Goal: Task Accomplishment & Management: Manage account settings

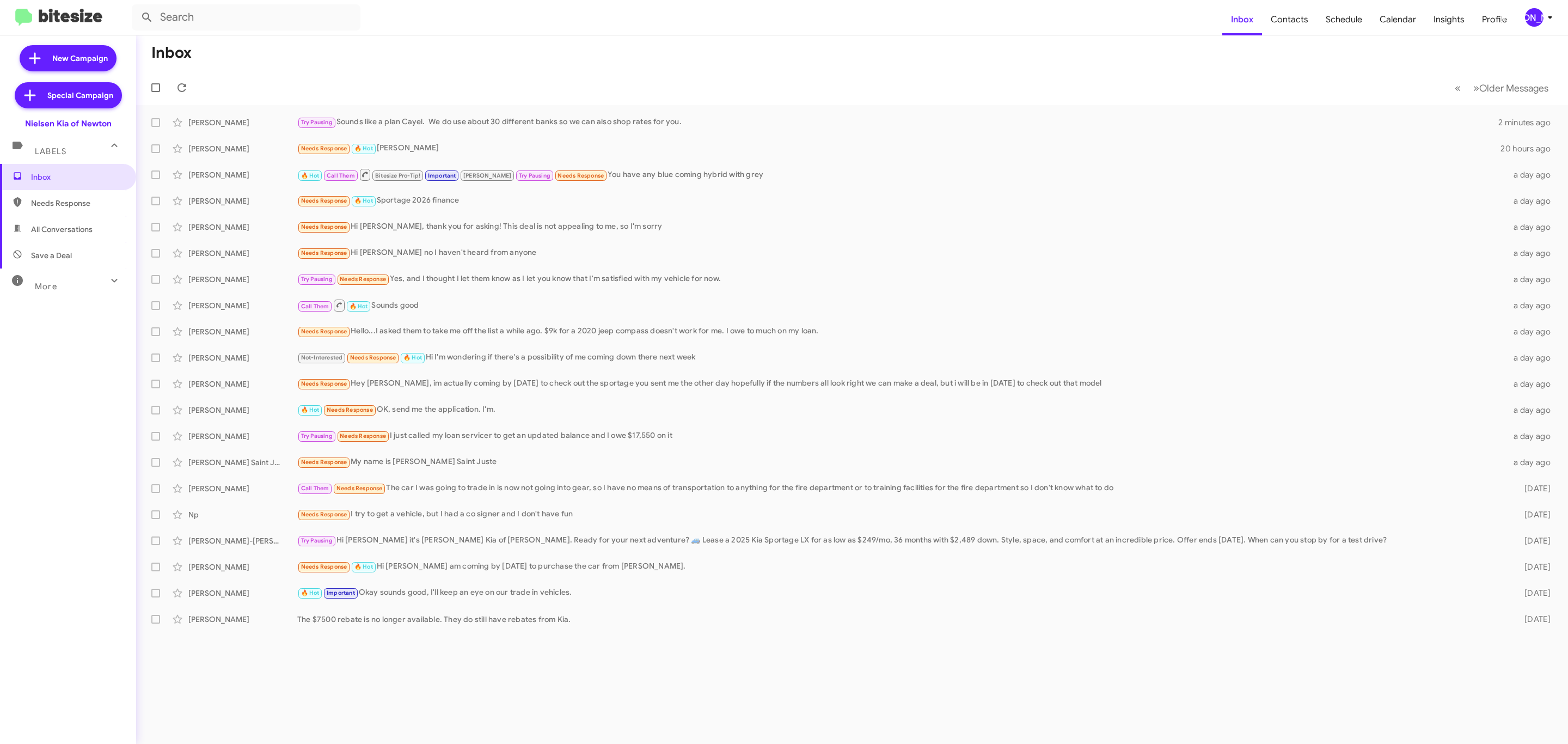
click at [1539, 22] on div "[PERSON_NAME]" at bounding box center [1534, 17] width 18 height 18
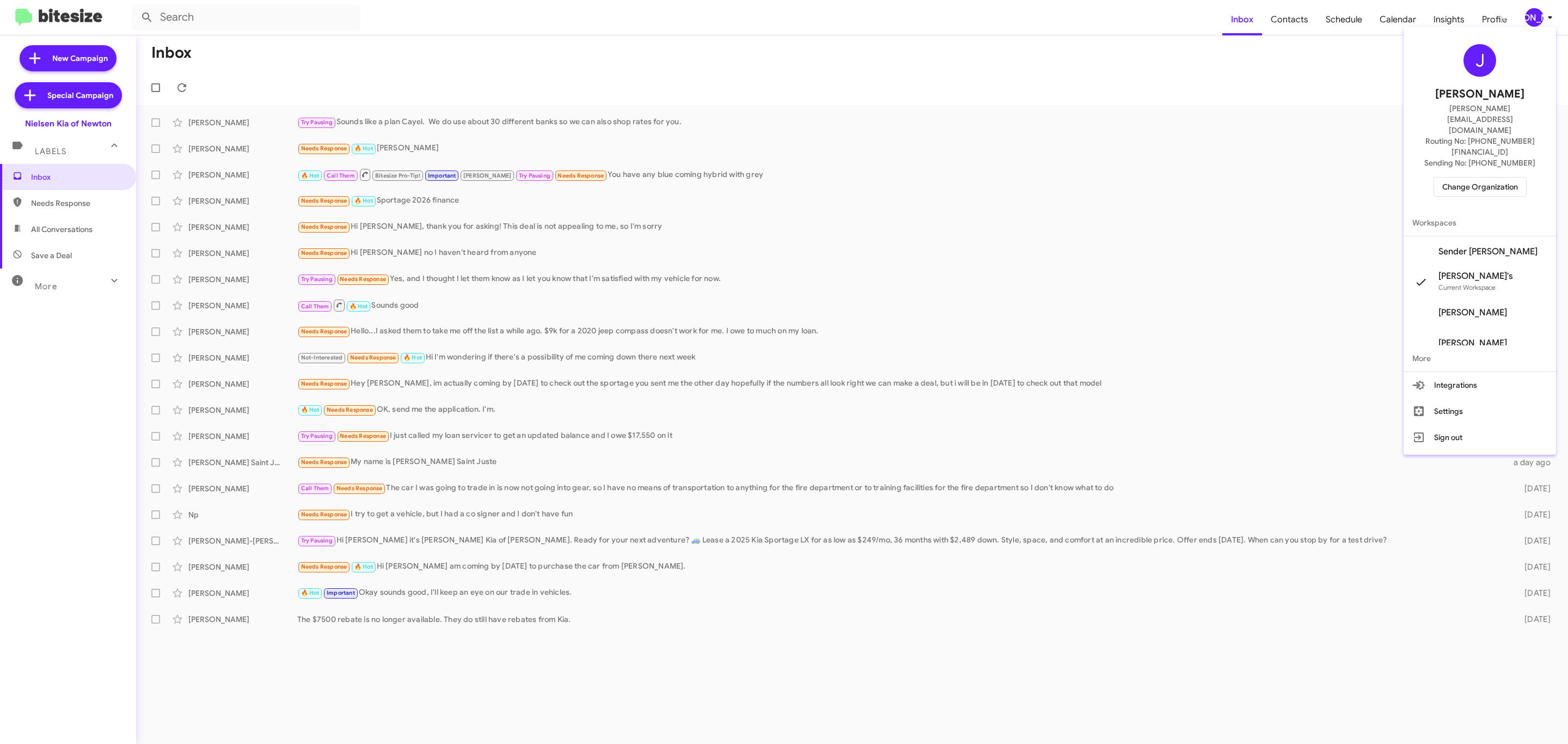
click at [1490, 178] on span "Change Organization" at bounding box center [1480, 187] width 75 height 18
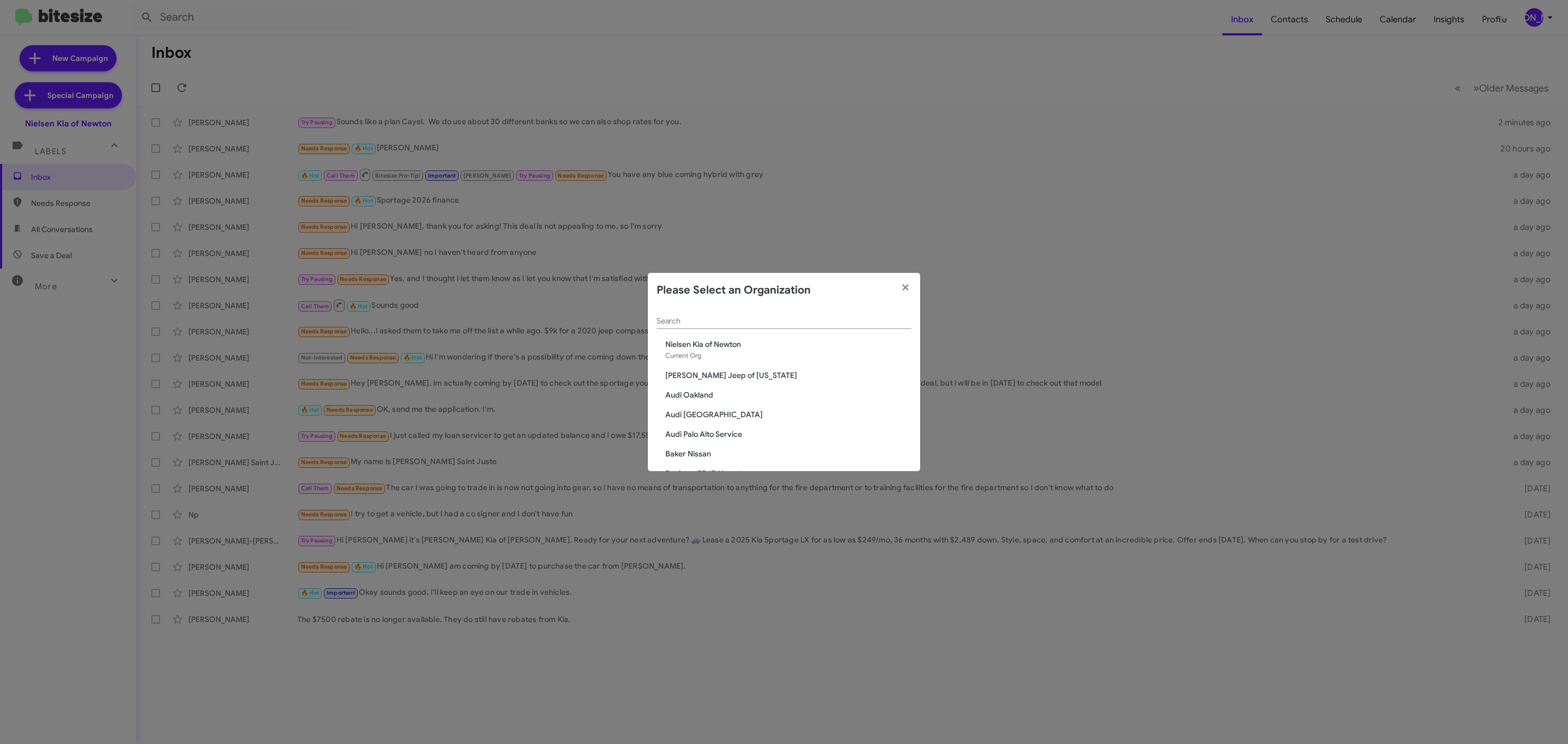
click at [815, 342] on span "Nielsen Kia of Newton" at bounding box center [788, 344] width 246 height 11
click at [830, 318] on input "Search" at bounding box center [784, 321] width 255 height 9
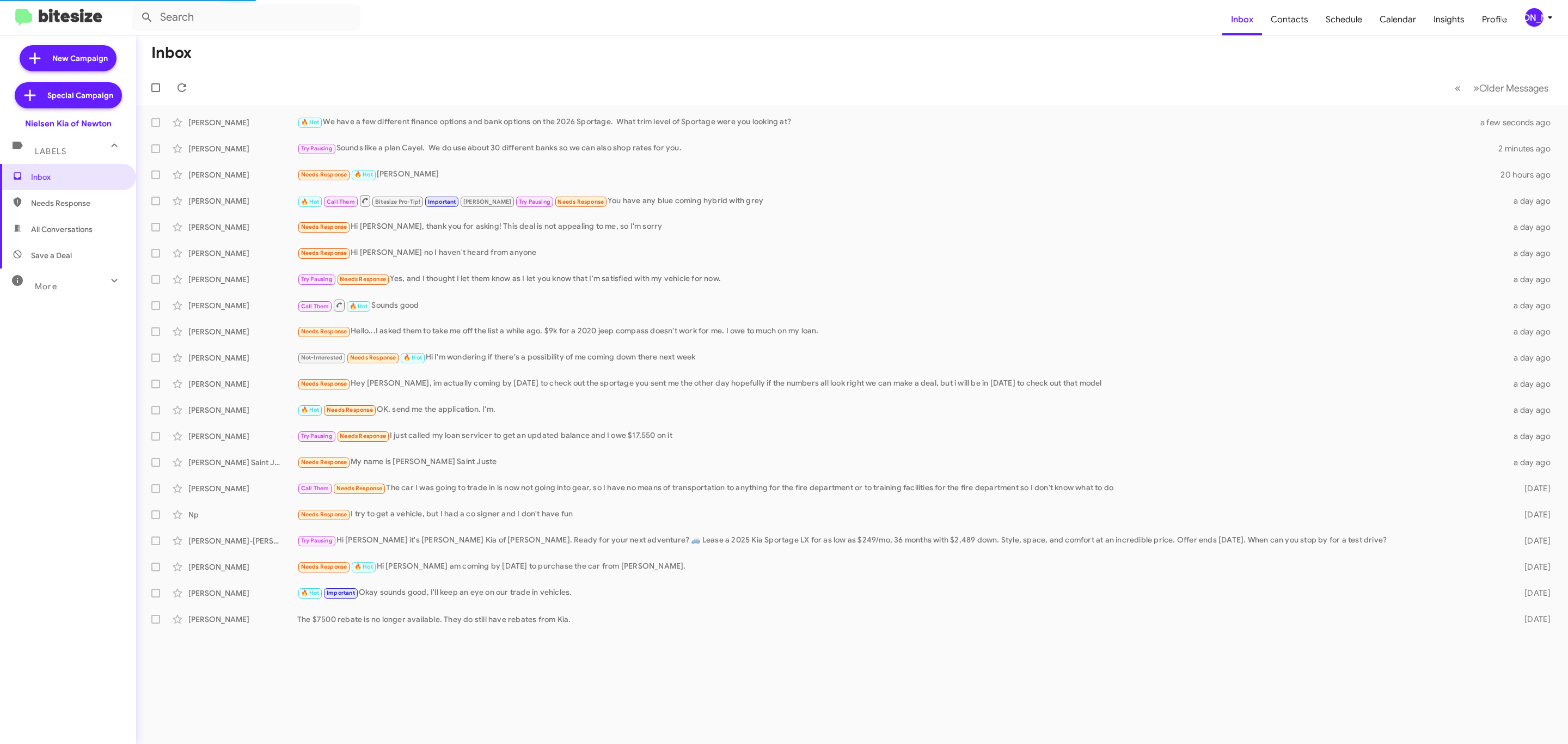
click at [1550, 18] on icon at bounding box center [1550, 18] width 4 height 2
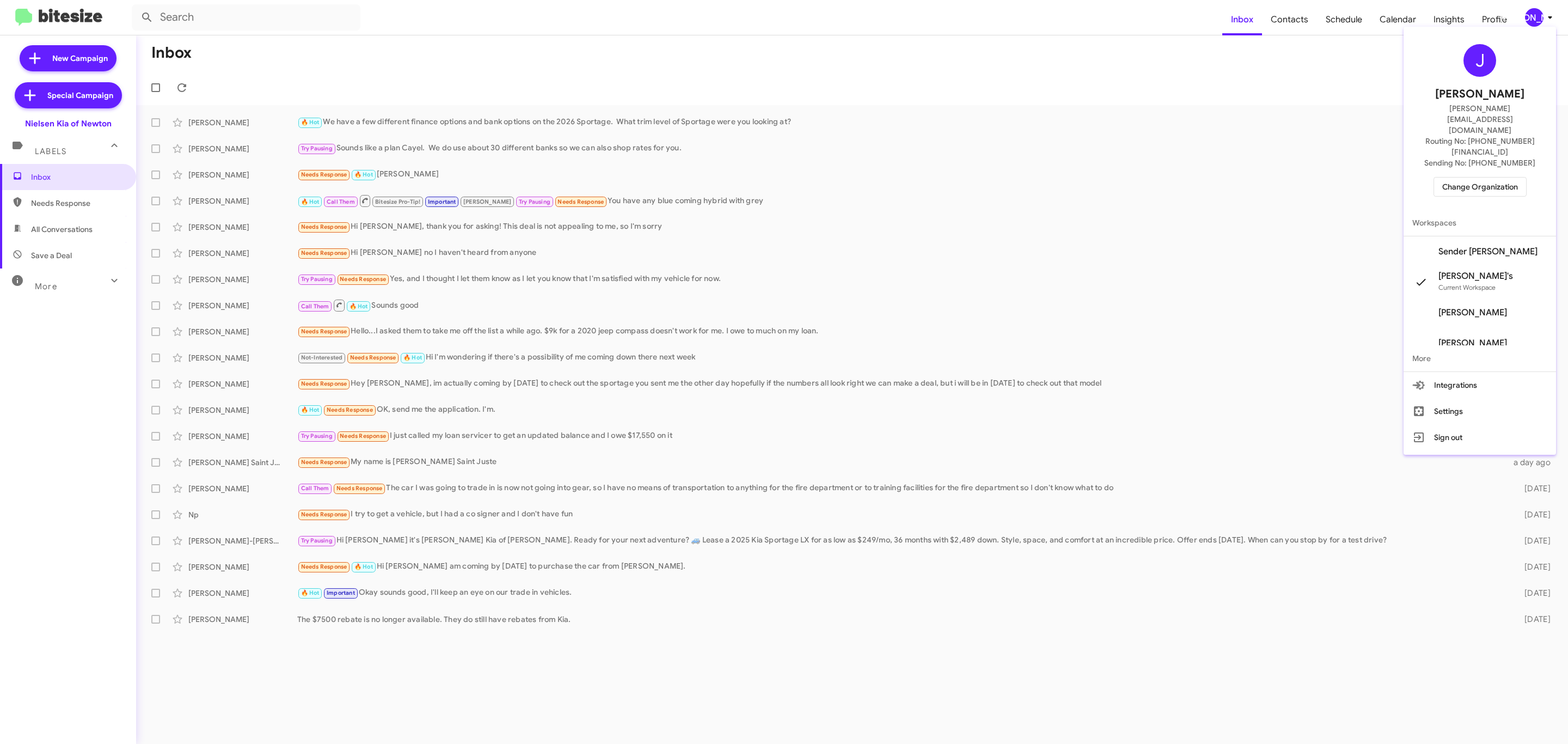
click at [1468, 178] on span "Change Organization" at bounding box center [1480, 187] width 75 height 18
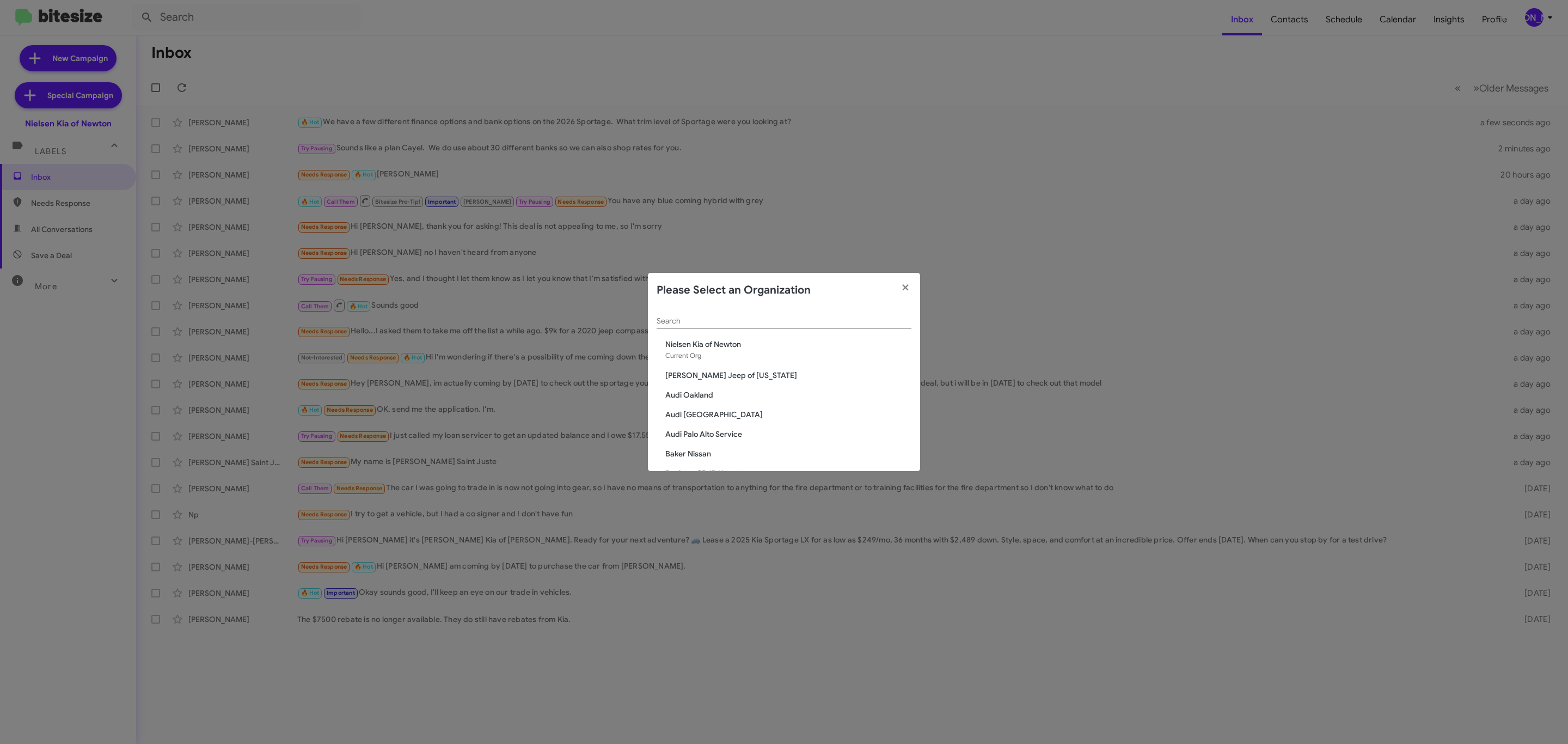
click at [799, 318] on input "Search" at bounding box center [784, 321] width 255 height 9
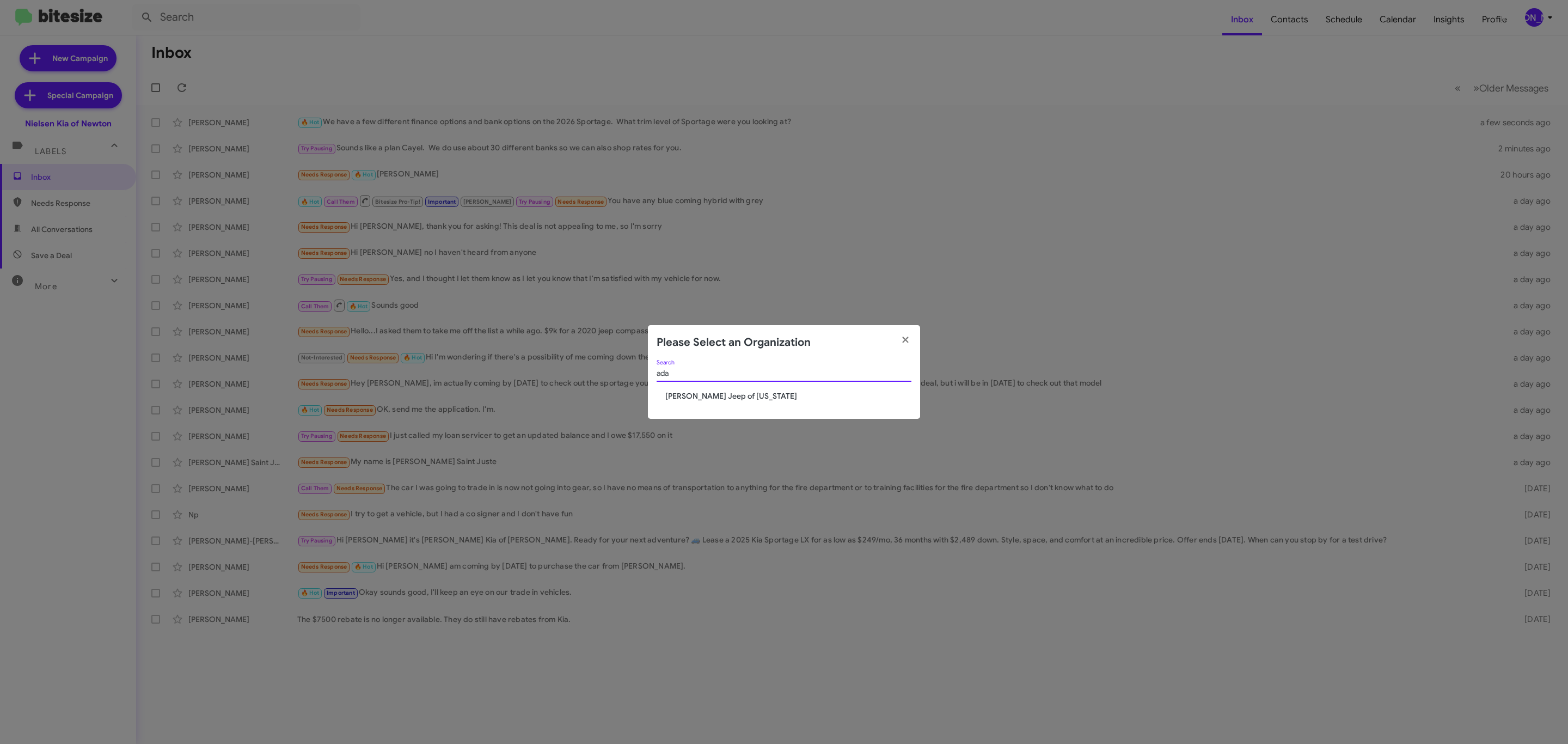
type input "ada"
click at [732, 391] on span "[PERSON_NAME] Jeep of [US_STATE]" at bounding box center [788, 396] width 246 height 11
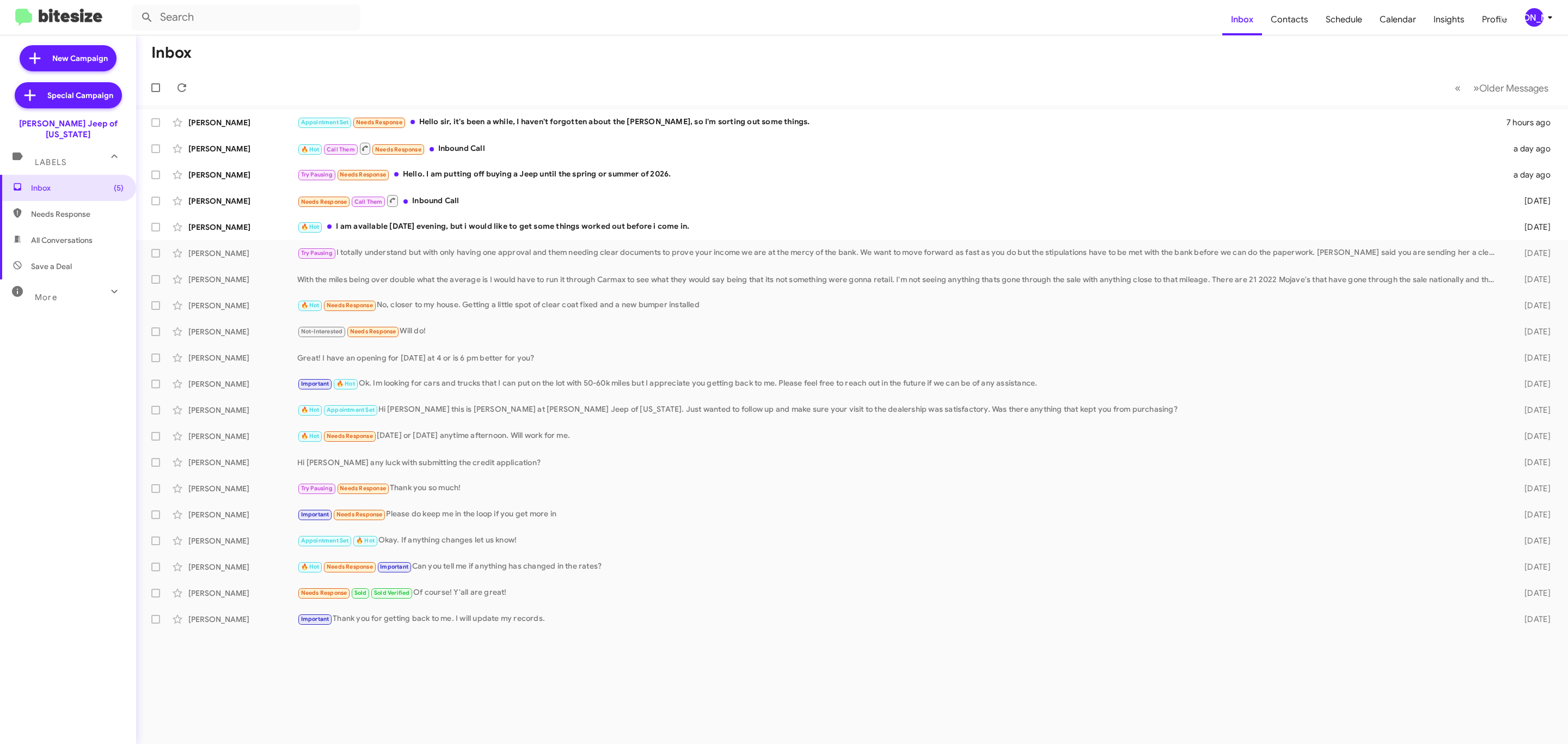
click at [71, 279] on mat-expansion-panel-header "More" at bounding box center [68, 292] width 136 height 26
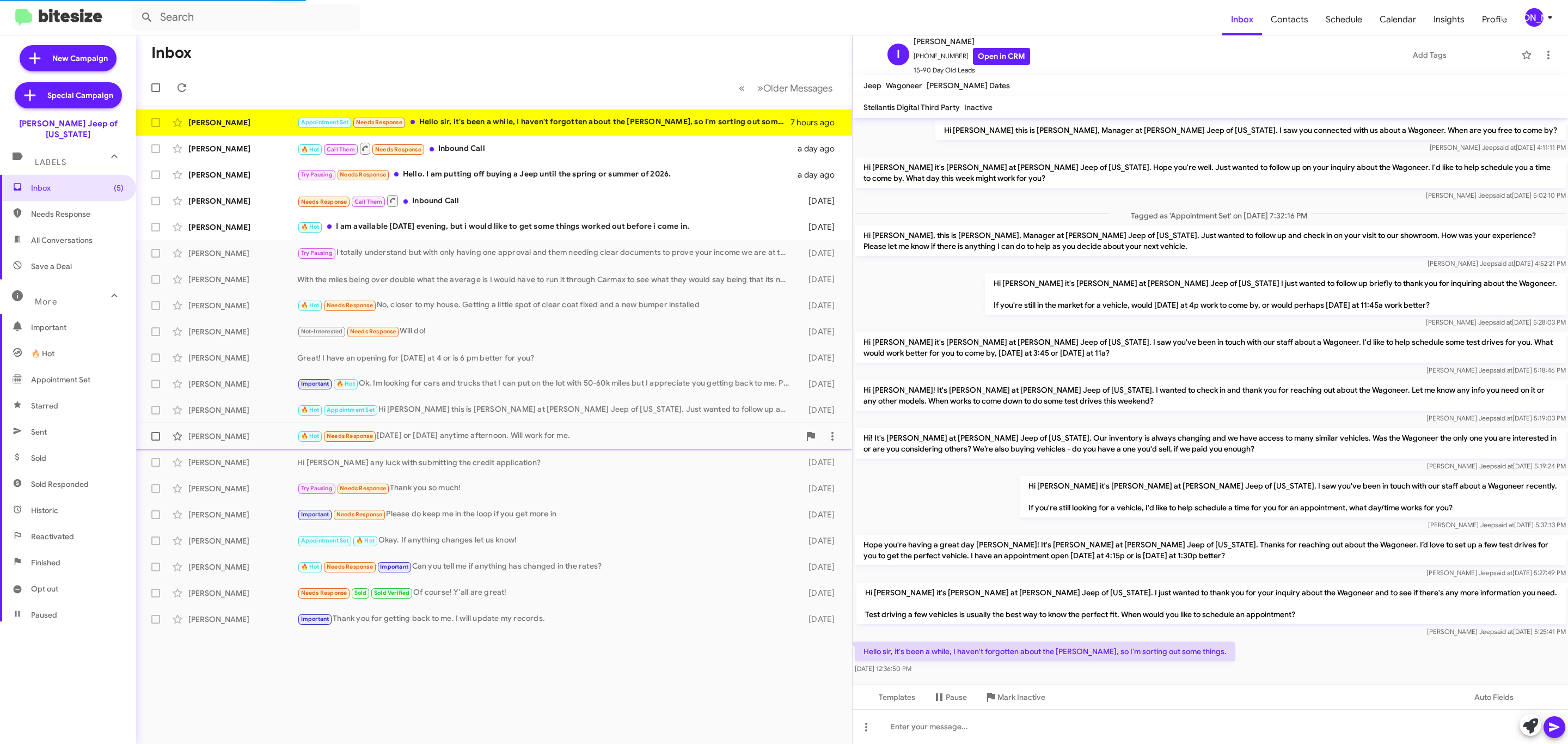
scroll to position [25, 0]
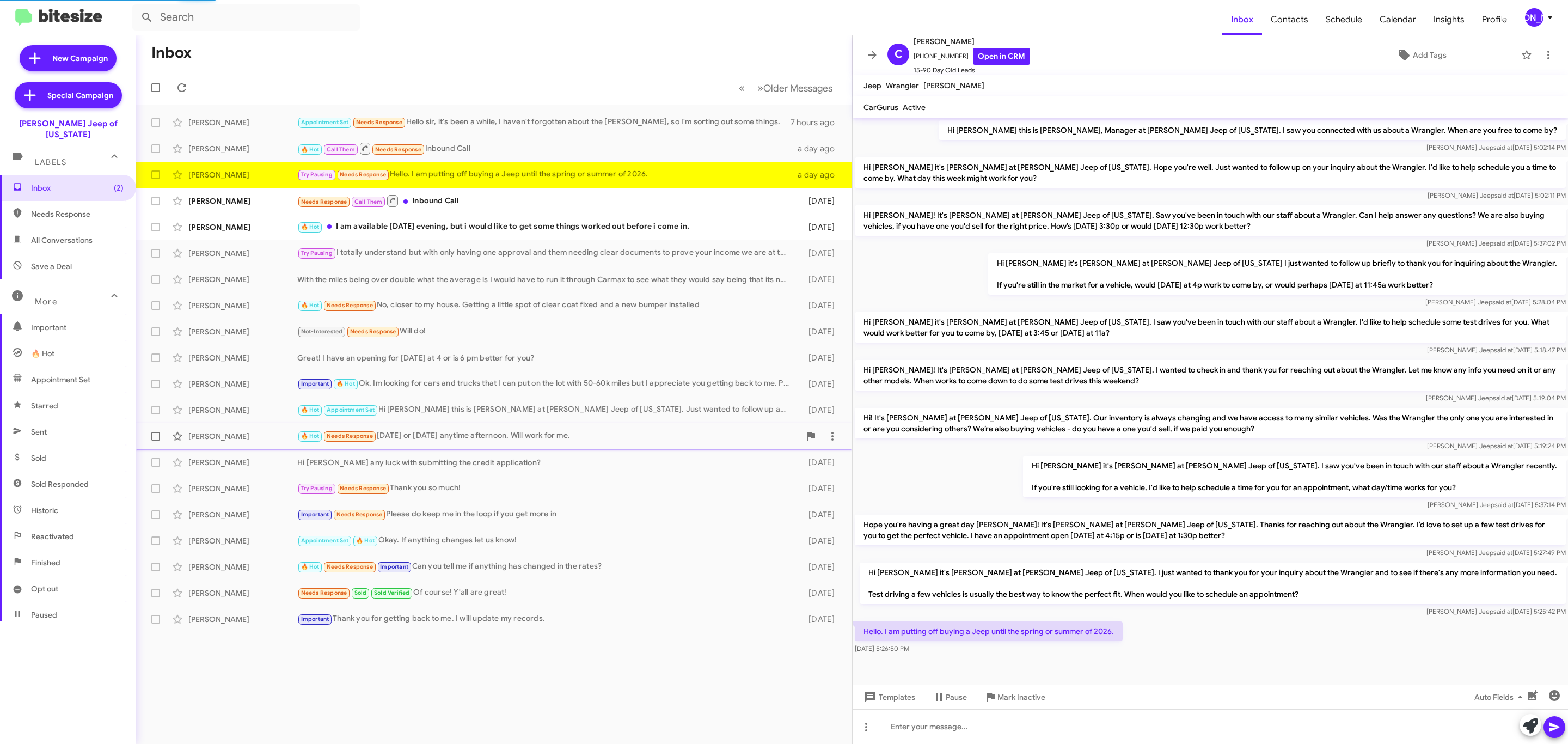
scroll to position [1, 0]
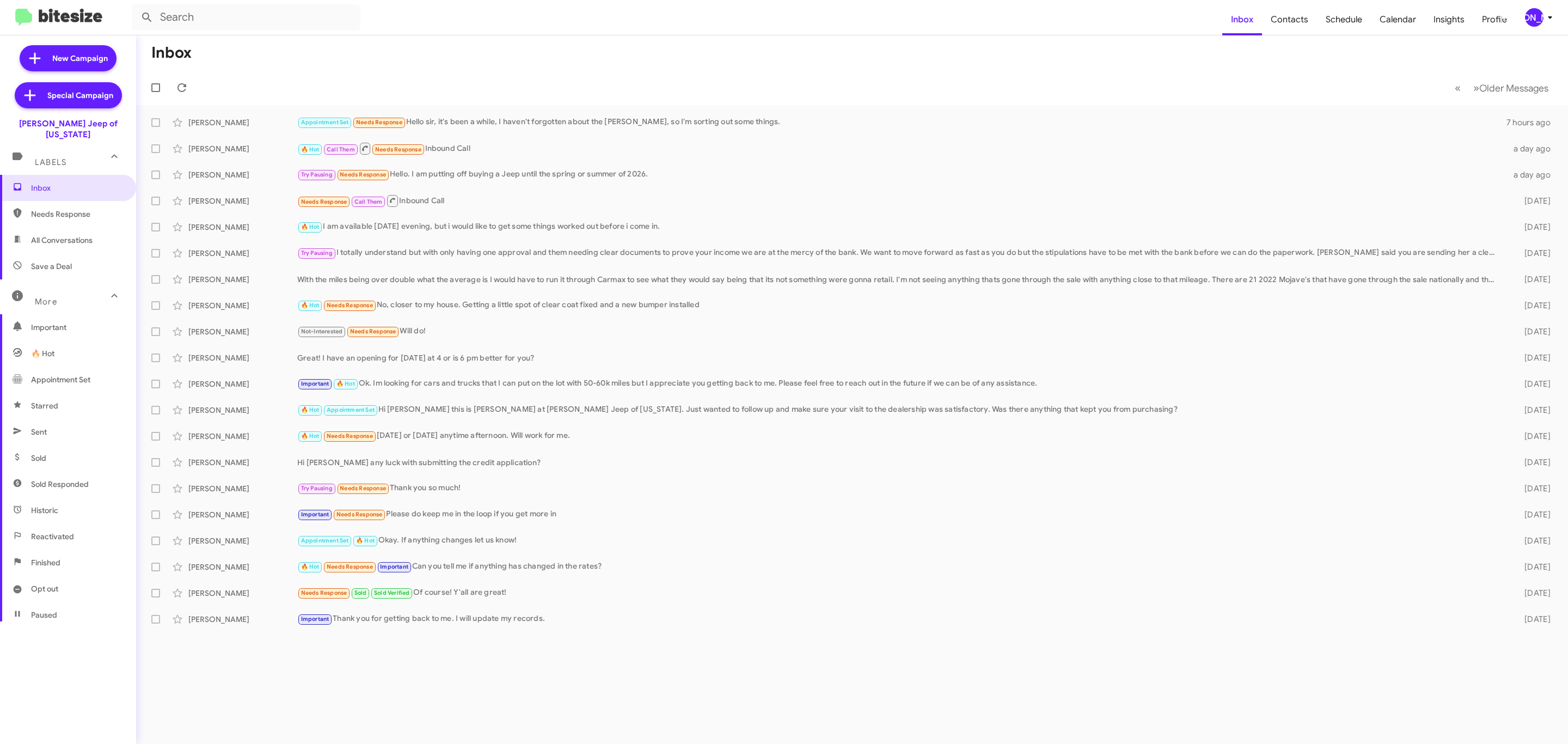
click at [1526, 23] on span "[PERSON_NAME]" at bounding box center [1541, 17] width 33 height 18
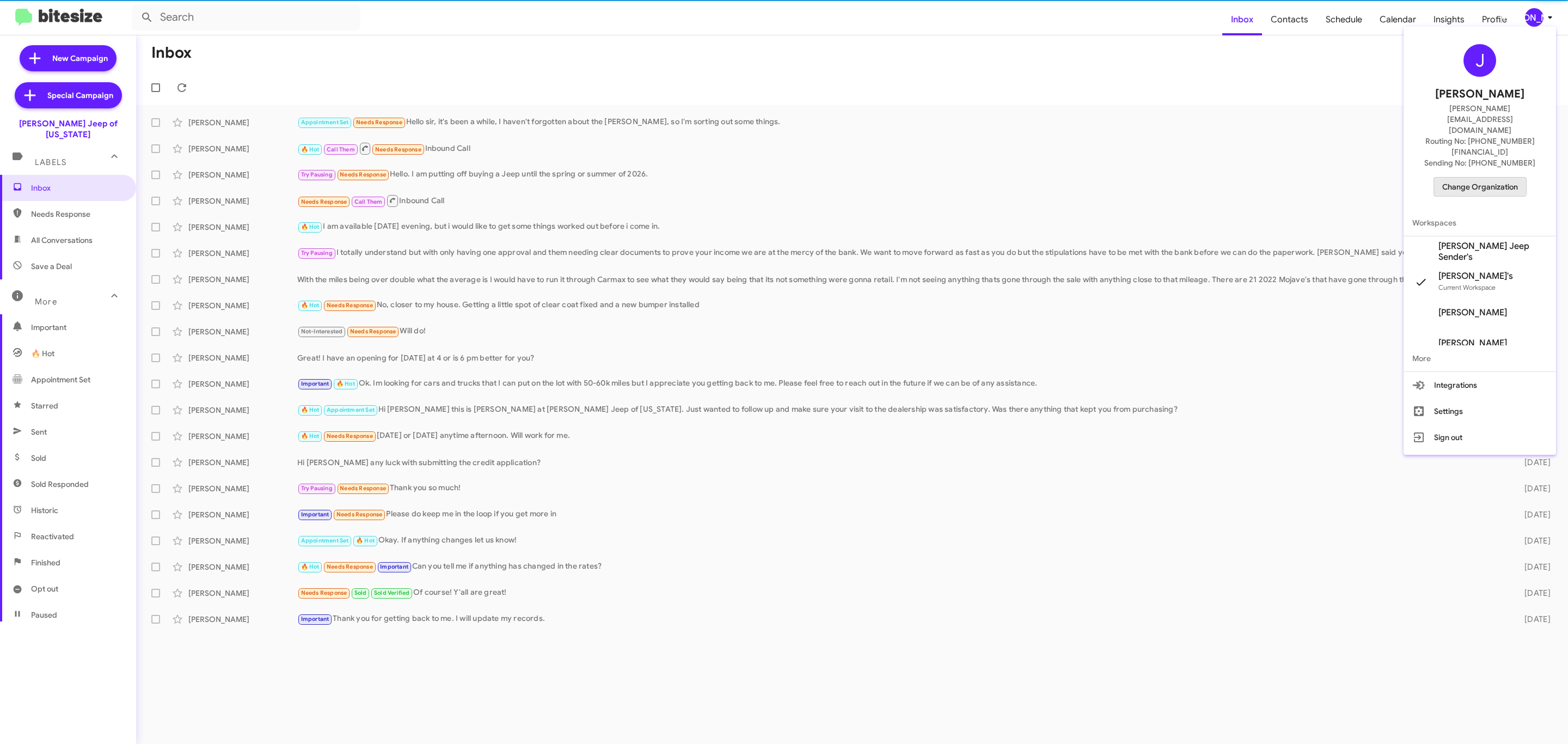
click at [1461, 178] on span "Change Organization" at bounding box center [1480, 187] width 75 height 18
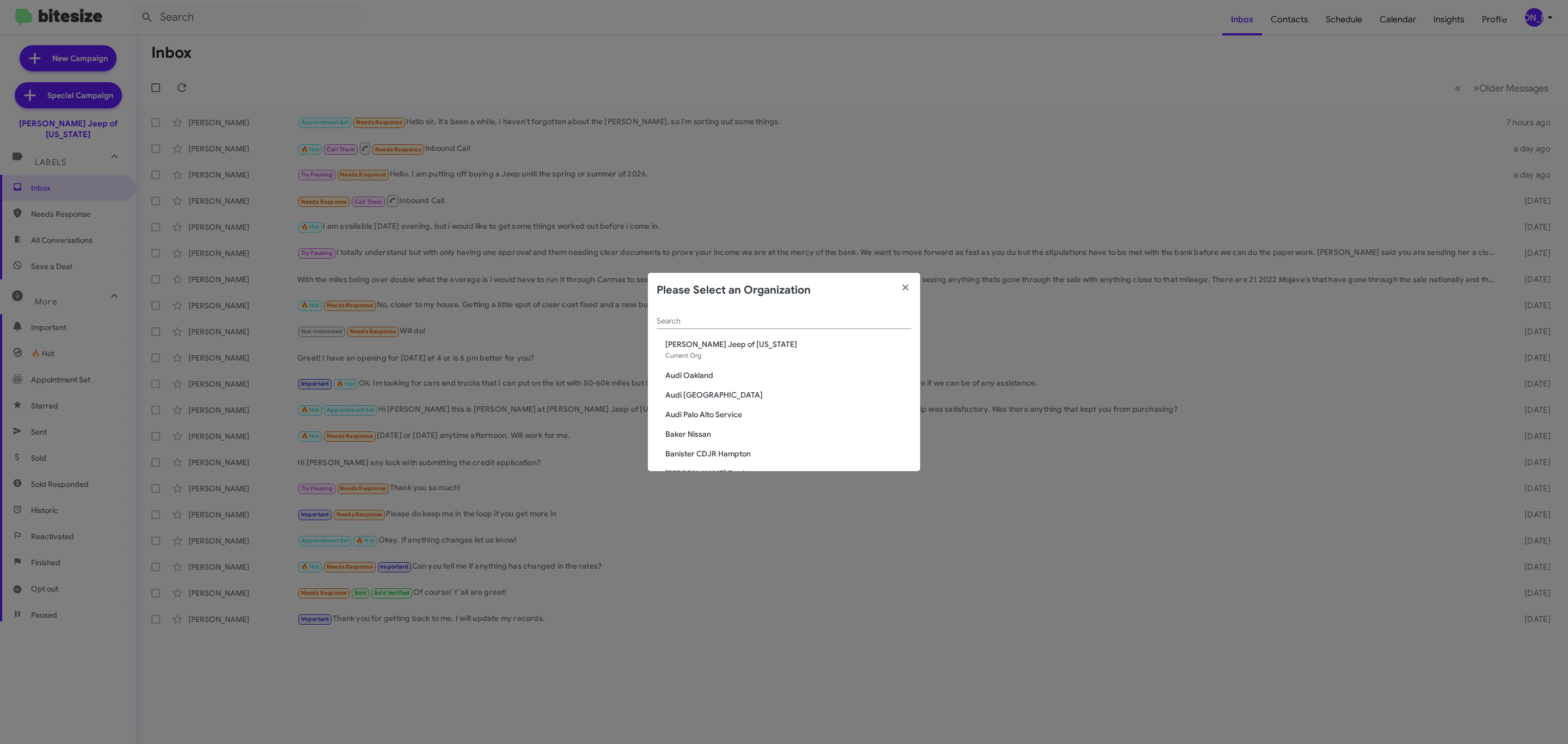
click at [710, 314] on div "Search" at bounding box center [784, 318] width 255 height 21
click at [709, 315] on div "Search" at bounding box center [784, 318] width 255 height 21
click at [817, 317] on input "Search" at bounding box center [784, 321] width 255 height 9
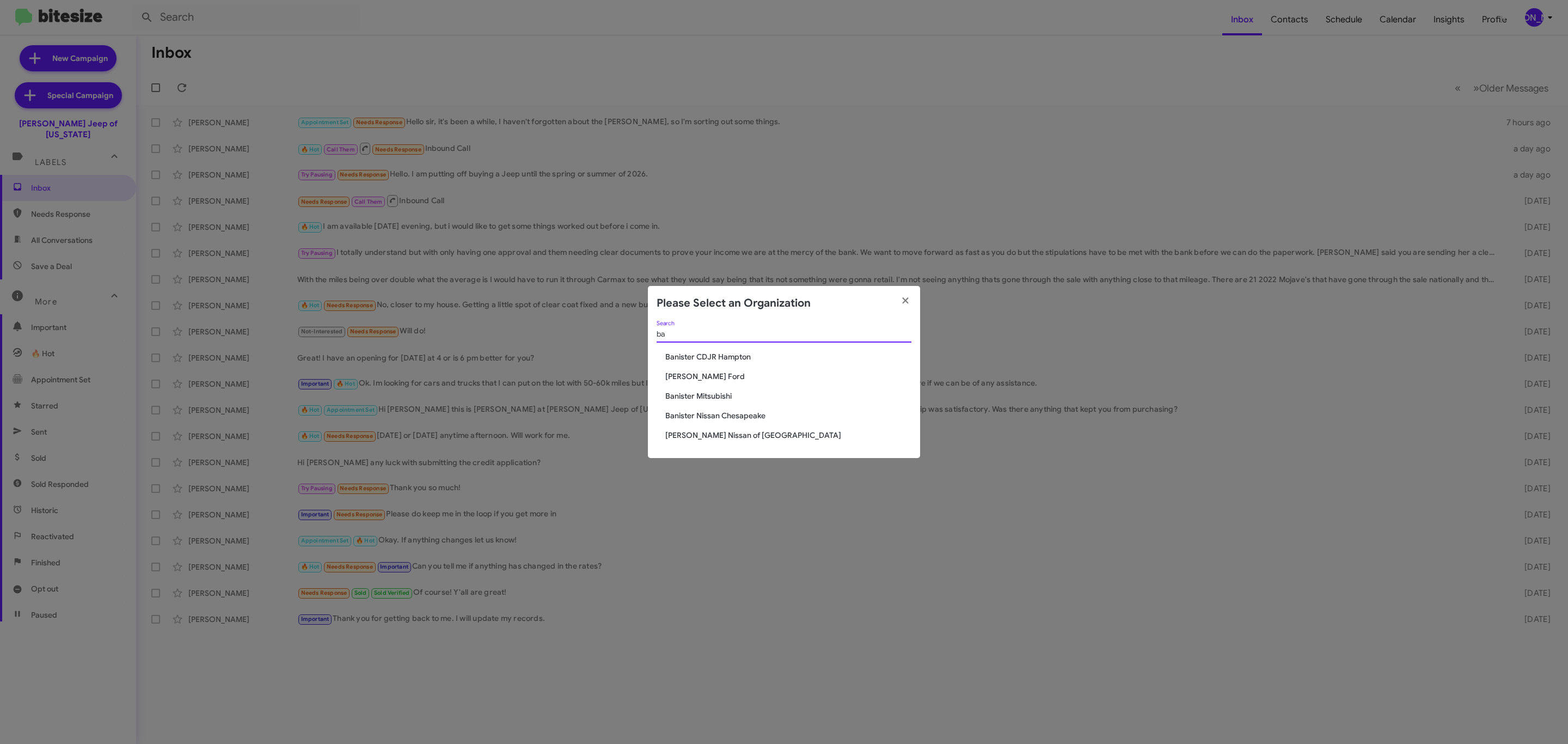
type input "b"
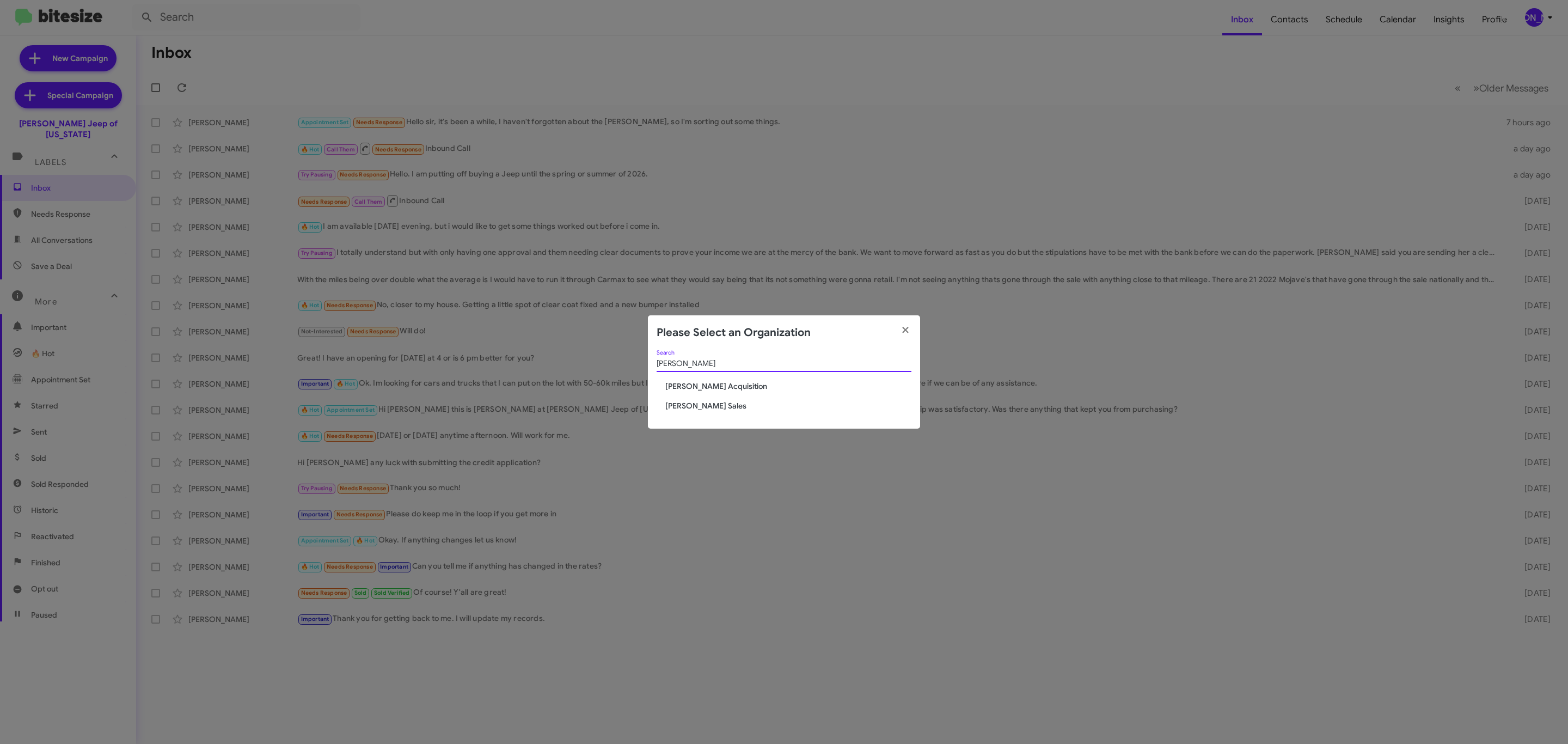
type input "tony"
click at [712, 399] on div "tony Search Tony Honda Acquisition Tony Honda Sales" at bounding box center [783, 390] width 272 height 79
click at [712, 399] on div "tony Search Tony Honda Acquisition Tony Honda Sales" at bounding box center [783, 390] width 272 height 79
click at [710, 402] on span "[PERSON_NAME] Sales" at bounding box center [788, 405] width 246 height 11
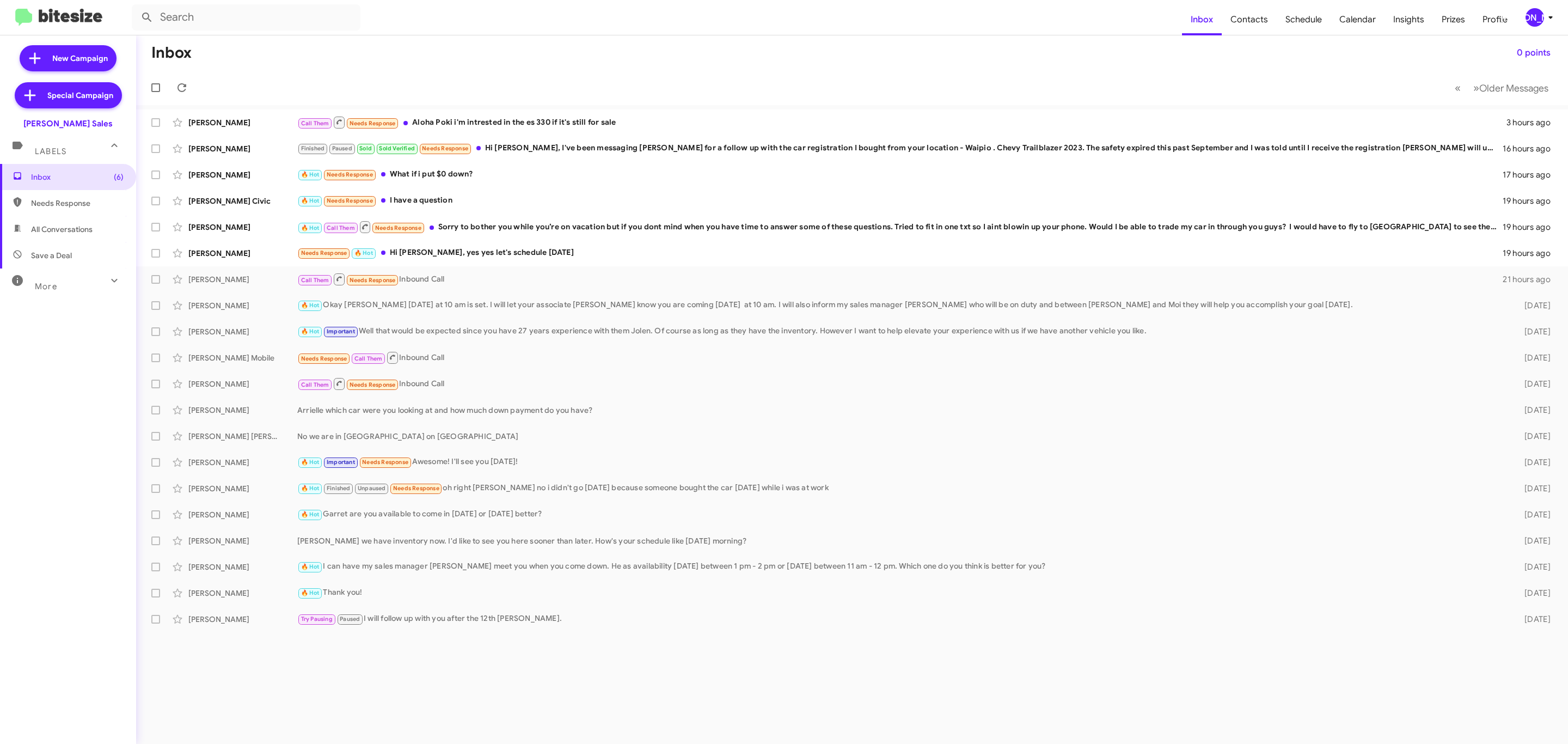
click at [72, 286] on div "More" at bounding box center [57, 281] width 97 height 20
click at [46, 579] on span "Opt out" at bounding box center [44, 578] width 27 height 11
type input "in:opt-out"
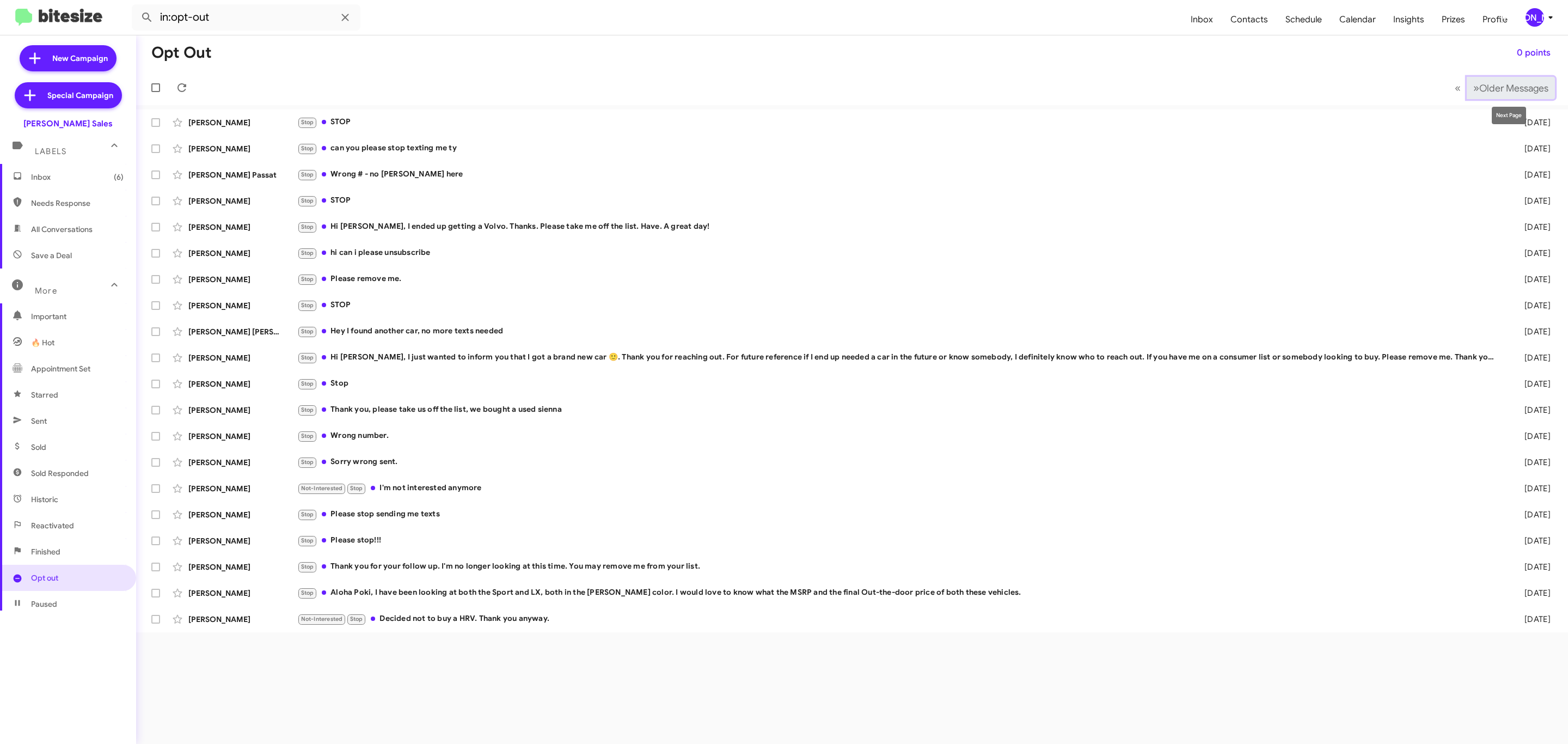
click at [1485, 87] on span "Older Messages" at bounding box center [1514, 88] width 69 height 12
click at [1485, 86] on span "Older Messages" at bounding box center [1514, 88] width 69 height 12
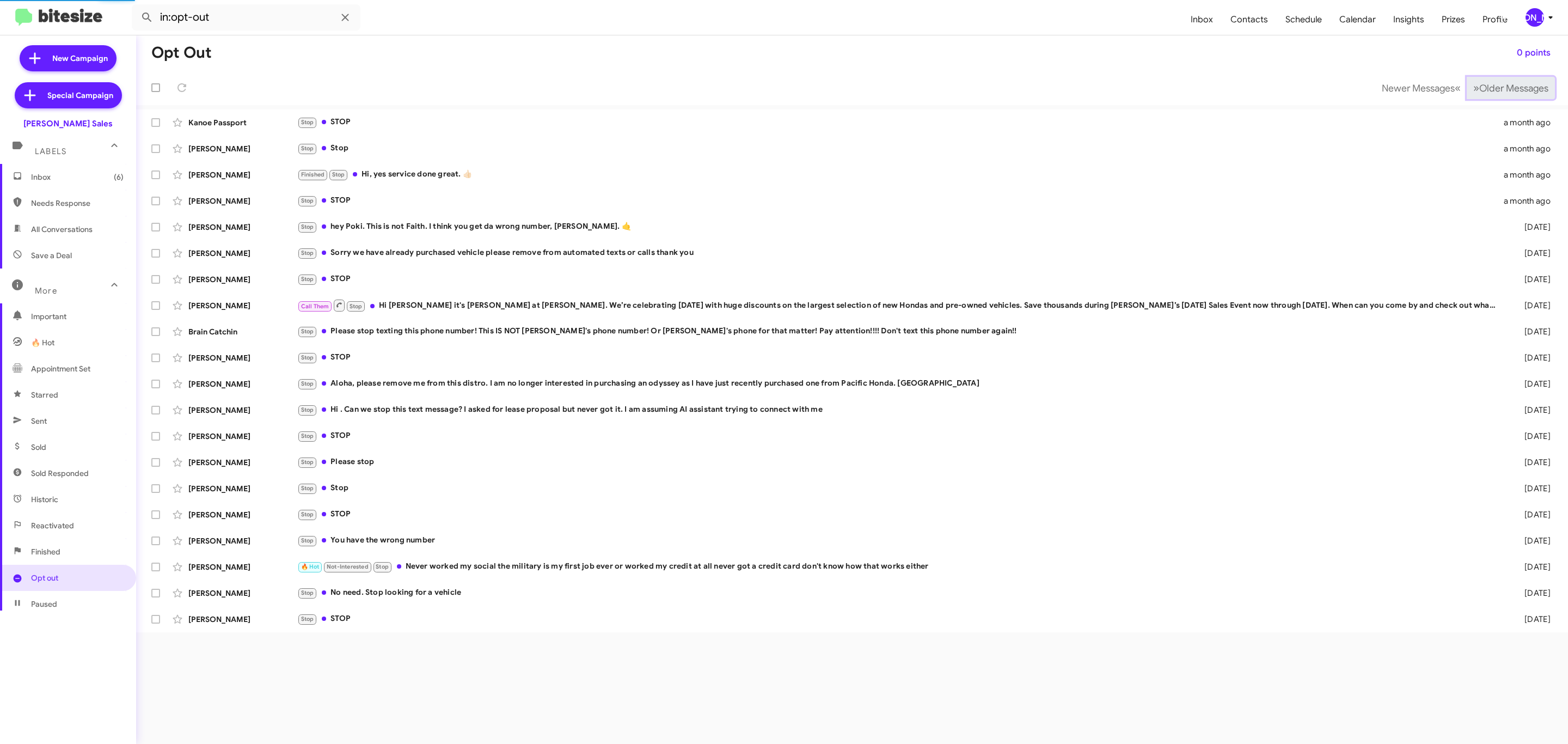
click at [1485, 86] on span "Older Messages" at bounding box center [1514, 88] width 69 height 12
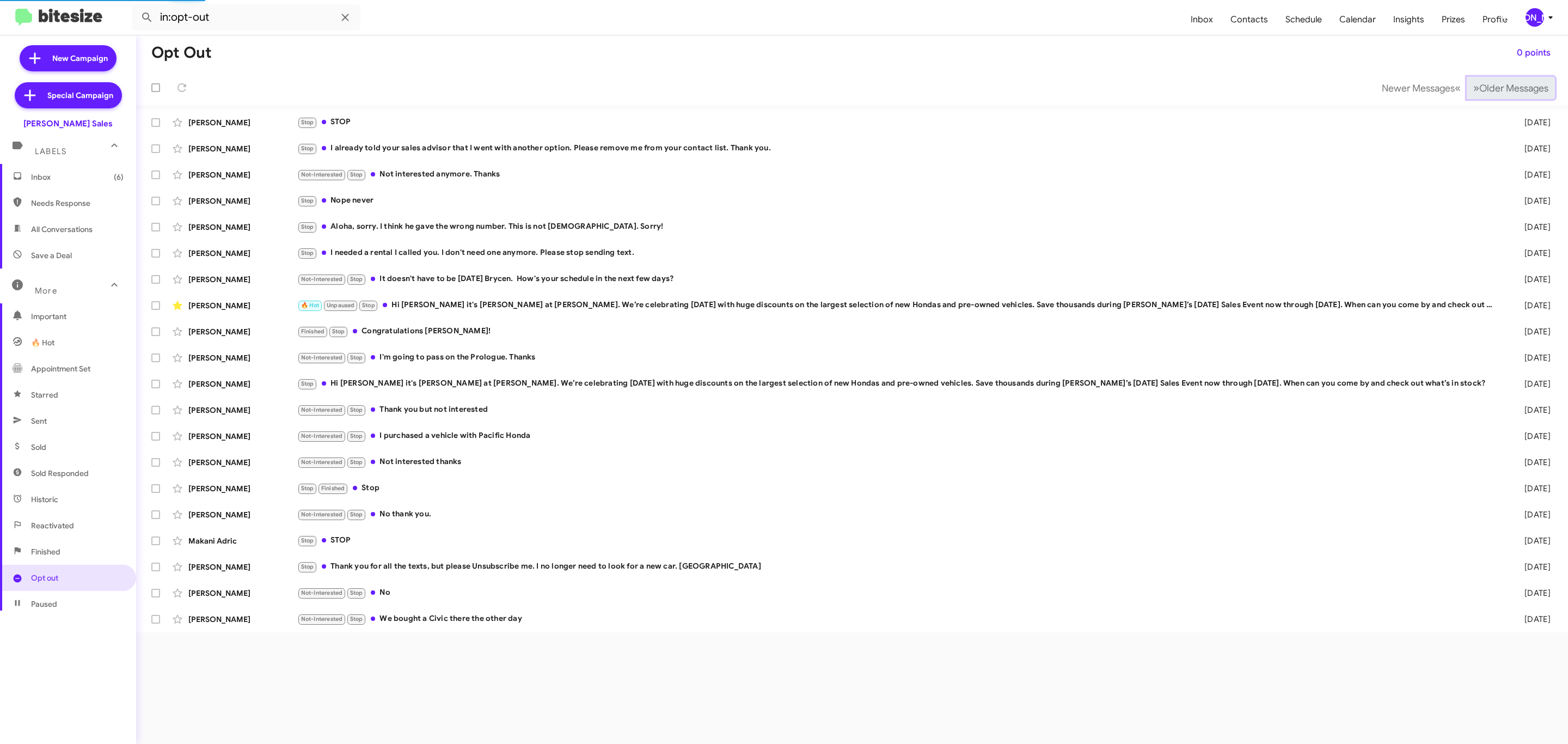
click at [1485, 86] on span "Older Messages" at bounding box center [1514, 88] width 69 height 12
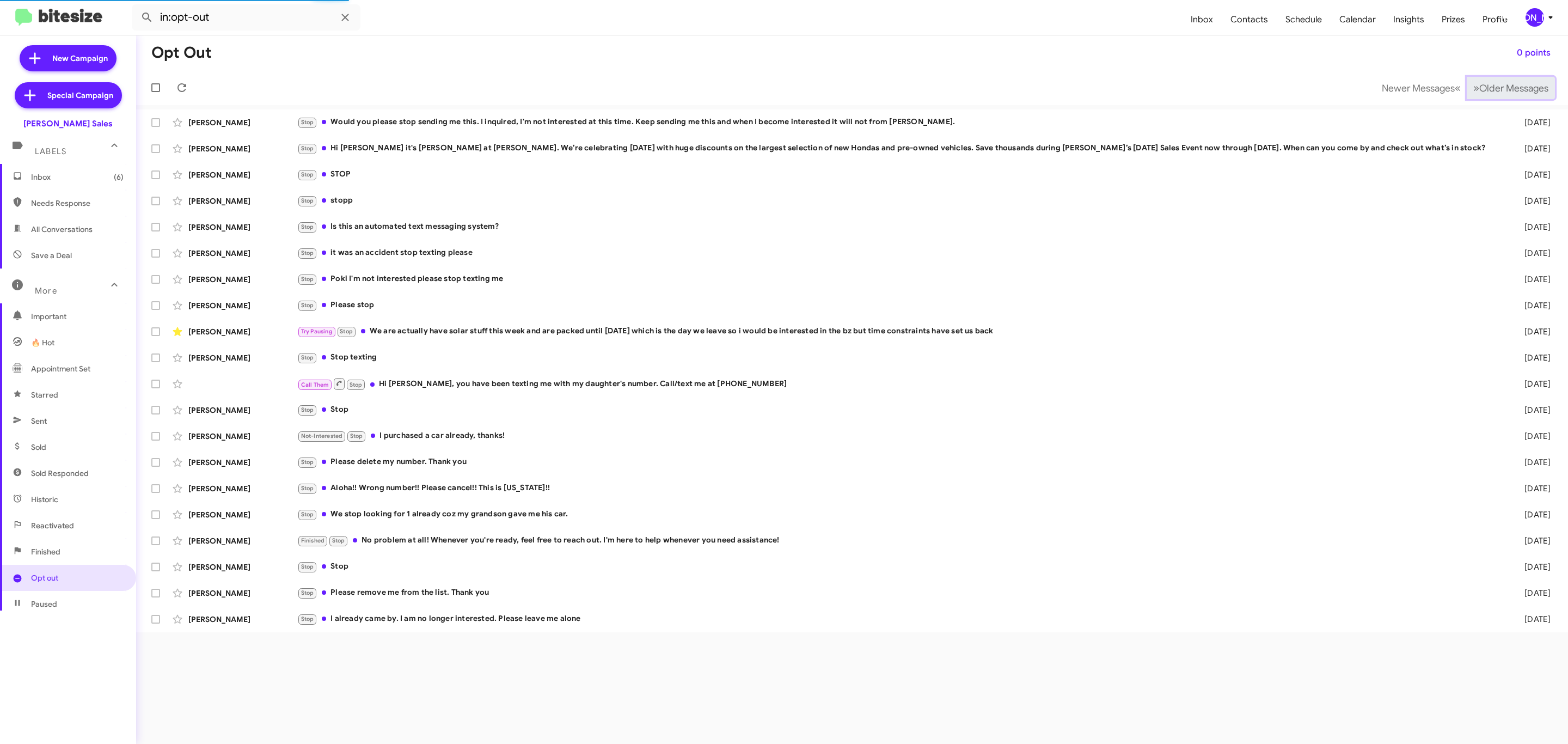
click at [1483, 86] on span "Older Messages" at bounding box center [1514, 88] width 69 height 12
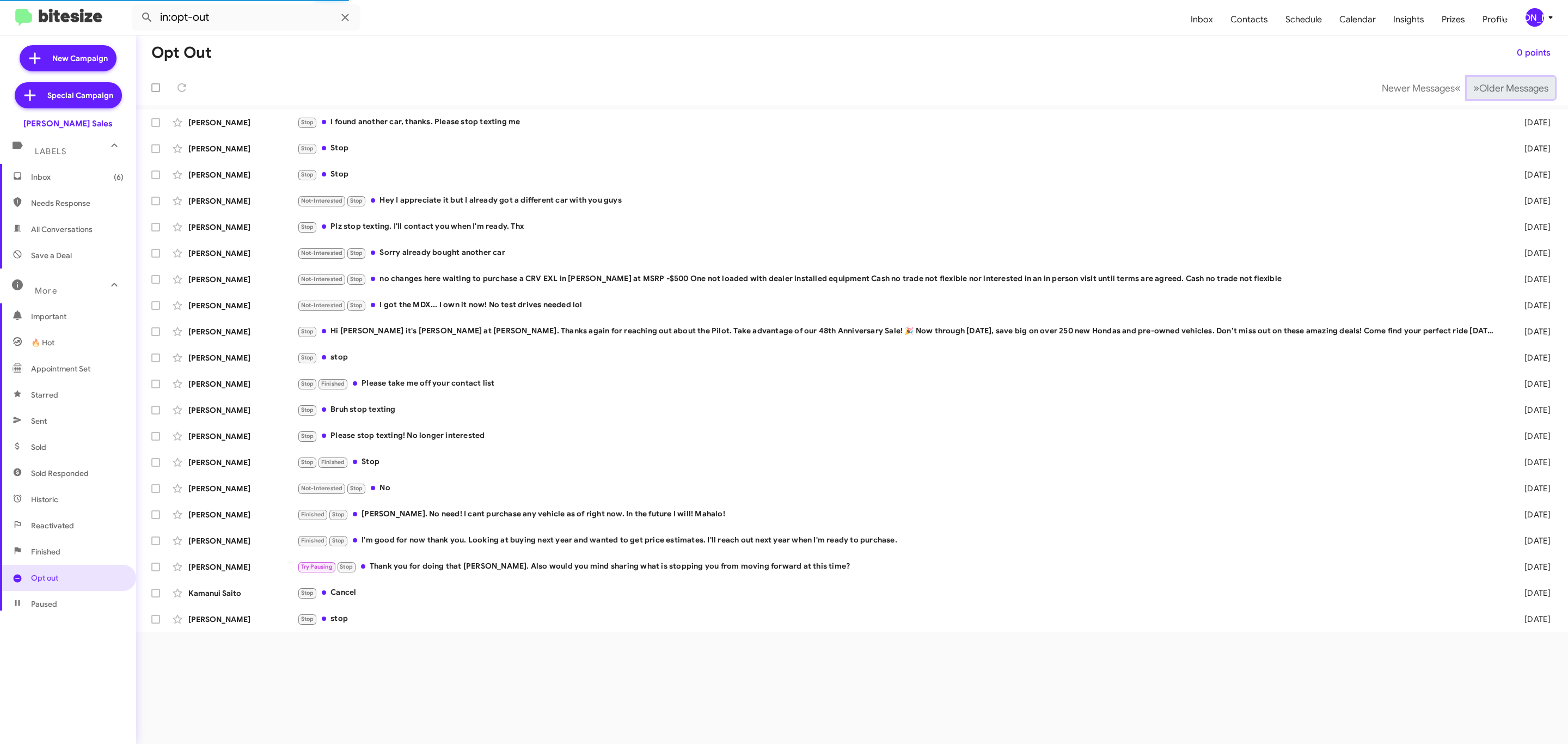
click at [1482, 86] on span "Older Messages" at bounding box center [1514, 88] width 69 height 12
click at [1482, 86] on span "Older Messages" at bounding box center [1514, 88] width 69 height 12
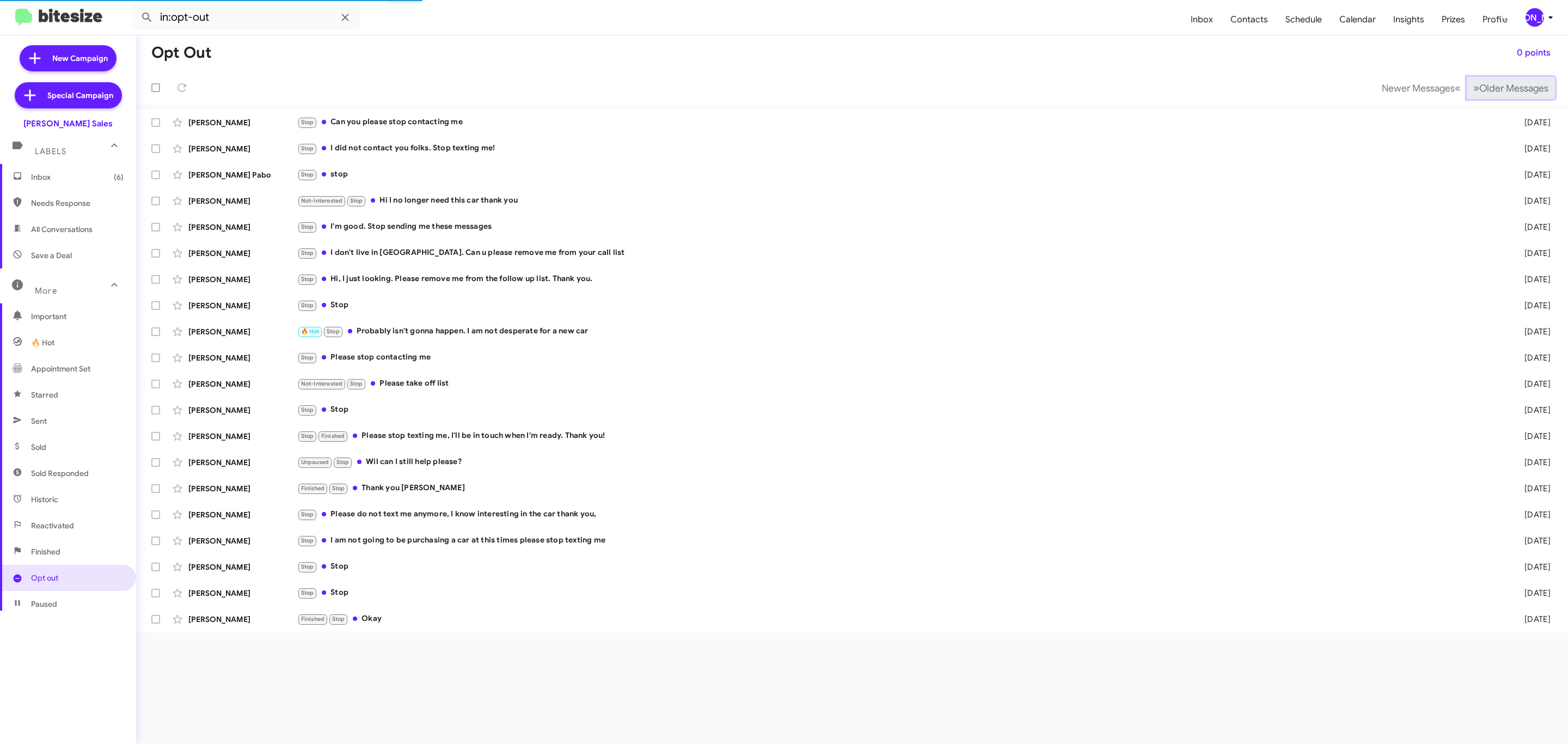
click at [1482, 86] on span "Older Messages" at bounding box center [1514, 88] width 69 height 12
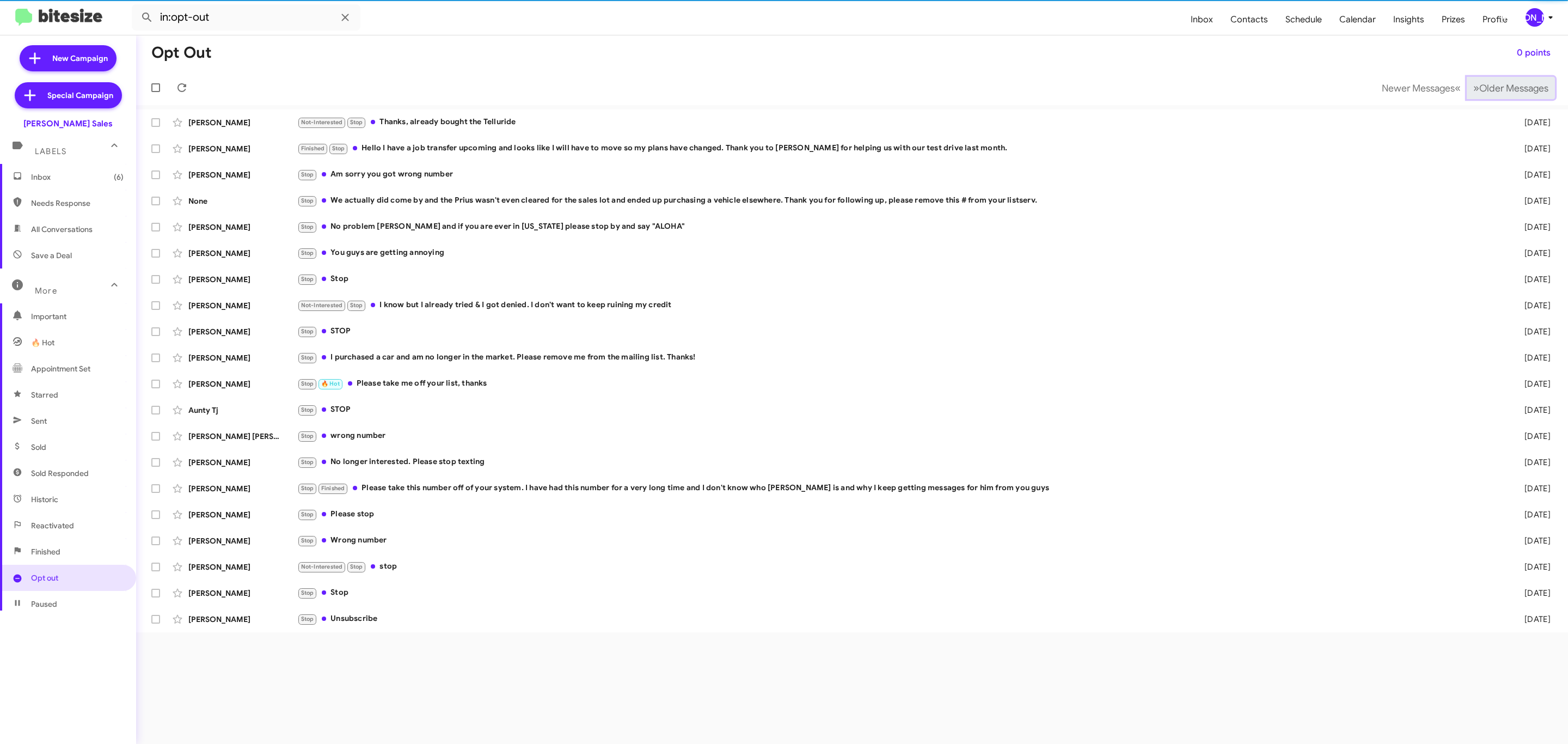
click at [1479, 86] on span "Older Messages" at bounding box center [1514, 88] width 69 height 12
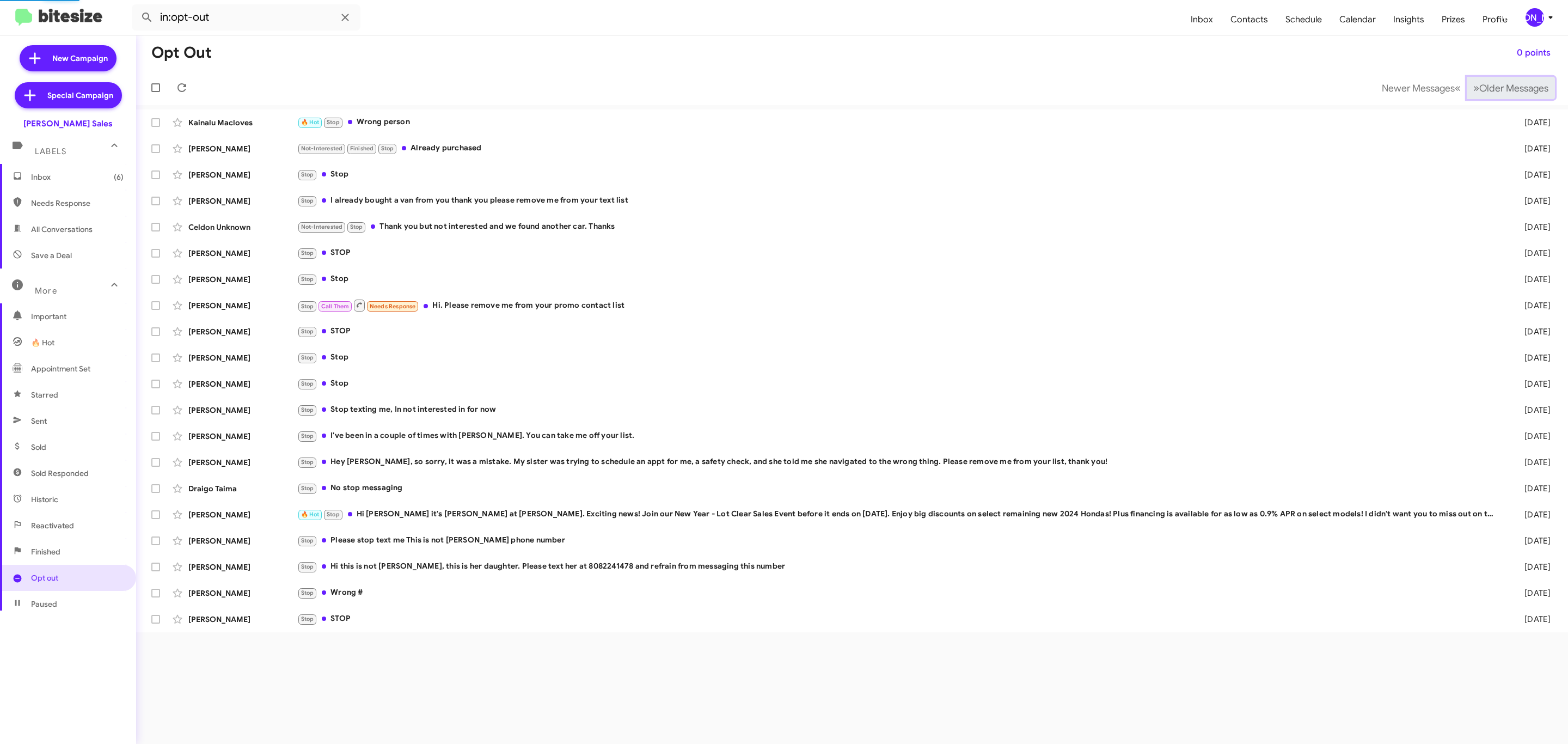
click at [1479, 86] on span "Older Messages" at bounding box center [1514, 88] width 69 height 12
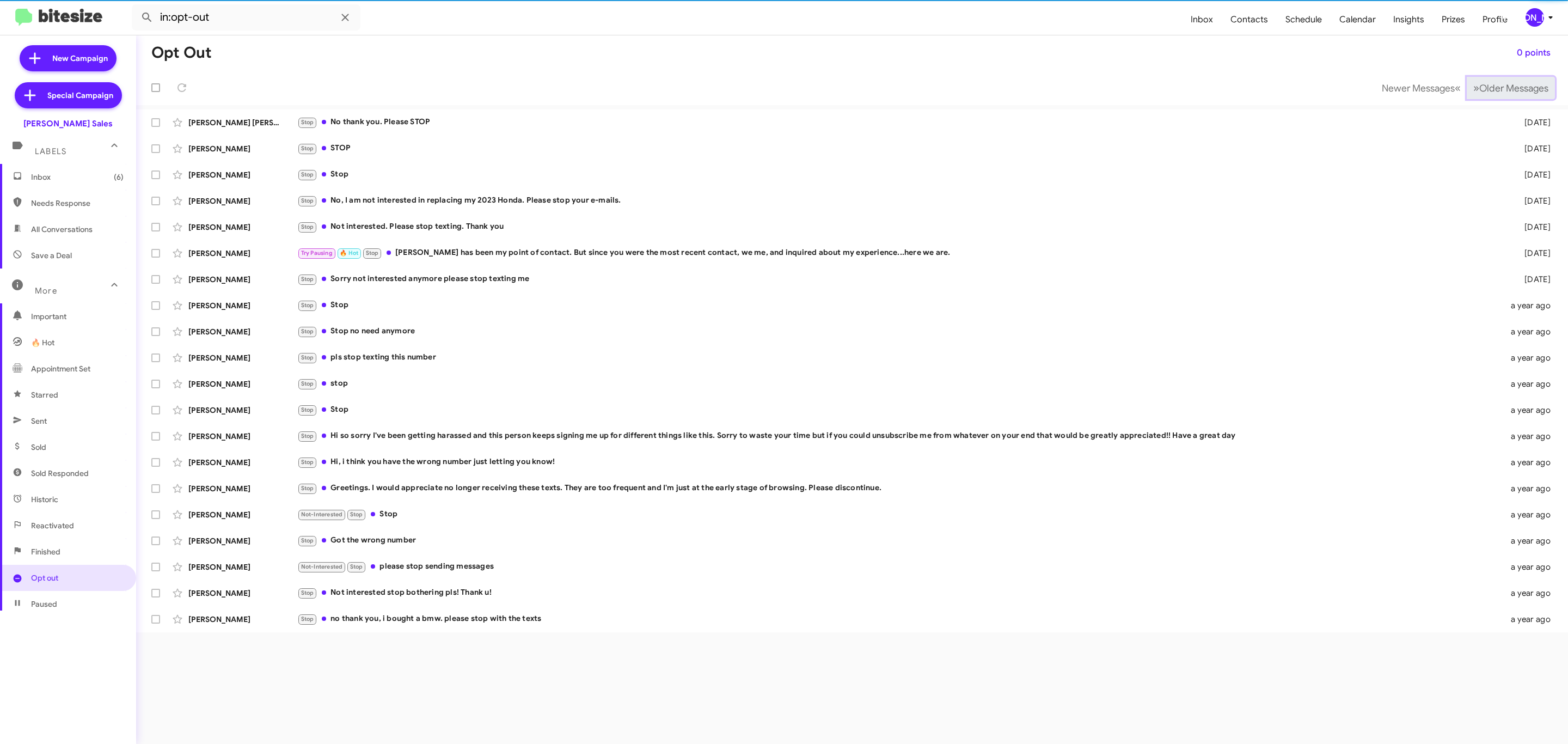
click at [1479, 86] on span "Older Messages" at bounding box center [1514, 88] width 69 height 12
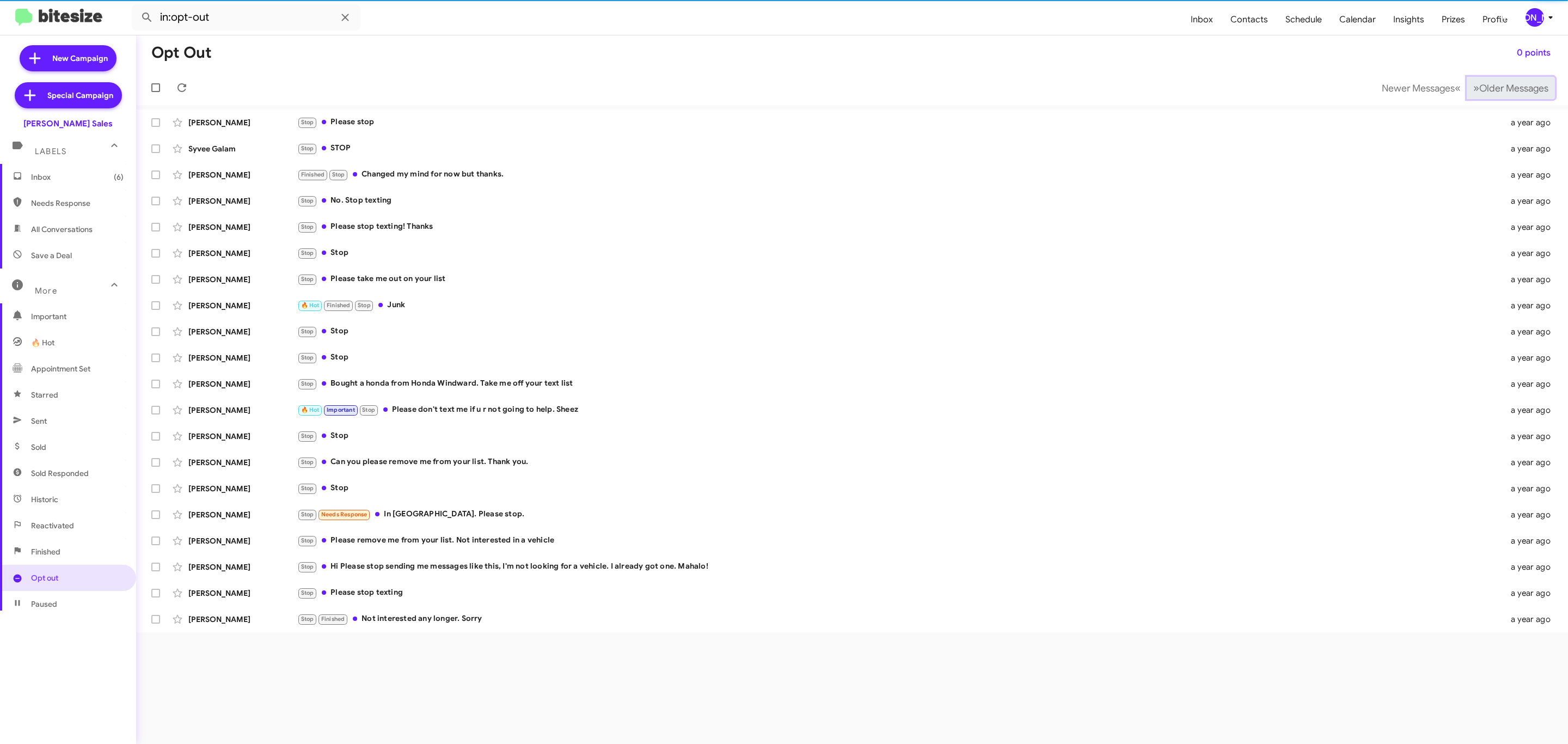
click at [1479, 86] on span "Older Messages" at bounding box center [1514, 88] width 69 height 12
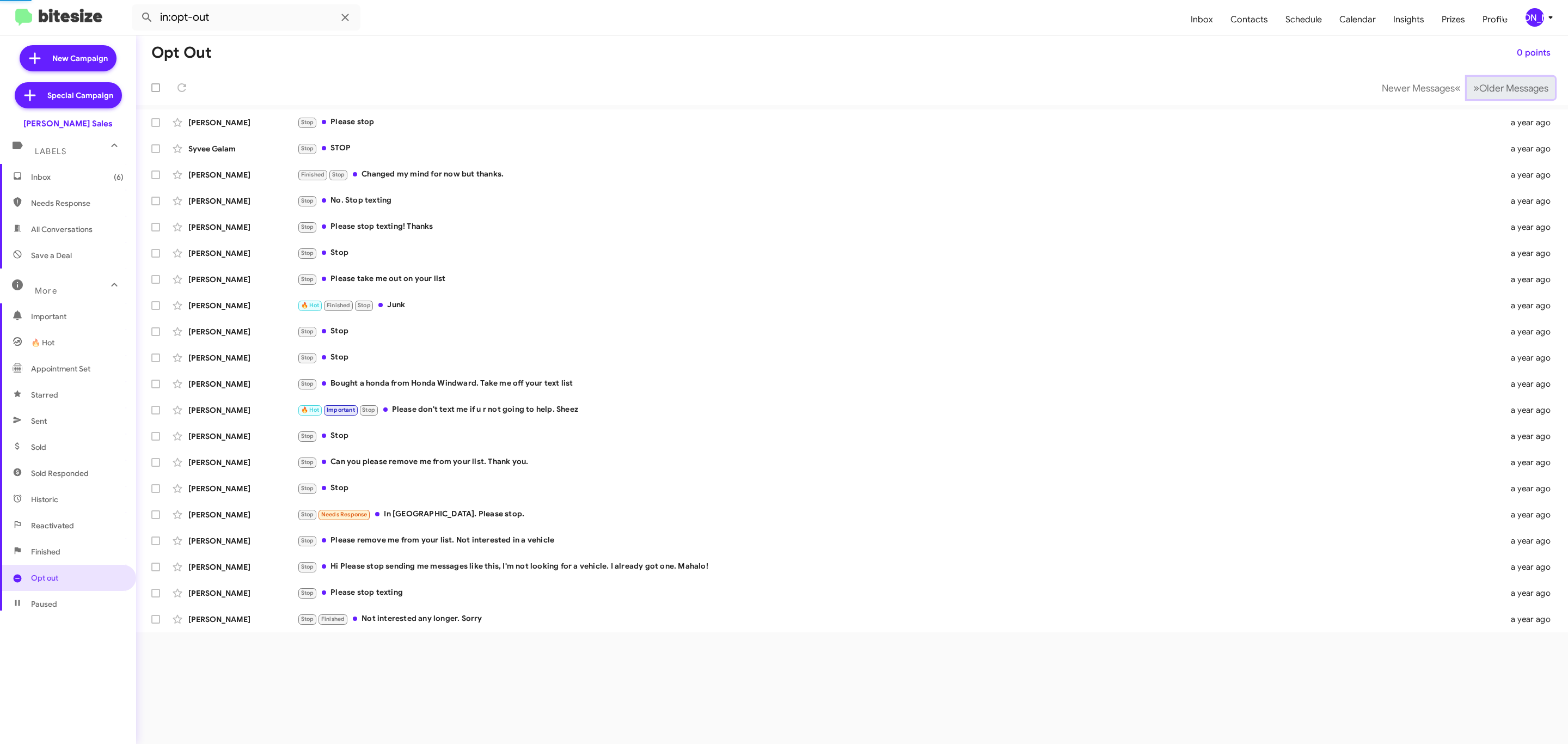
click at [1479, 86] on span "Older Messages" at bounding box center [1514, 88] width 69 height 12
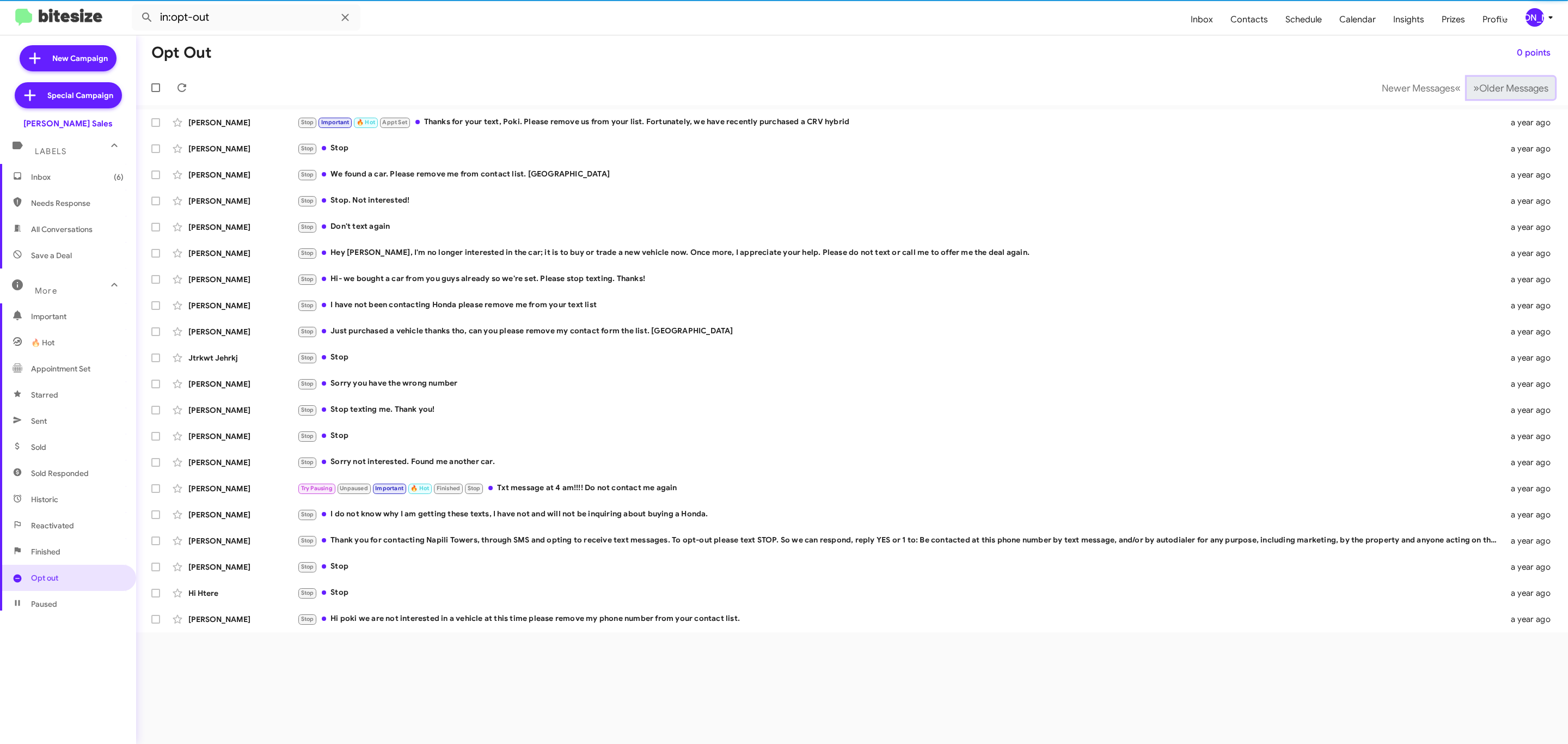
click at [1479, 86] on span "Older Messages" at bounding box center [1514, 88] width 69 height 12
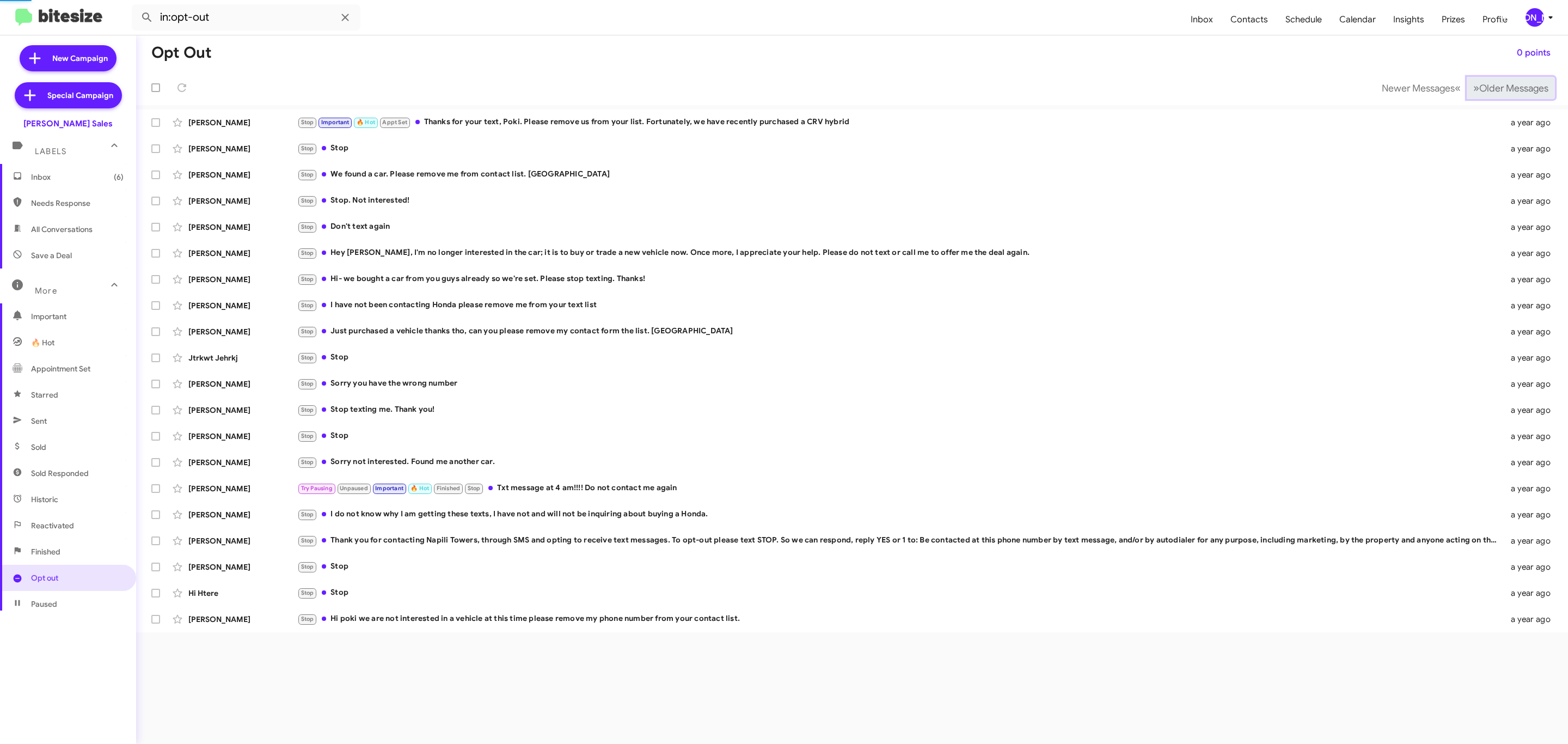
click at [1479, 86] on span "Older Messages" at bounding box center [1514, 88] width 69 height 12
click at [1479, 87] on span "Older Messages" at bounding box center [1514, 88] width 69 height 12
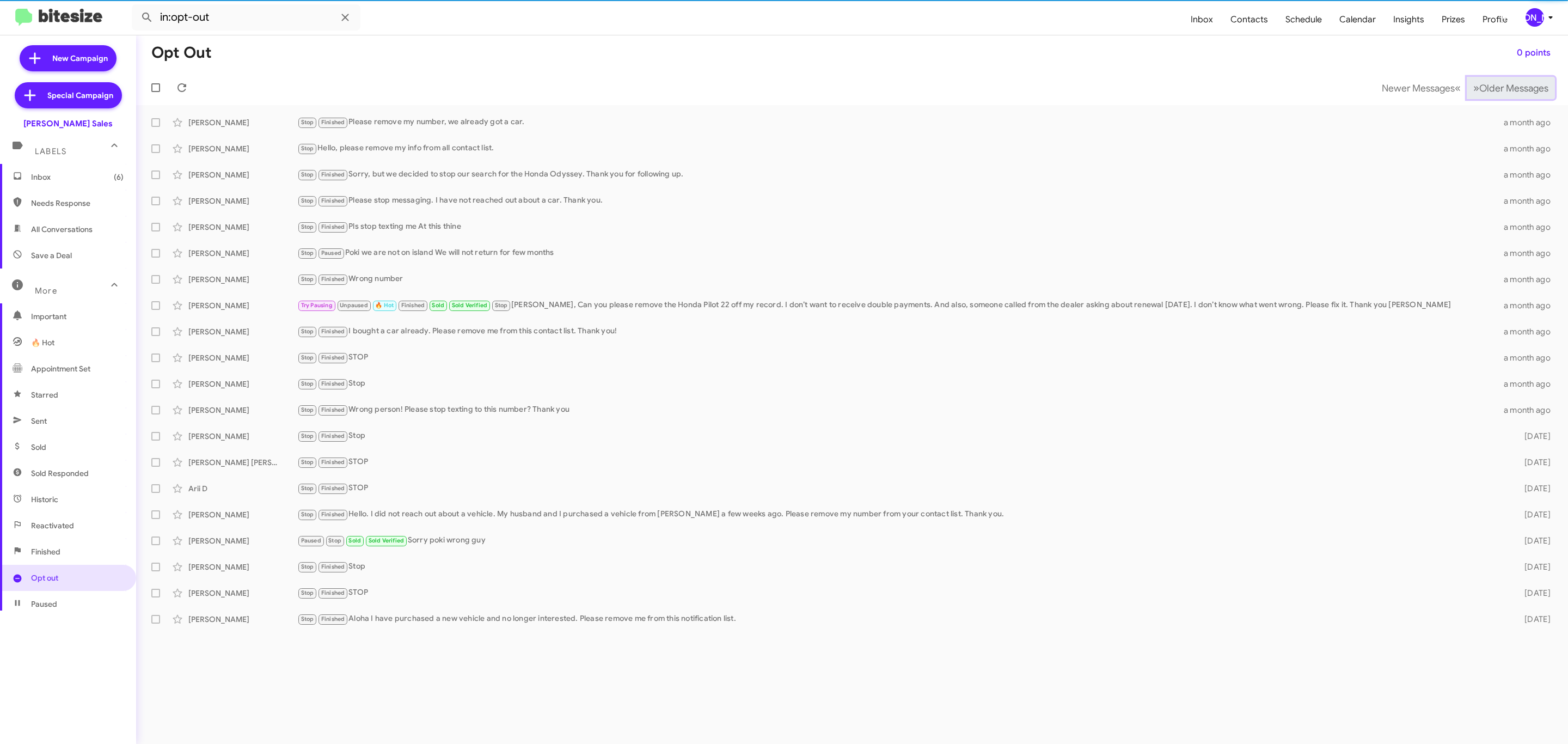
click at [1479, 88] on span "Older Messages" at bounding box center [1514, 88] width 69 height 12
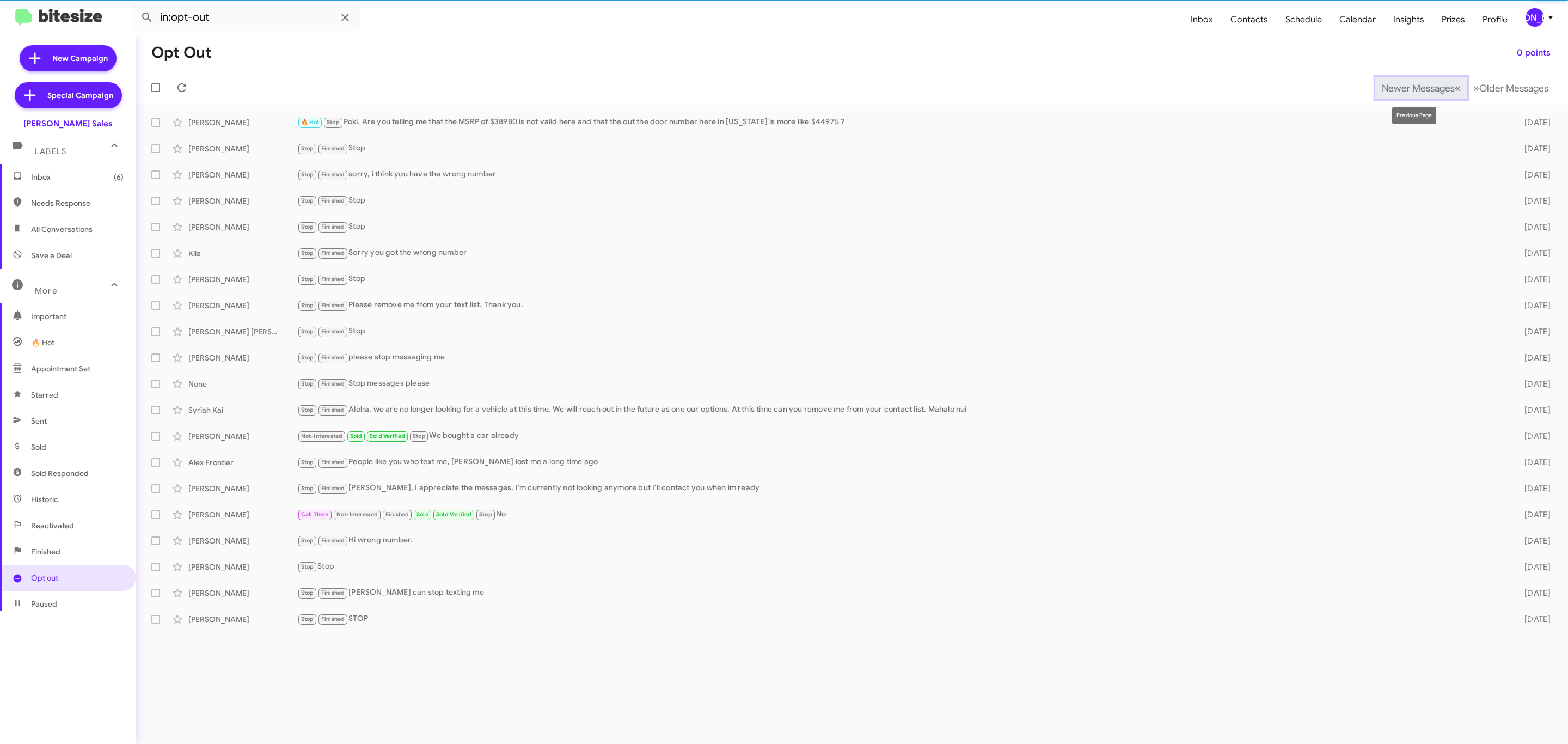
click at [1416, 87] on span "Newer Messages" at bounding box center [1418, 88] width 73 height 12
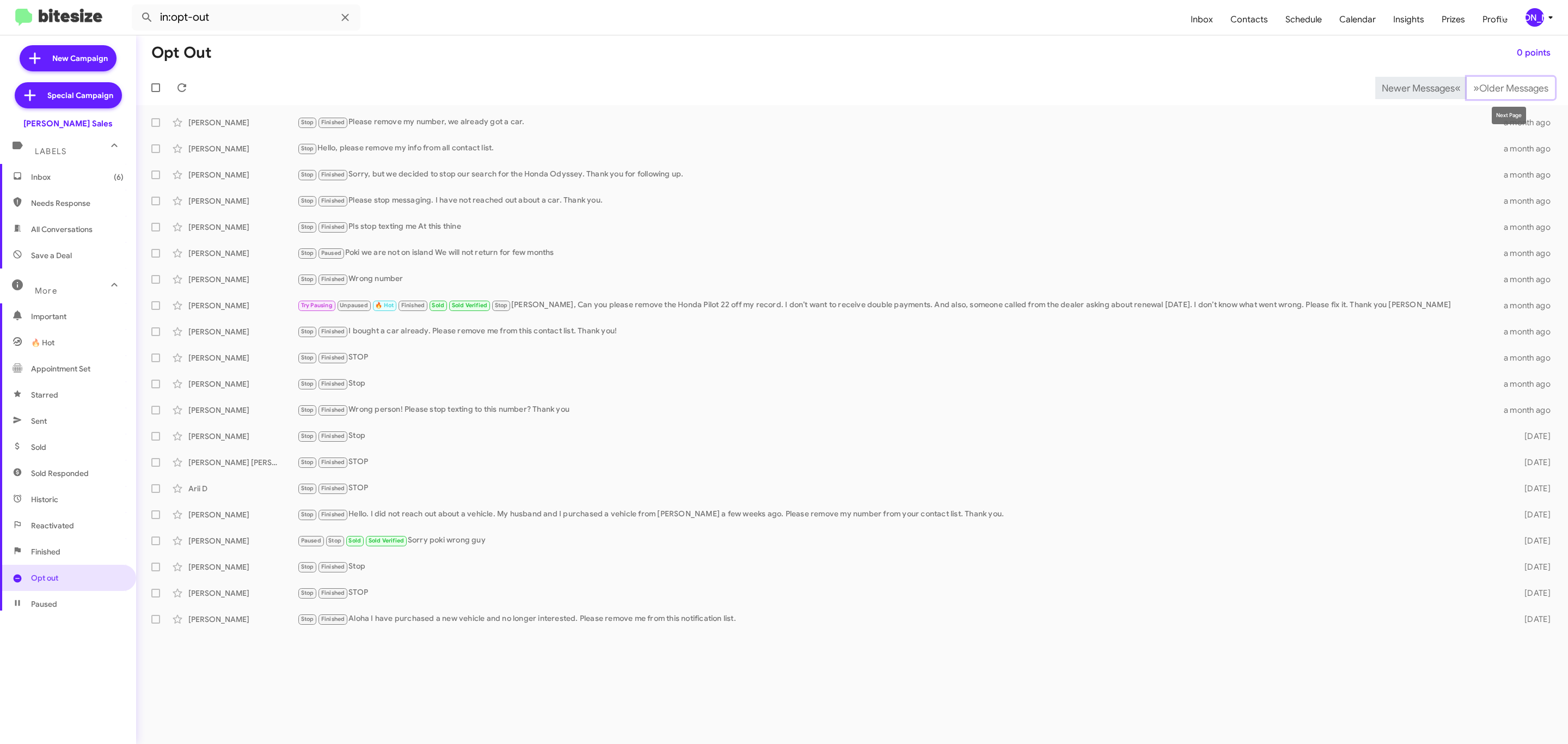
drag, startPoint x: 1492, startPoint y: 88, endPoint x: 1388, endPoint y: 85, distance: 104.0
click at [1492, 89] on span "Older Messages" at bounding box center [1514, 88] width 69 height 12
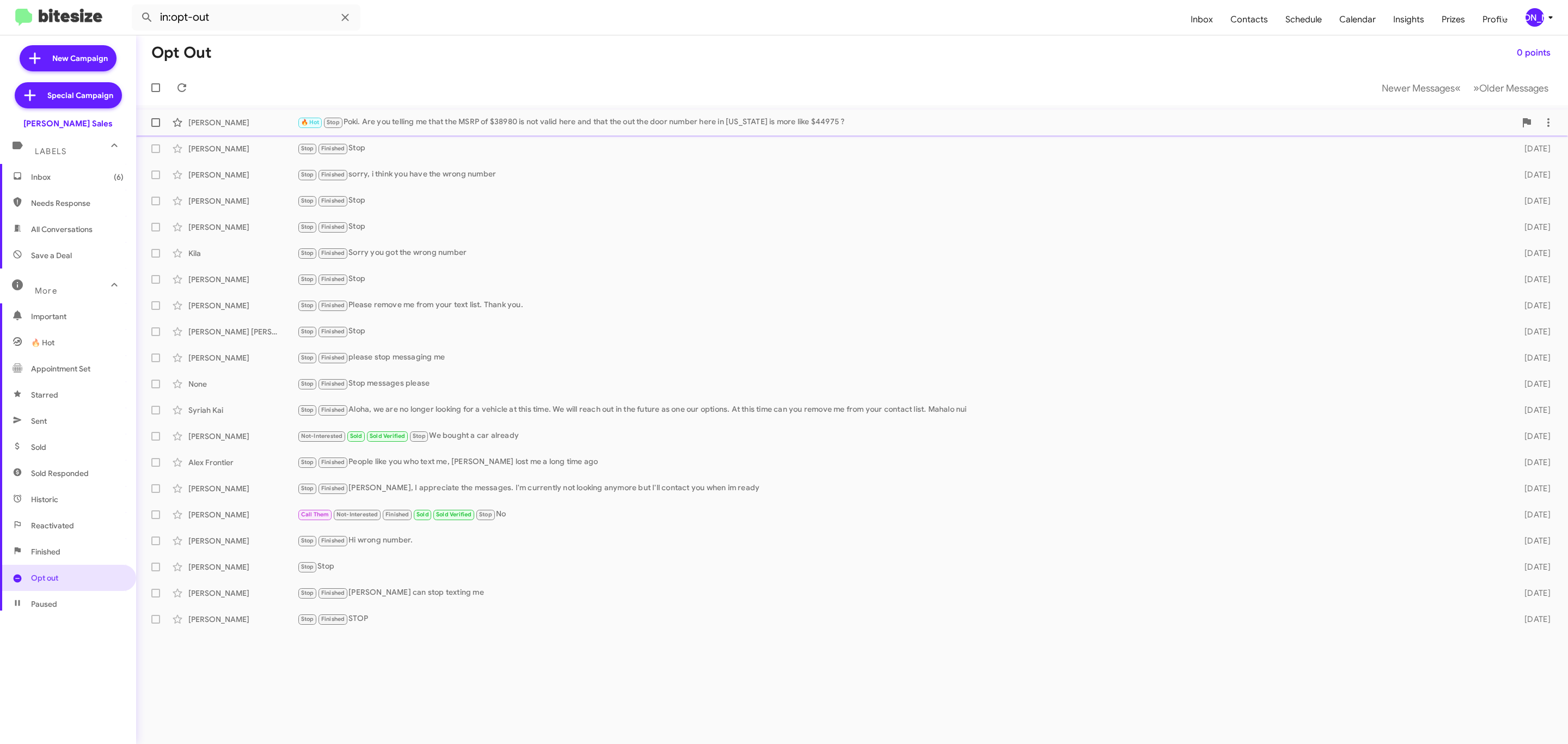
click at [488, 123] on div "🔥 Hot Stop Poki. Are you telling me that the MSRP of $38980 is not valid here a…" at bounding box center [906, 122] width 1219 height 13
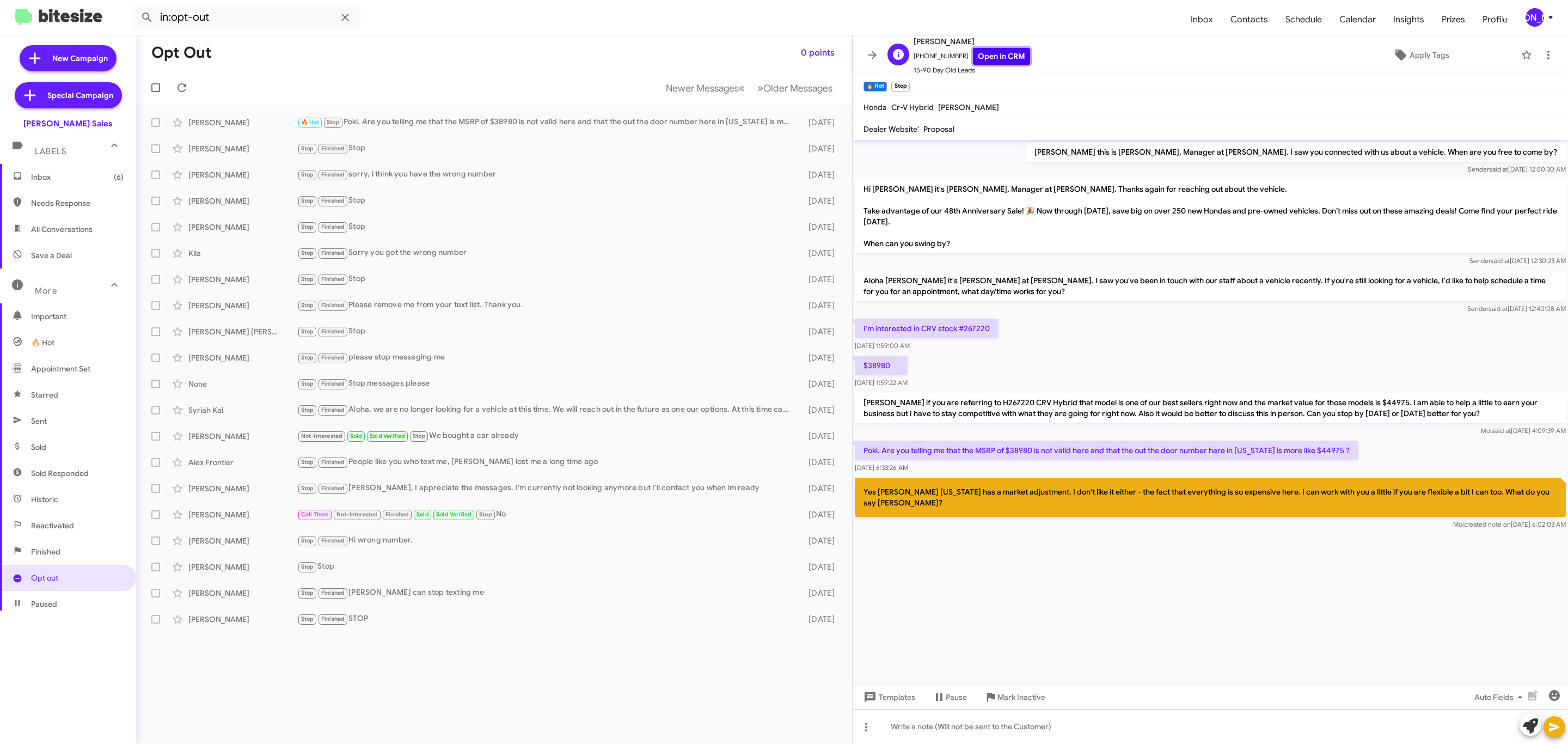
click at [998, 54] on link "Open in CRM" at bounding box center [1001, 57] width 57 height 17
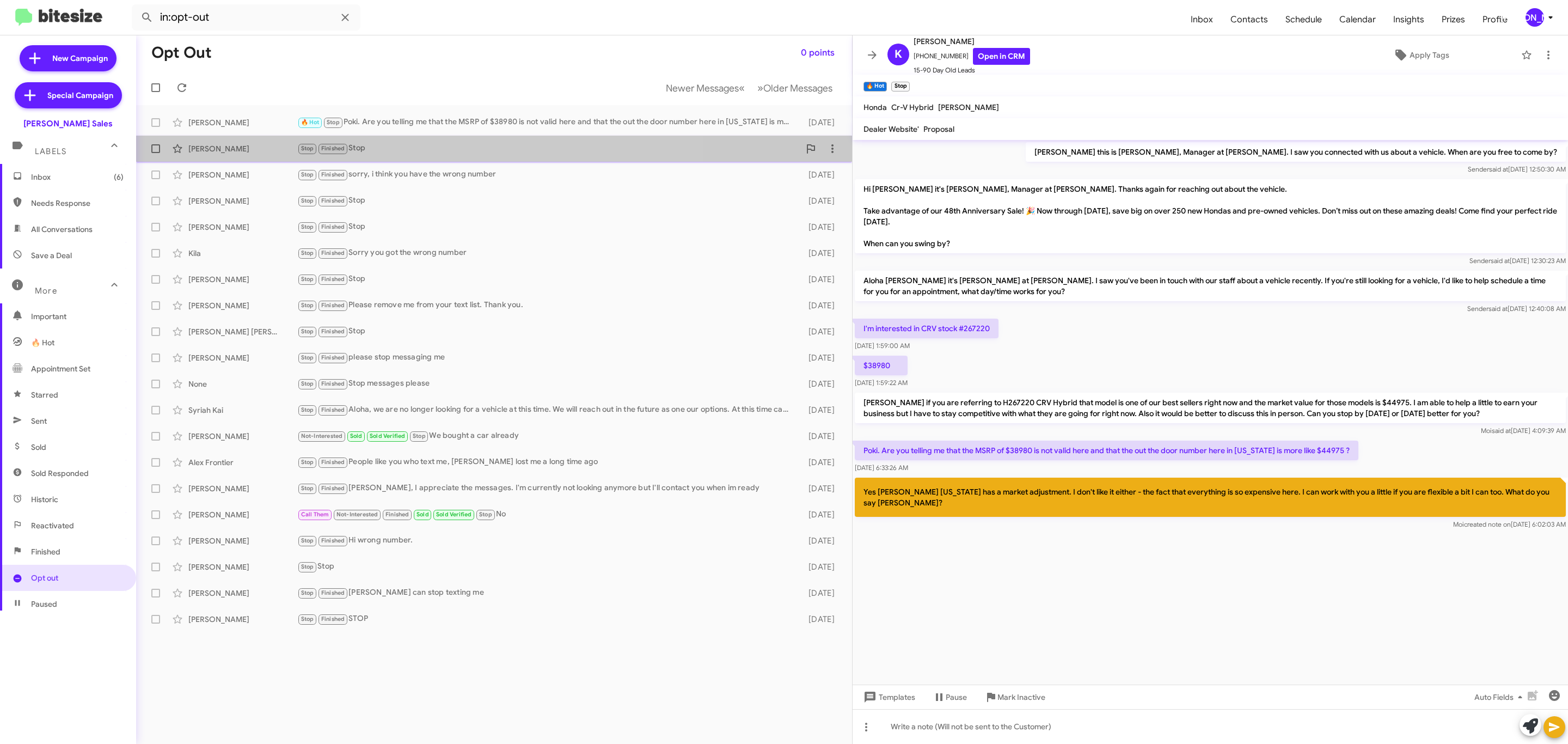
click at [432, 151] on div "Stop Finished Stop" at bounding box center [548, 148] width 503 height 13
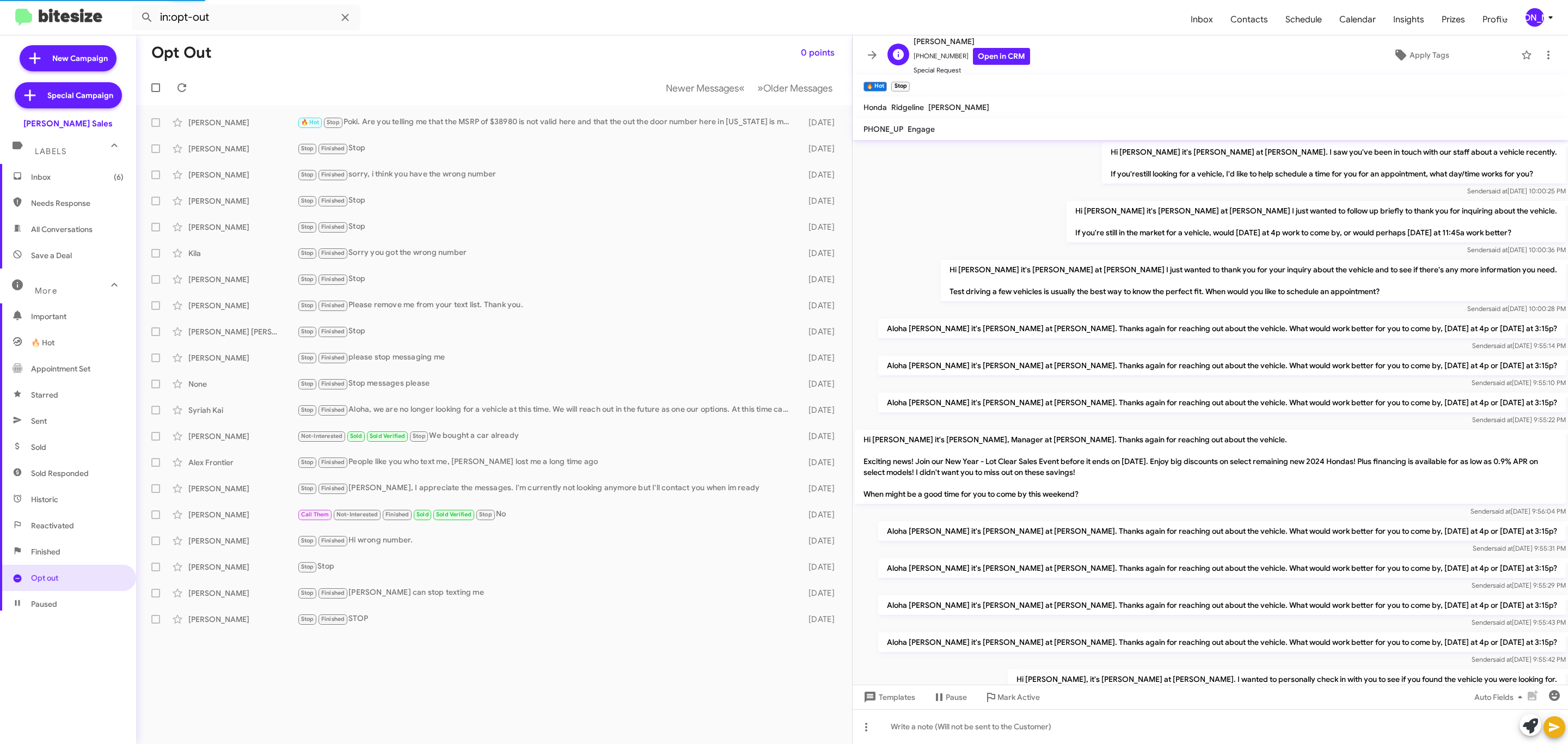
scroll to position [495, 0]
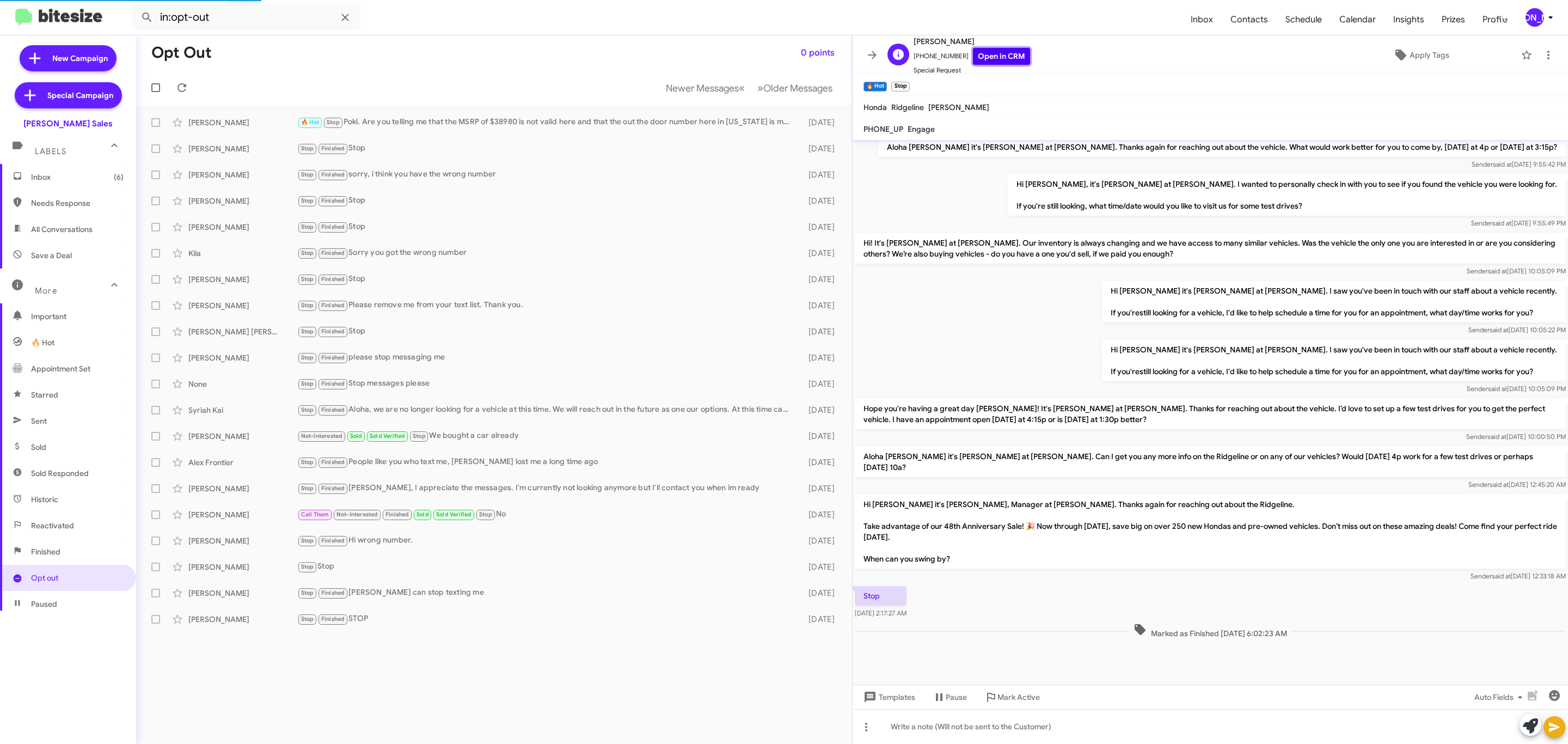
click at [992, 61] on link "Open in CRM" at bounding box center [1001, 57] width 57 height 17
click at [299, 172] on small "Stop" at bounding box center [307, 175] width 18 height 10
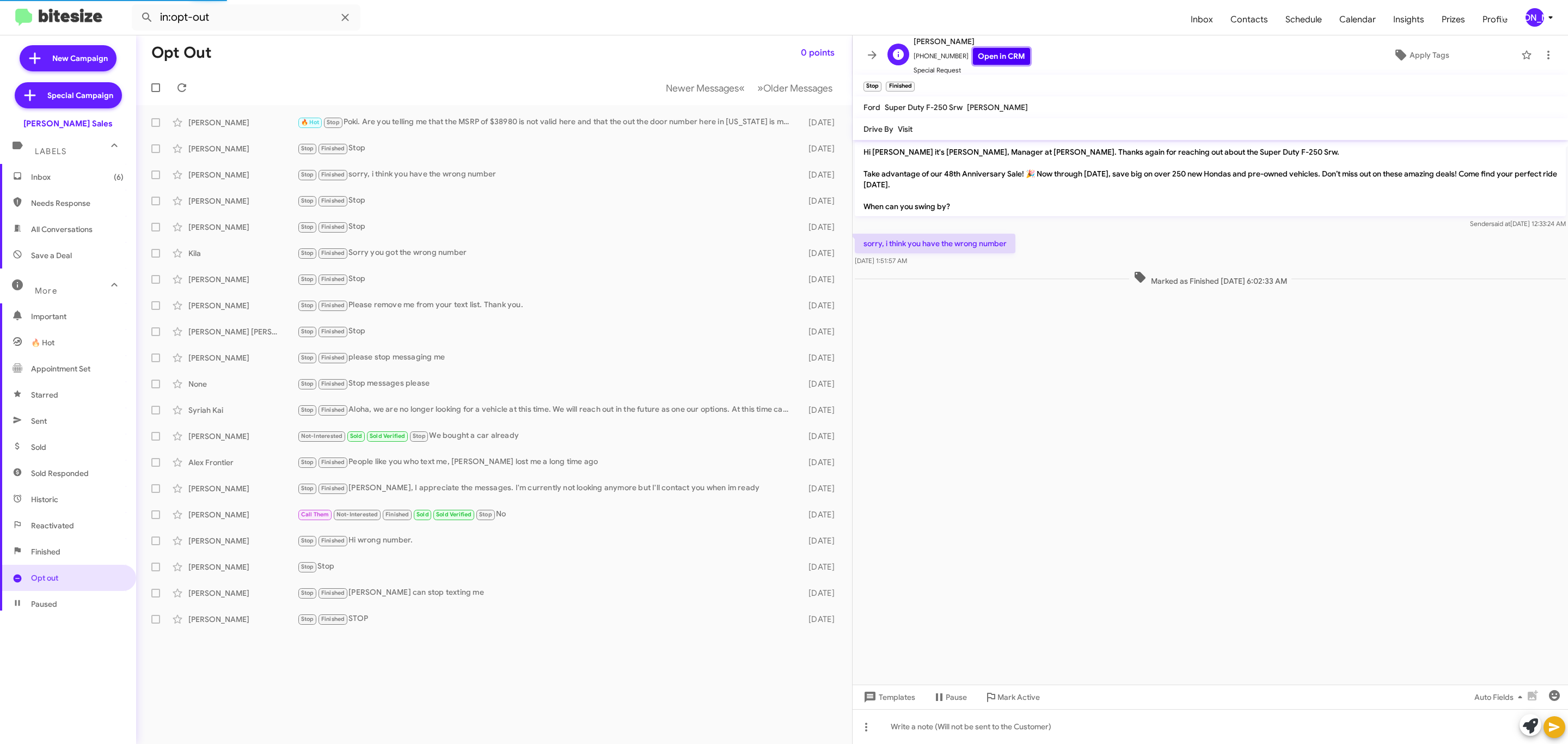
click at [993, 61] on link "Open in CRM" at bounding box center [1001, 57] width 57 height 17
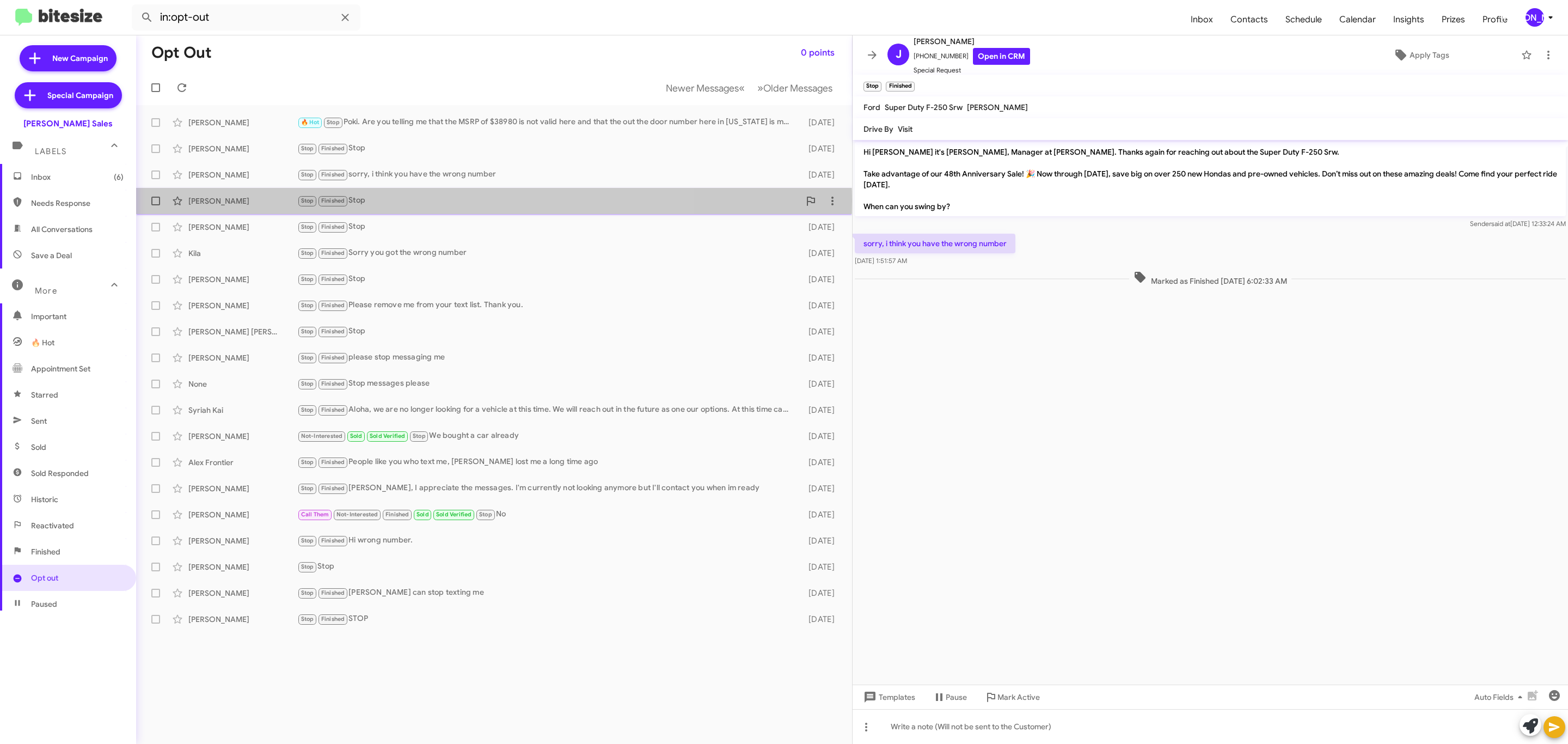
click at [427, 202] on div "Stop Finished Stop" at bounding box center [548, 200] width 503 height 13
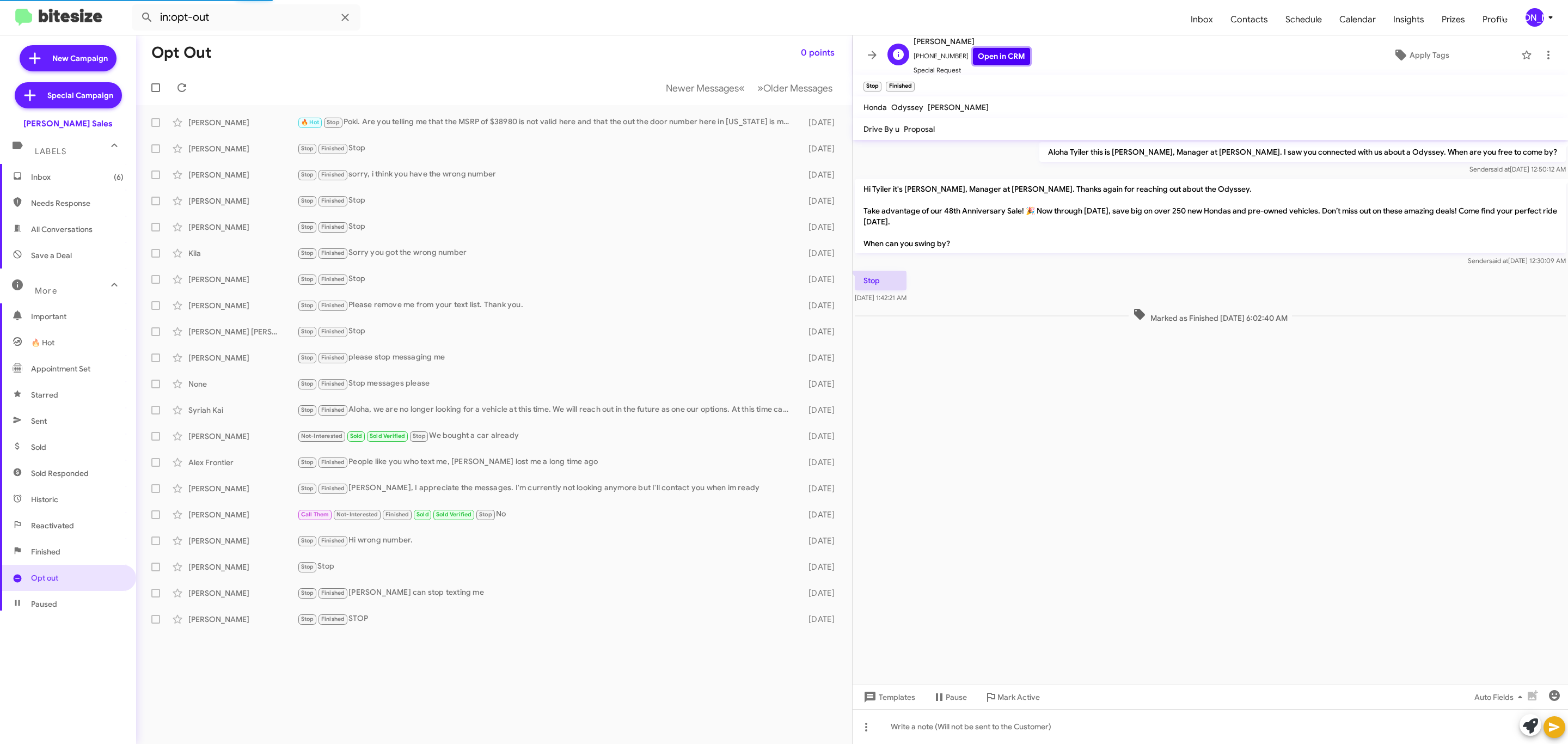
click at [989, 57] on link "Open in CRM" at bounding box center [1001, 57] width 57 height 17
click at [264, 224] on div "Daniel Ericson" at bounding box center [242, 227] width 109 height 11
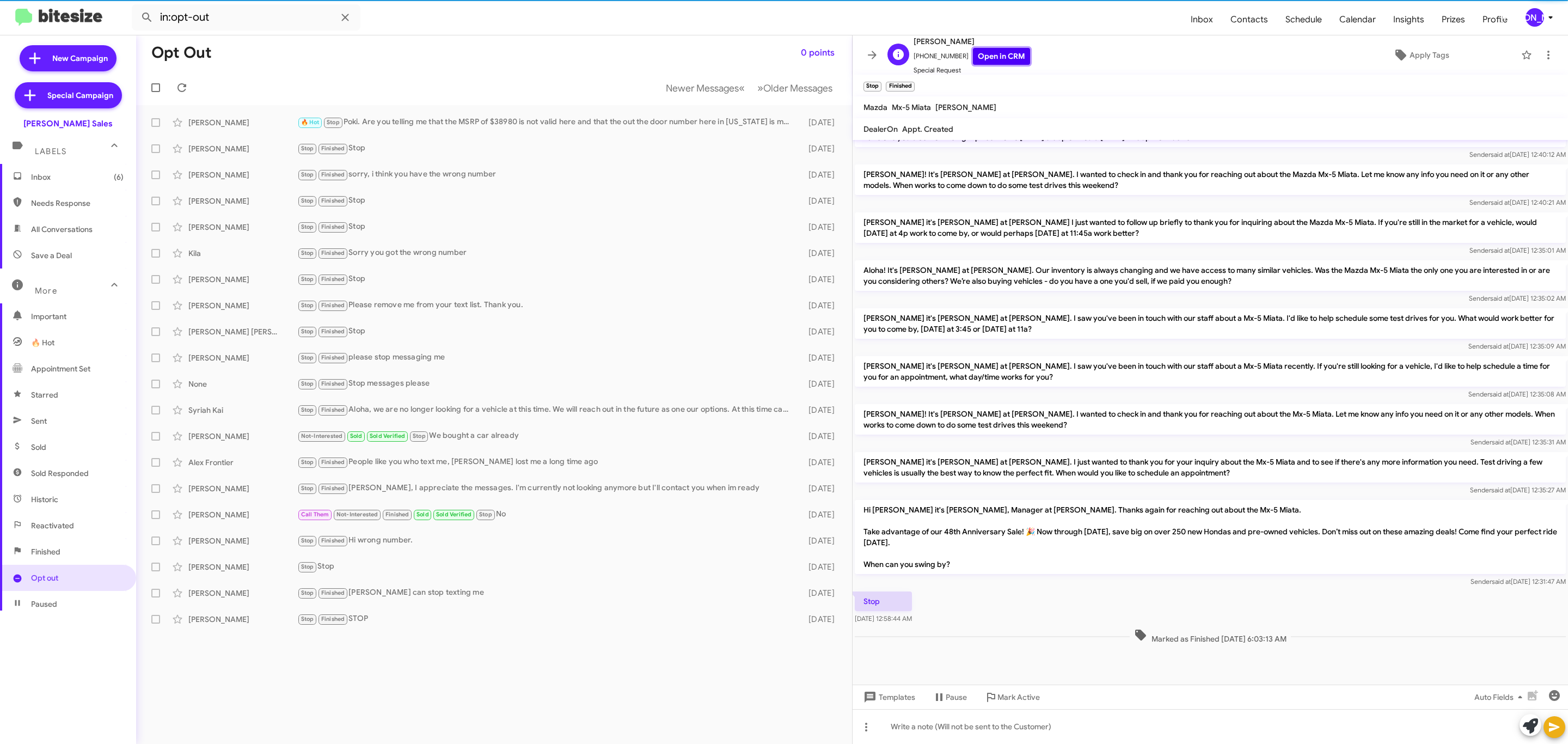
click at [1003, 56] on link "Open in CRM" at bounding box center [1001, 57] width 57 height 17
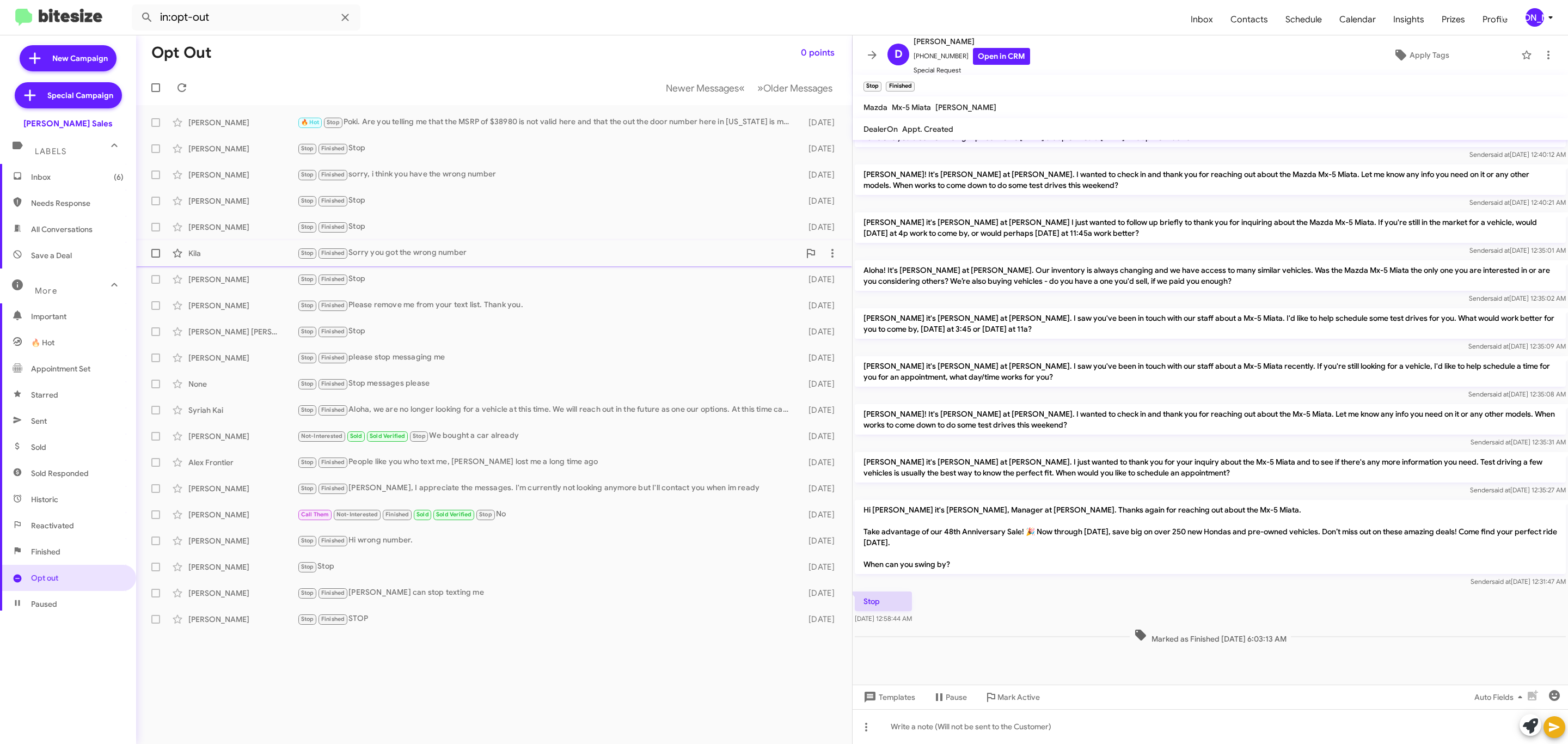
click at [324, 242] on div "Kila Stop Finished Sorry you got the wrong number 2 months ago" at bounding box center [494, 253] width 699 height 22
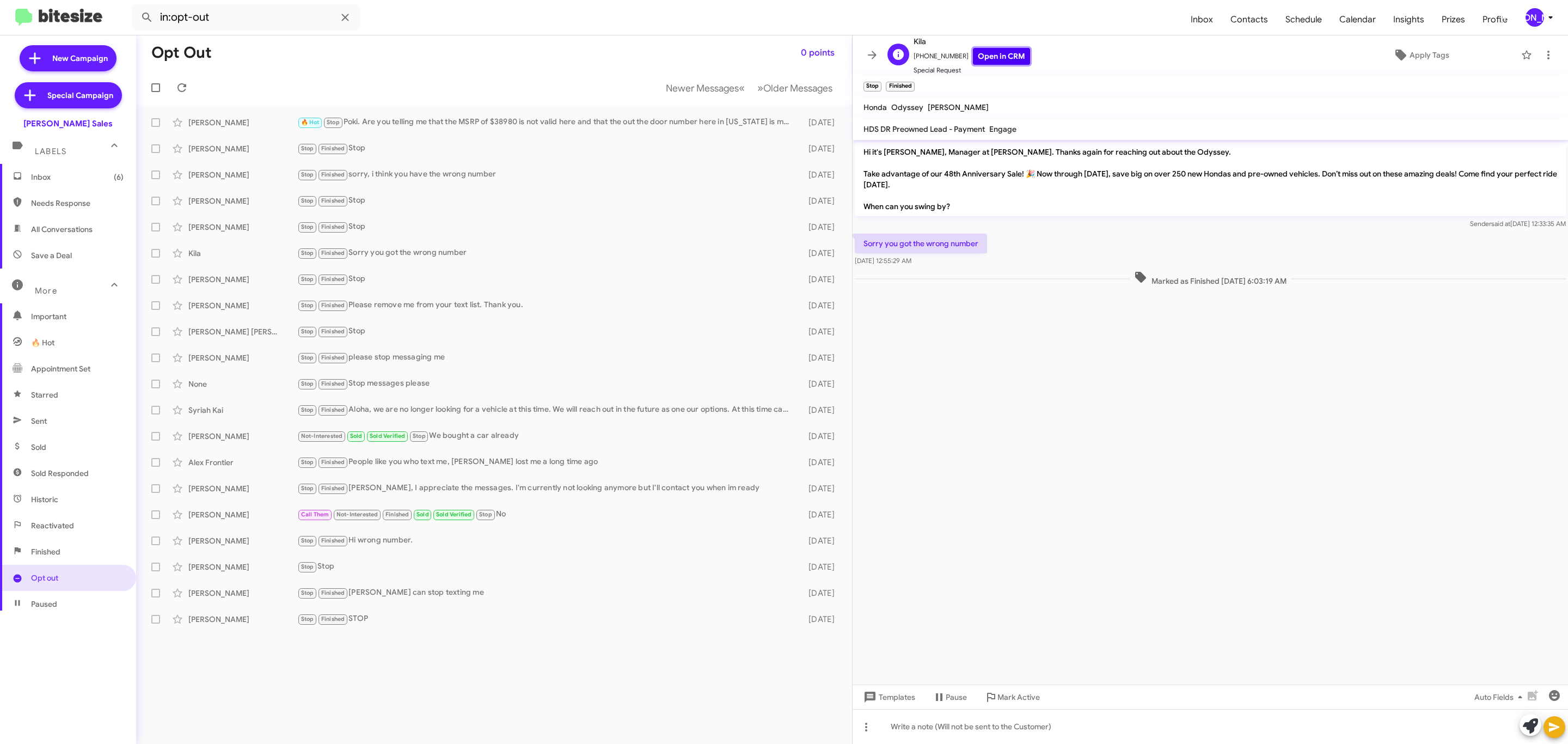
click at [989, 54] on link "Open in CRM" at bounding box center [1001, 57] width 57 height 17
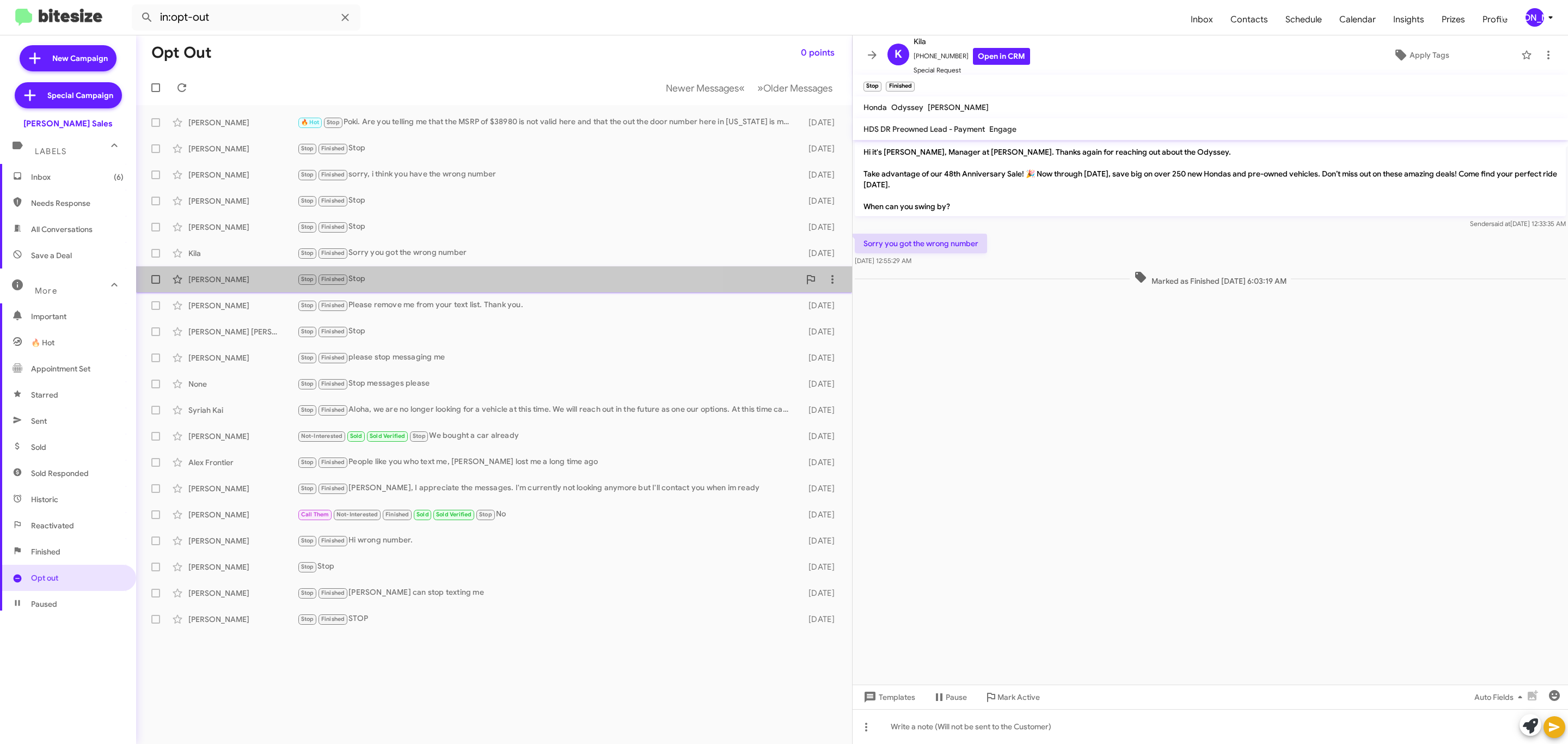
click at [441, 278] on div "Stop Finished Stop" at bounding box center [548, 279] width 503 height 13
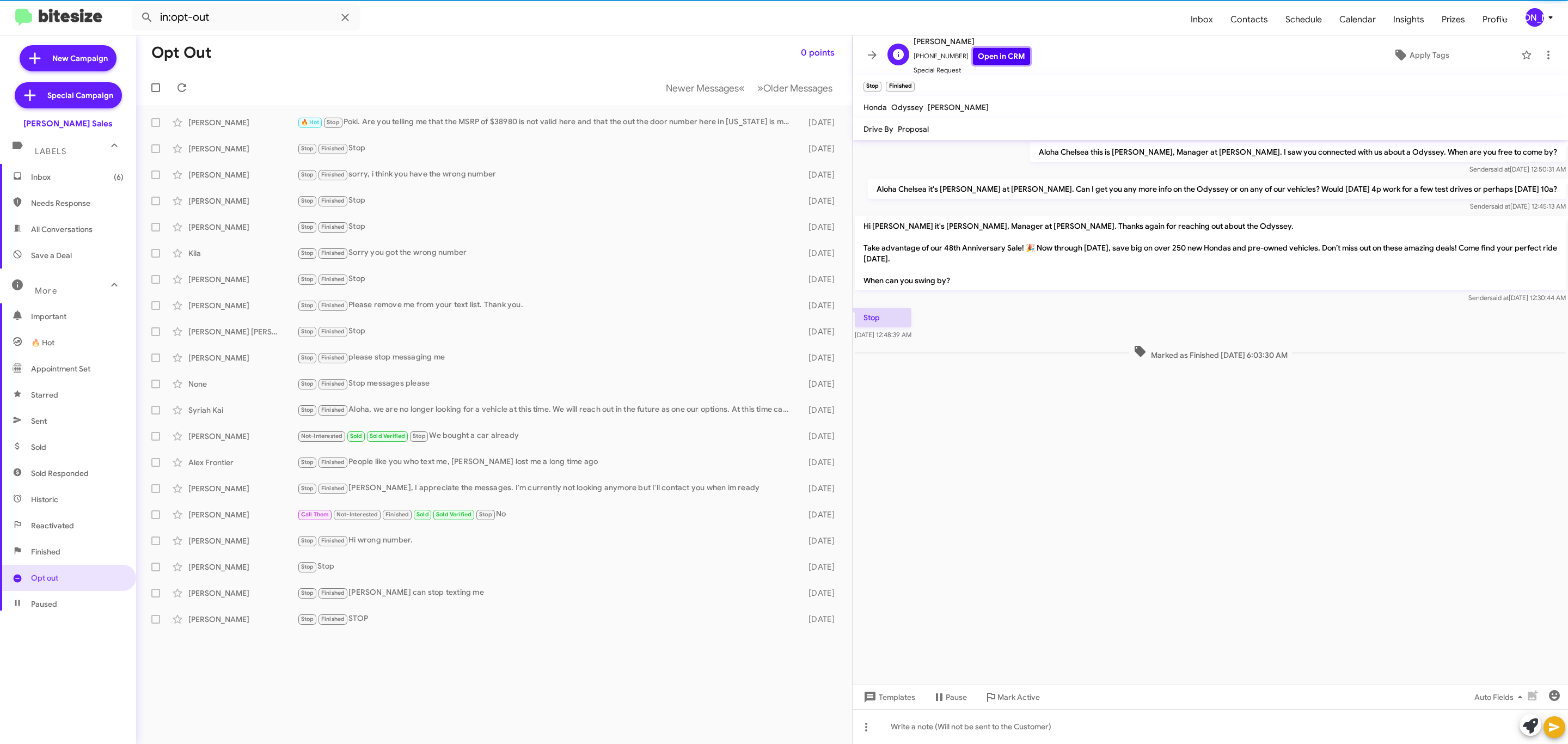
click at [985, 59] on link "Open in CRM" at bounding box center [1001, 57] width 57 height 17
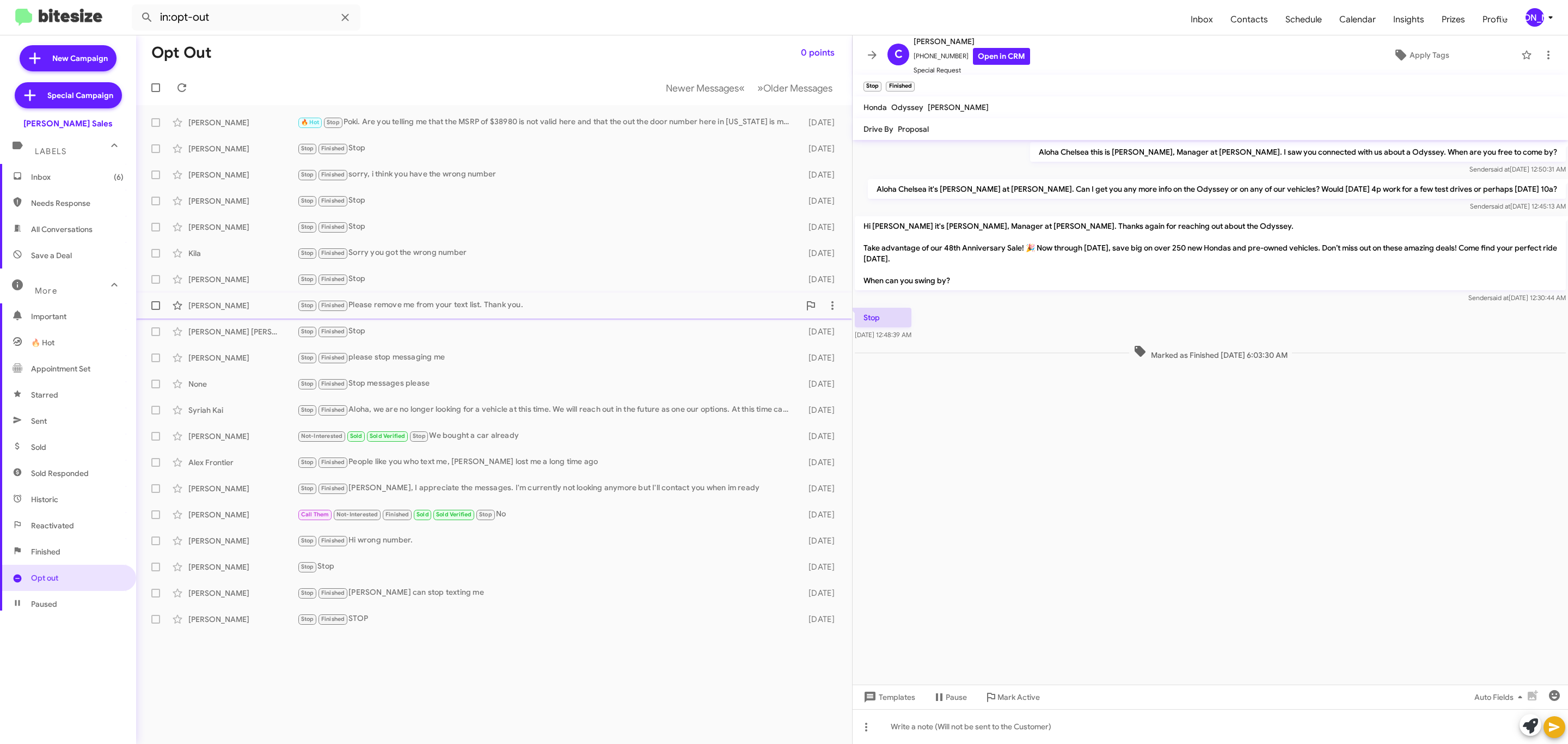
click at [279, 306] on div "Ryan Ang" at bounding box center [242, 306] width 109 height 11
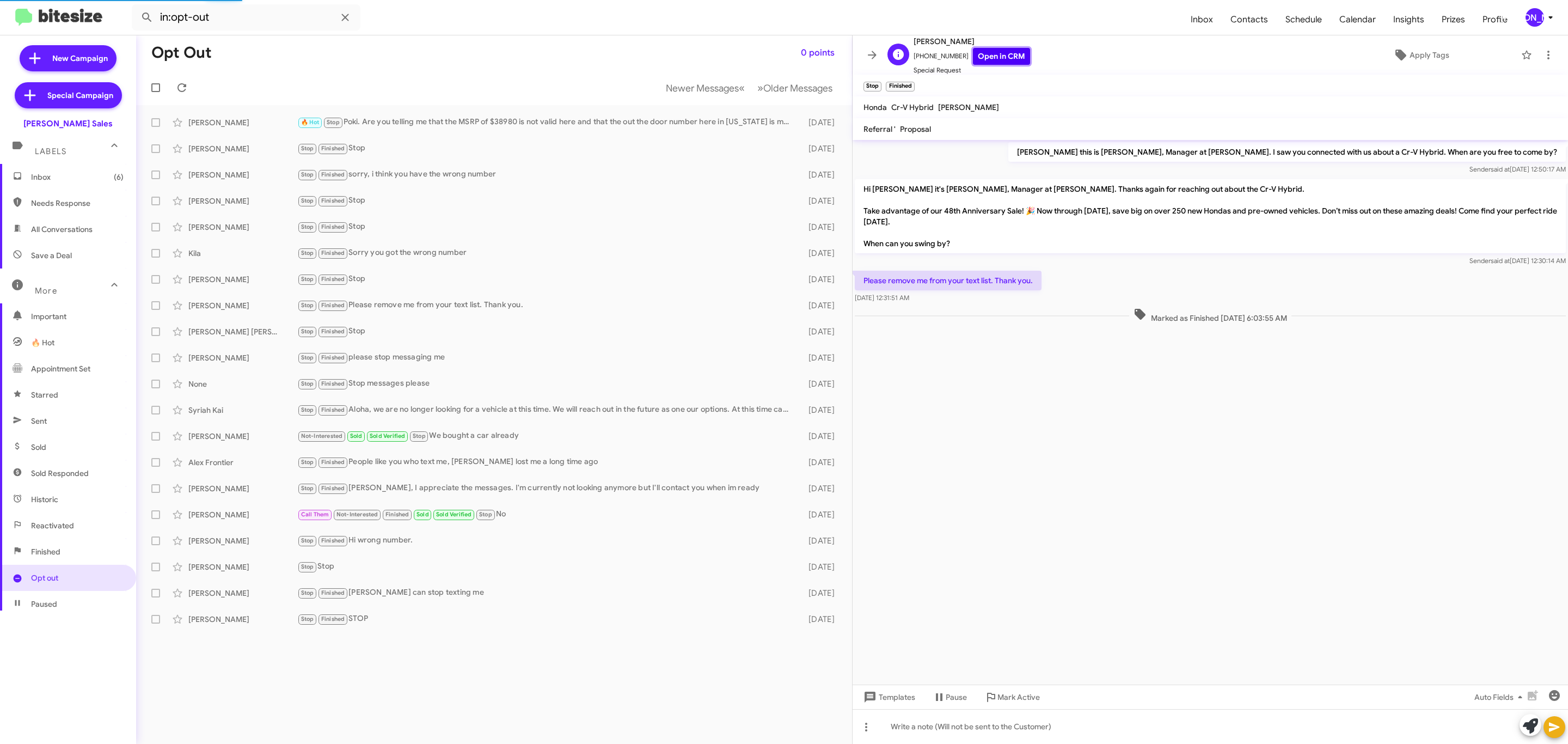
click at [985, 58] on link "Open in CRM" at bounding box center [1001, 57] width 57 height 17
click at [281, 334] on div "Yvette Jesus" at bounding box center [242, 332] width 109 height 11
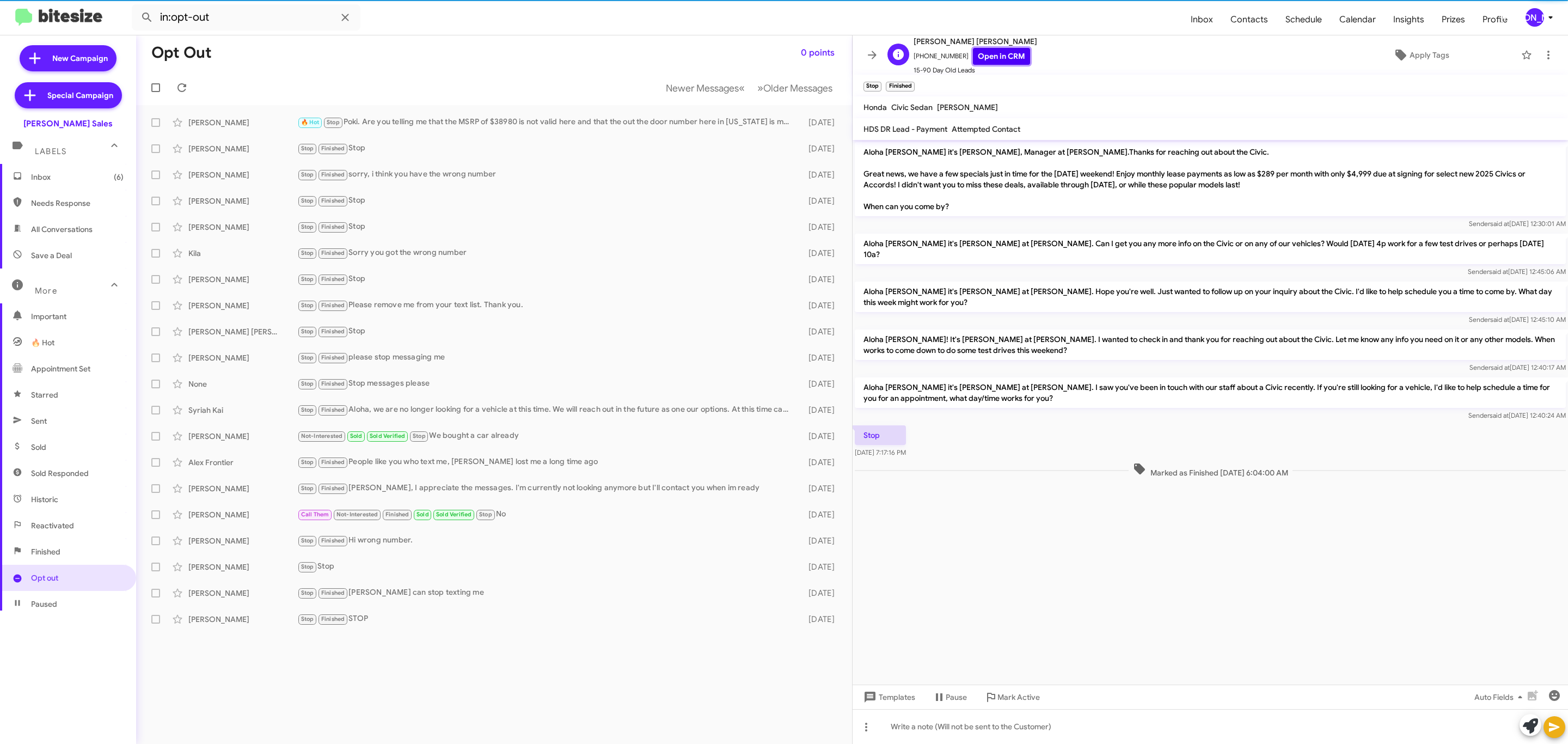
click at [983, 63] on link "Open in CRM" at bounding box center [1001, 57] width 57 height 17
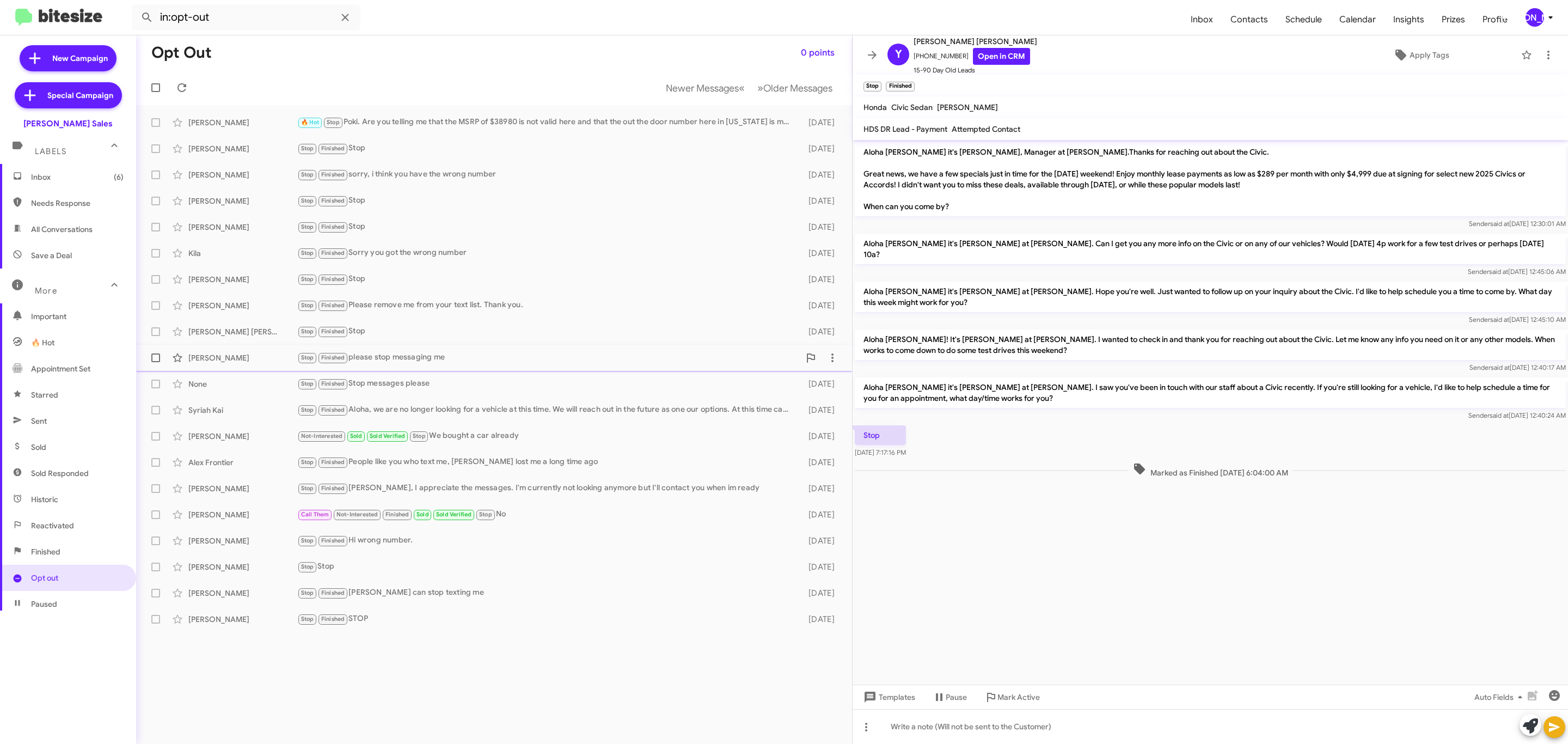
click at [252, 355] on div "Shayna Lu" at bounding box center [242, 358] width 109 height 11
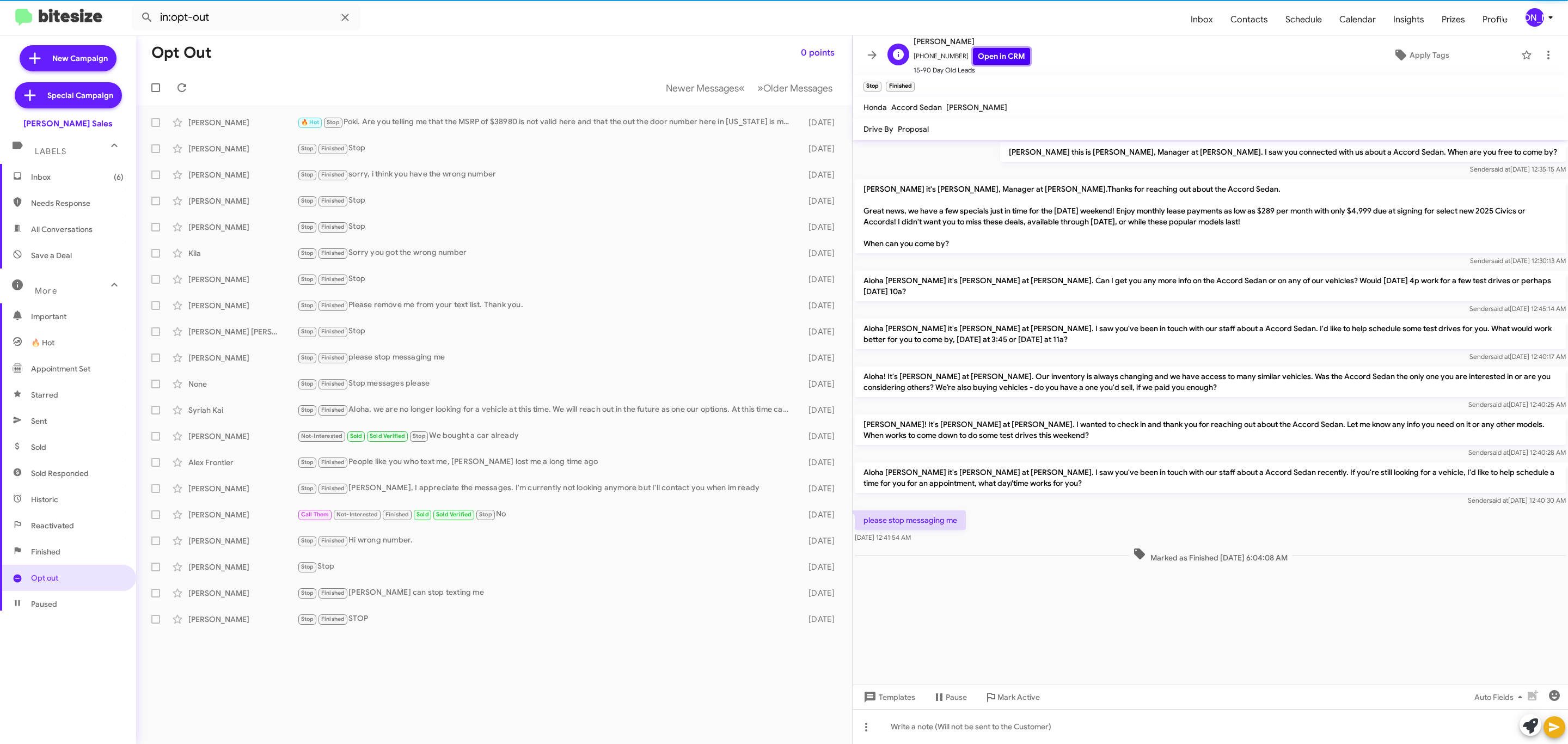
click at [978, 62] on link "Open in CRM" at bounding box center [1001, 57] width 57 height 17
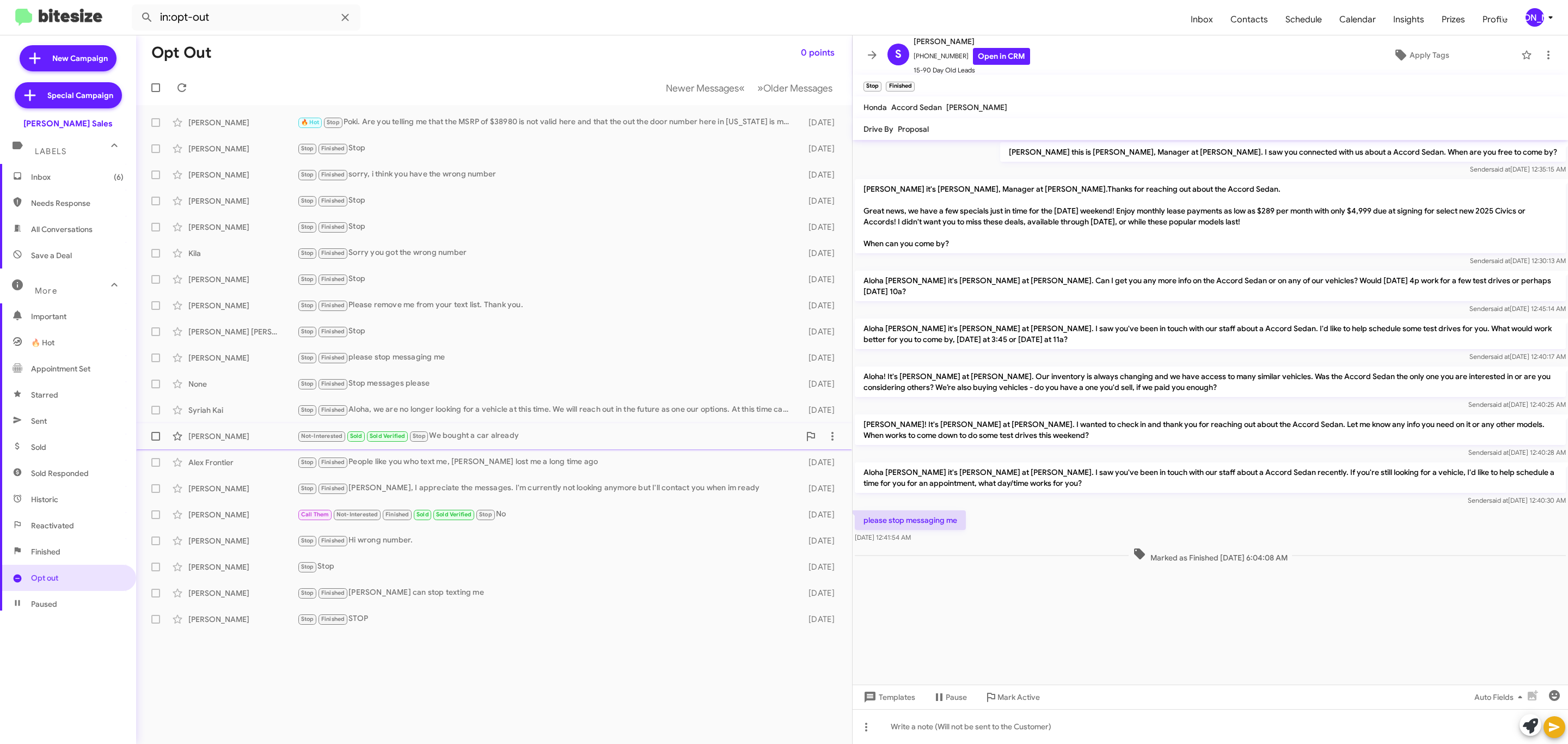
click at [273, 436] on div "Alejandro Delacruz" at bounding box center [242, 437] width 109 height 11
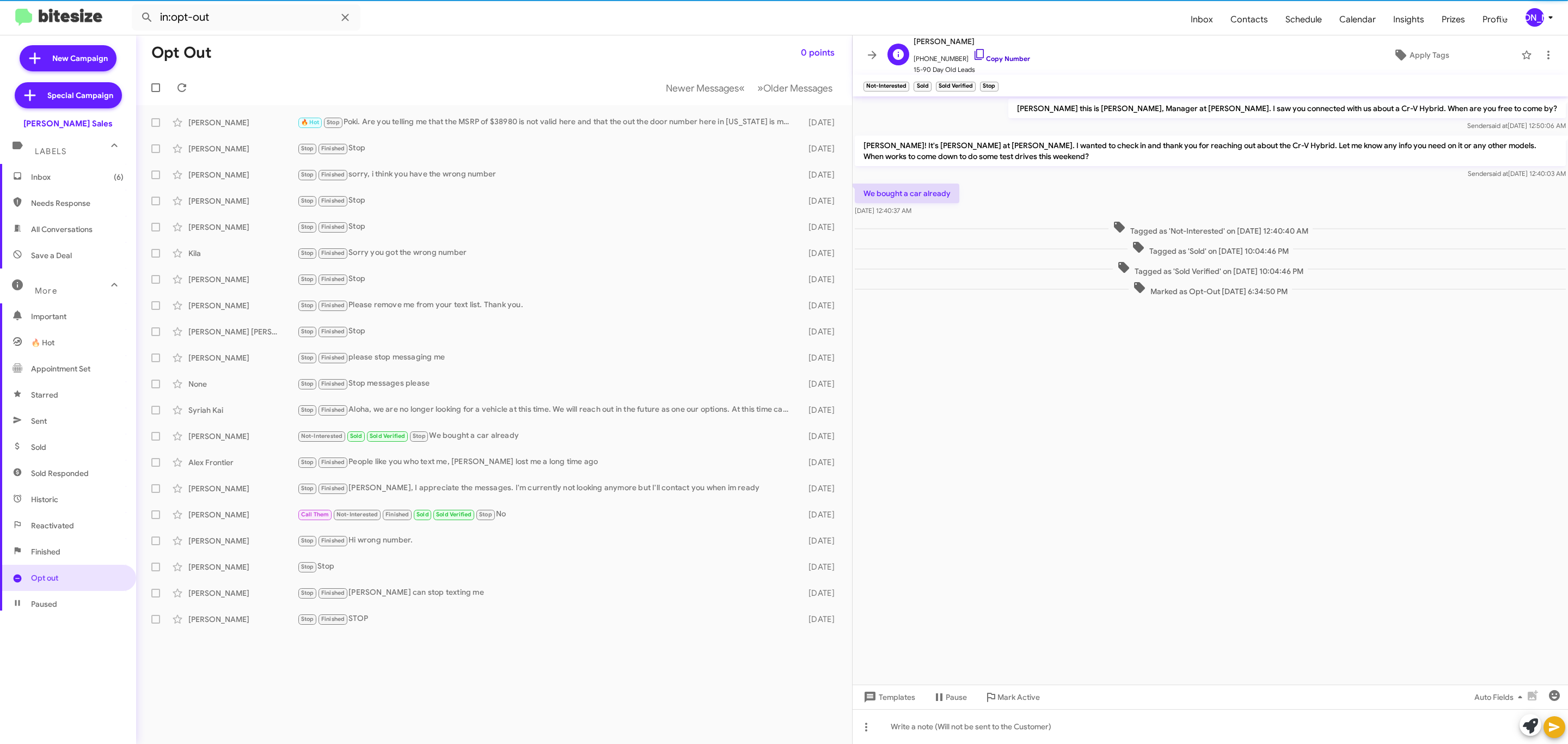
click at [1003, 60] on link "Copy Number" at bounding box center [1001, 58] width 57 height 8
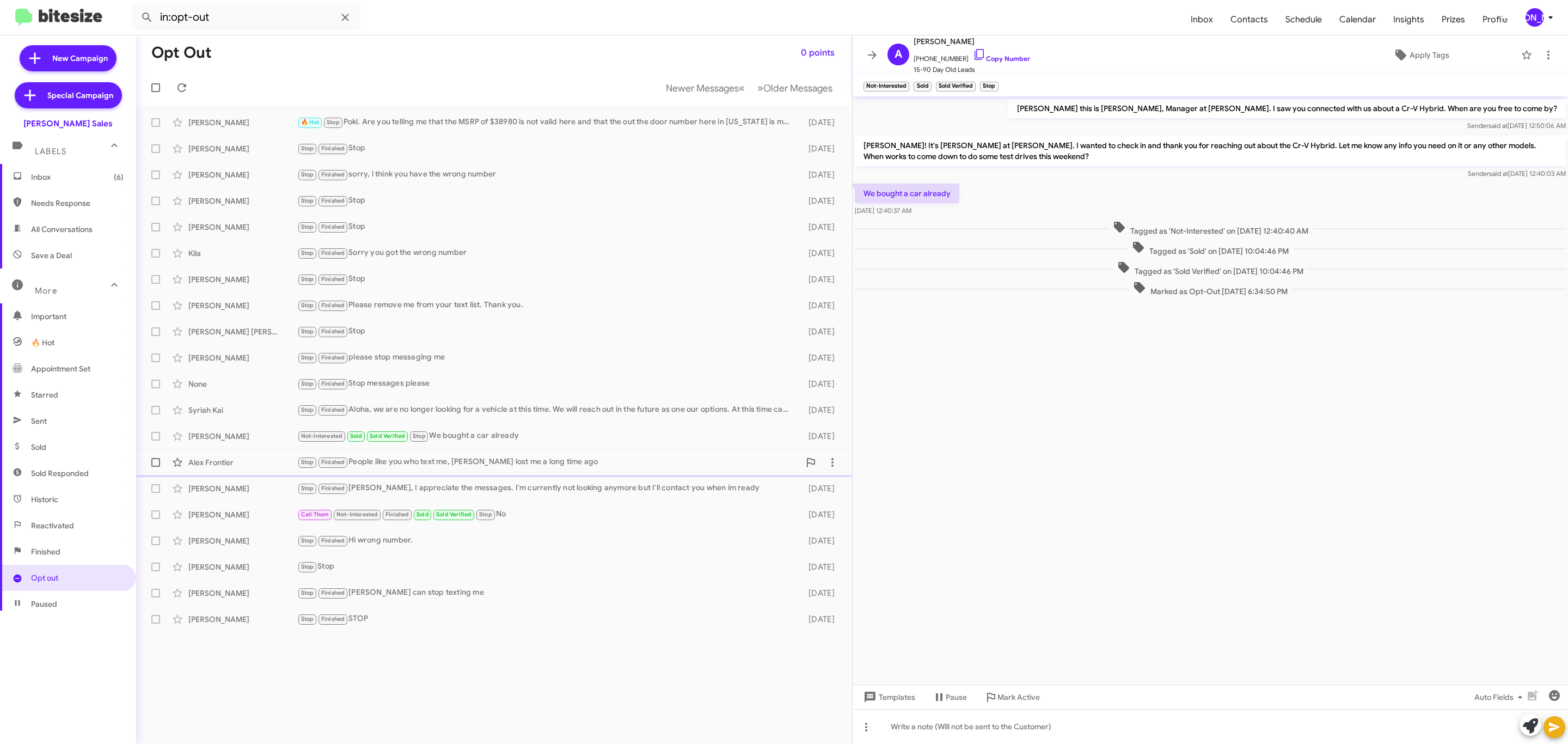
click at [270, 472] on div "Alex Frontier Stop Finished People like you who text me, yall lost me a long ti…" at bounding box center [494, 462] width 699 height 22
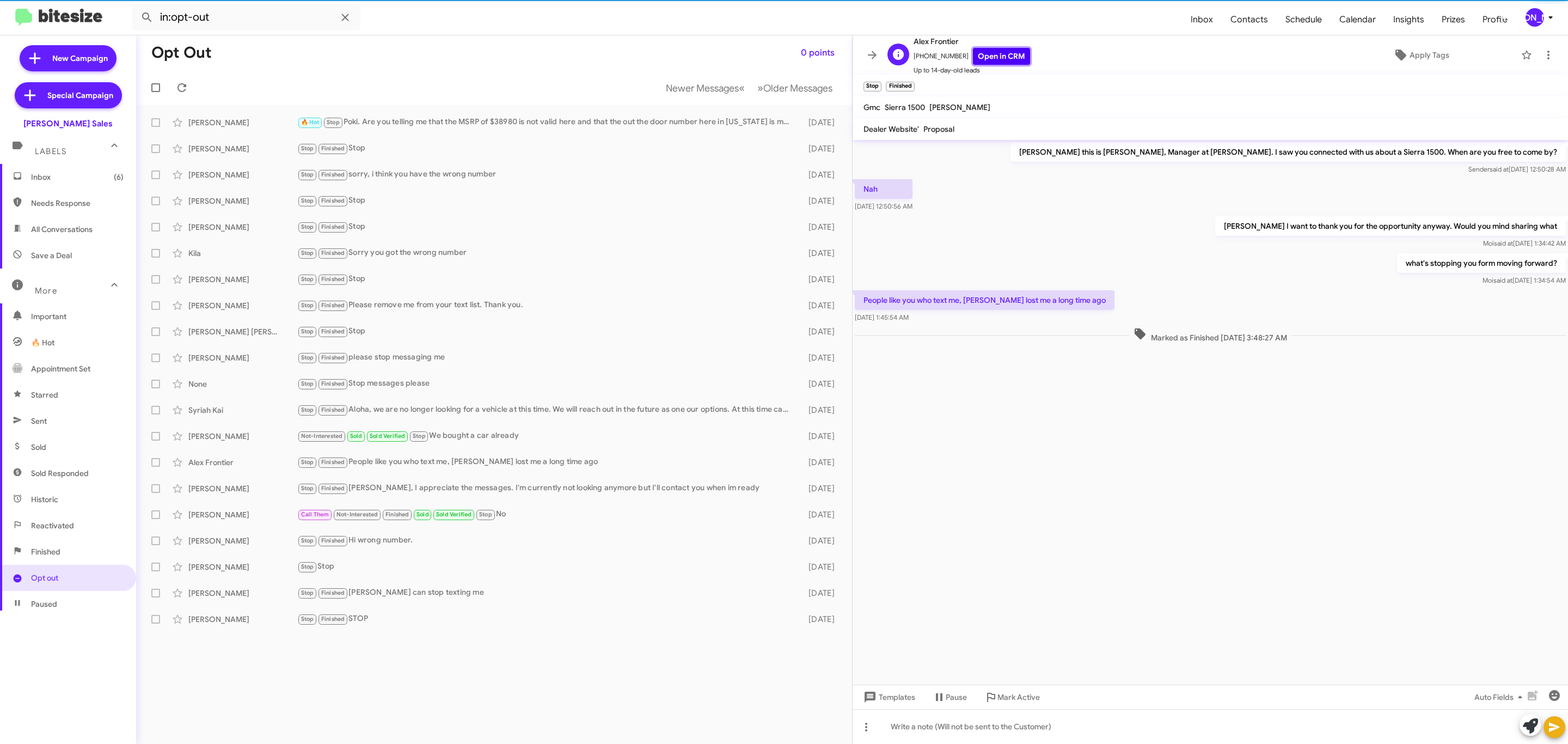
click at [985, 58] on link "Open in CRM" at bounding box center [1001, 57] width 57 height 17
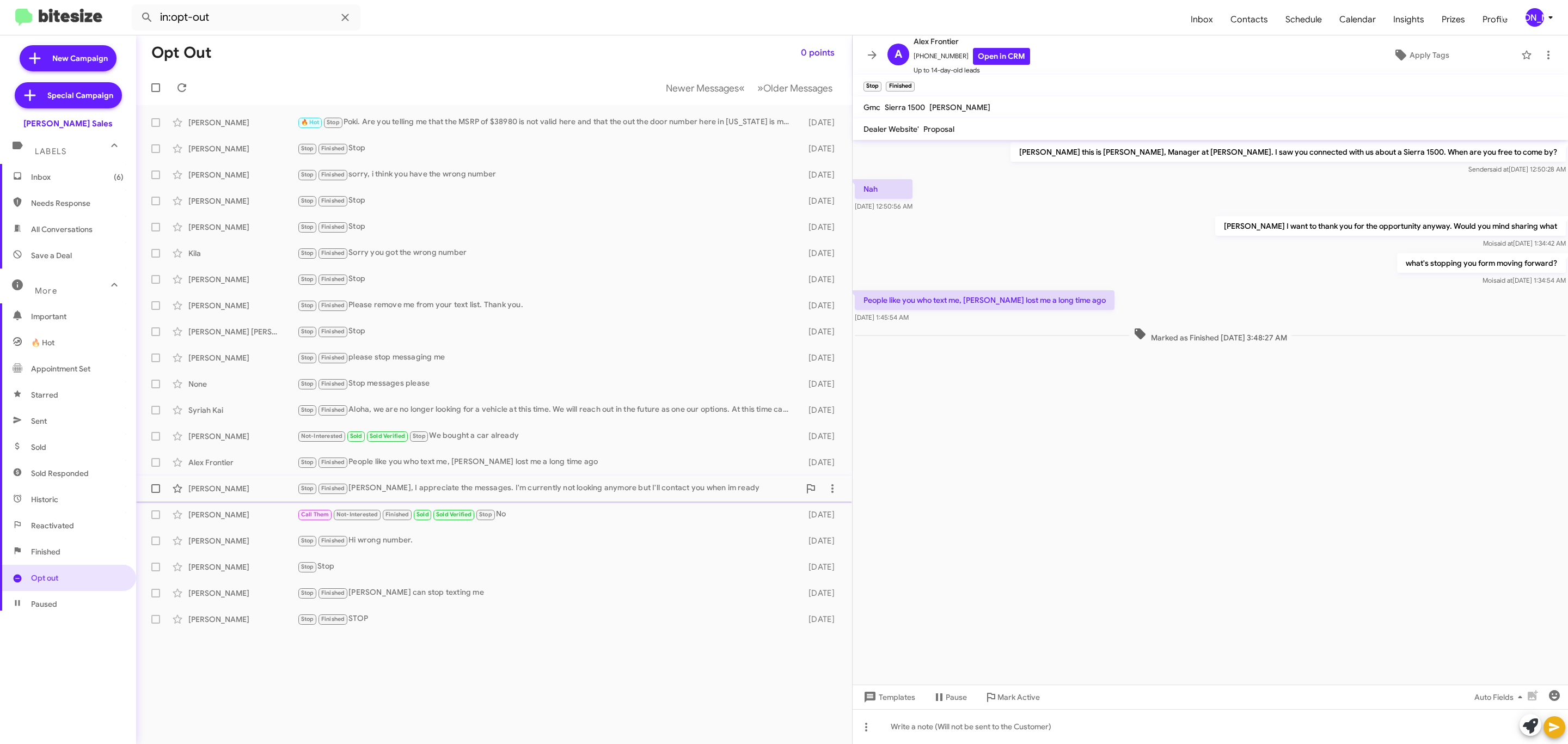
click at [382, 479] on div "Jonah Jovellanos Stop Finished Aloha Poki, I appreciate the messages. I'm curre…" at bounding box center [494, 488] width 699 height 22
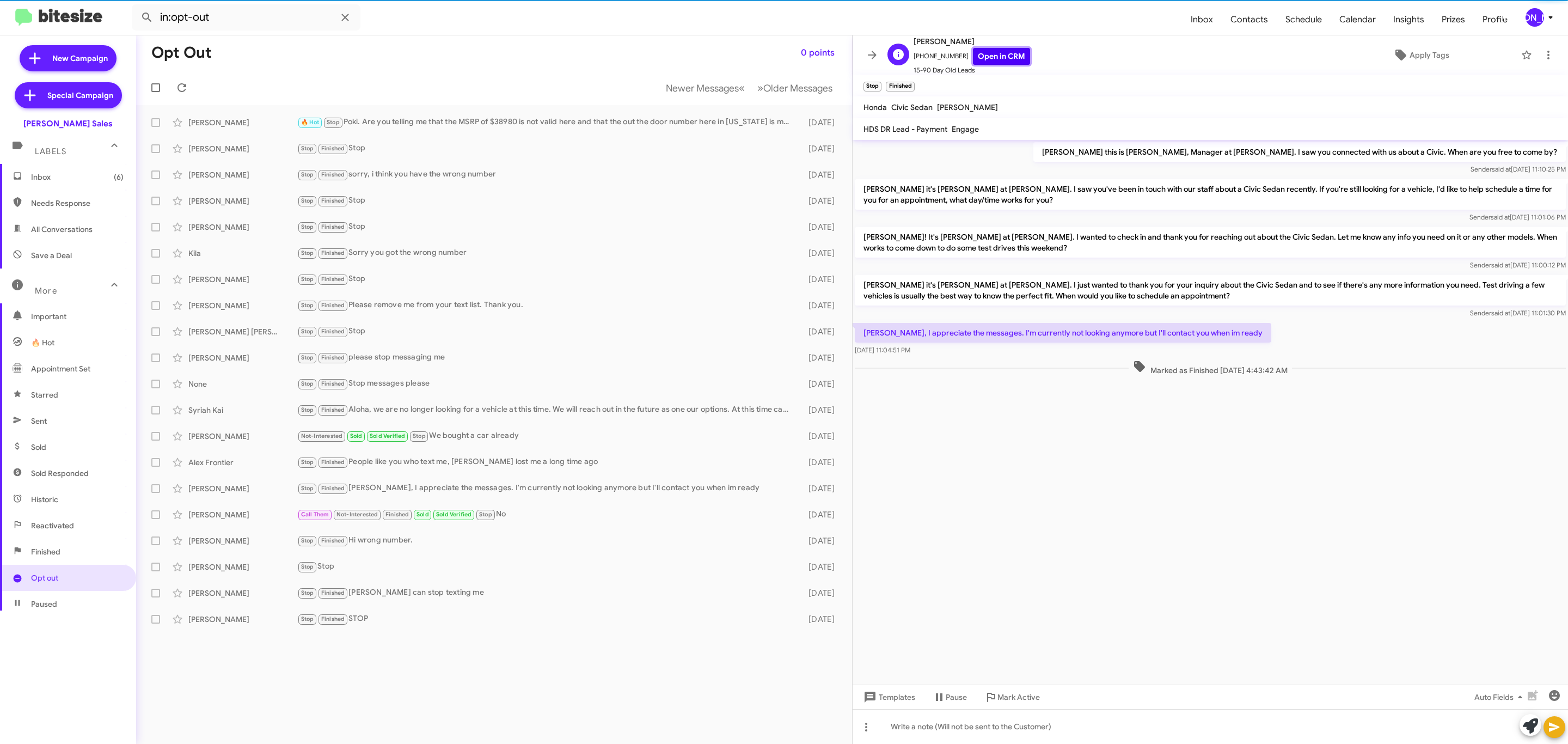
click at [1003, 55] on link "Open in CRM" at bounding box center [1001, 57] width 57 height 17
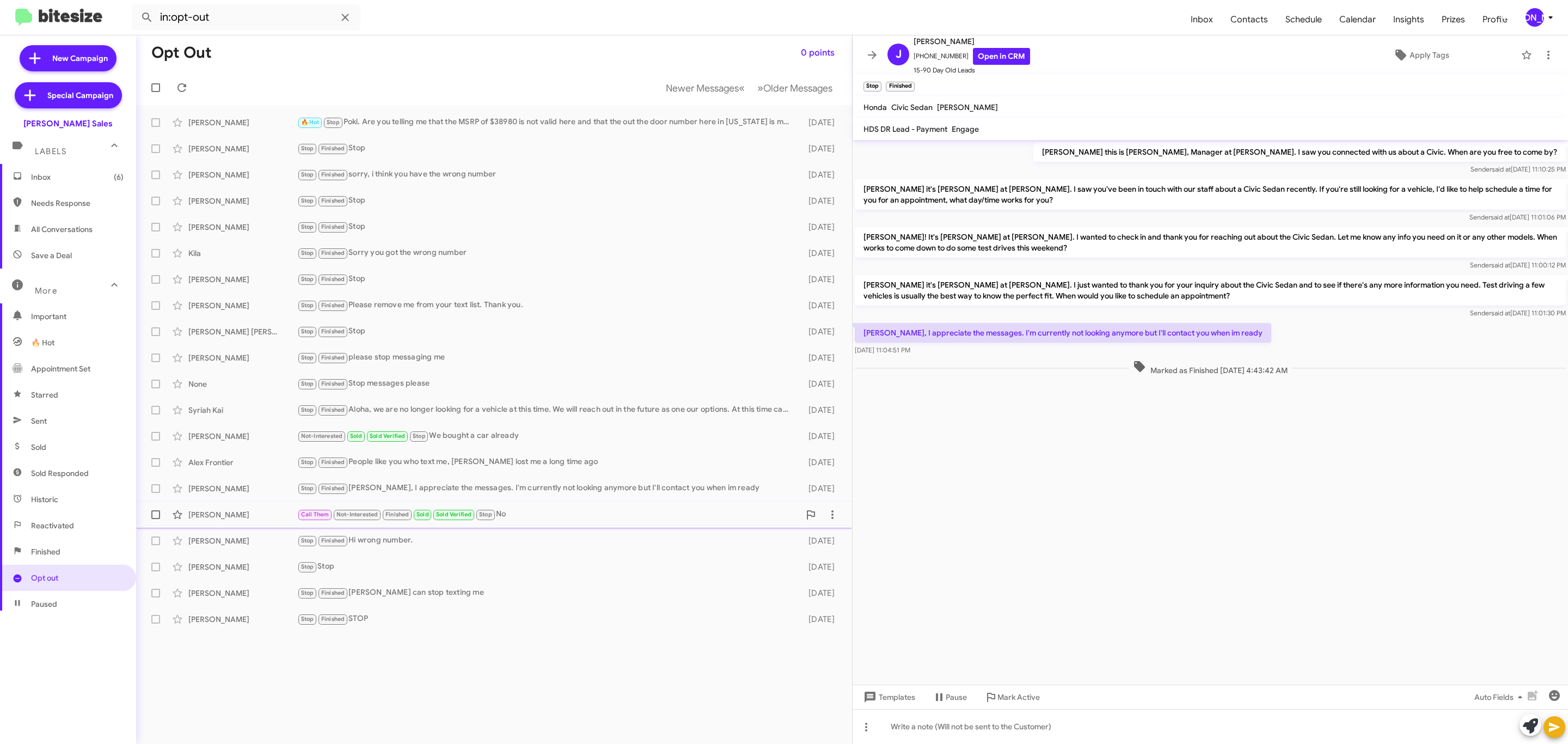
click at [251, 511] on div "Shylah Quimoyog-Nguyen" at bounding box center [242, 514] width 109 height 11
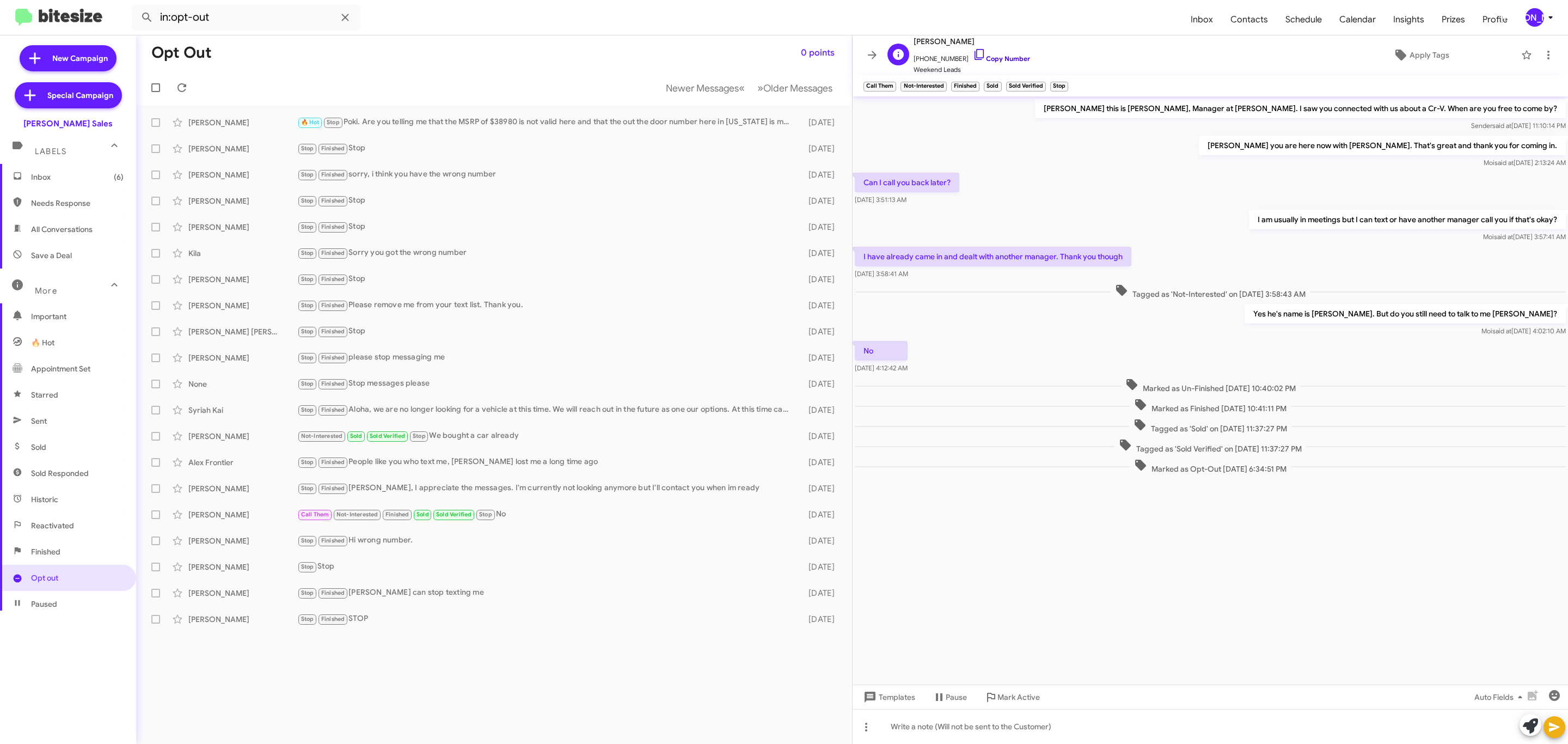
click at [990, 60] on link "Copy Number" at bounding box center [1001, 58] width 57 height 8
click at [245, 534] on div "Walter Viverette-Sr Stop Finished Hi wrong number. 4 months ago" at bounding box center [494, 541] width 699 height 22
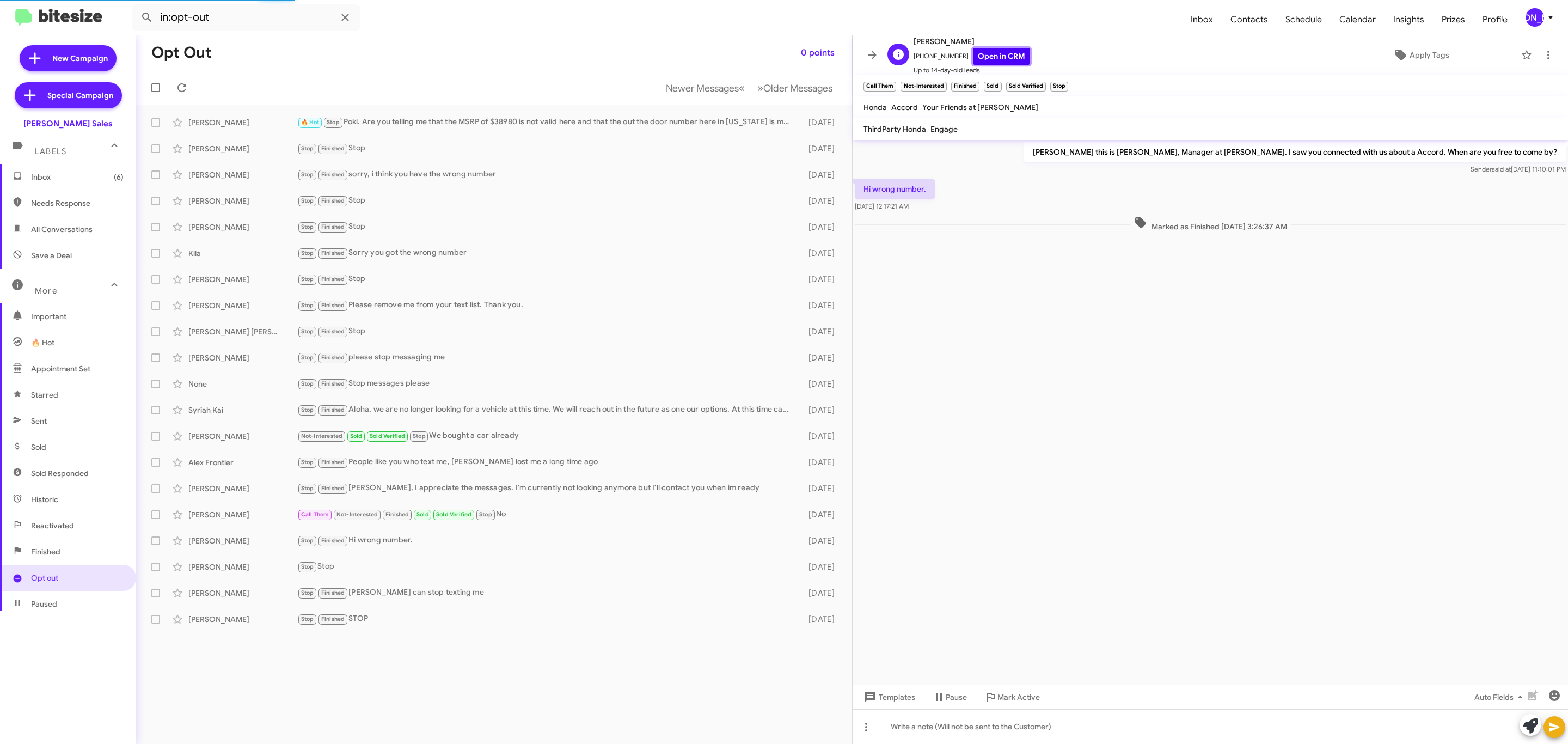
click at [1002, 53] on link "Open in CRM" at bounding box center [1001, 57] width 57 height 17
click at [356, 572] on div "Stop Stop" at bounding box center [548, 566] width 503 height 13
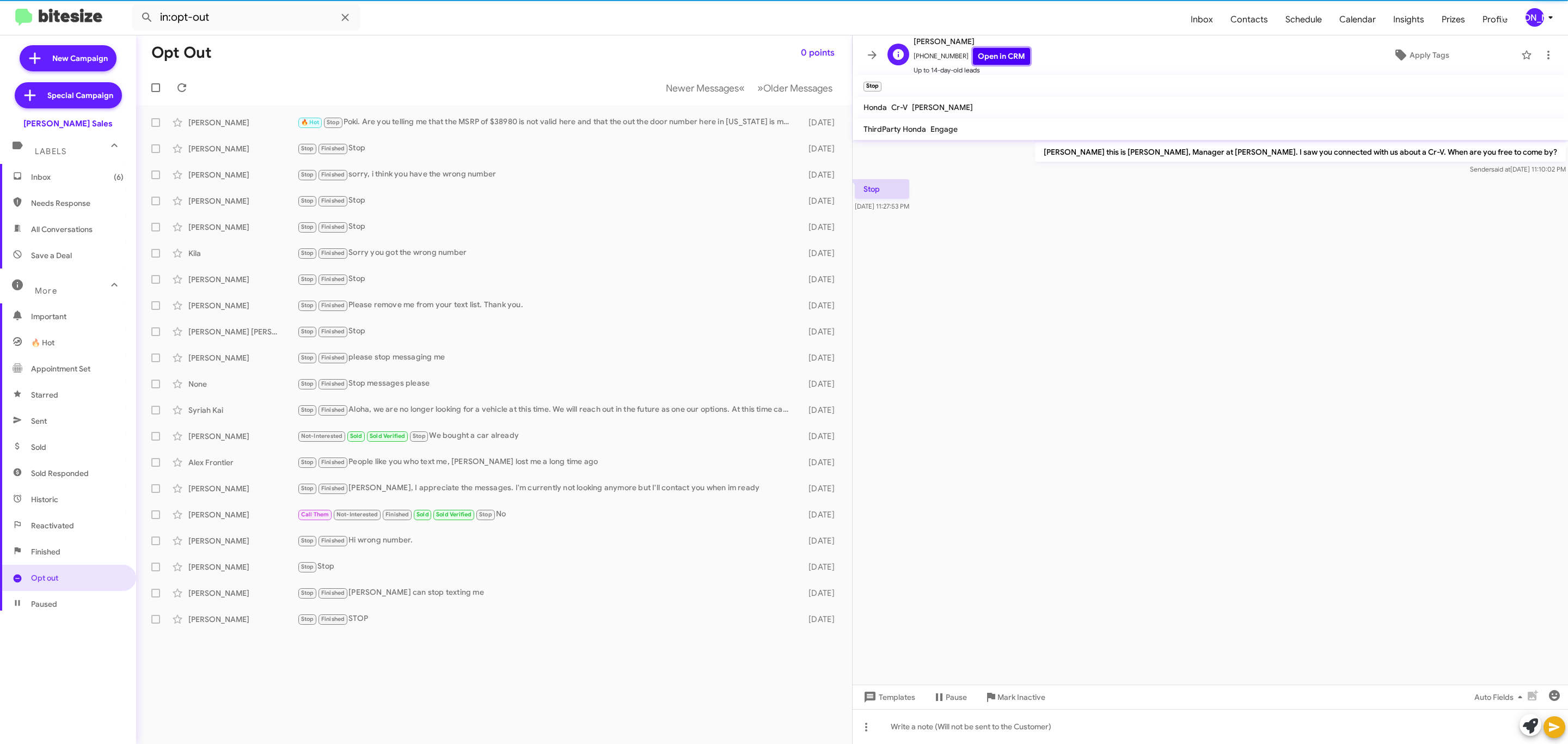
click at [1003, 52] on link "Open in CRM" at bounding box center [1001, 57] width 57 height 17
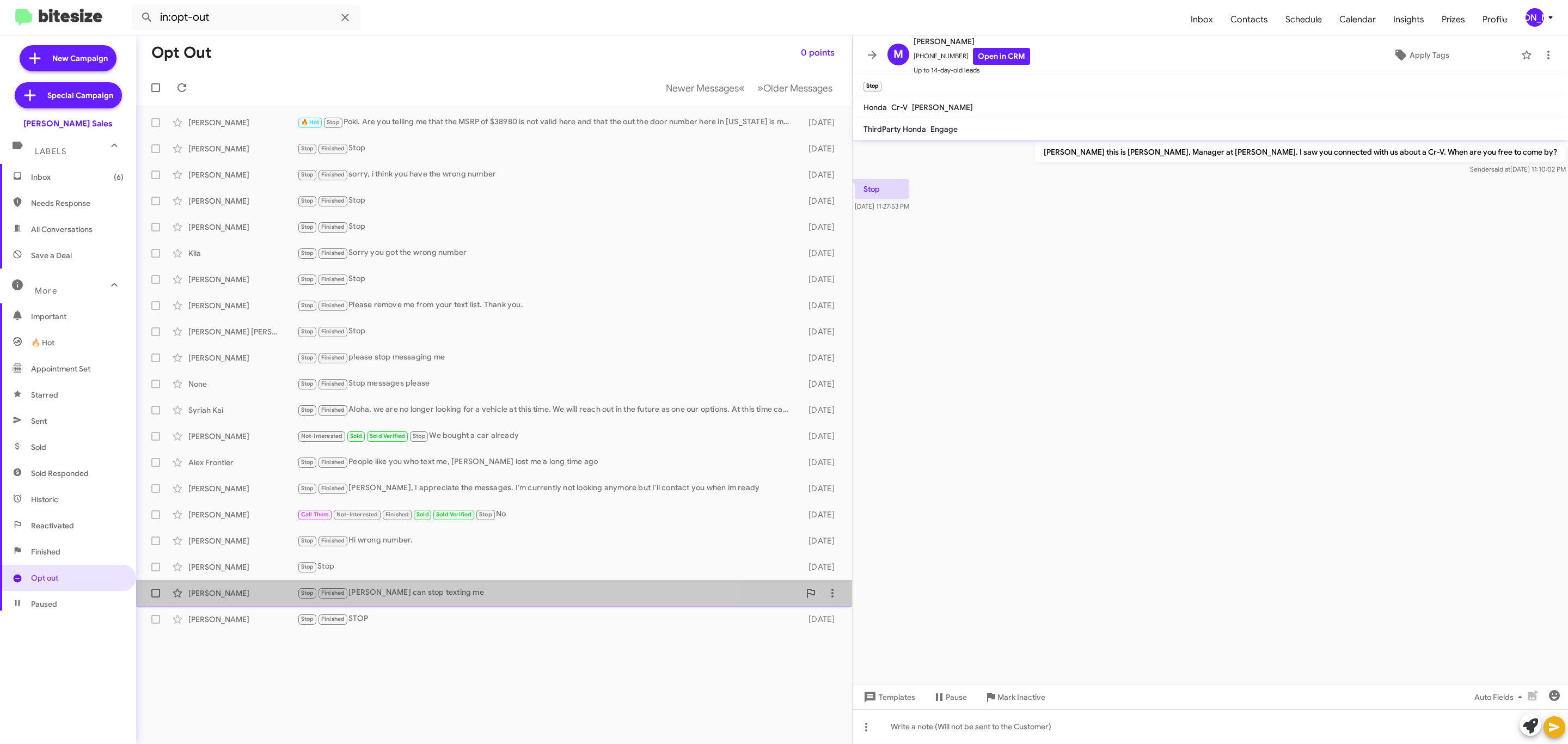
click at [243, 601] on div "Kaimi Jr Stop Finished Braddah can stop texting me 4 months ago" at bounding box center [494, 593] width 699 height 22
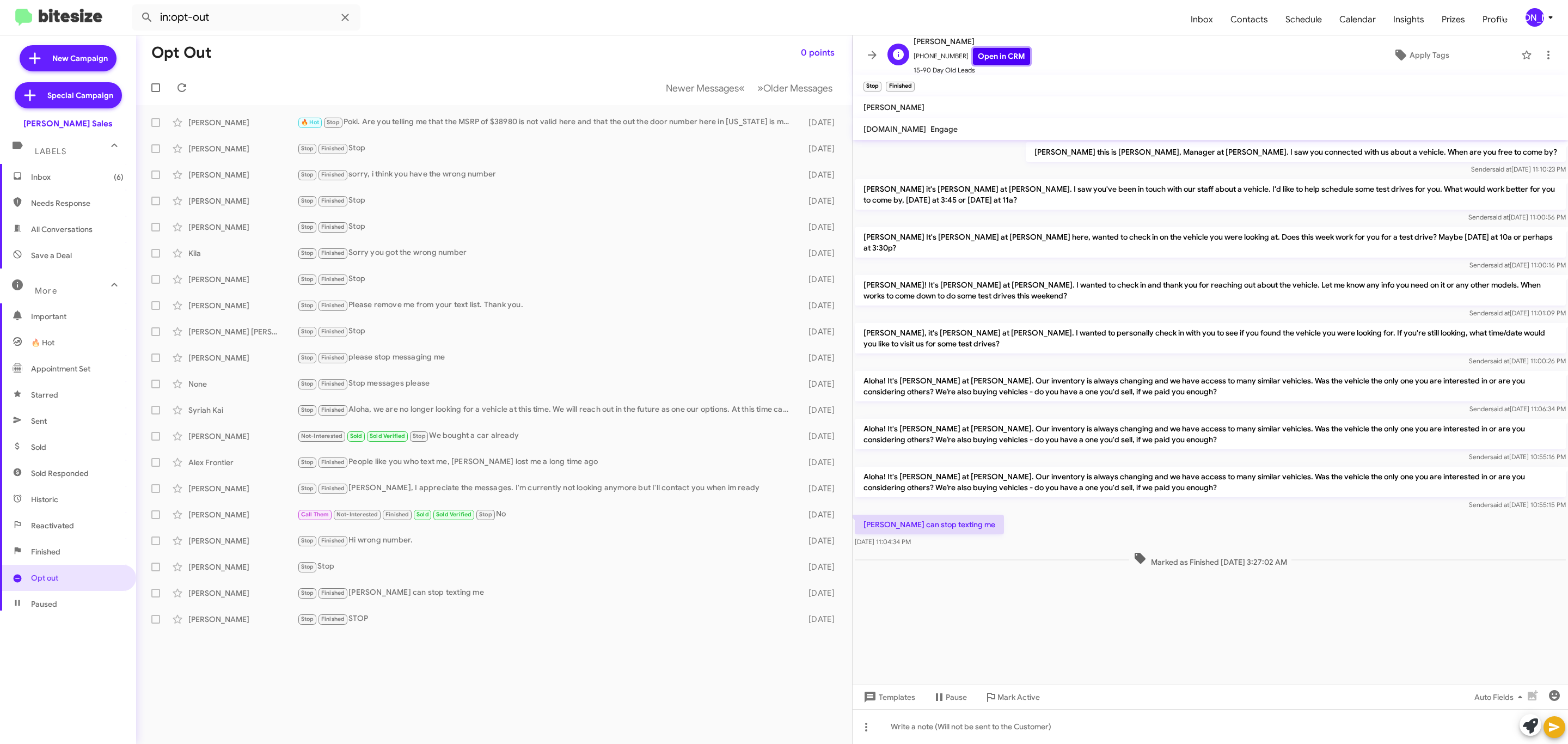
click at [985, 63] on link "Open in CRM" at bounding box center [1001, 57] width 57 height 17
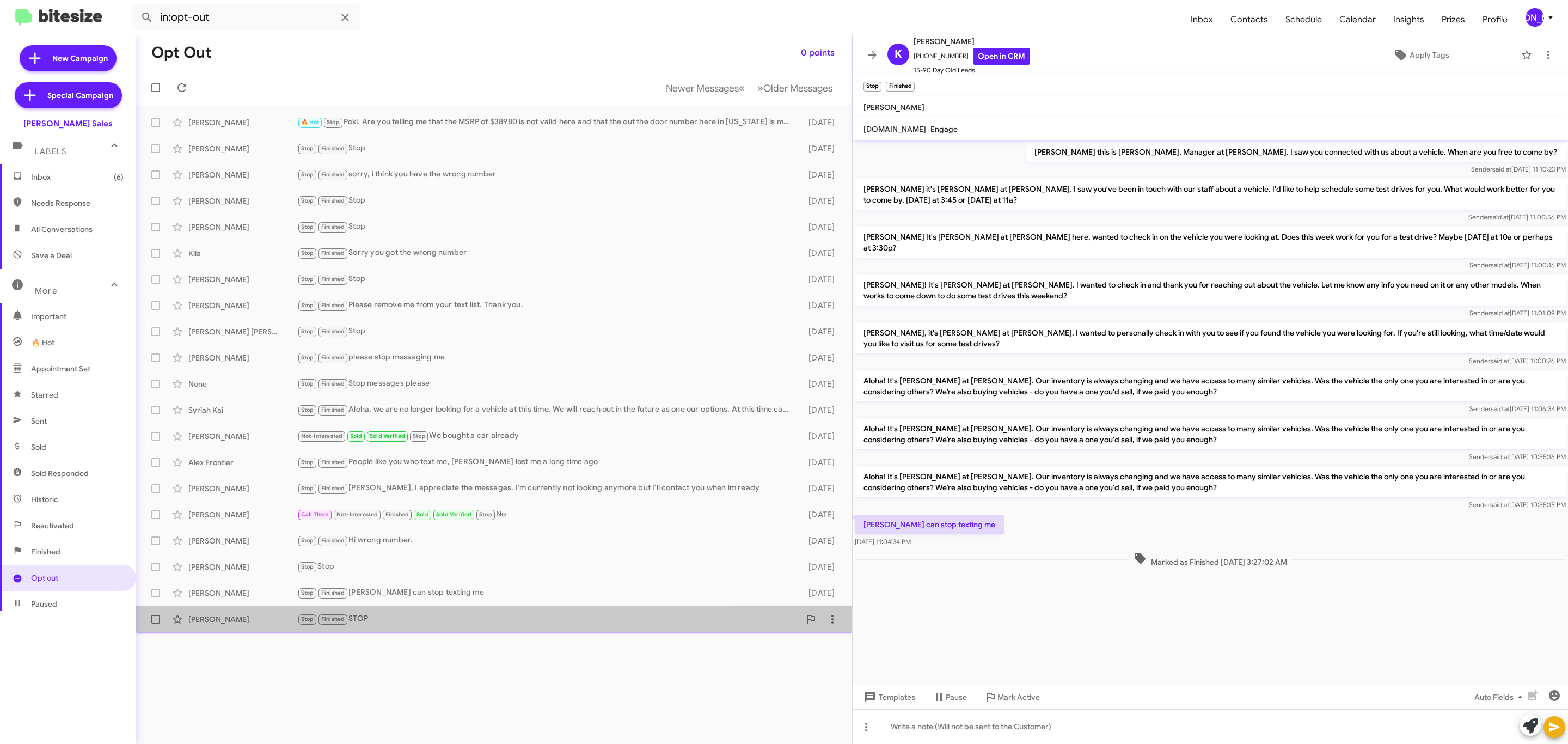
click at [309, 606] on span "Alexandr Asuncion Stop Finished STOP 4 months ago" at bounding box center [494, 619] width 716 height 26
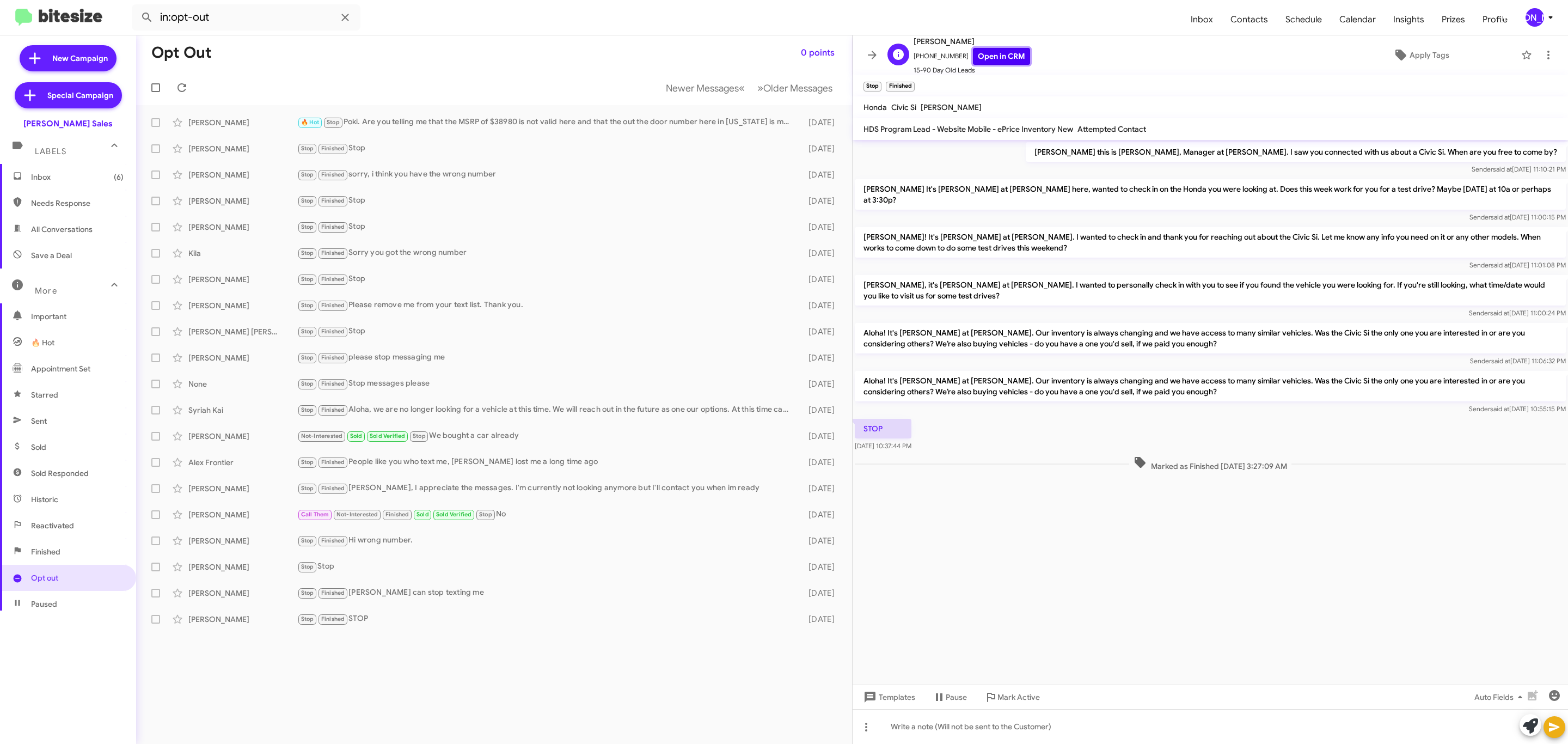
click at [998, 64] on link "Open in CRM" at bounding box center [1001, 57] width 57 height 17
click at [688, 83] on span "Newer Messages" at bounding box center [702, 88] width 73 height 12
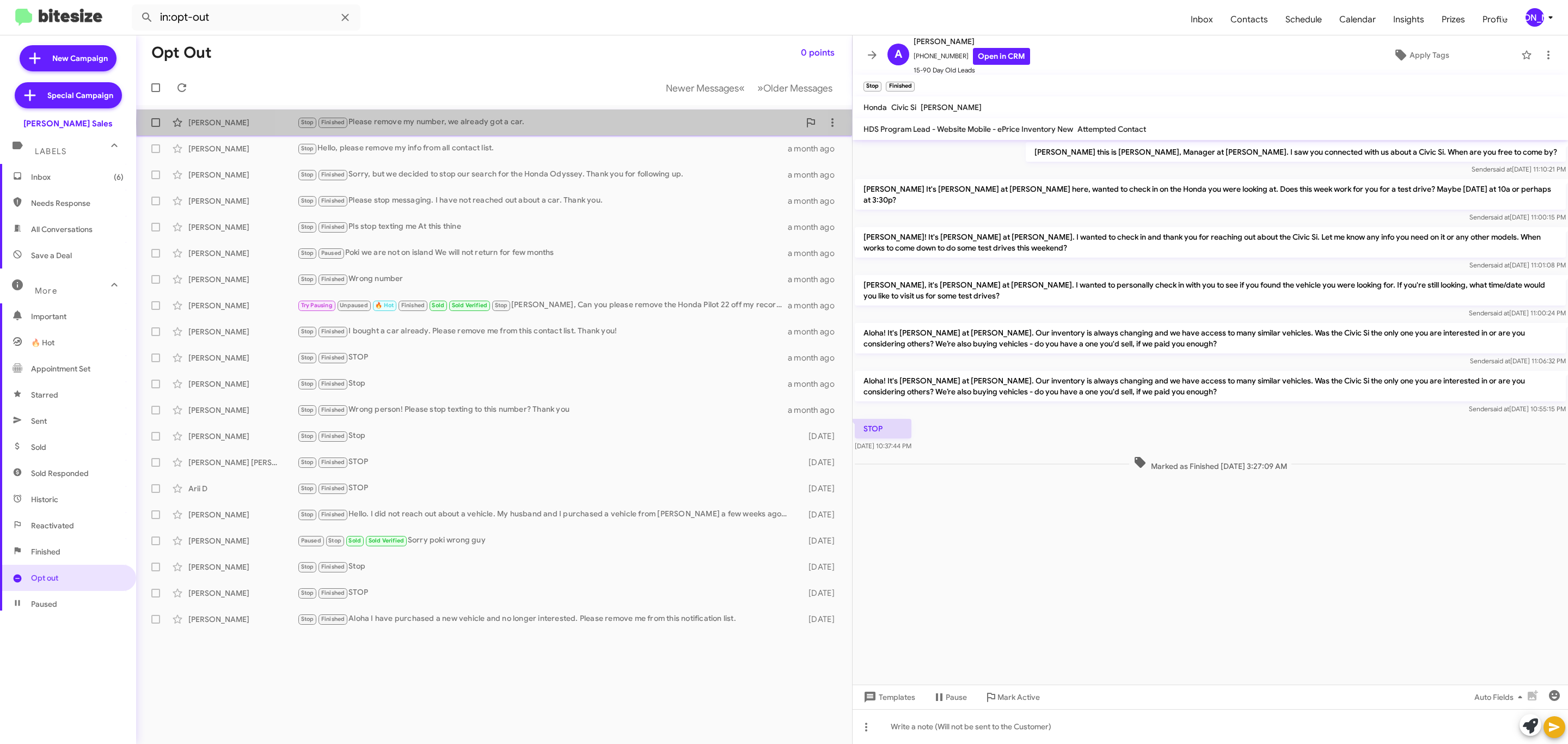
click at [502, 123] on div "Stop Finished Please remove my number, we already got a car." at bounding box center [548, 122] width 503 height 13
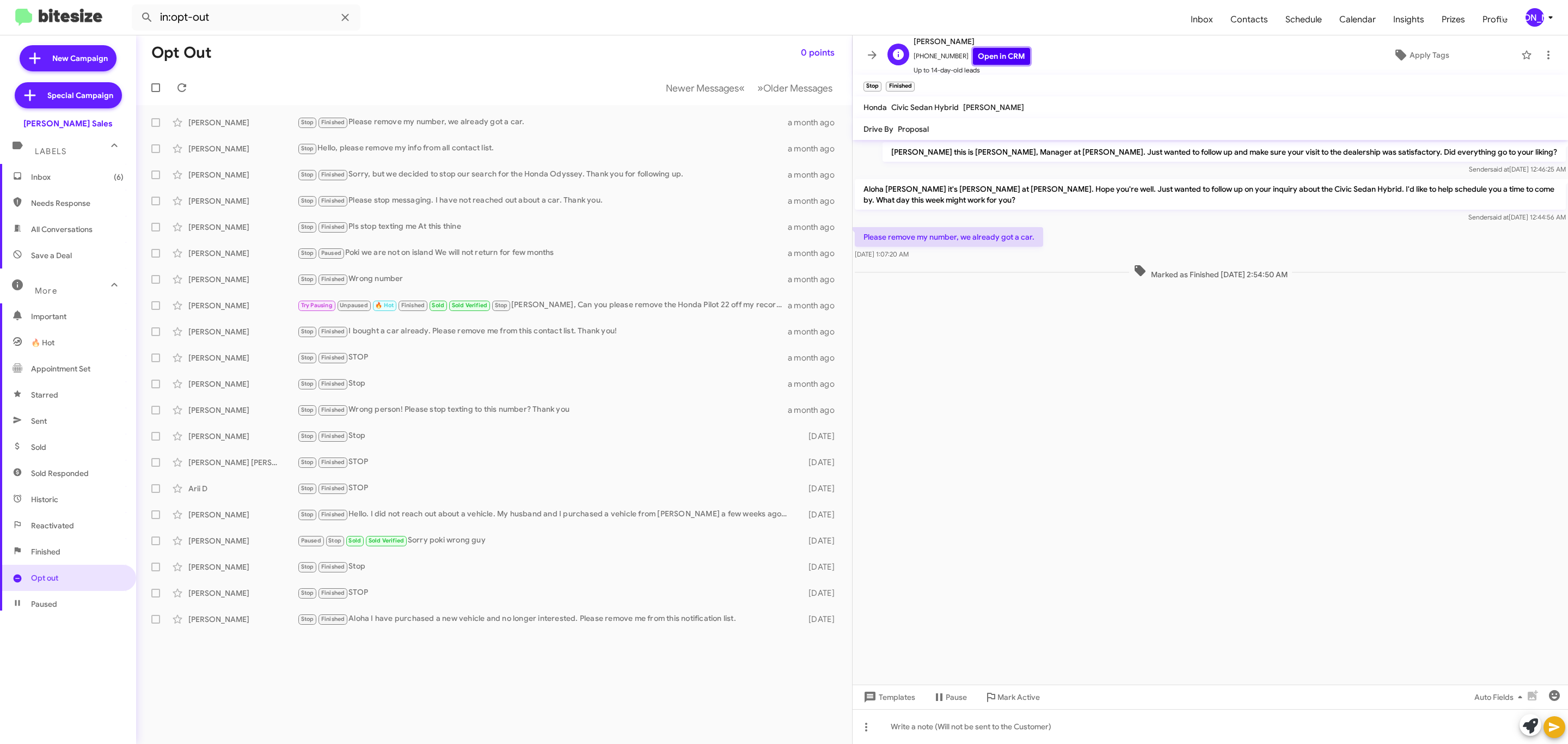
click at [990, 53] on link "Open in CRM" at bounding box center [1001, 57] width 57 height 17
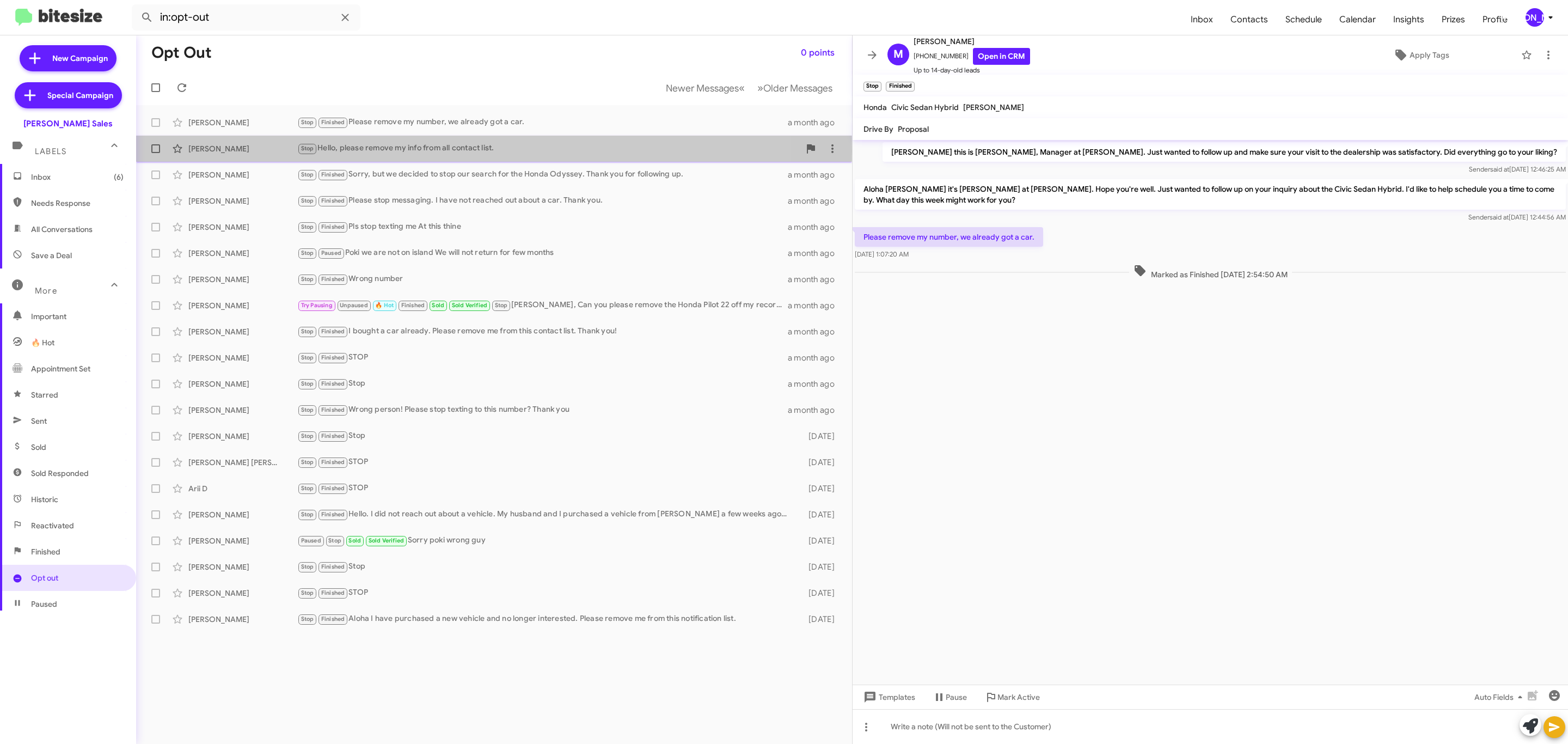
click at [268, 151] on div "Kyle Marquez" at bounding box center [242, 149] width 109 height 11
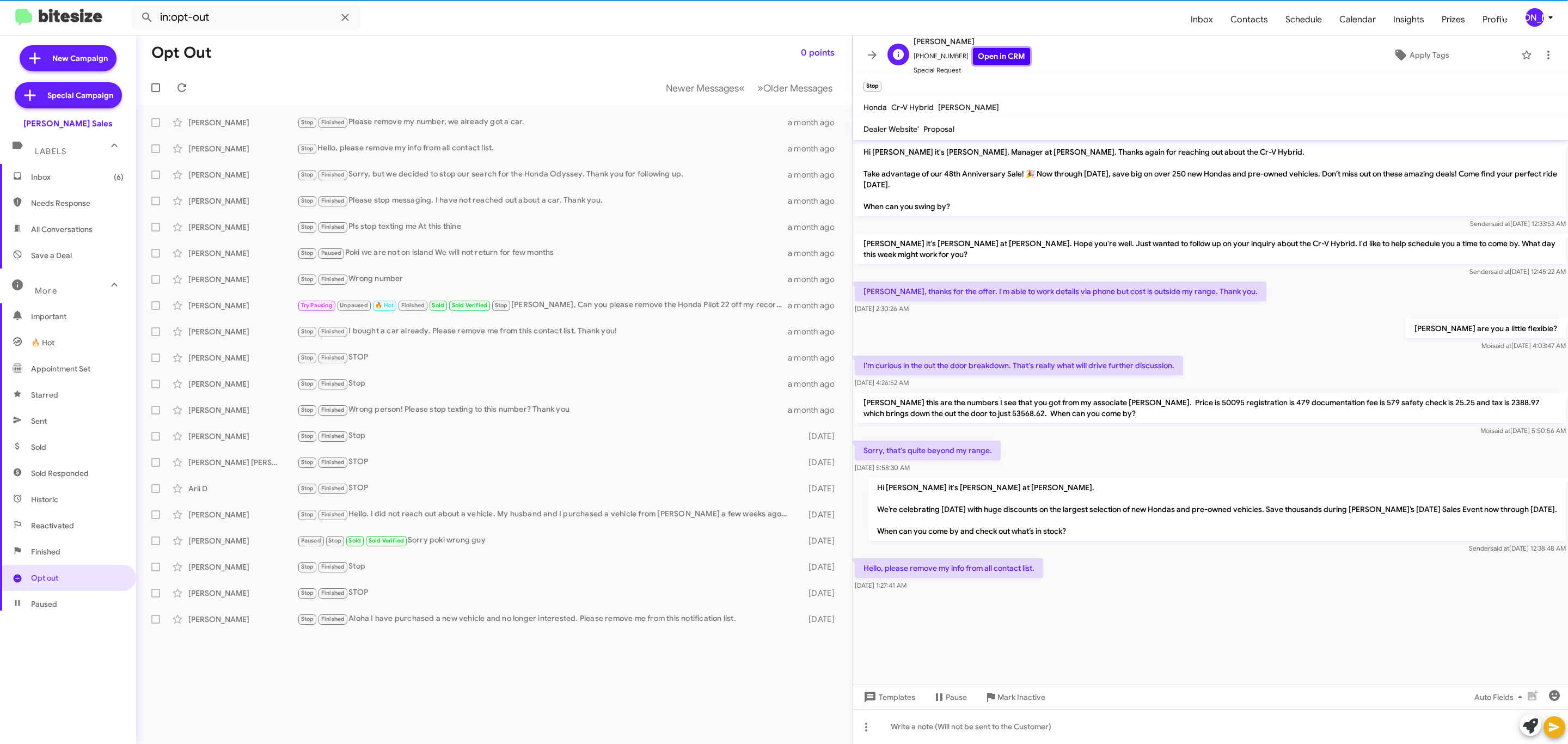
click at [985, 59] on link "Open in CRM" at bounding box center [1001, 57] width 57 height 17
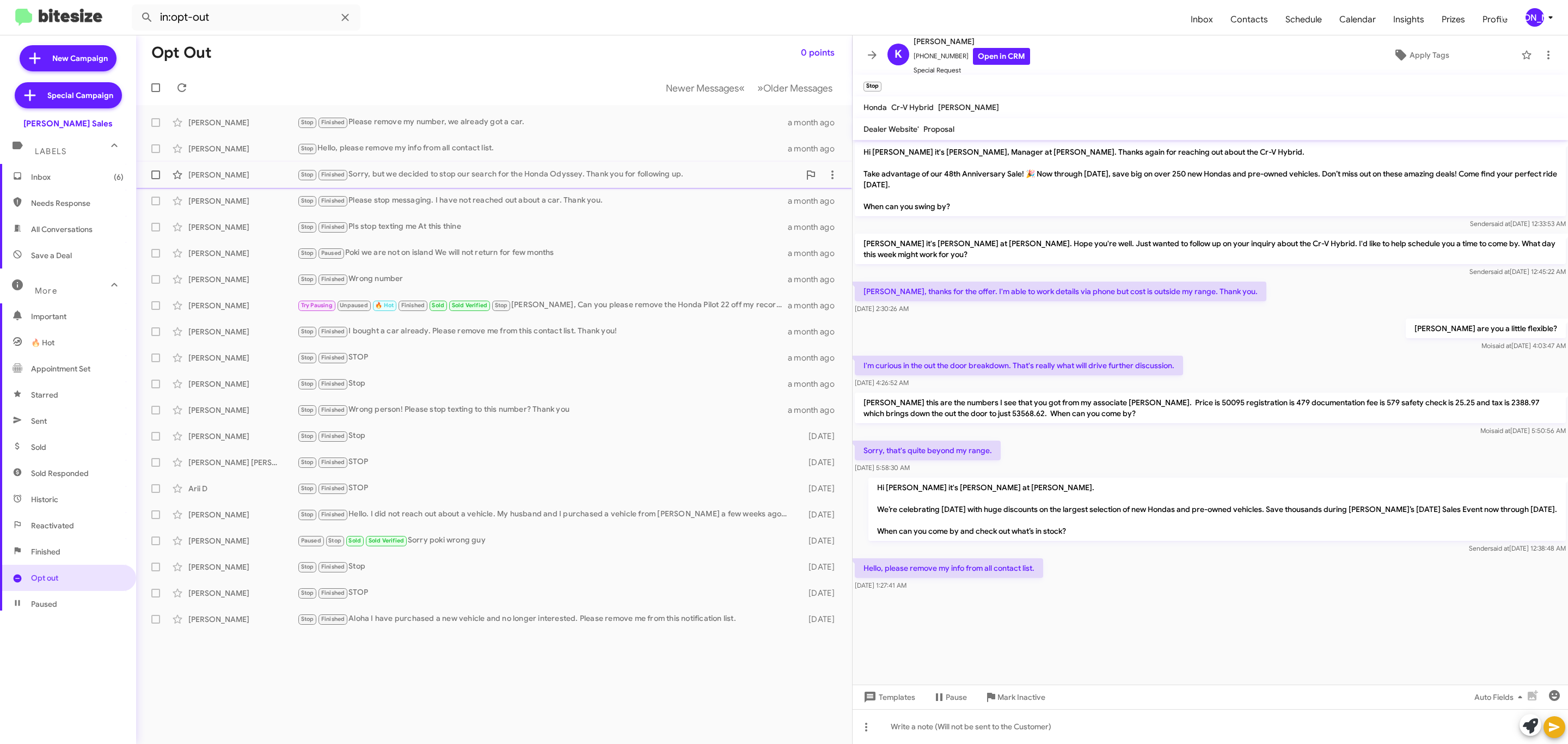
click at [237, 177] on div "Clarissa Lee" at bounding box center [242, 175] width 109 height 11
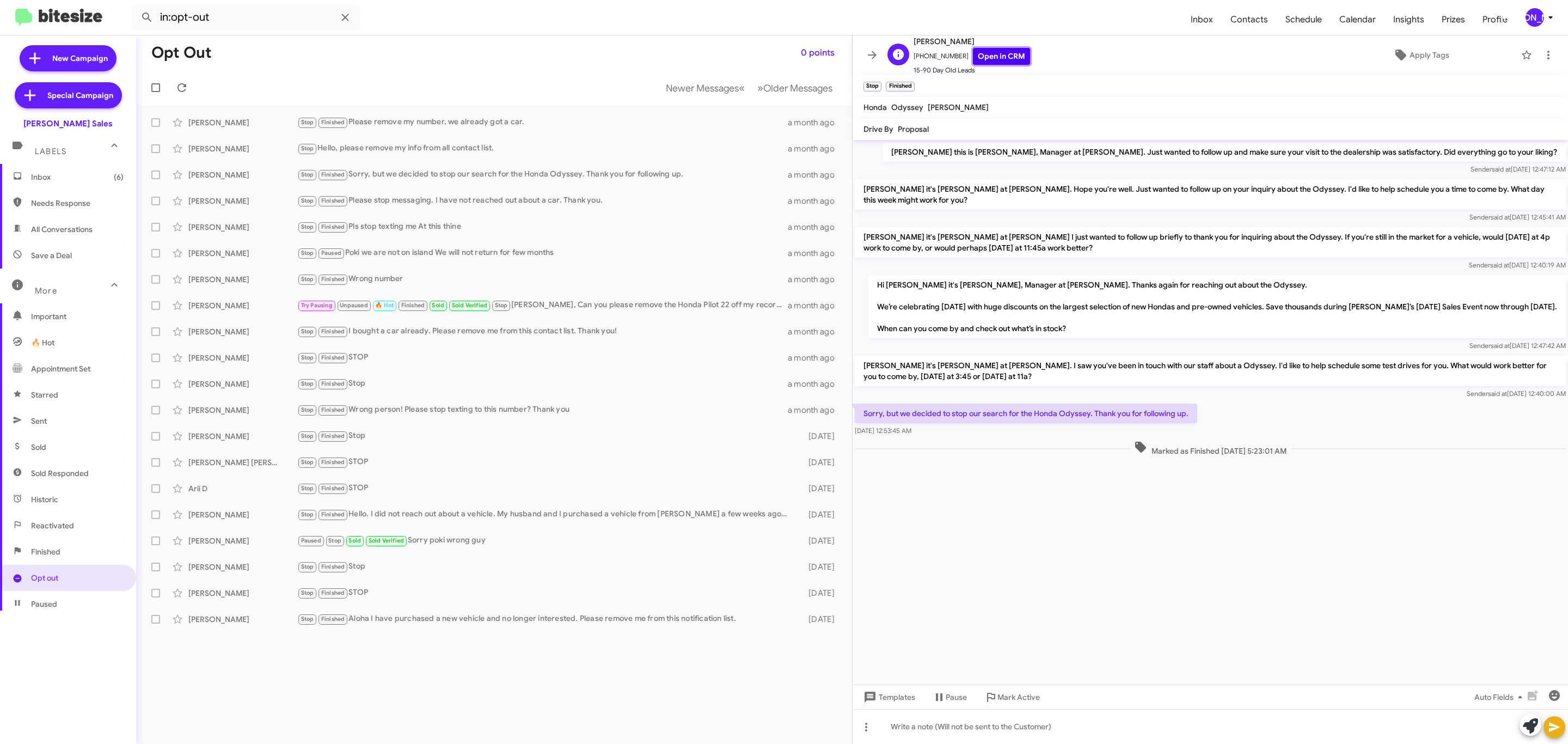
click at [997, 57] on link "Open in CRM" at bounding box center [1001, 57] width 57 height 17
click at [266, 211] on div "Angela Aquino Stop Finished Please stop messaging. I have not reached out about…" at bounding box center [494, 201] width 699 height 22
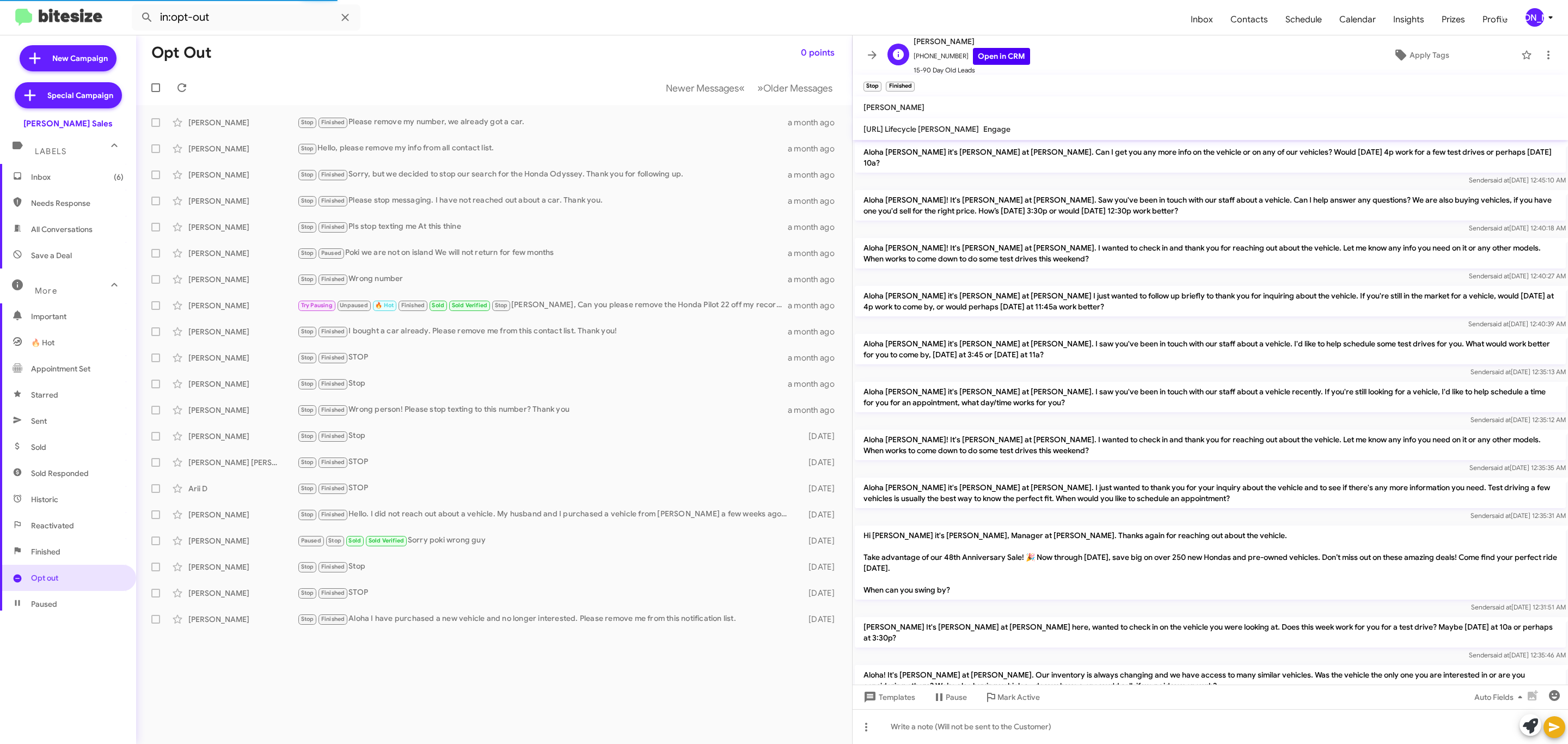
scroll to position [472, 0]
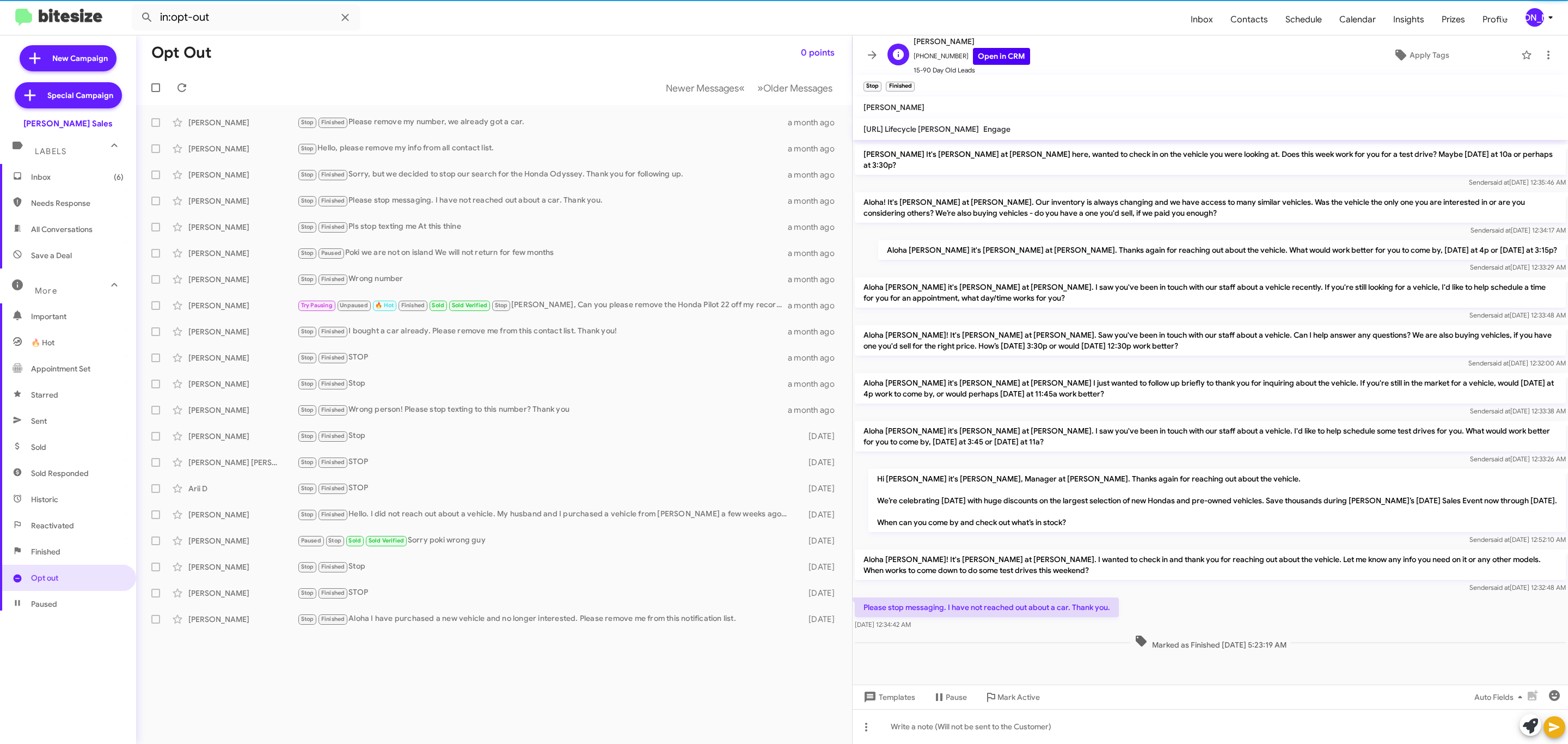
drag, startPoint x: 993, startPoint y: 33, endPoint x: 989, endPoint y: 51, distance: 18.4
click at [993, 35] on div "in:opt-out Inbox Contacts Schedule Calendar Insights Prizes Profile JA New Camp…" at bounding box center [784, 372] width 1568 height 744
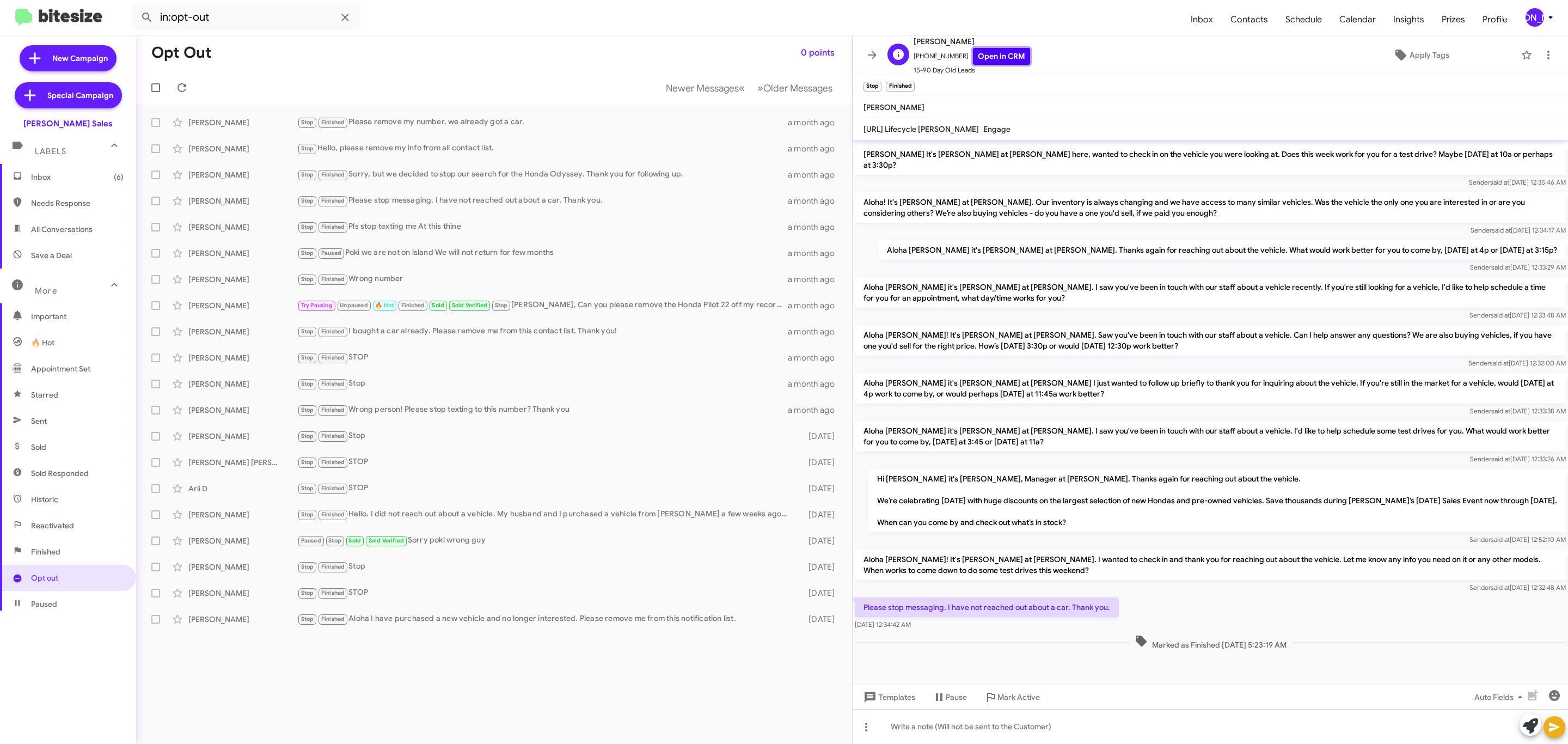
click at [989, 51] on link "Open in CRM" at bounding box center [1001, 57] width 57 height 17
click at [469, 44] on mat-toolbar-row "Opt Out 0 points" at bounding box center [494, 52] width 716 height 35
click at [368, 216] on div "Robert Furukawa Stop Finished Pls stop texting me At this thine a month ago" at bounding box center [494, 227] width 699 height 22
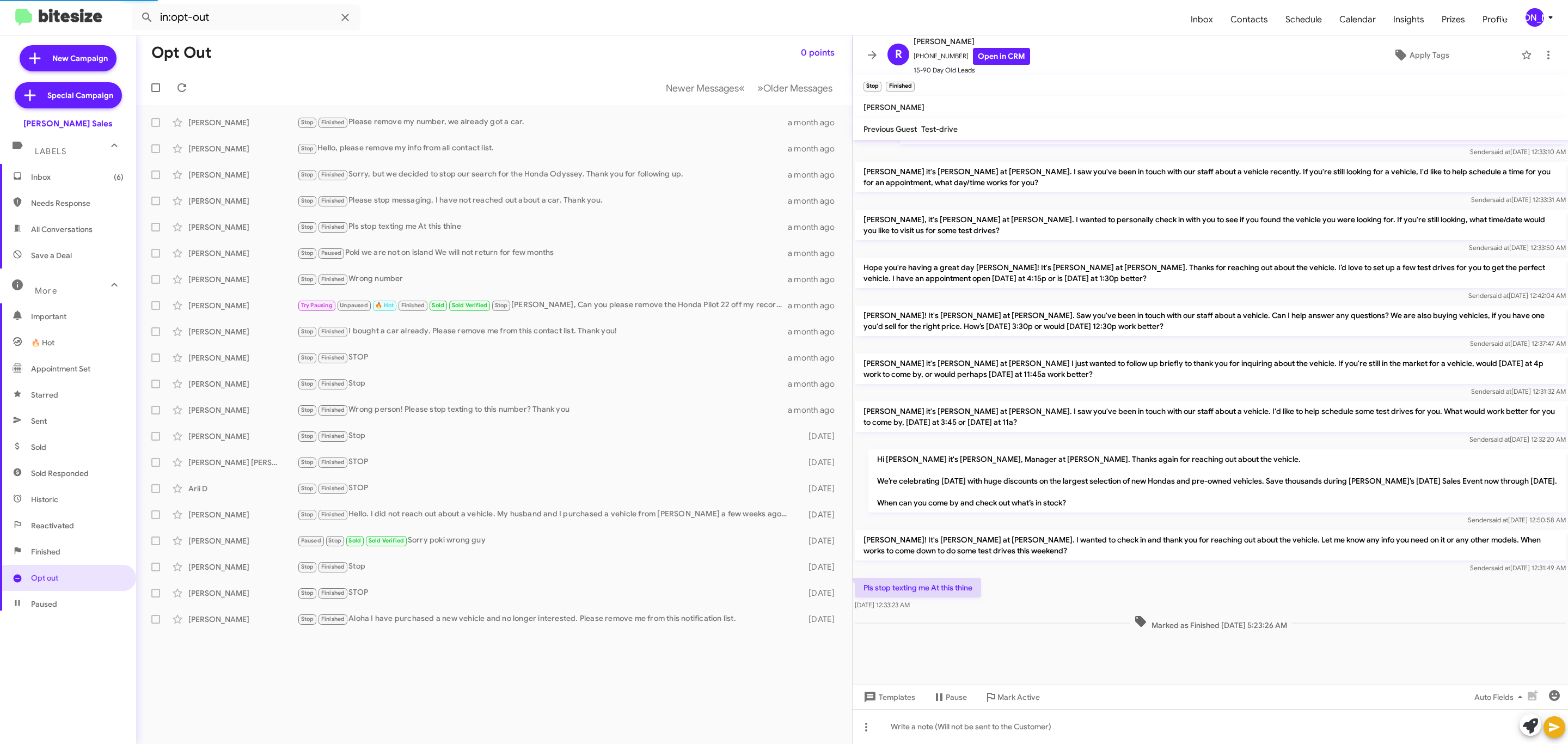
scroll to position [422, 0]
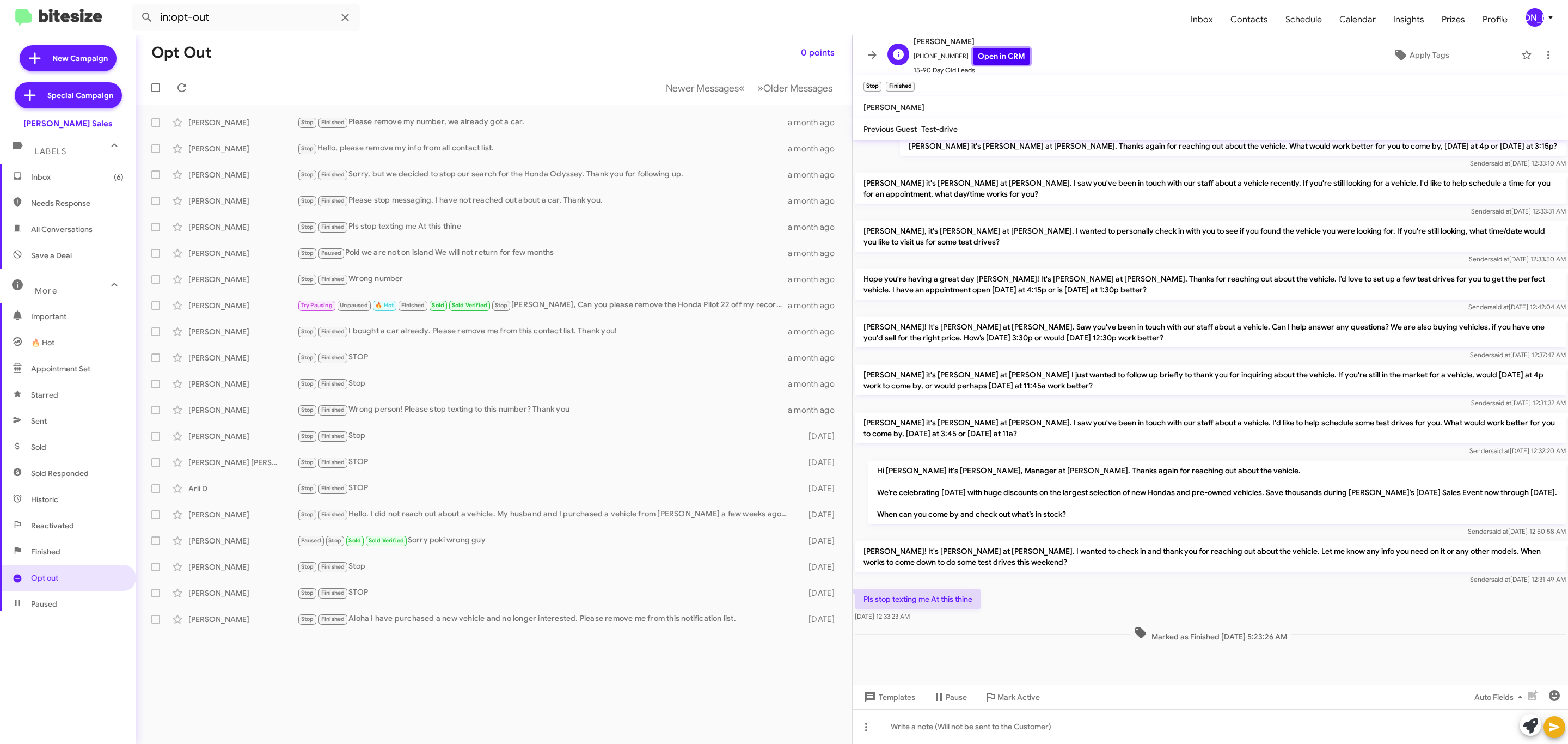
click at [1000, 61] on link "Open in CRM" at bounding box center [1001, 57] width 57 height 17
click at [255, 255] on div "Walter Decker" at bounding box center [242, 253] width 109 height 11
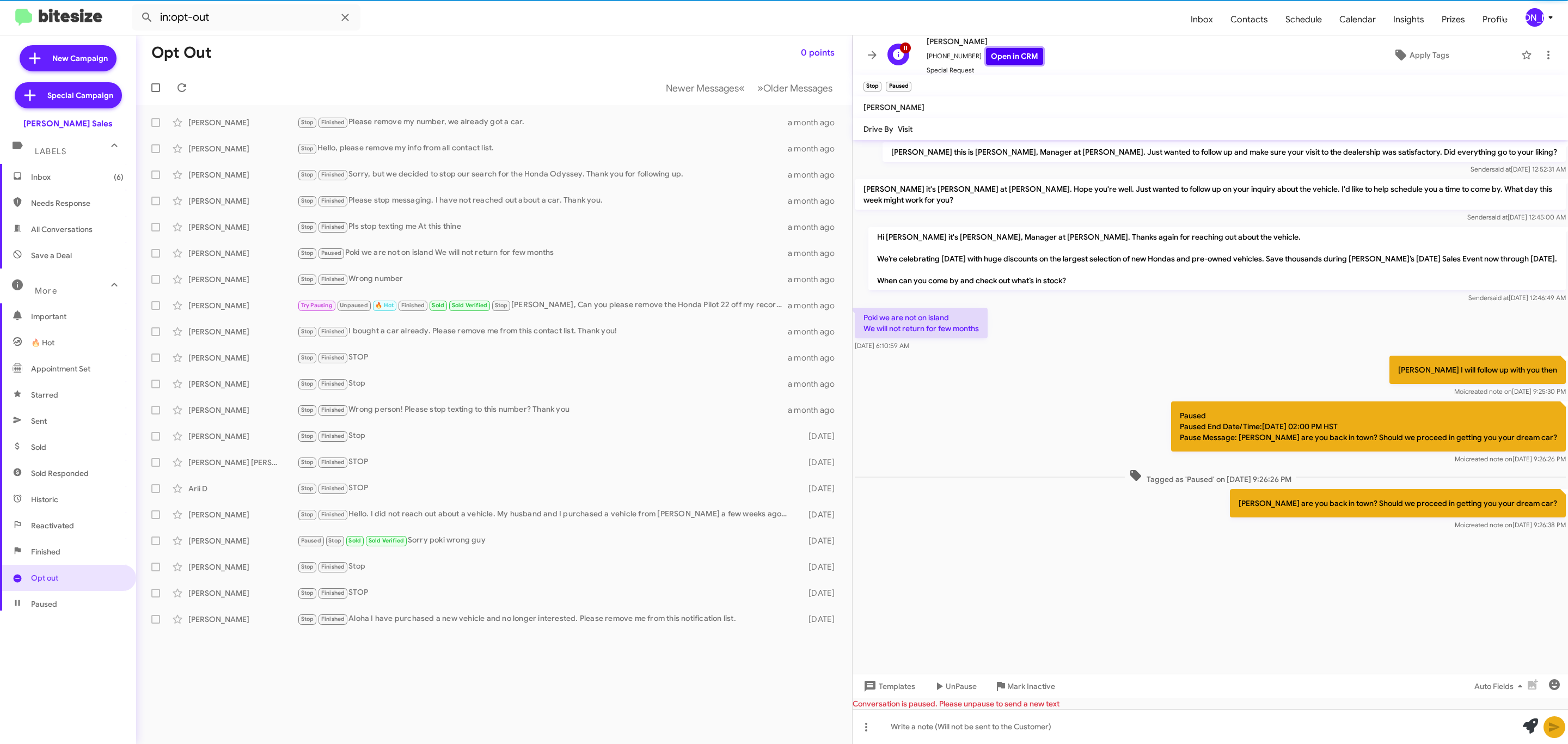
click at [1009, 61] on link "Open in CRM" at bounding box center [1015, 57] width 57 height 17
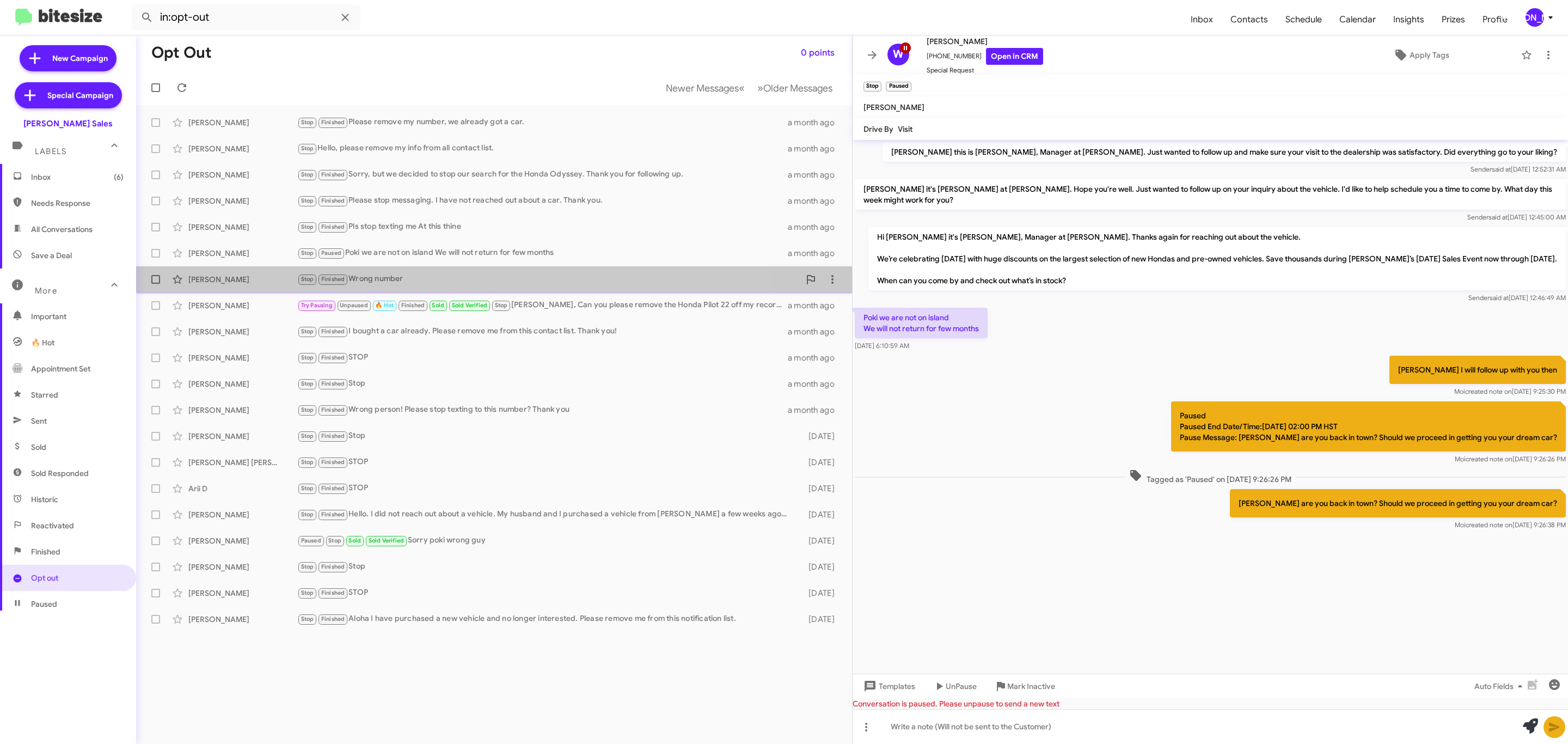
click at [260, 272] on div "Landen Johnson Stop Finished Wrong number a month ago" at bounding box center [494, 279] width 699 height 22
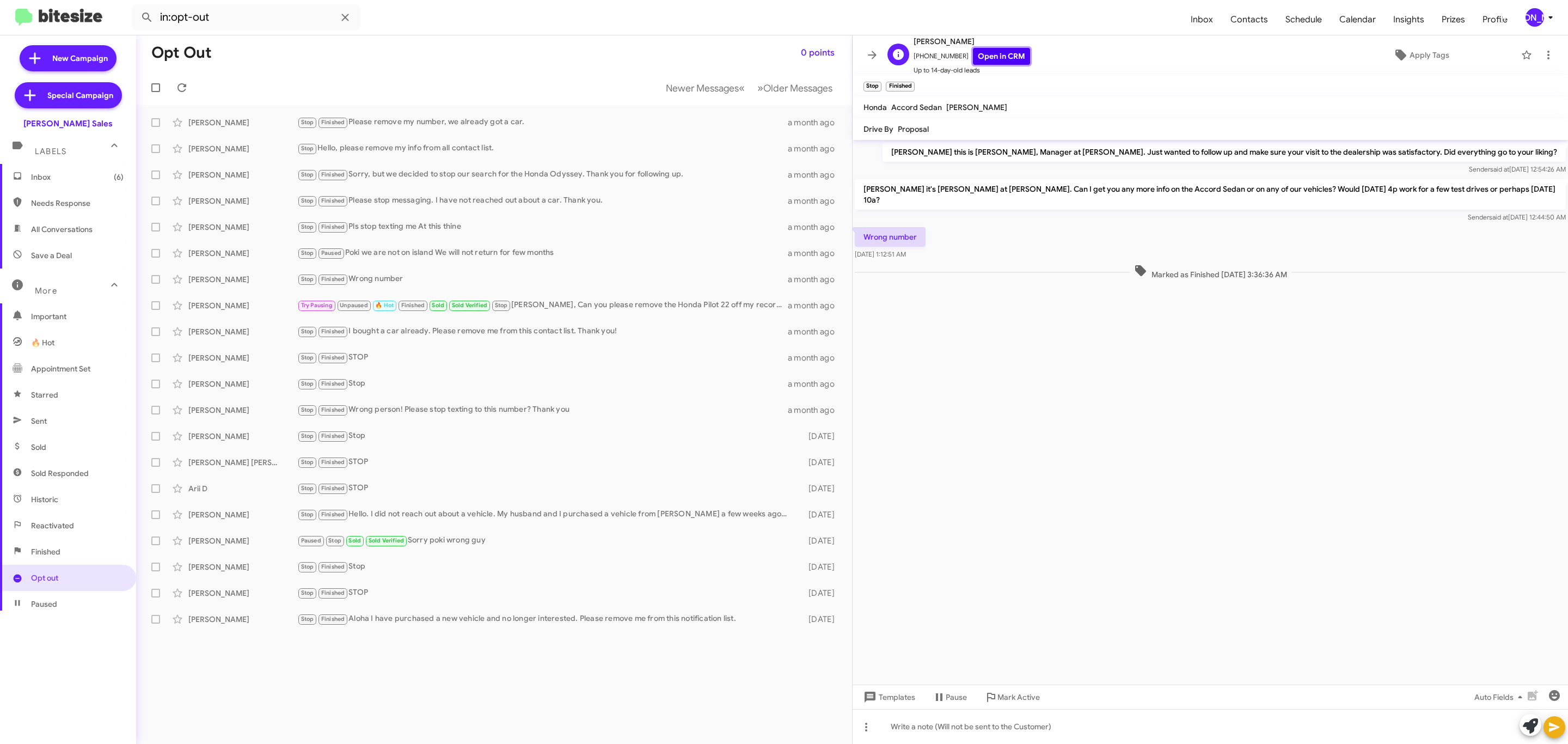
click at [998, 54] on link "Open in CRM" at bounding box center [1001, 57] width 57 height 17
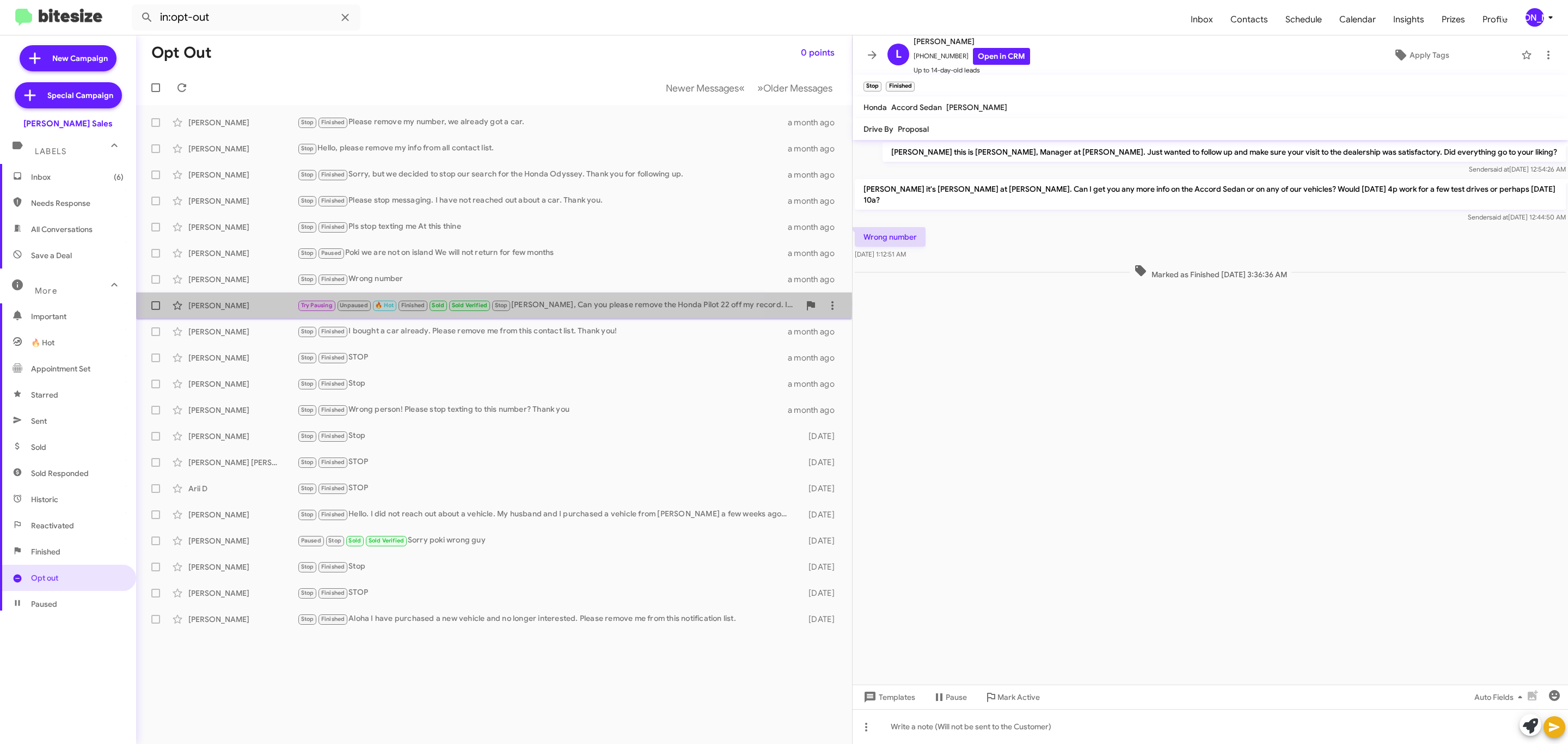
click at [255, 304] on div "Mahasen Katoush" at bounding box center [242, 306] width 109 height 11
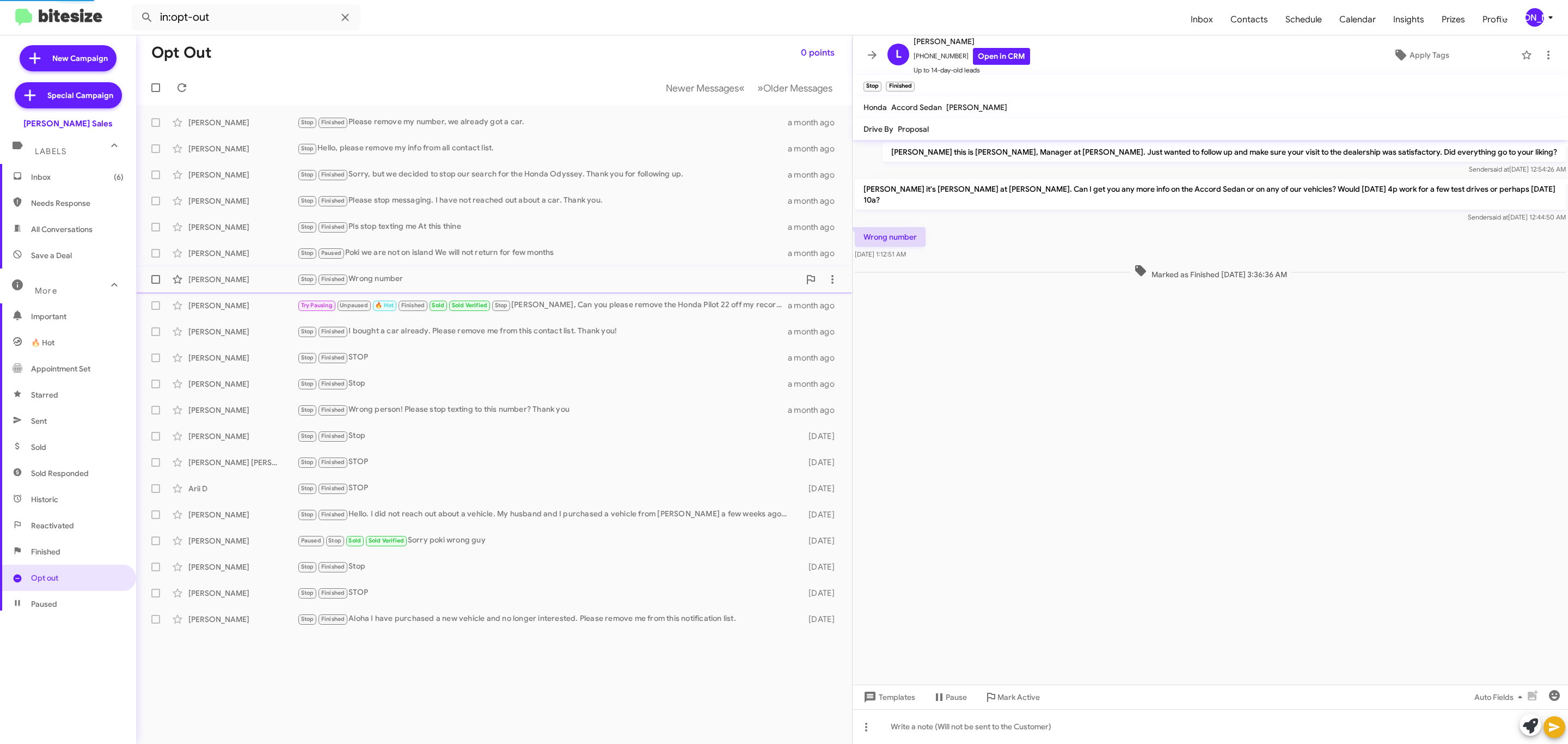
scroll to position [395, 0]
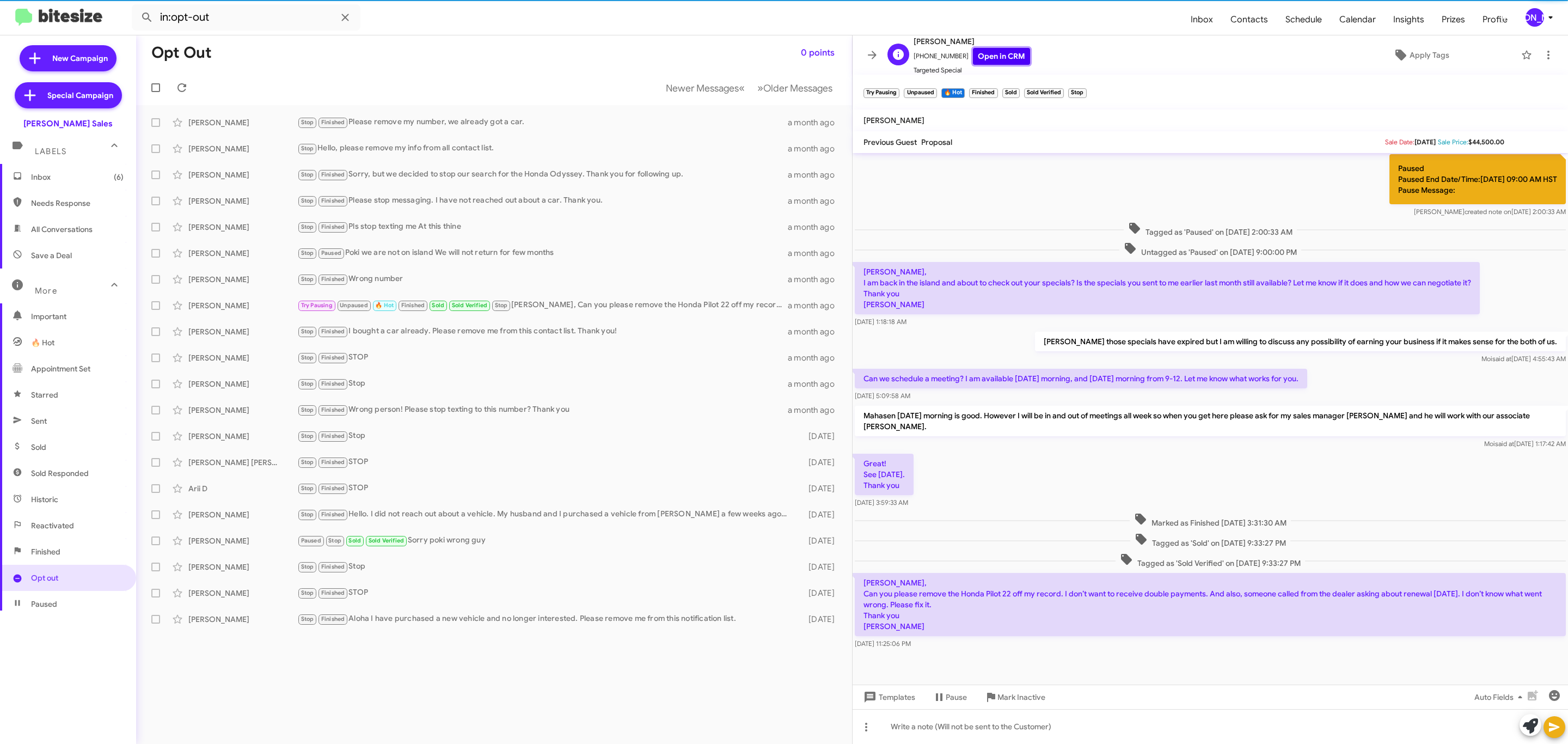
click at [998, 59] on link "Open in CRM" at bounding box center [1001, 57] width 57 height 17
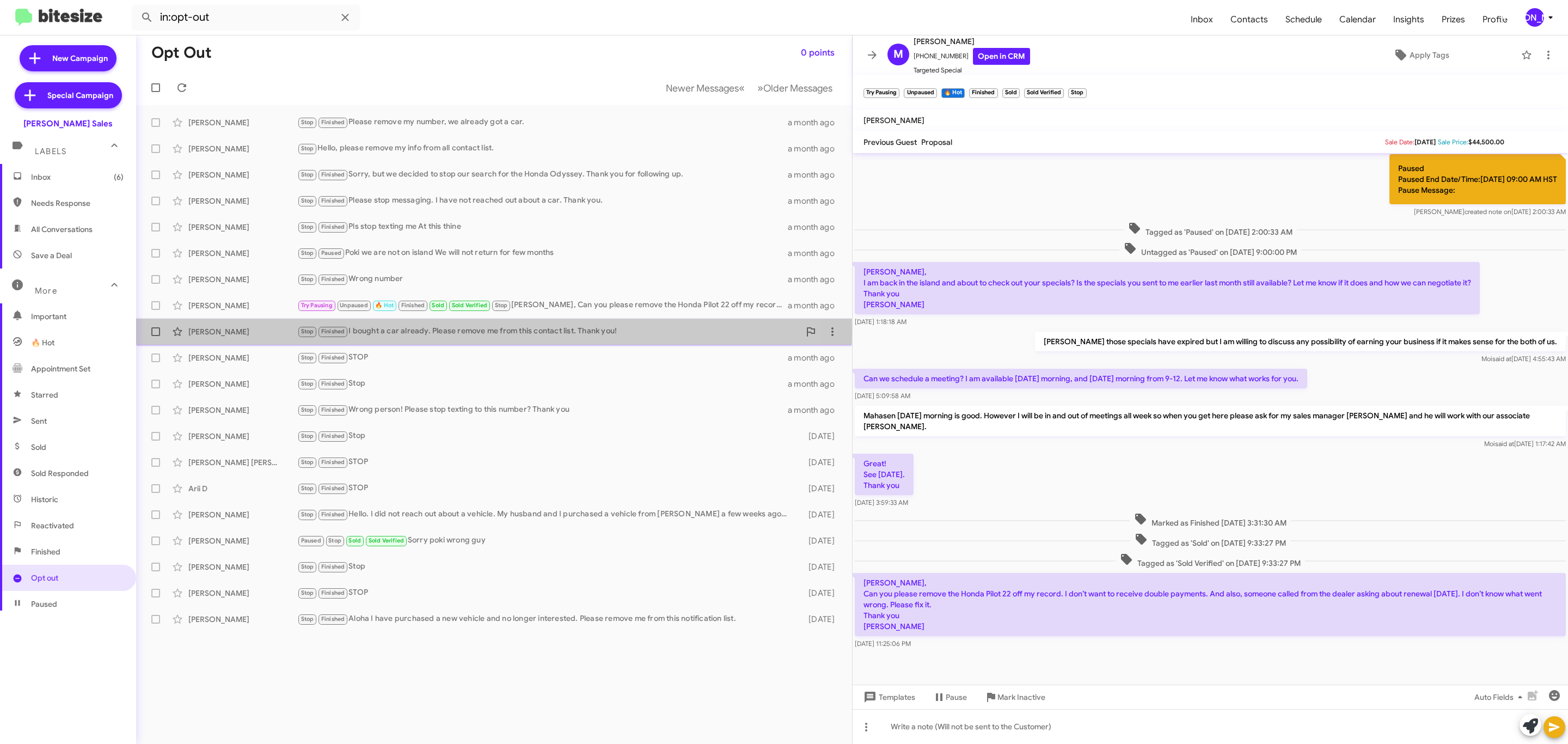
click at [284, 331] on div "Aycee Jordan" at bounding box center [242, 332] width 109 height 11
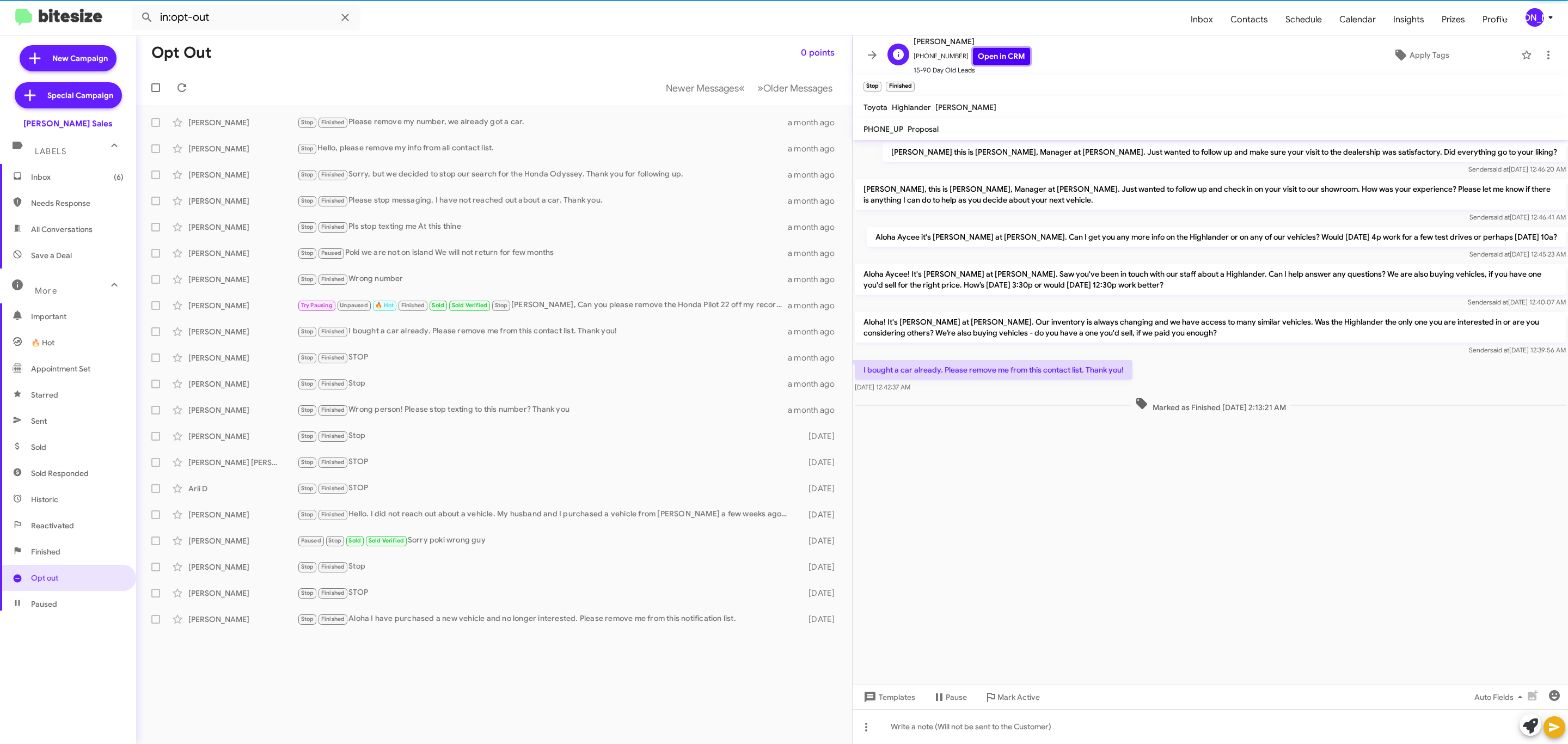
click at [998, 58] on link "Open in CRM" at bounding box center [1001, 57] width 57 height 17
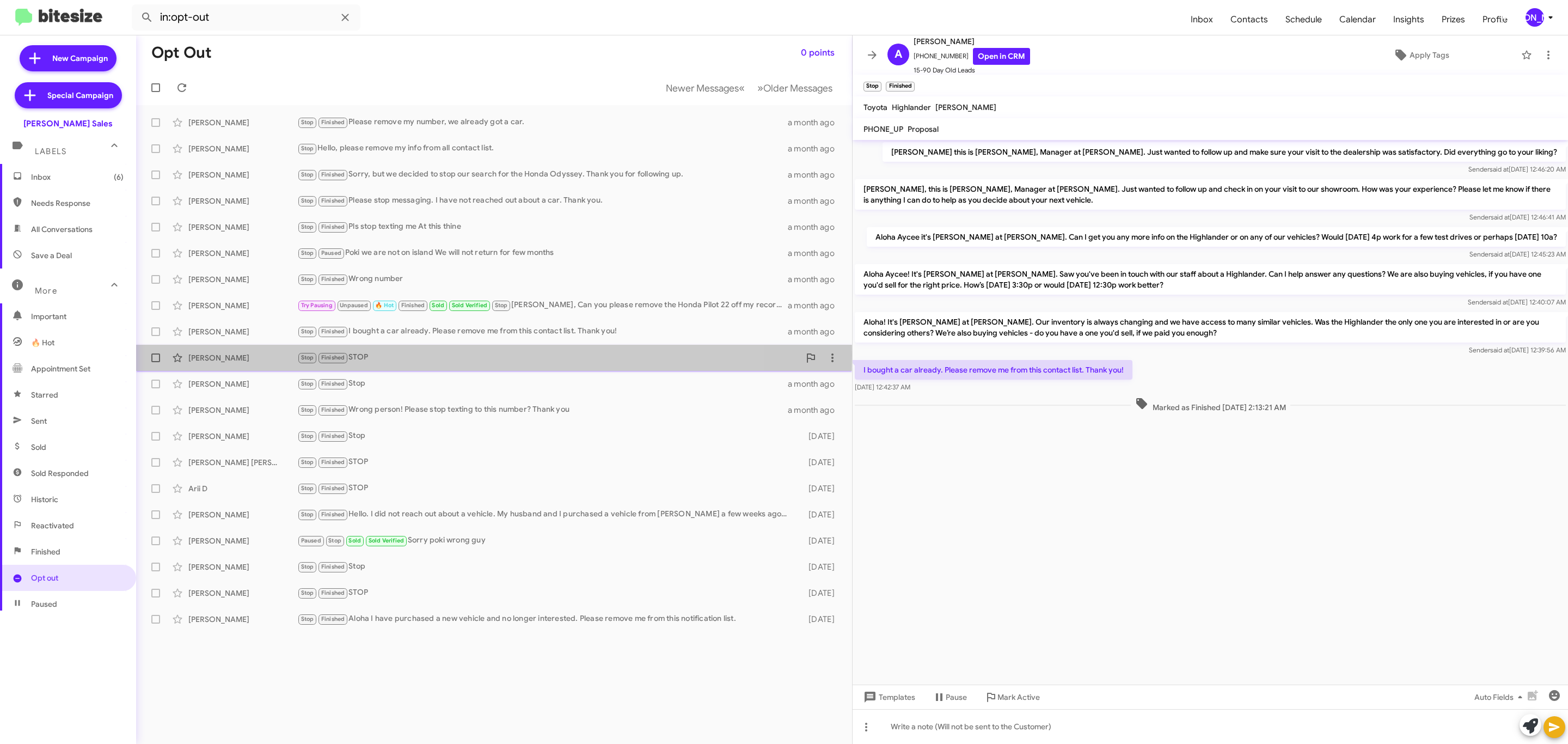
click at [255, 355] on div "Edward Kealoha" at bounding box center [242, 358] width 109 height 11
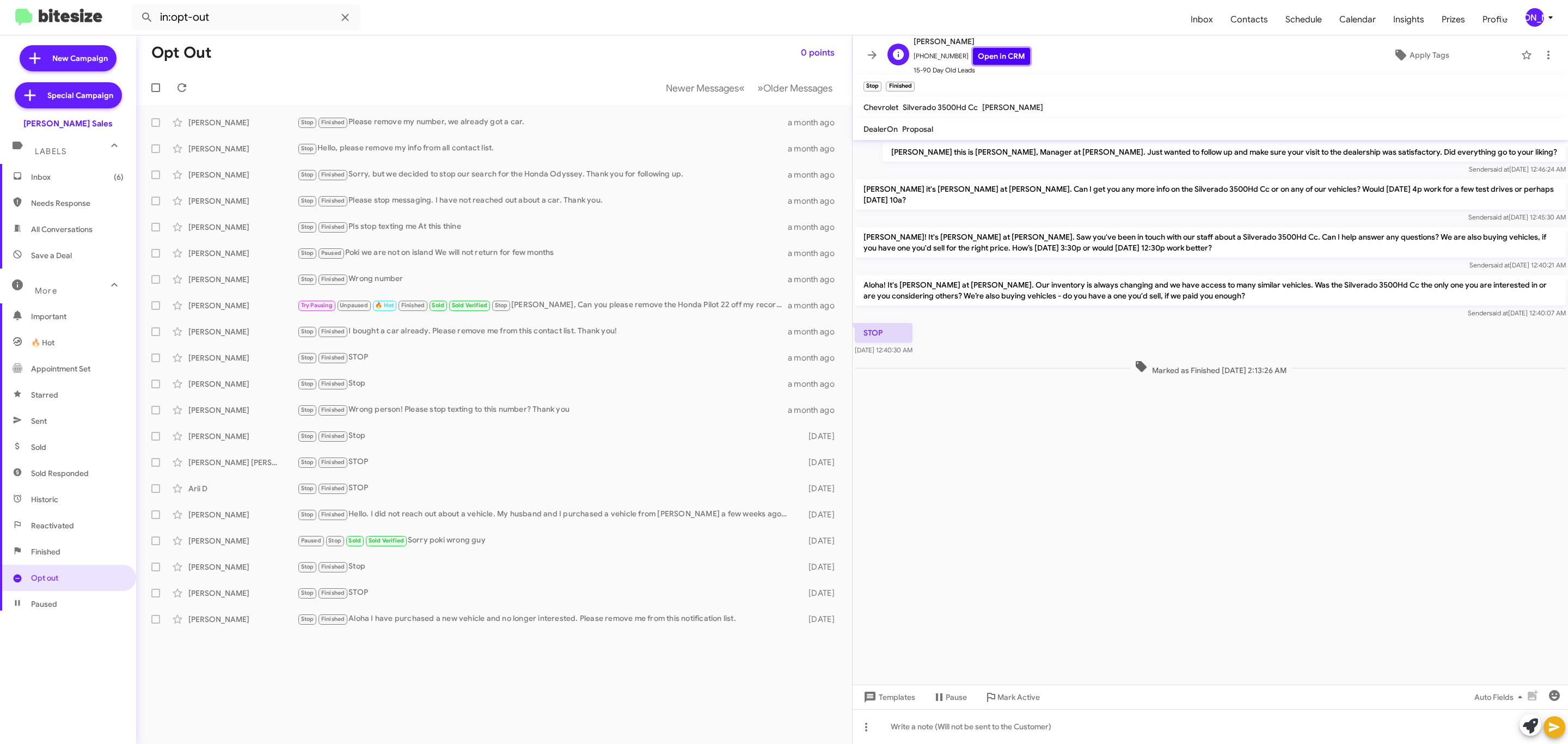
click at [985, 59] on link "Open in CRM" at bounding box center [1001, 57] width 57 height 17
click at [247, 388] on div "Sonya Vega" at bounding box center [242, 384] width 109 height 11
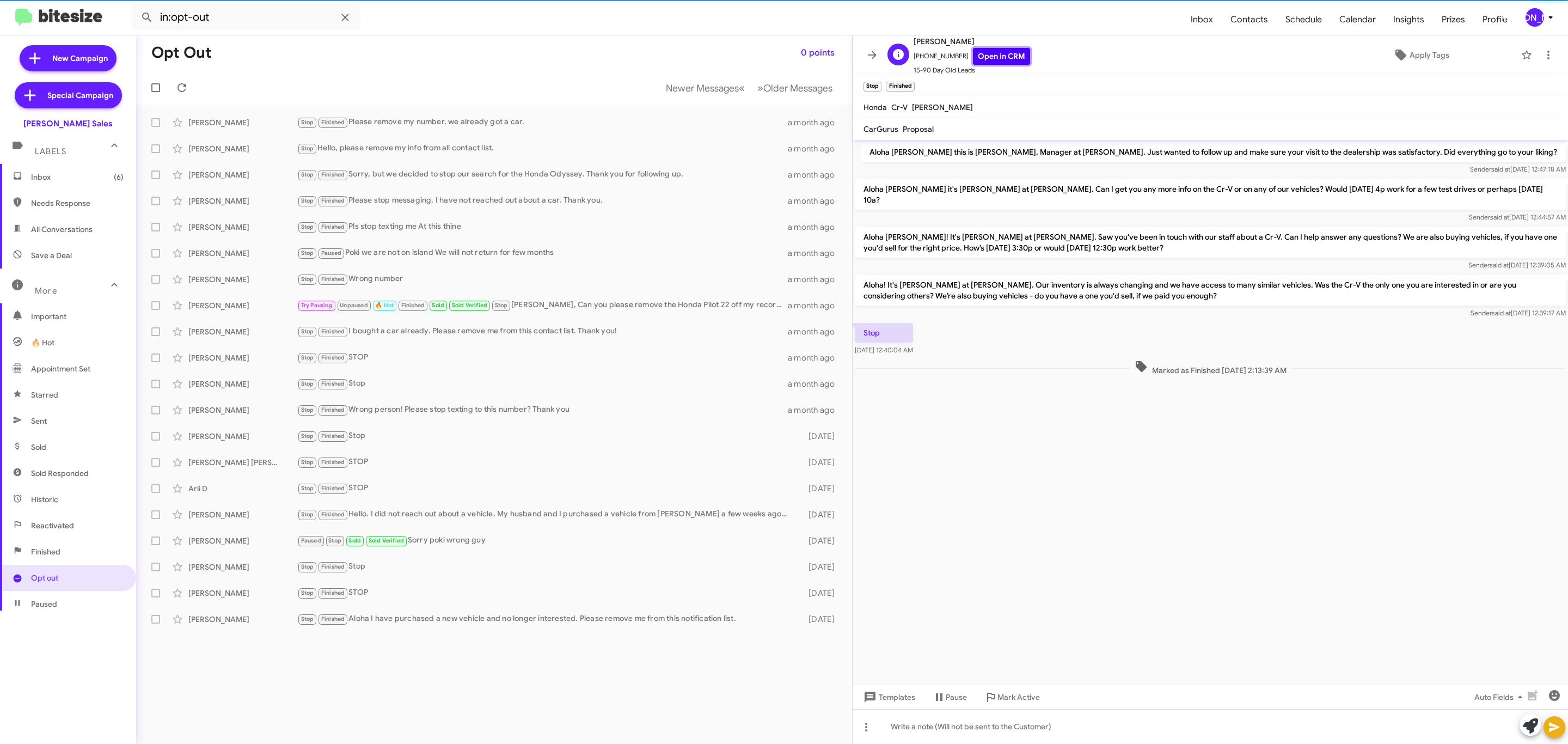
click at [993, 54] on link "Open in CRM" at bounding box center [1001, 57] width 57 height 17
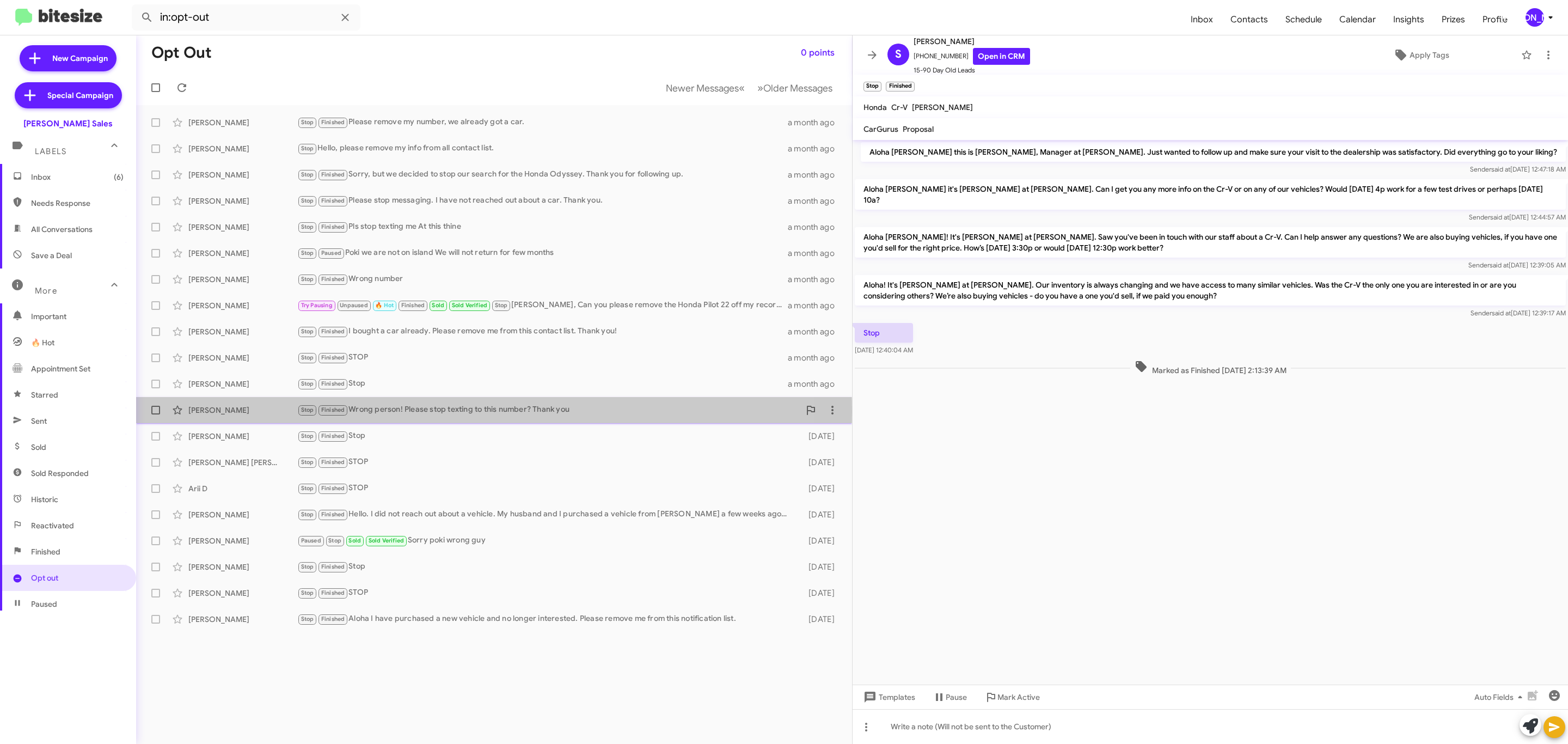
click at [280, 412] on div "Seresa Espindola" at bounding box center [242, 410] width 109 height 11
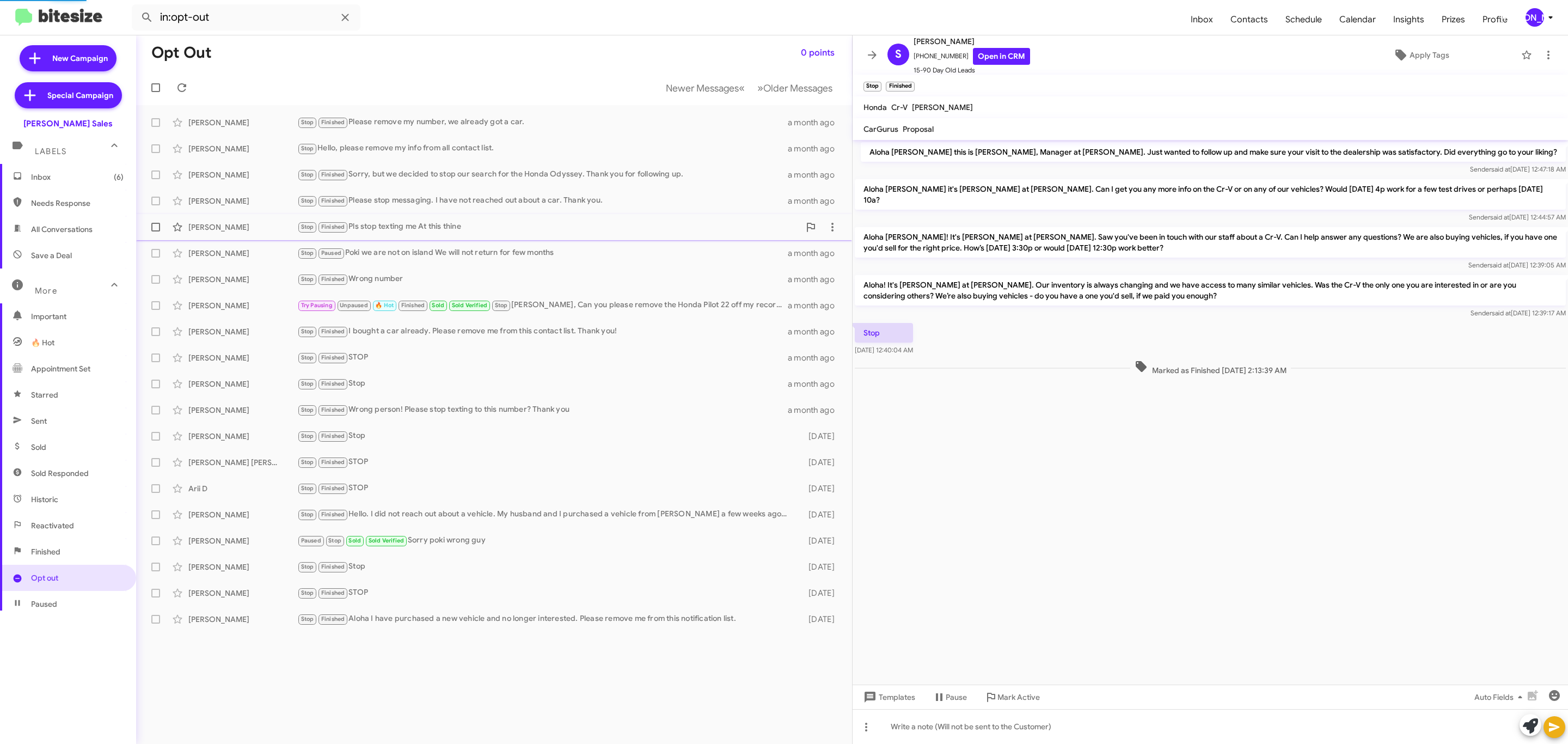
scroll to position [46, 0]
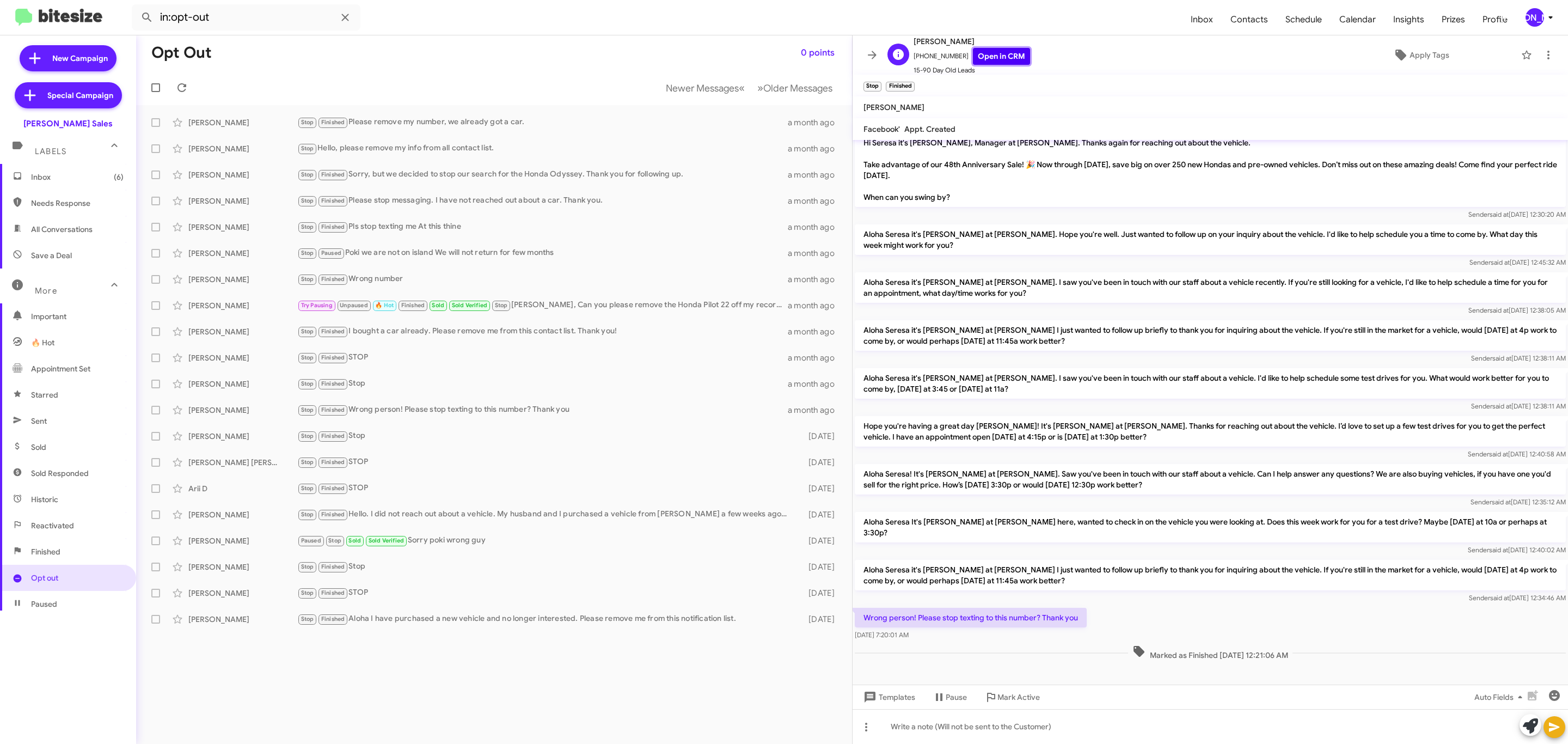
click at [978, 53] on link "Open in CRM" at bounding box center [1001, 57] width 57 height 17
click at [265, 424] on span "Cory Tagawa Stop Finished Stop 2 months ago" at bounding box center [494, 436] width 716 height 26
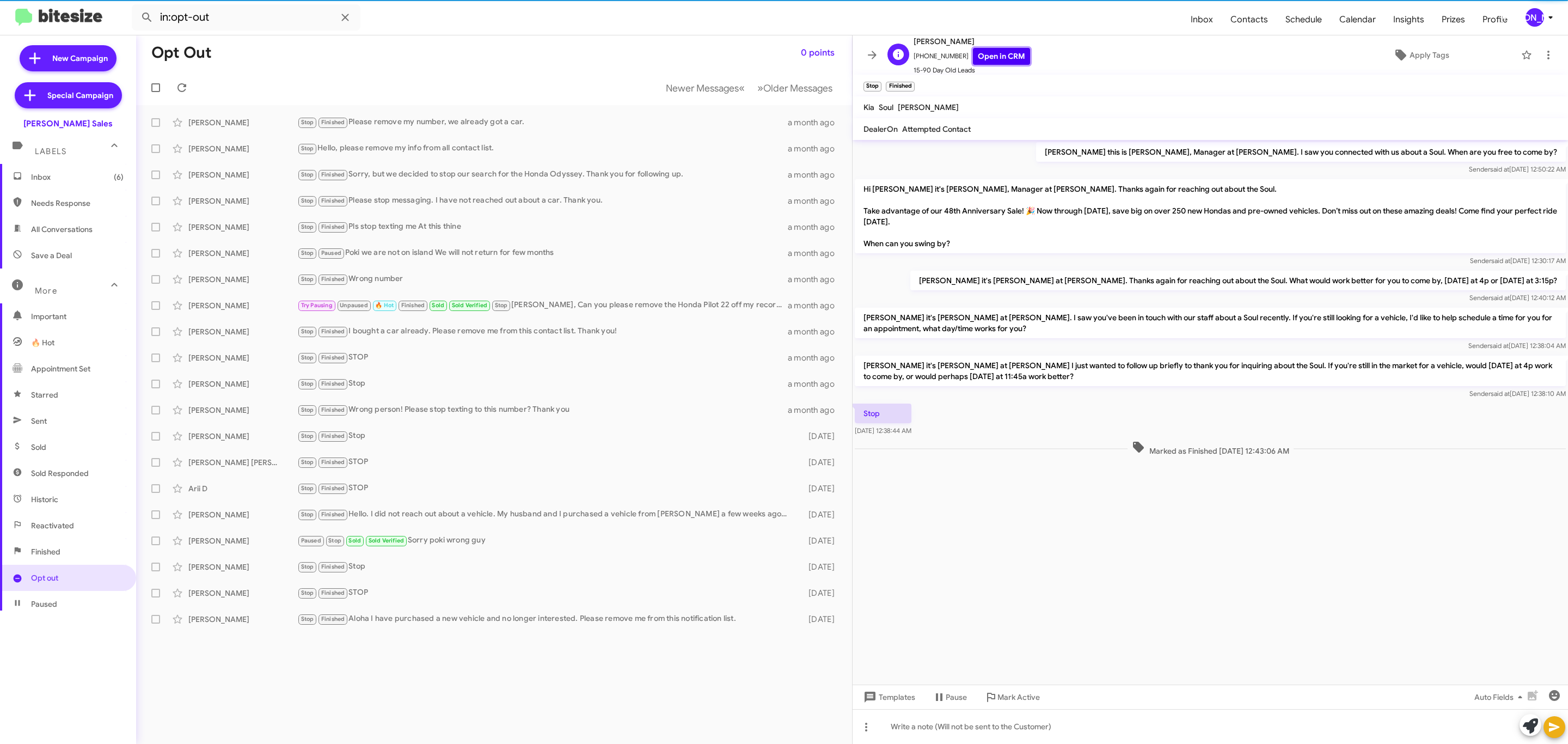
click at [995, 62] on link "Open in CRM" at bounding box center [1001, 57] width 57 height 17
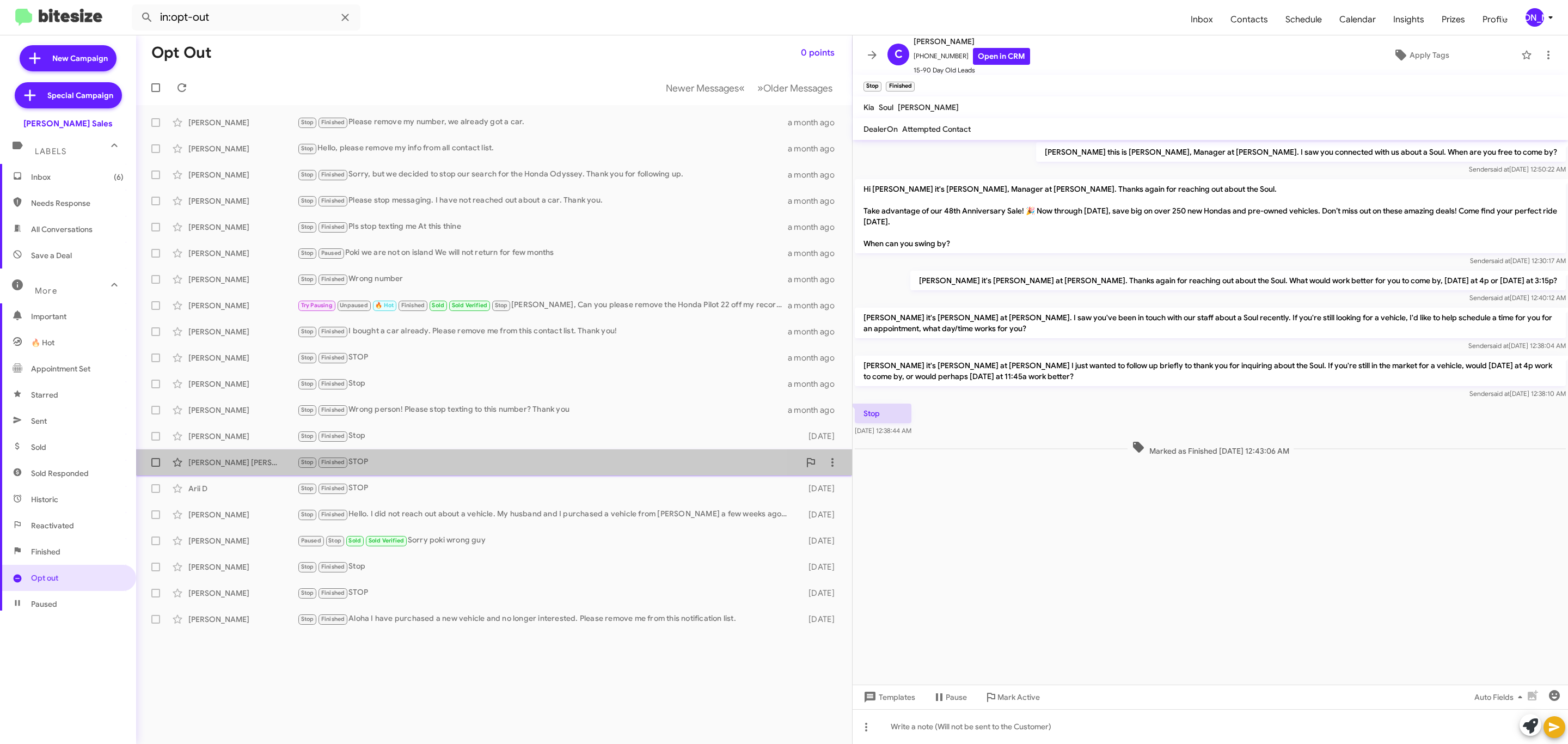
click at [266, 456] on div "Adam Jen Stop Finished STOP 2 months ago" at bounding box center [494, 462] width 699 height 22
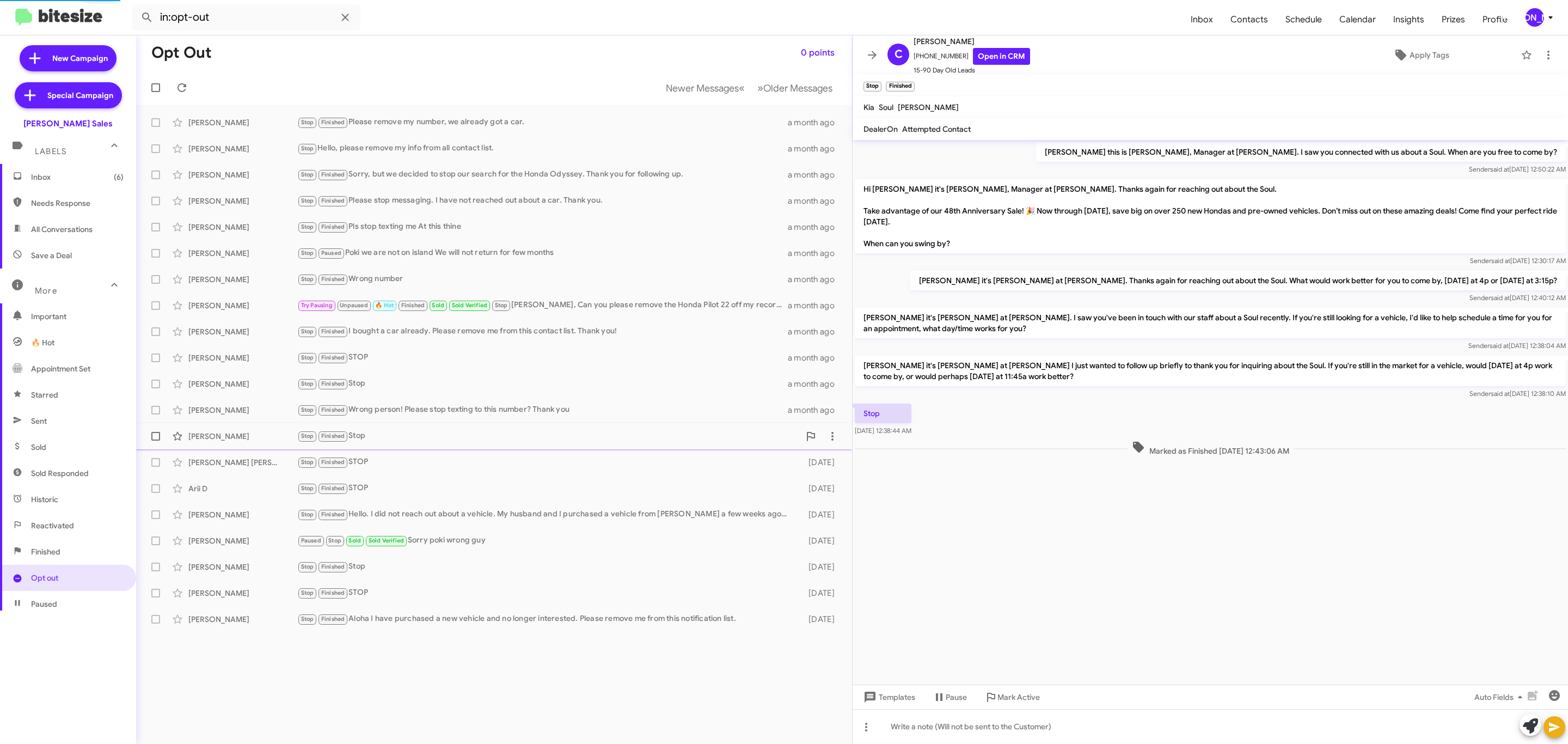
scroll to position [349, 0]
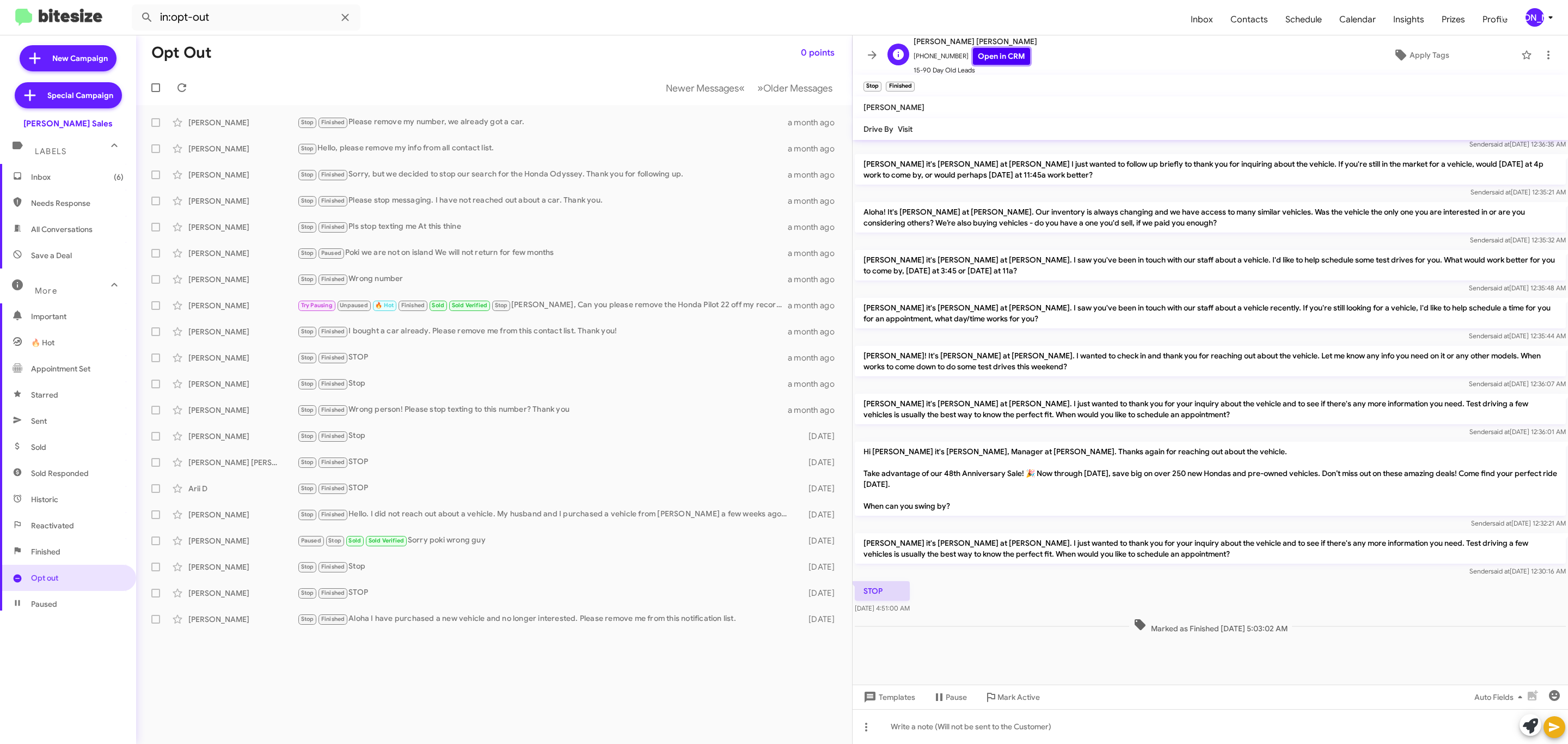
click at [992, 55] on link "Open in CRM" at bounding box center [1001, 57] width 57 height 17
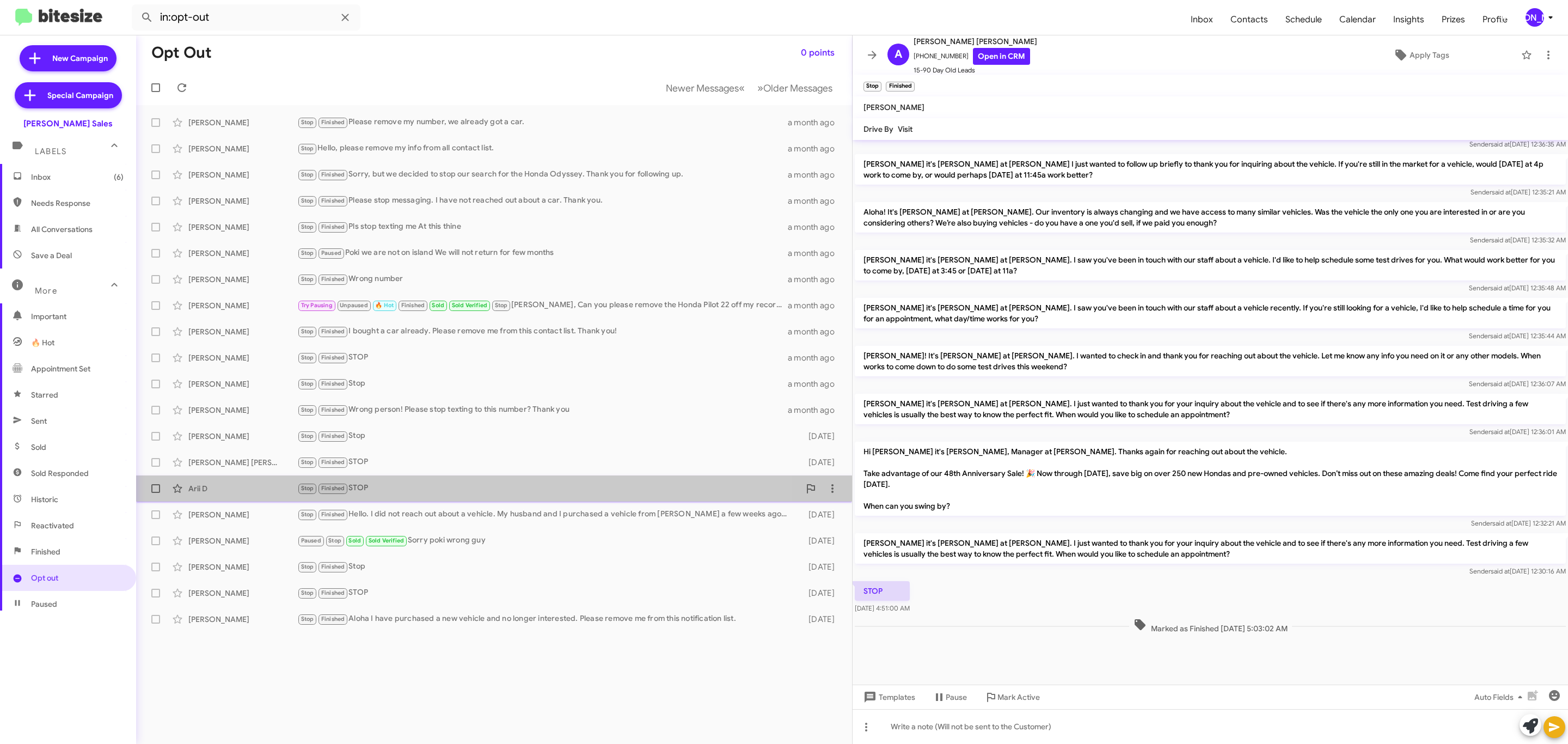
click at [268, 484] on div "Arii D" at bounding box center [242, 488] width 109 height 11
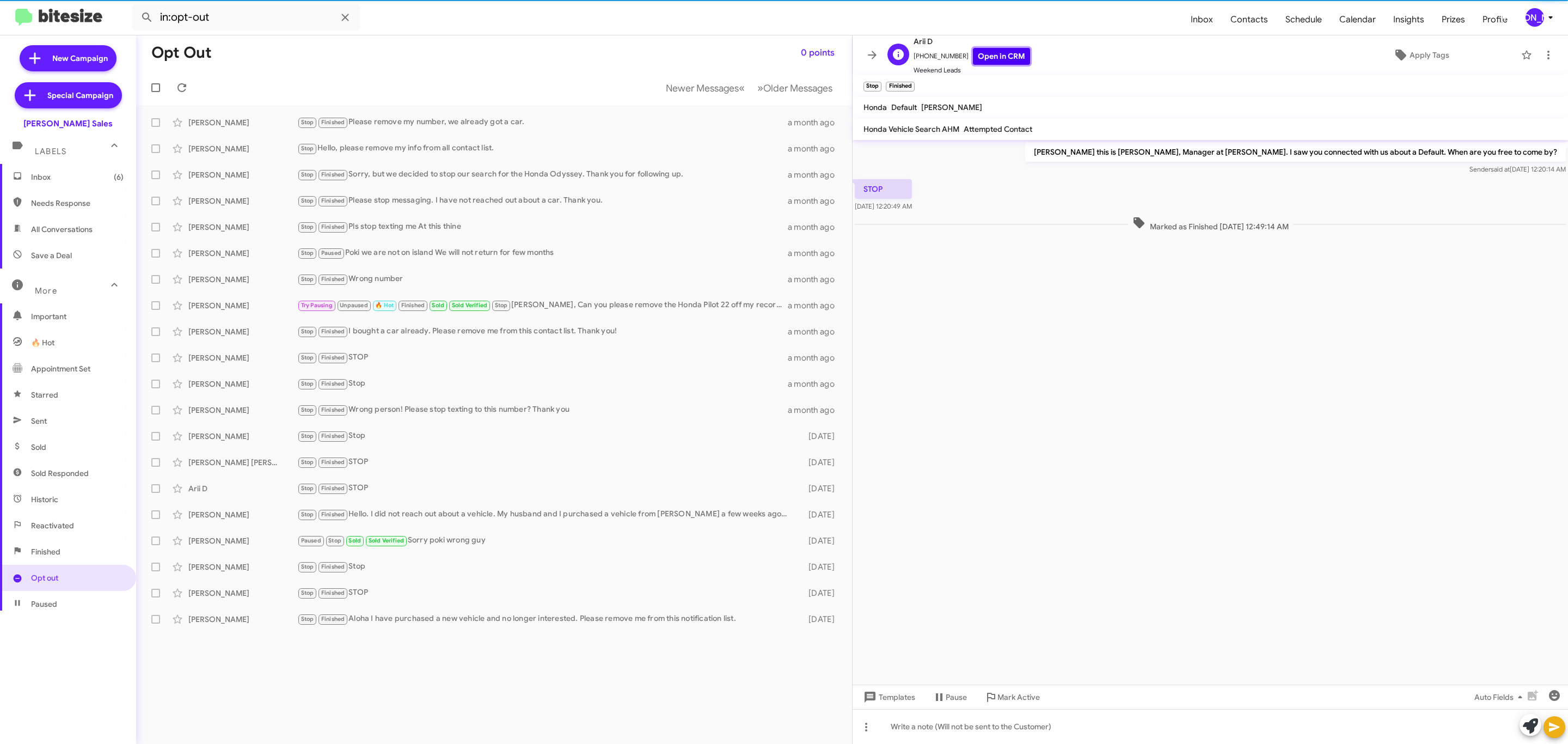
click at [978, 52] on link "Open in CRM" at bounding box center [1001, 57] width 57 height 17
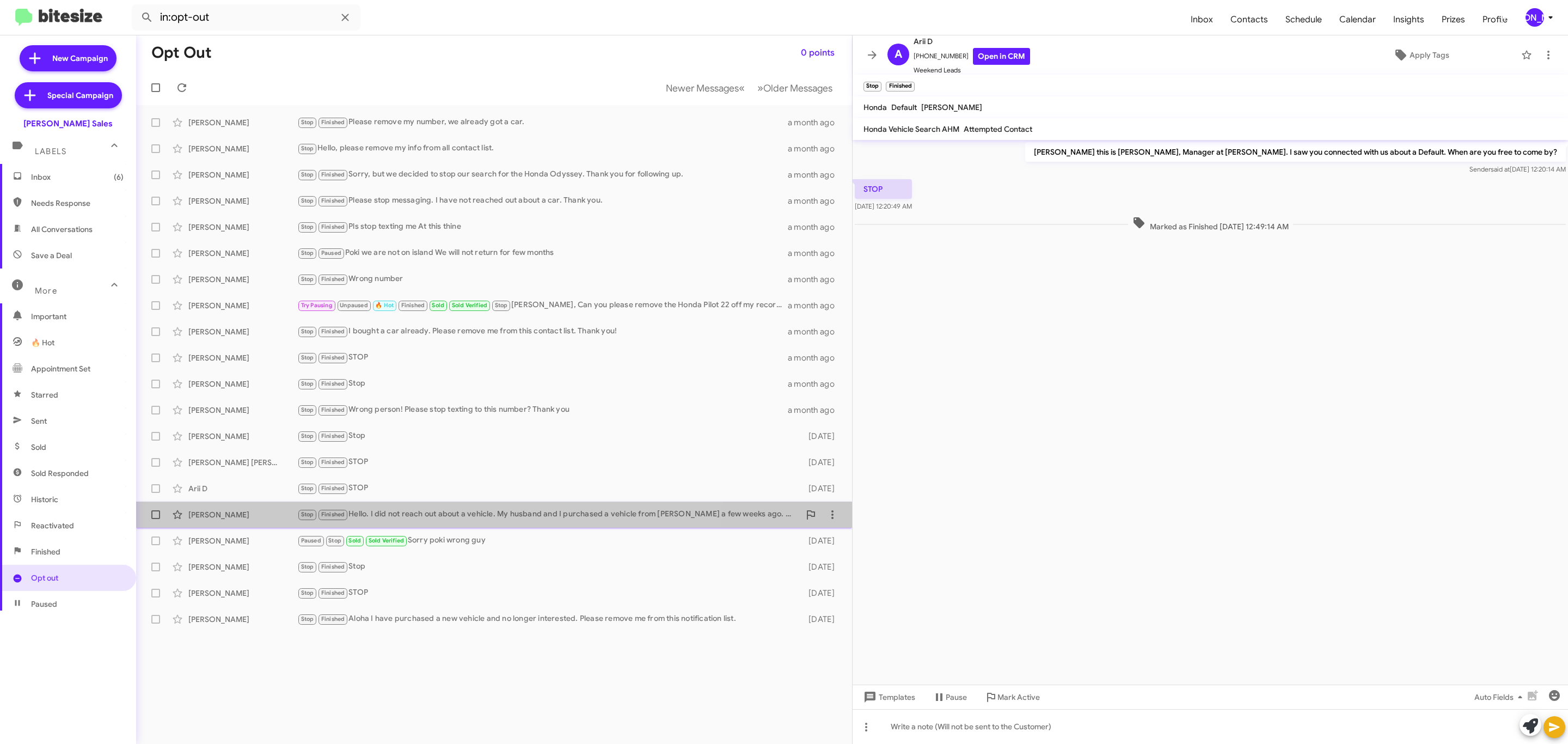
click at [234, 522] on div "Alison Campos Stop Finished Hello. I did not reach out about a vehicle. My husb…" at bounding box center [494, 514] width 699 height 22
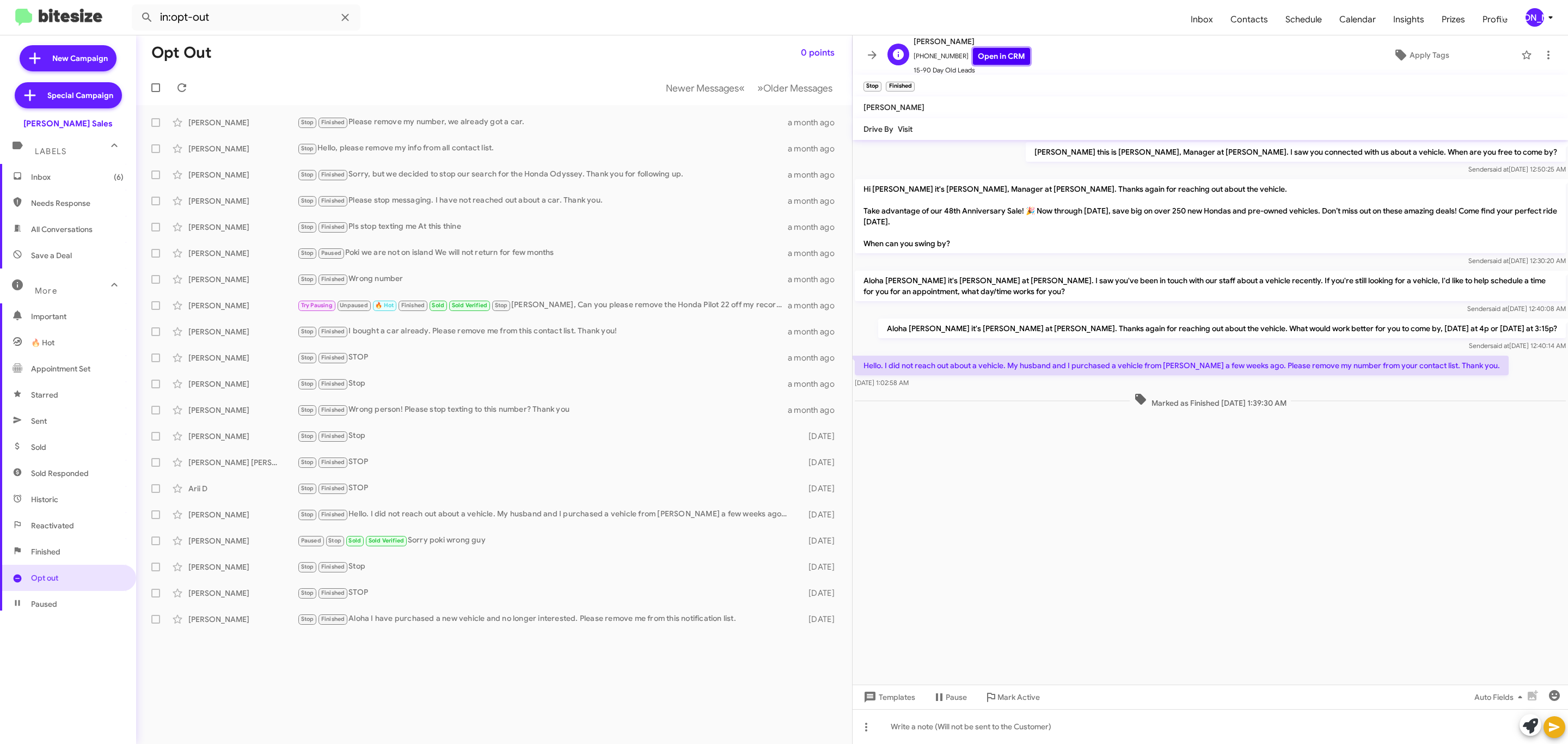
click at [983, 56] on link "Open in CRM" at bounding box center [1001, 57] width 57 height 17
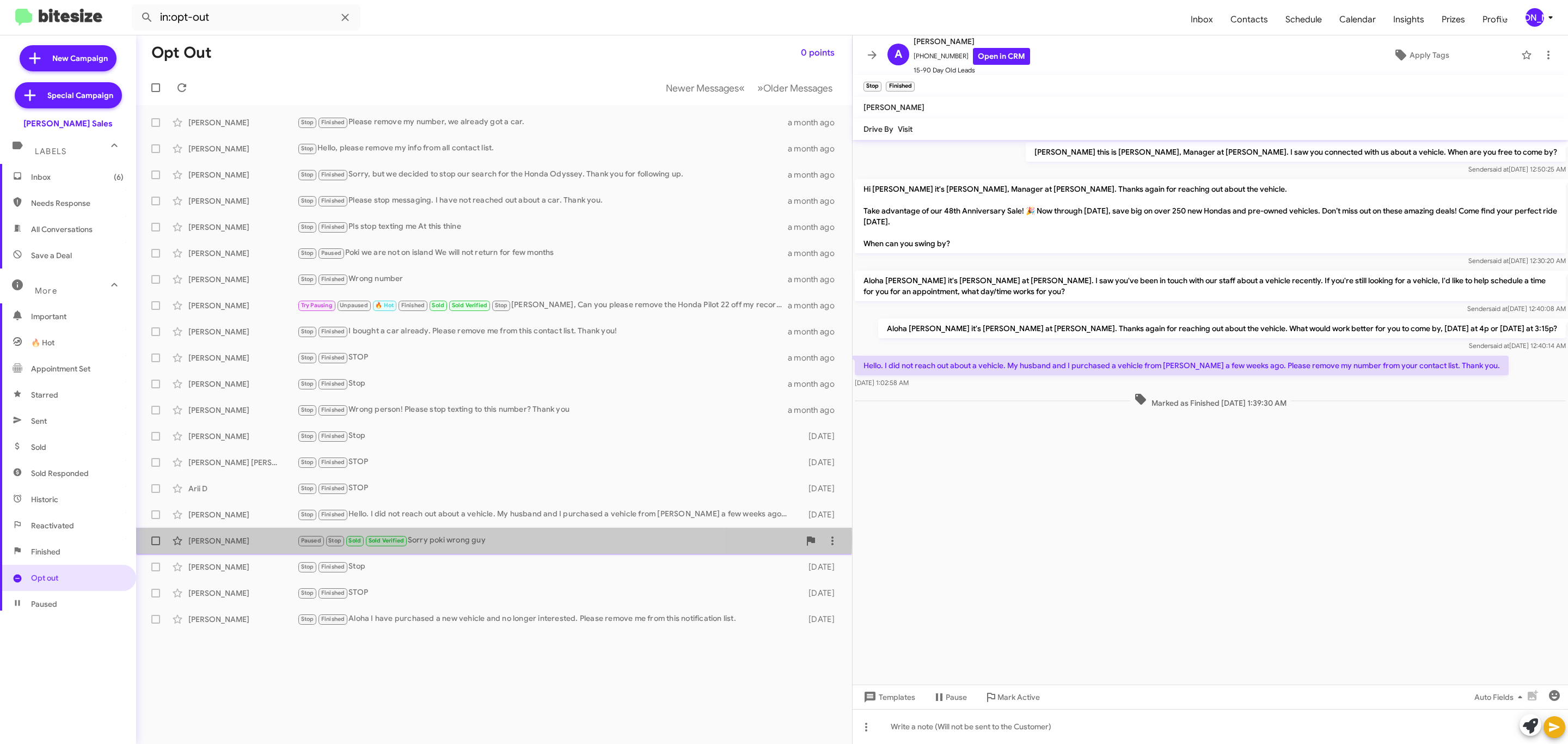
click at [235, 538] on div "Brad Torcuato" at bounding box center [242, 541] width 109 height 11
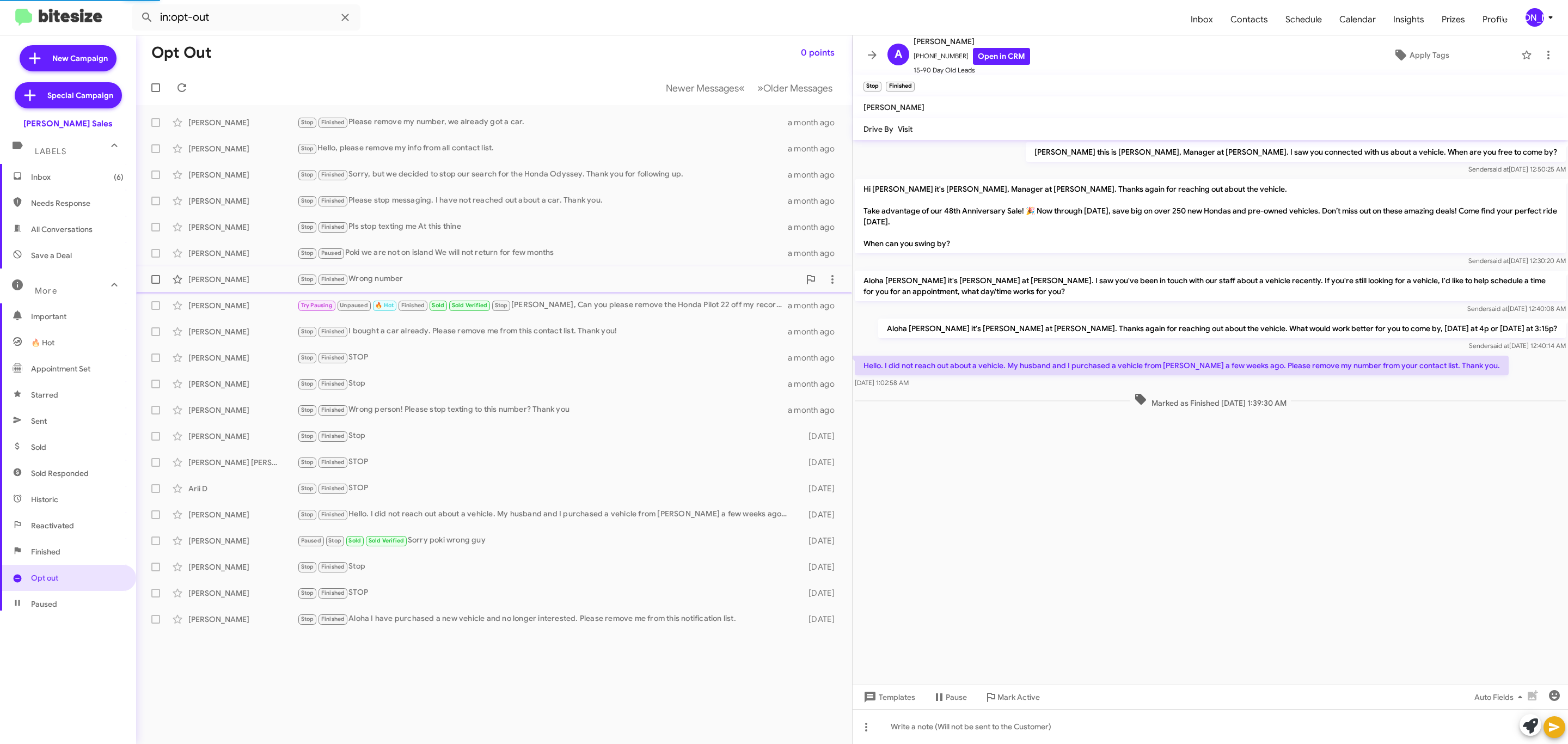
scroll to position [56, 0]
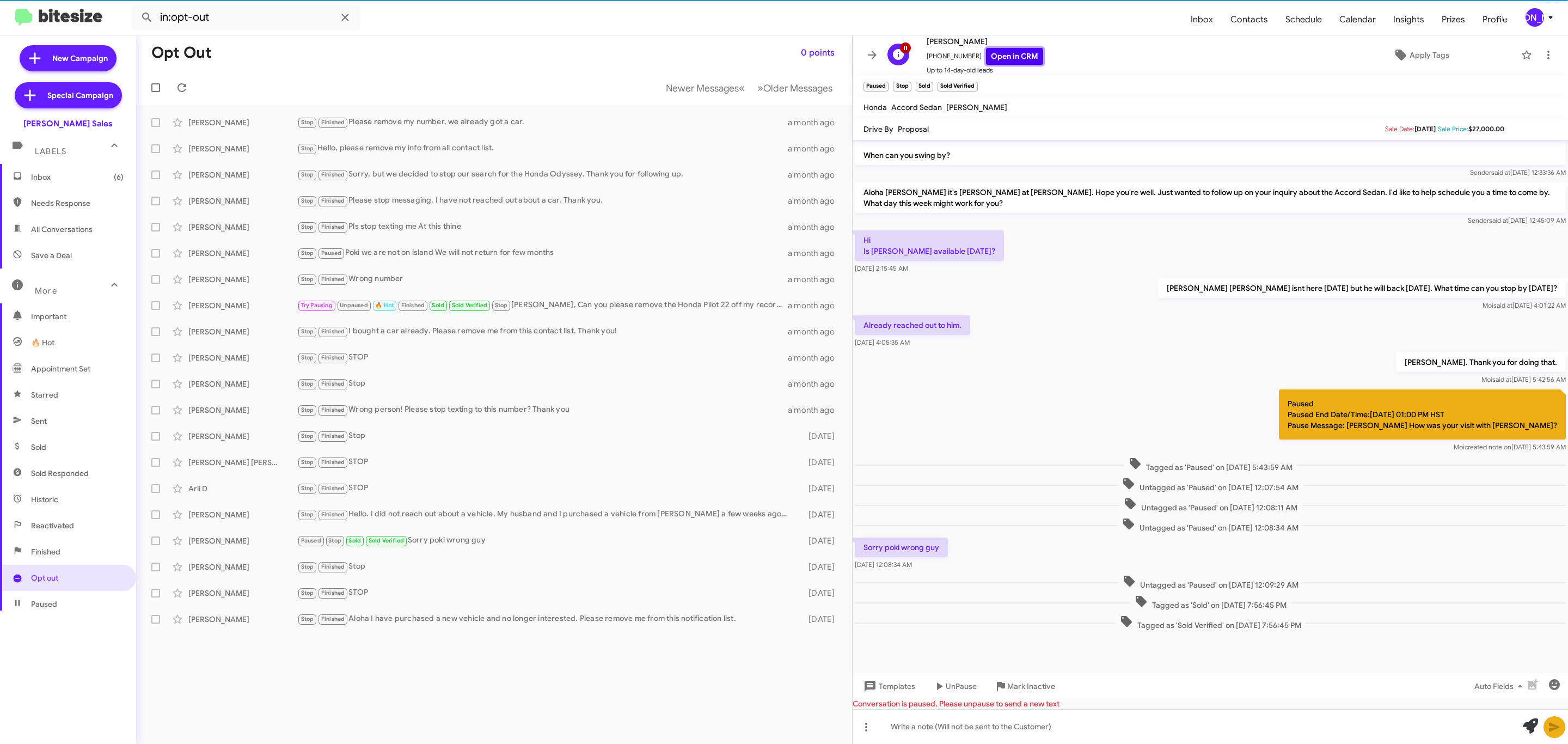
click at [1012, 49] on link "Open in CRM" at bounding box center [1015, 57] width 57 height 17
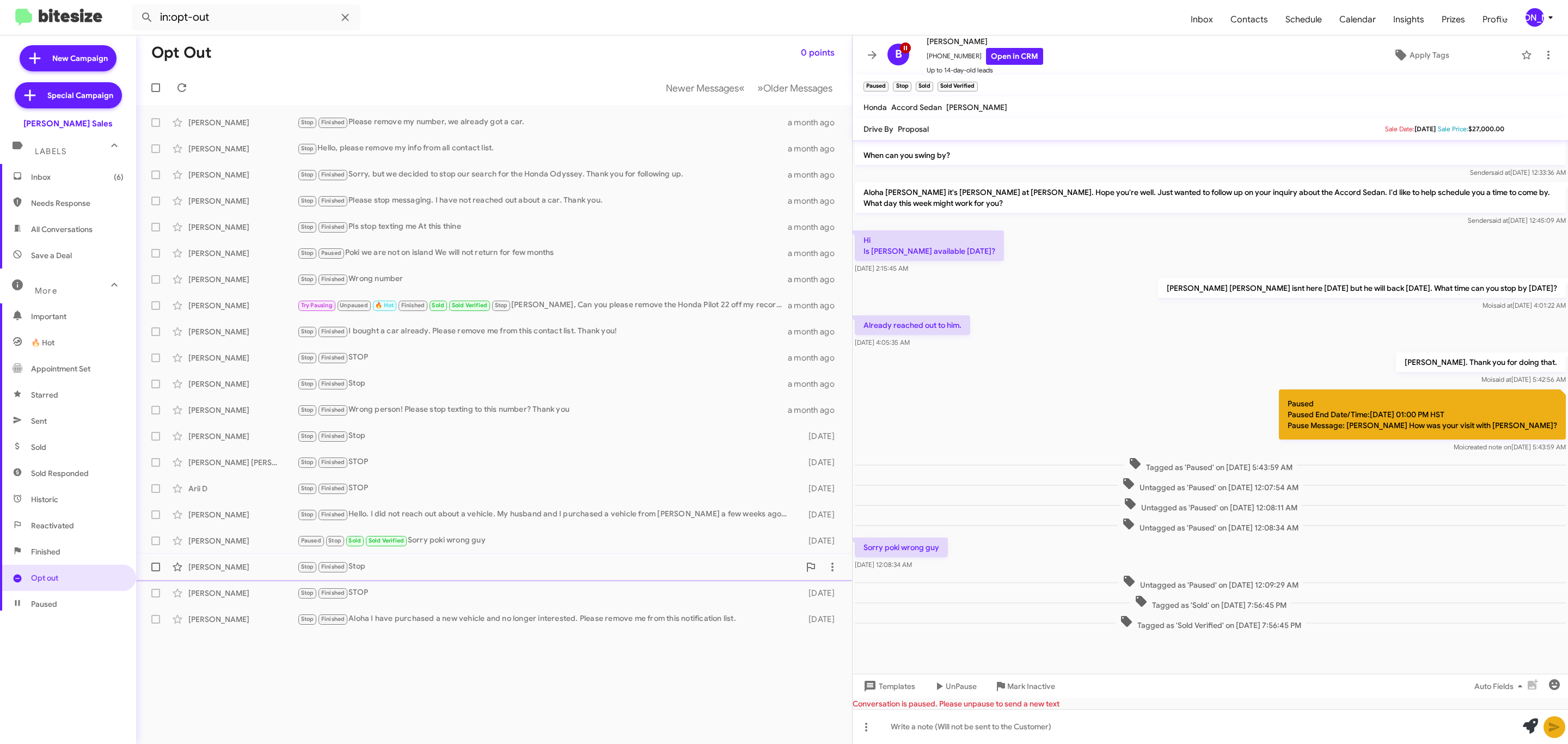
click at [275, 567] on div "Craig Coffin" at bounding box center [242, 567] width 109 height 11
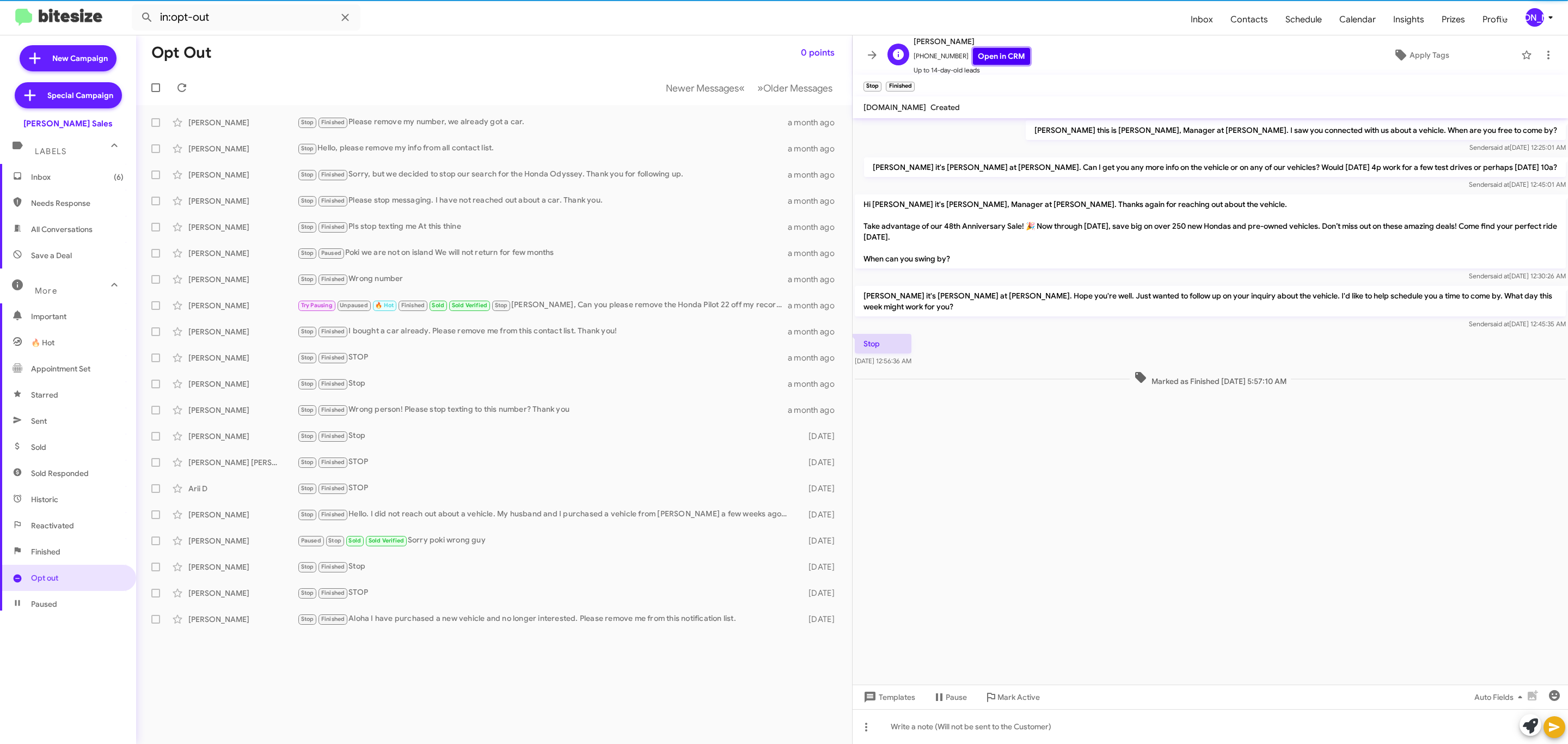
click at [985, 54] on link "Open in CRM" at bounding box center [1001, 57] width 57 height 17
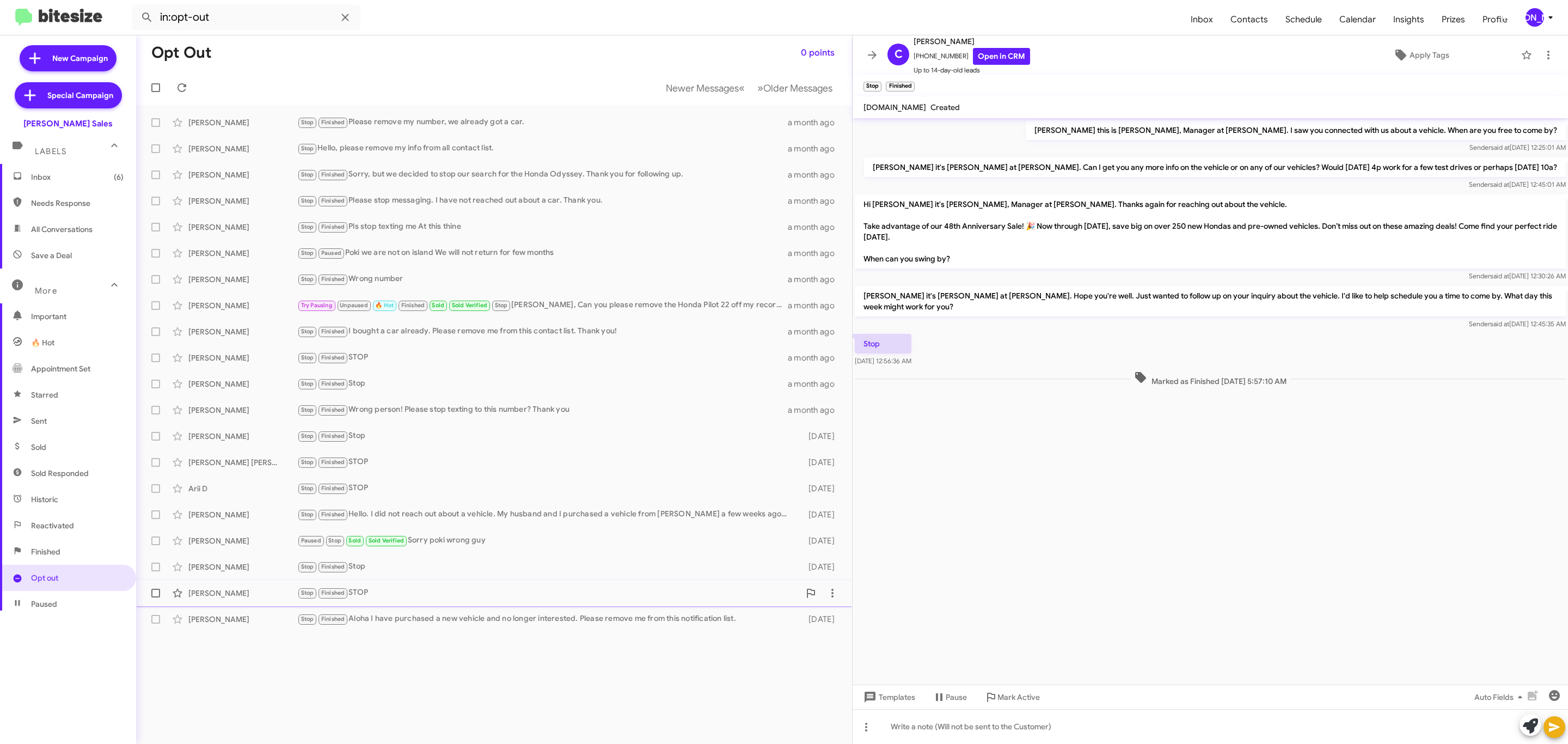
click at [323, 586] on span "Stop Finished" at bounding box center [323, 592] width 51 height 13
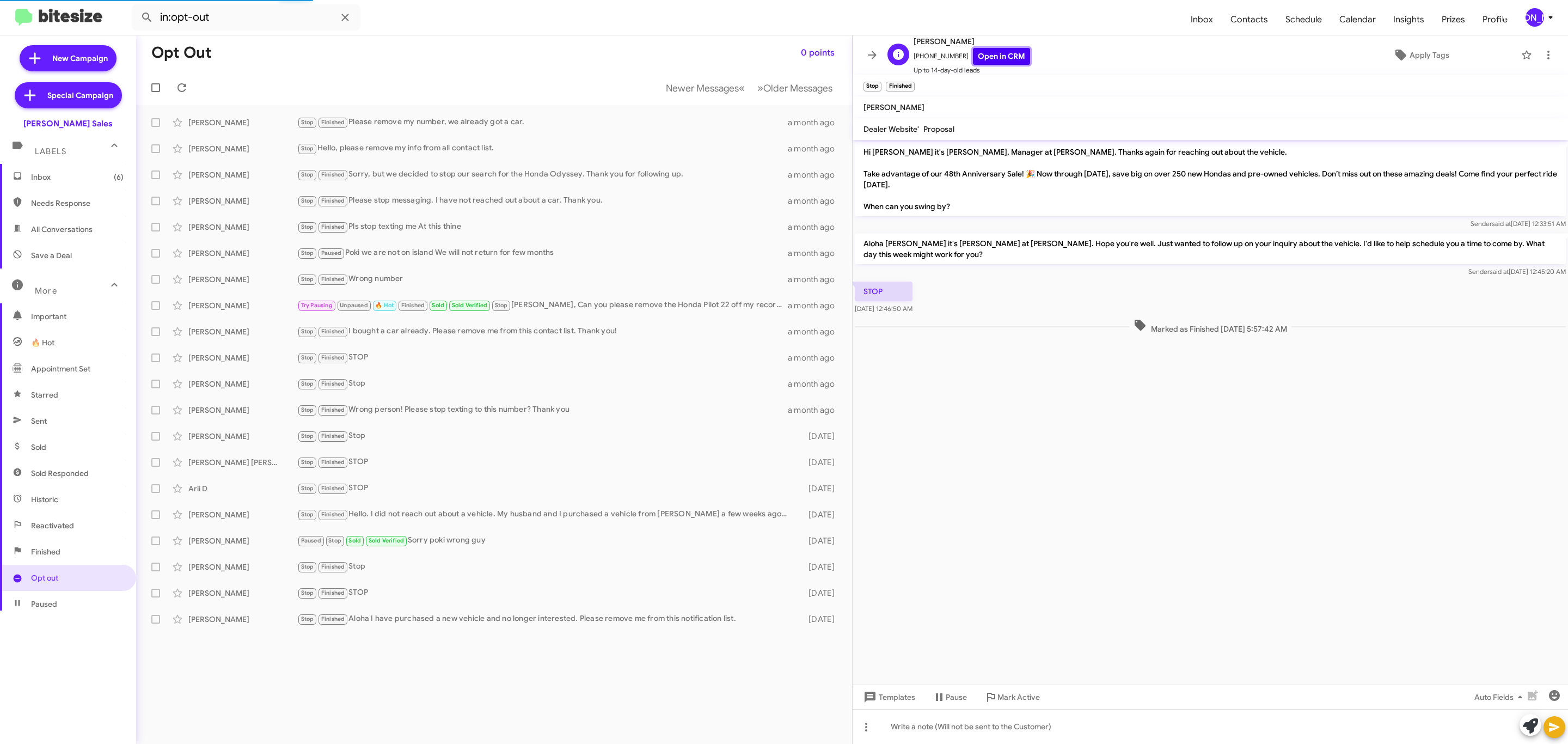
click at [985, 59] on link "Open in CRM" at bounding box center [1001, 57] width 57 height 17
click at [266, 619] on div "Tung Tran" at bounding box center [242, 619] width 109 height 11
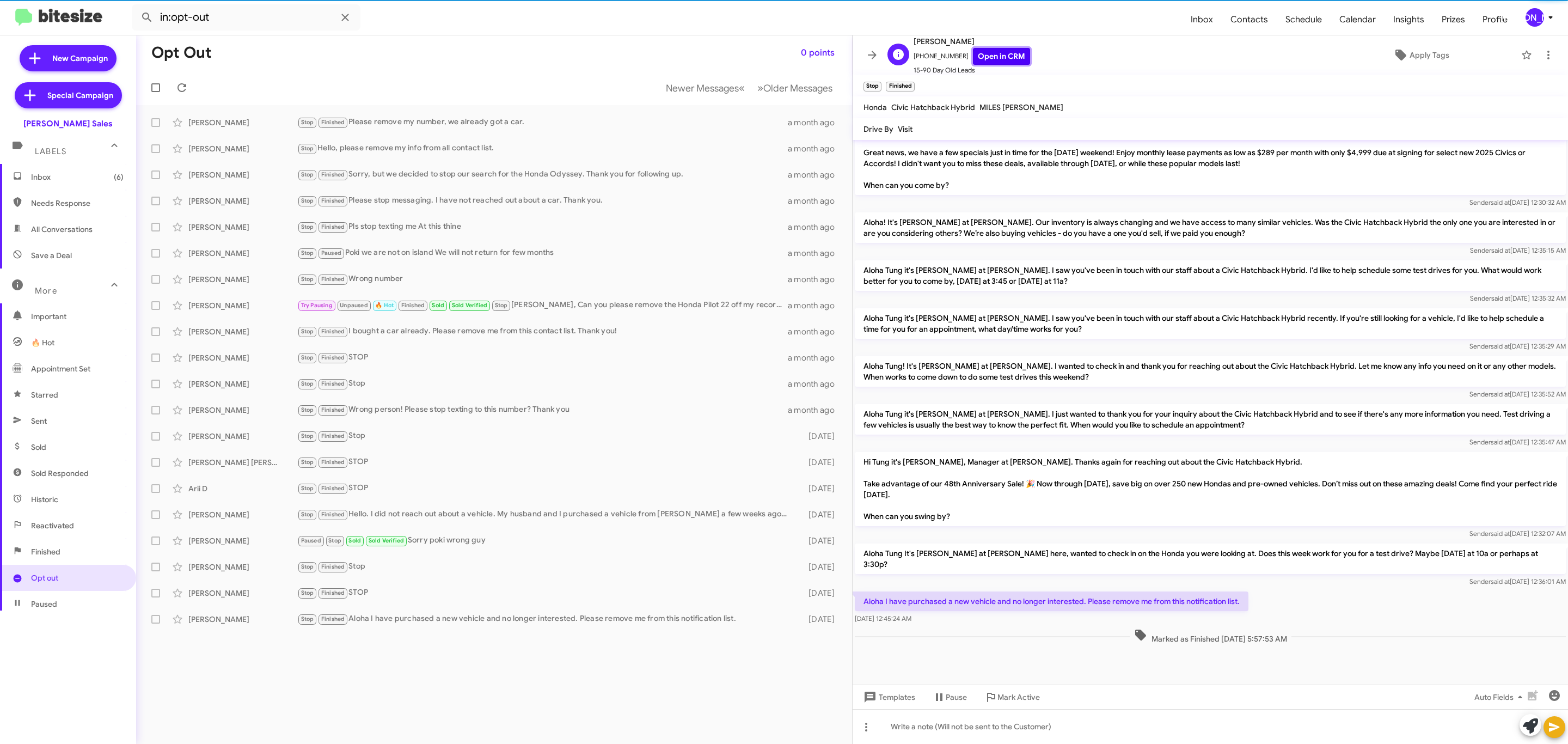
click at [995, 56] on link "Open in CRM" at bounding box center [1001, 57] width 57 height 17
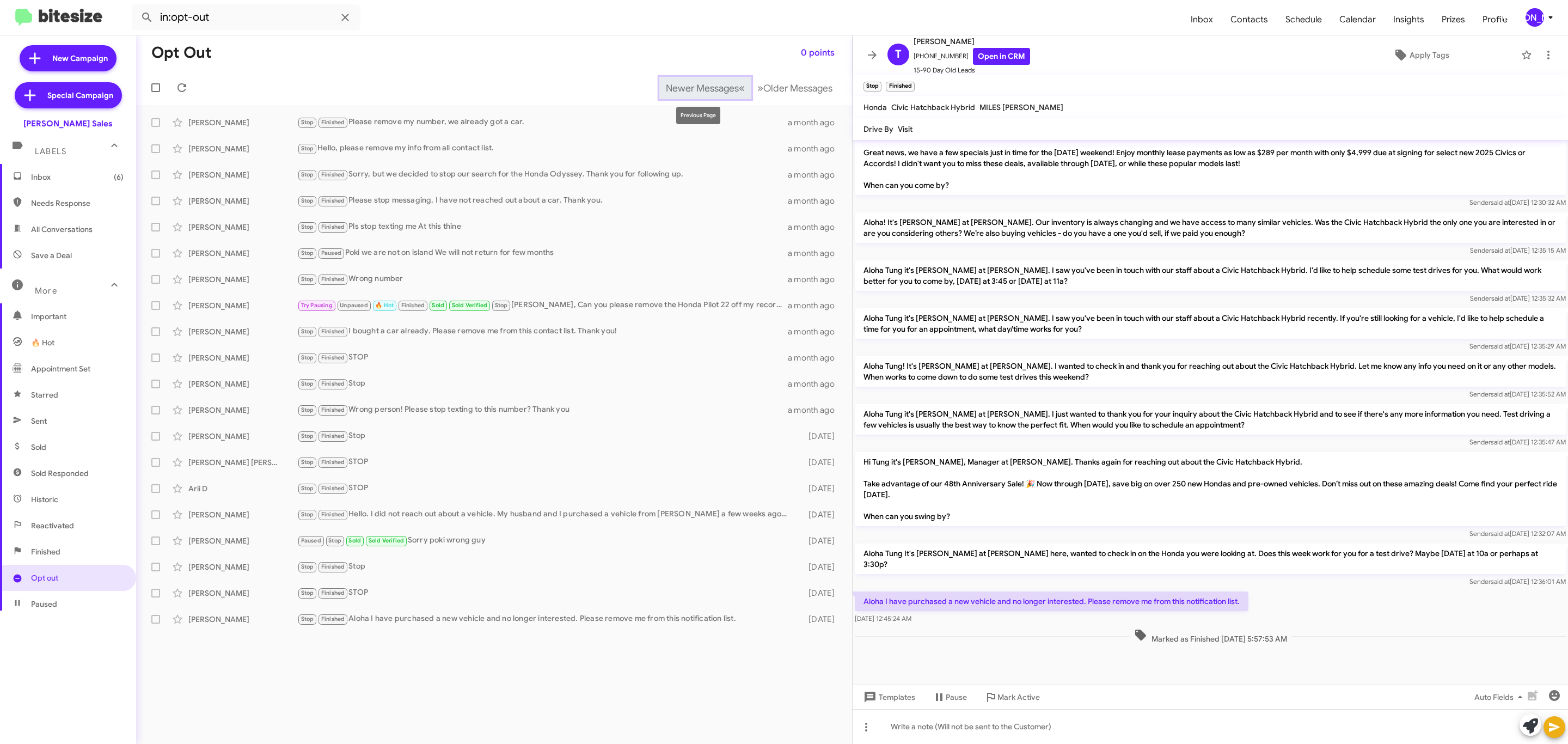
click at [688, 87] on span "Newer Messages" at bounding box center [702, 88] width 73 height 12
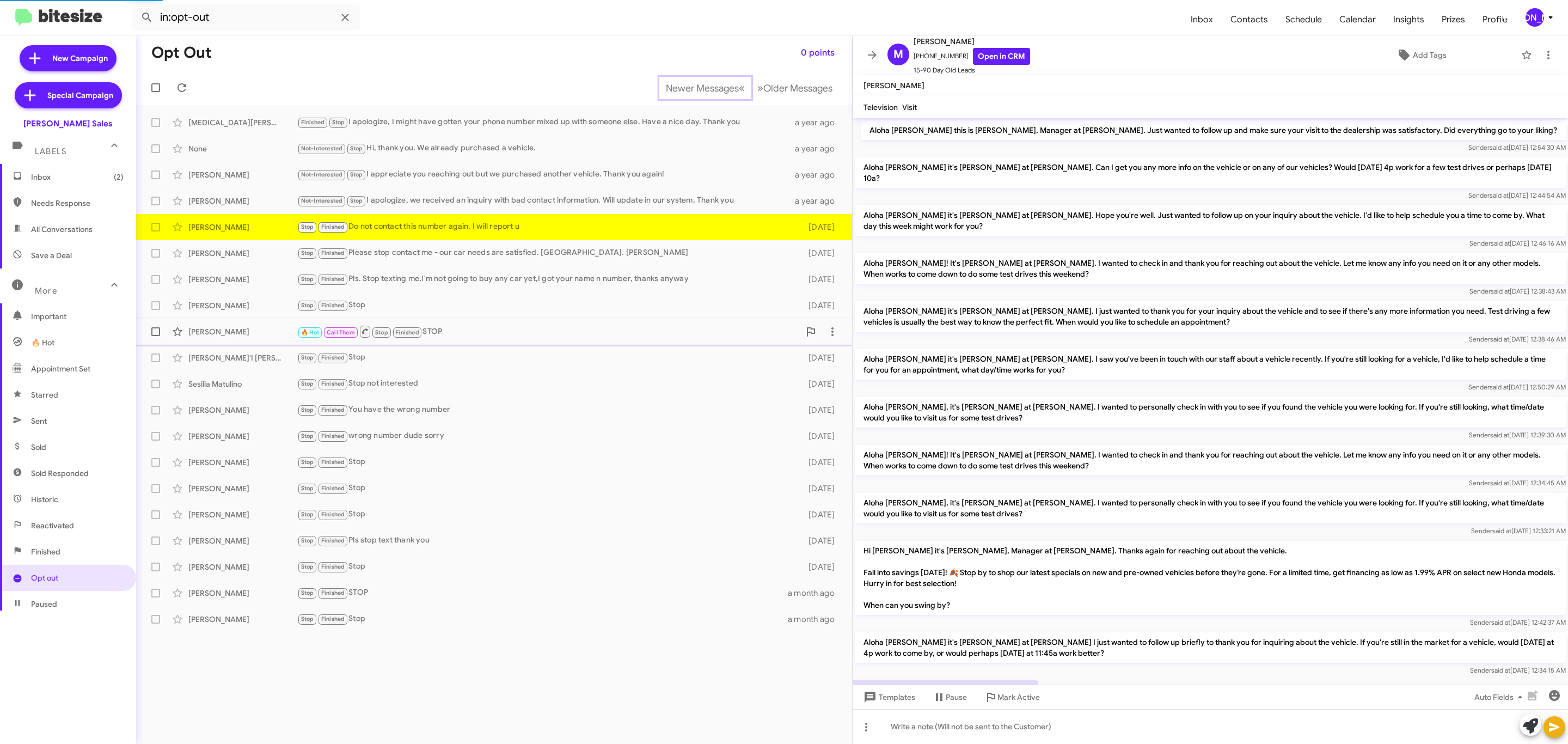
scroll to position [32, 0]
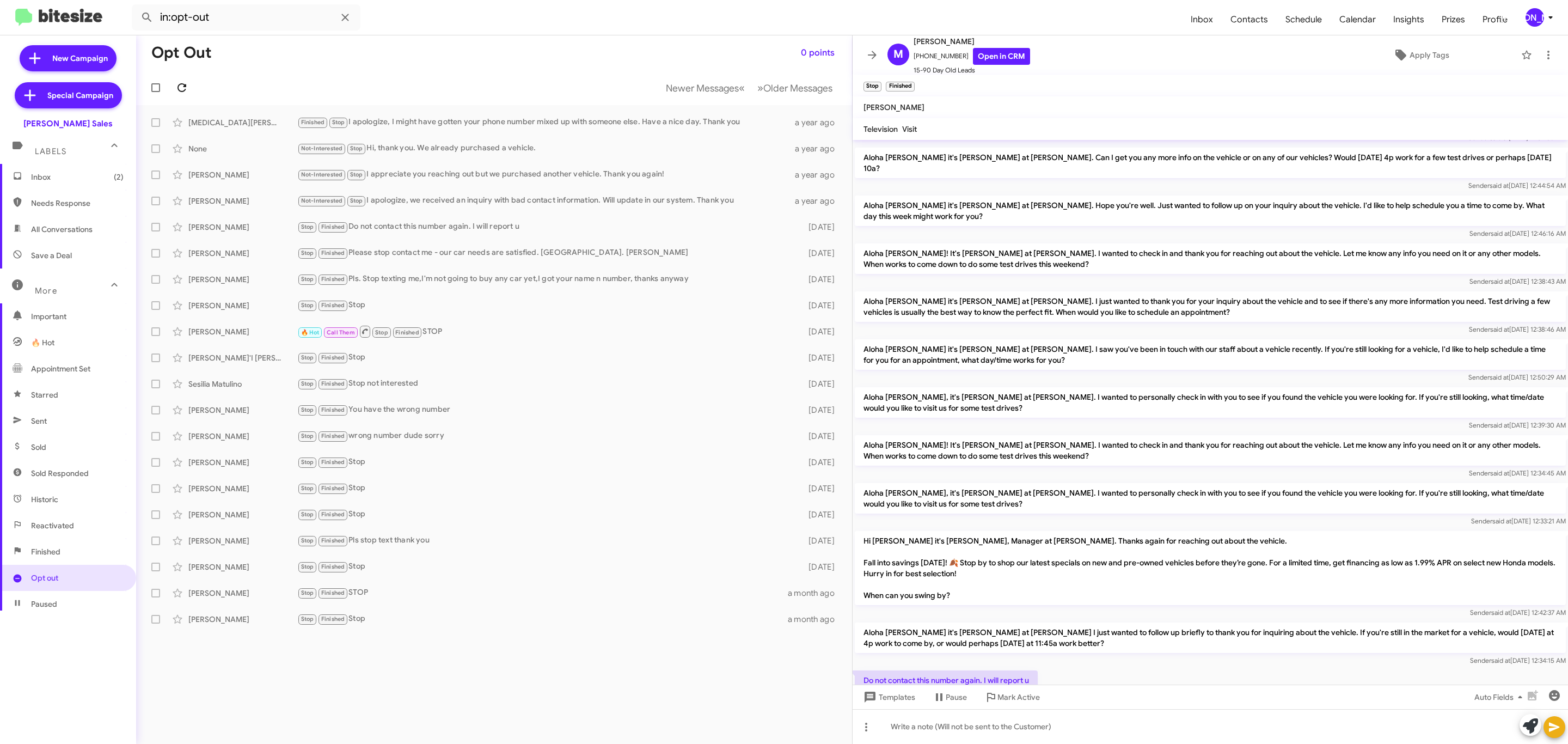
click at [181, 87] on icon at bounding box center [181, 87] width 13 height 13
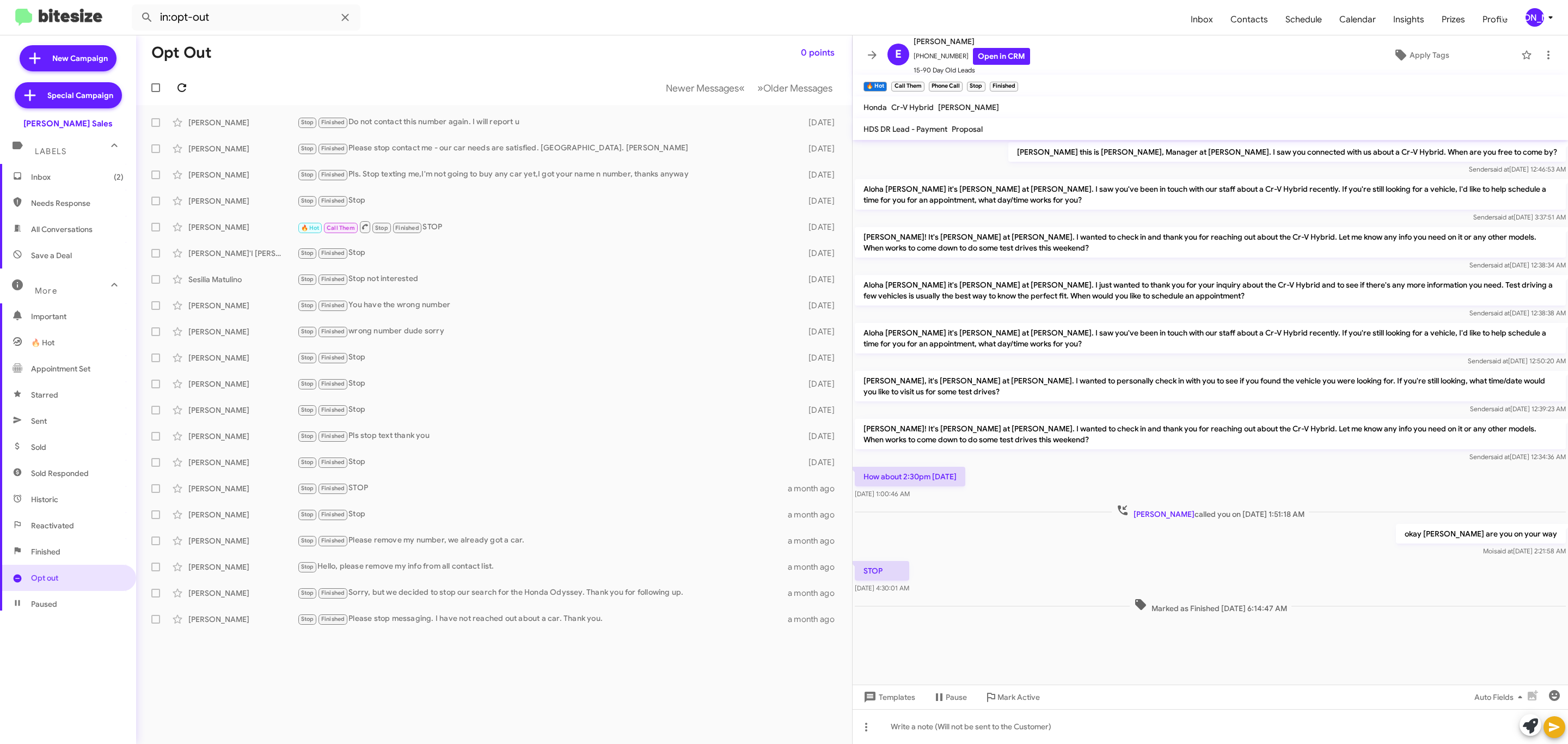
click at [181, 87] on icon at bounding box center [181, 87] width 13 height 13
click at [880, 51] on span at bounding box center [872, 55] width 22 height 13
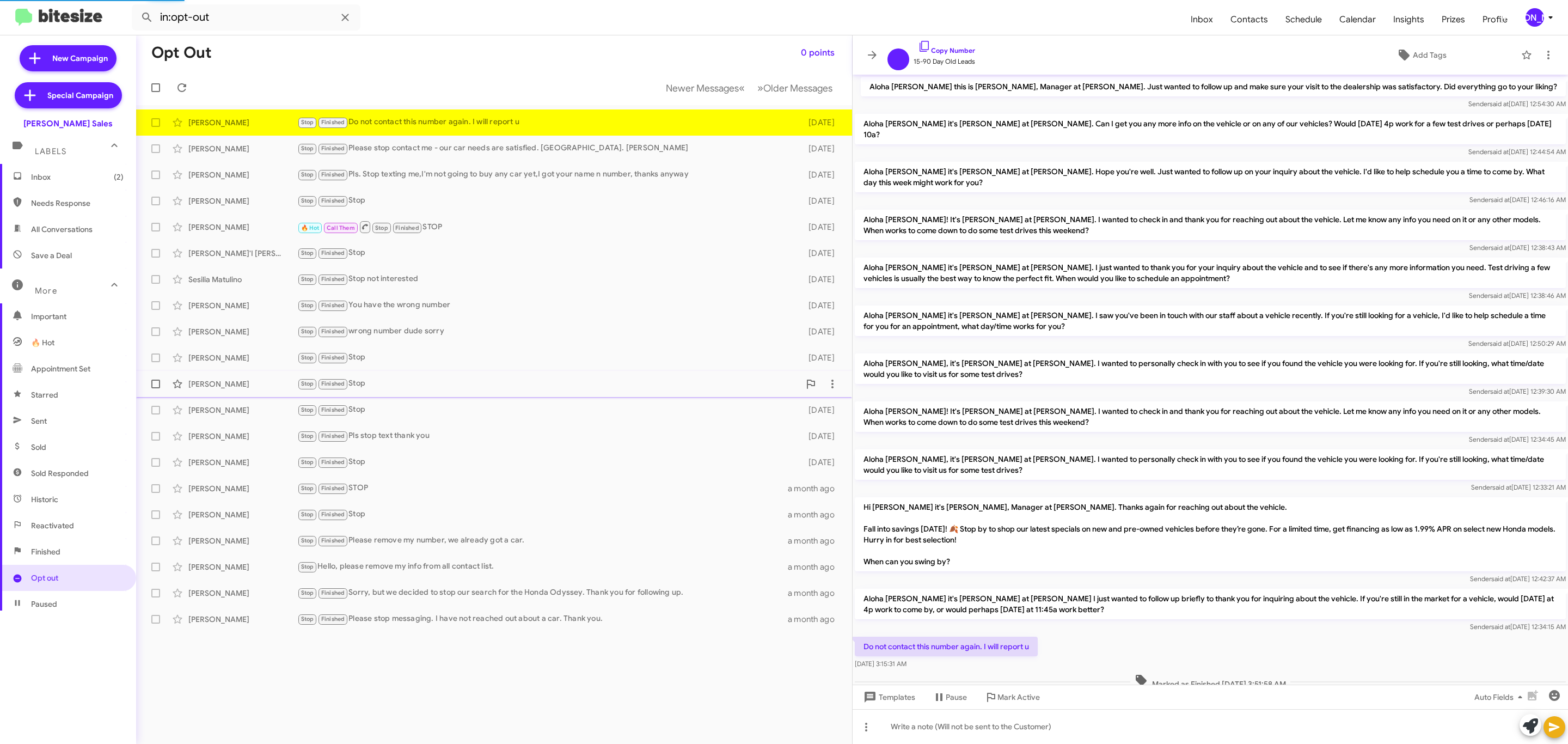
scroll to position [32, 0]
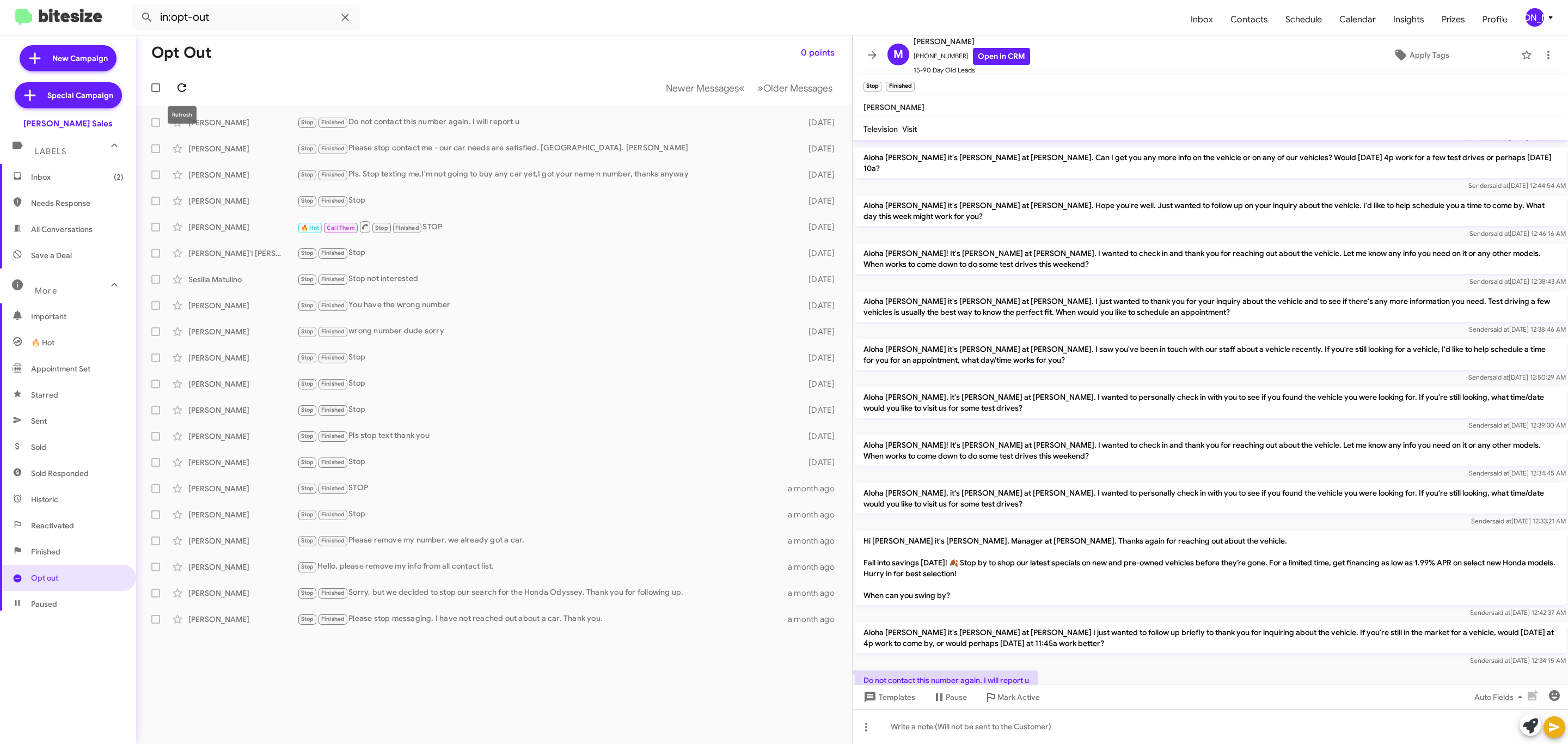
click at [181, 87] on icon at bounding box center [181, 87] width 13 height 13
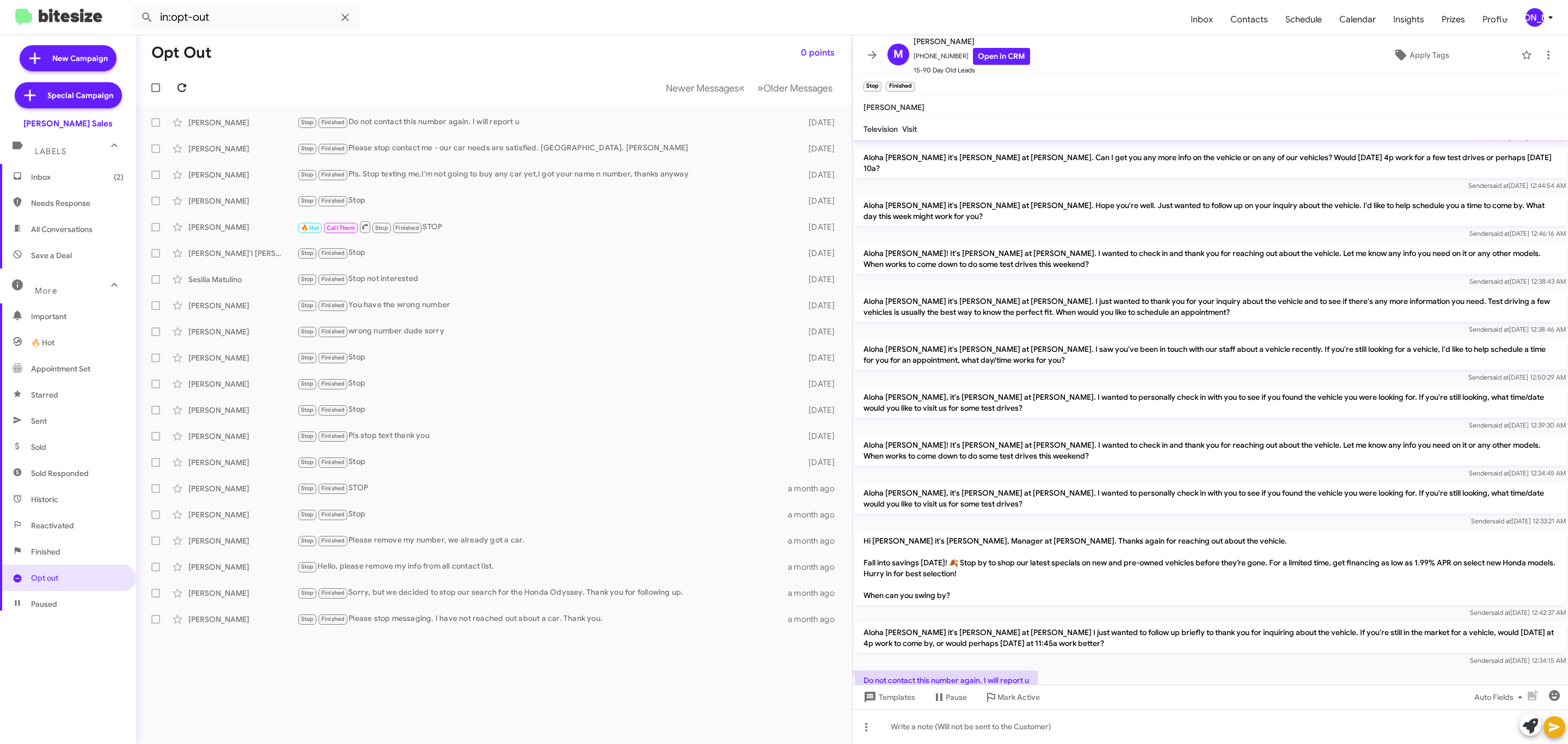
click at [181, 87] on icon at bounding box center [181, 87] width 13 height 13
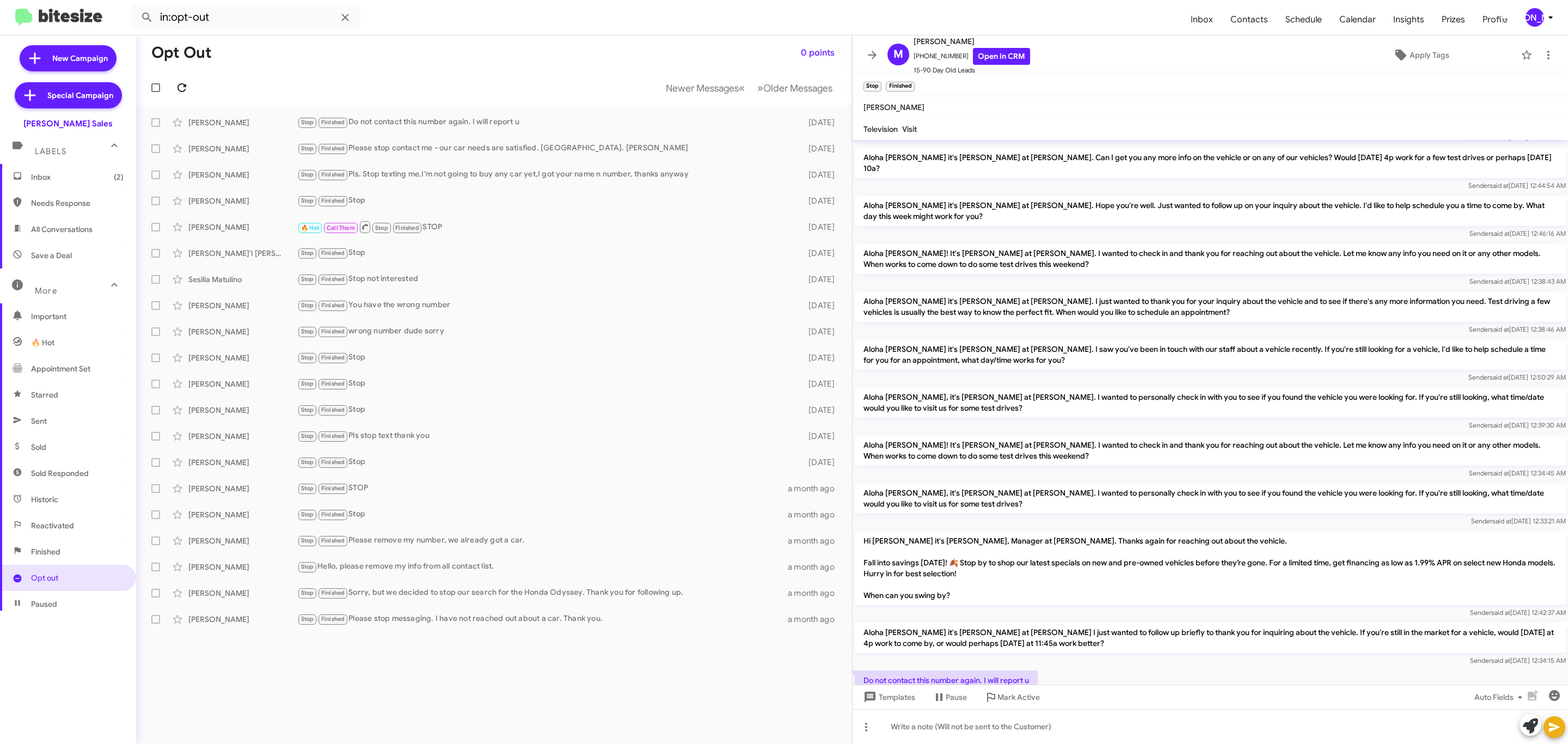
click at [181, 87] on icon at bounding box center [181, 87] width 13 height 13
click at [874, 47] on button at bounding box center [872, 55] width 22 height 22
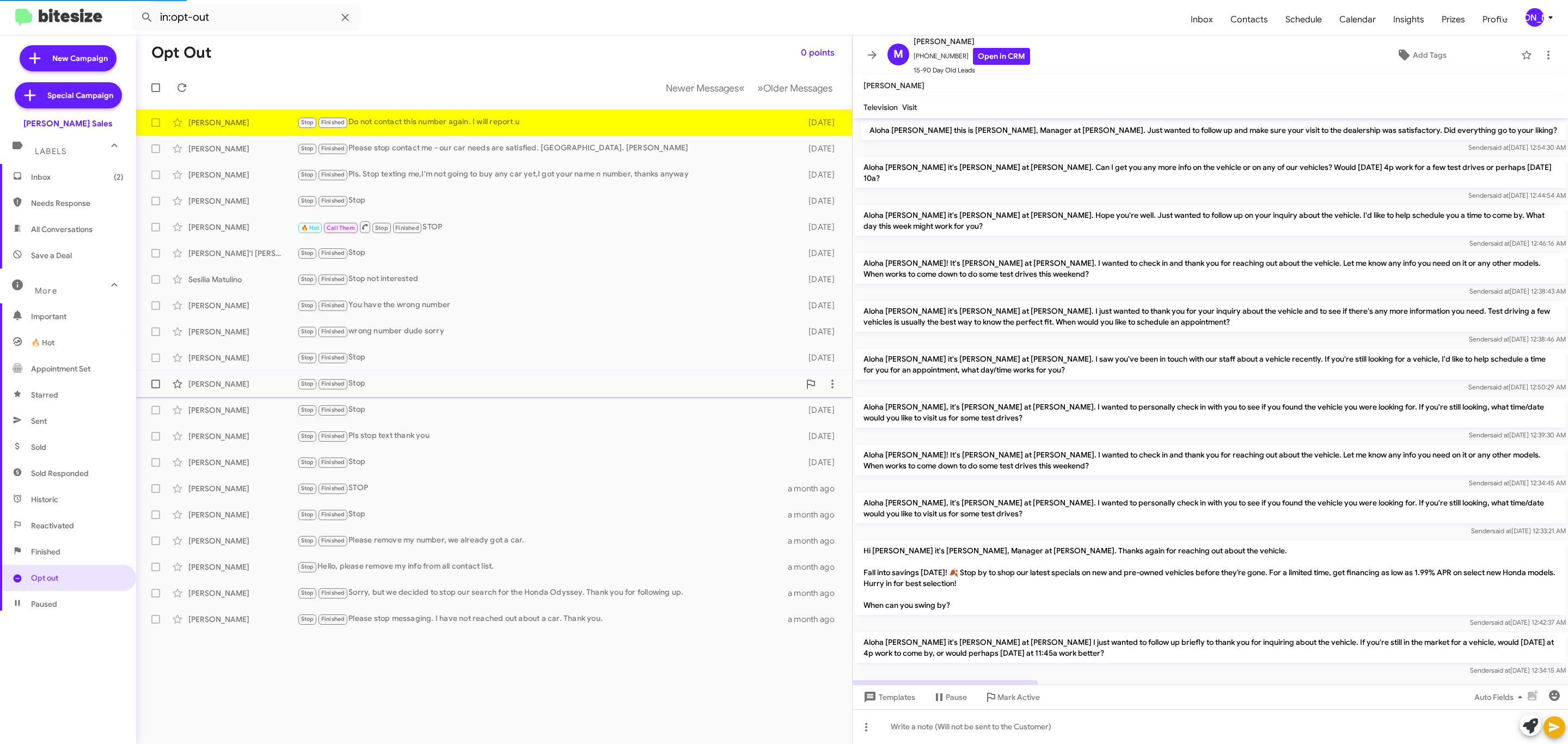
scroll to position [75, 0]
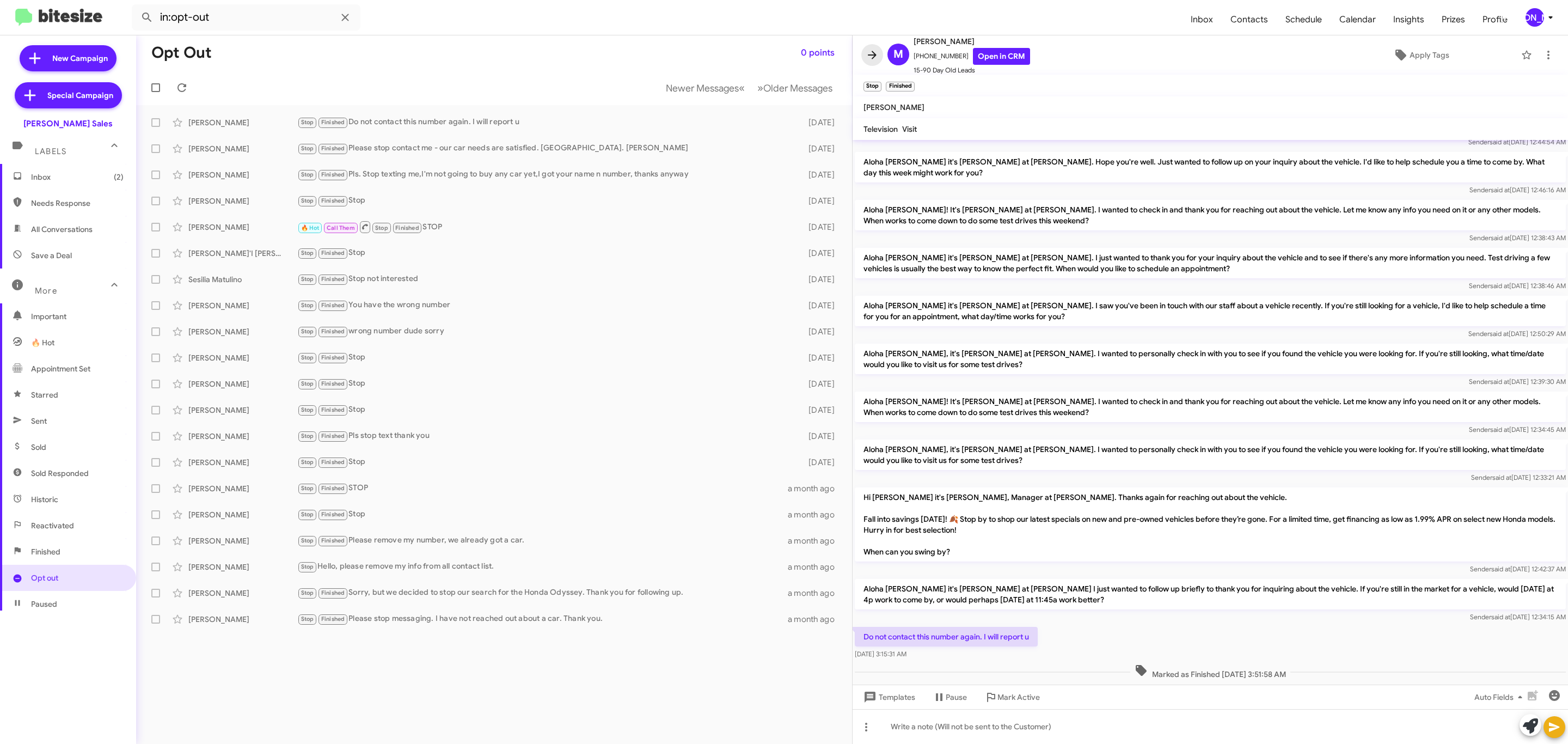
click at [873, 47] on button at bounding box center [872, 55] width 22 height 22
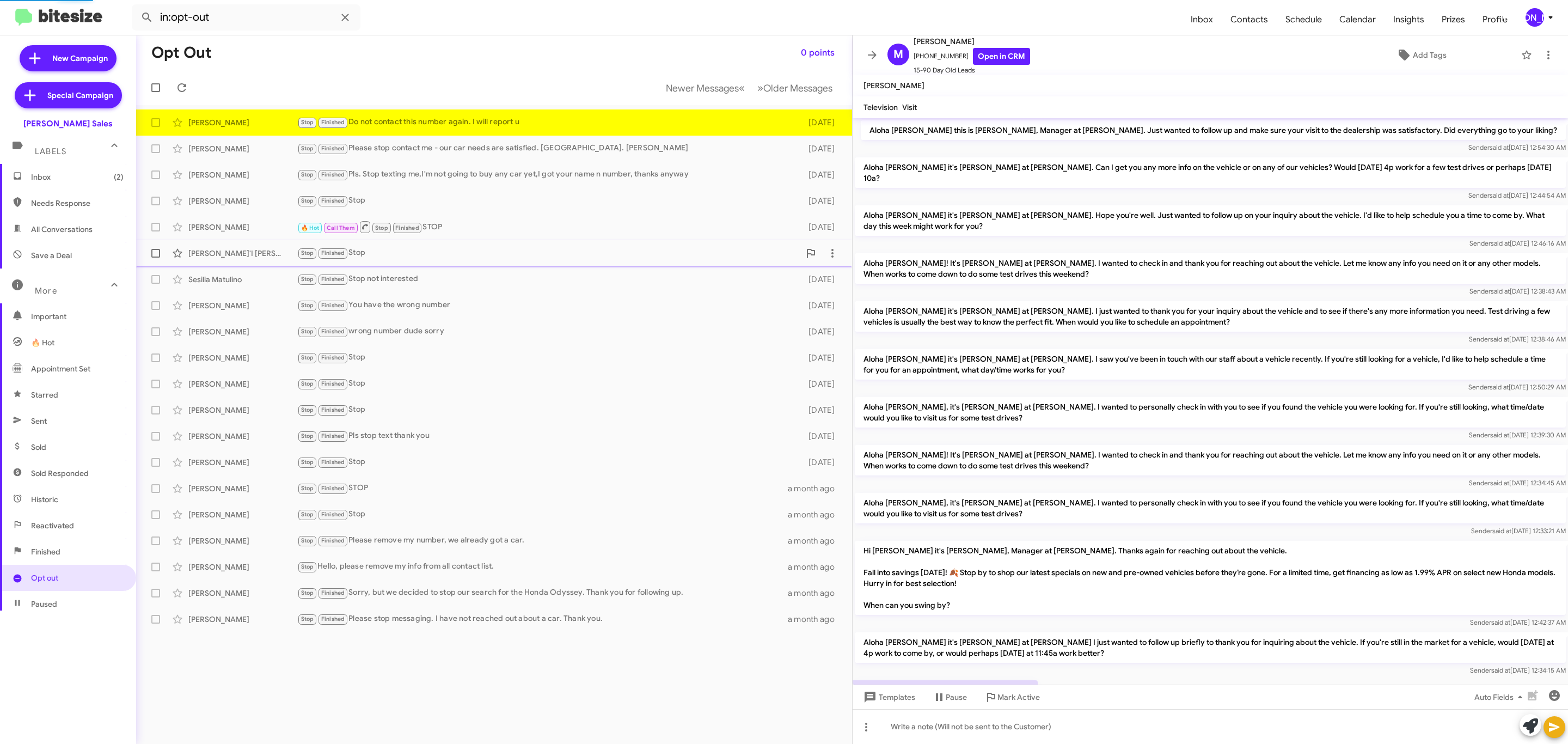
scroll to position [75, 0]
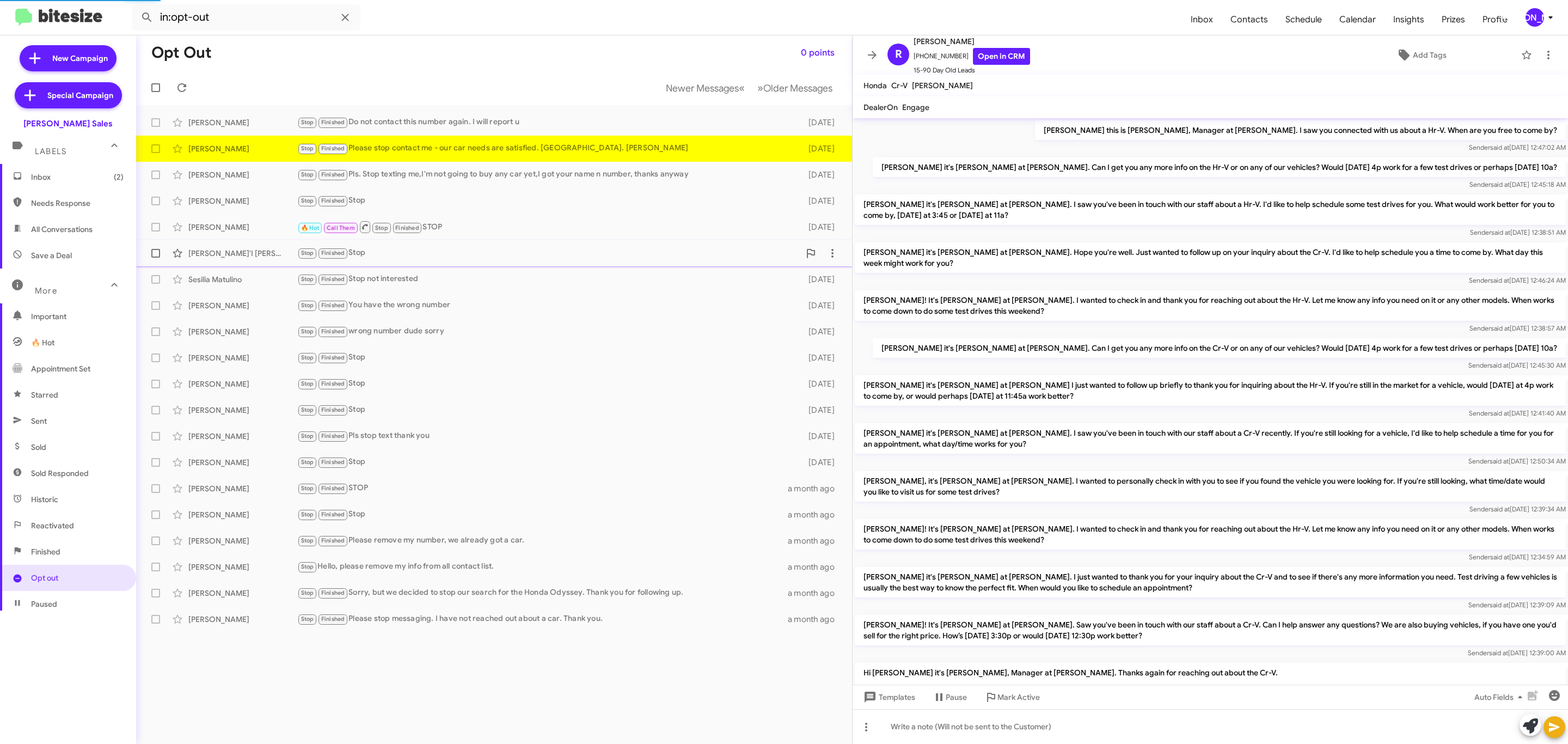
scroll to position [172, 0]
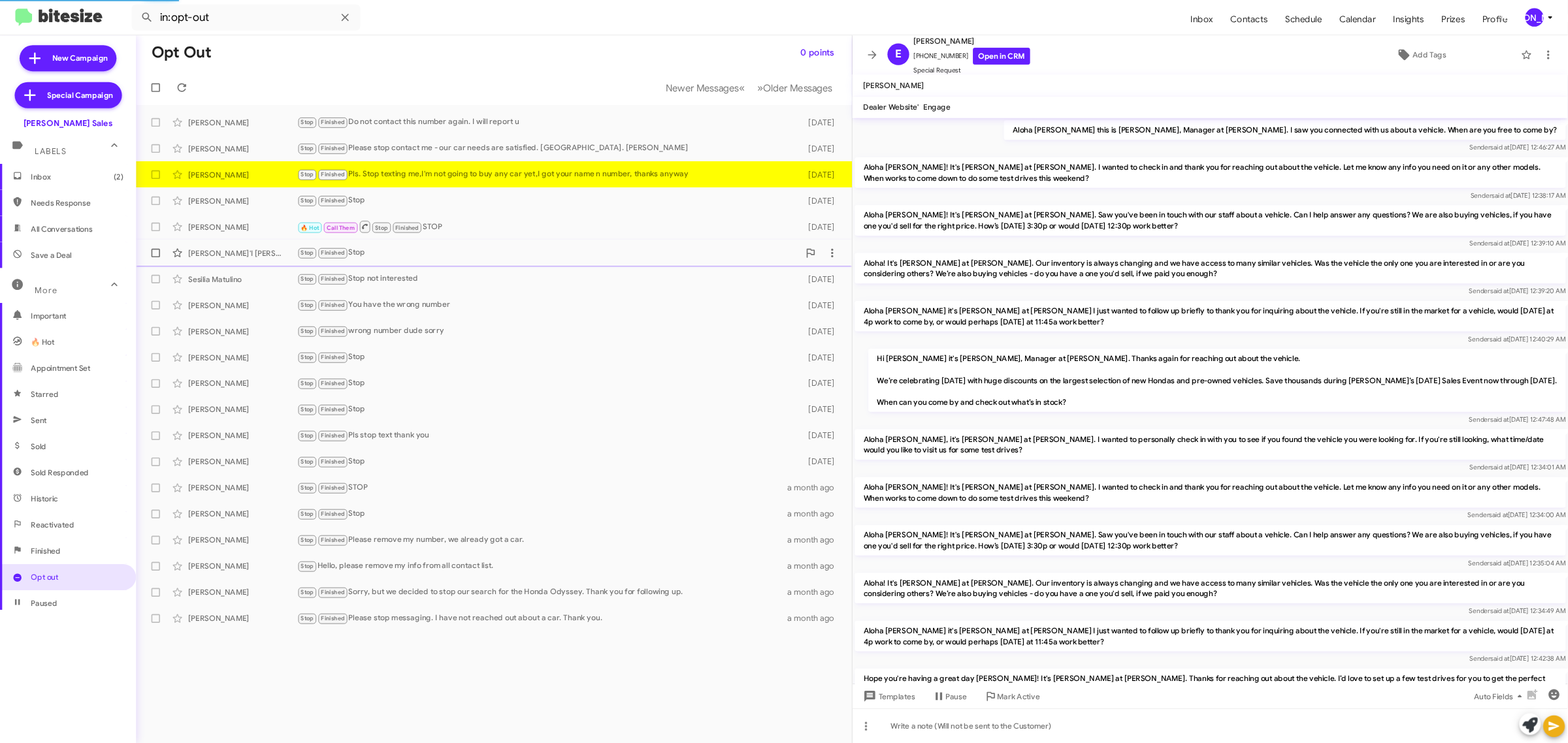
scroll to position [480, 0]
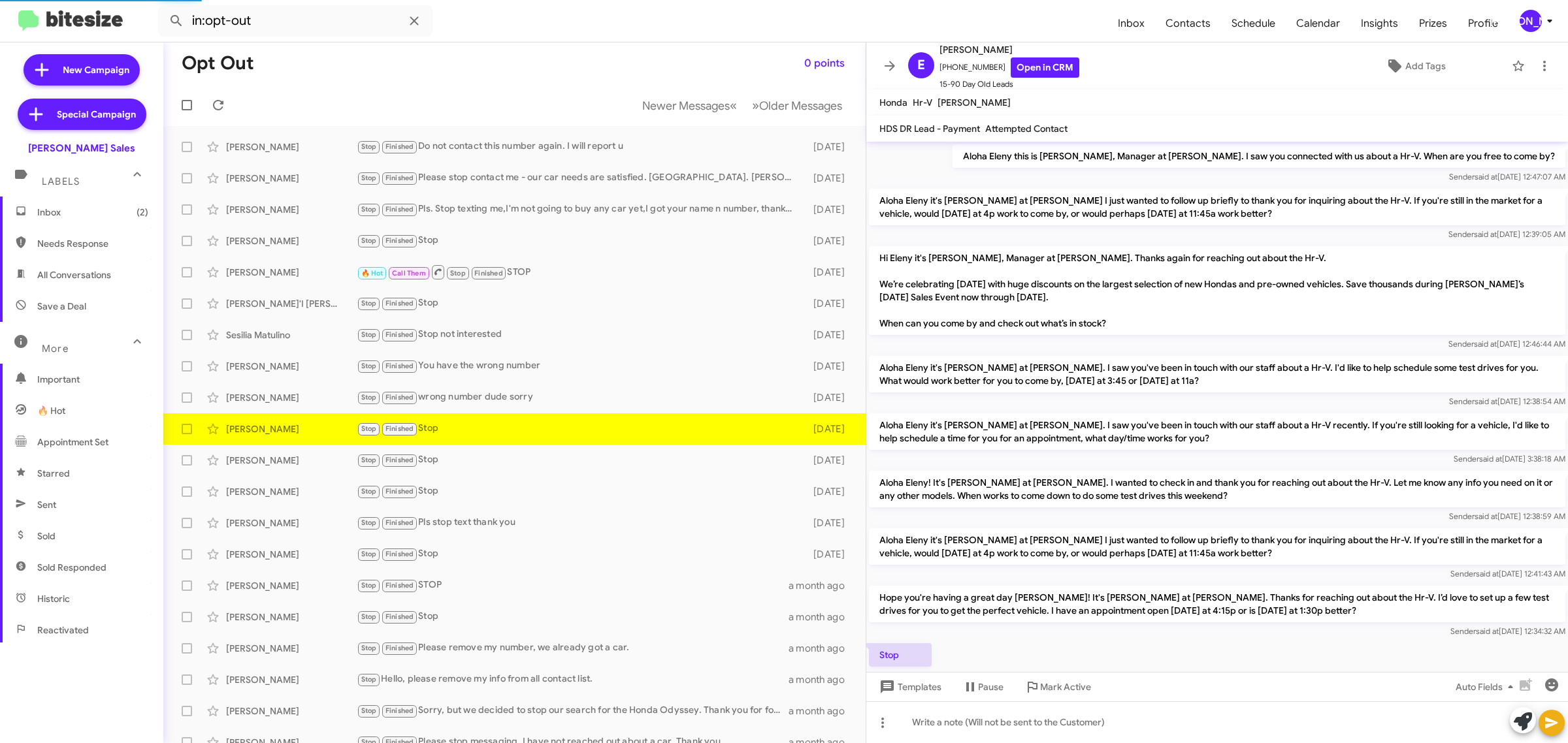
scroll to position [96, 0]
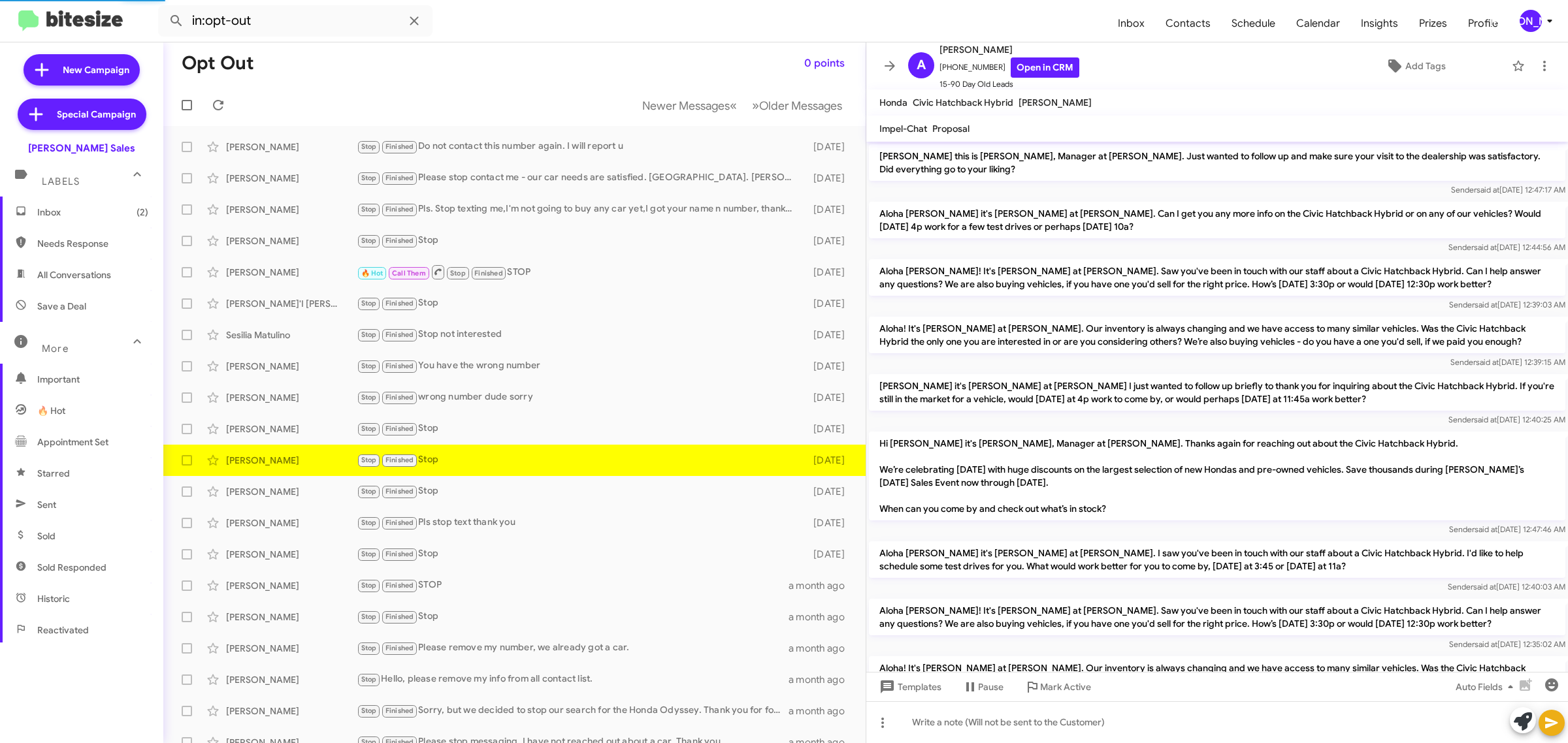
scroll to position [318, 0]
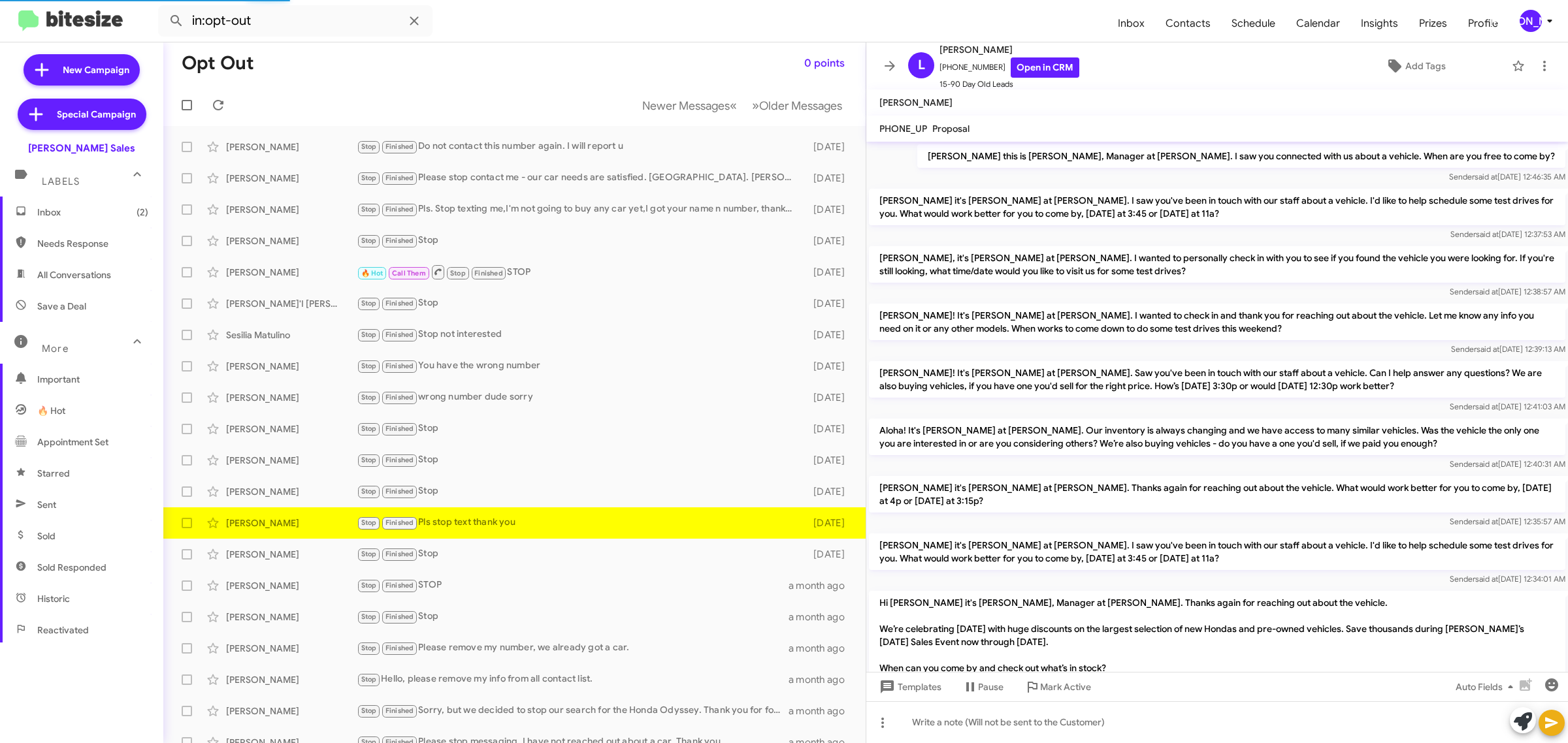
scroll to position [493, 0]
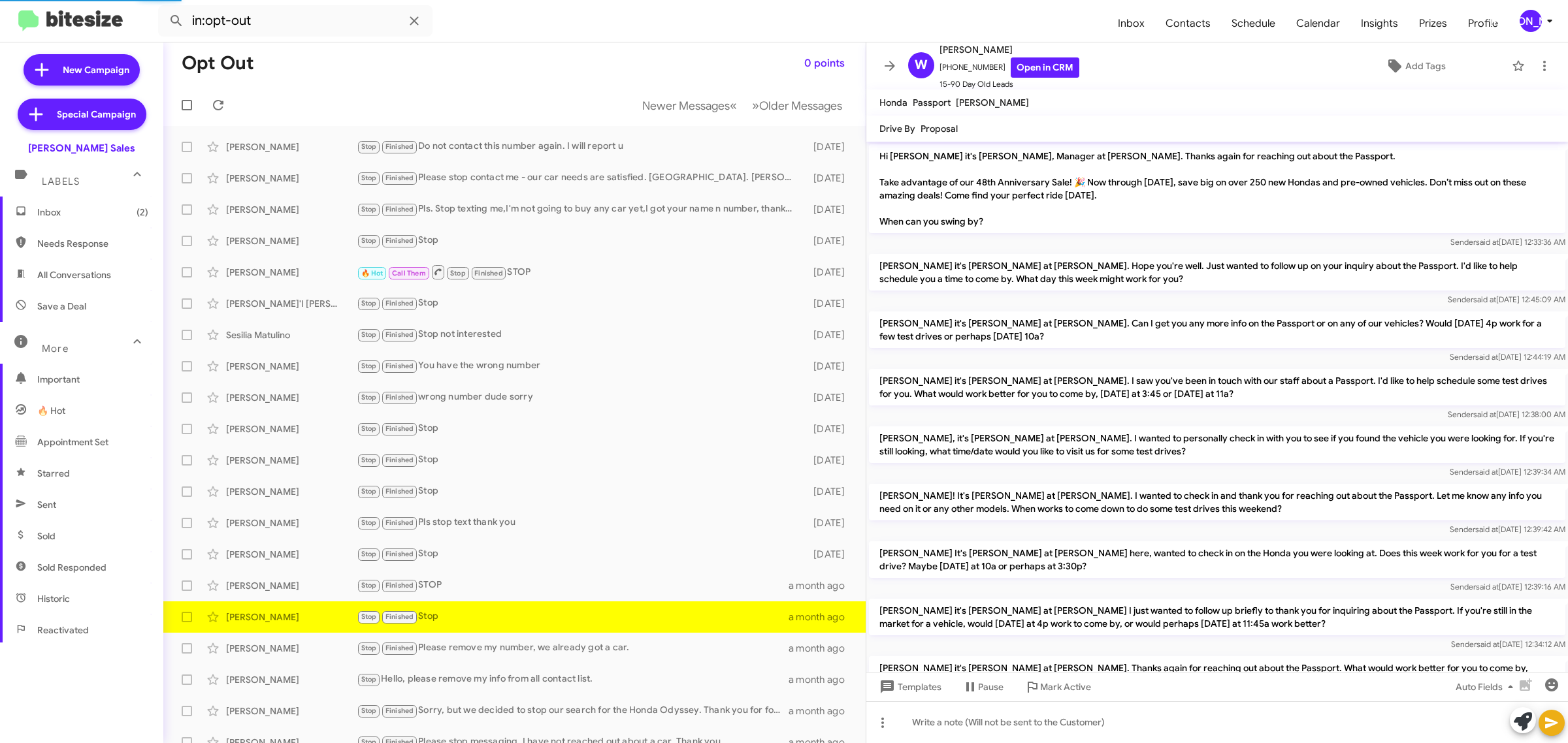
scroll to position [437, 0]
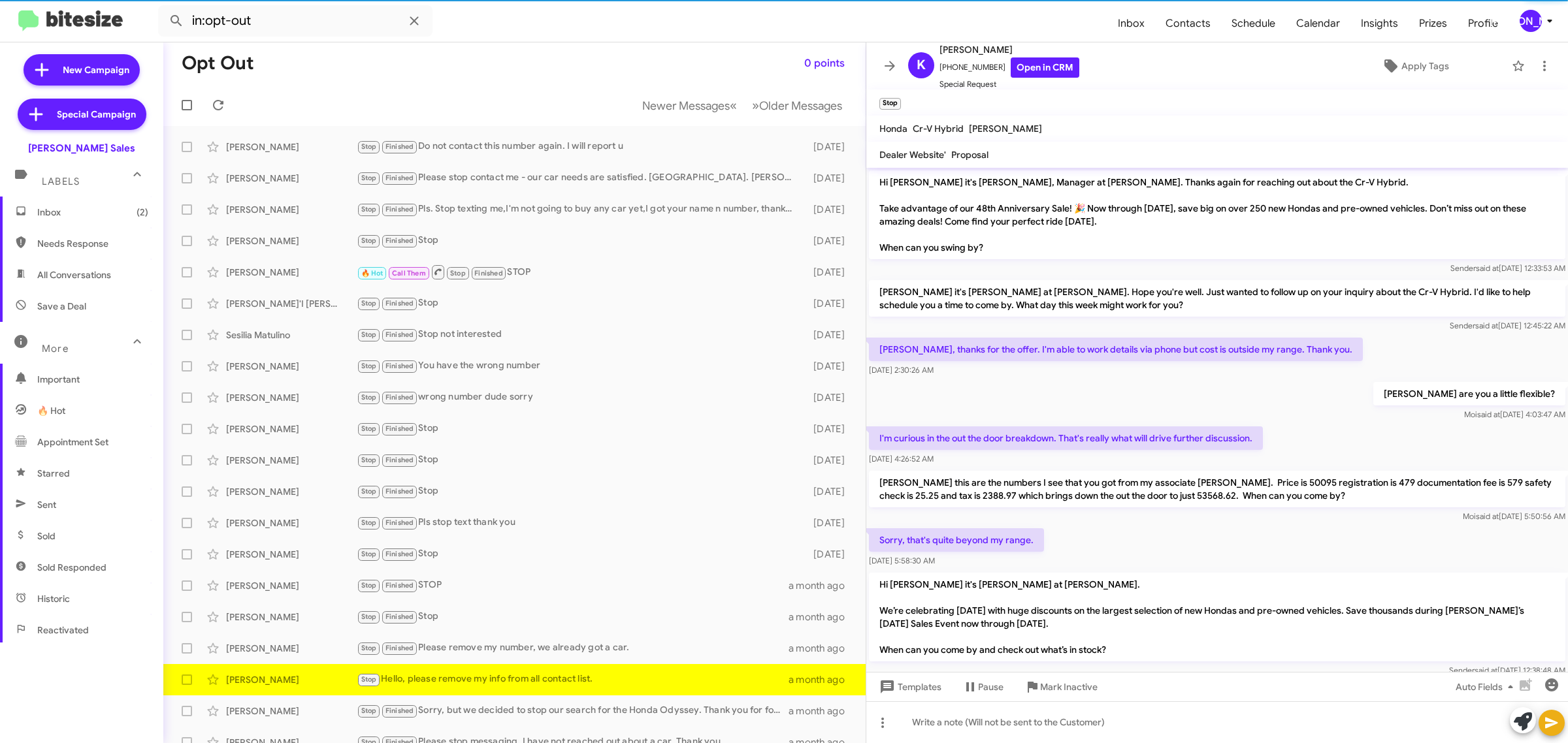
scroll to position [80, 0]
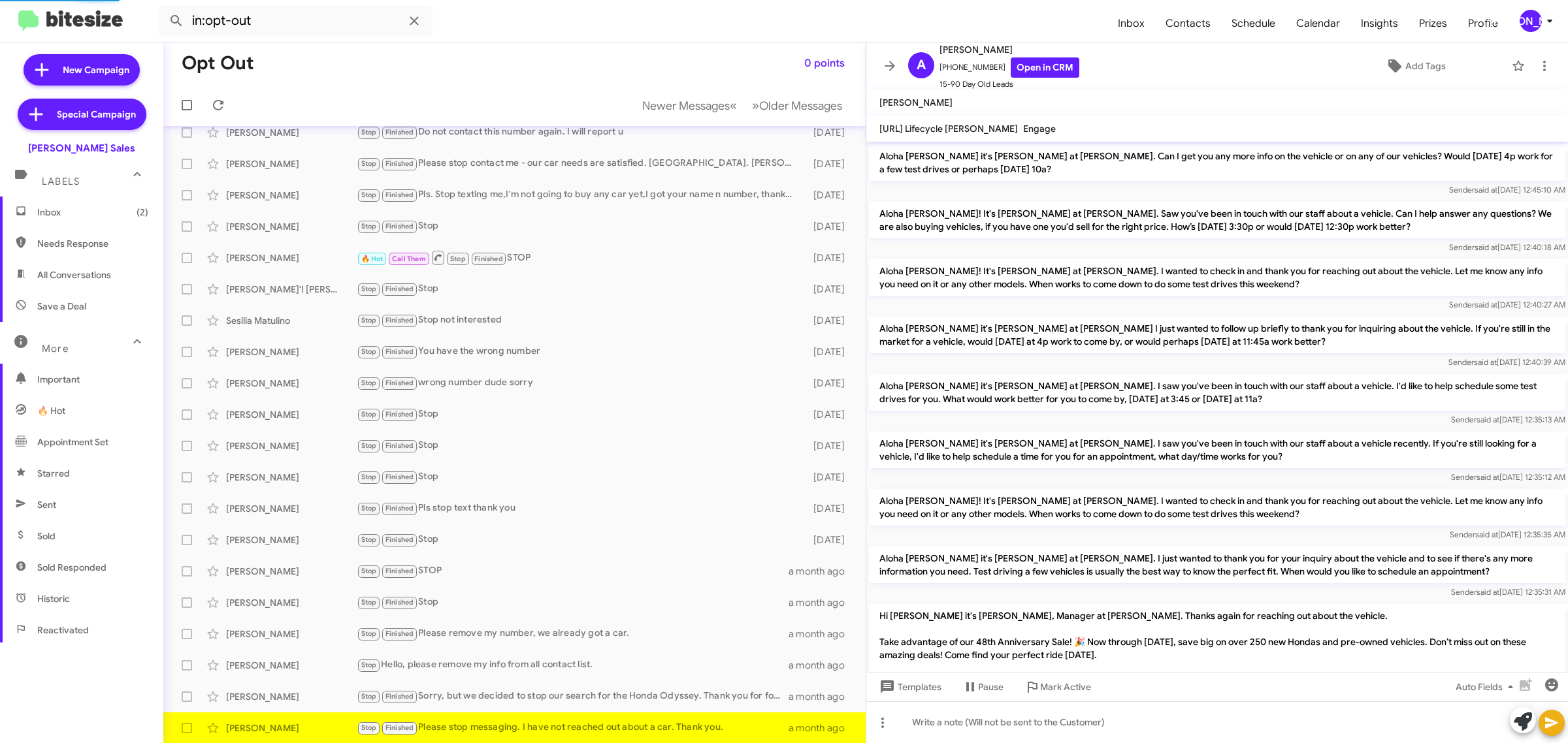
scroll to position [741, 0]
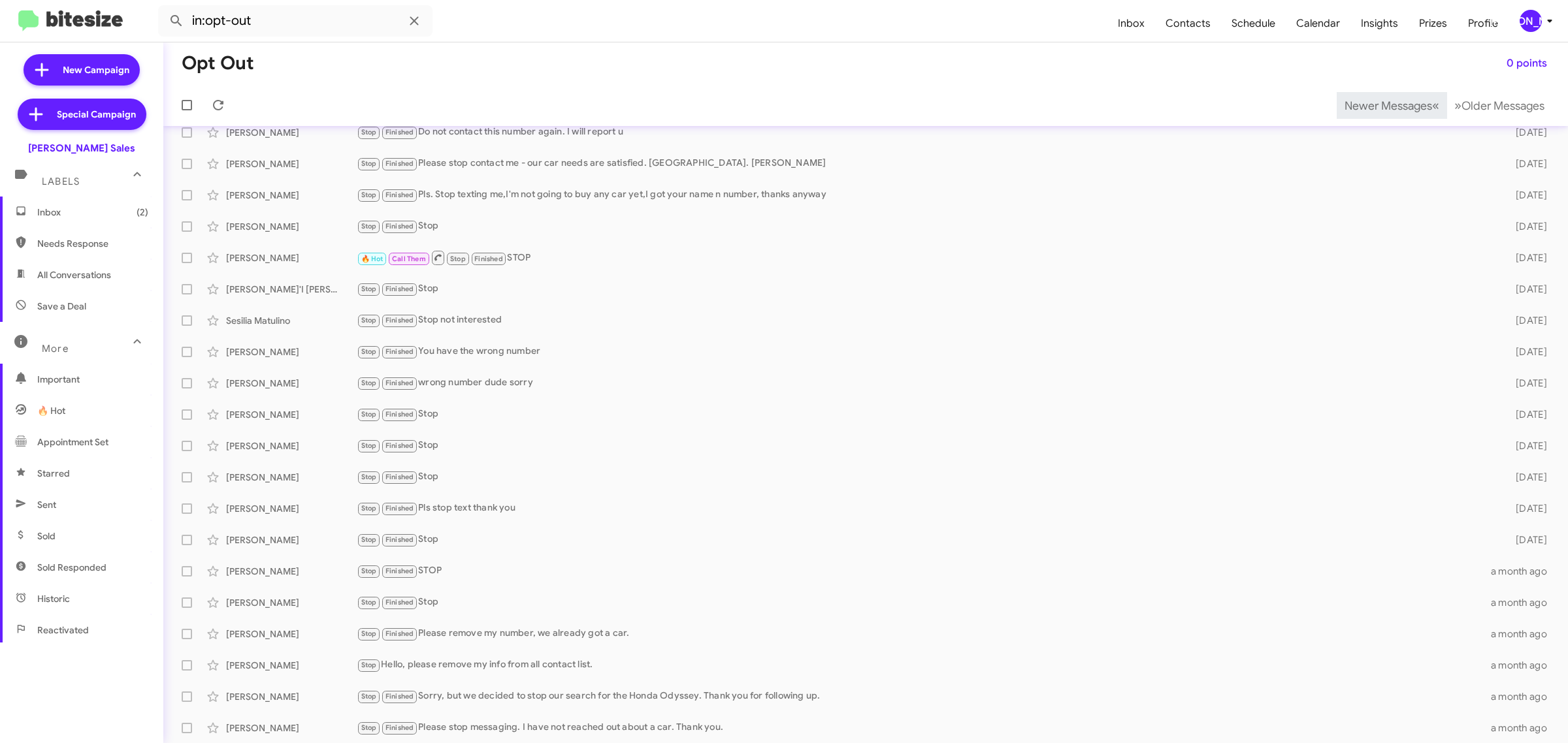
click at [1366, 104] on span "Newer Messages" at bounding box center [1388, 106] width 88 height 15
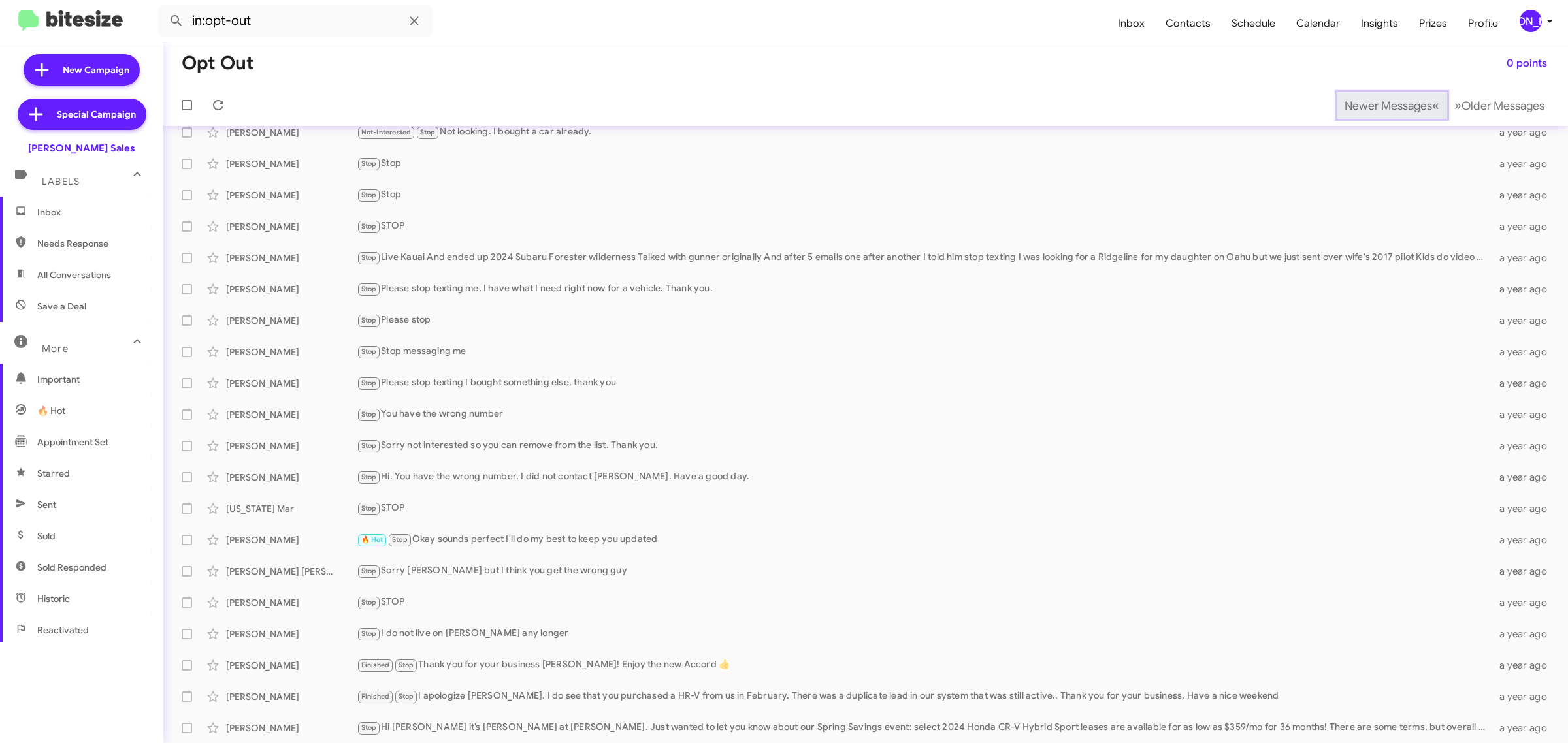
click at [1366, 104] on span "Newer Messages" at bounding box center [1388, 106] width 88 height 15
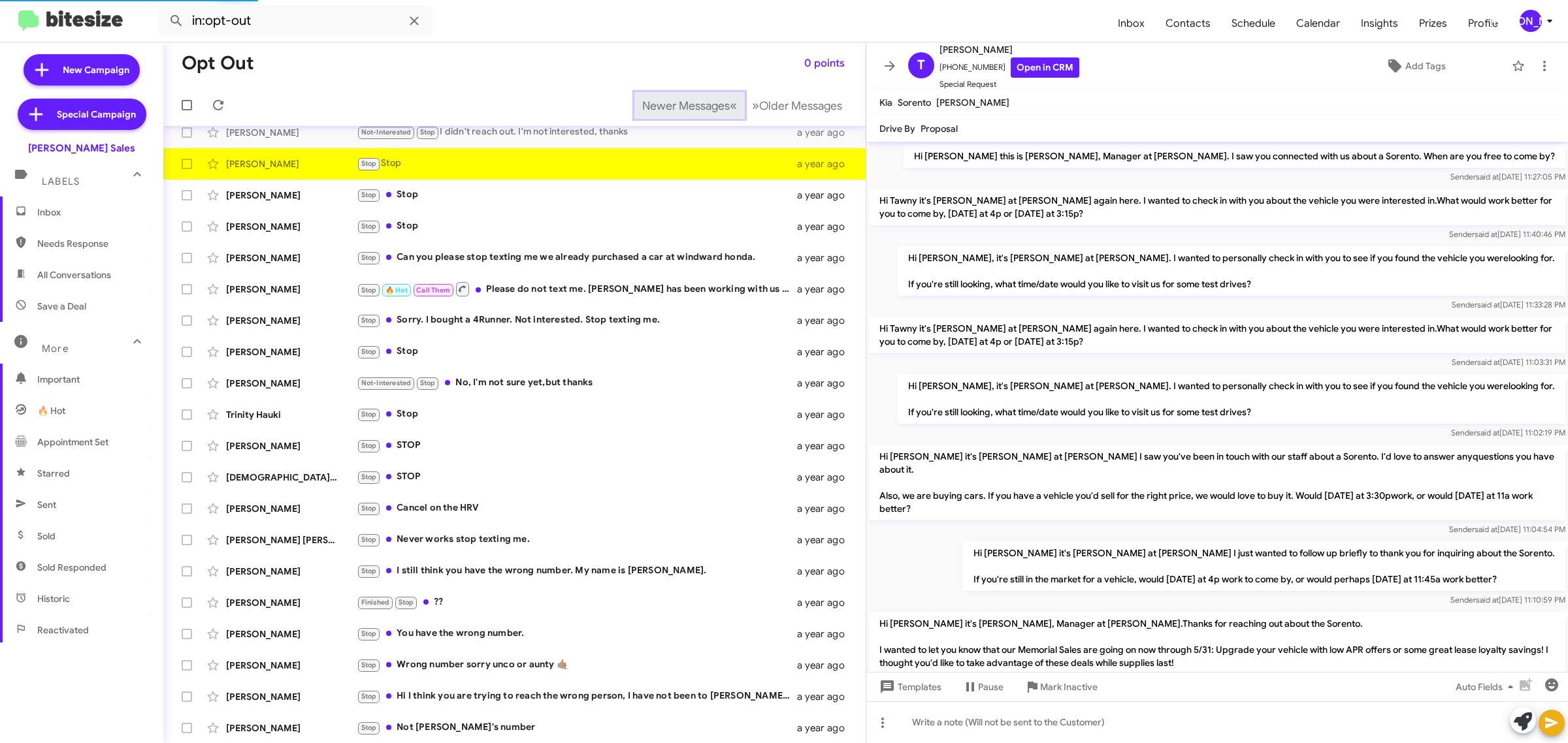
scroll to position [134, 0]
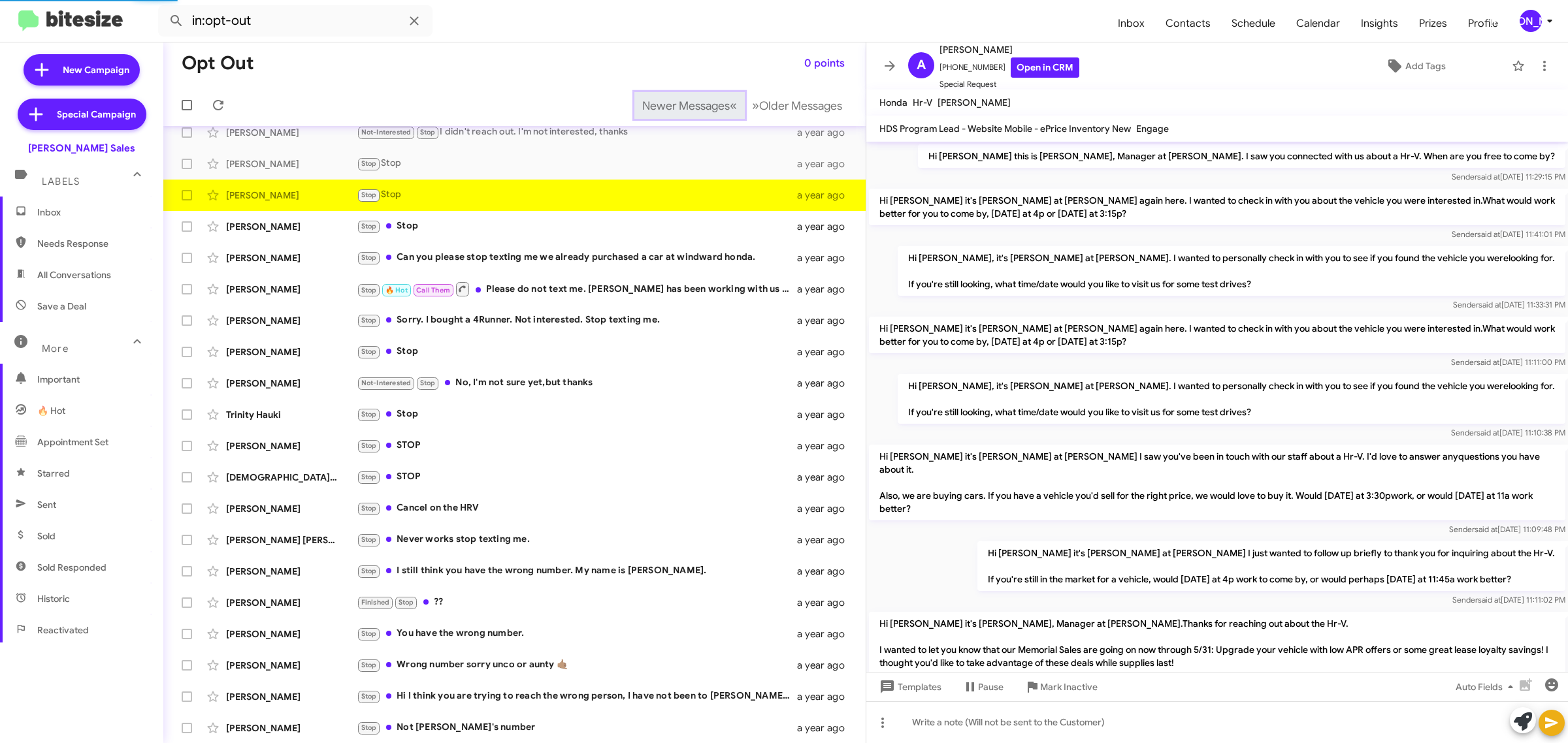
scroll to position [134, 0]
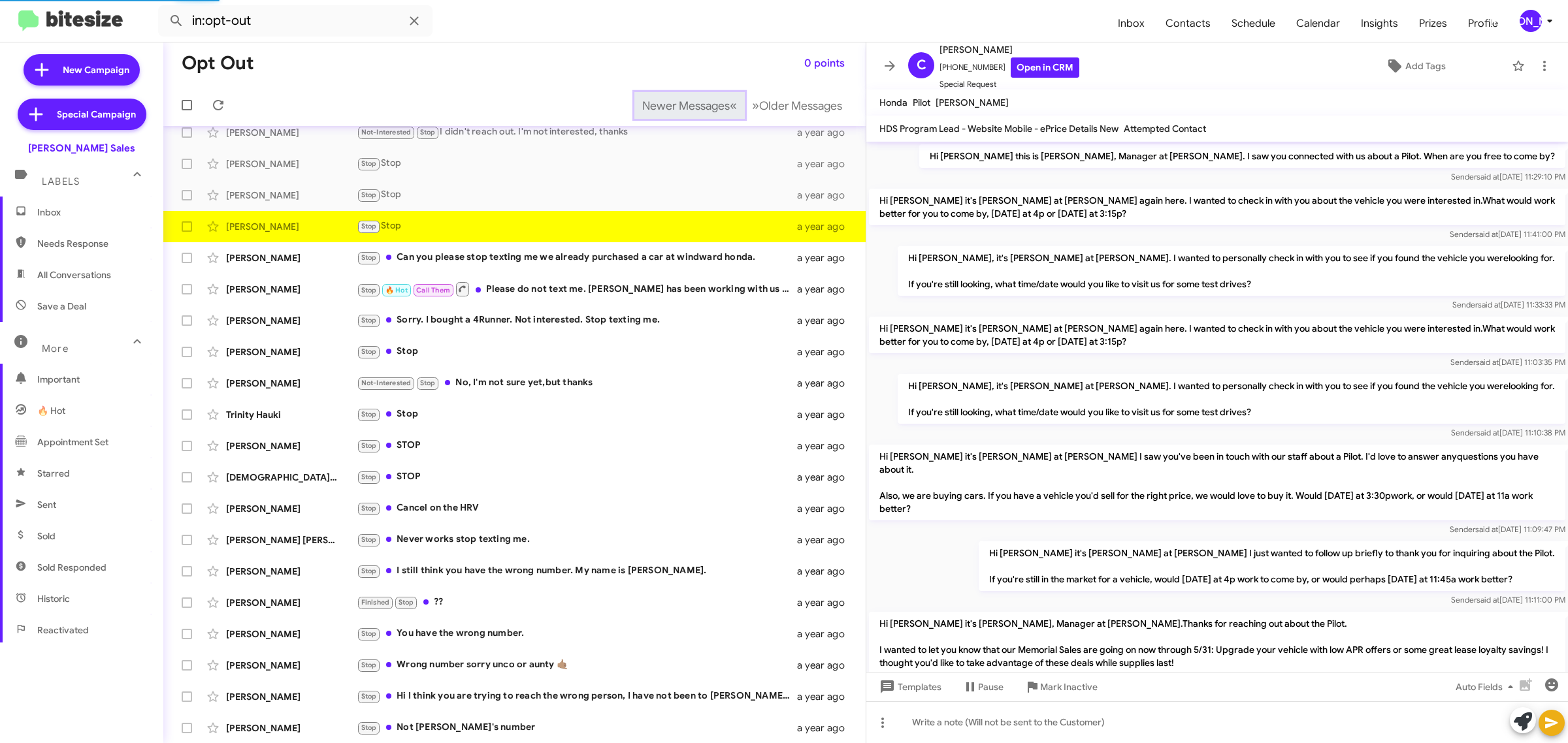
scroll to position [134, 0]
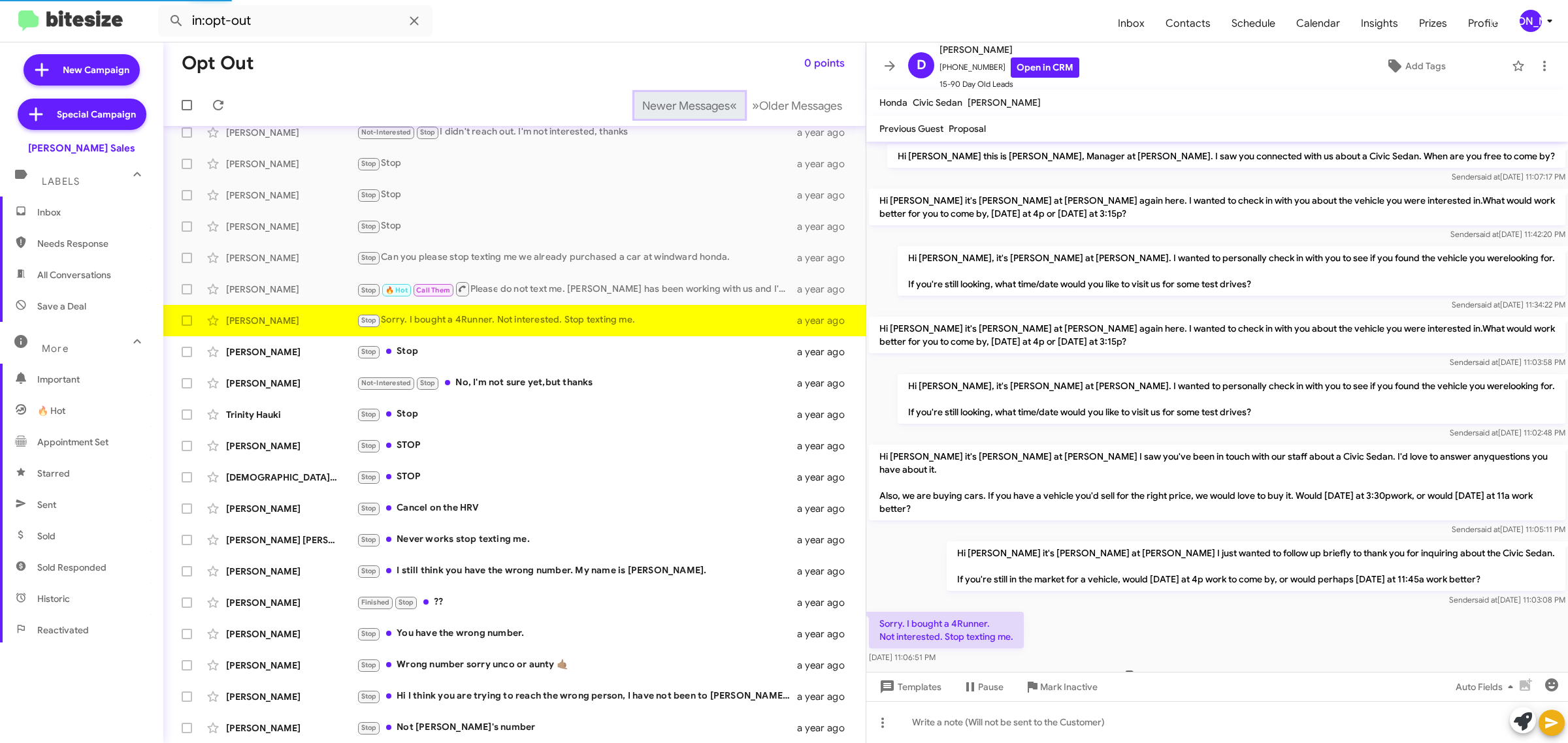
scroll to position [34, 0]
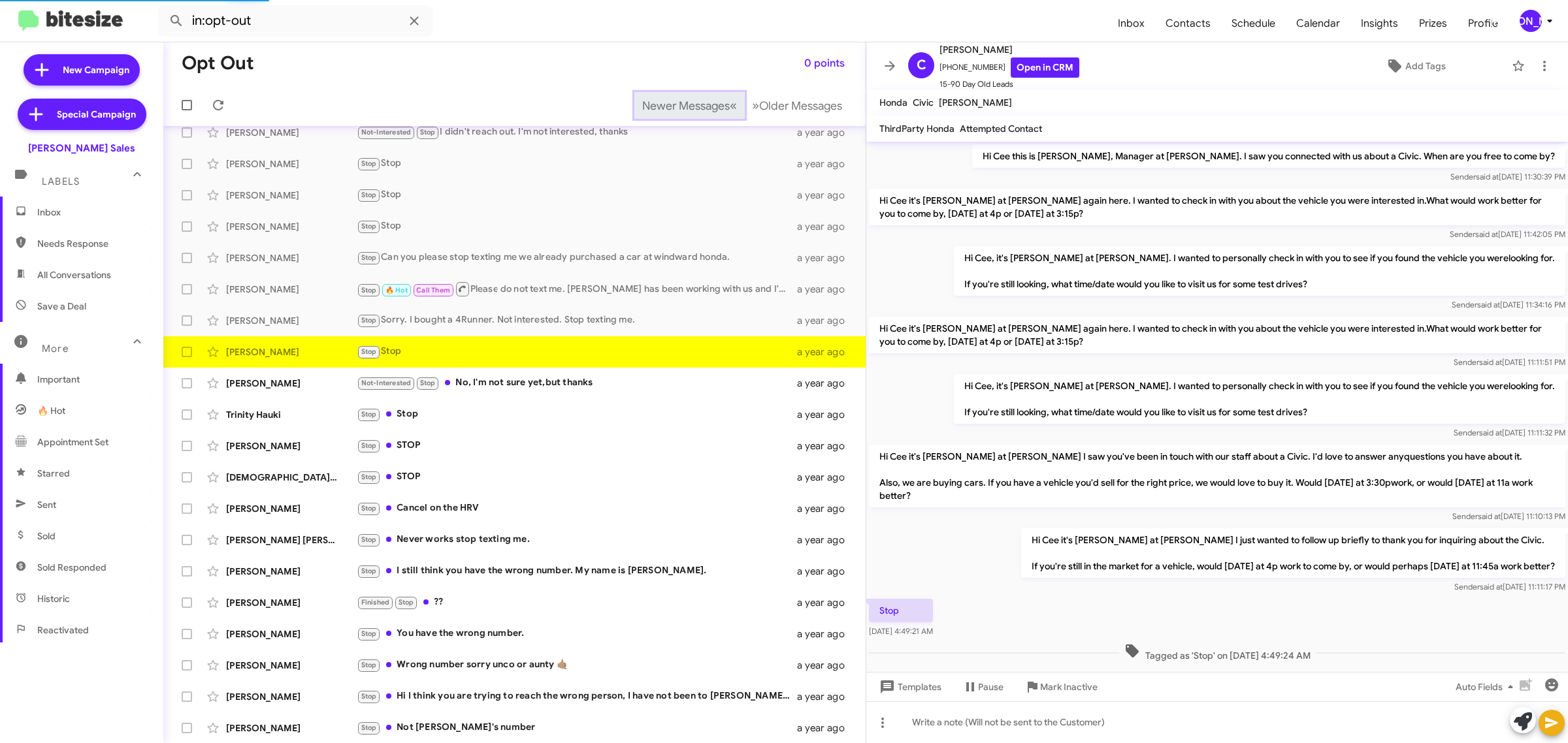
scroll to position [21, 0]
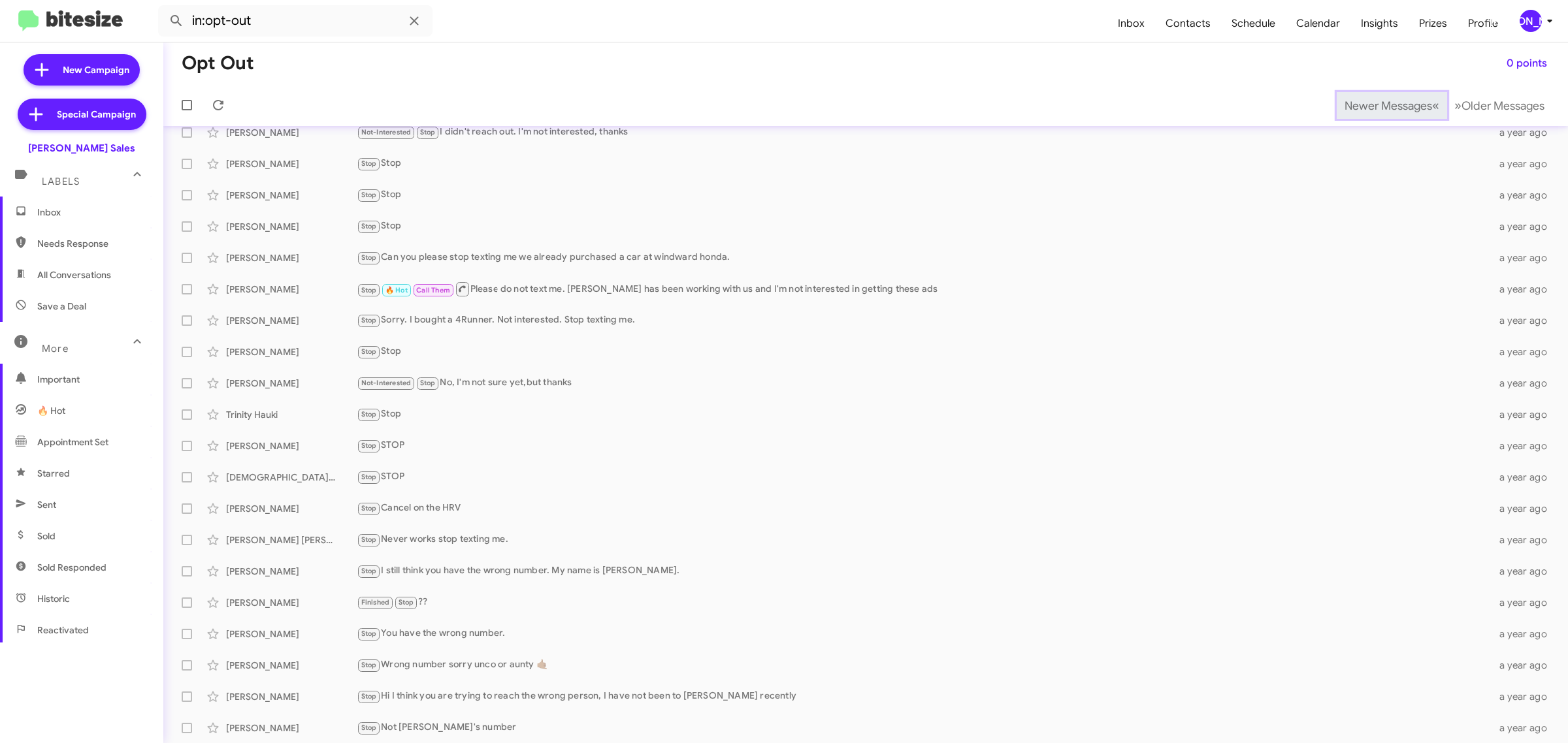
click at [1366, 104] on span "Newer Messages" at bounding box center [1388, 106] width 88 height 15
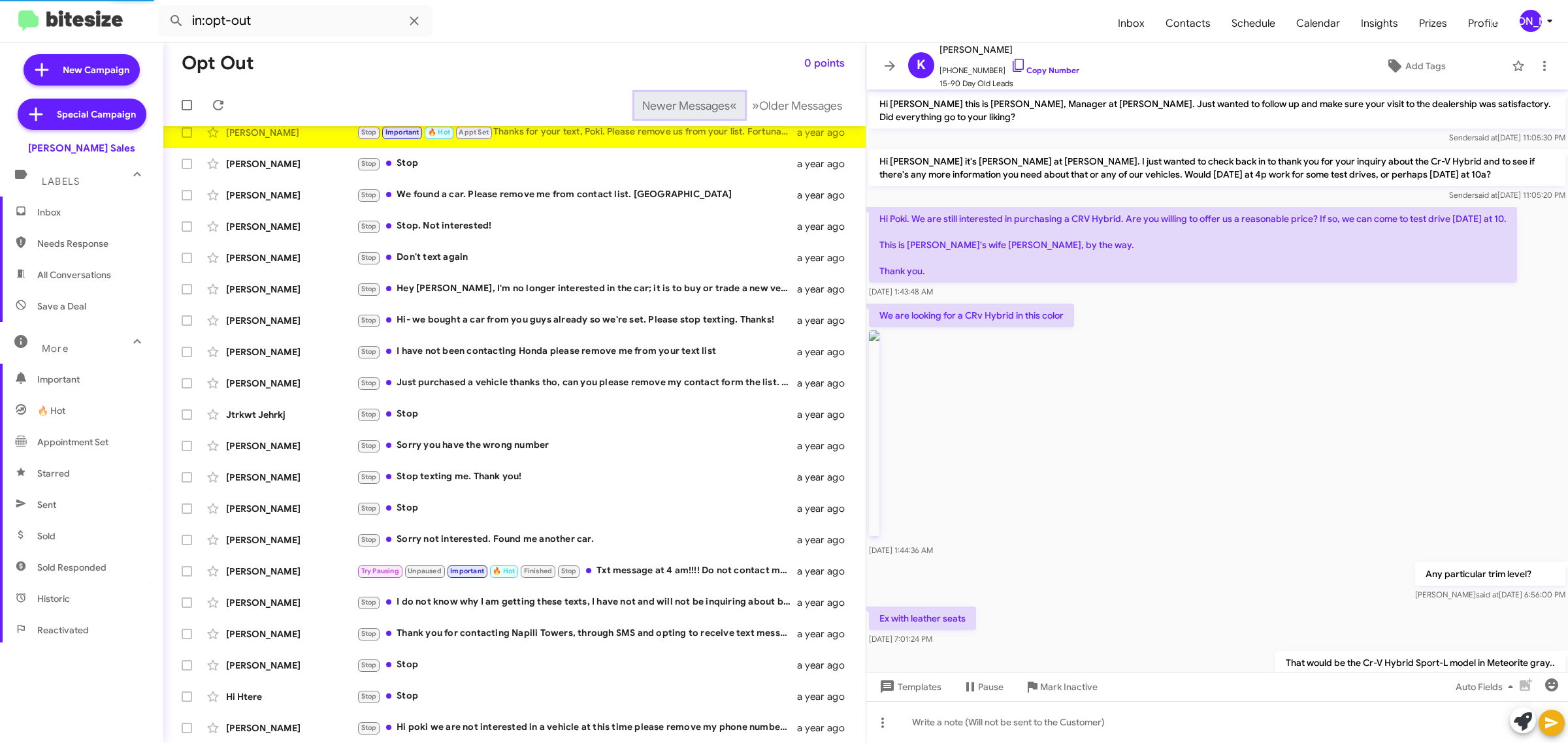
scroll to position [713, 0]
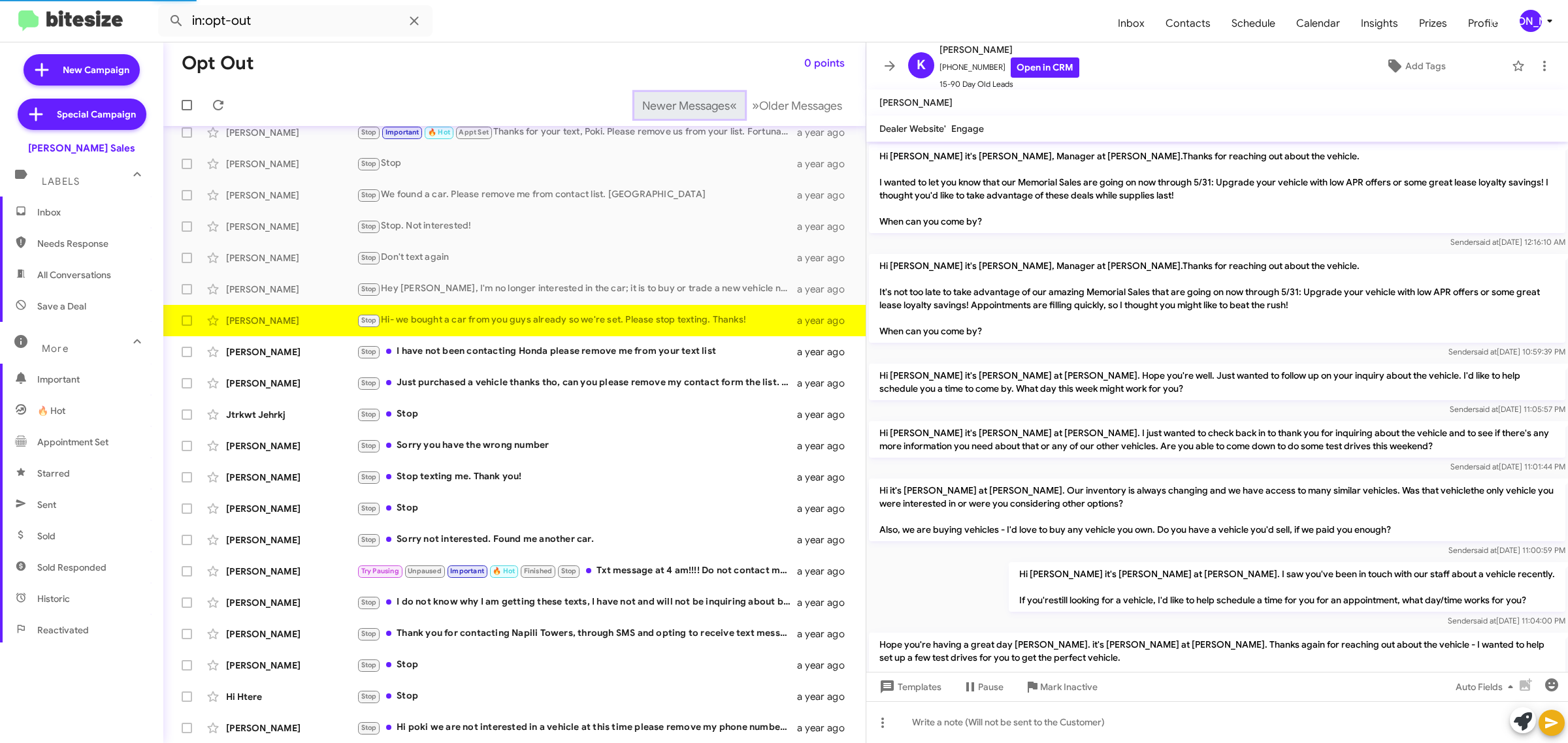
scroll to position [86, 0]
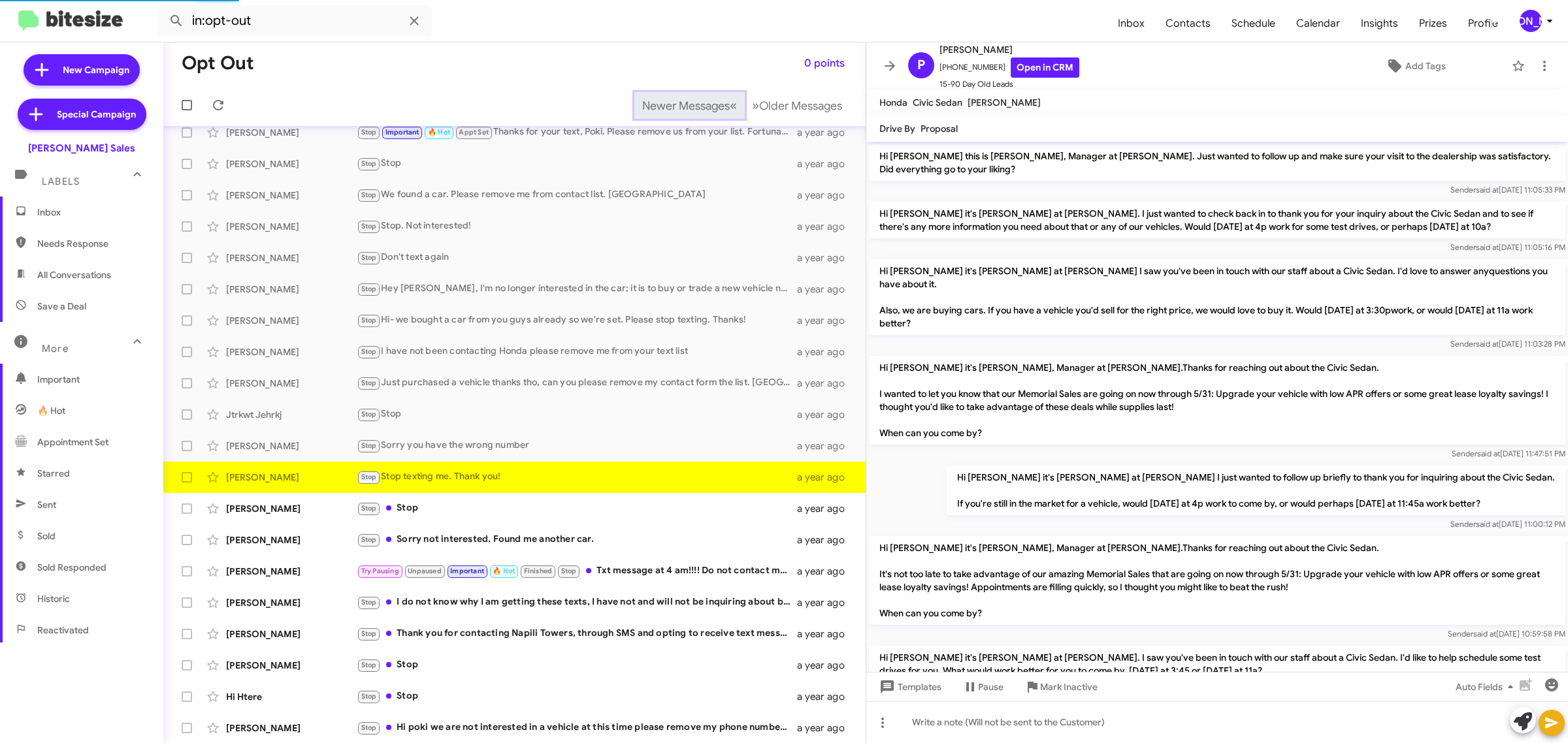
scroll to position [334, 0]
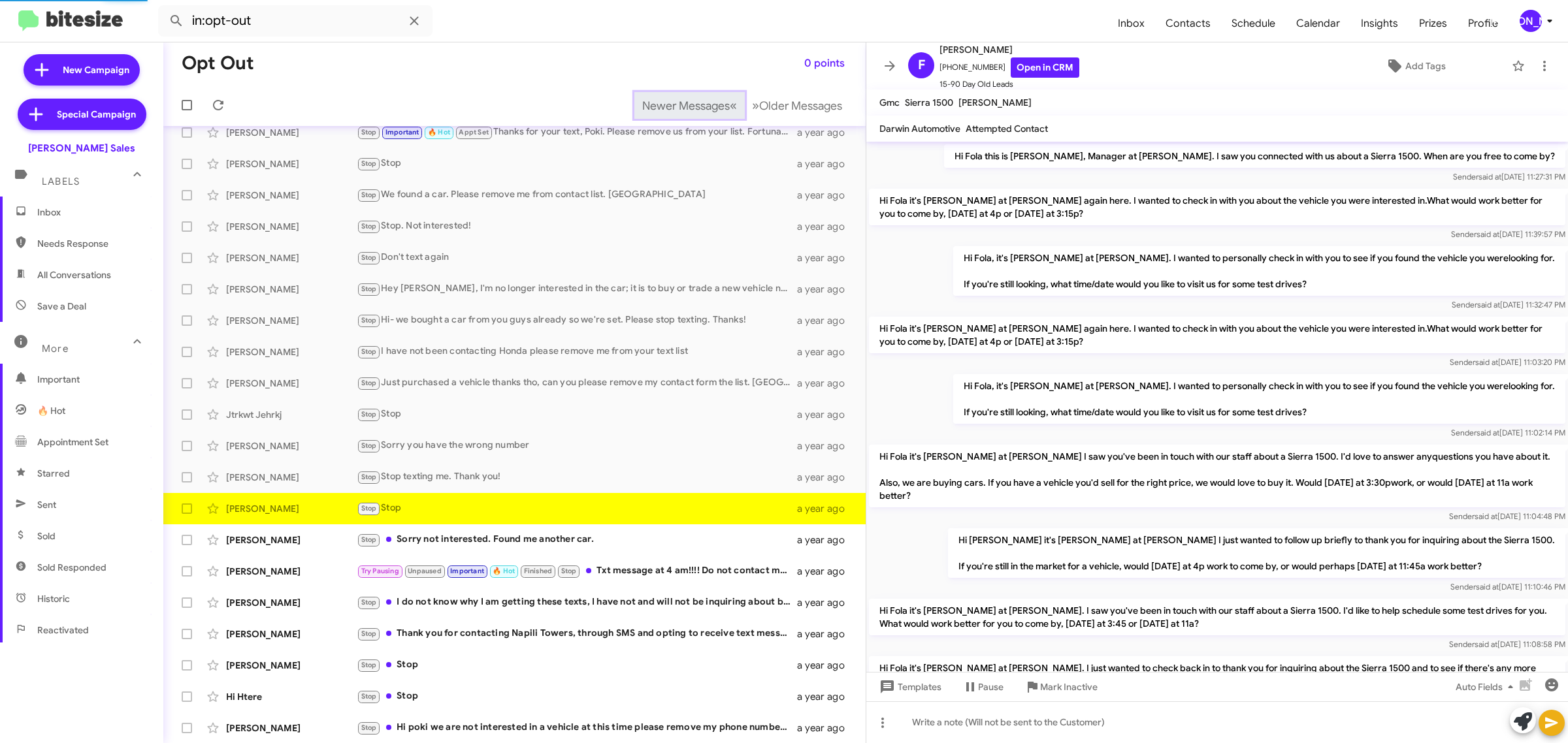
scroll to position [177, 0]
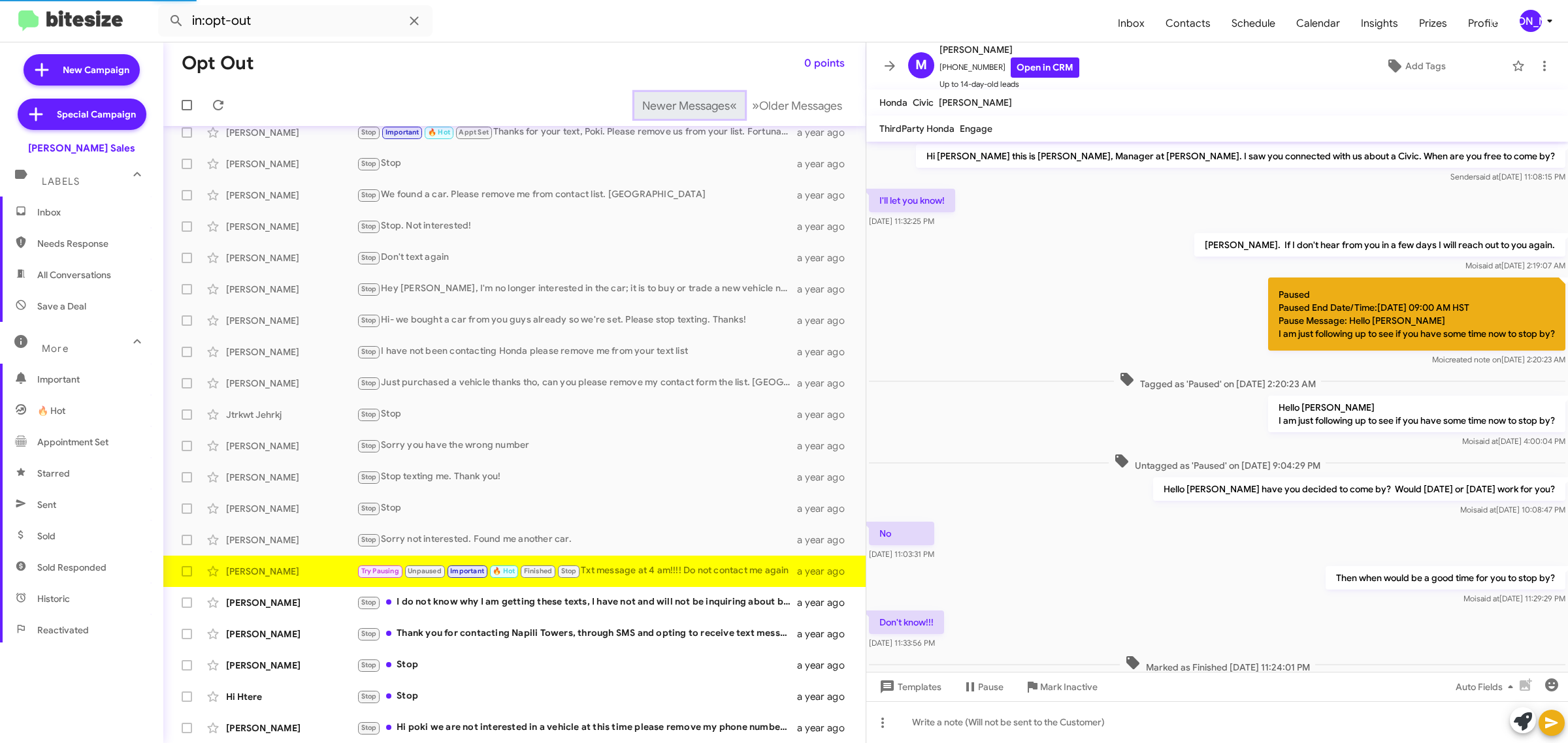
scroll to position [65, 0]
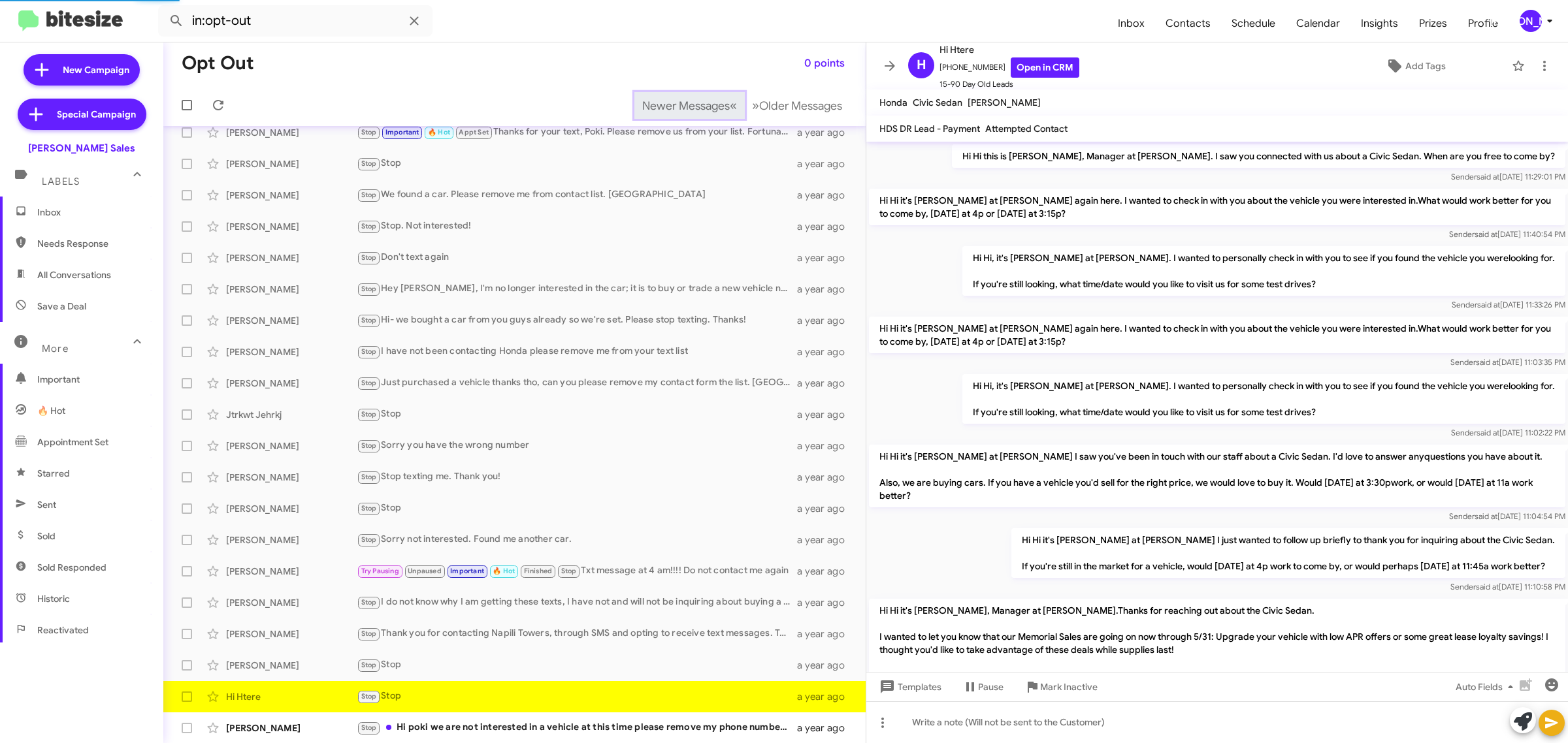
scroll to position [142, 0]
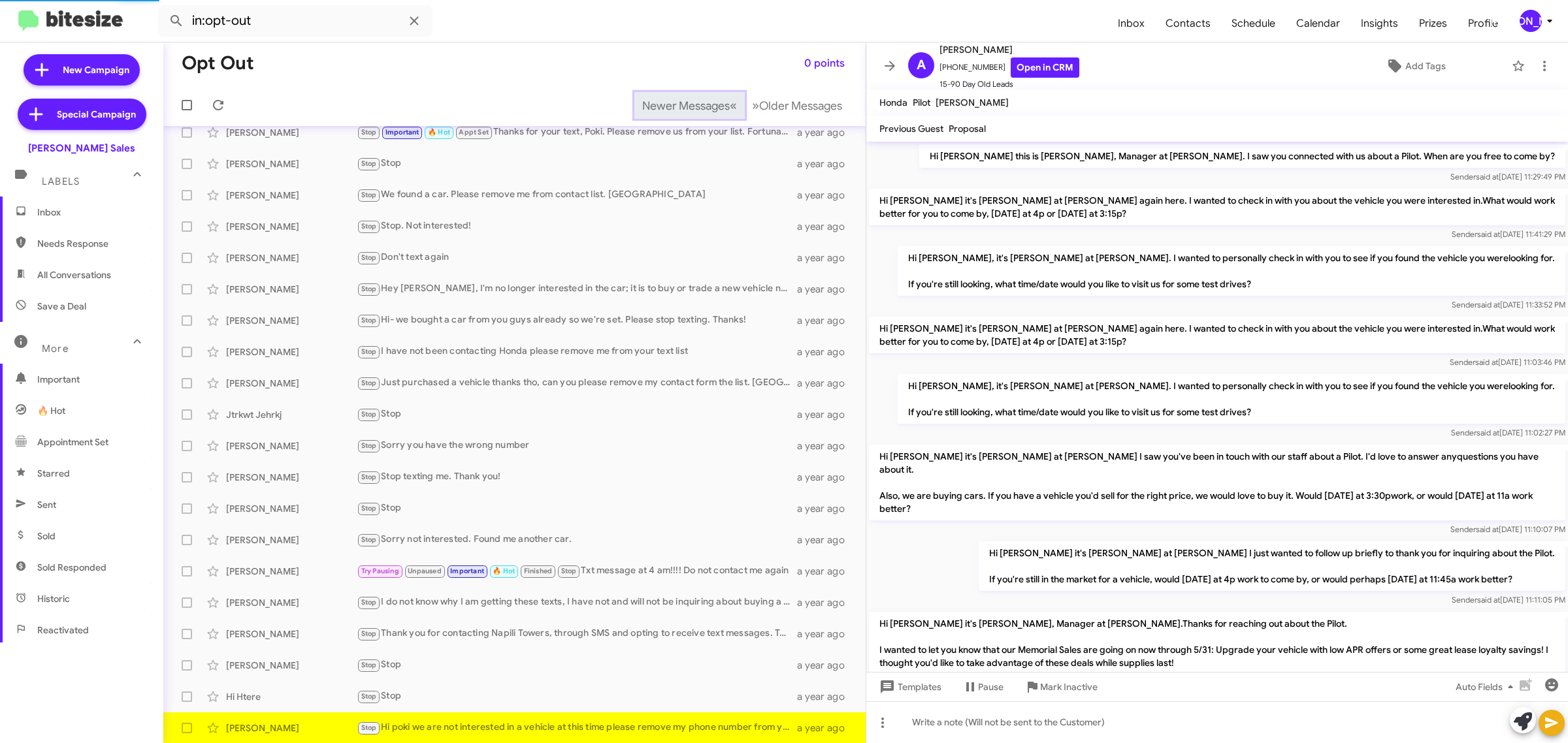
scroll to position [194, 0]
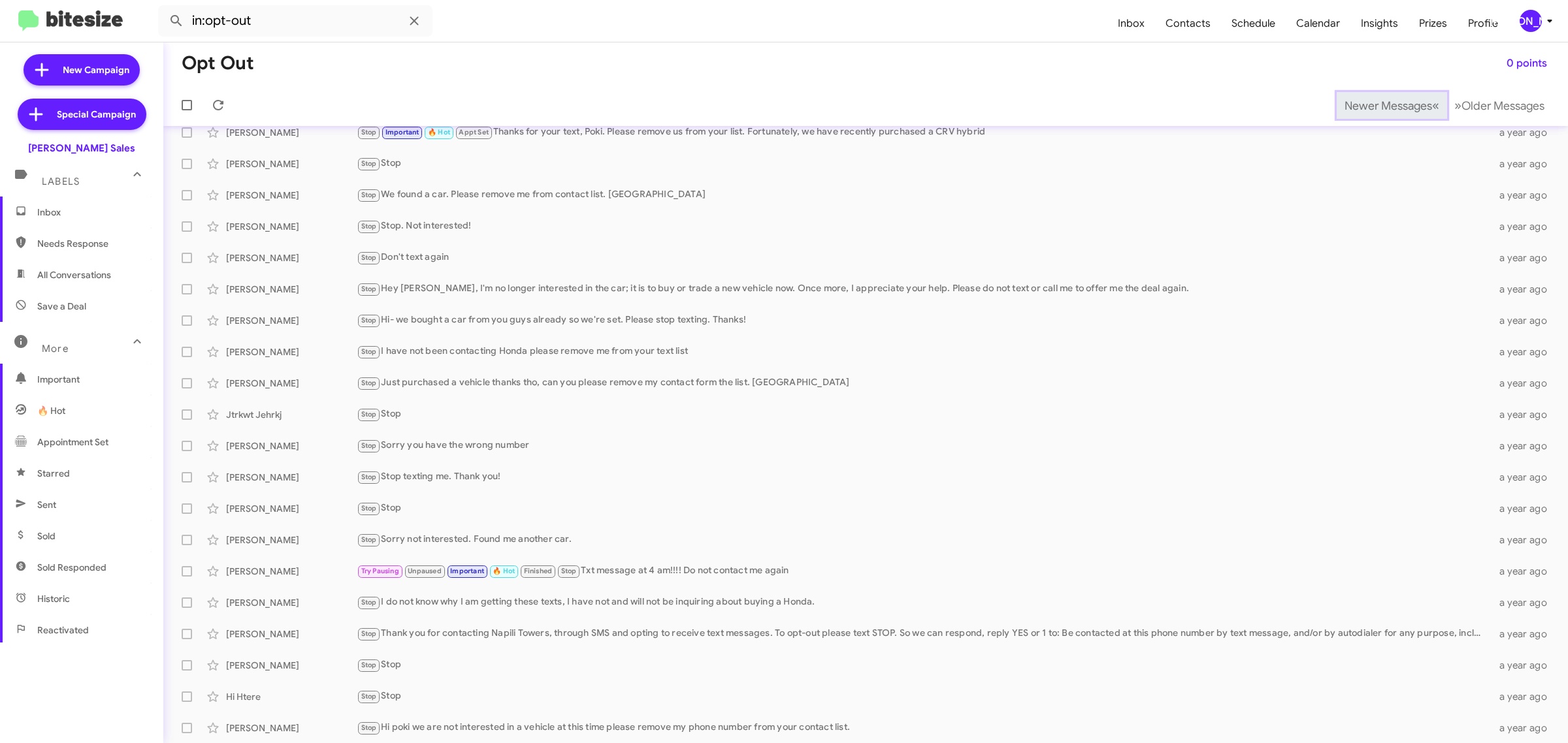
click at [1366, 104] on span "Newer Messages" at bounding box center [1388, 106] width 88 height 15
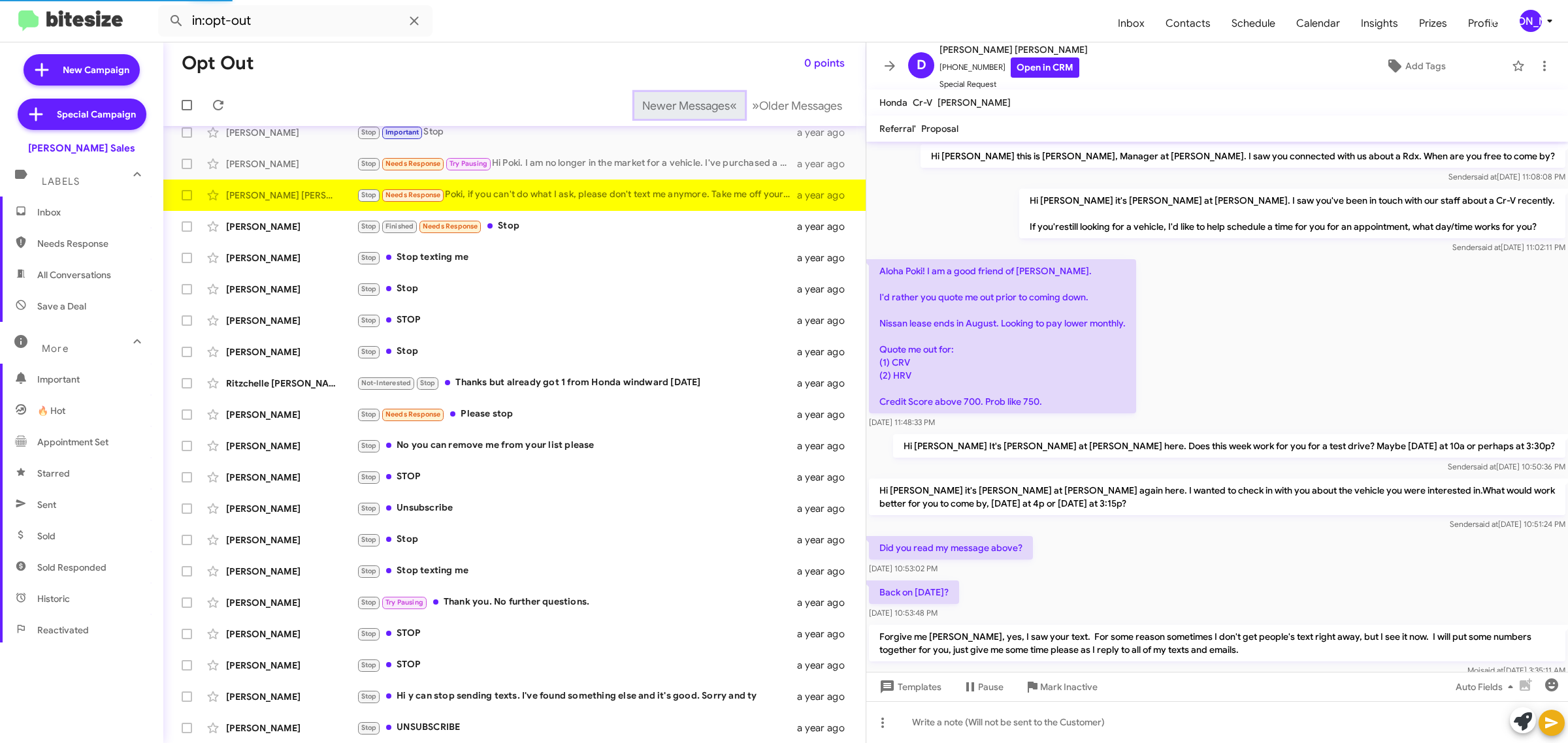
scroll to position [320, 0]
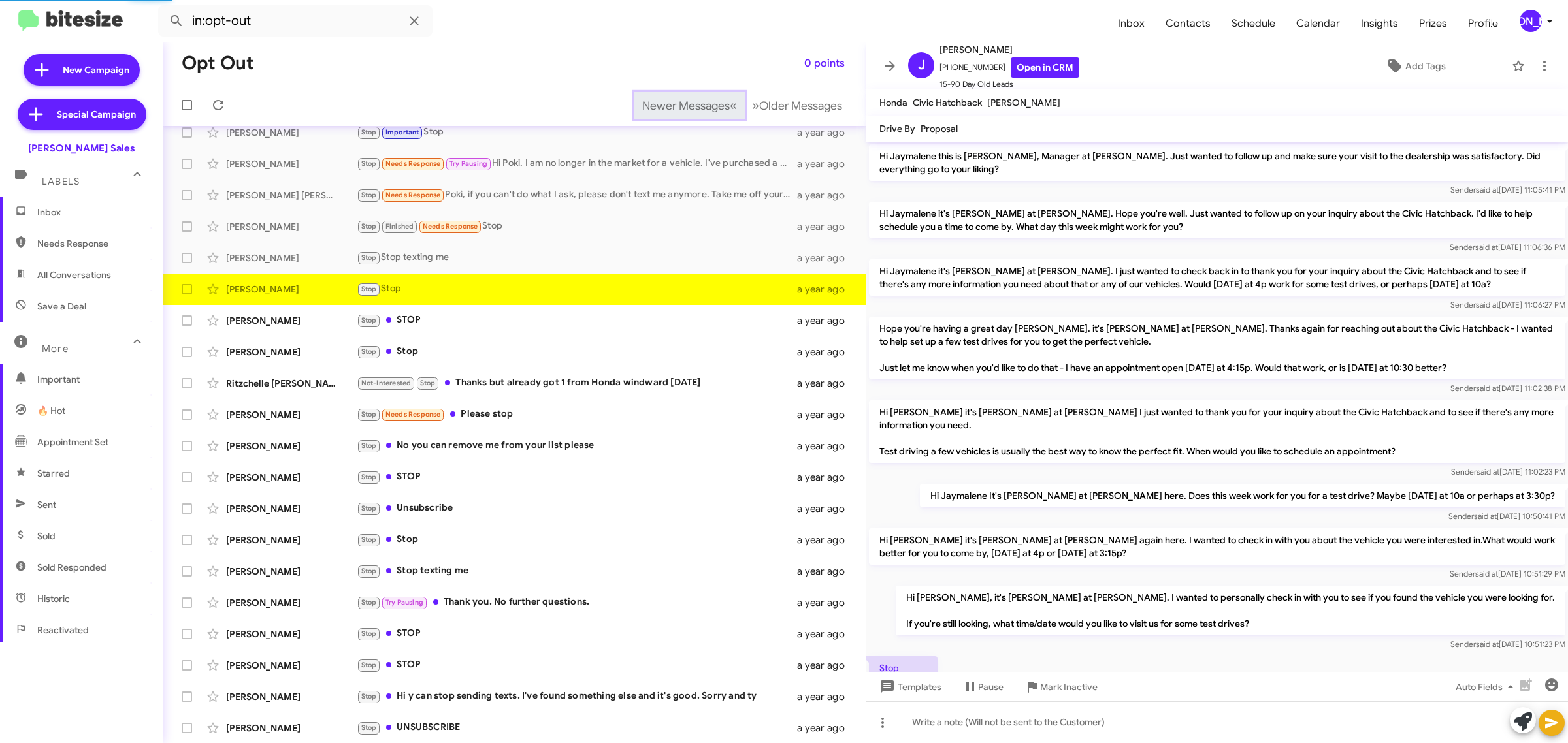
scroll to position [82, 0]
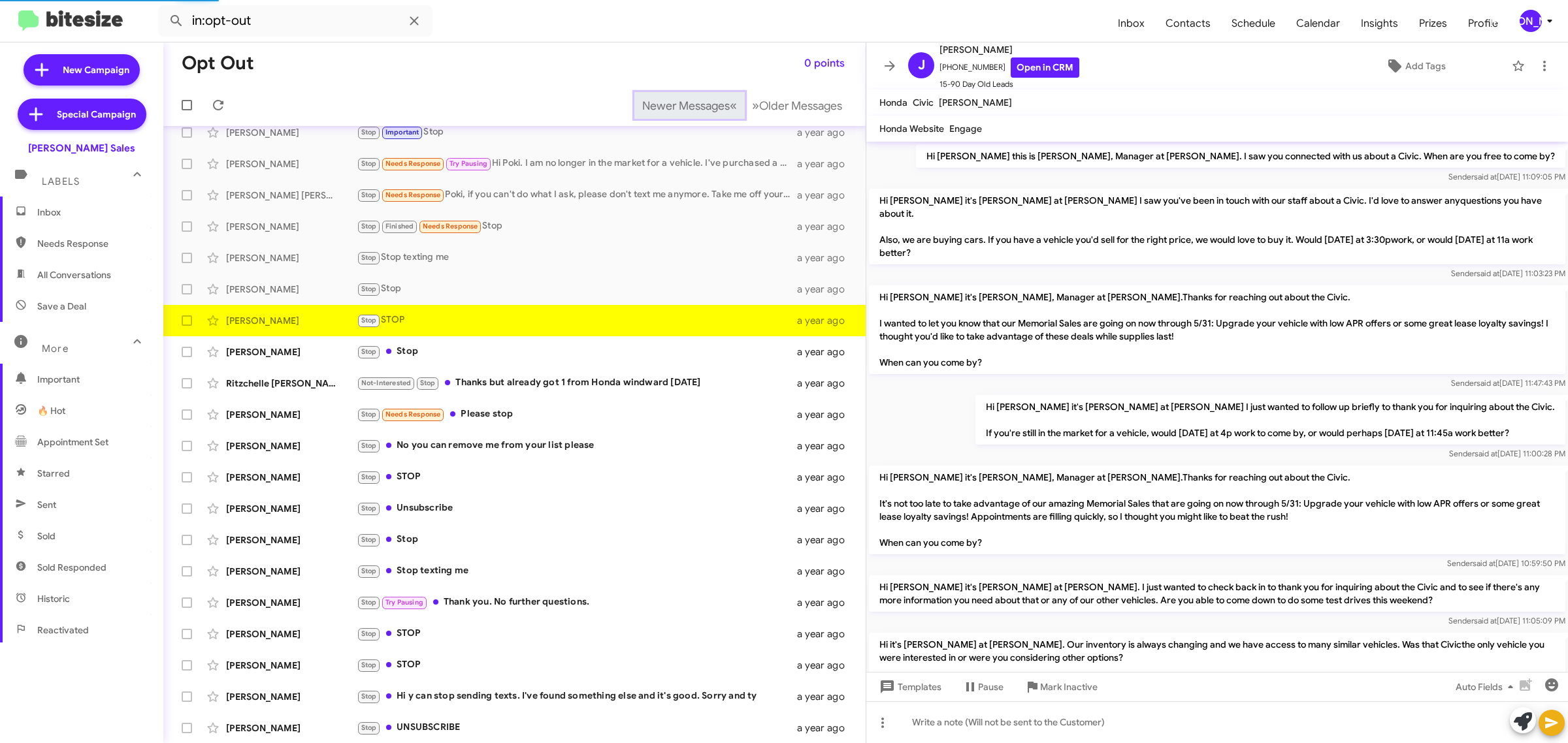
scroll to position [555, 0]
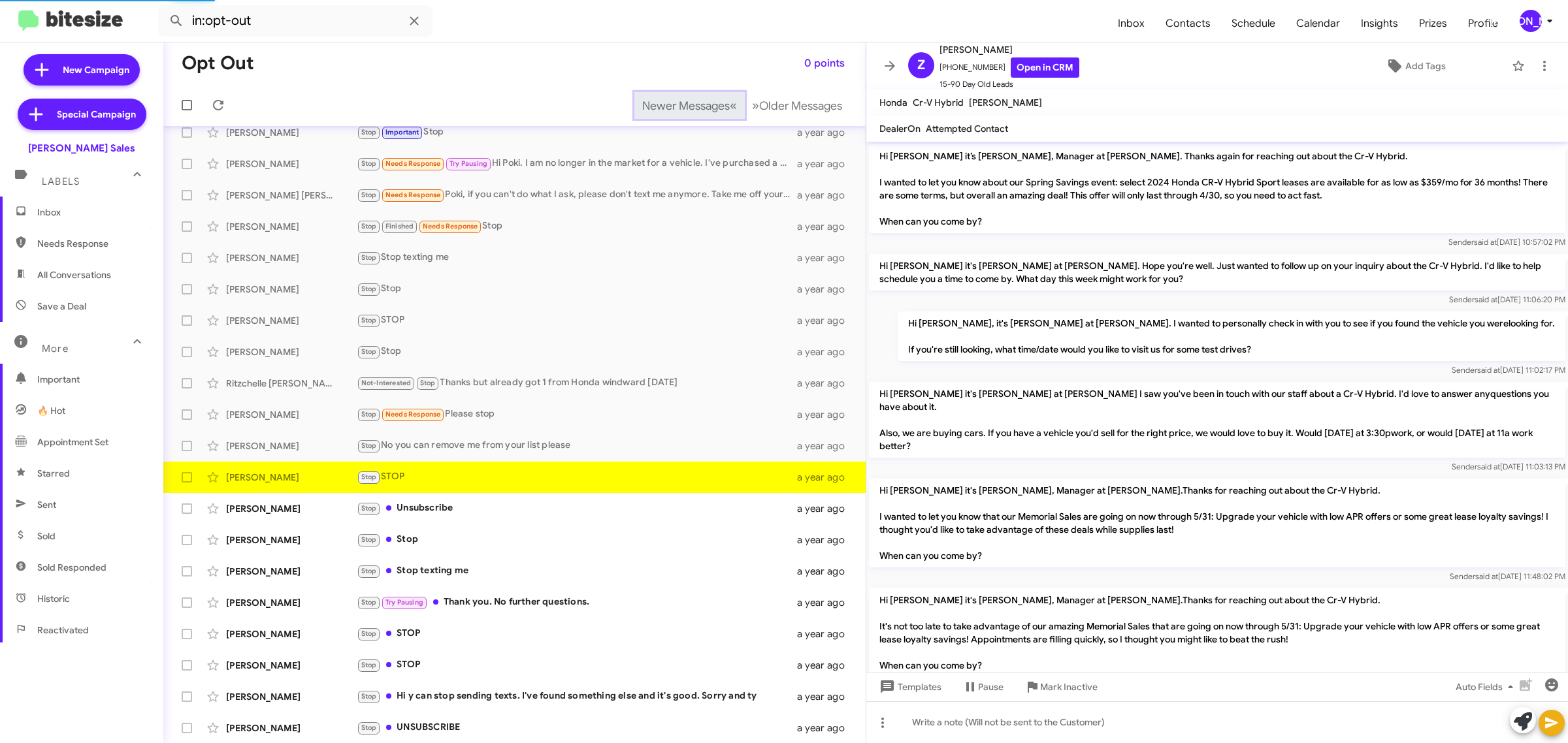
scroll to position [607, 0]
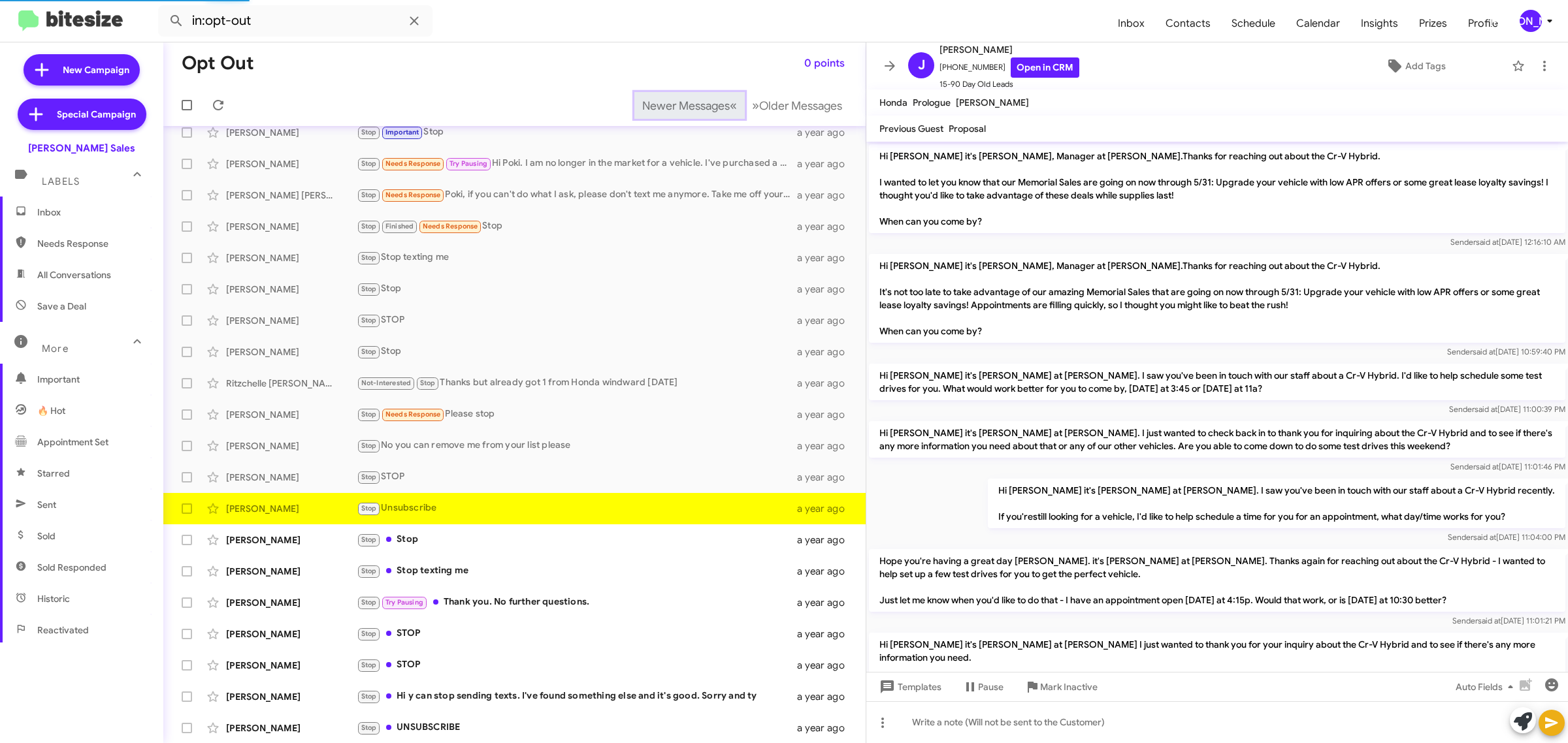
scroll to position [269, 0]
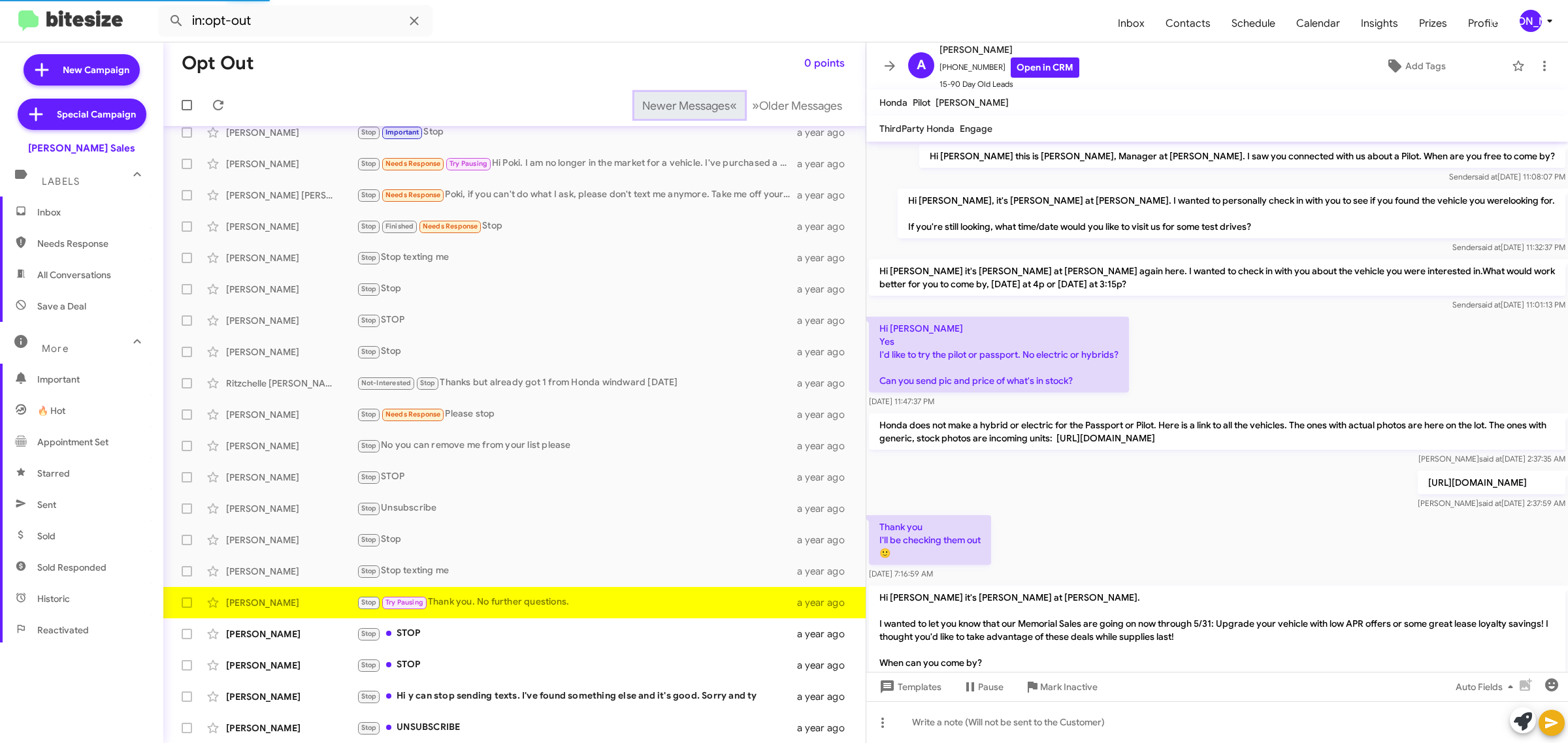
scroll to position [194, 0]
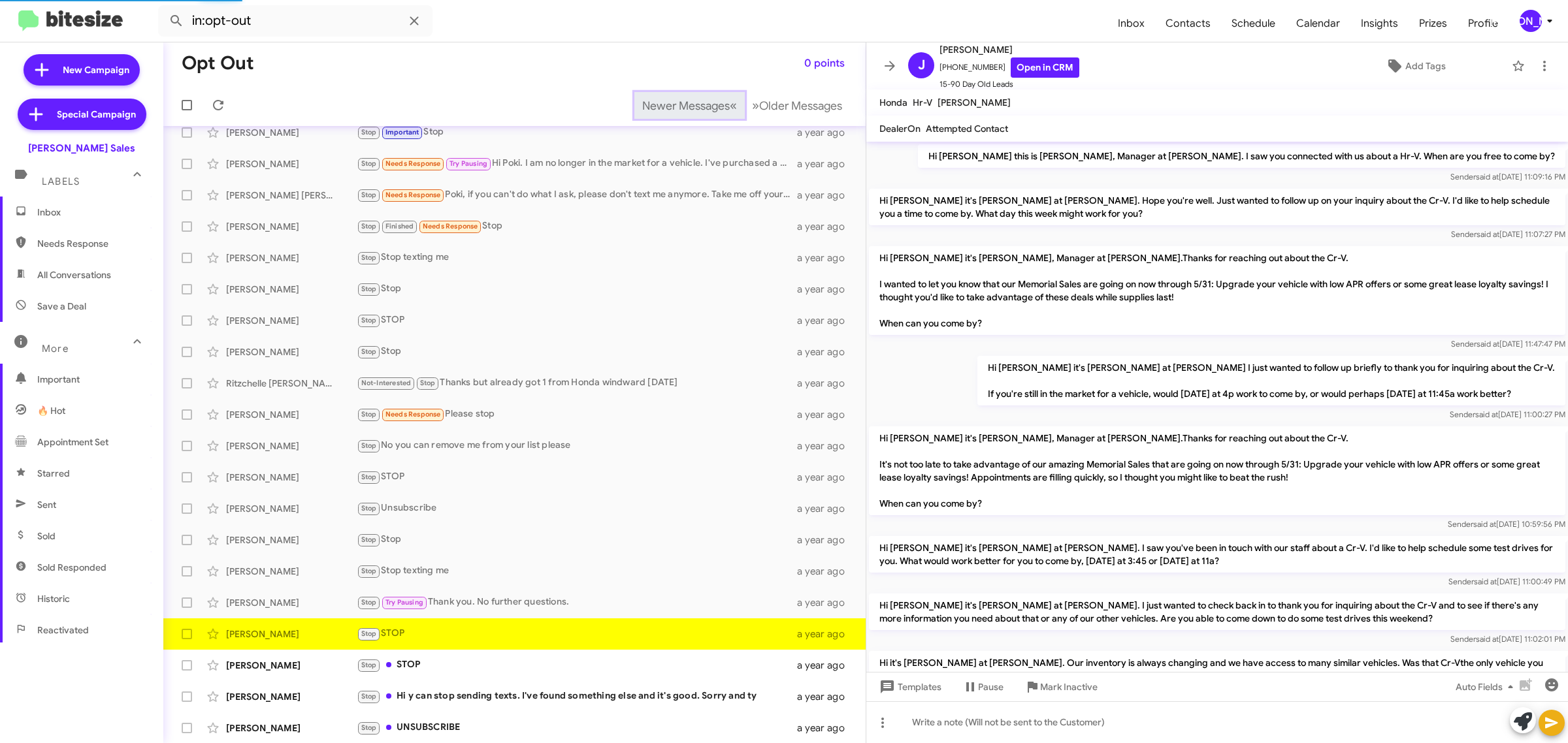
scroll to position [468, 0]
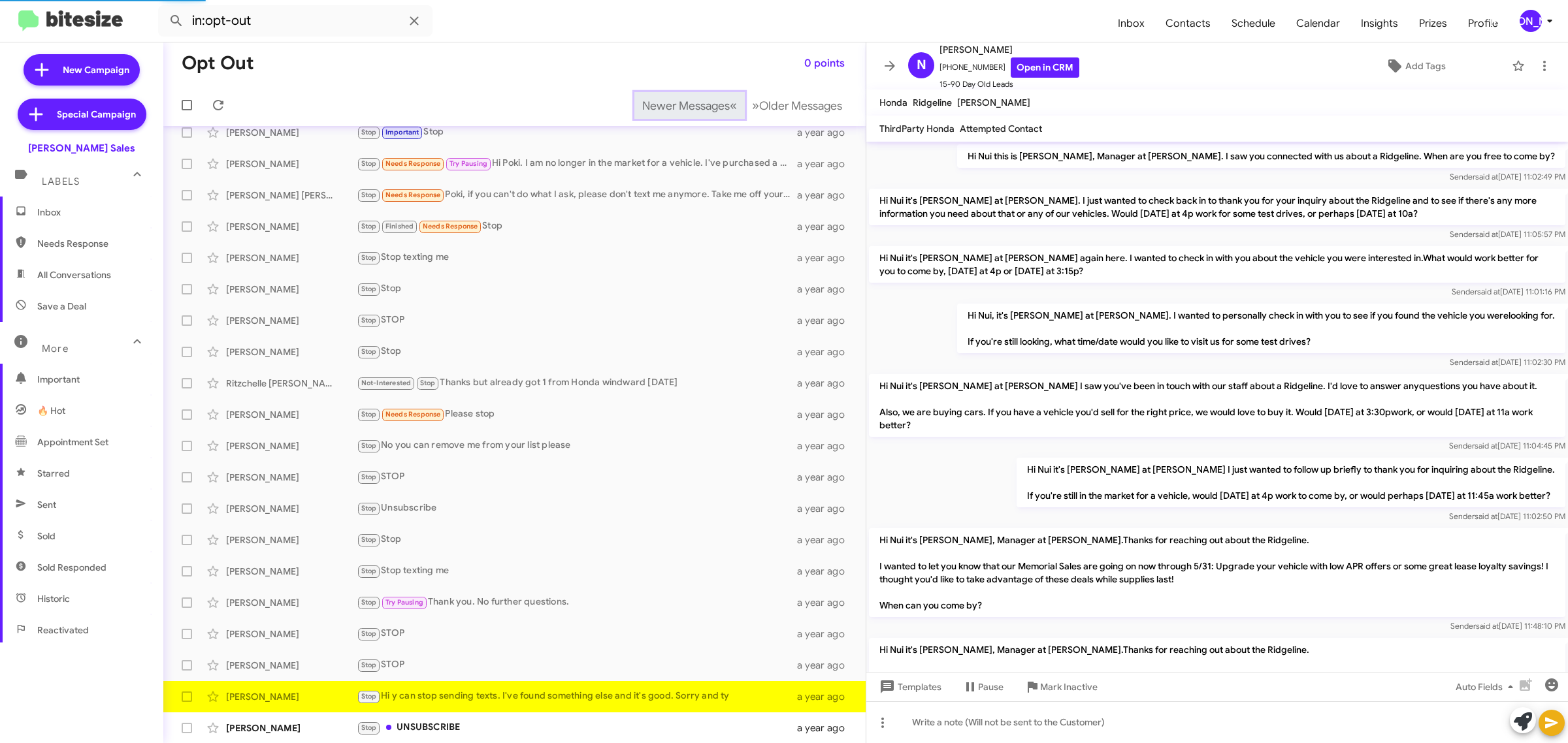
scroll to position [641, 0]
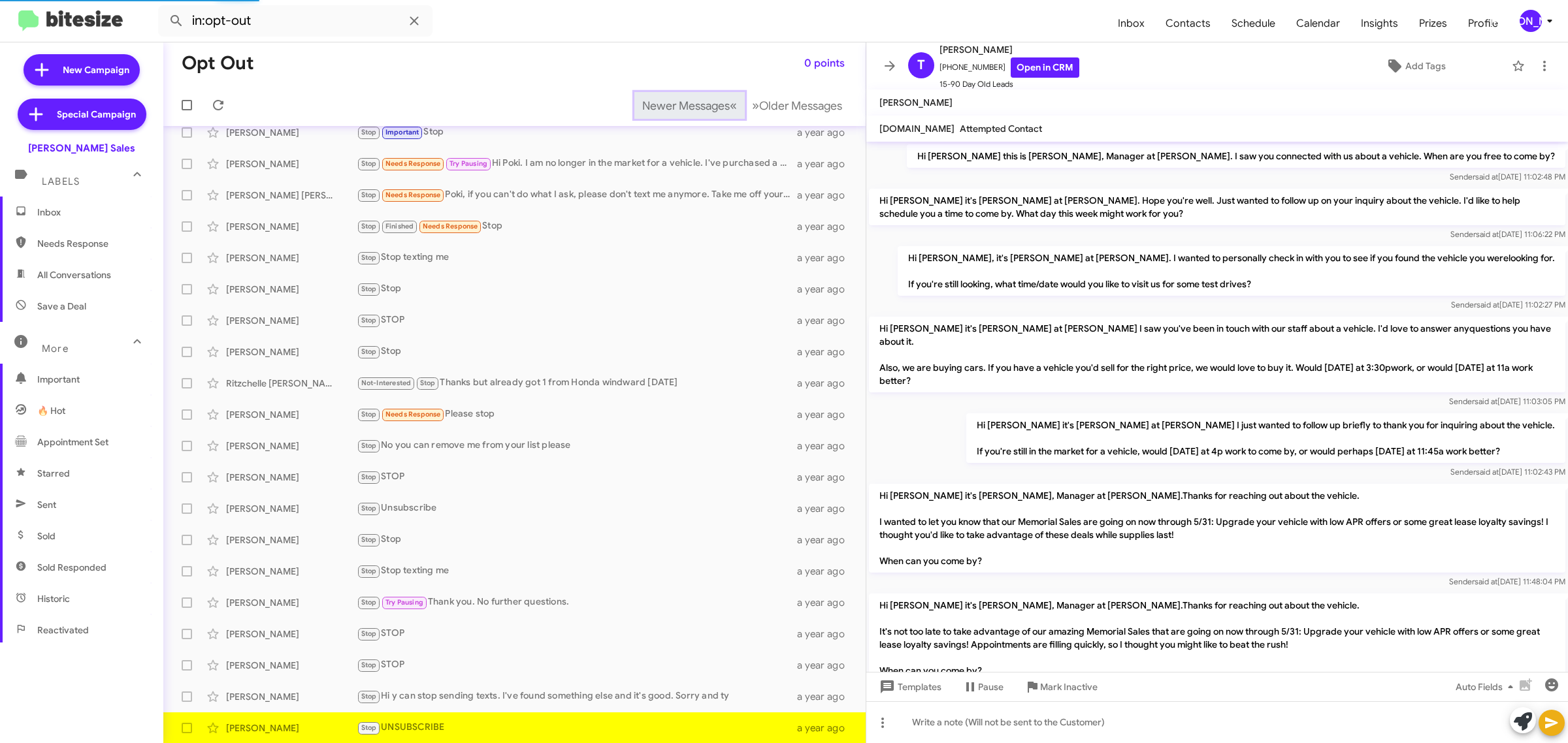
scroll to position [568, 0]
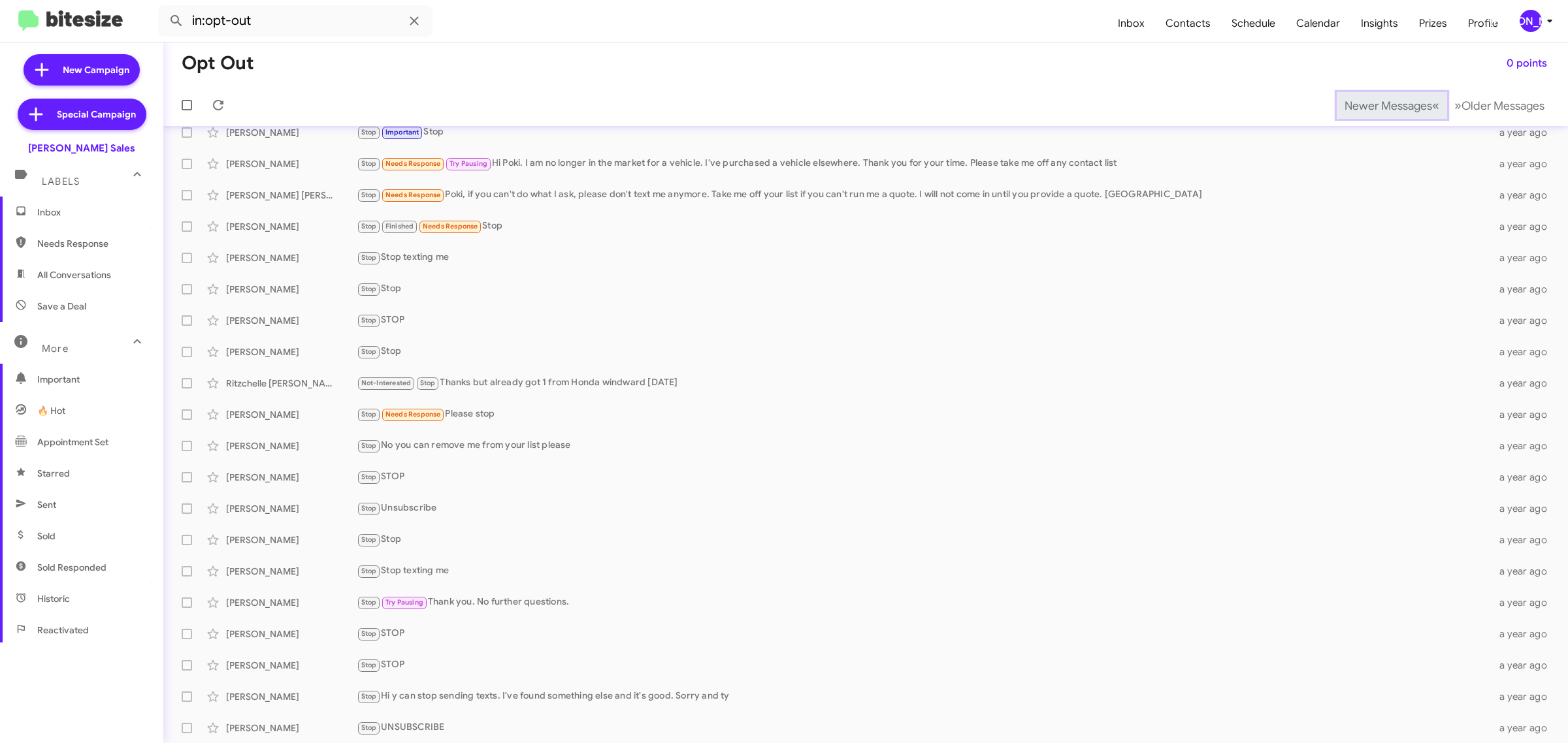
click at [1366, 104] on span "Newer Messages" at bounding box center [1388, 106] width 88 height 15
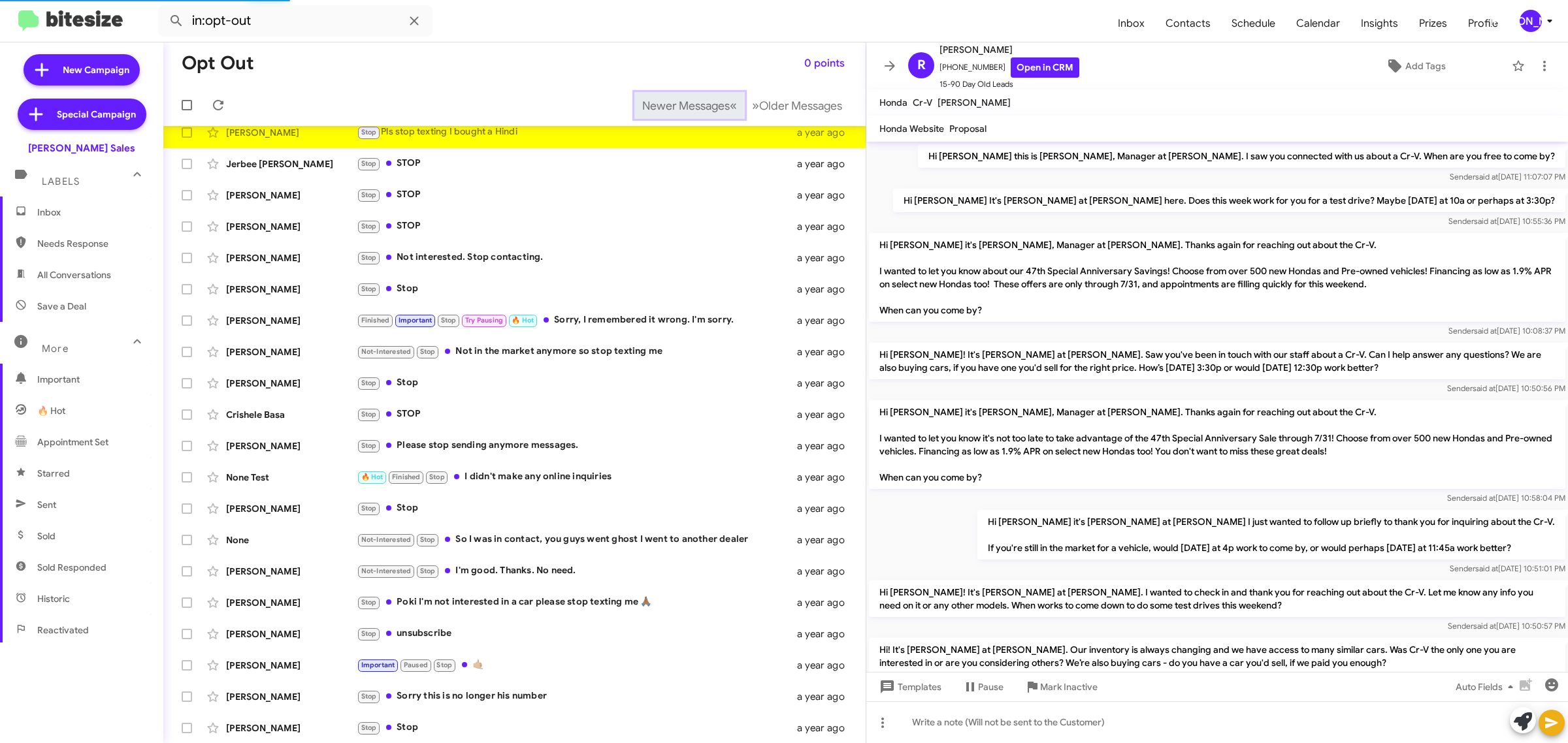
scroll to position [403, 0]
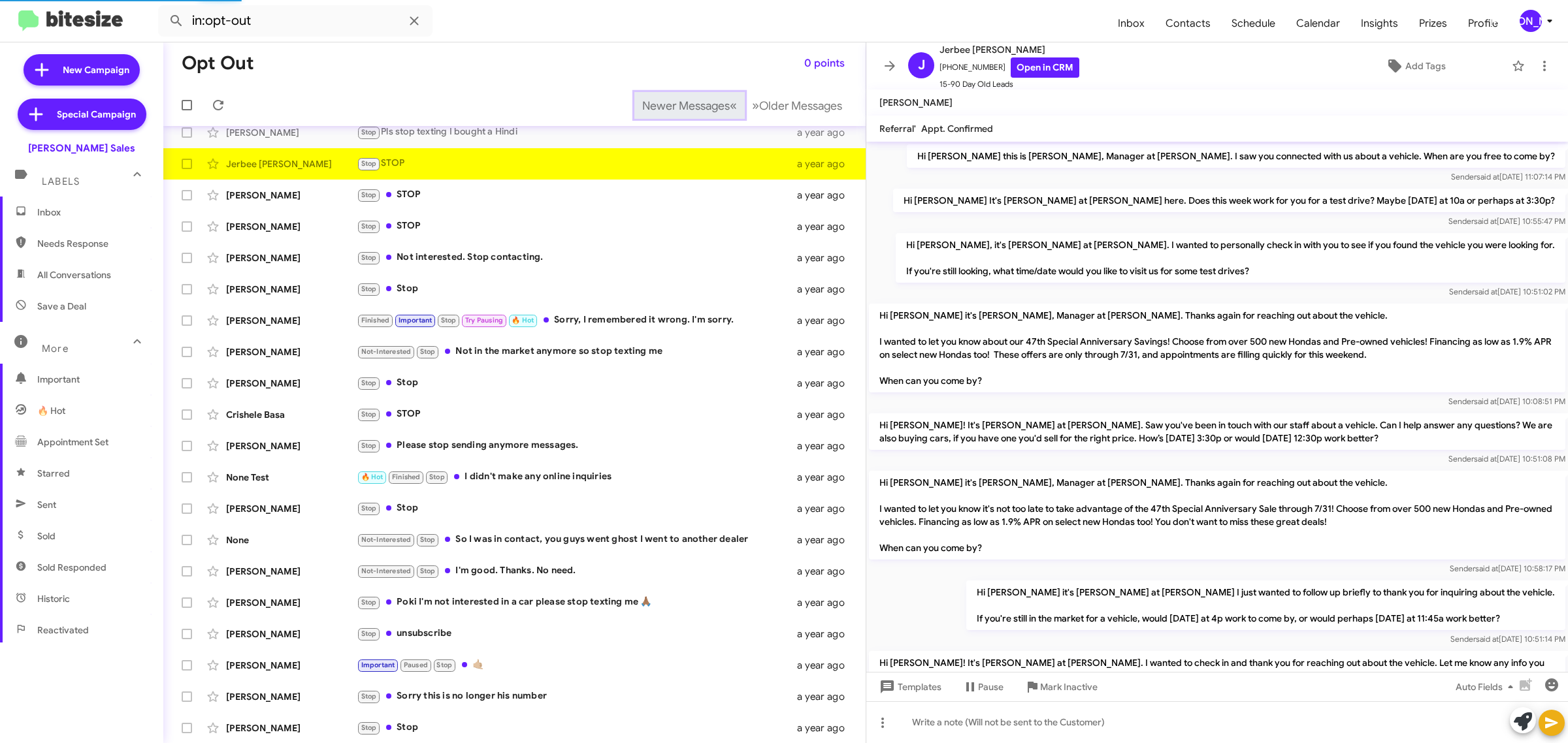
scroll to position [390, 0]
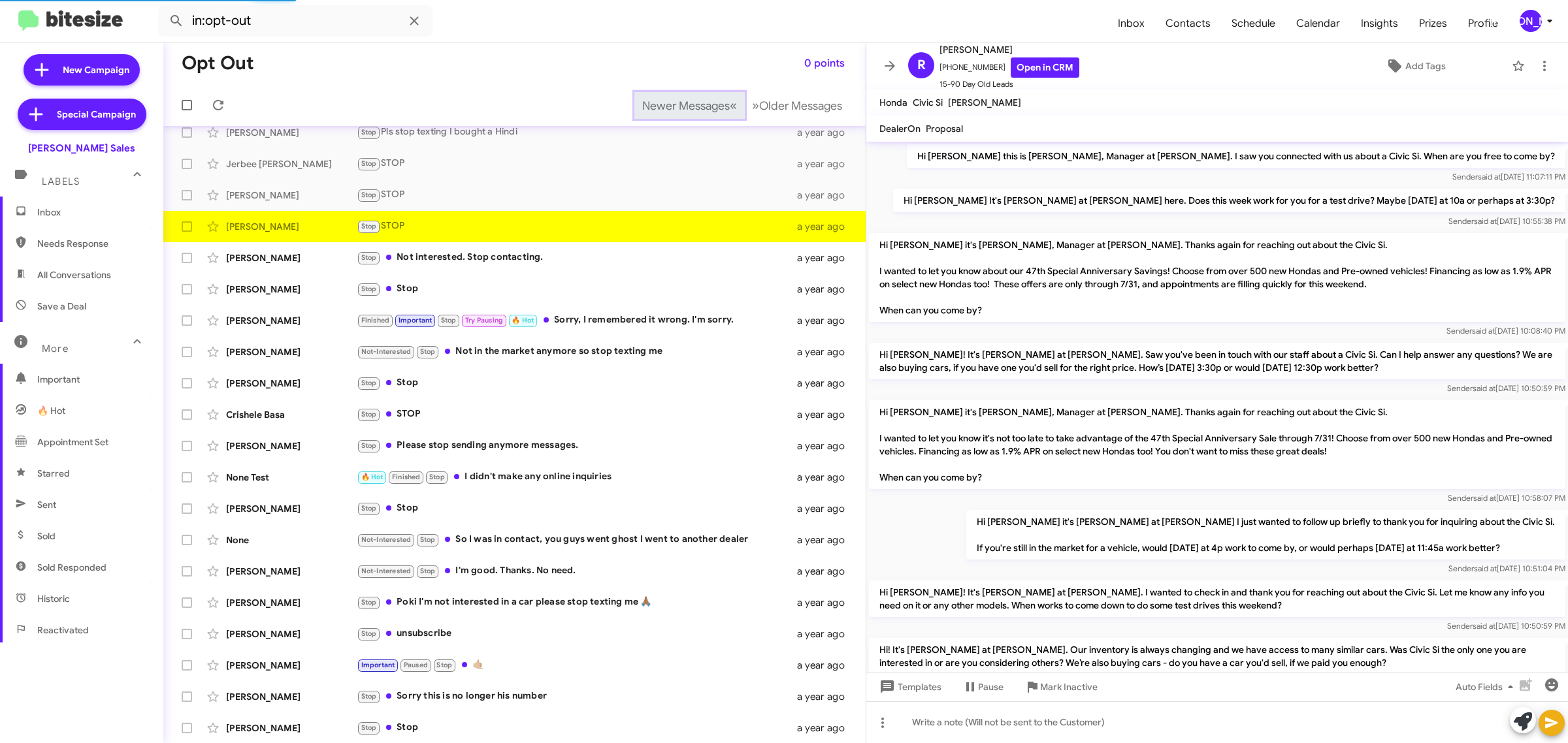
scroll to position [263, 0]
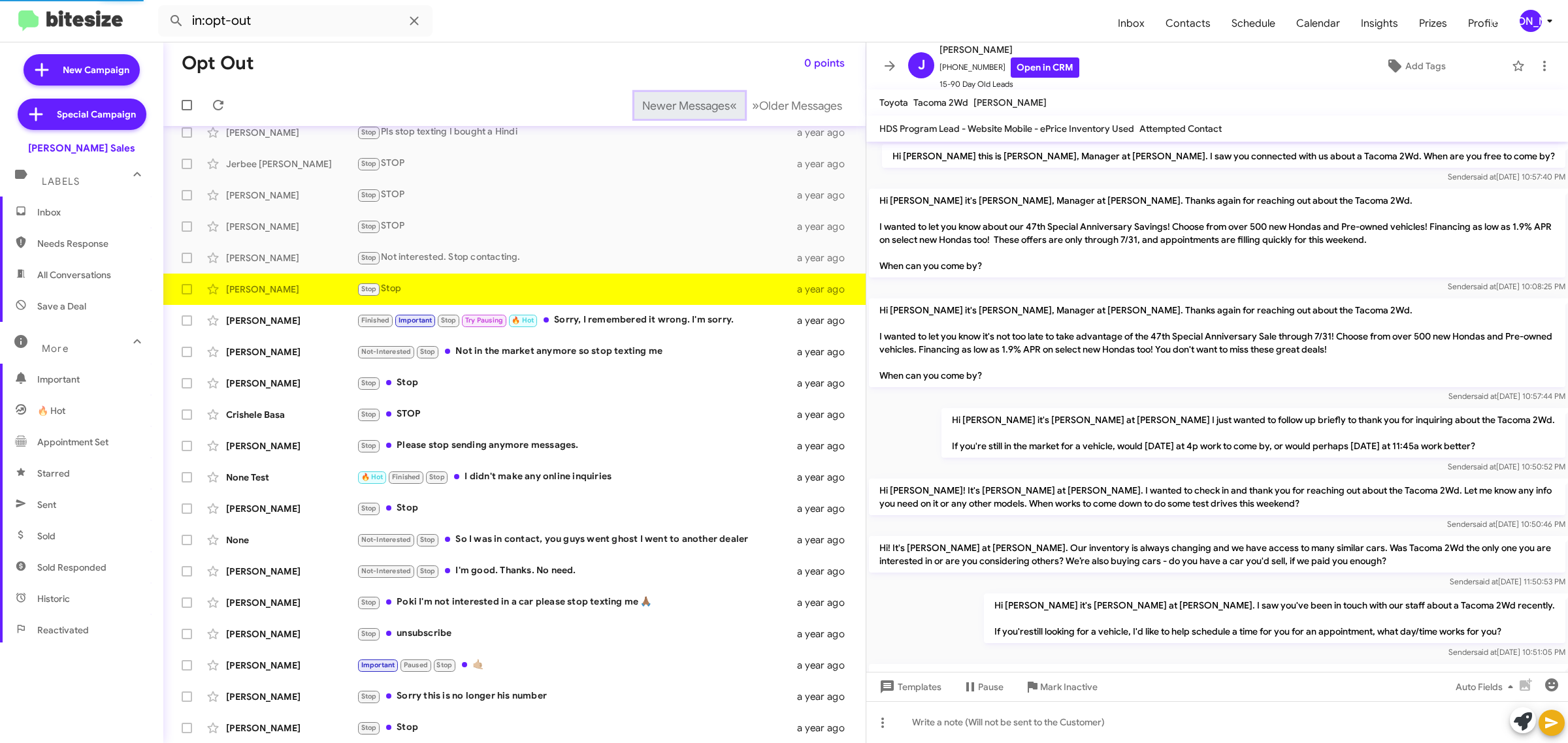
scroll to position [147, 0]
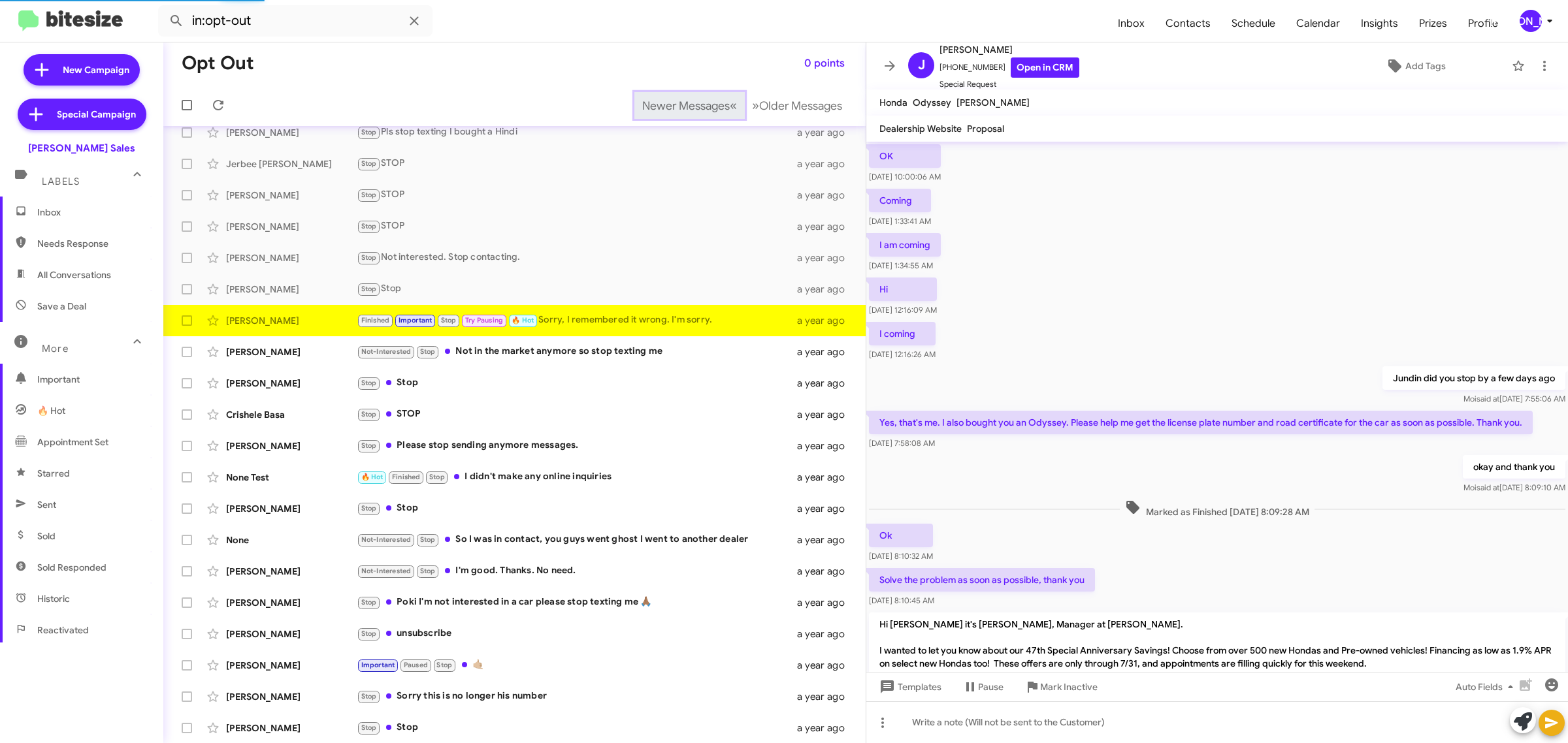
scroll to position [426, 0]
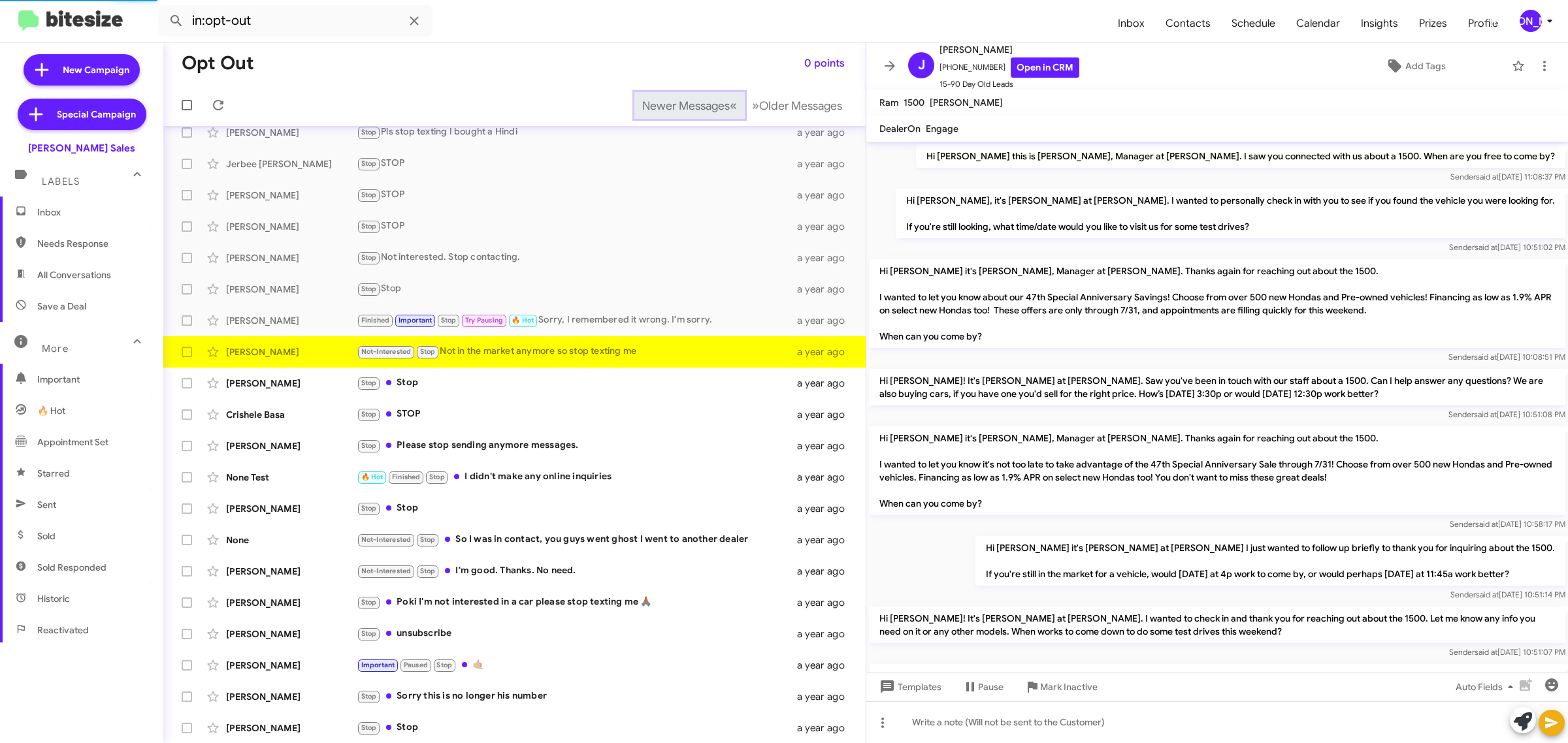
scroll to position [486, 0]
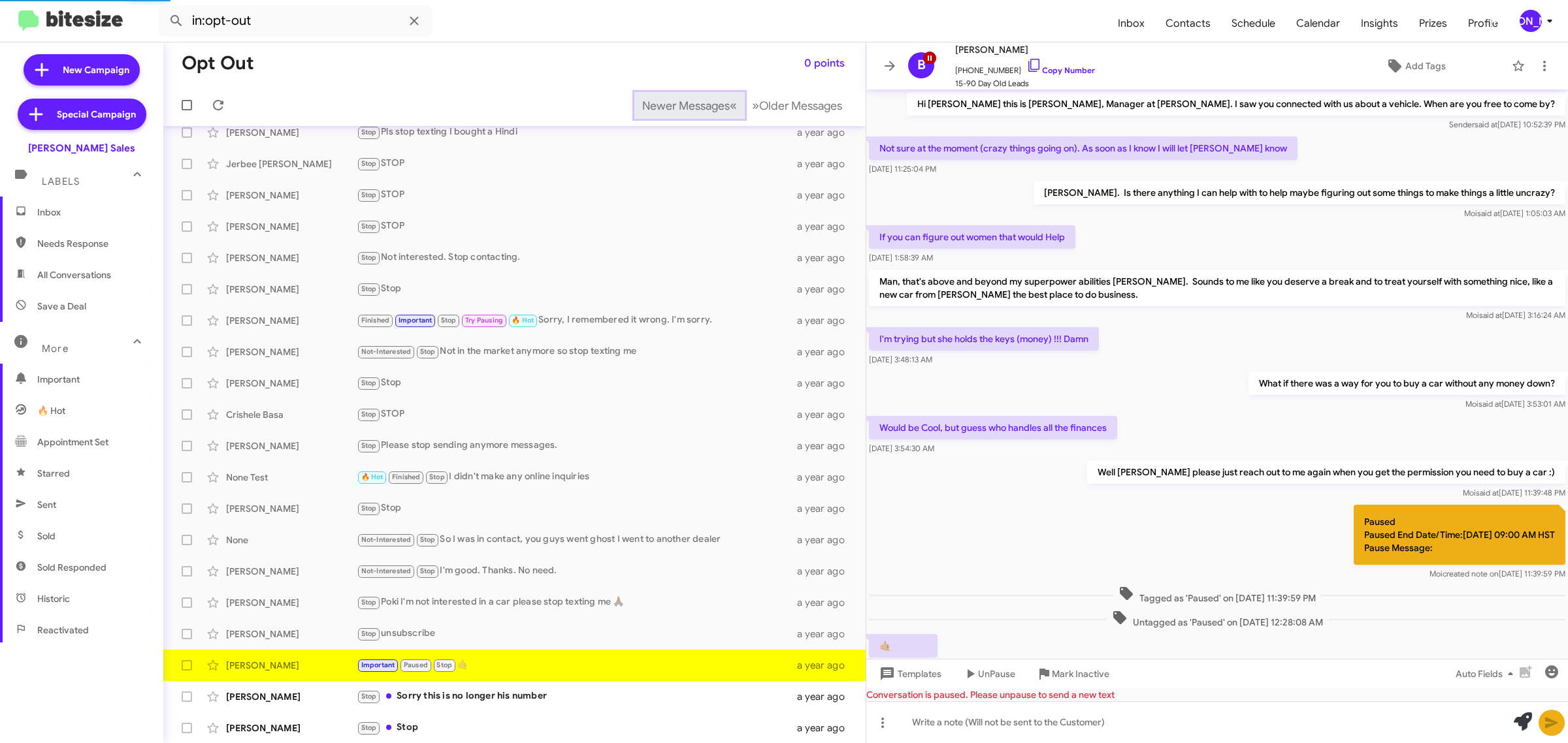
scroll to position [85, 0]
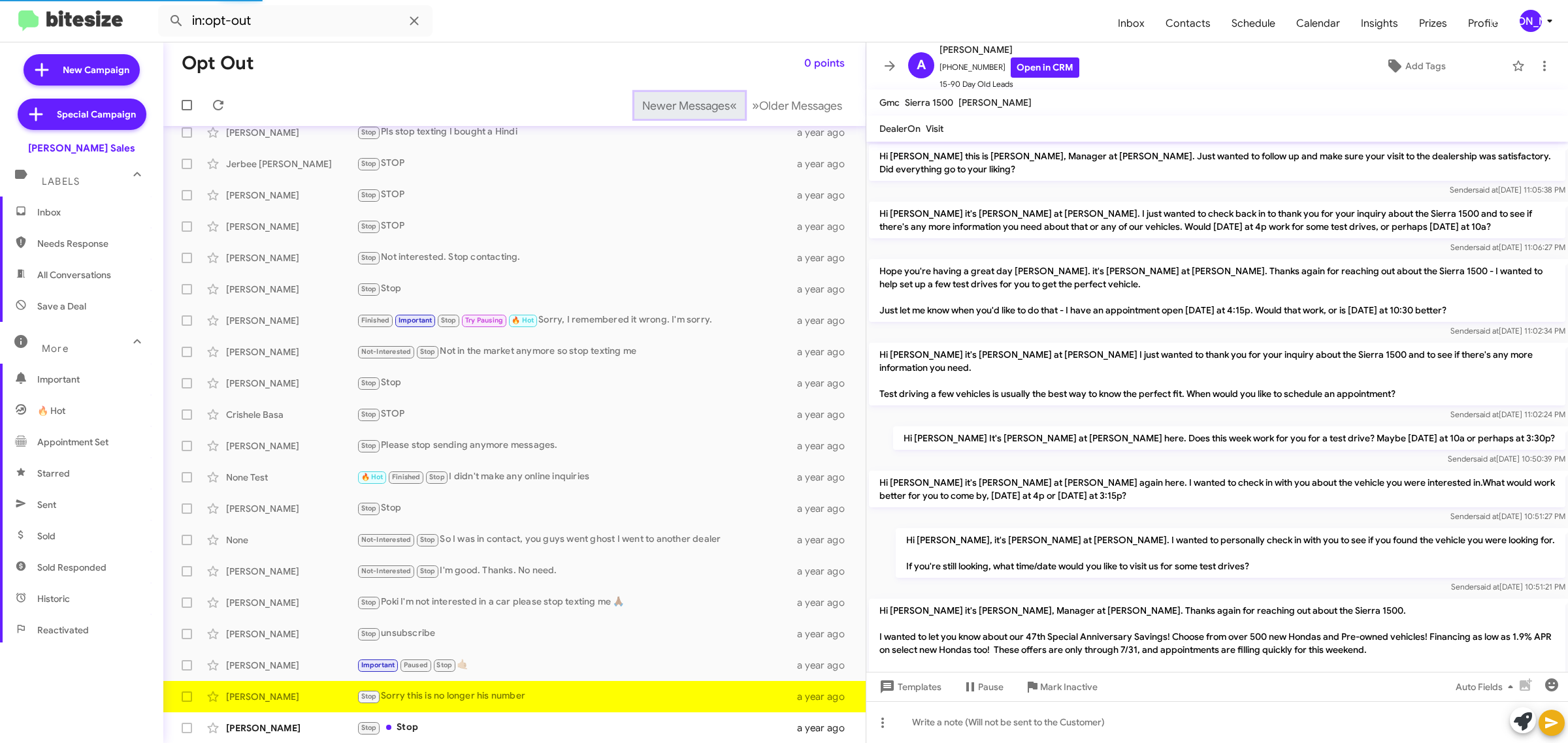
scroll to position [181, 0]
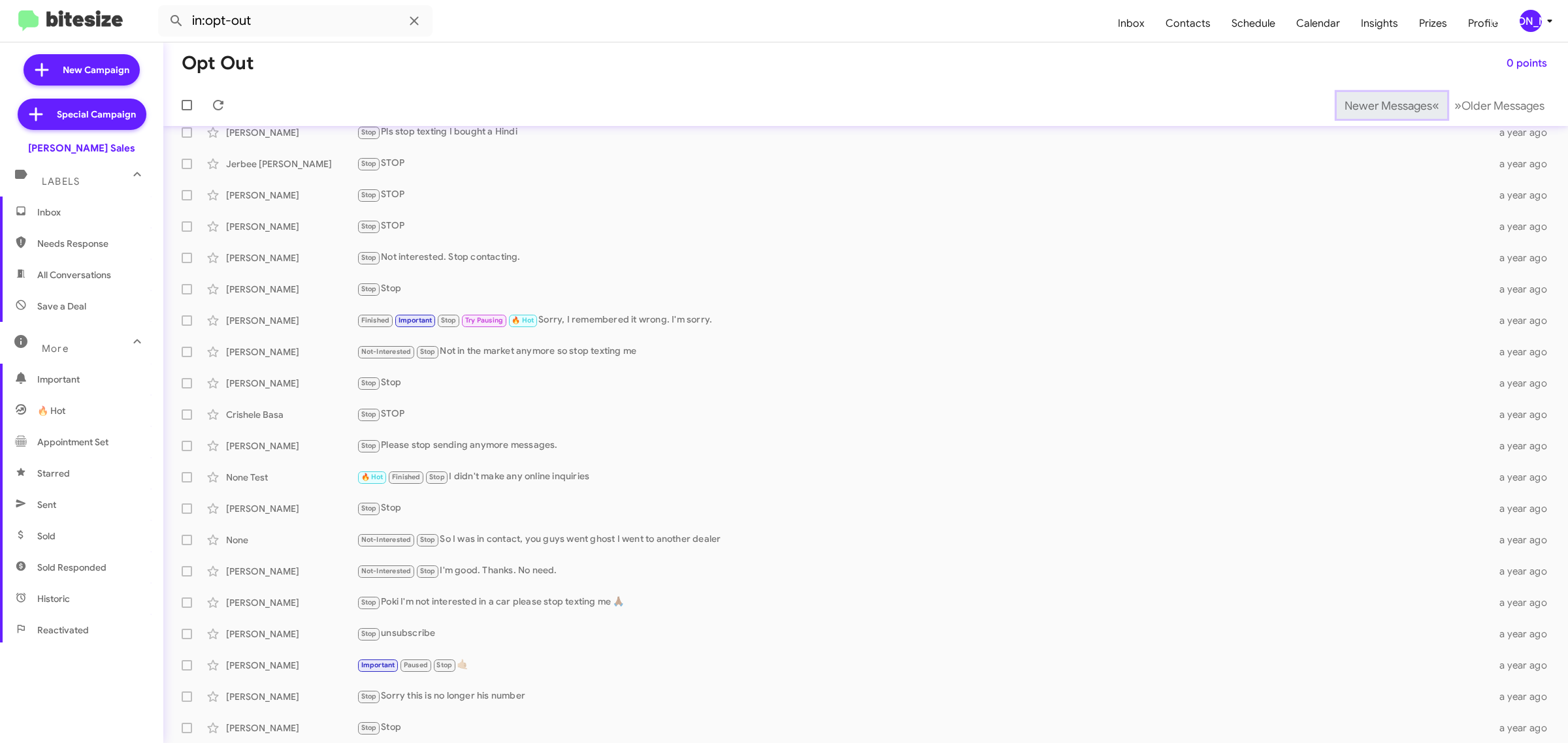
click at [1366, 104] on span "Newer Messages" at bounding box center [1388, 106] width 88 height 15
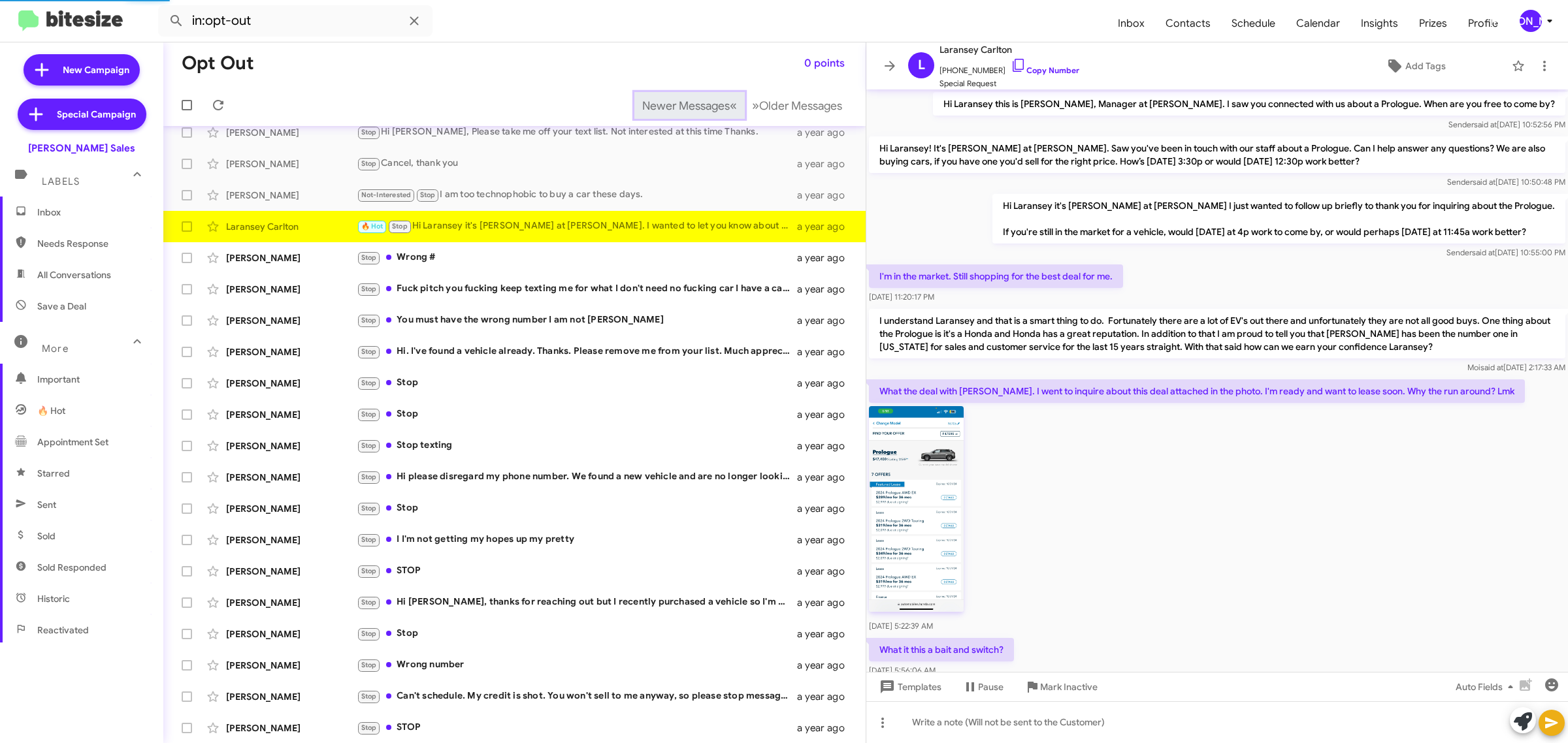
scroll to position [665, 0]
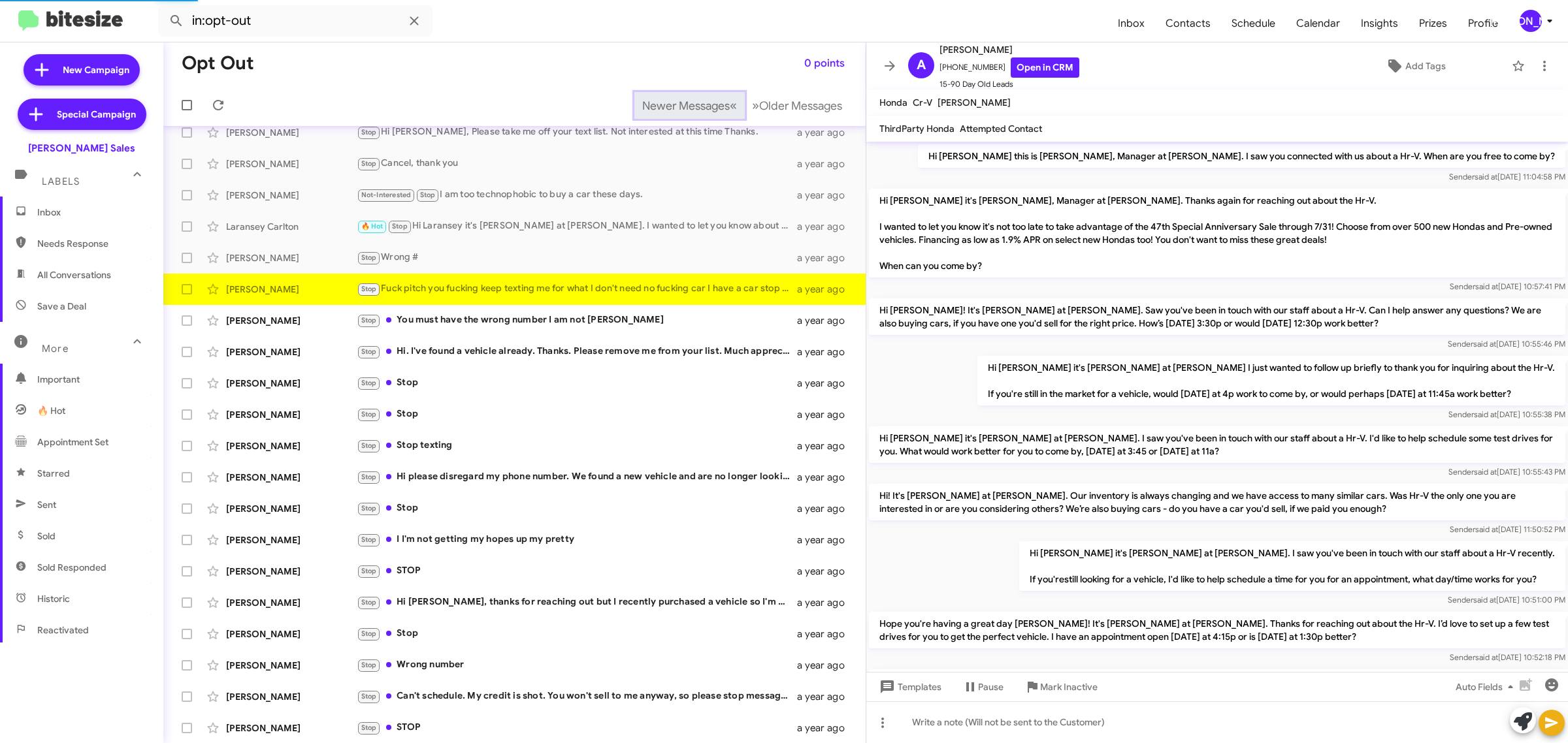
scroll to position [471, 0]
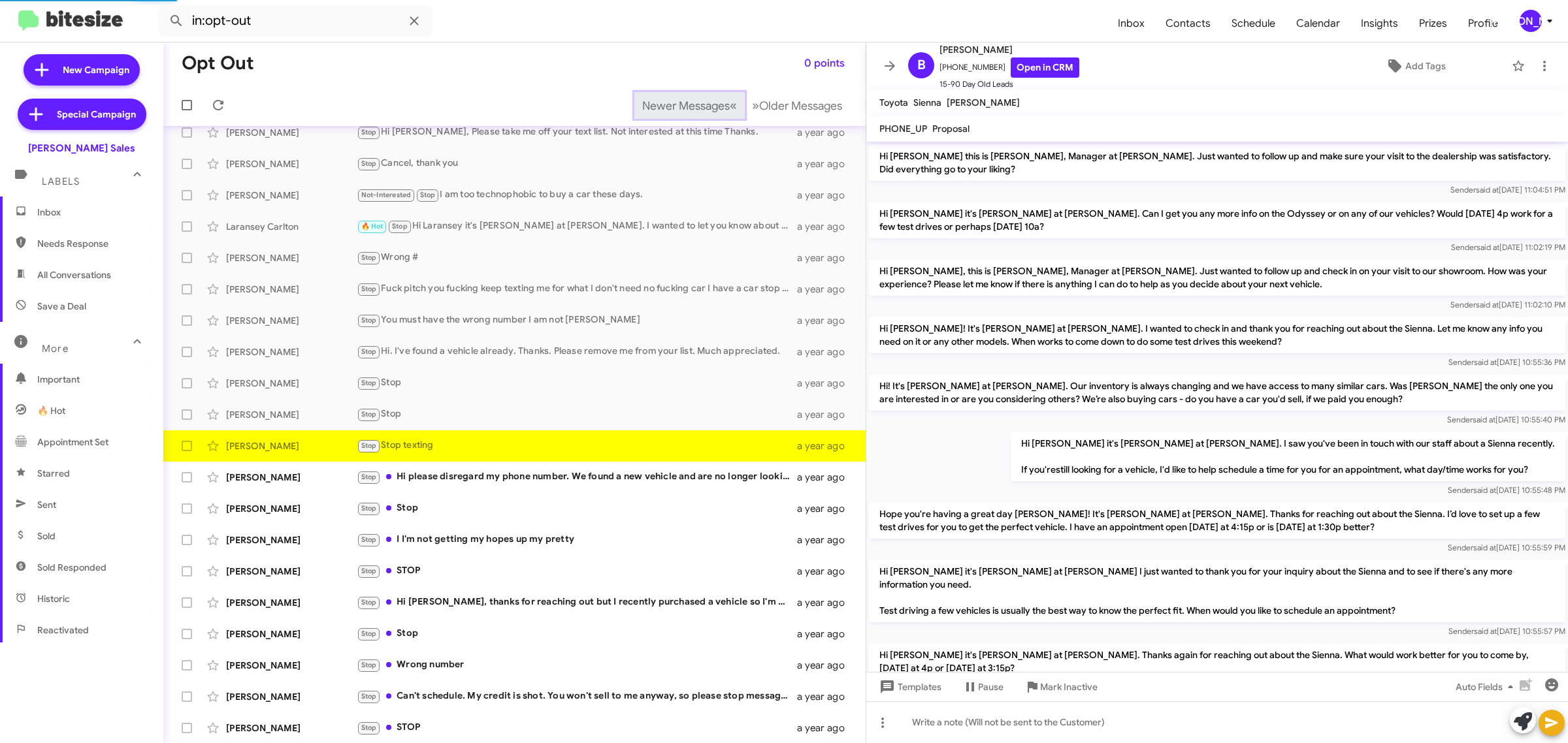
scroll to position [190, 0]
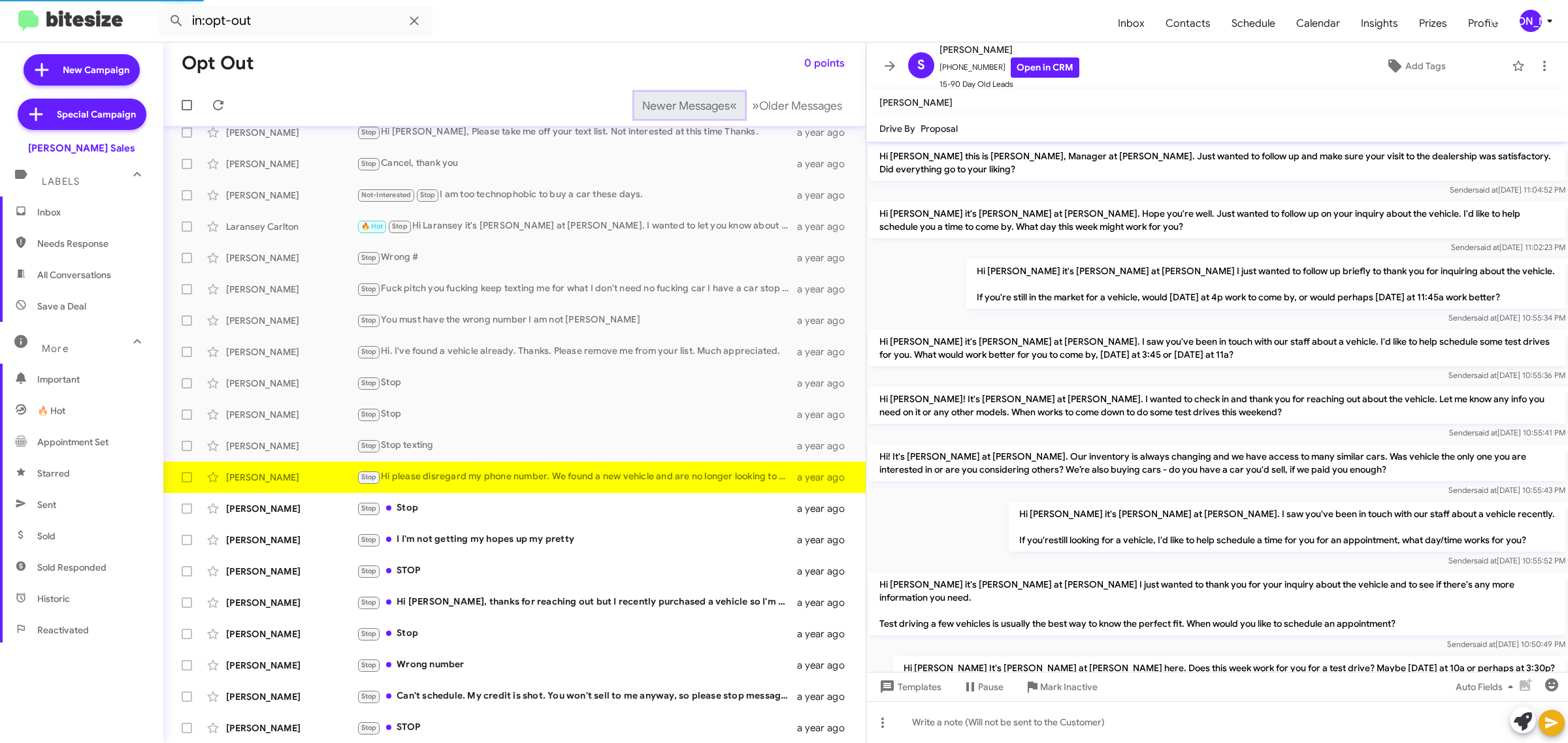
scroll to position [198, 0]
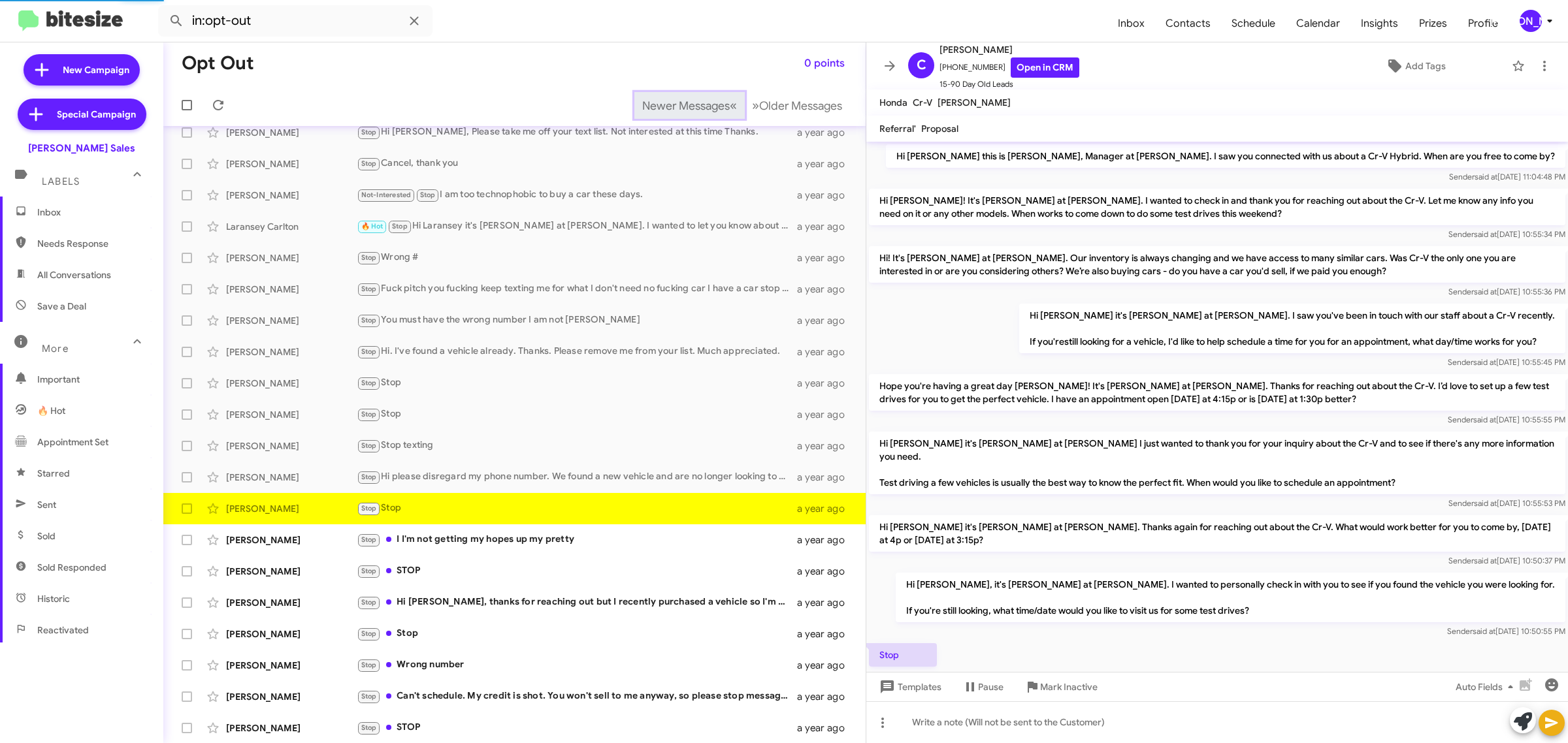
scroll to position [55, 0]
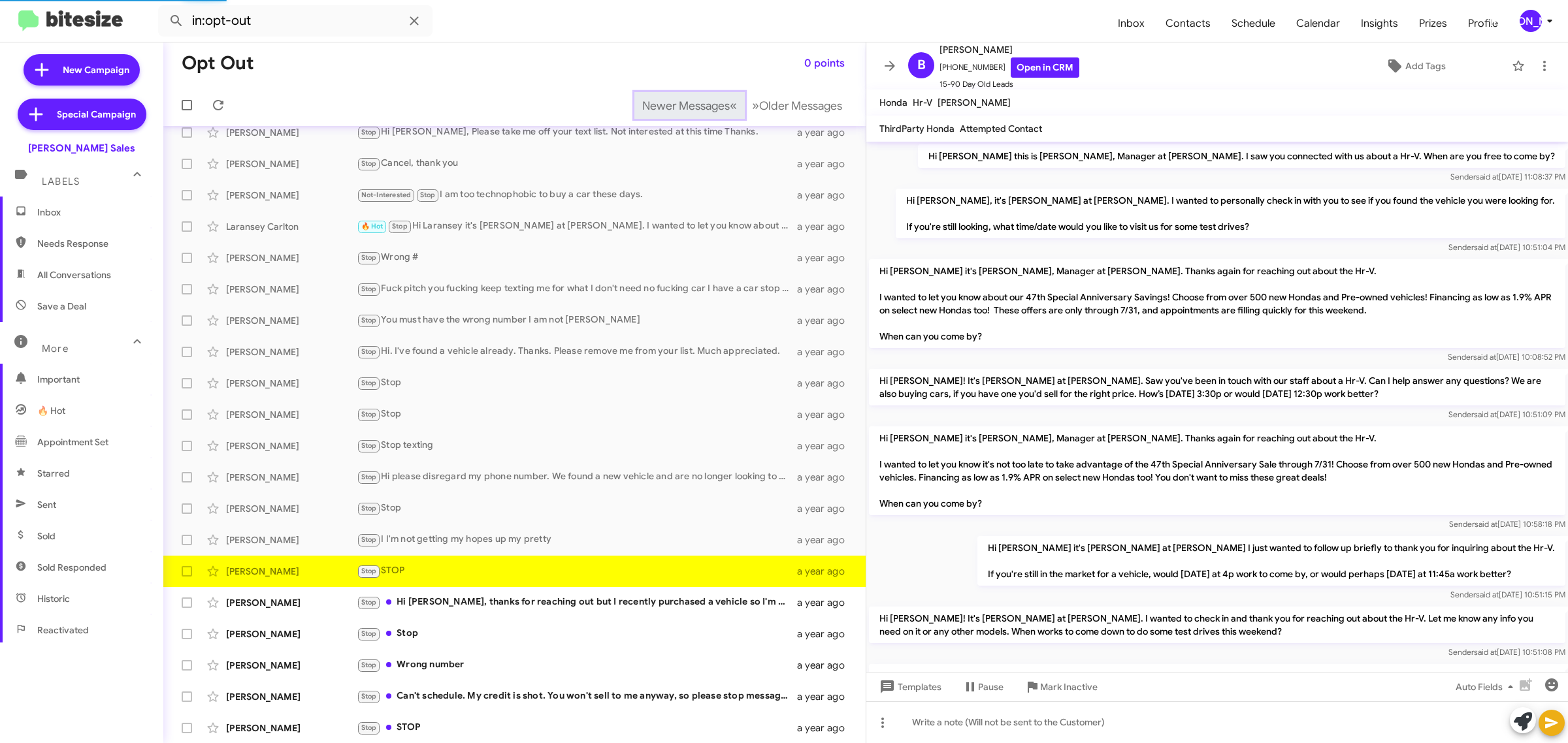
scroll to position [328, 0]
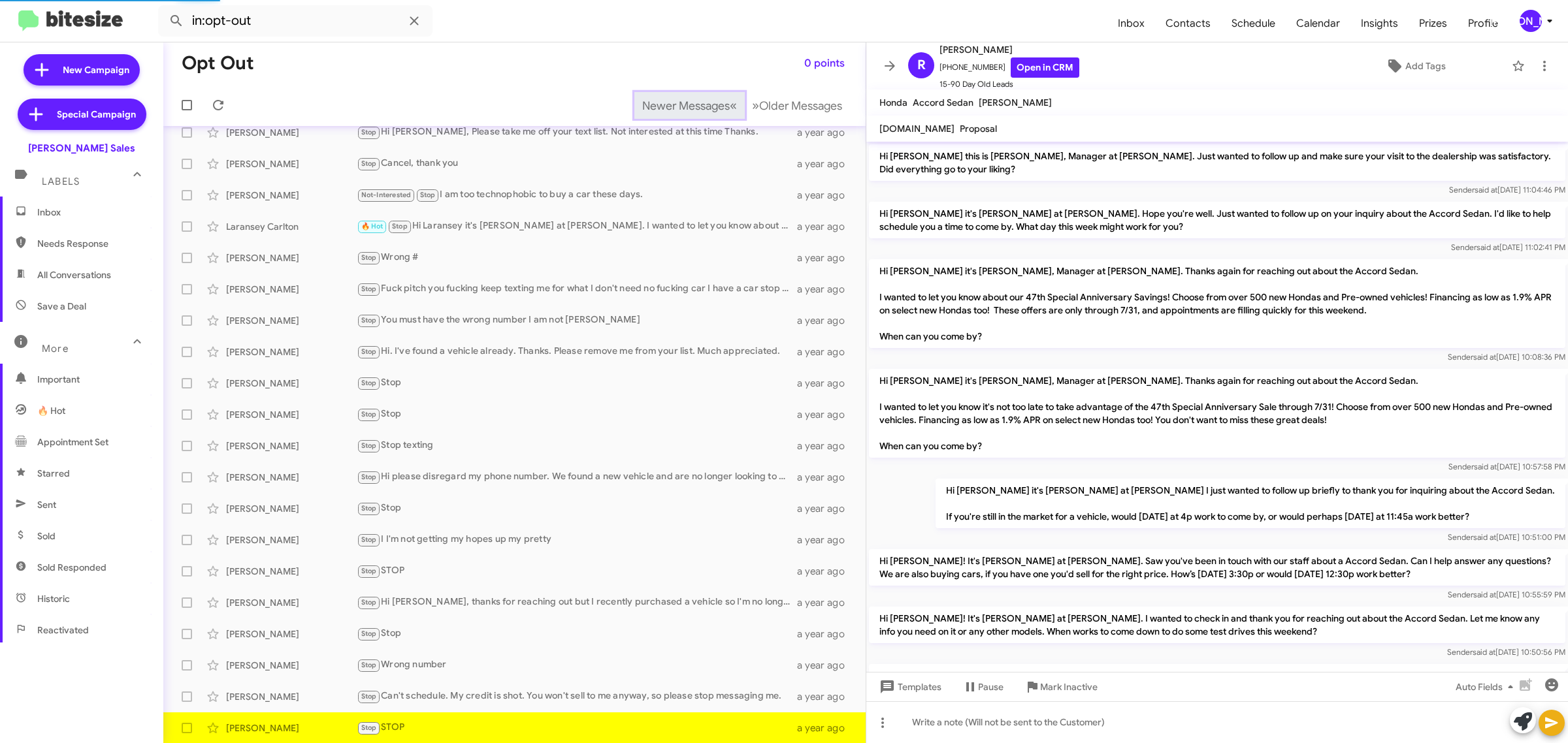
scroll to position [403, 0]
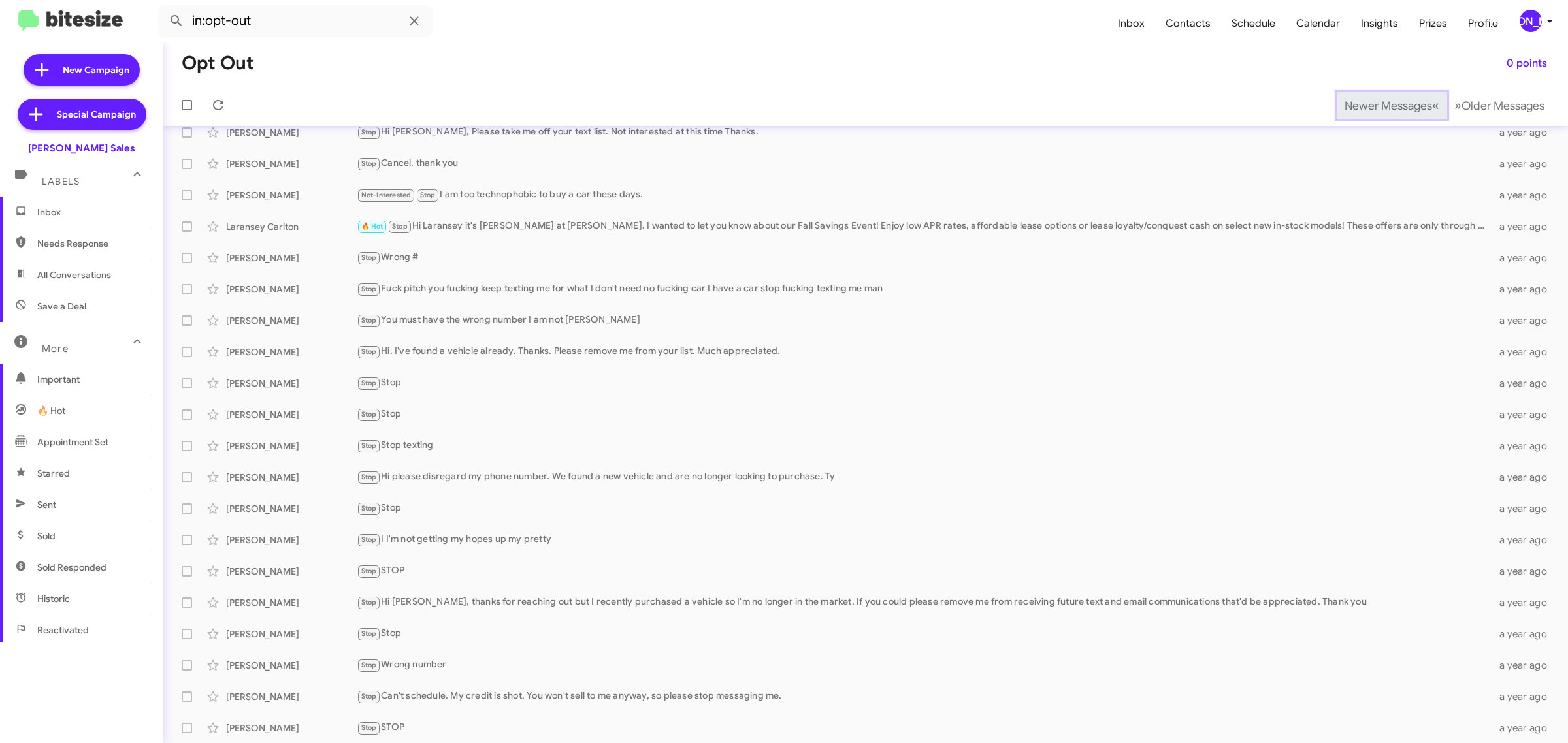
click at [1366, 104] on span "Newer Messages" at bounding box center [1388, 106] width 88 height 15
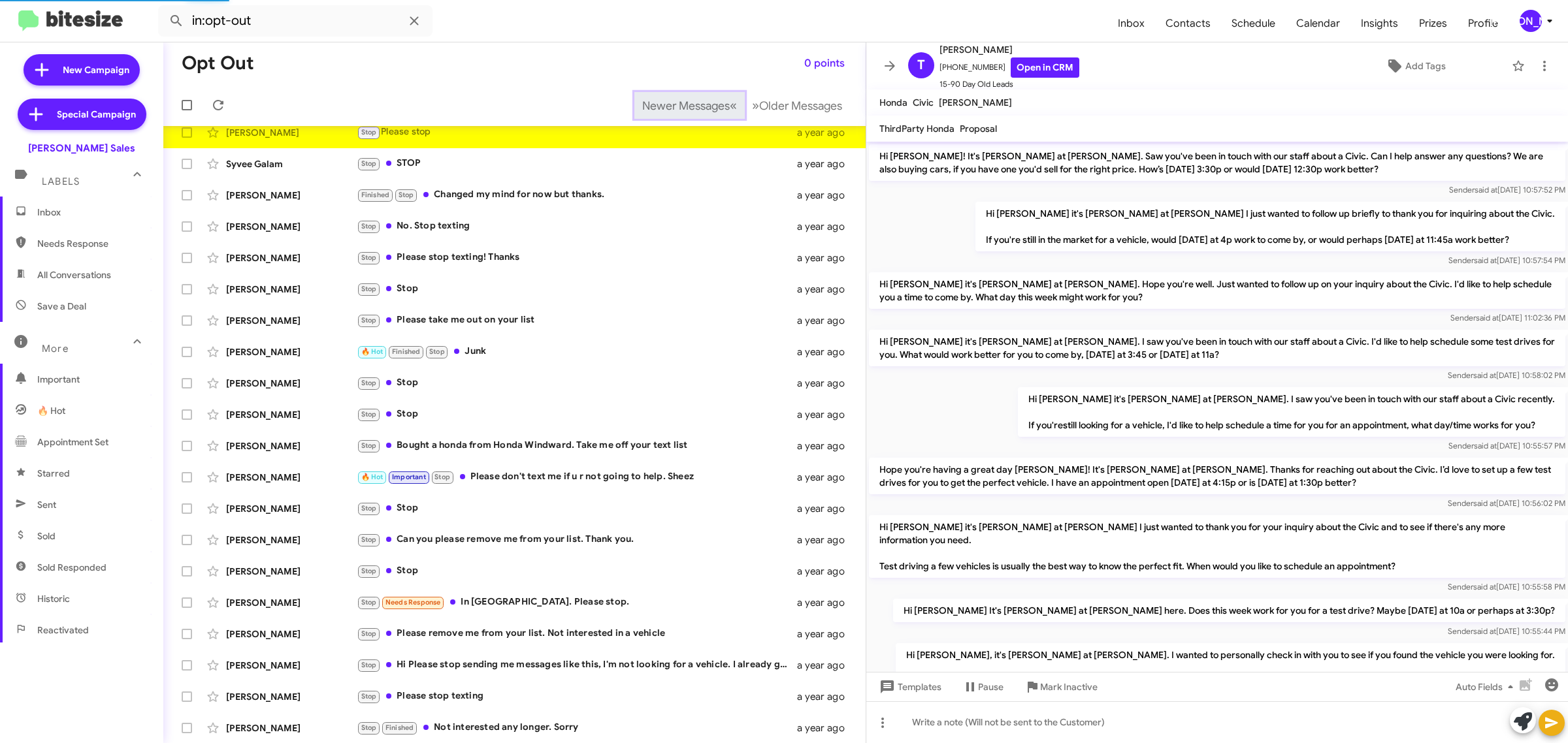
scroll to position [689, 0]
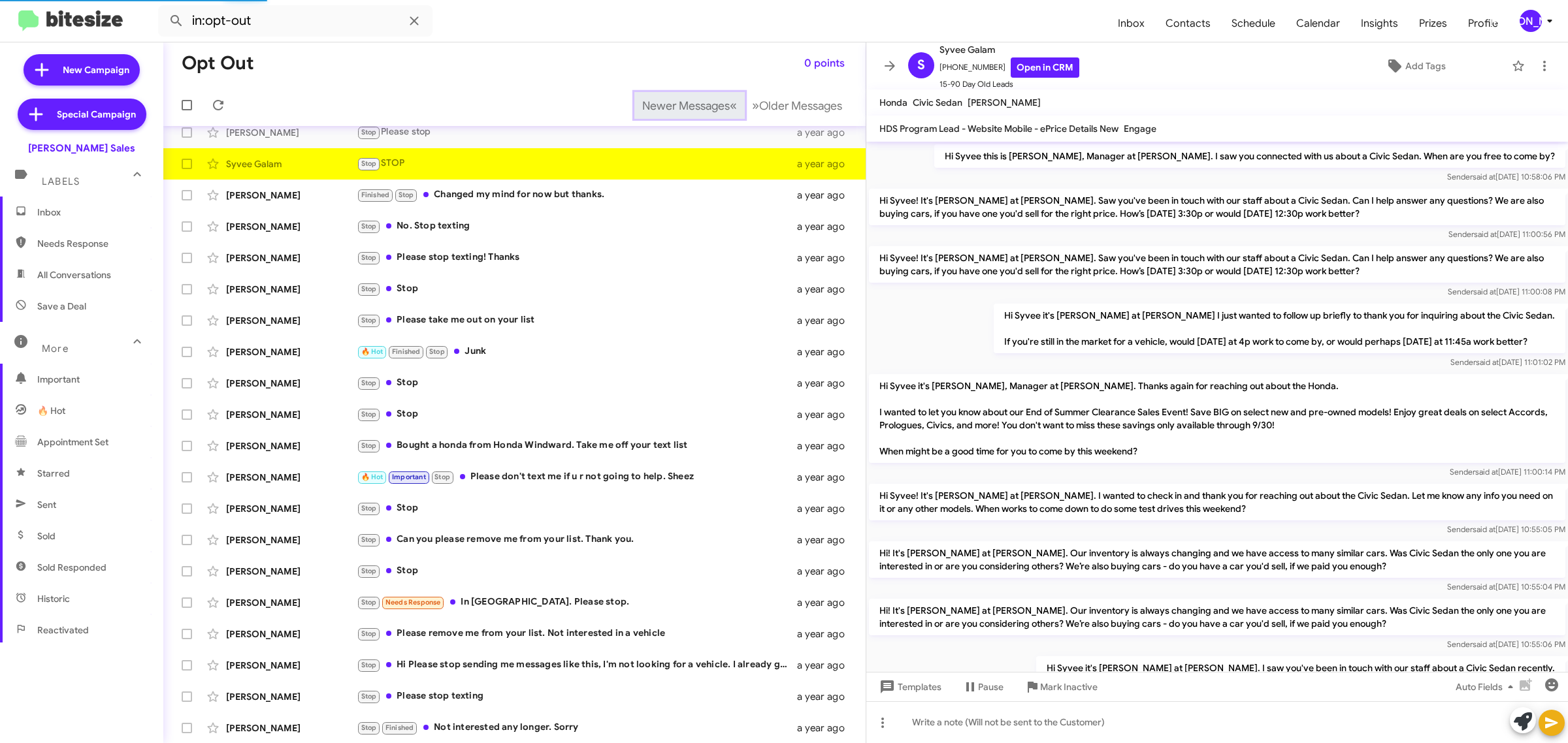
scroll to position [216, 0]
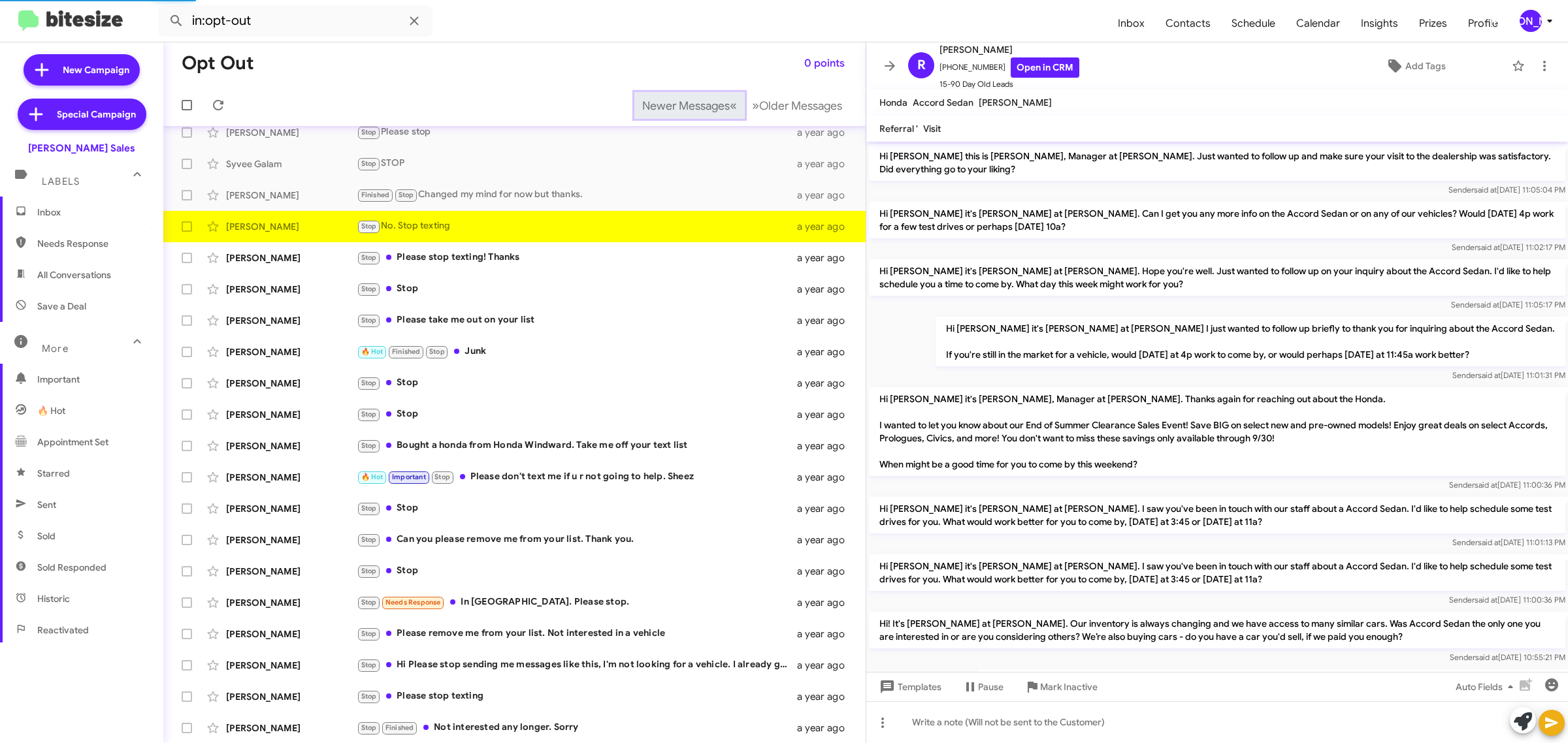
scroll to position [168, 0]
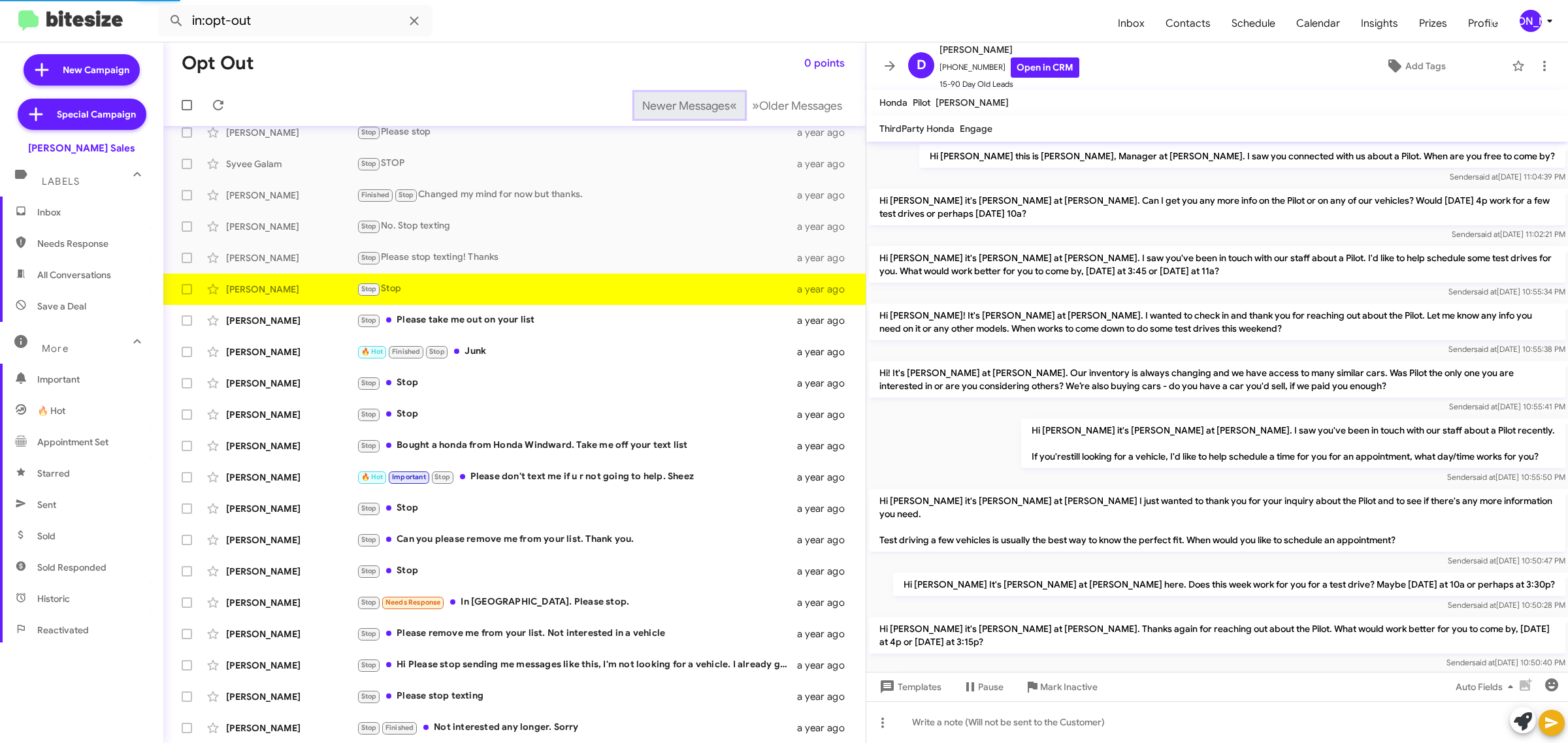
scroll to position [602, 0]
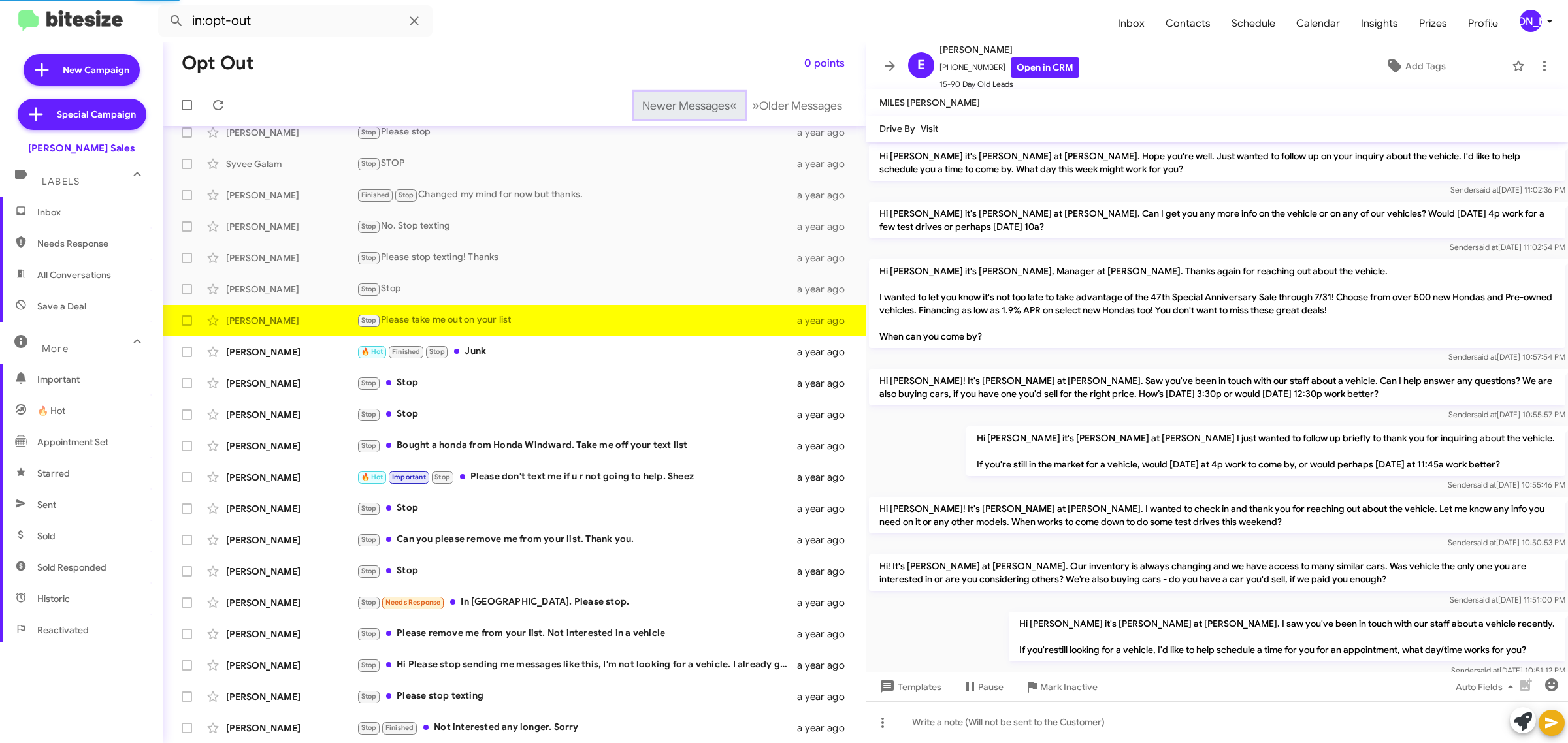
scroll to position [728, 0]
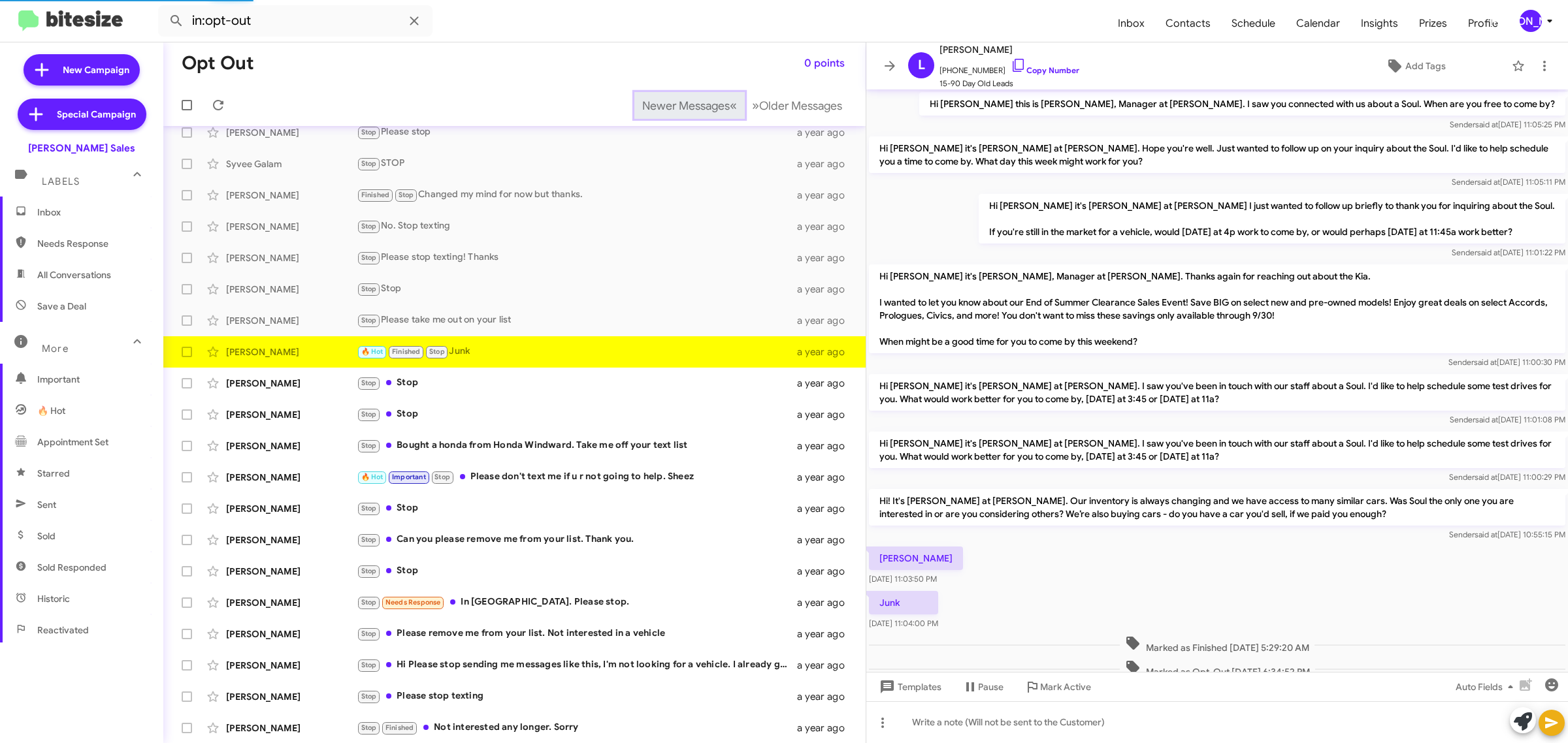
scroll to position [44, 0]
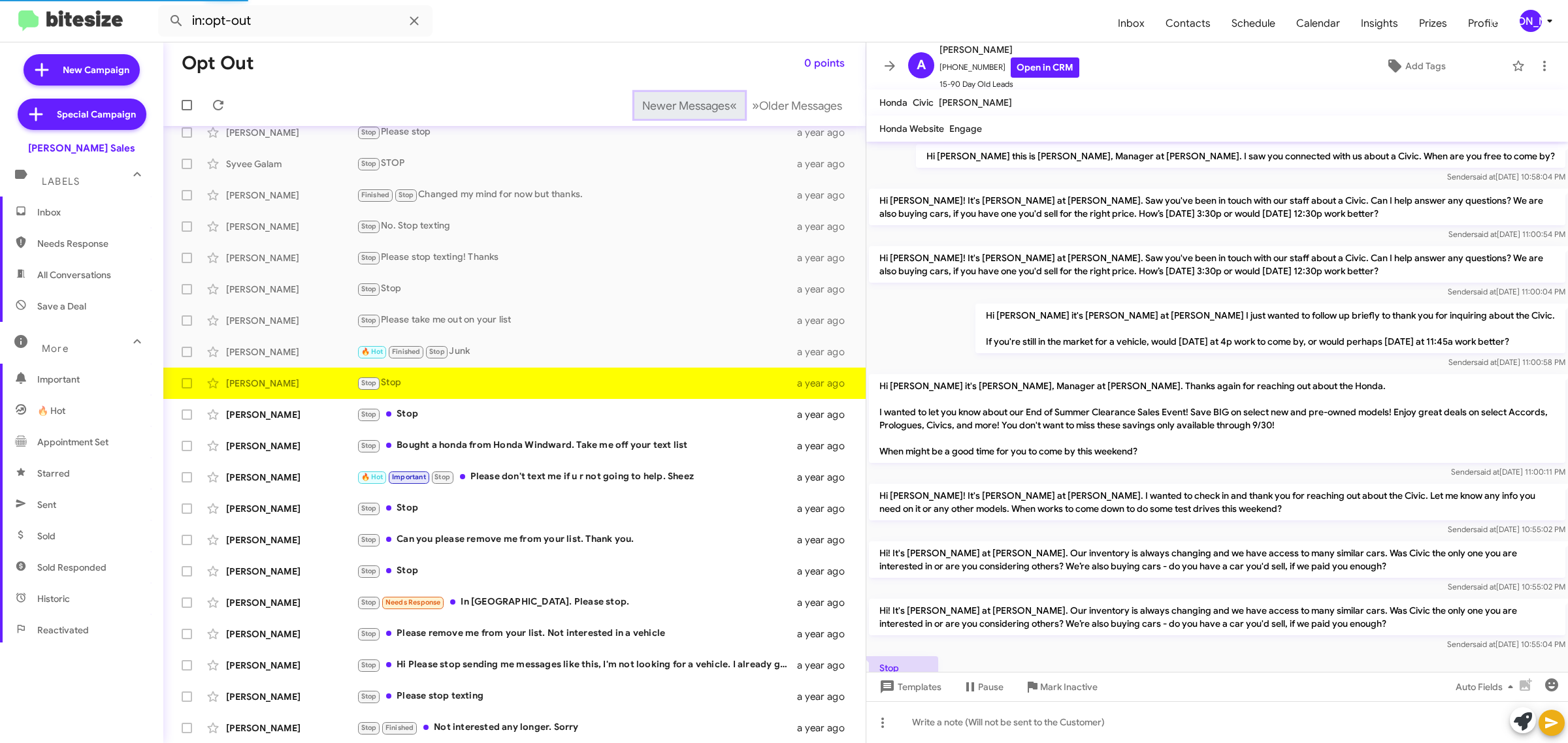
scroll to position [82, 0]
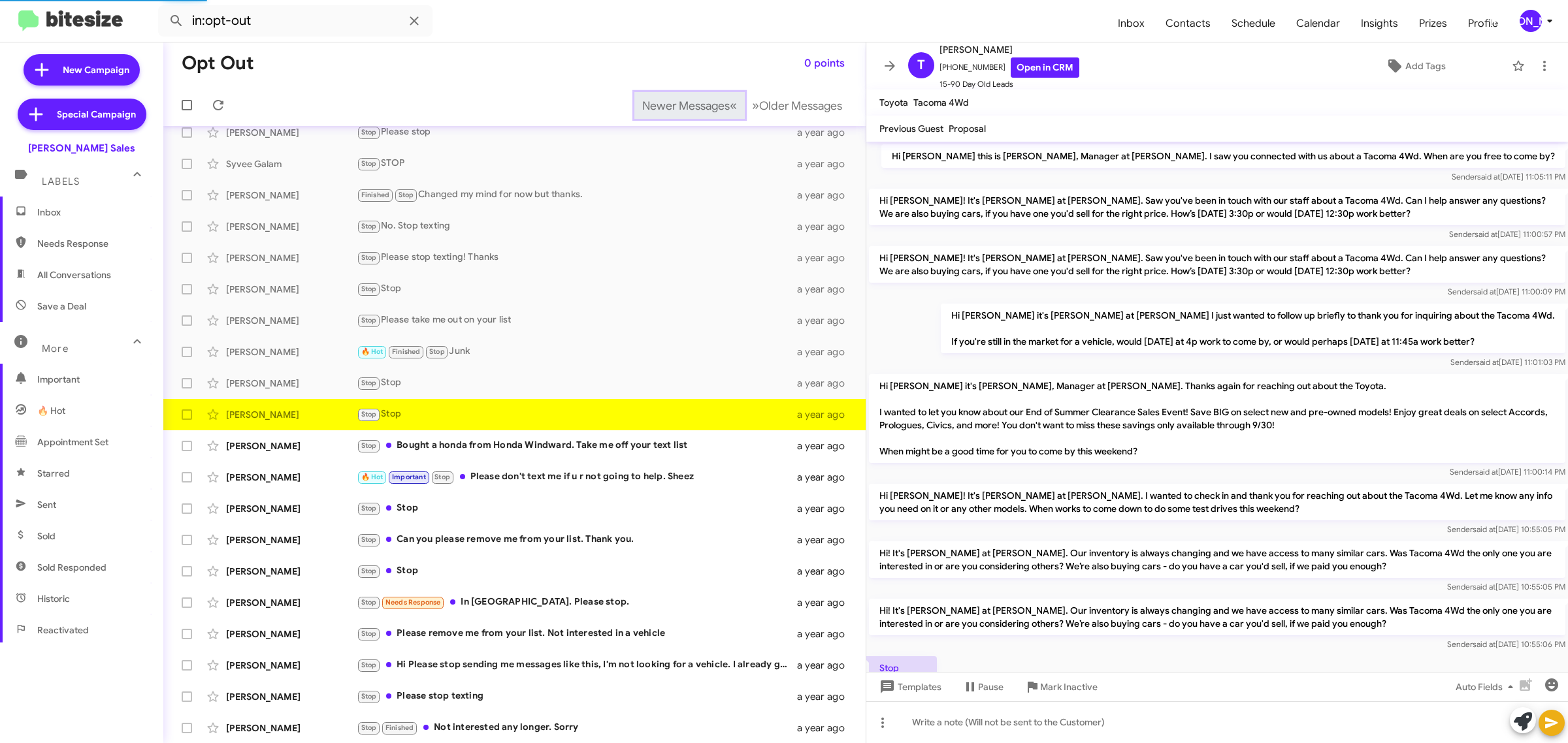
scroll to position [82, 0]
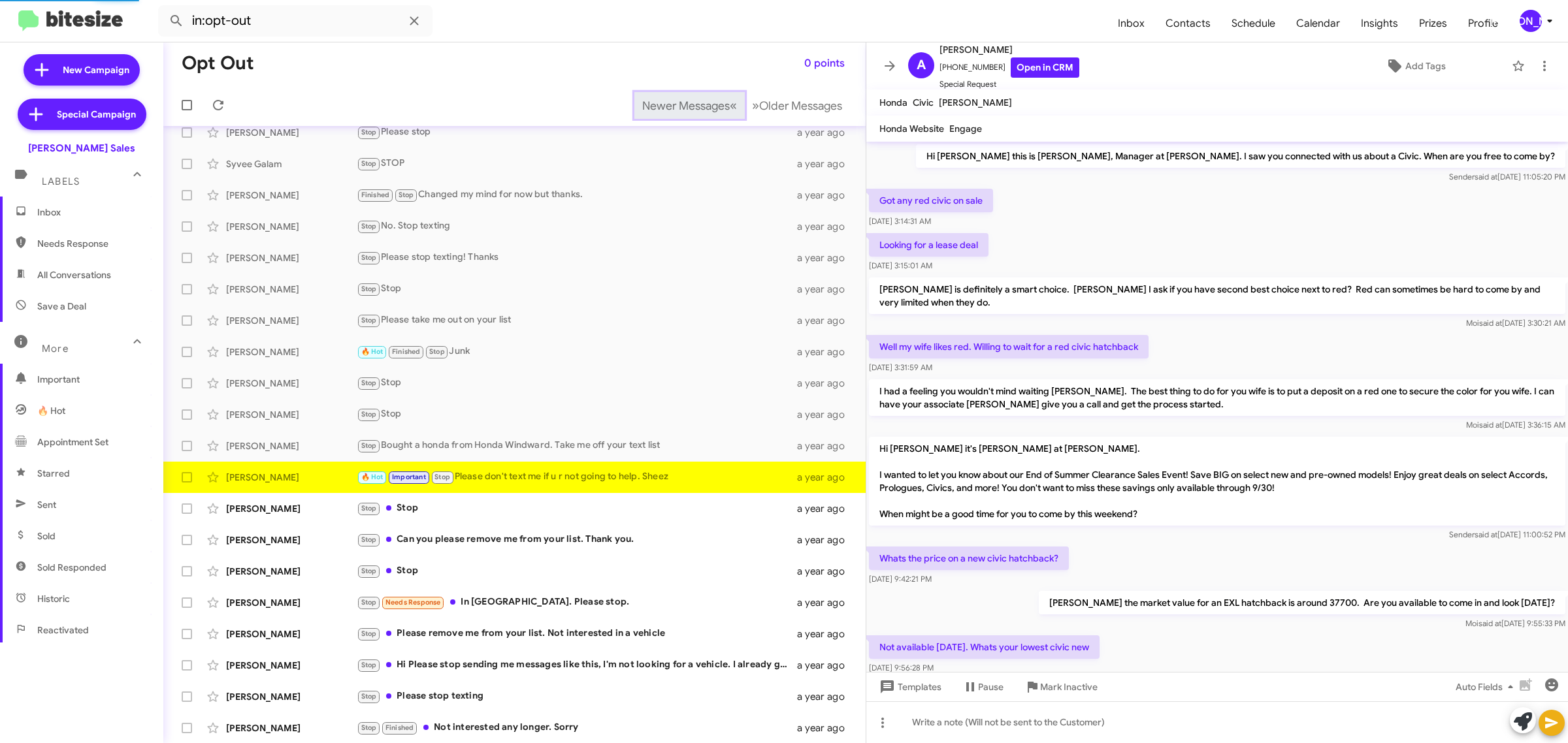
scroll to position [158, 0]
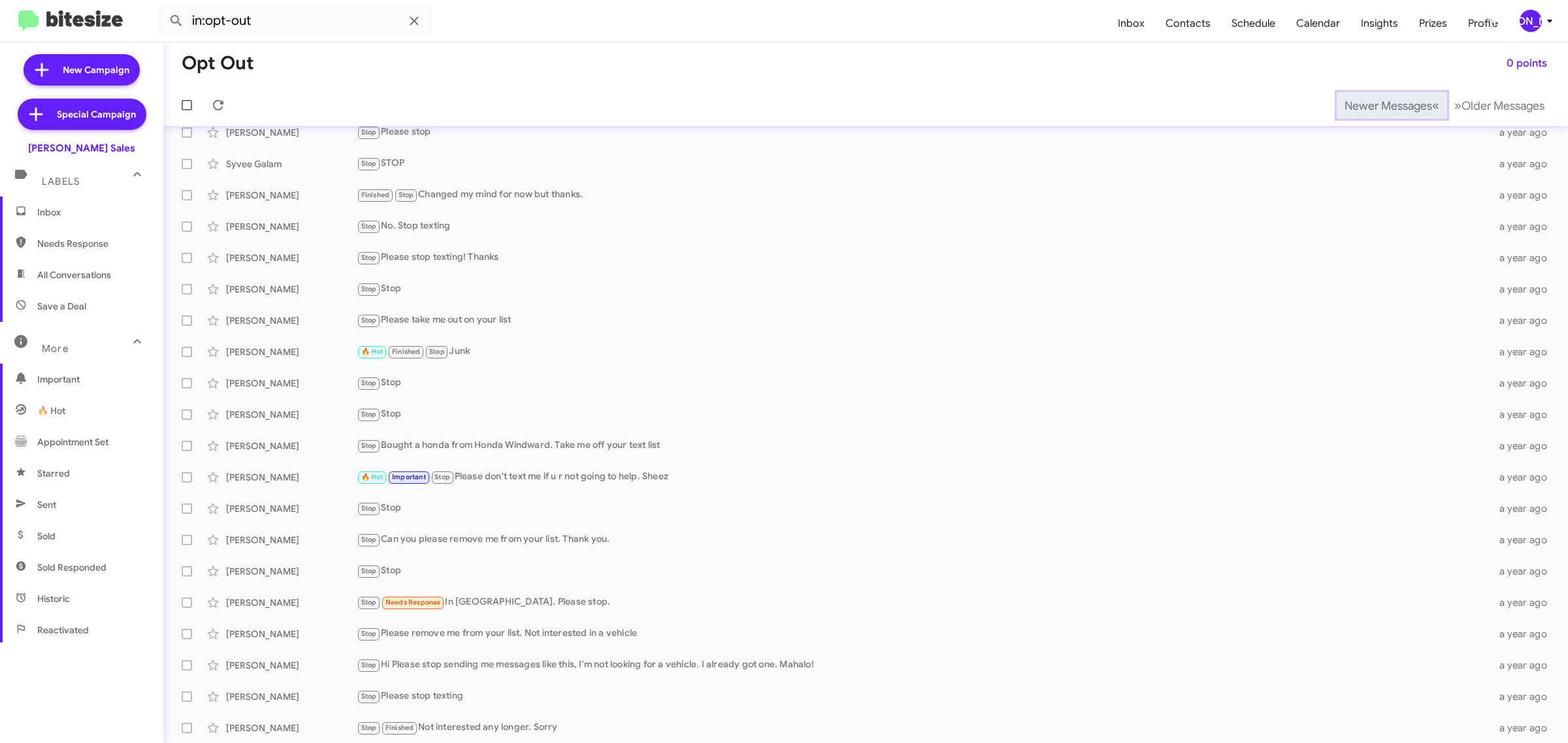
click at [1366, 104] on span "Newer Messages" at bounding box center [1388, 106] width 88 height 15
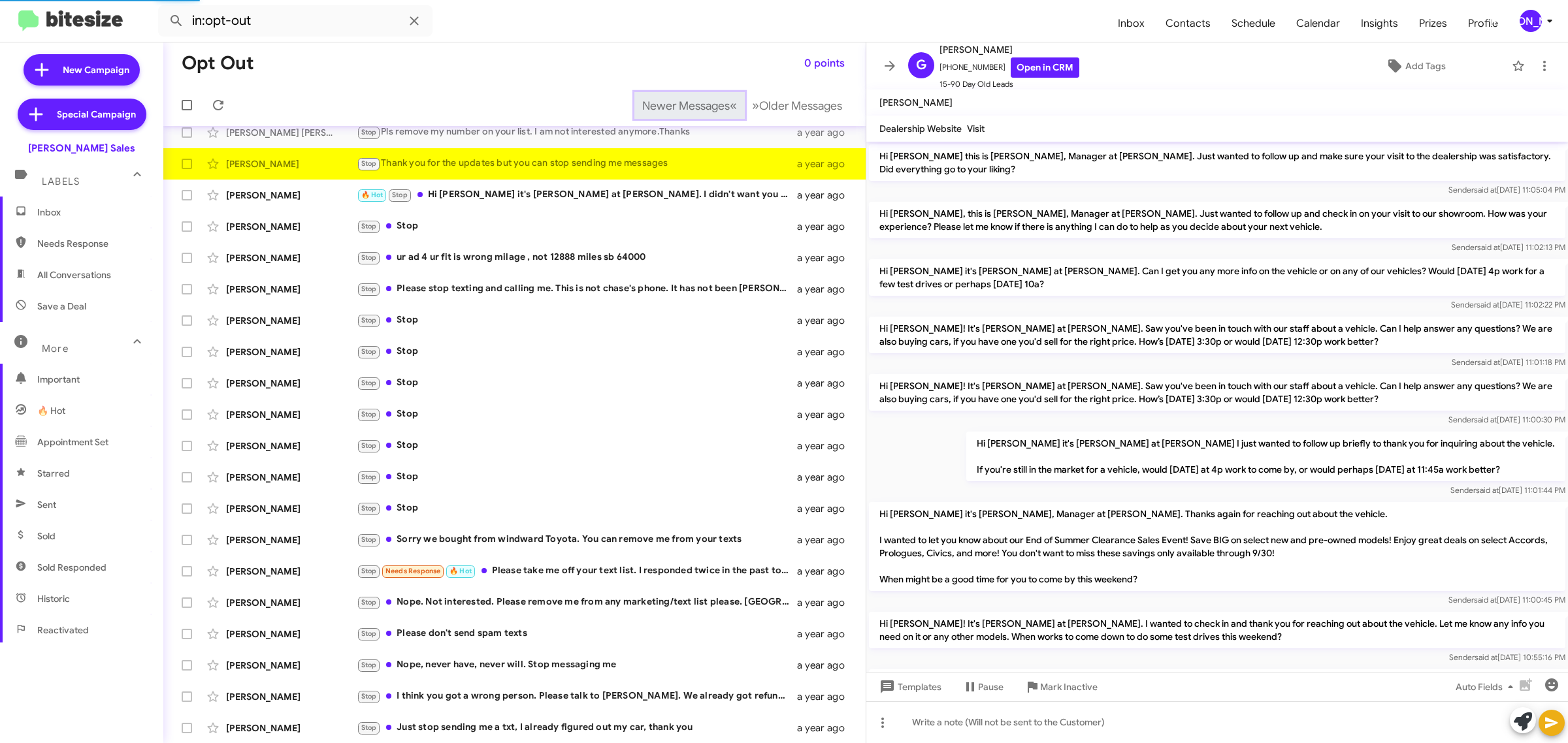
scroll to position [671, 0]
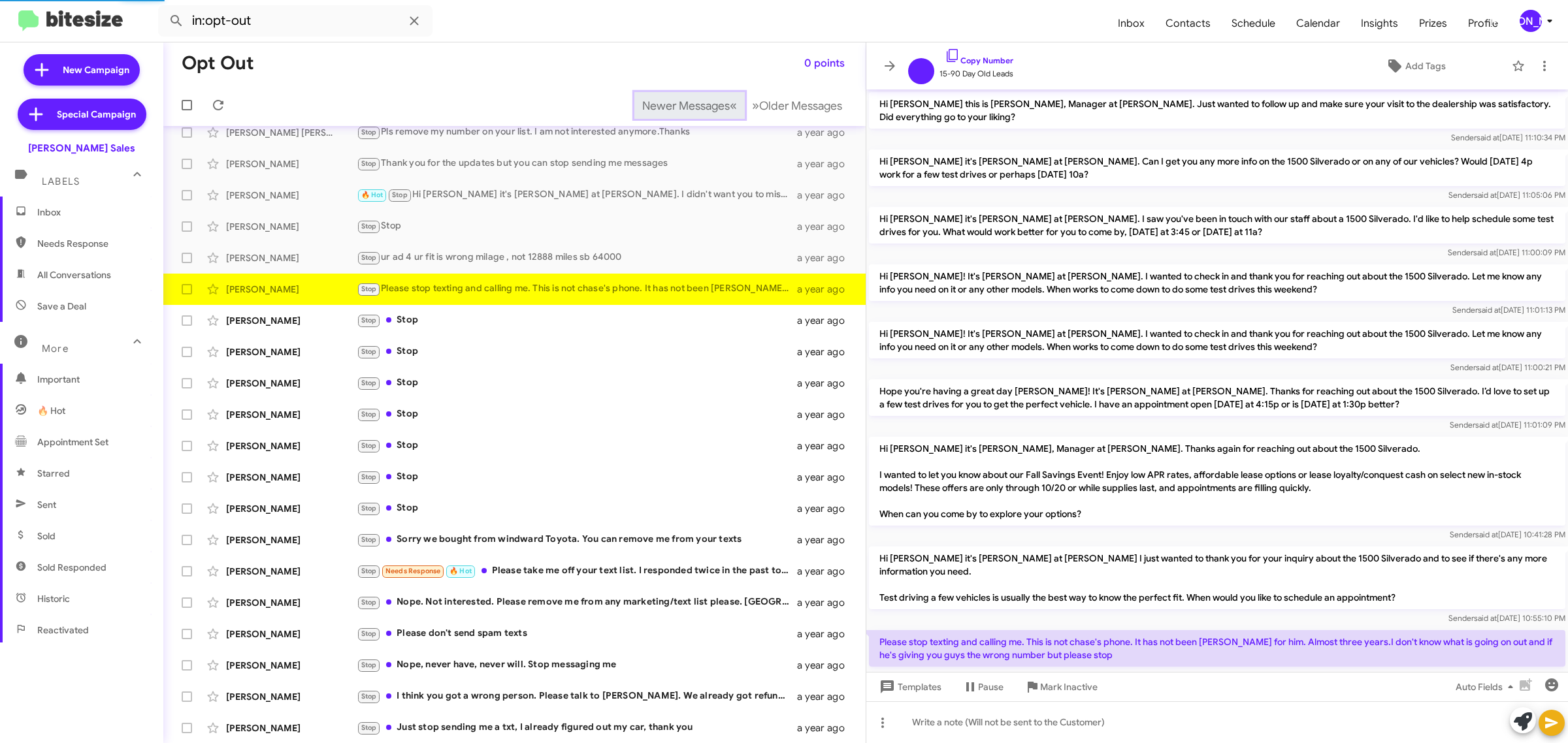
scroll to position [69, 0]
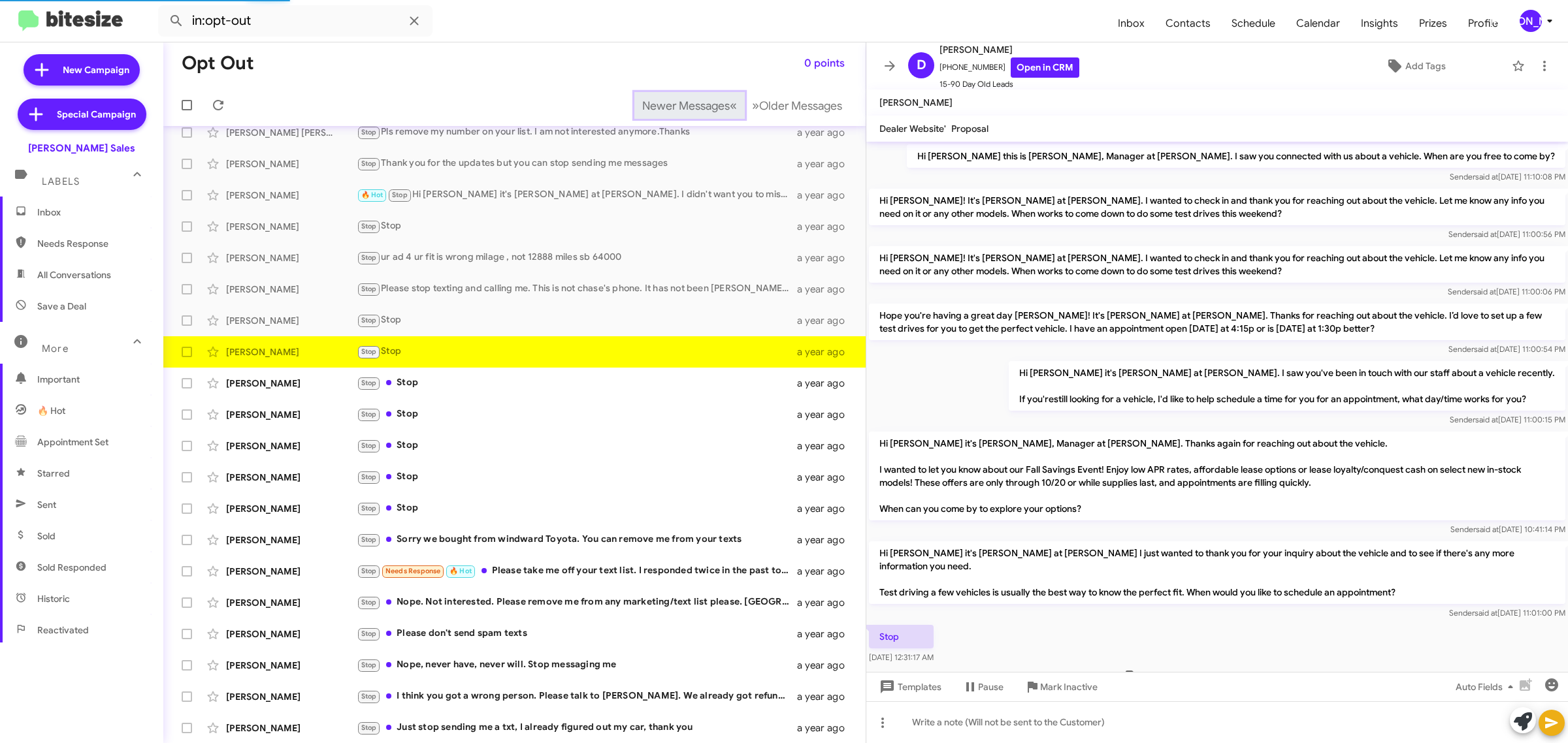
scroll to position [34, 0]
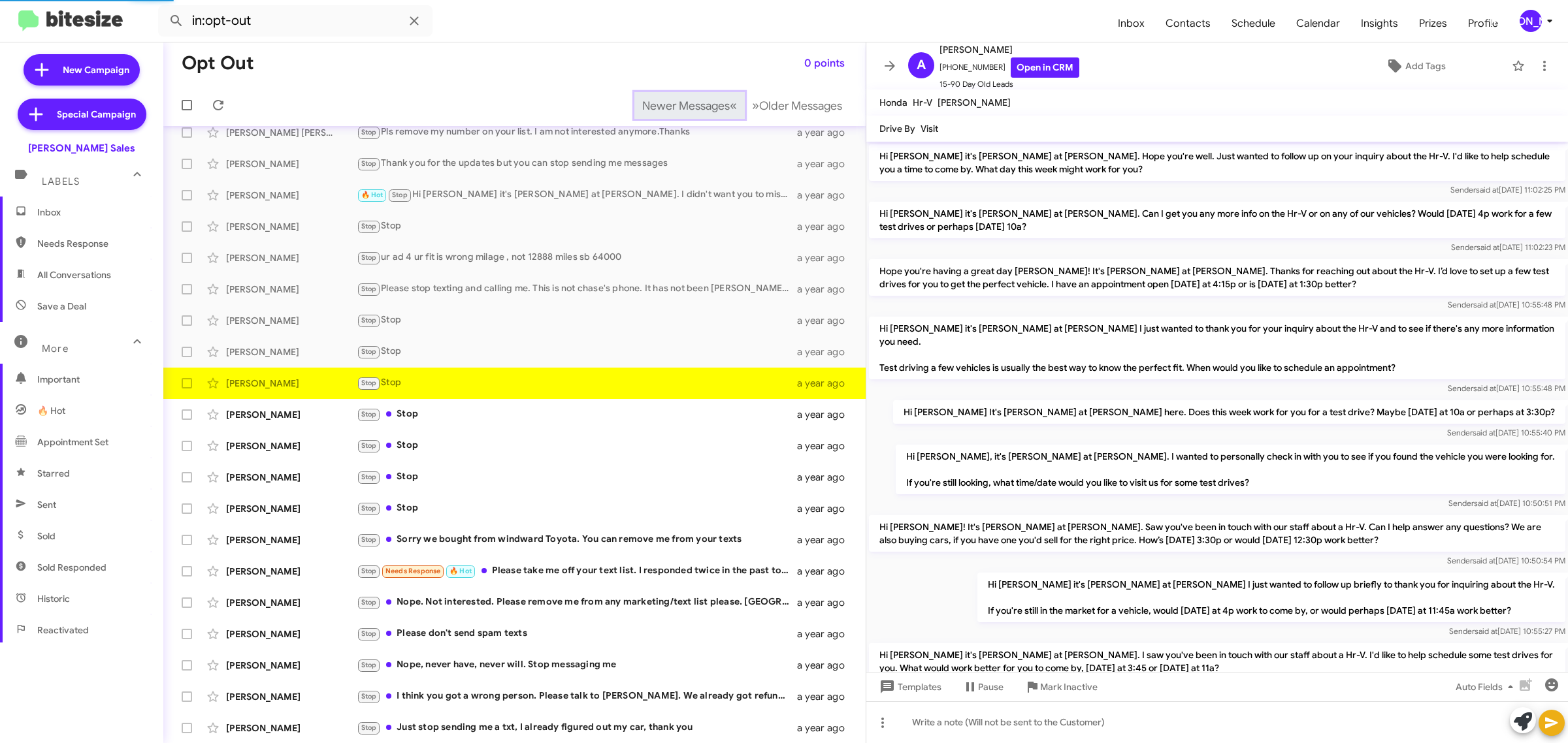
scroll to position [676, 0]
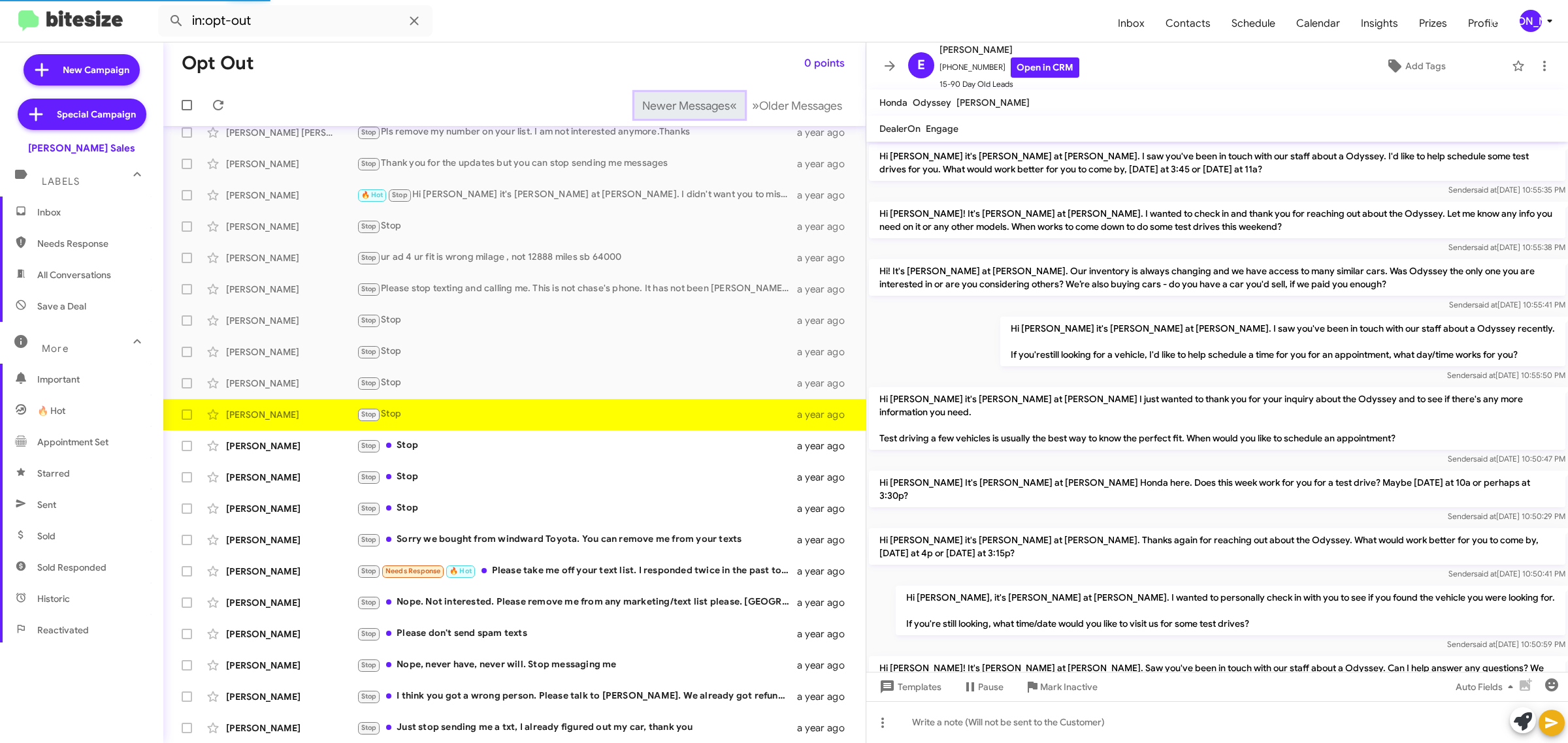
scroll to position [728, 0]
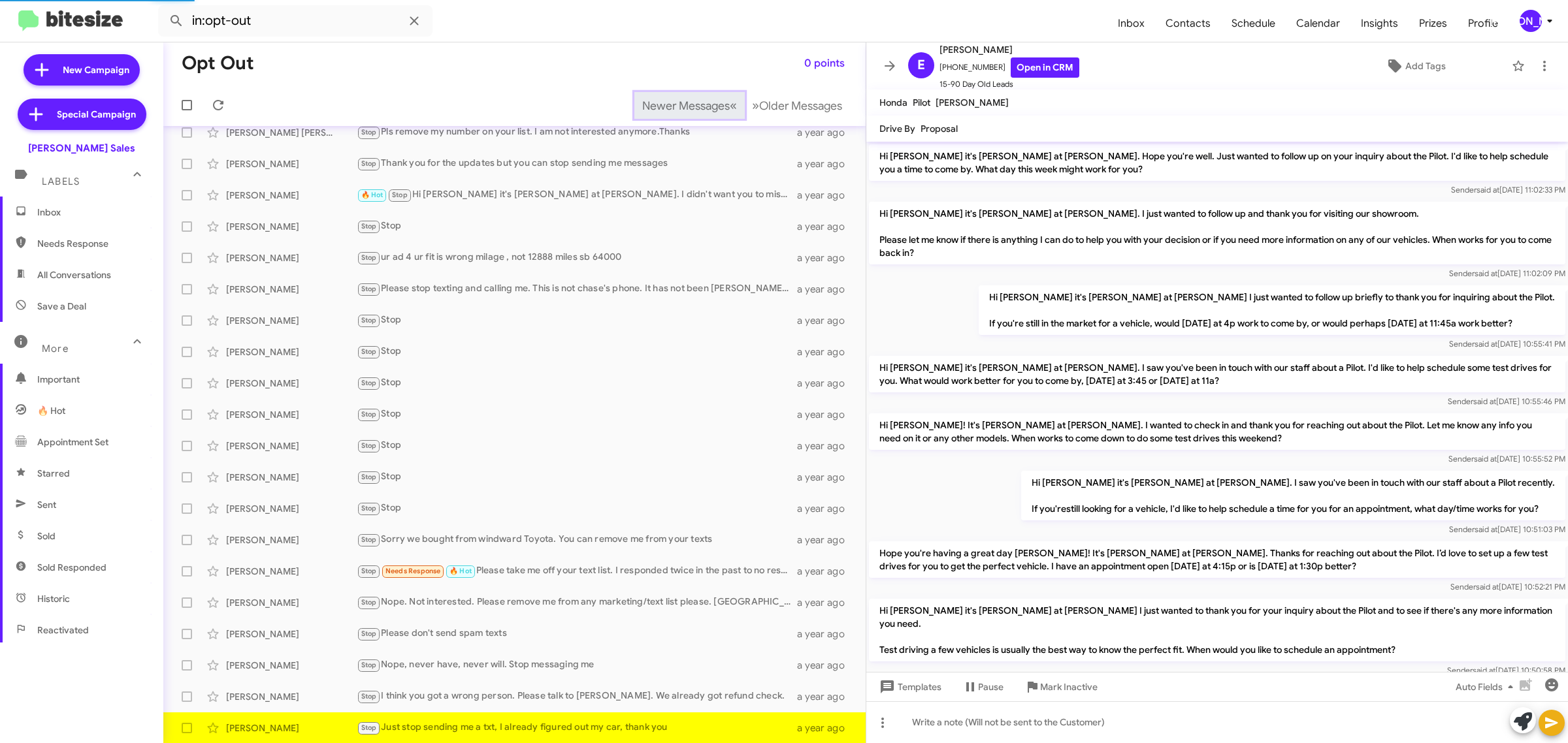
scroll to position [715, 0]
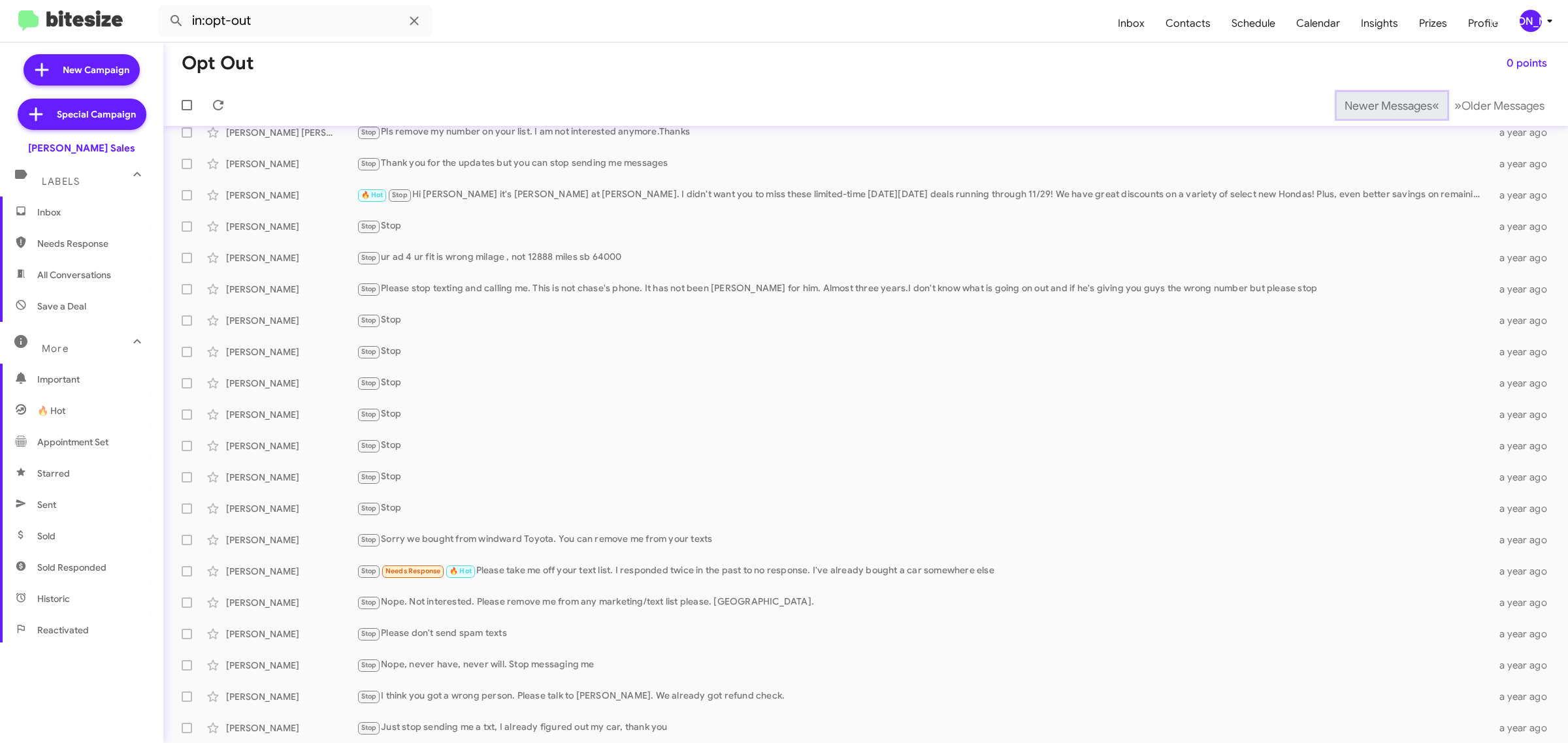
click at [1366, 104] on span "Newer Messages" at bounding box center [1388, 106] width 88 height 15
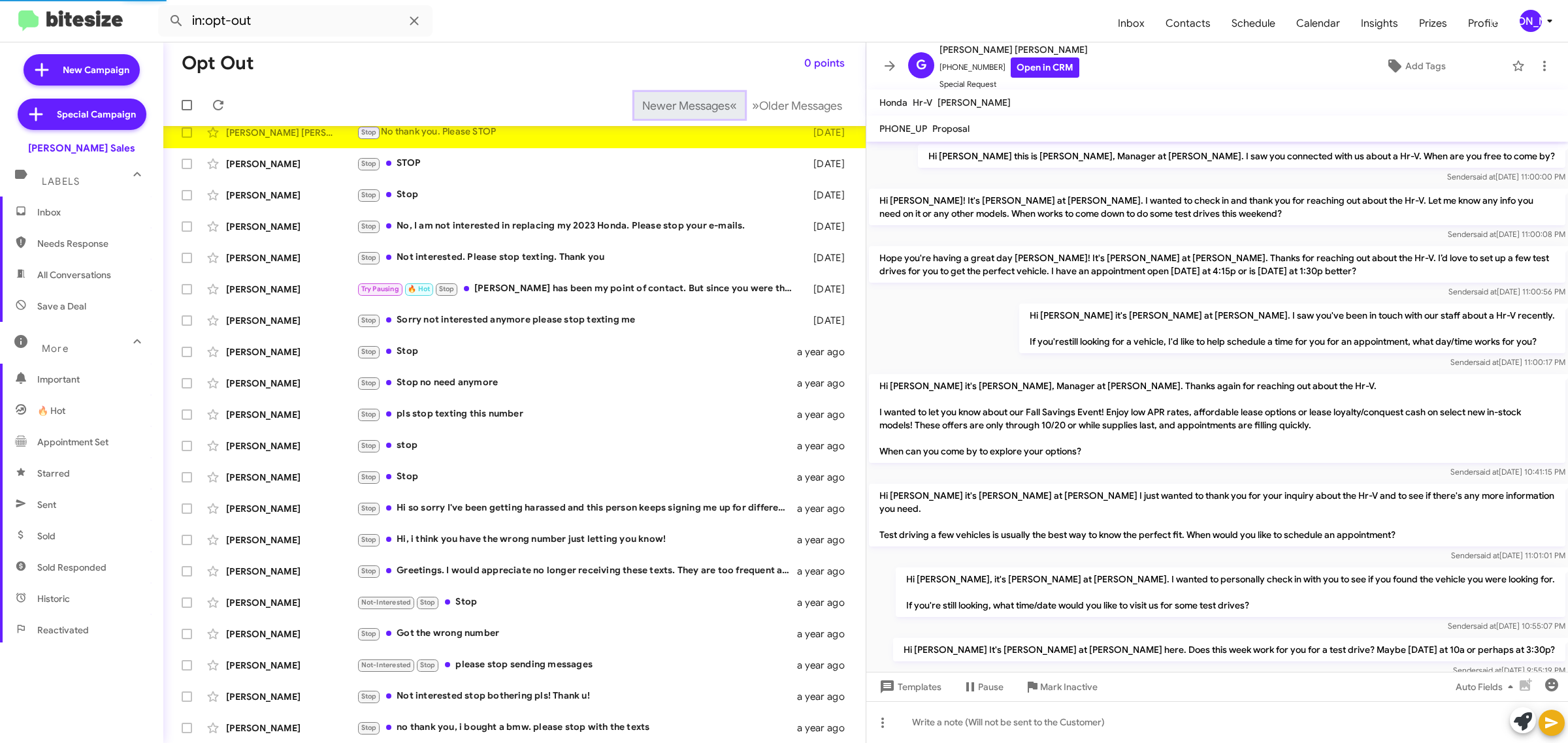
scroll to position [645, 0]
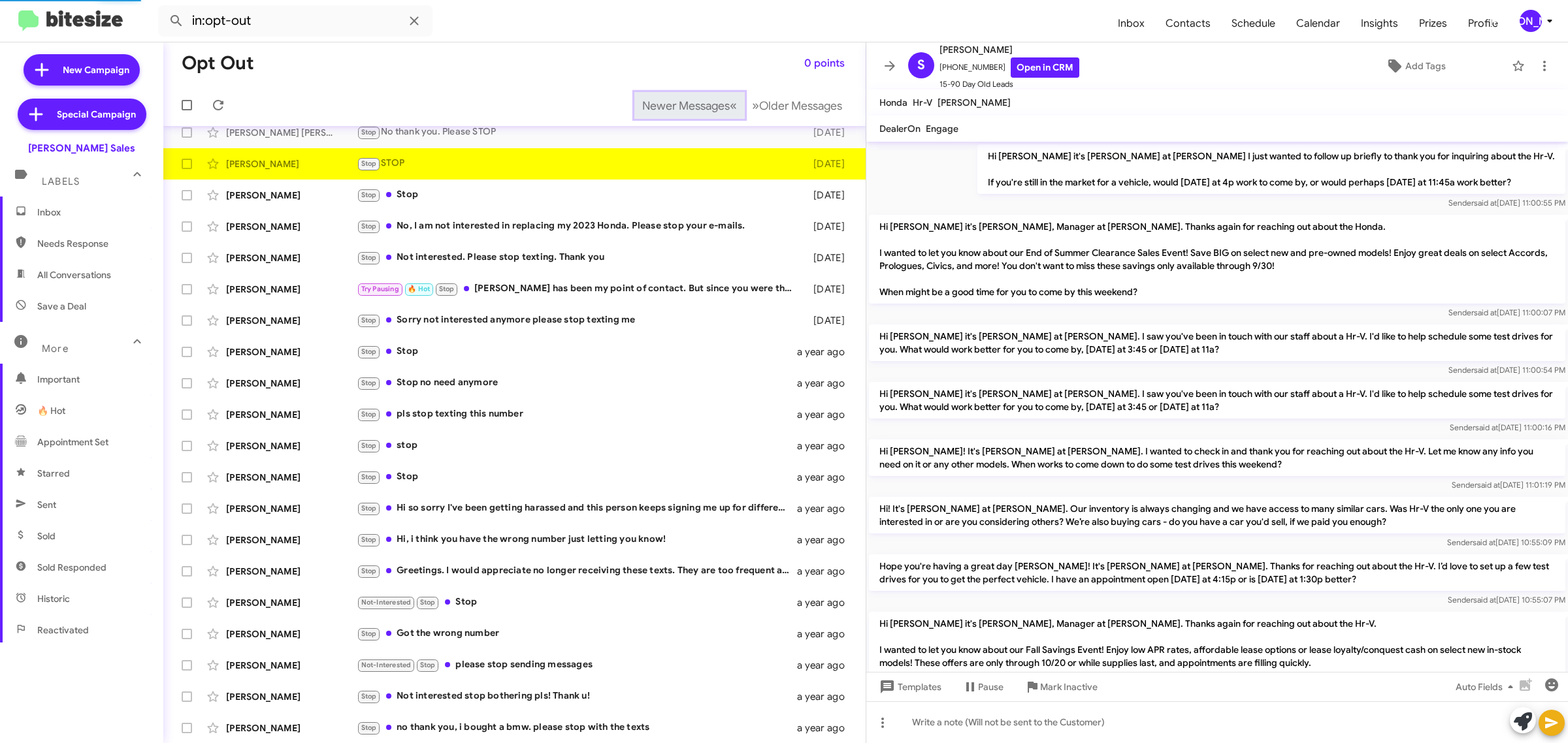
scroll to position [845, 0]
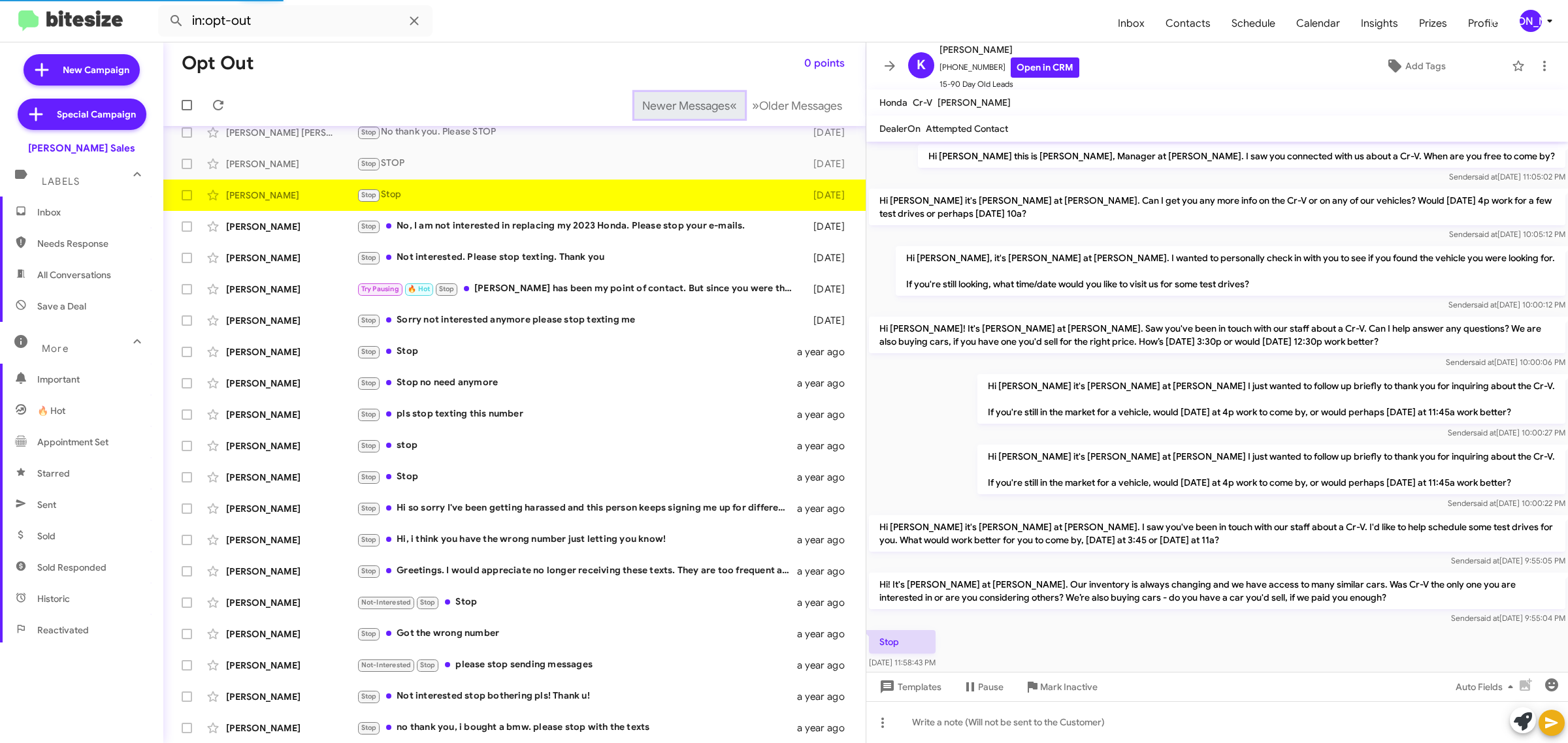
scroll to position [55, 0]
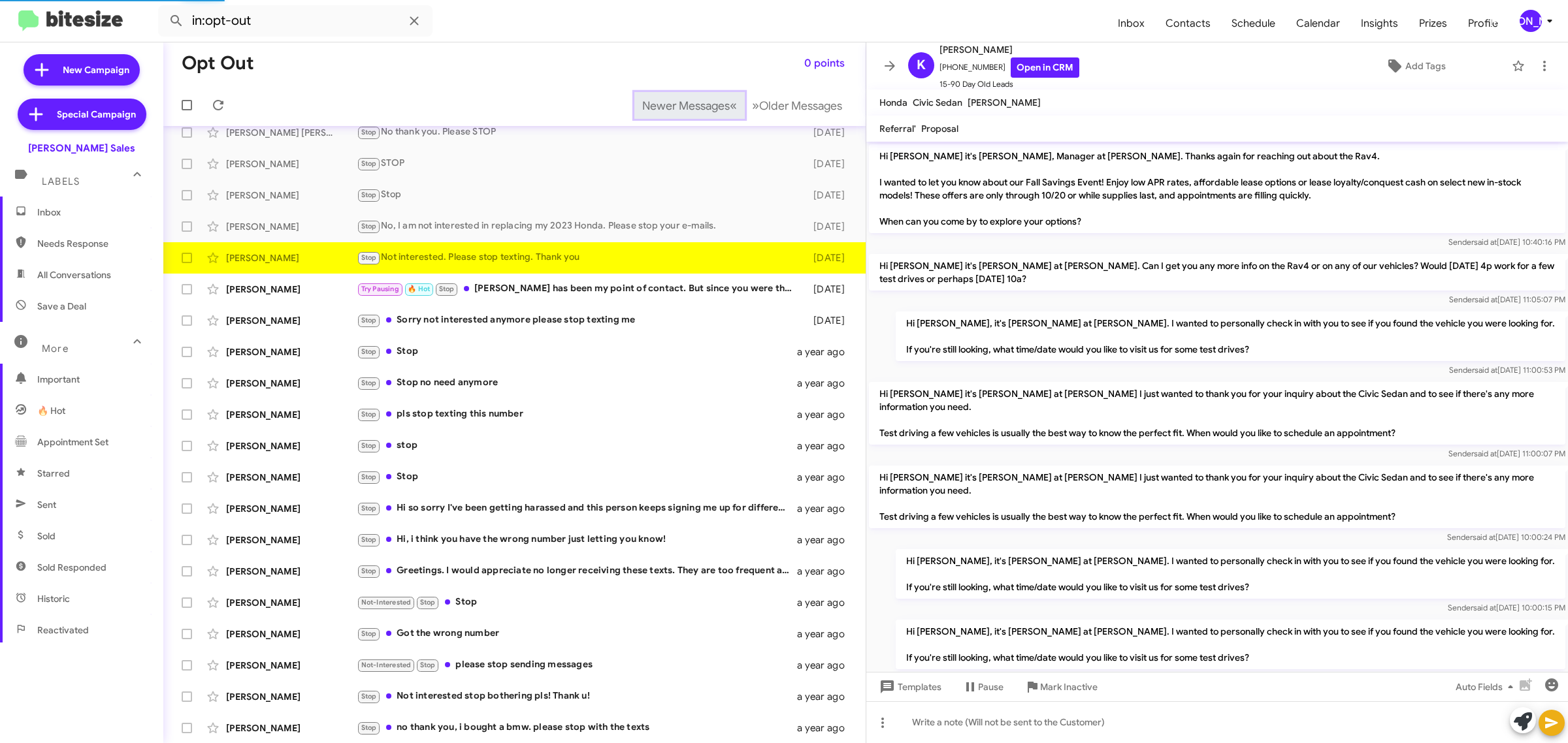
scroll to position [328, 0]
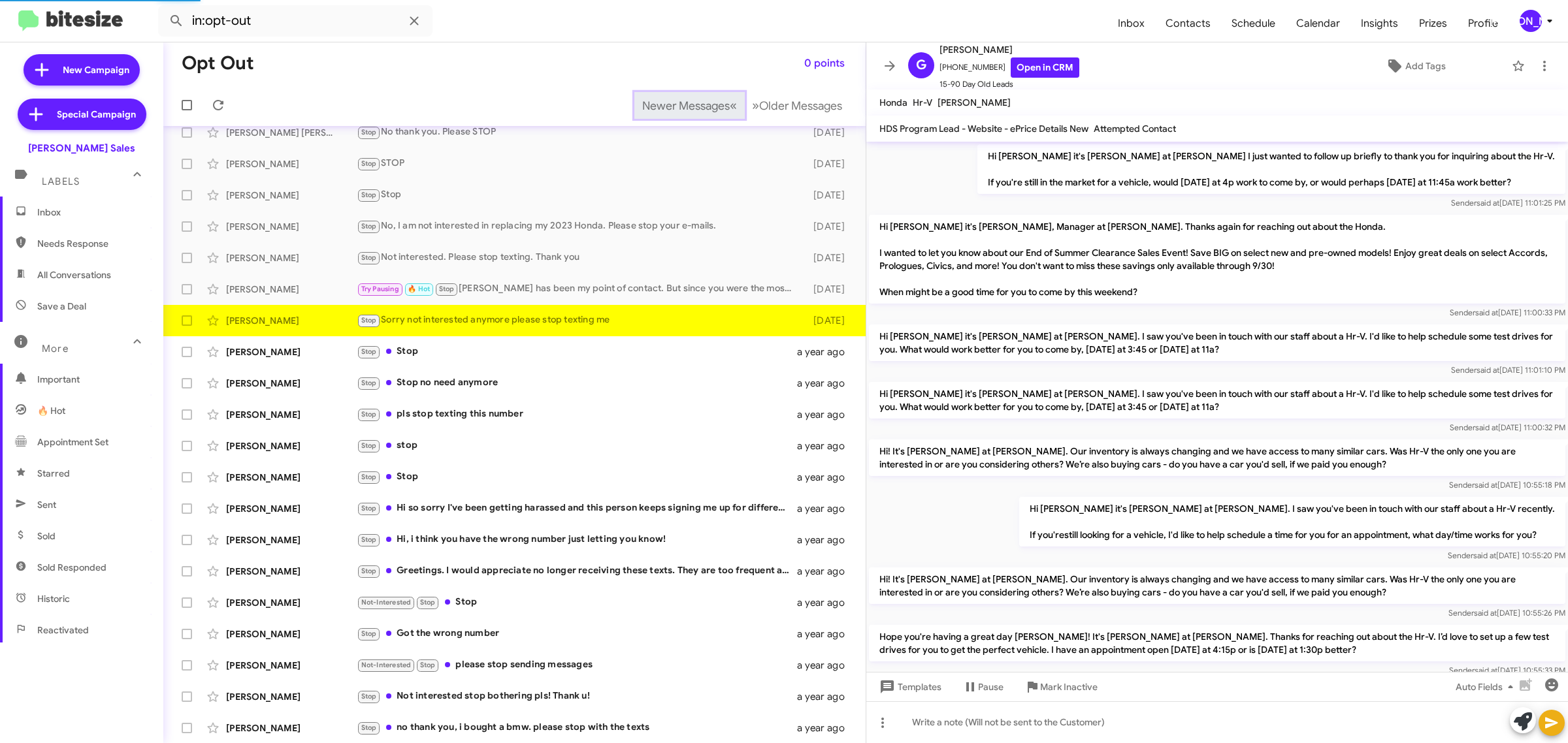
scroll to position [858, 0]
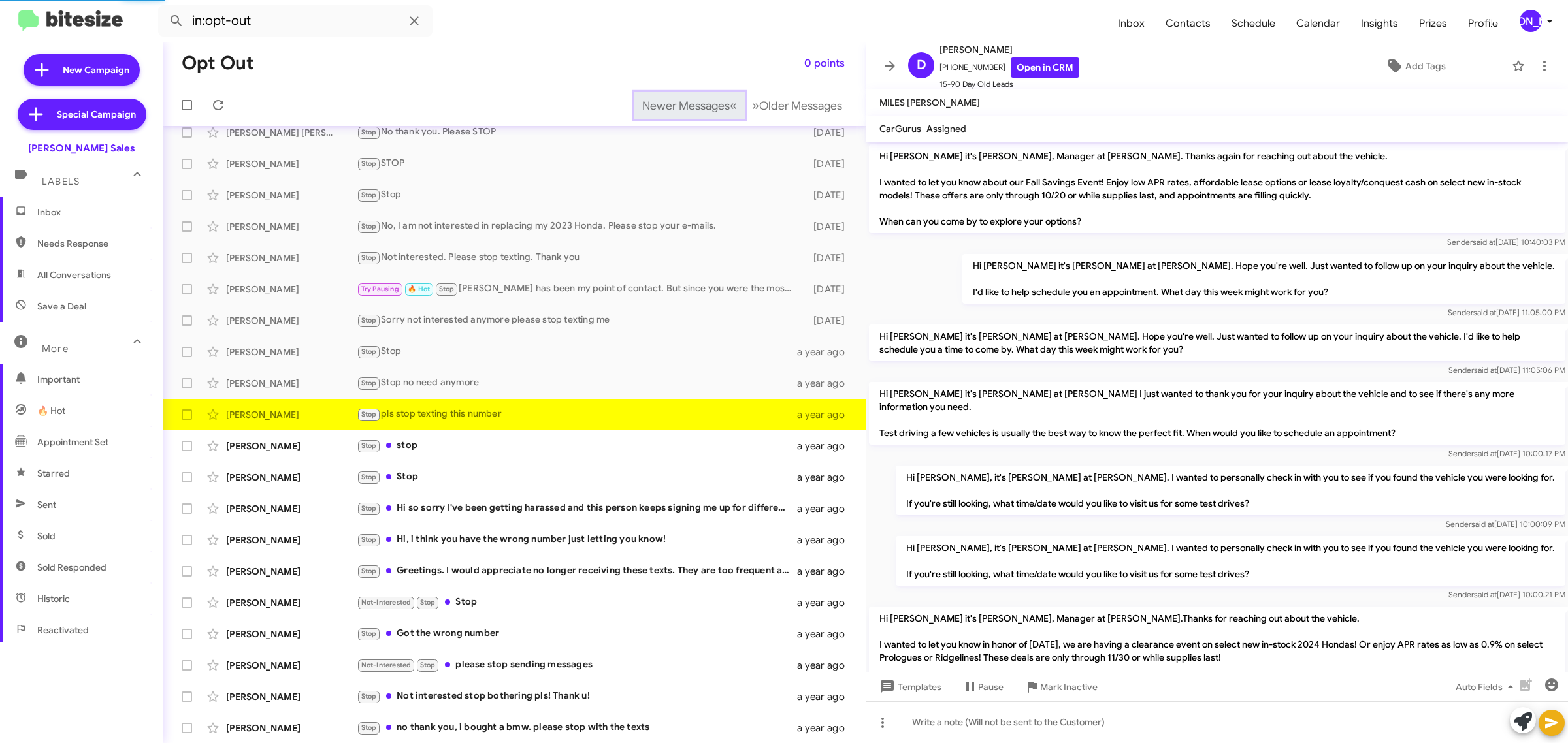
scroll to position [246, 0]
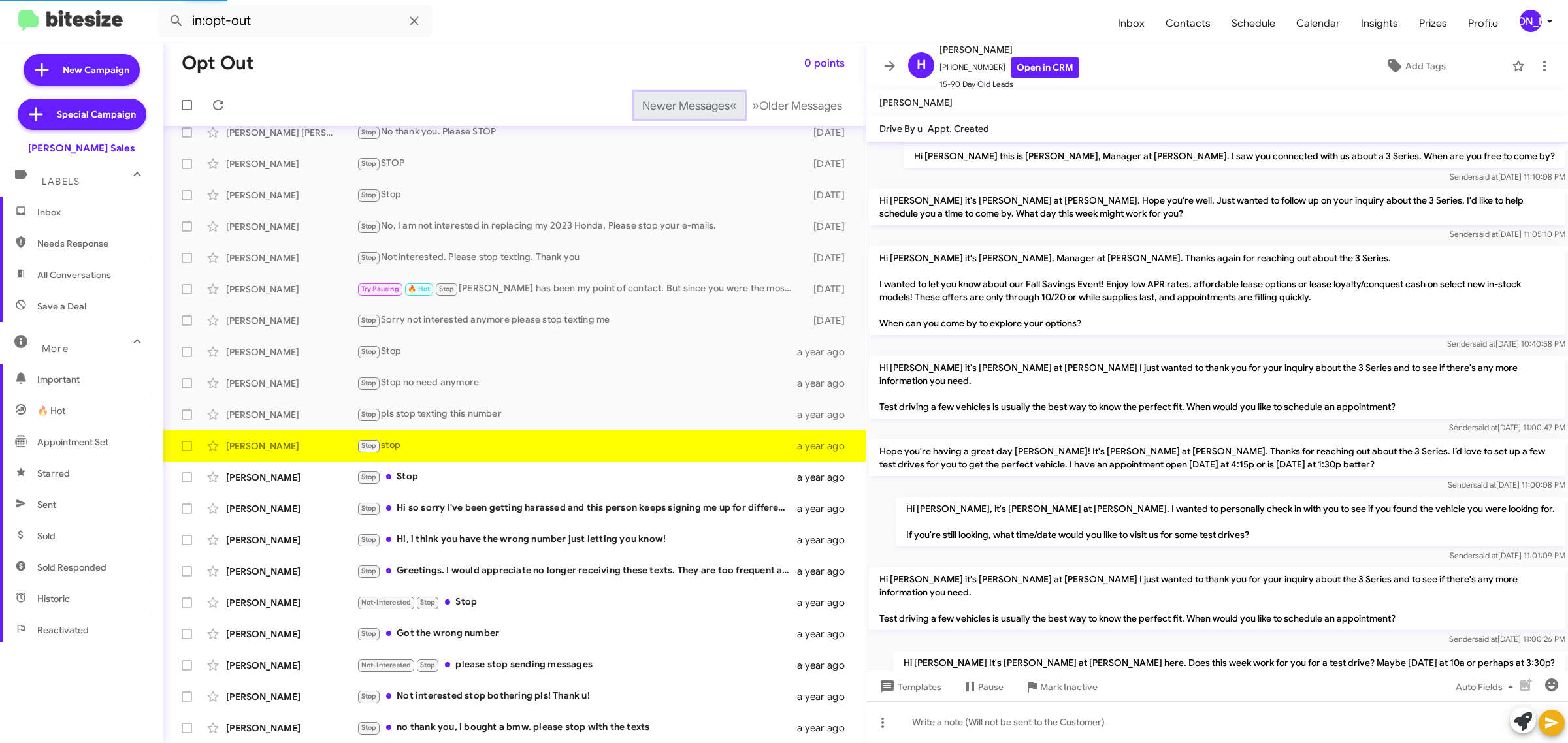
scroll to position [399, 0]
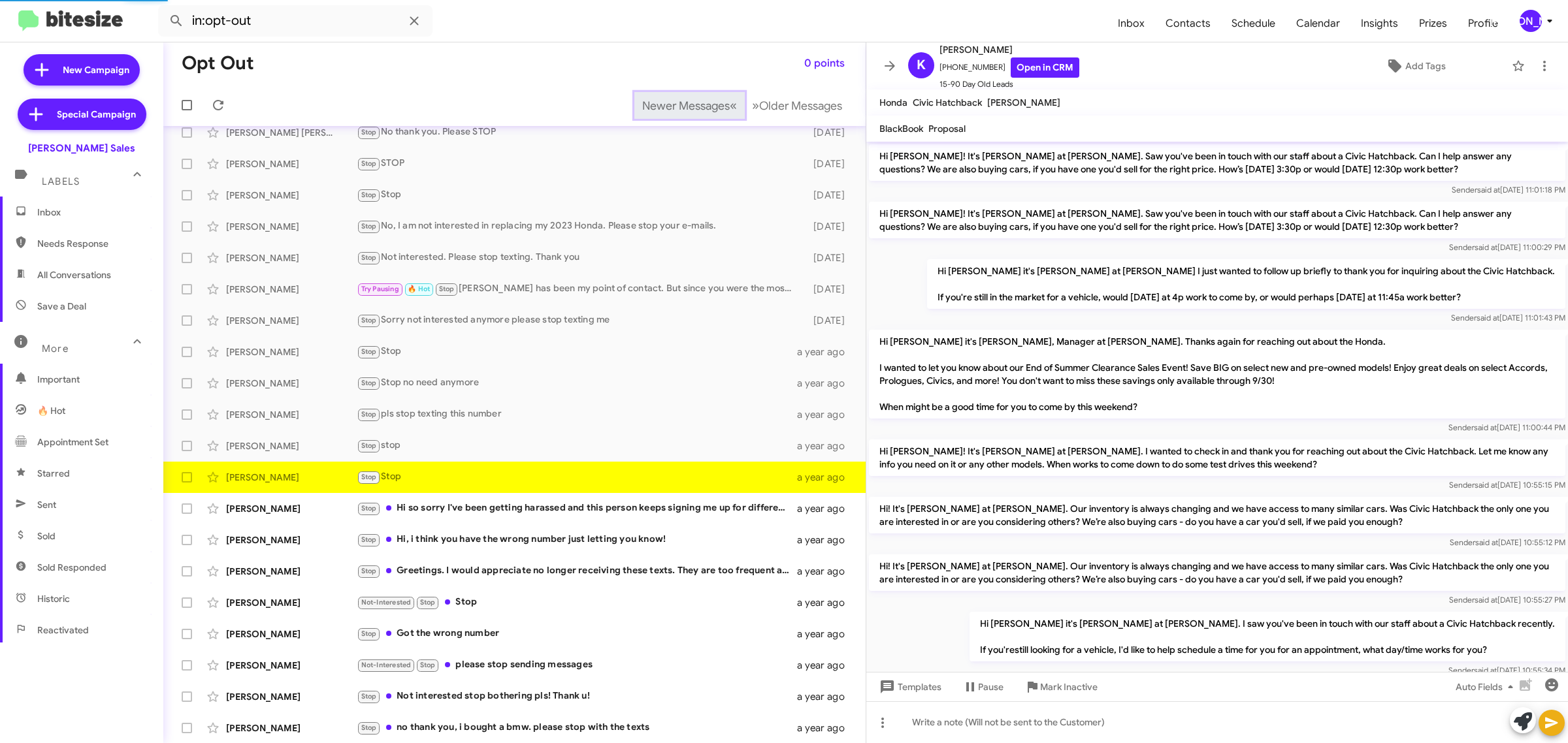
scroll to position [885, 0]
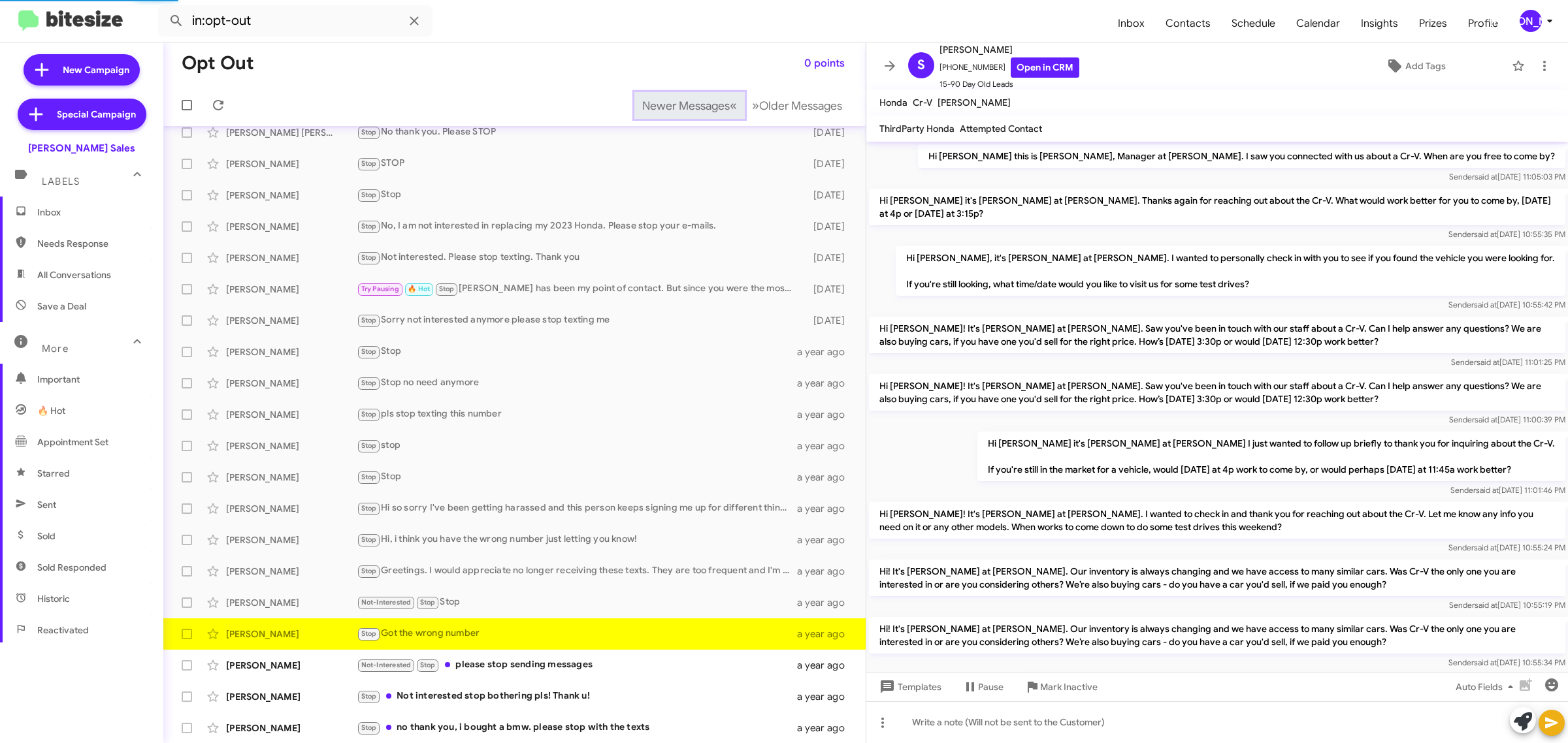
scroll to position [667, 0]
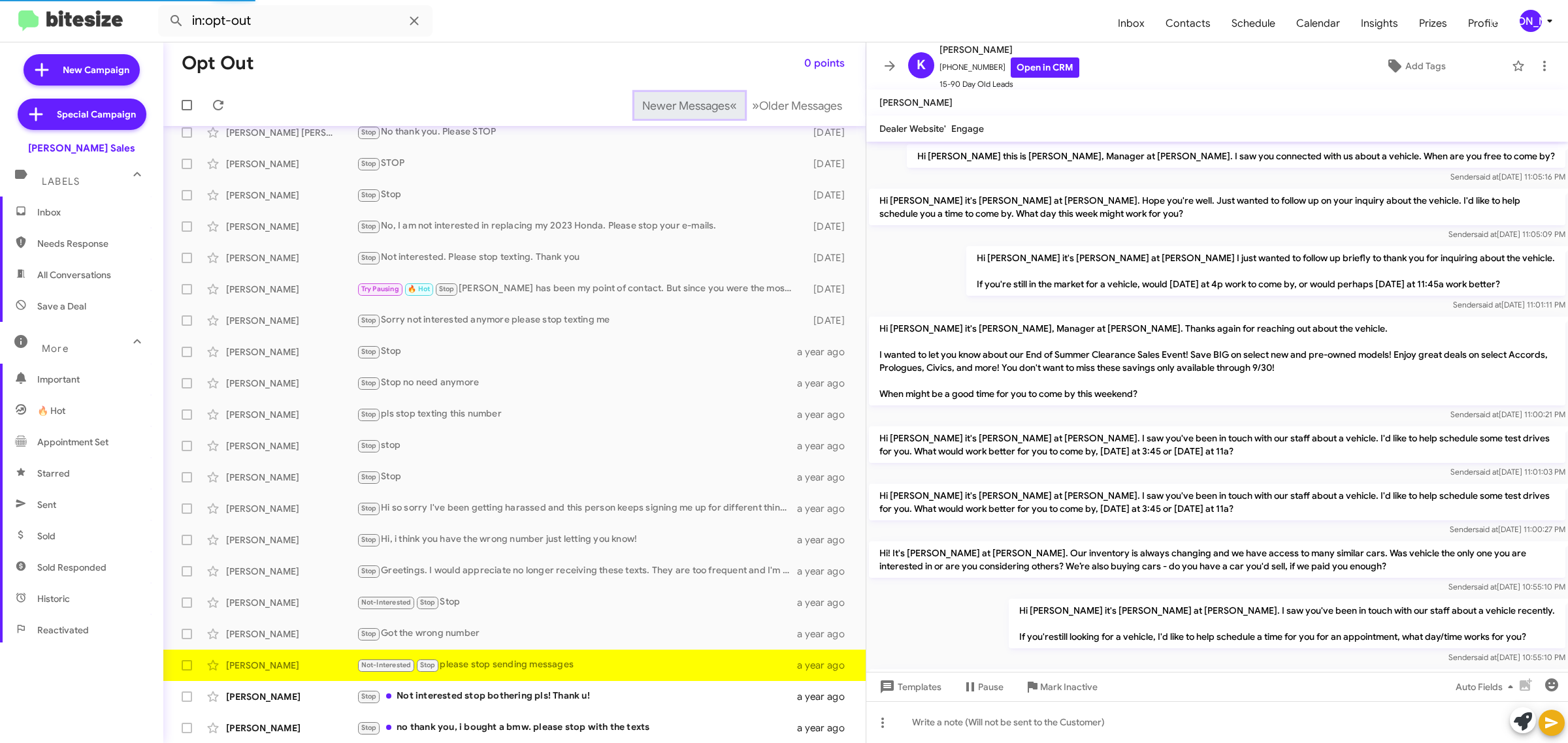
scroll to position [733, 0]
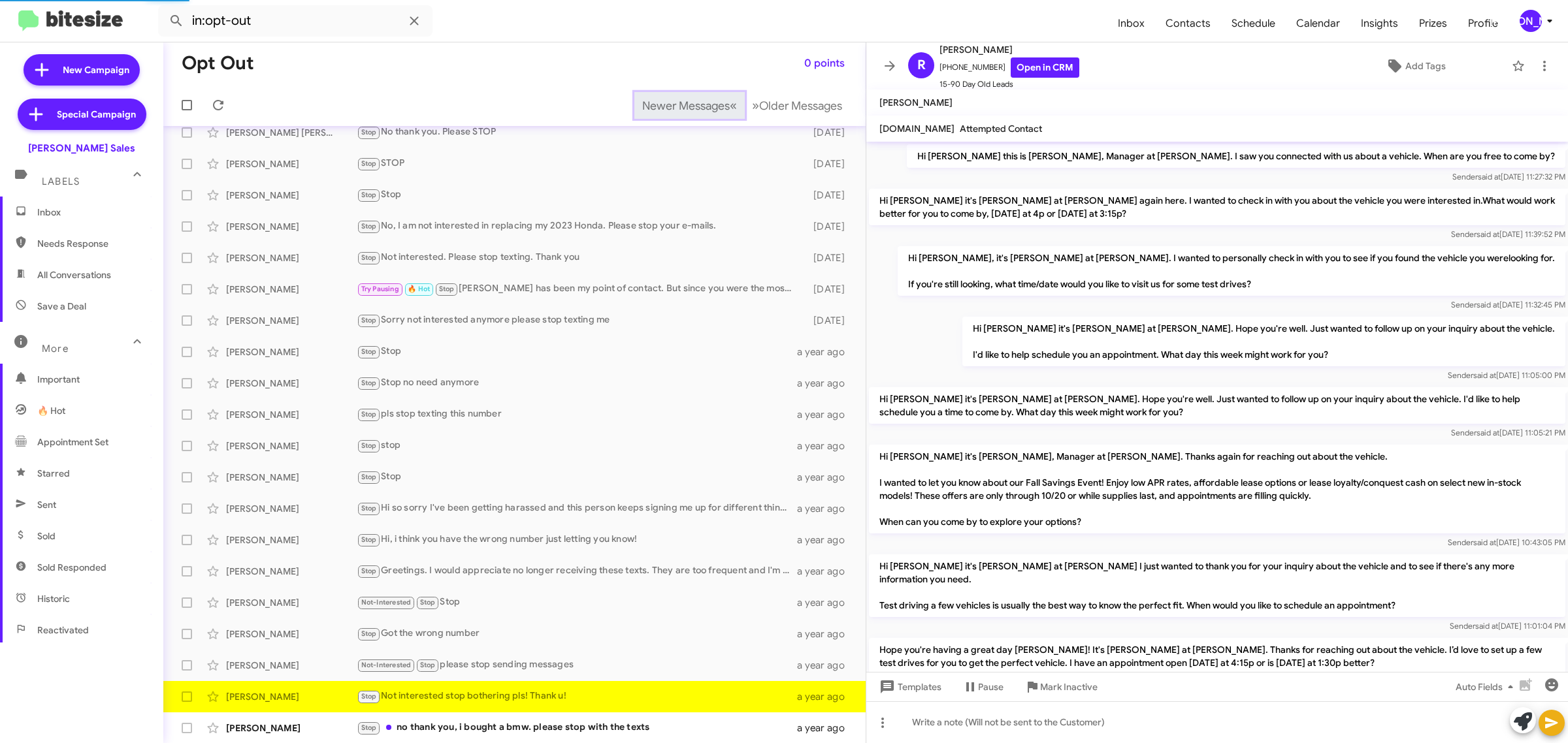
scroll to position [302, 0]
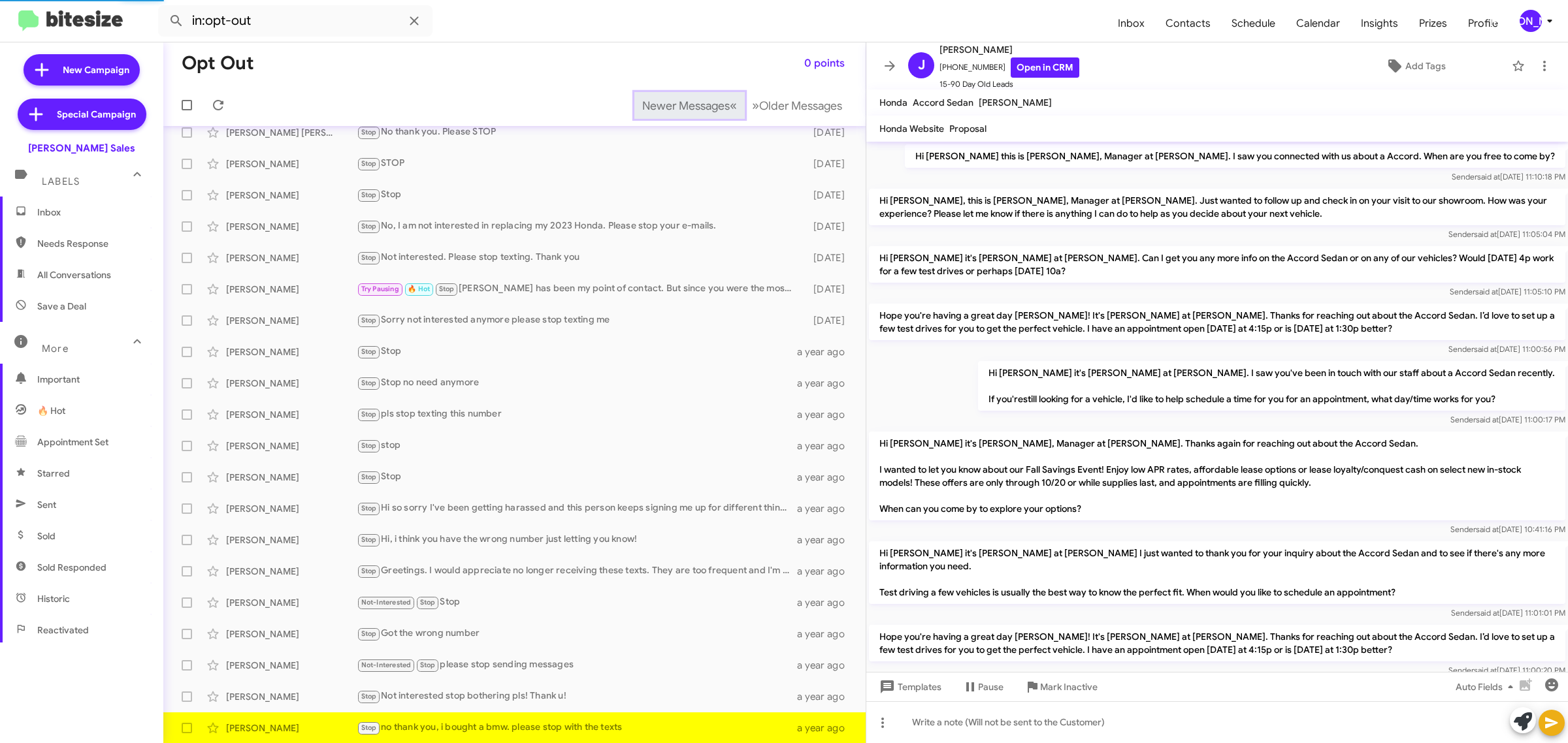
scroll to position [216, 0]
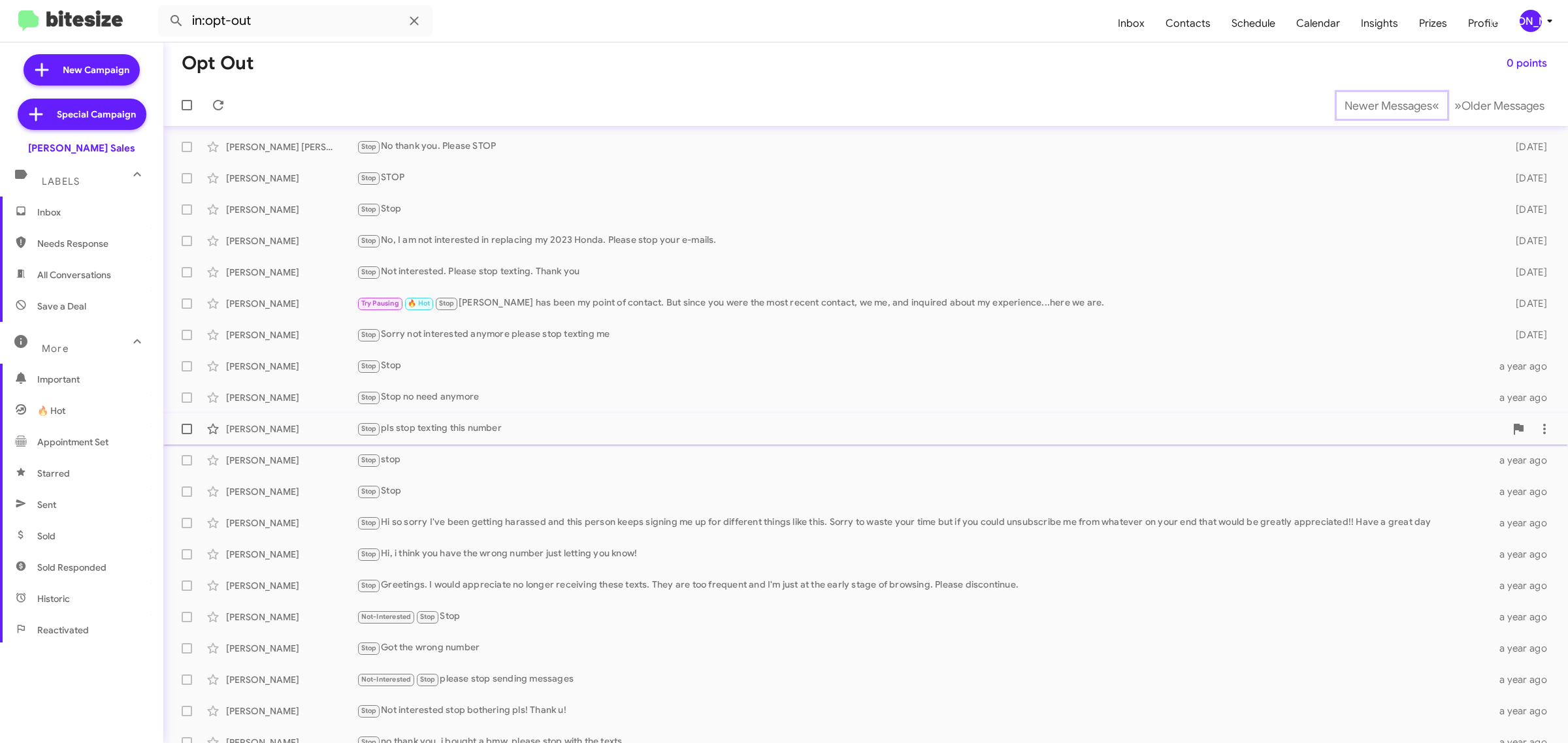
scroll to position [15, 0]
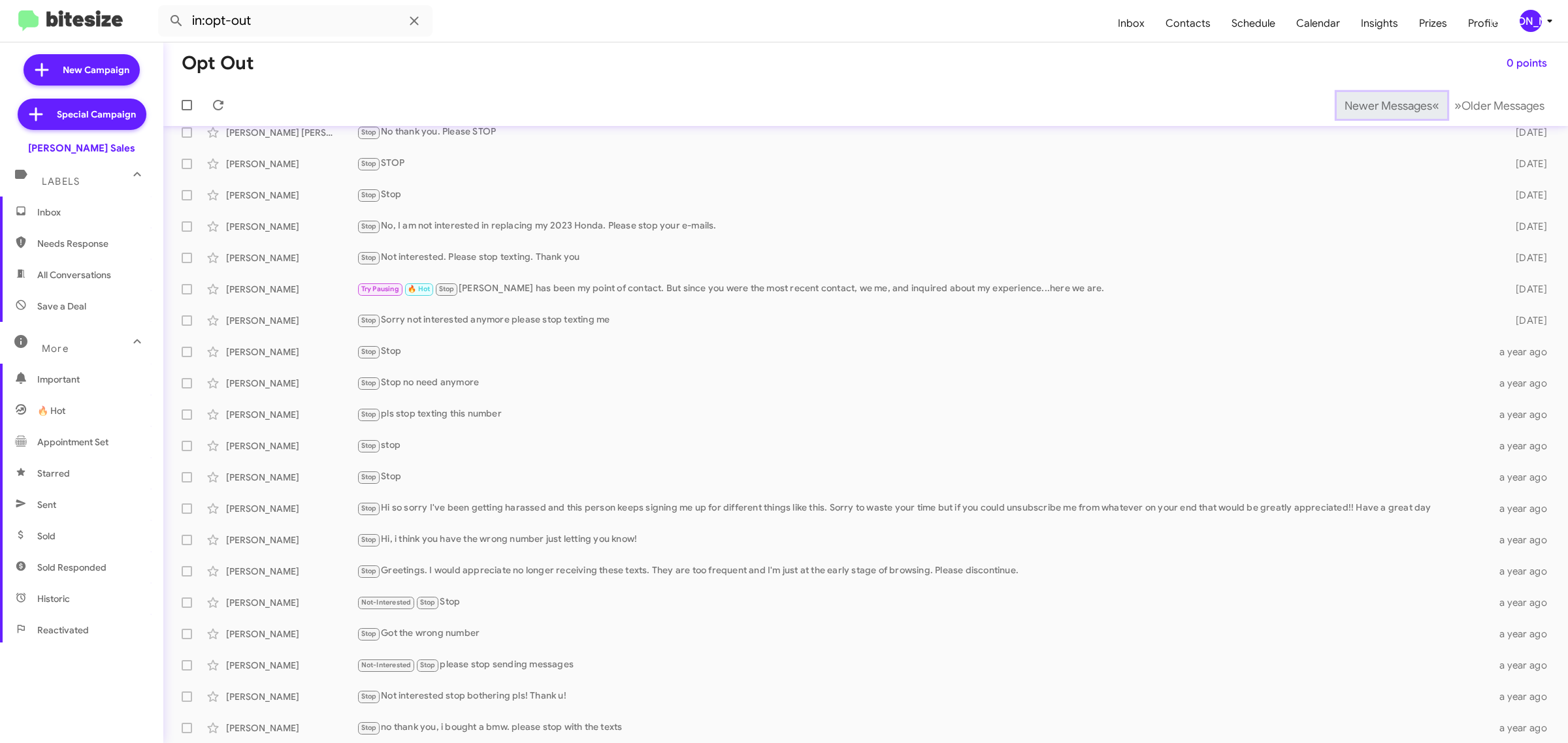
click at [1366, 104] on span "Newer Messages" at bounding box center [1388, 106] width 88 height 15
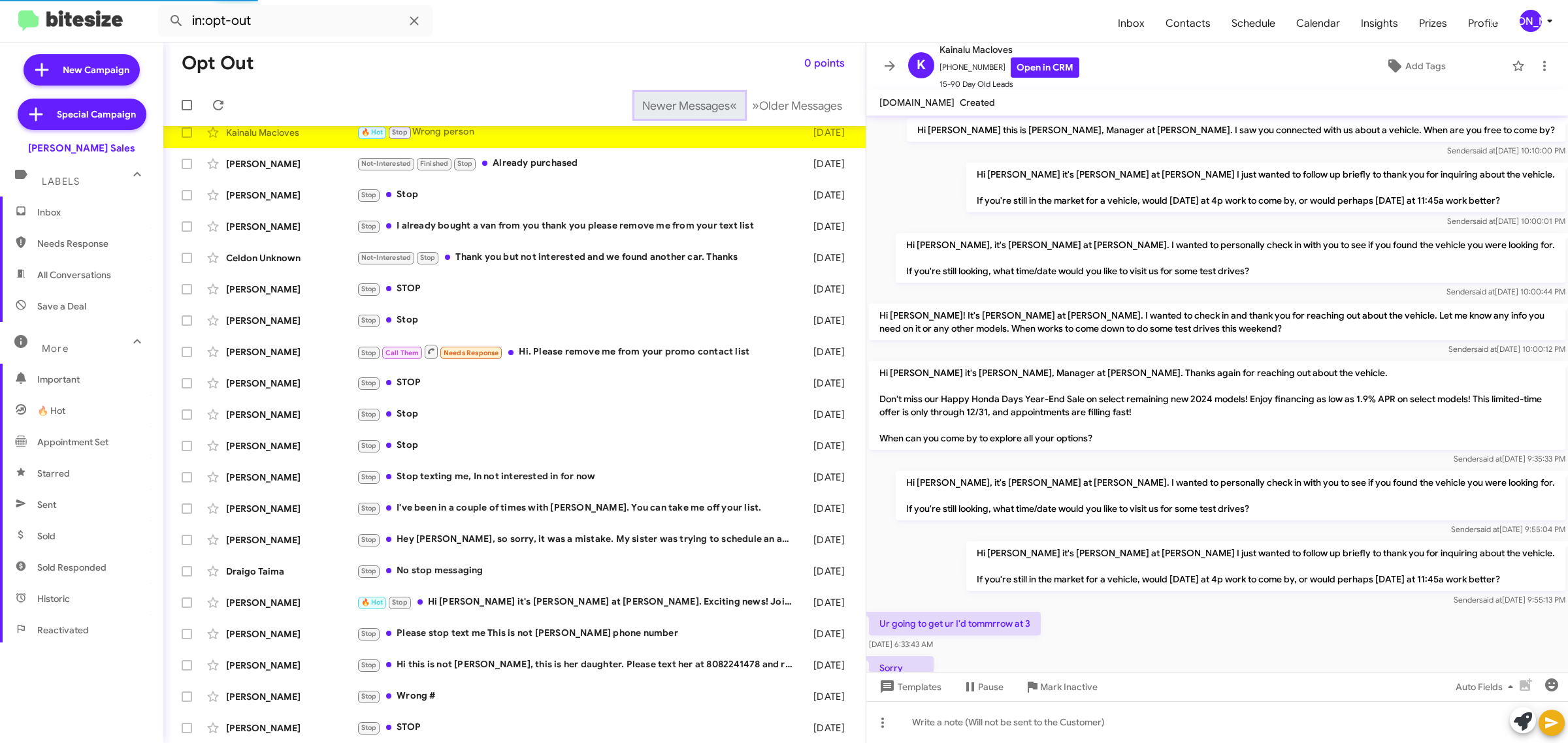
scroll to position [102, 0]
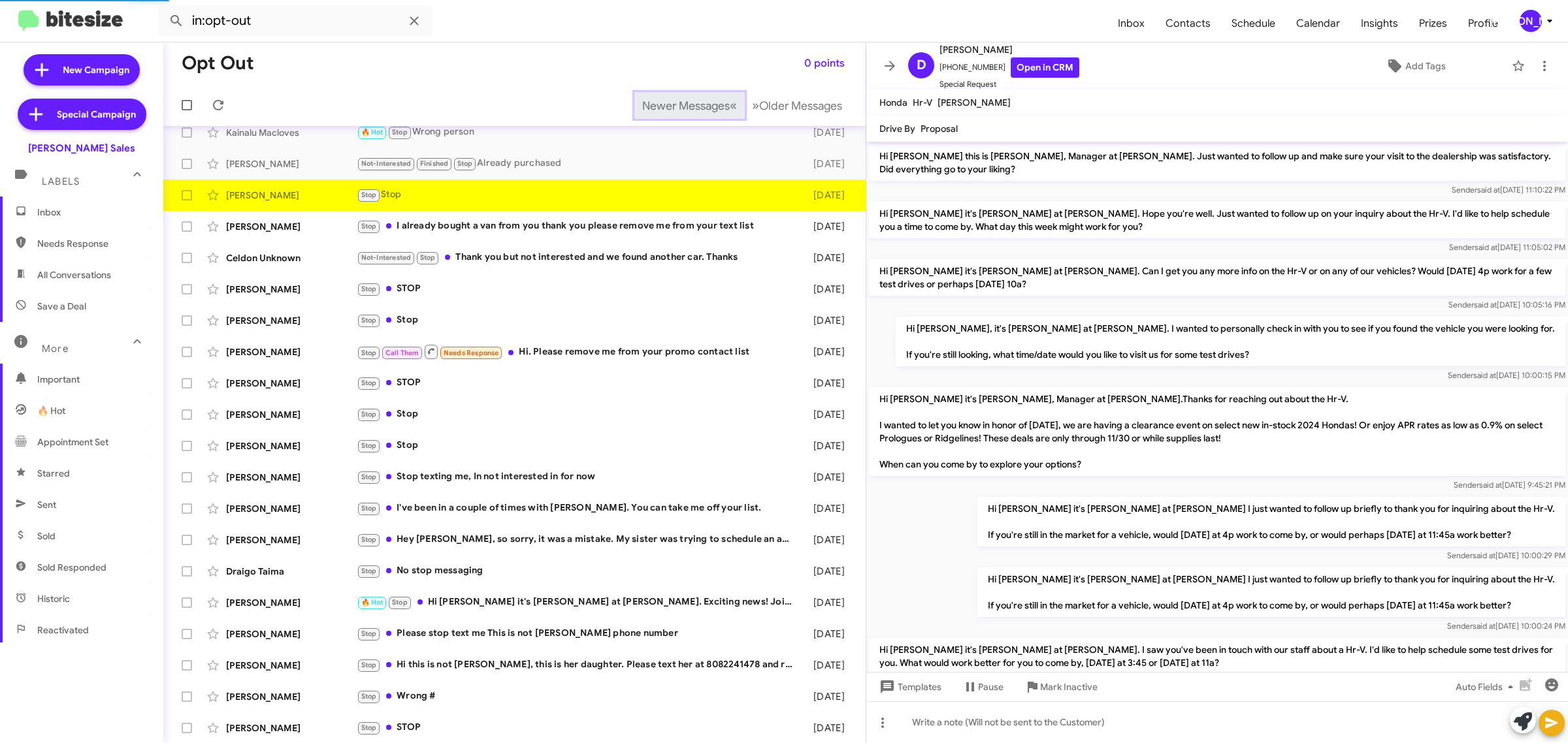
scroll to position [785, 0]
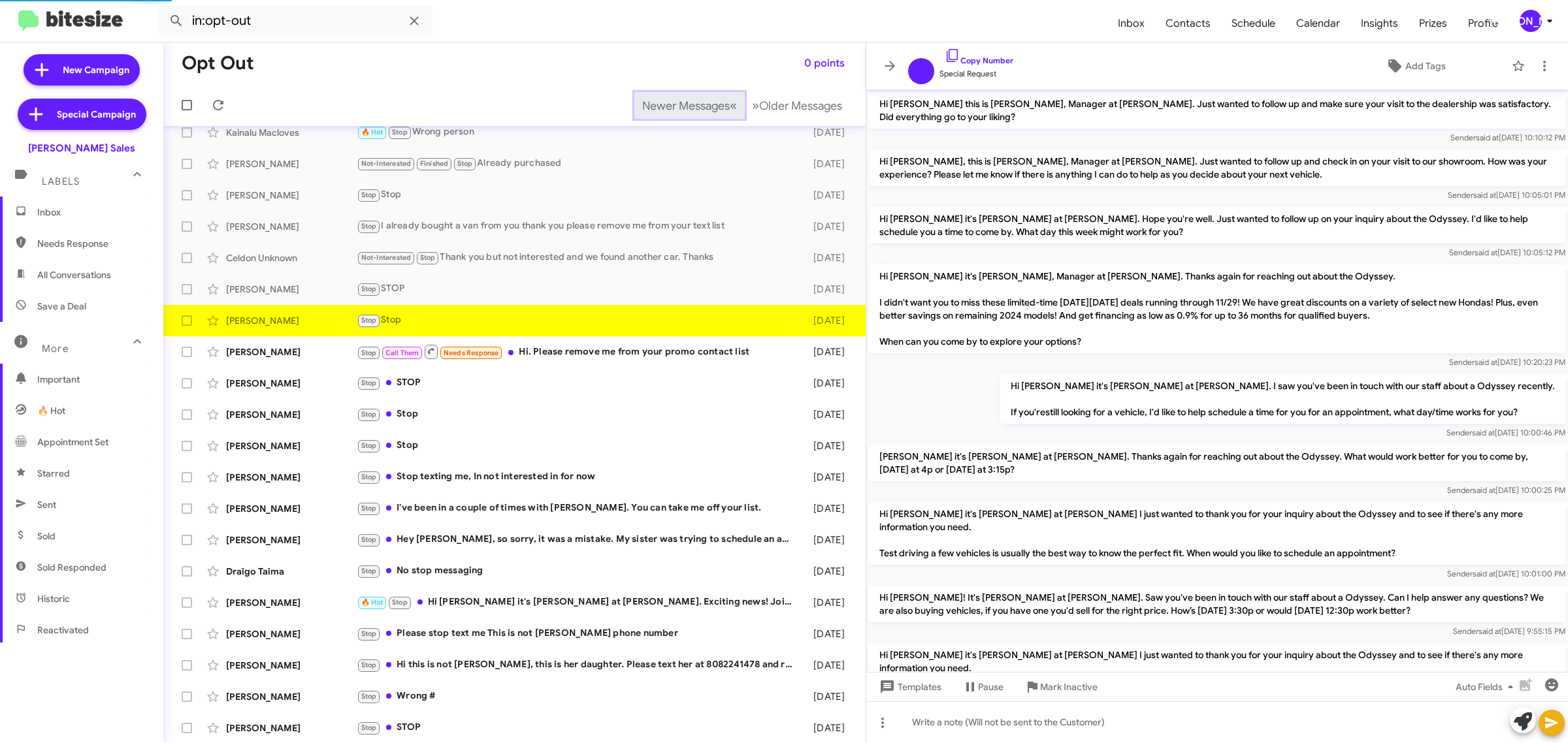
scroll to position [242, 0]
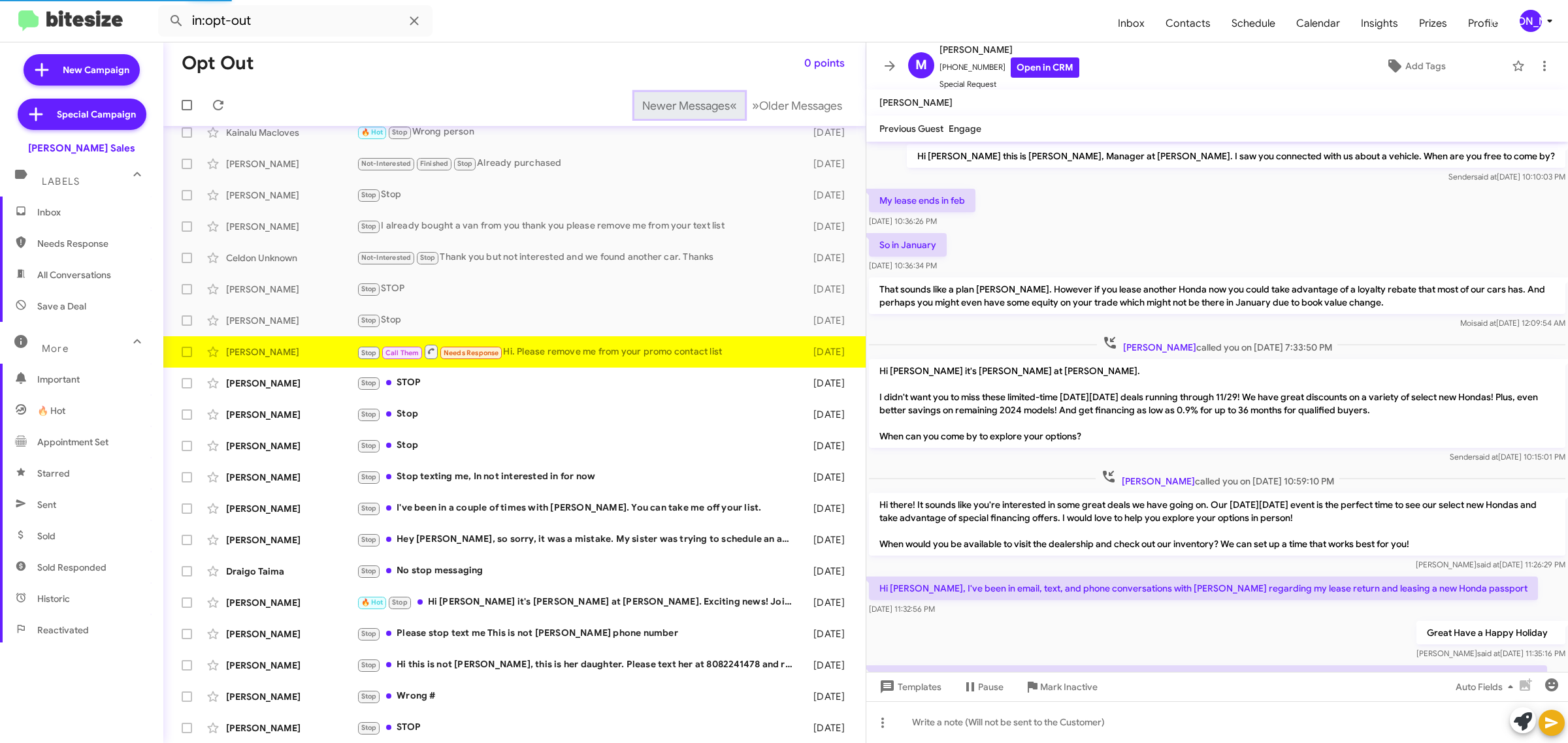
scroll to position [219, 0]
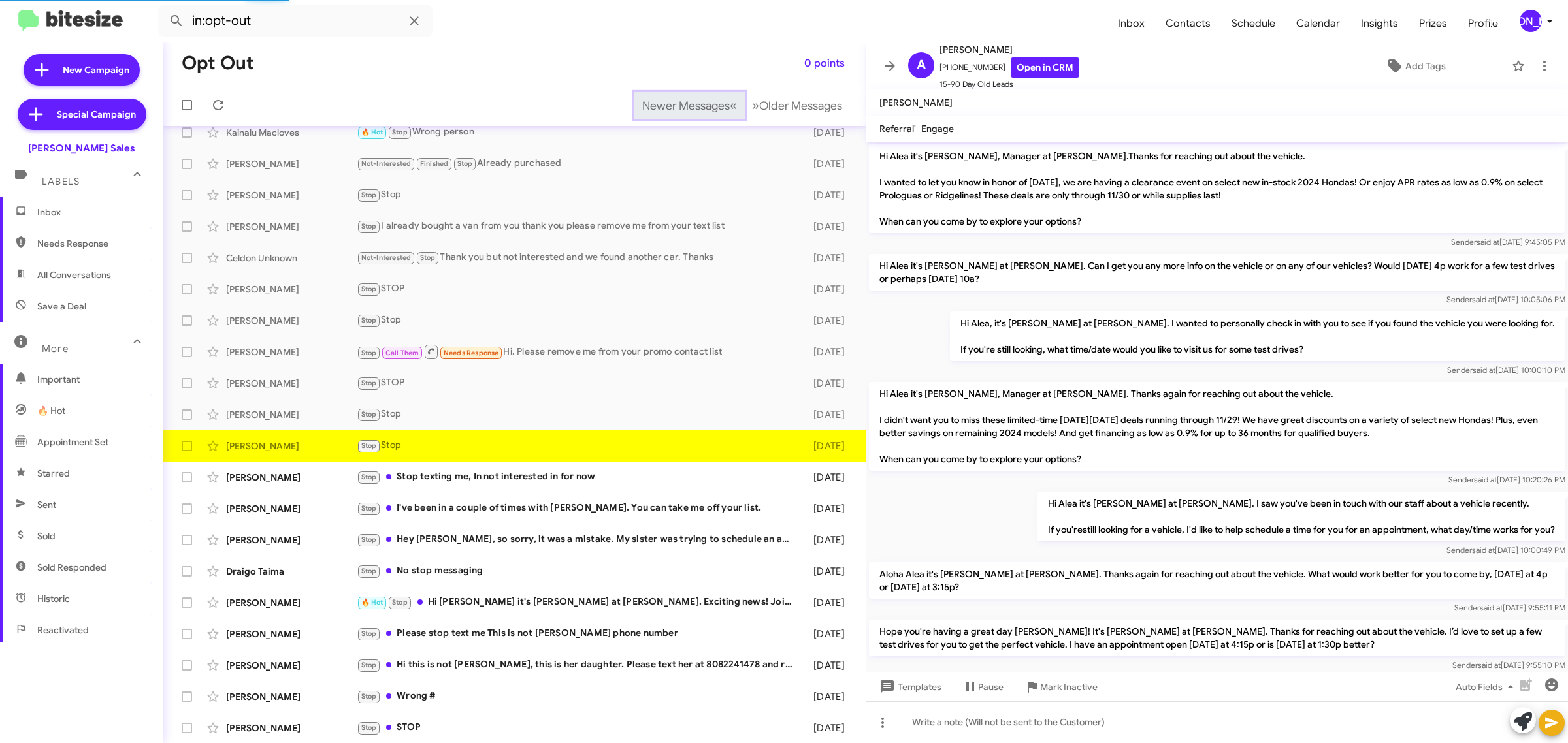
scroll to position [160, 0]
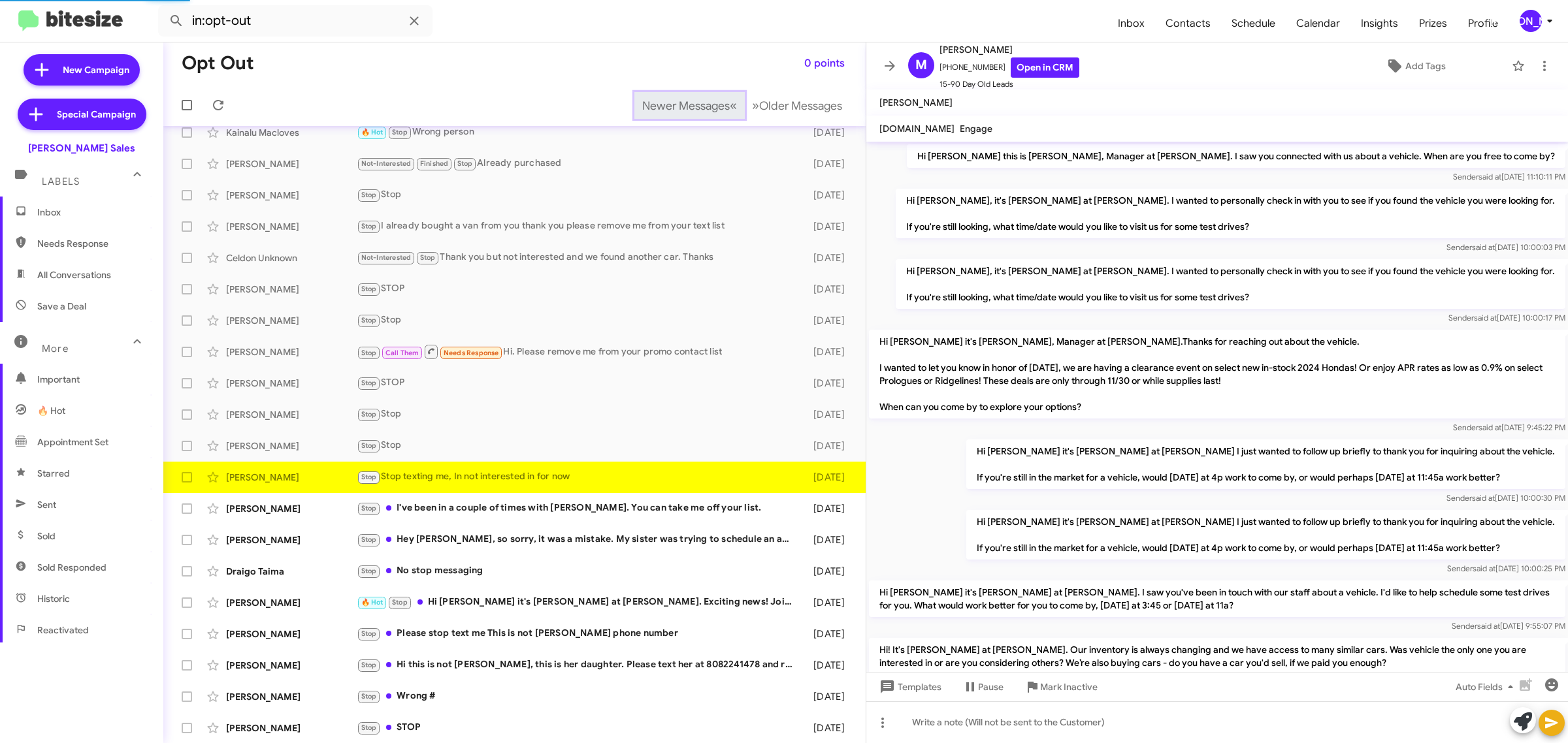
scroll to position [490, 0]
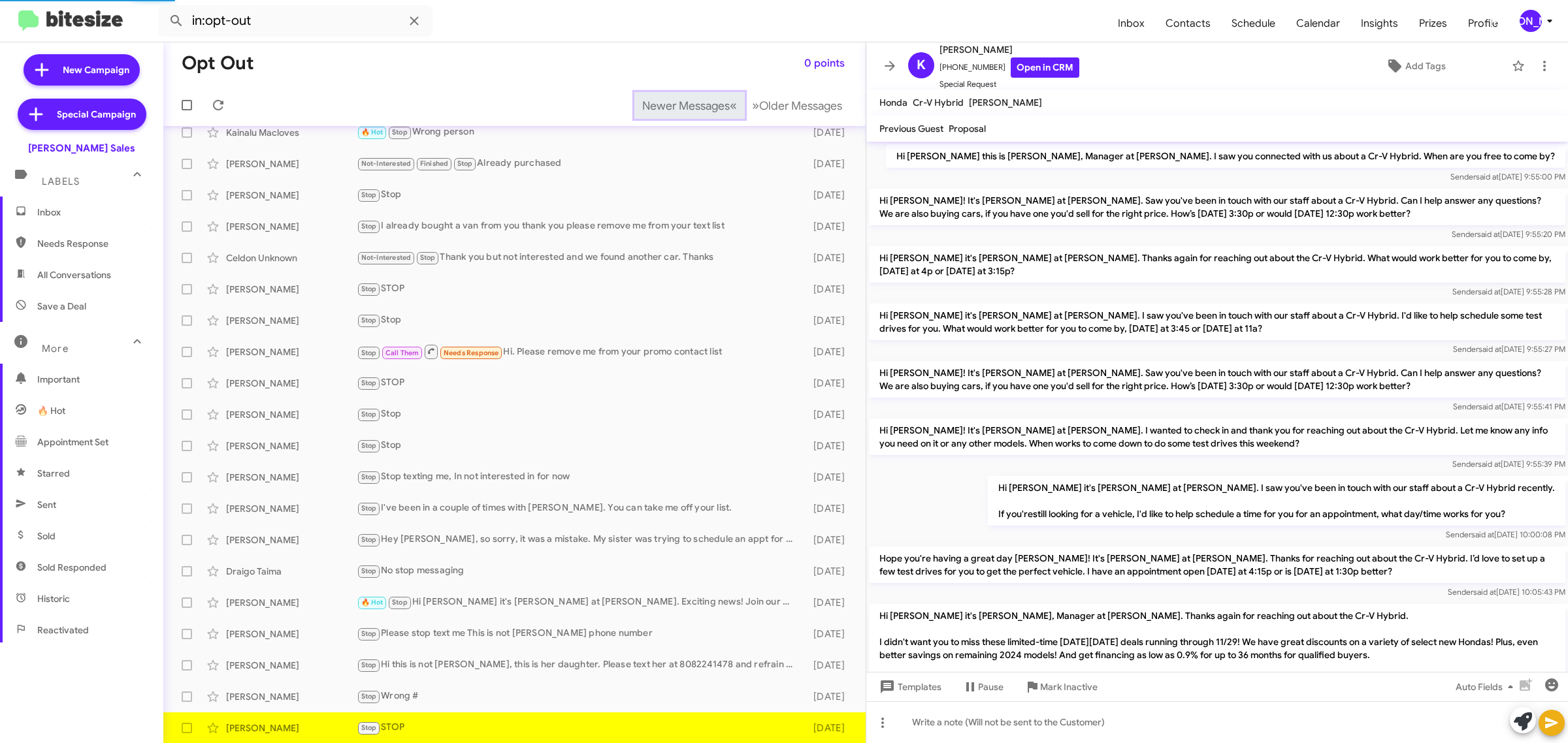
scroll to position [142, 0]
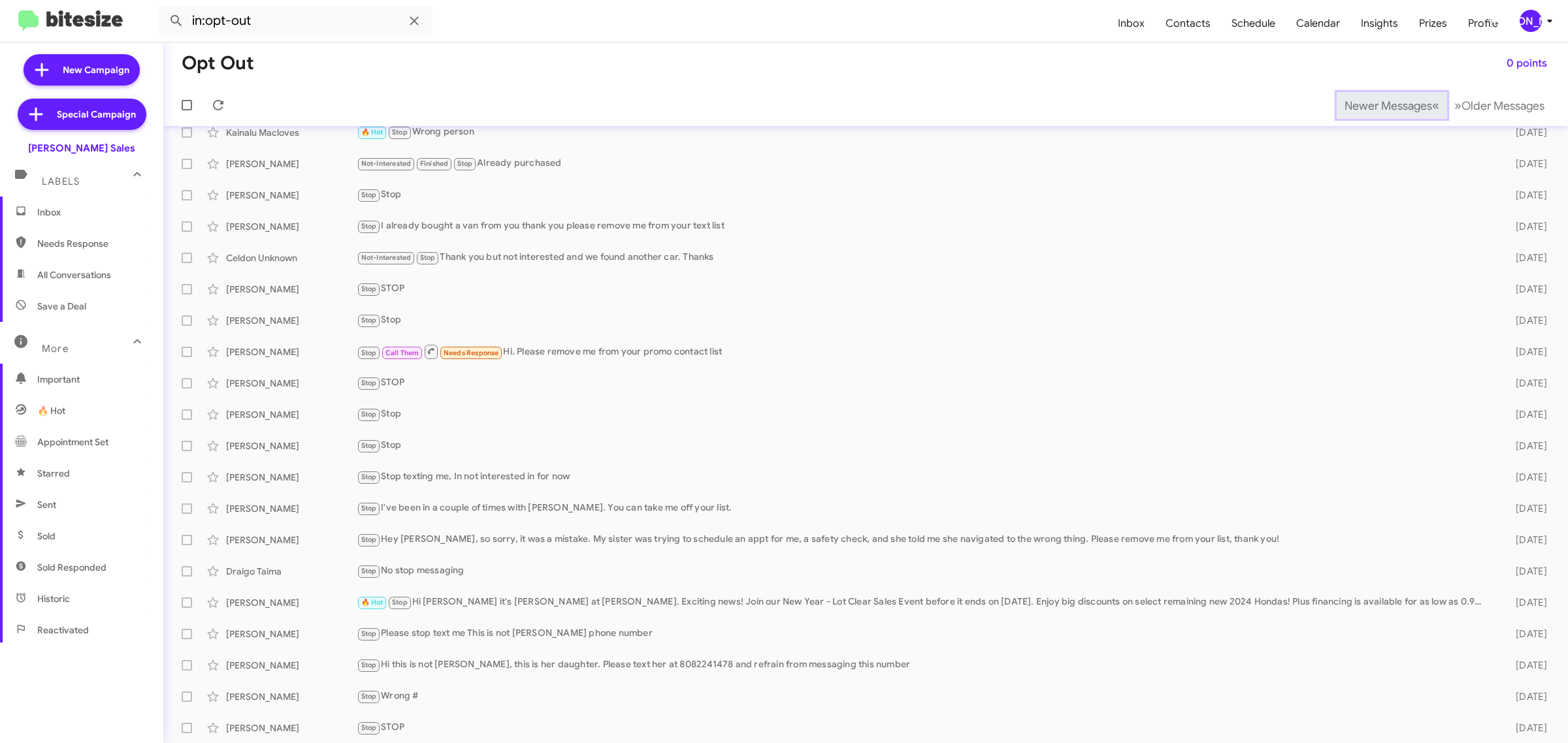
click at [1366, 104] on span "Newer Messages" at bounding box center [1388, 106] width 88 height 15
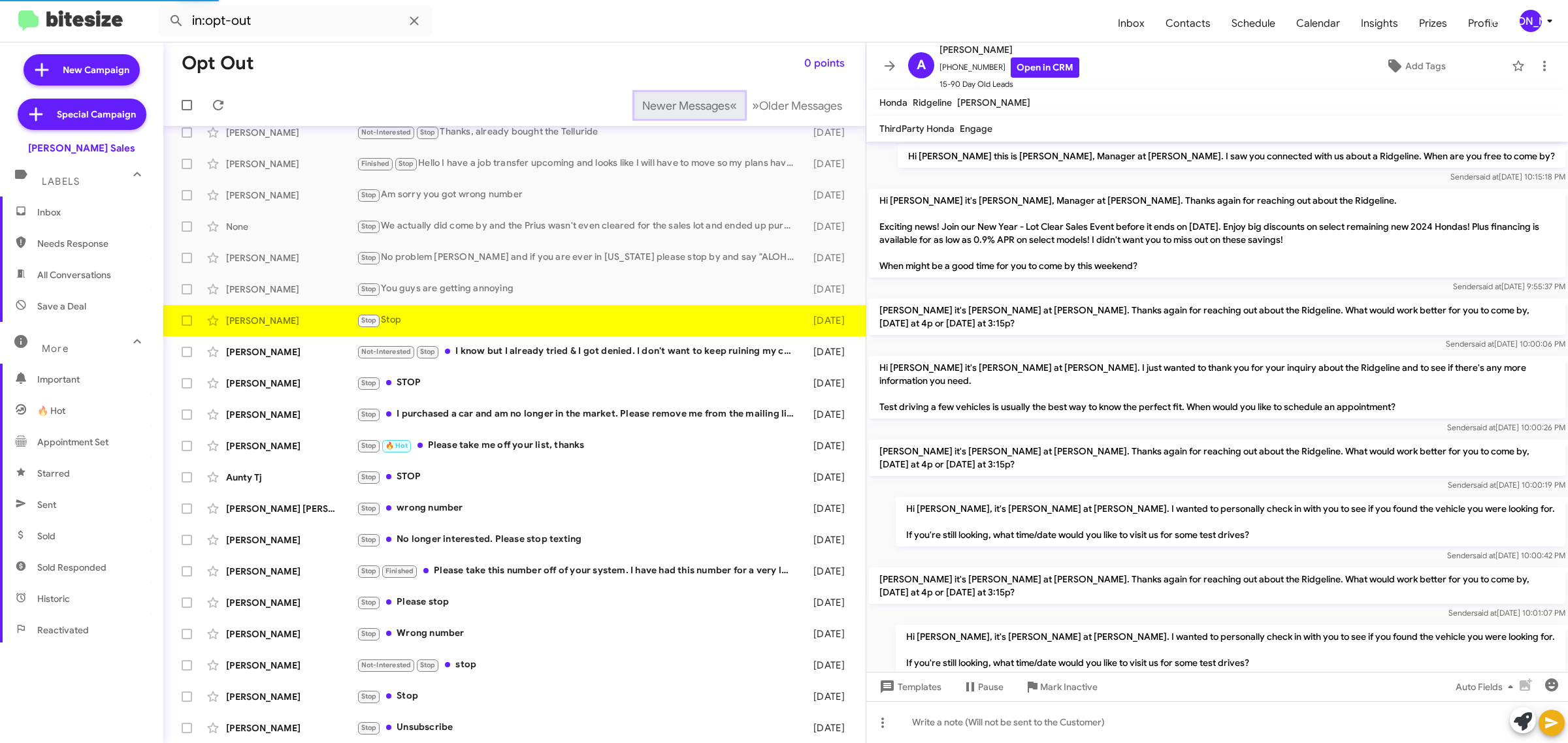
scroll to position [108, 0]
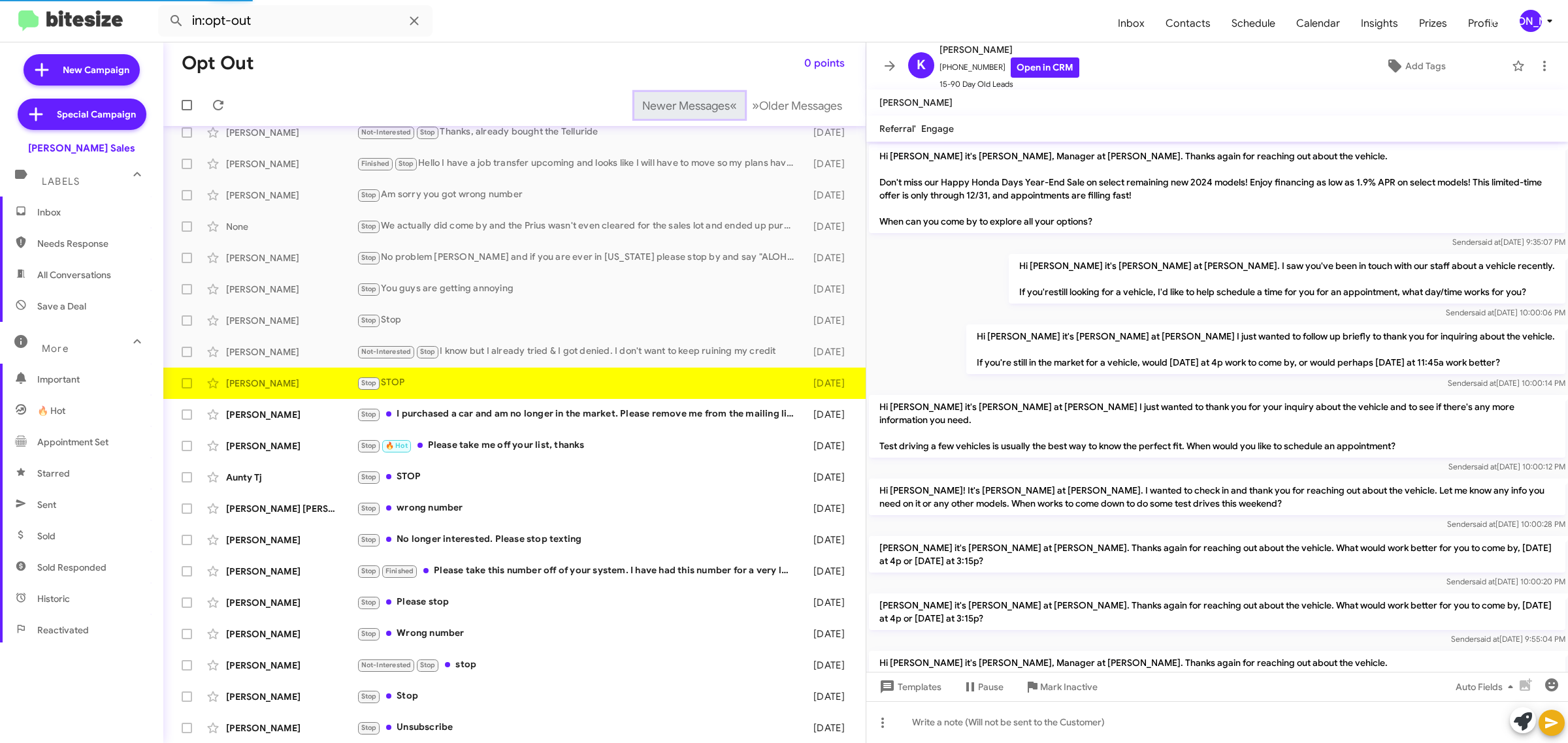
scroll to position [355, 0]
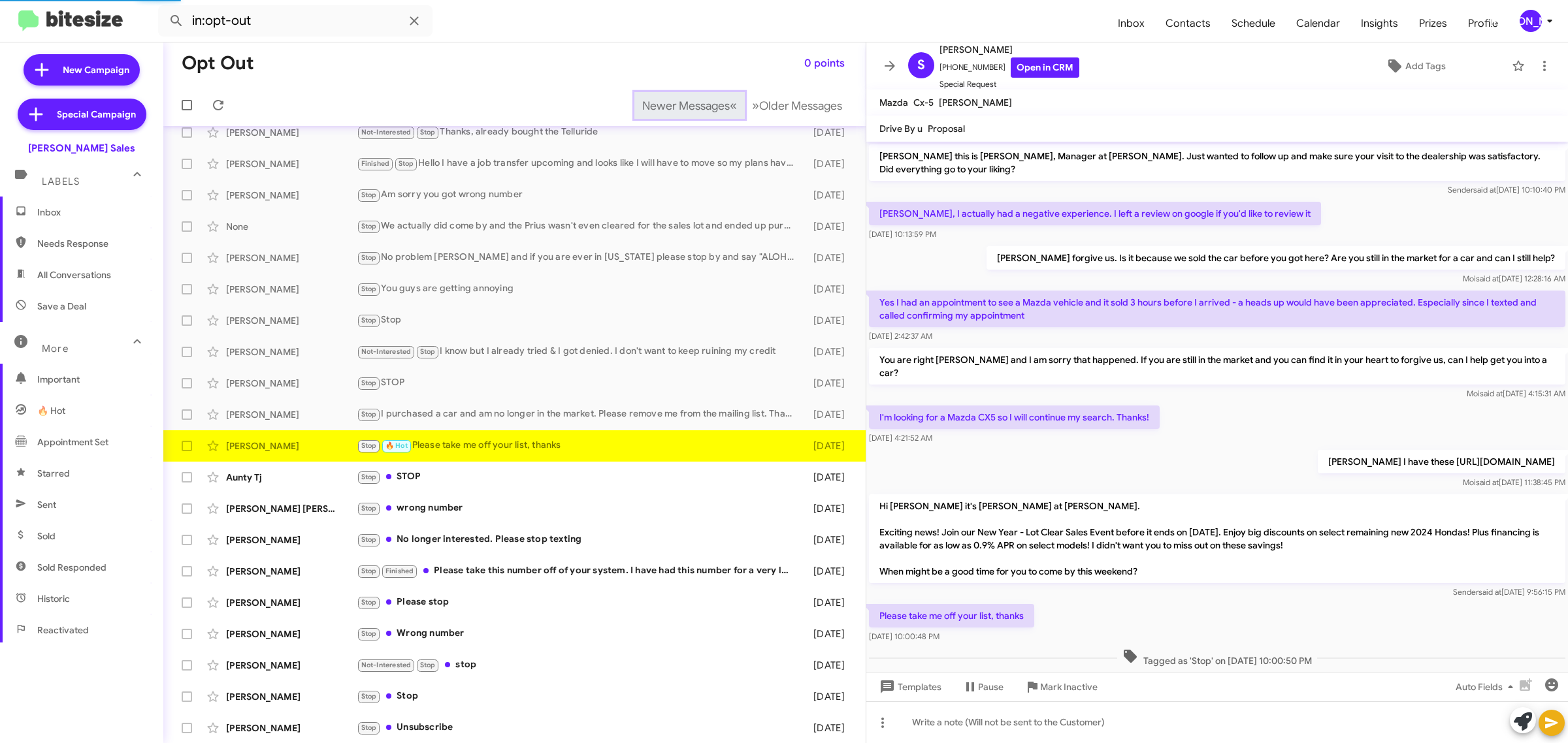
scroll to position [16, 0]
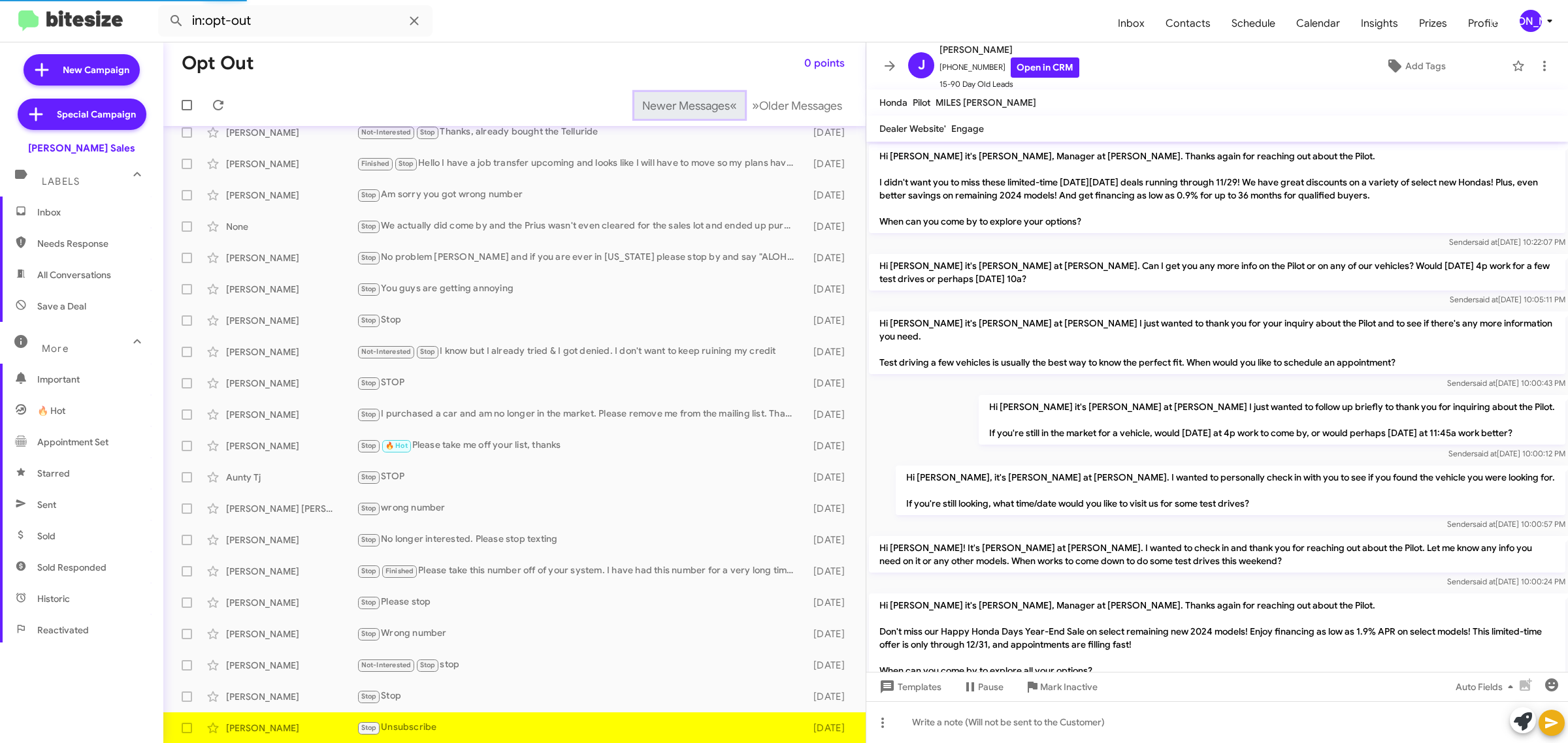
scroll to position [320, 0]
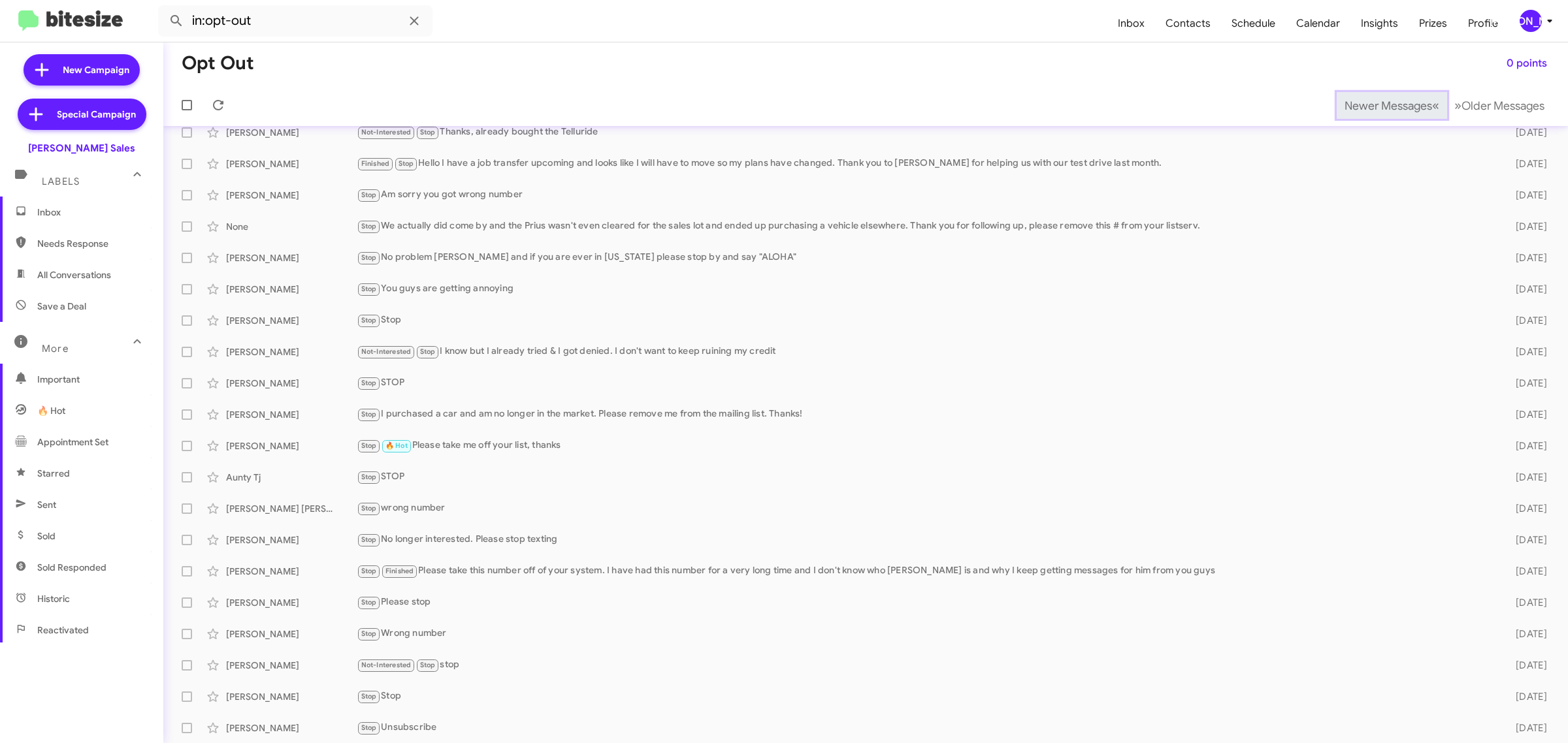
click at [1366, 104] on span "Newer Messages" at bounding box center [1388, 106] width 88 height 15
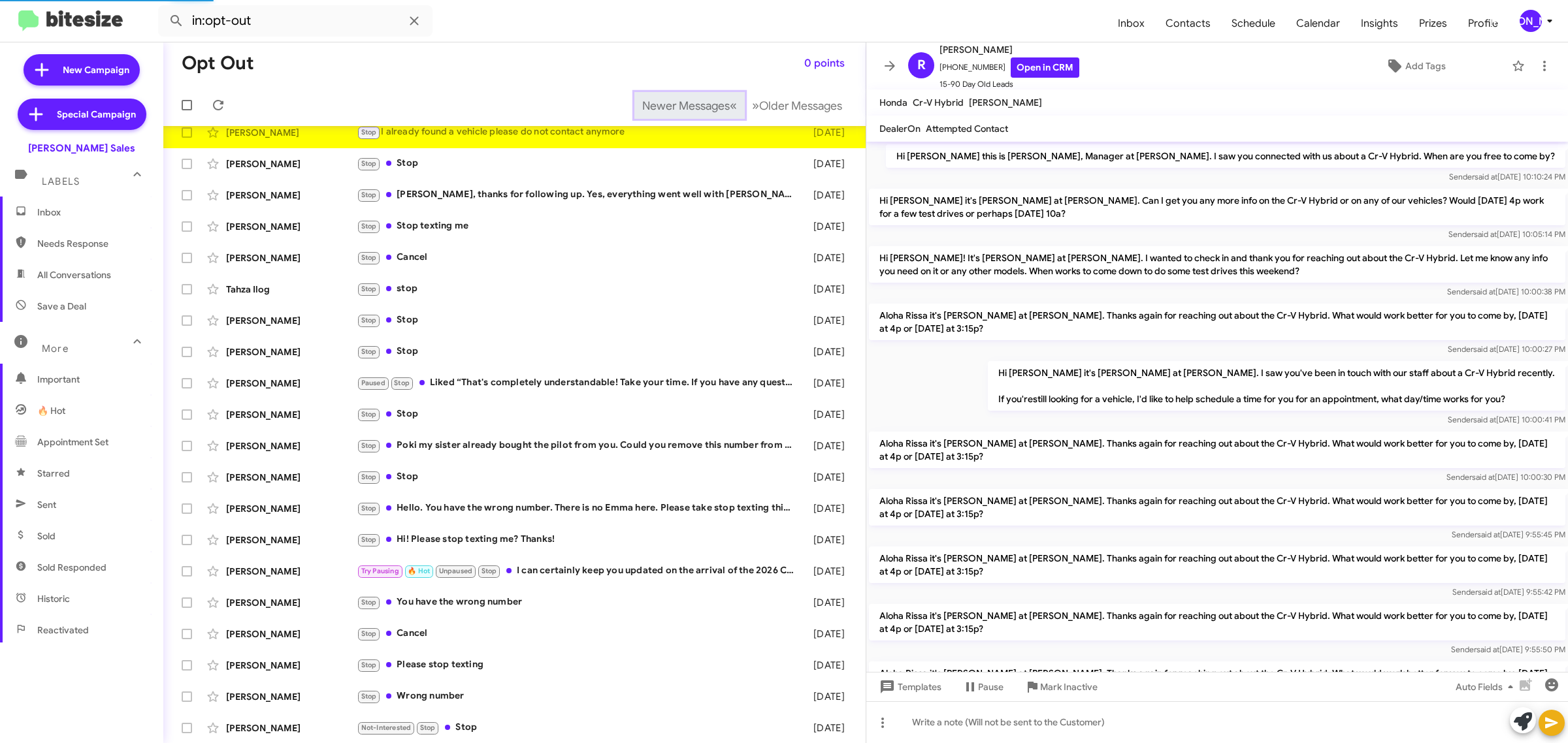
scroll to position [689, 0]
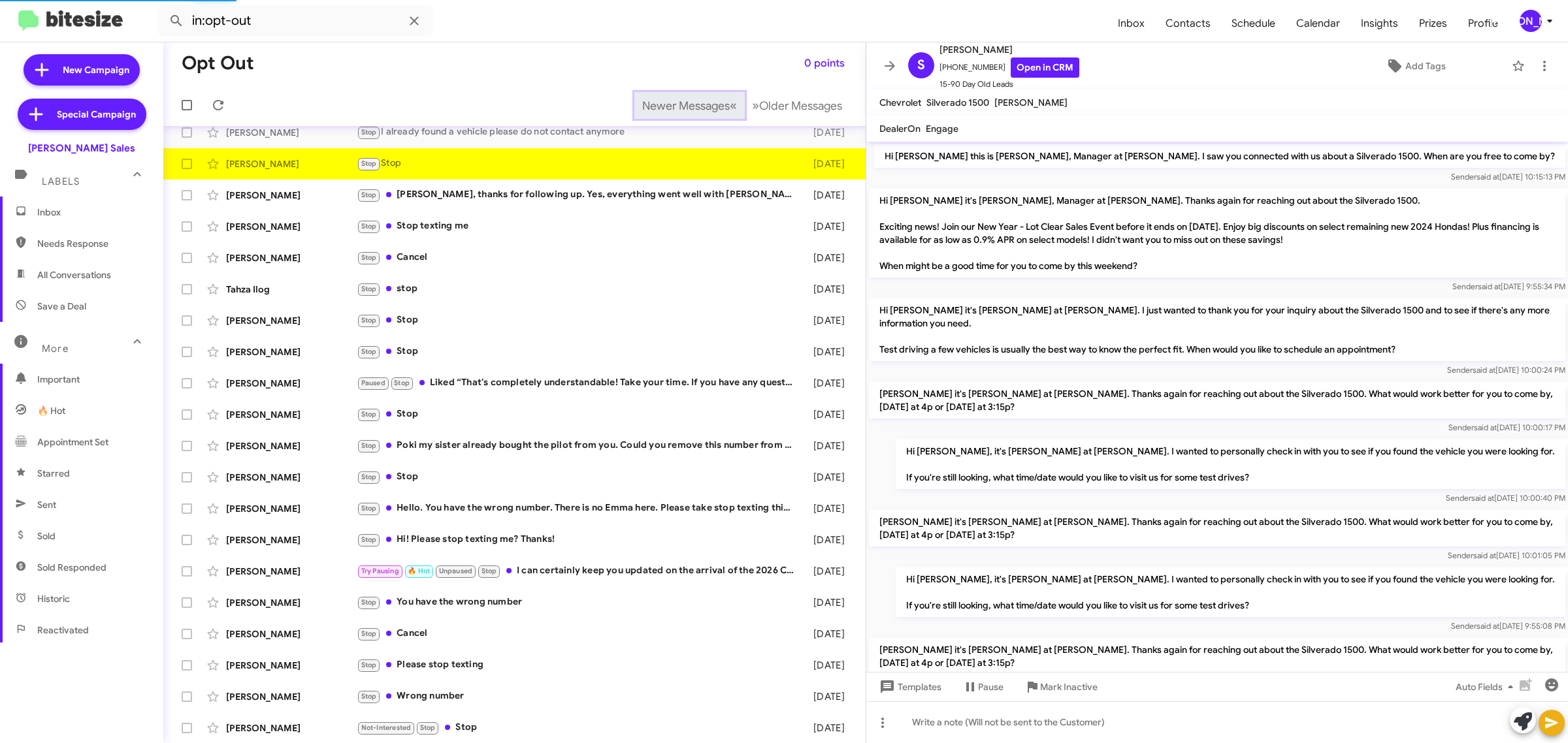
scroll to position [611, 0]
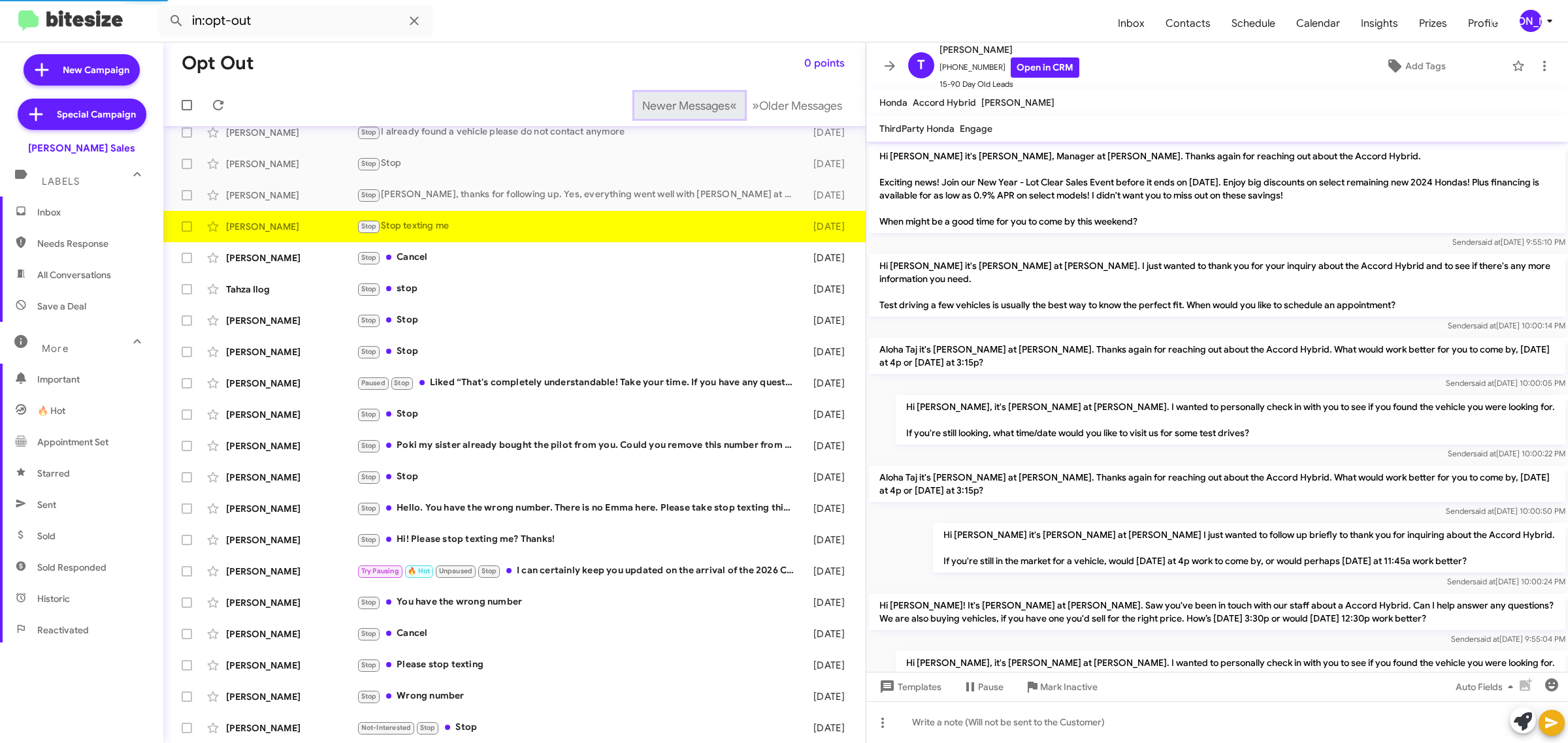
scroll to position [403, 0]
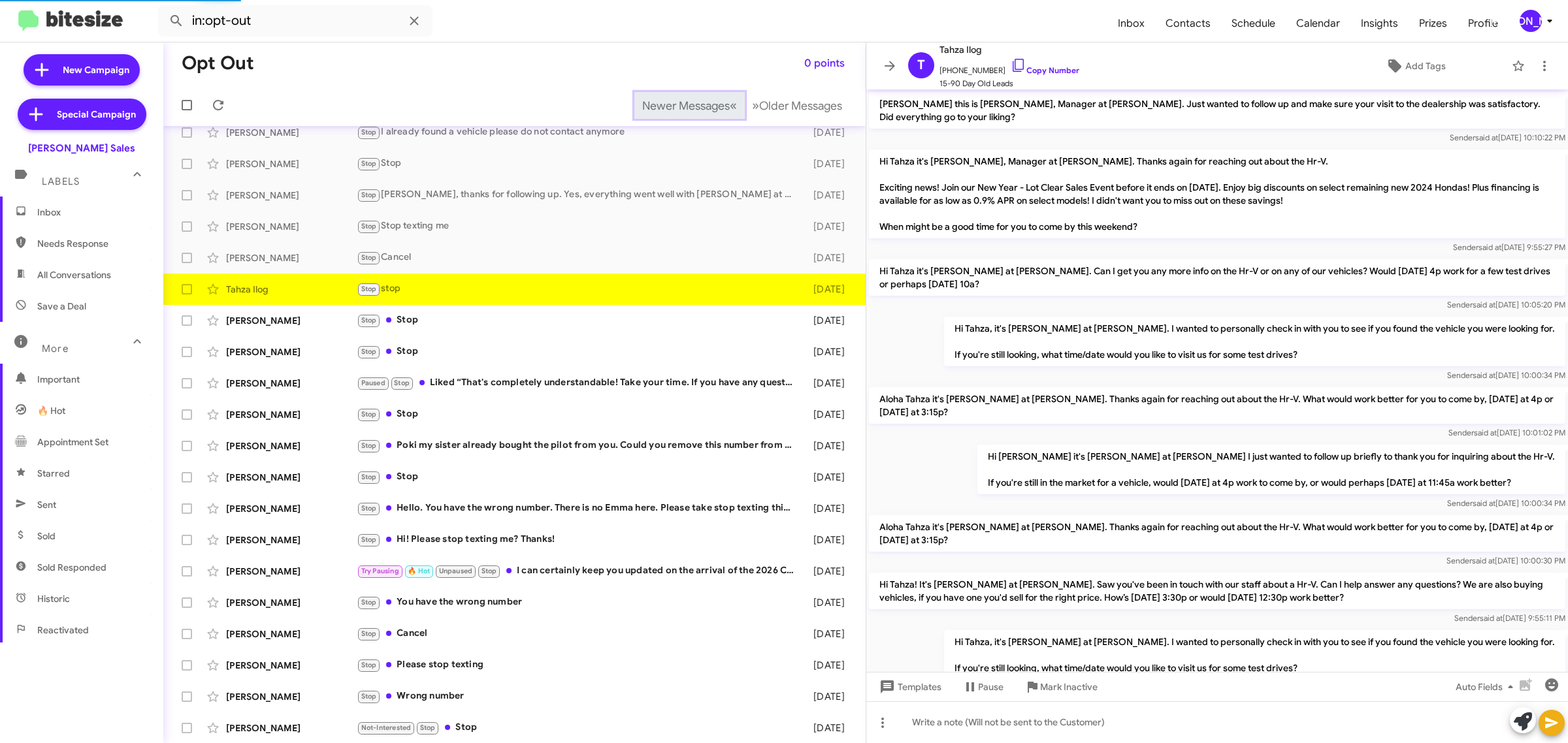
scroll to position [399, 0]
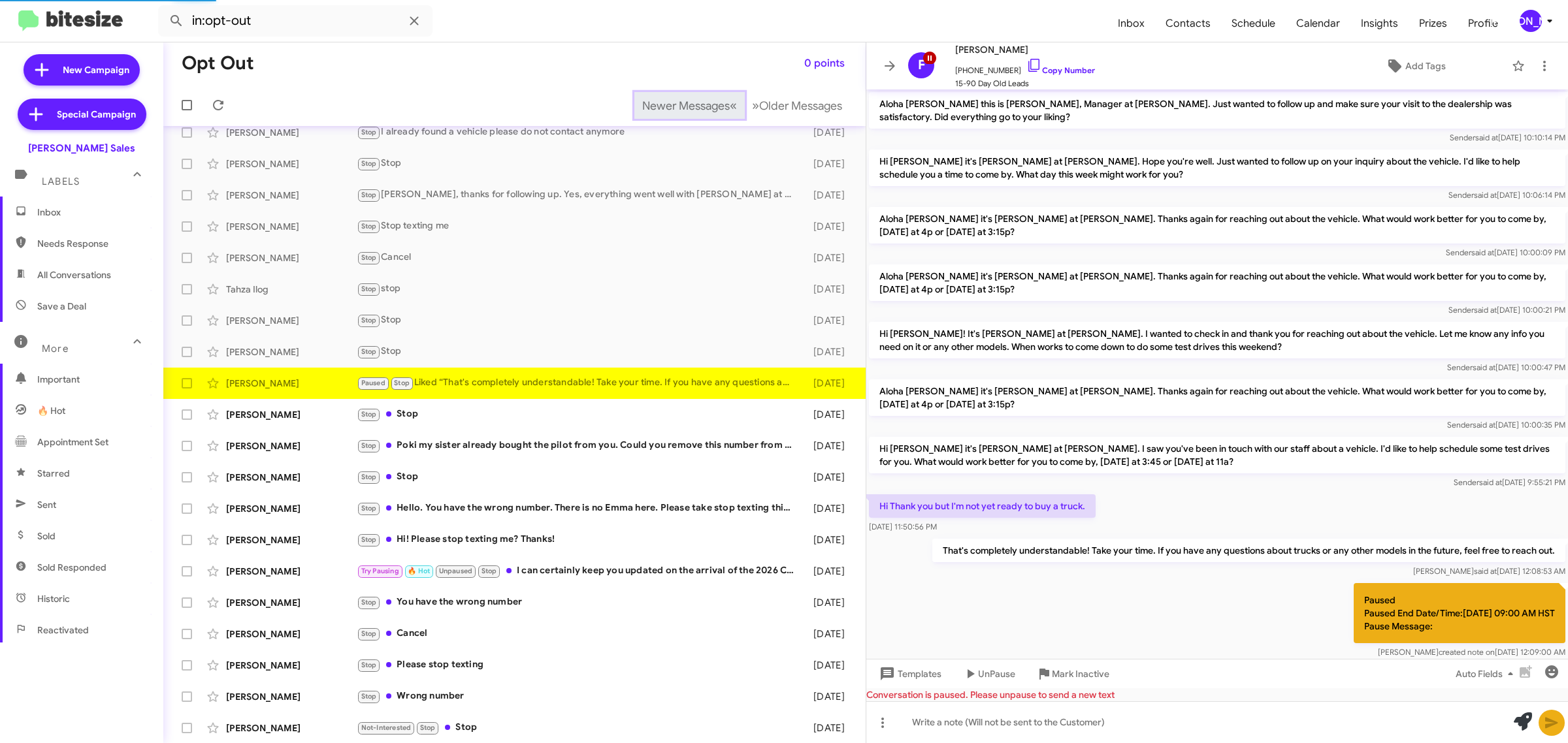
scroll to position [164, 0]
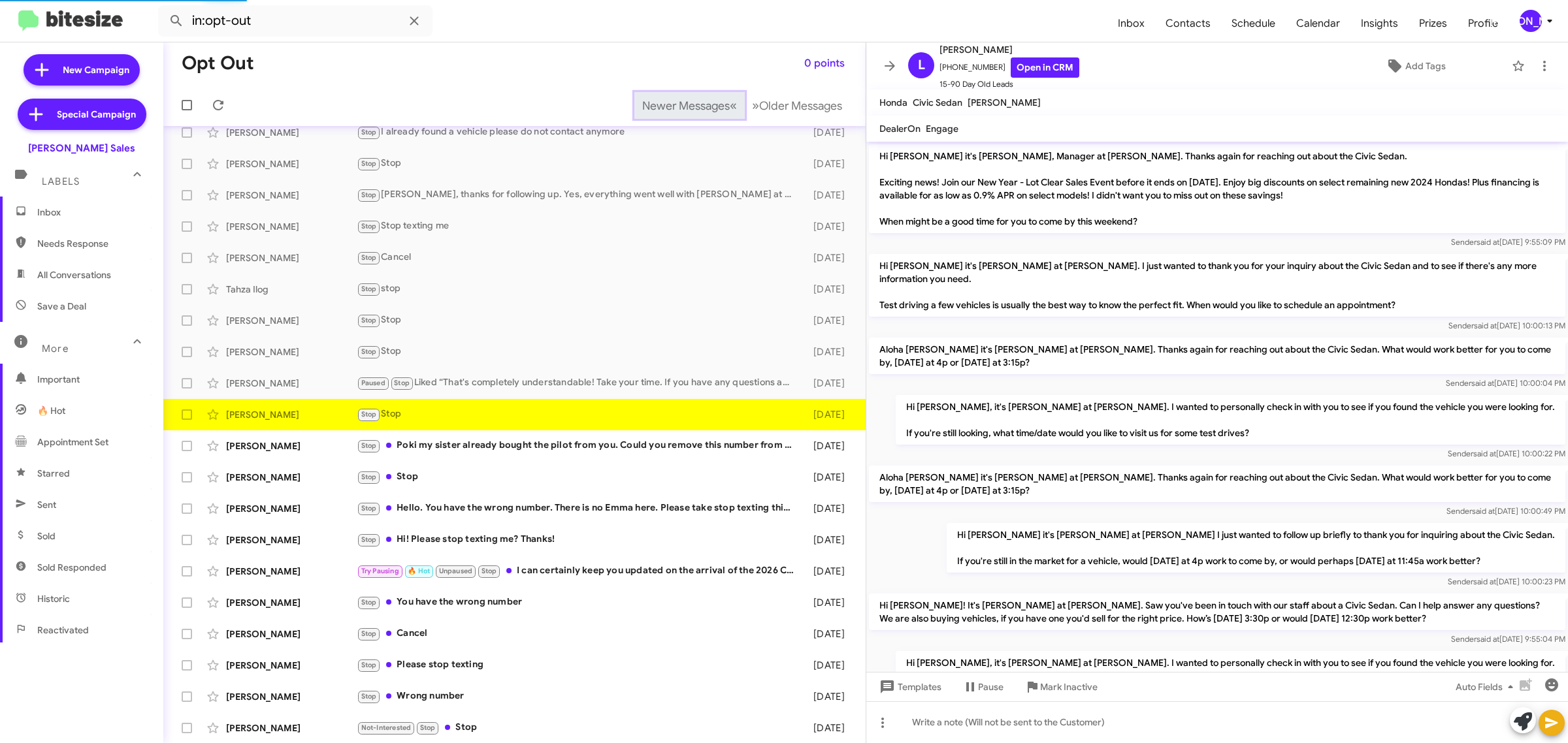
scroll to position [269, 0]
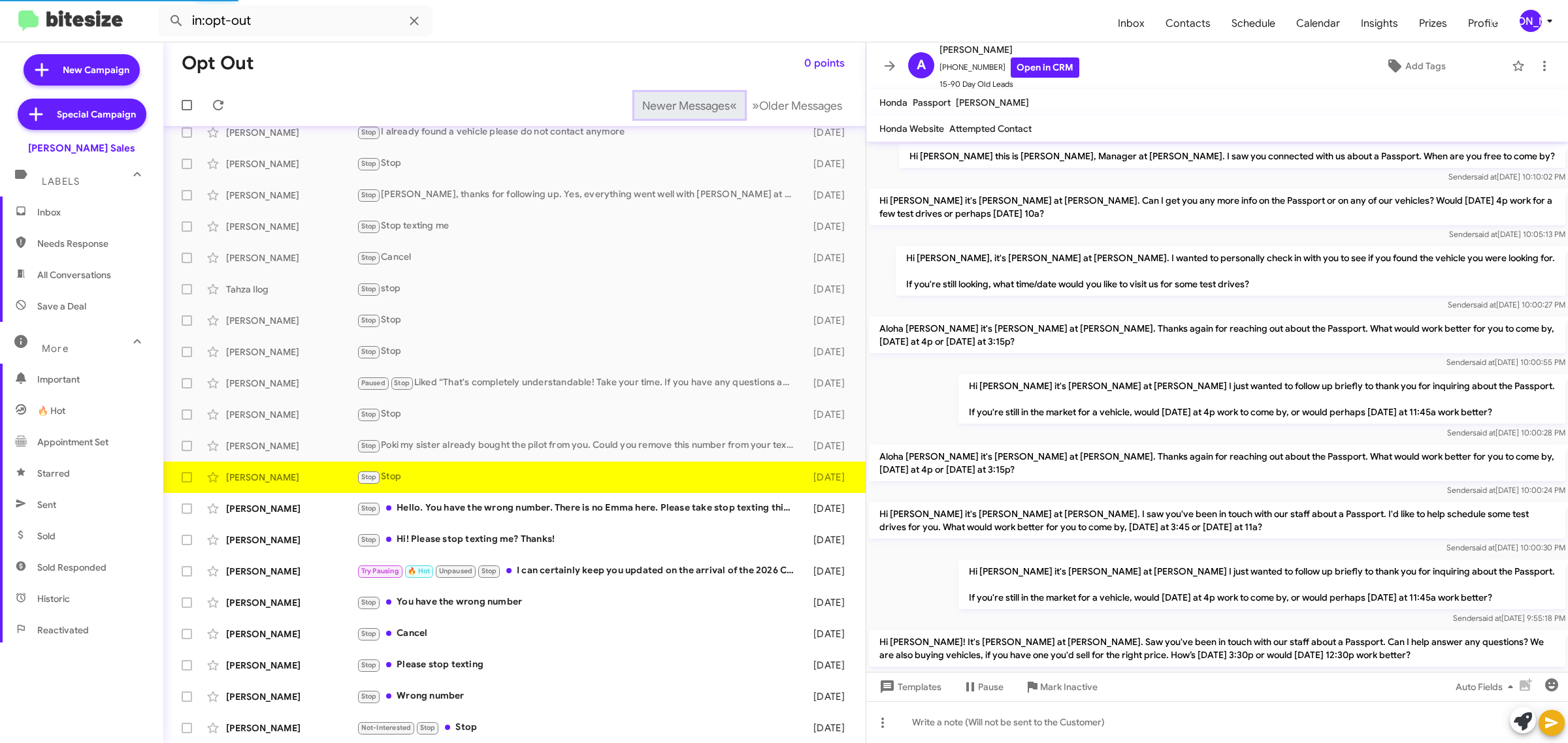
scroll to position [115, 0]
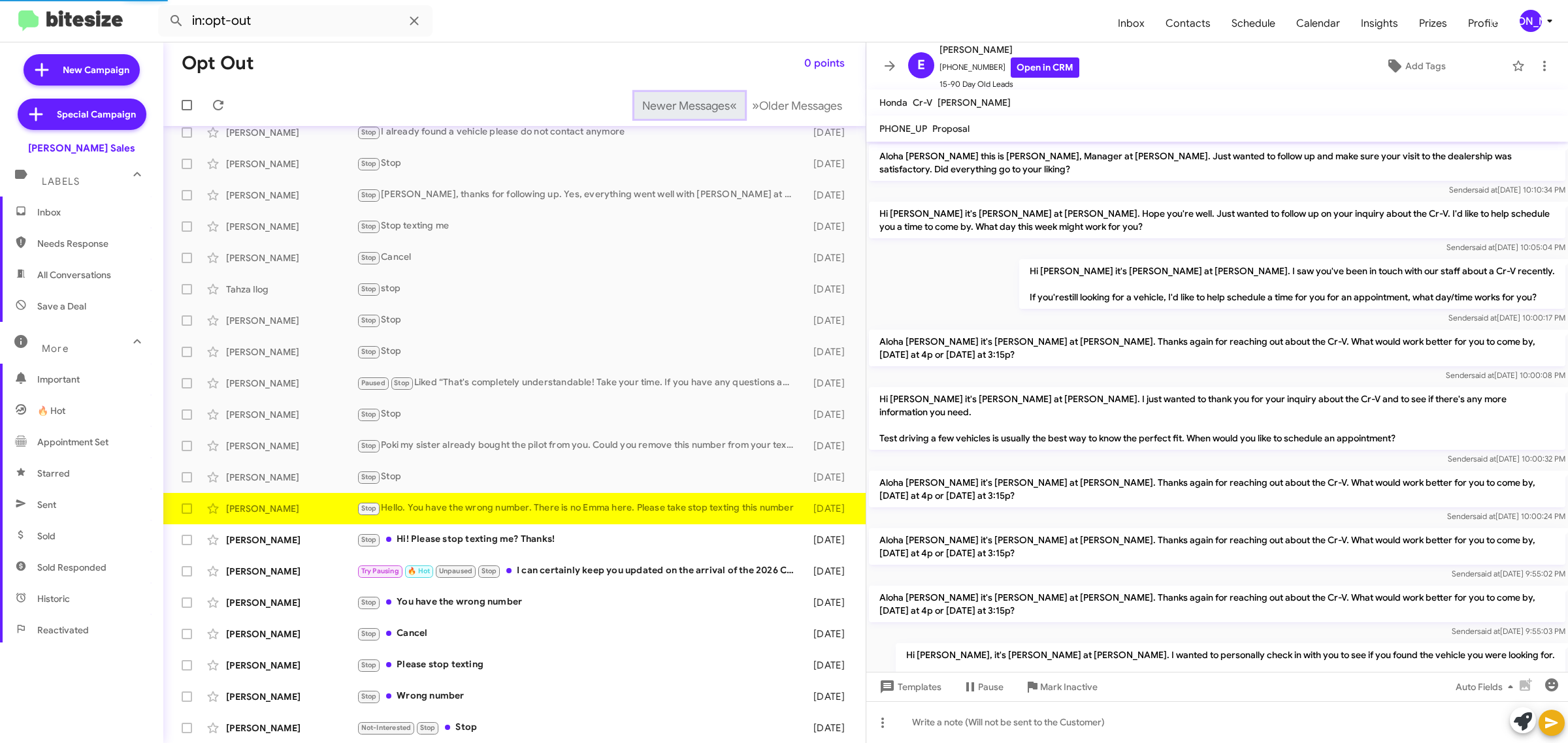
scroll to position [406, 0]
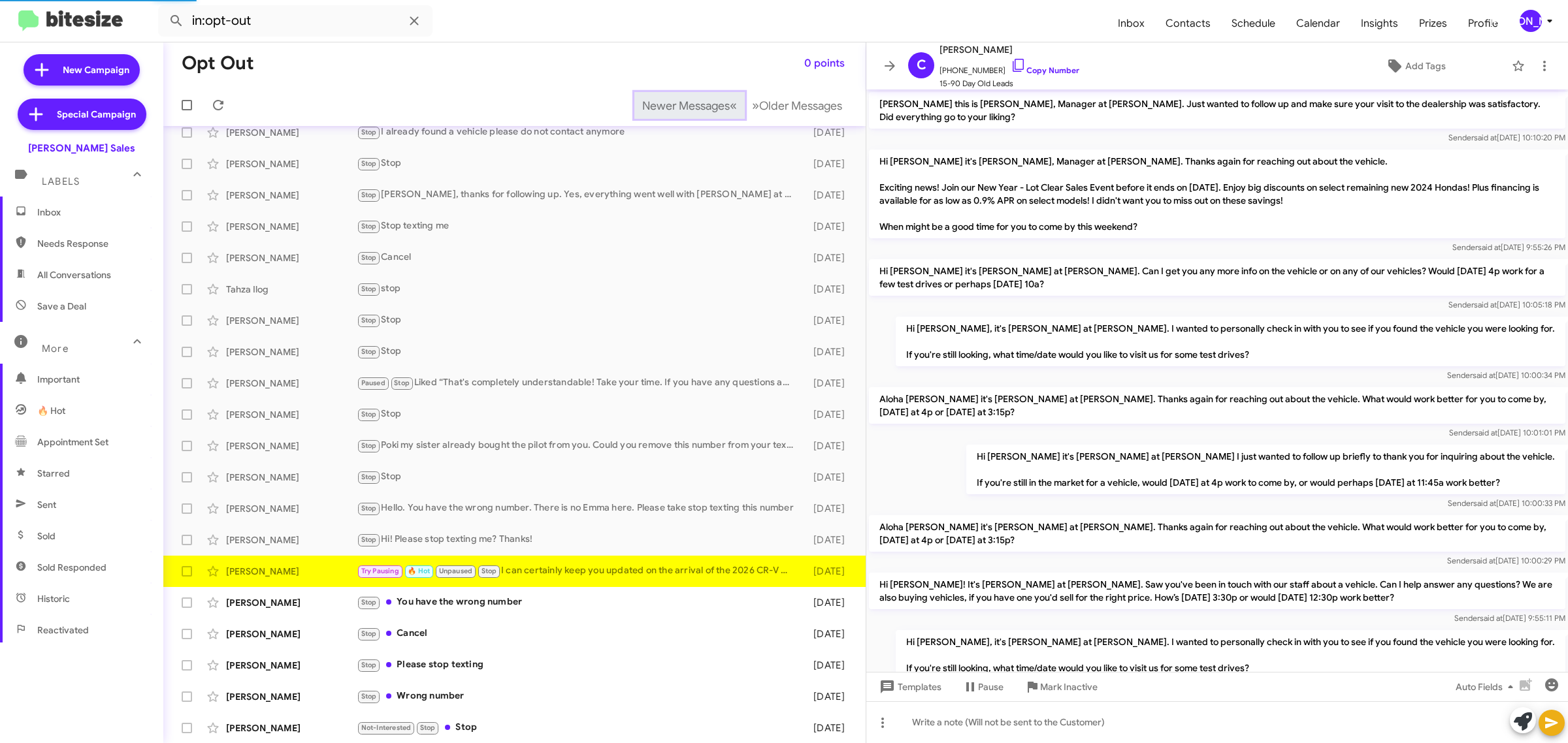
scroll to position [437, 0]
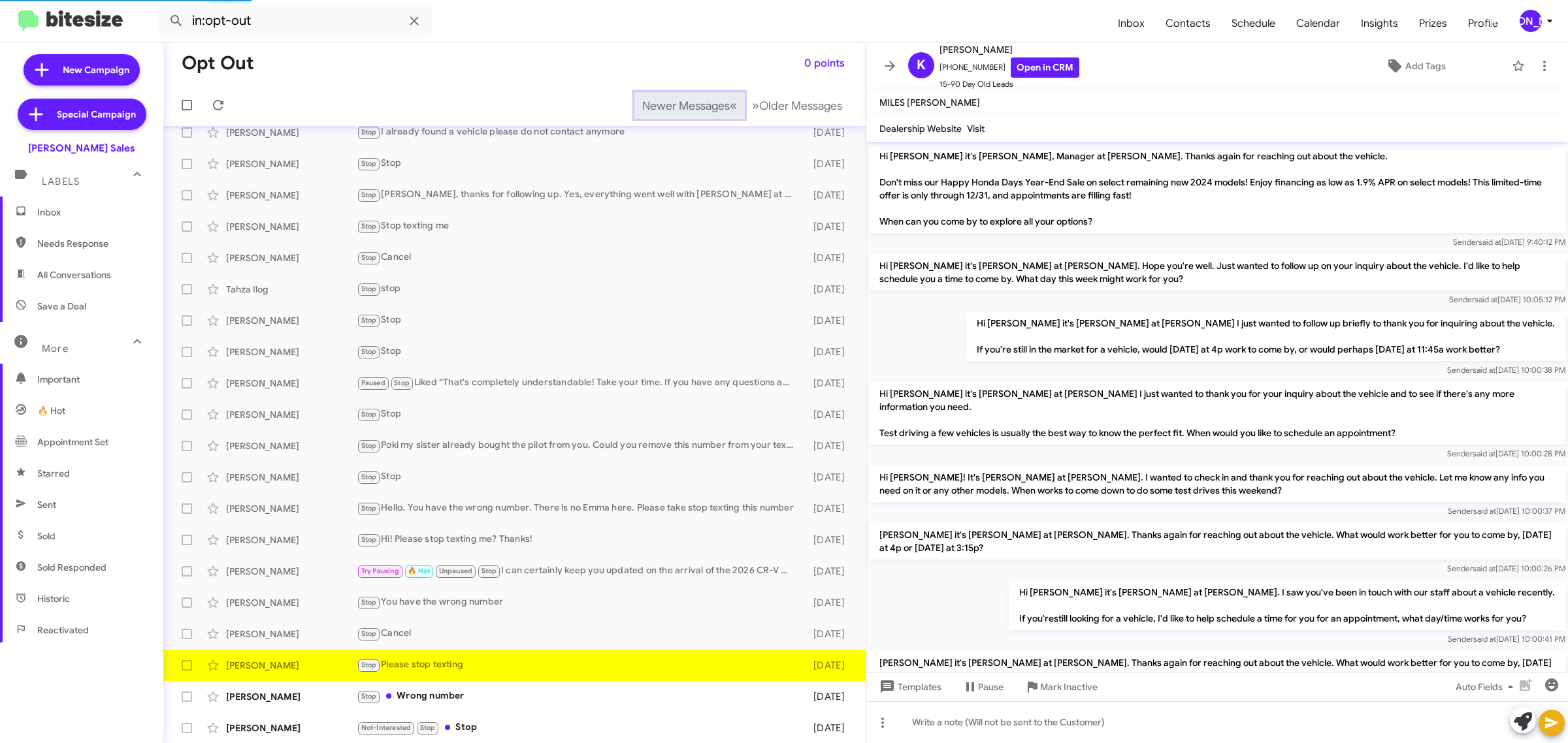
scroll to position [572, 0]
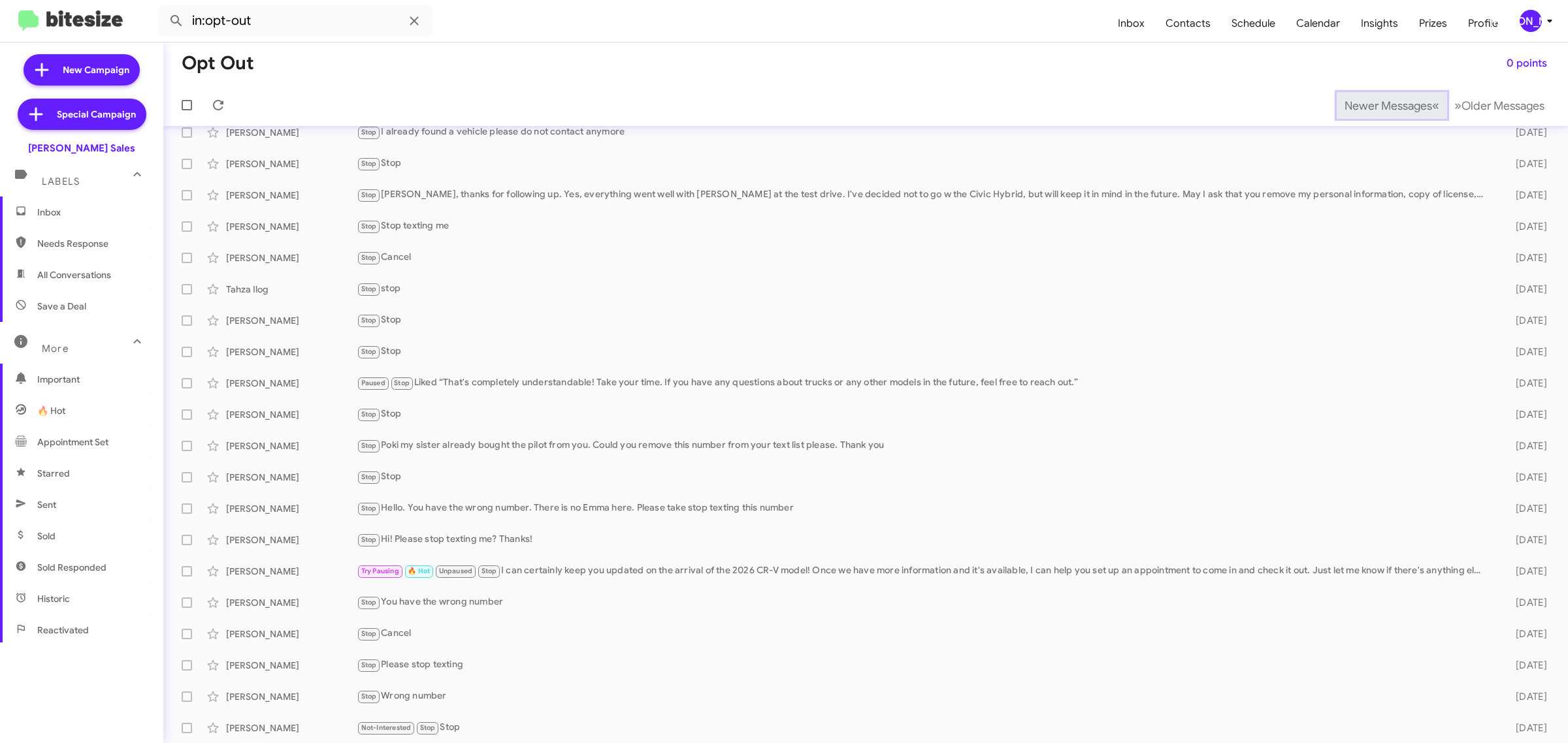
click at [1366, 104] on span "Newer Messages" at bounding box center [1388, 106] width 88 height 15
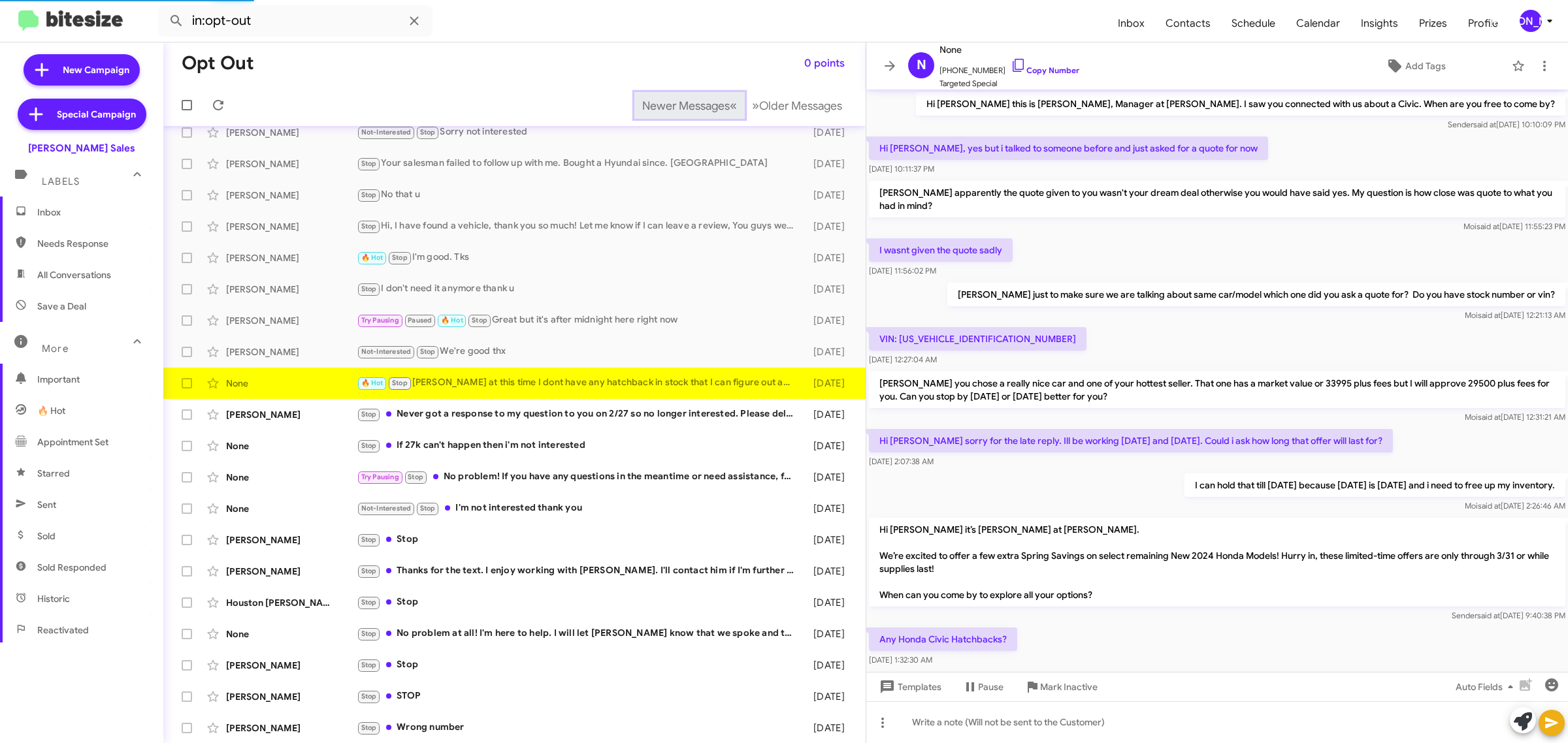
scroll to position [242, 0]
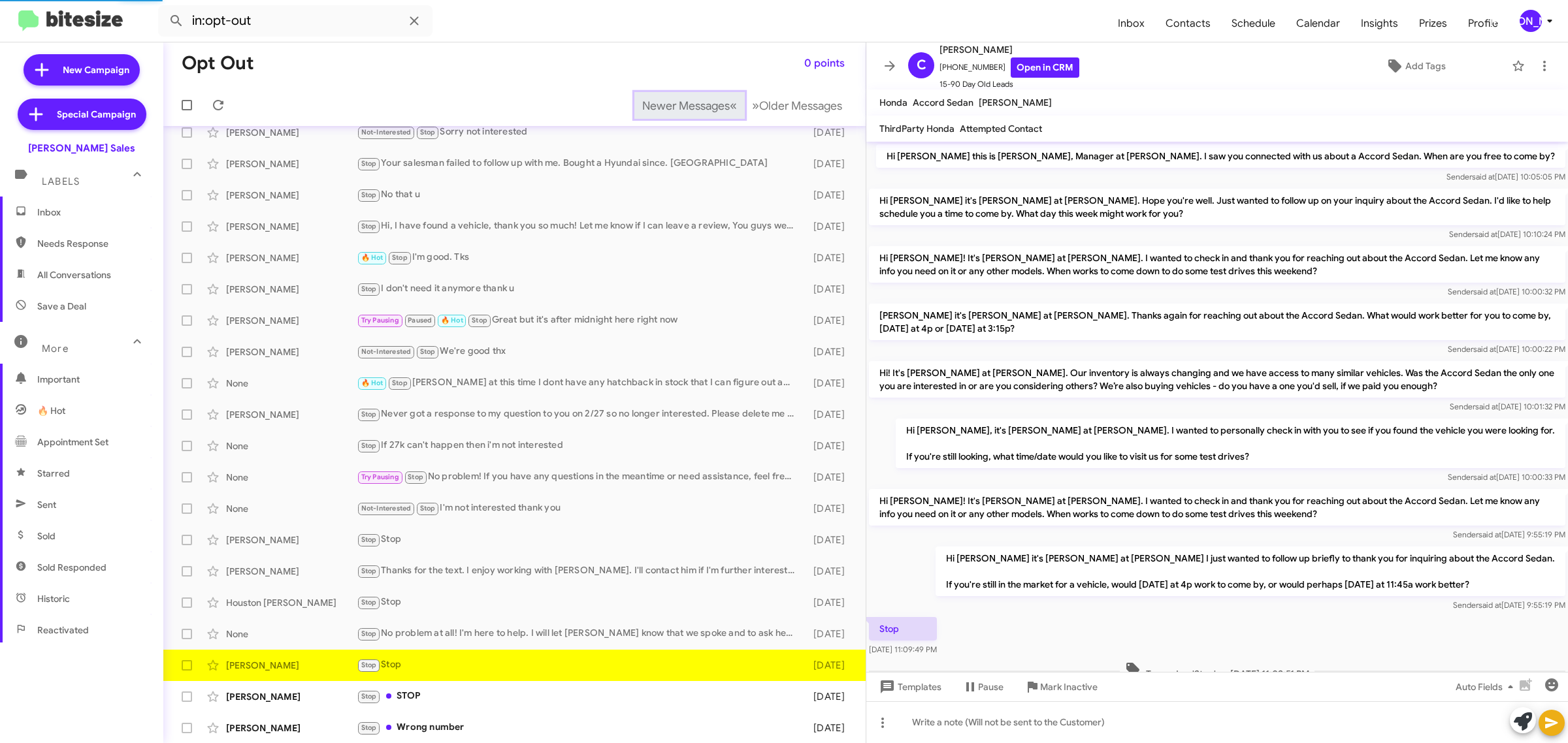
scroll to position [42, 0]
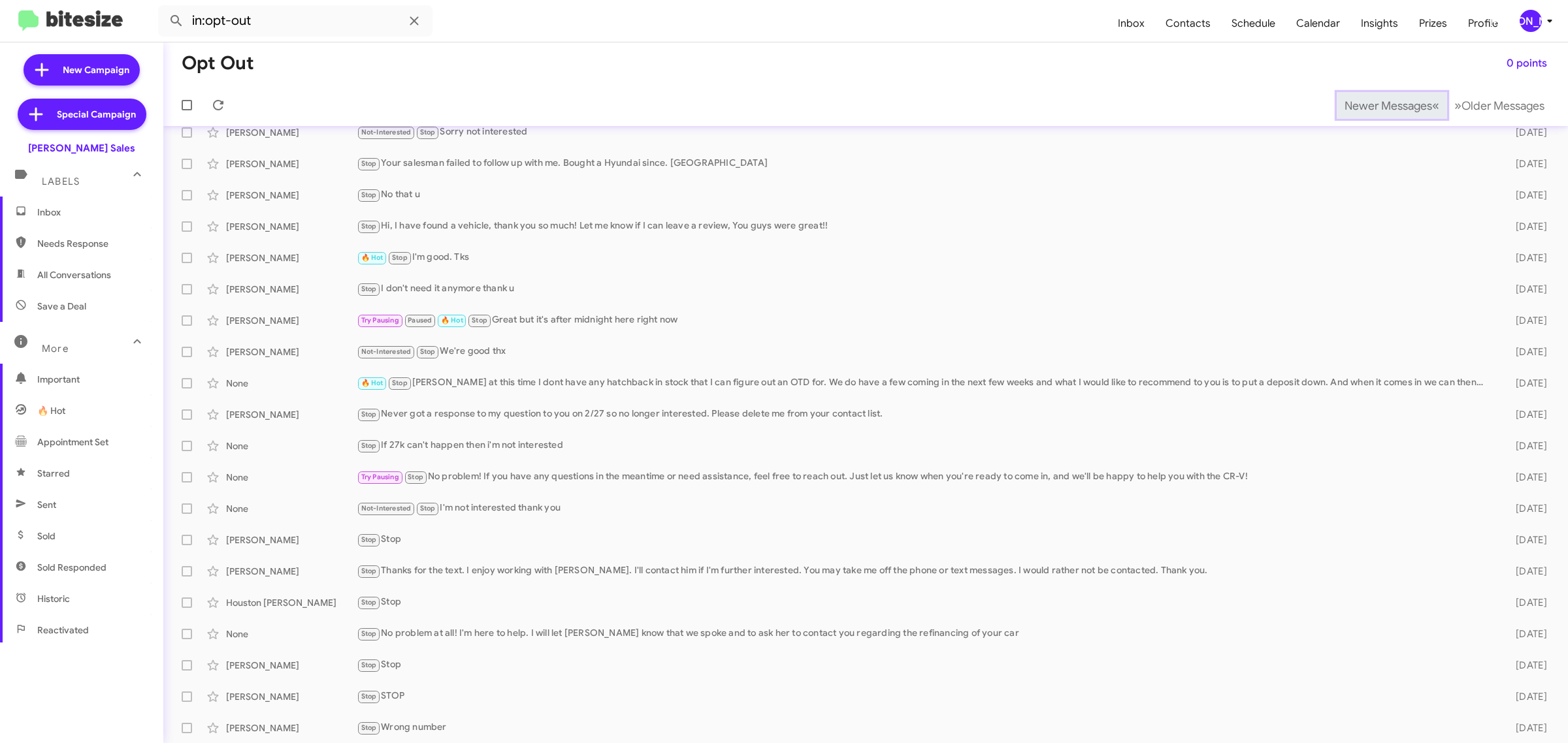
click at [1366, 104] on span "Newer Messages" at bounding box center [1388, 106] width 88 height 15
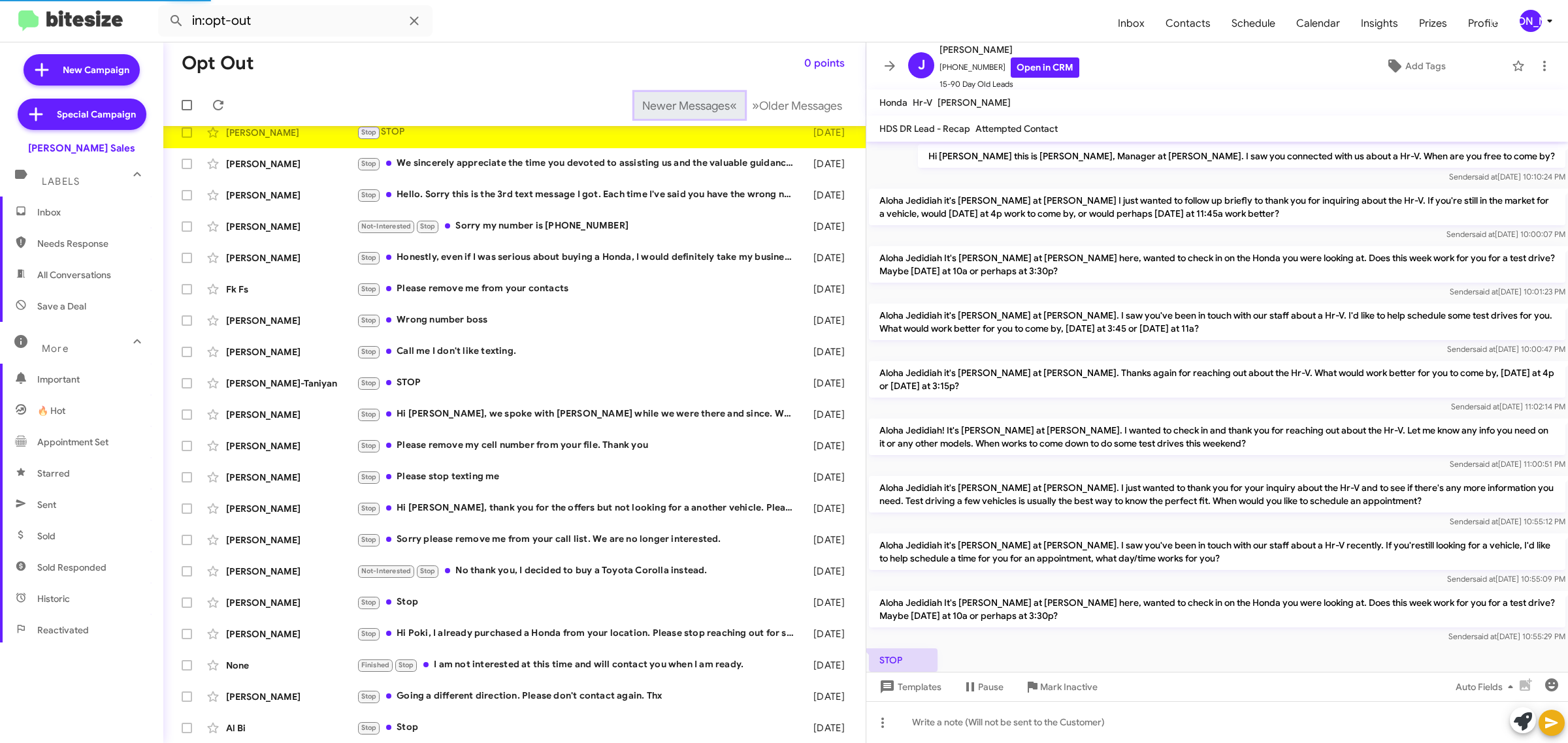
scroll to position [77, 0]
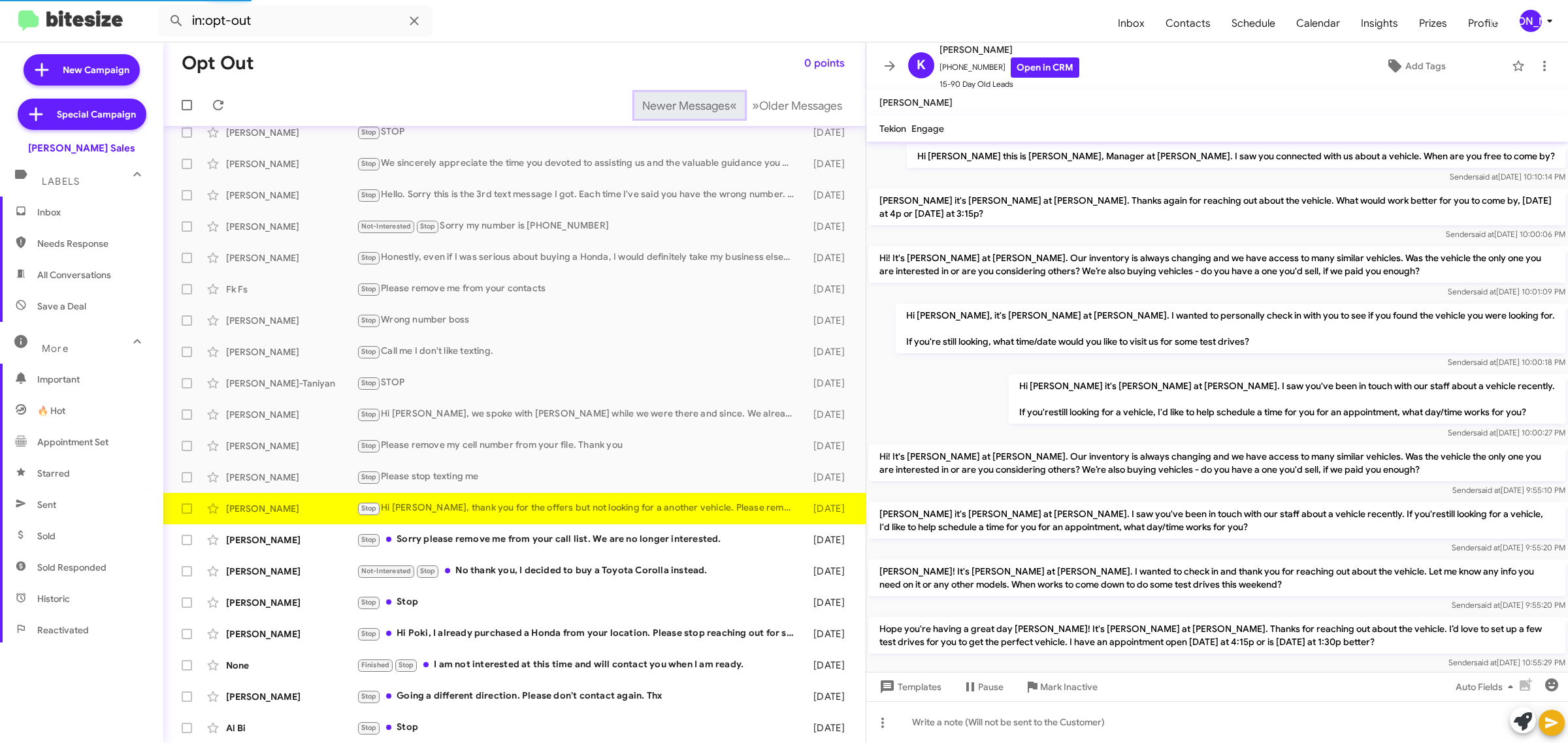
scroll to position [63, 0]
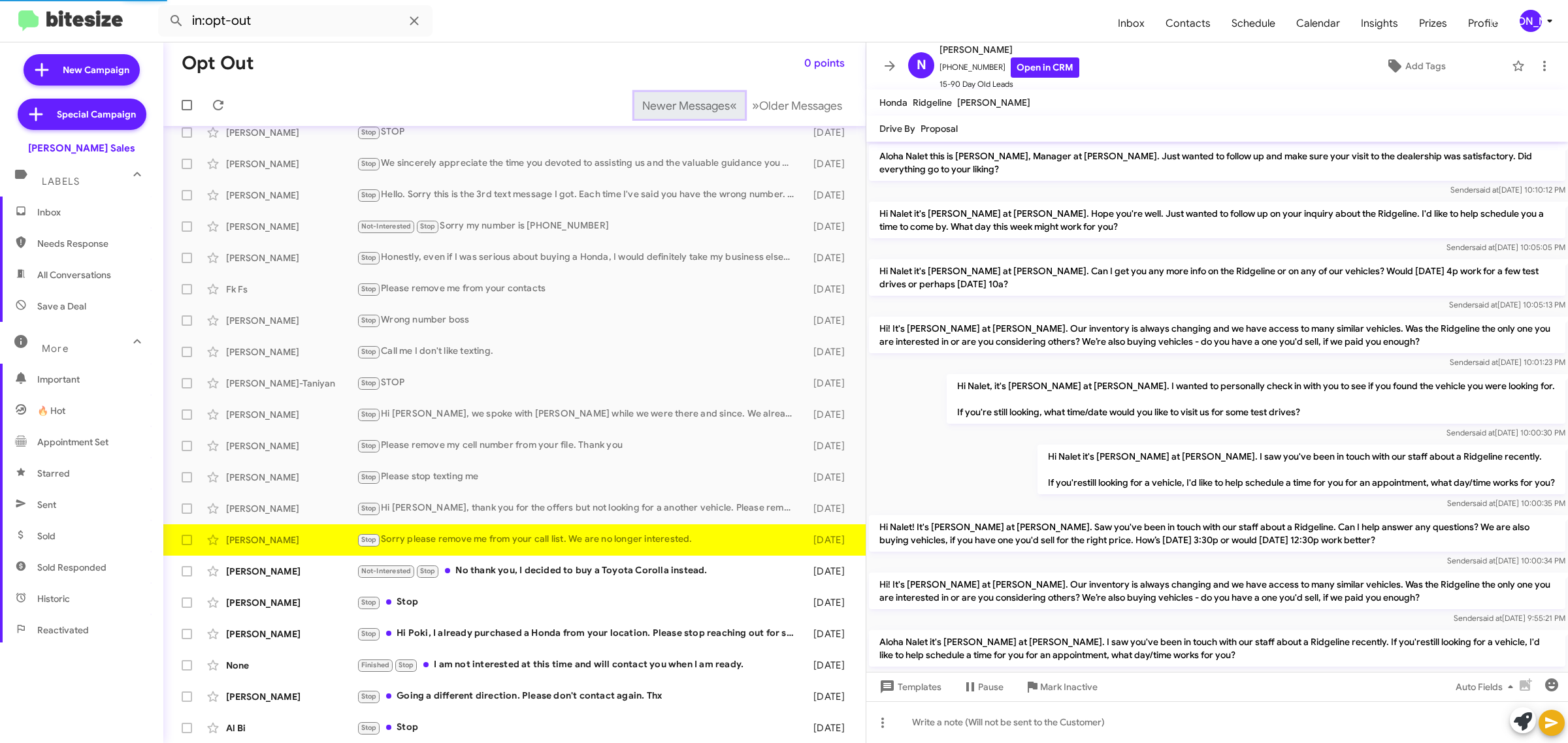
scroll to position [185, 0]
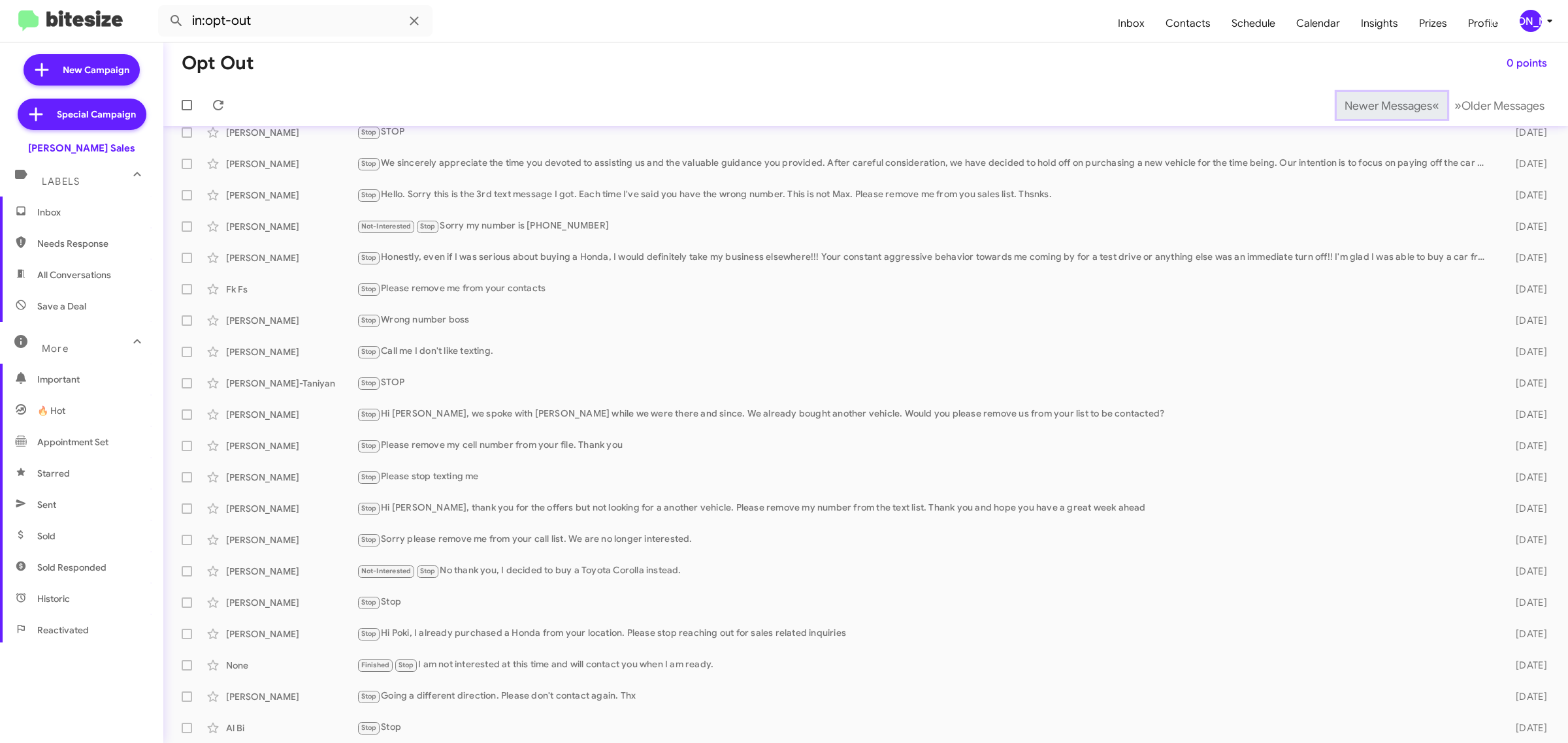
click at [1366, 104] on span "Newer Messages" at bounding box center [1388, 106] width 88 height 15
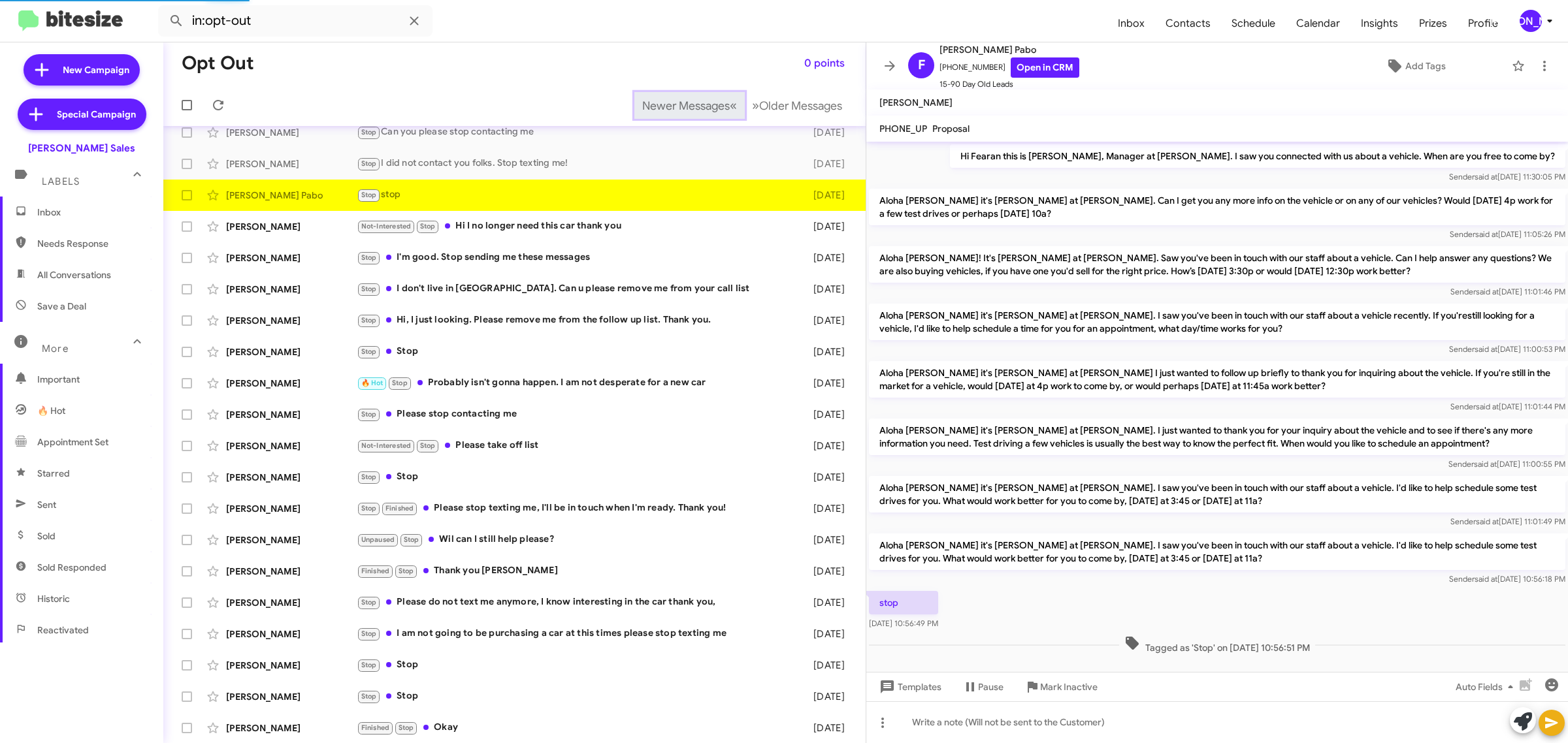
scroll to position [16, 0]
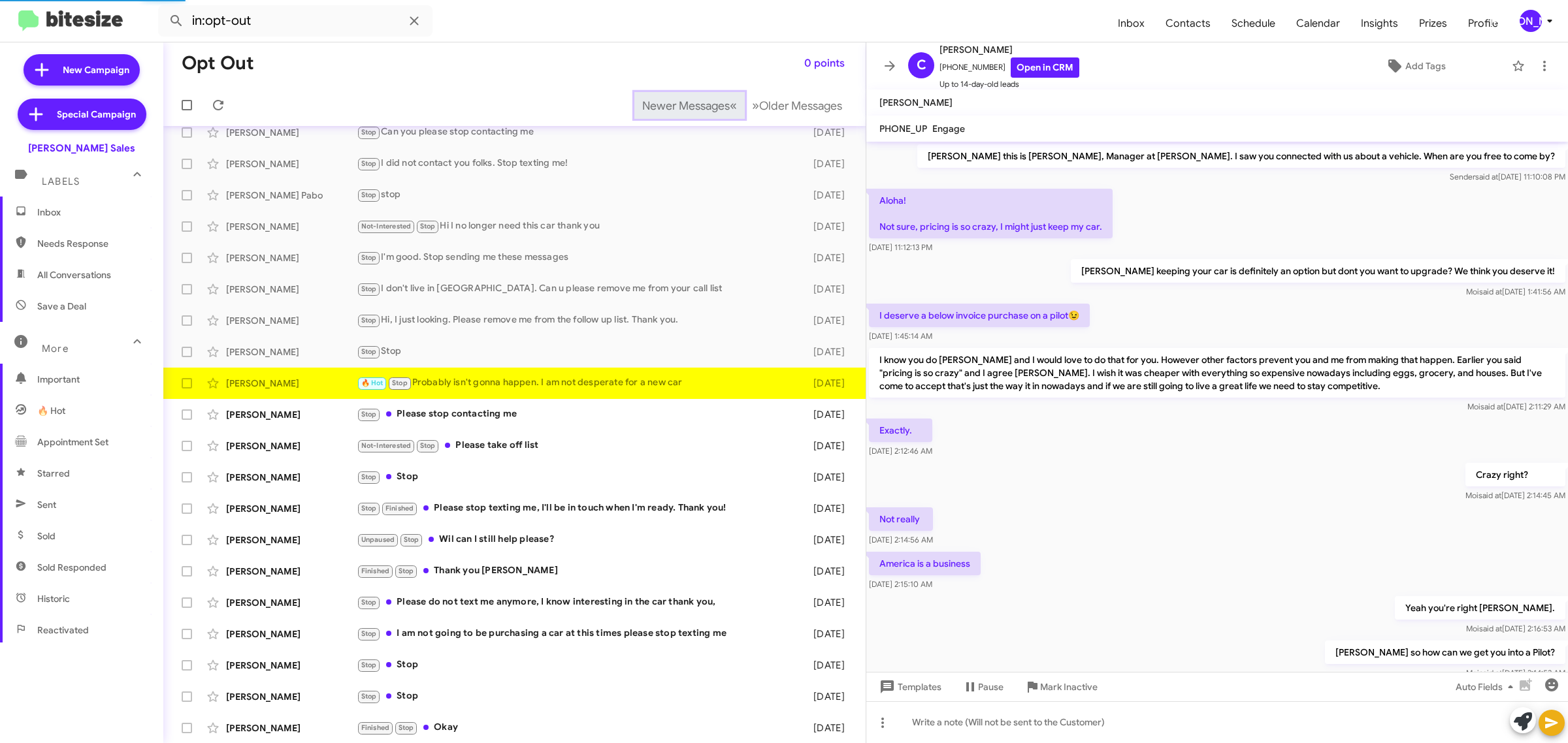
scroll to position [120, 0]
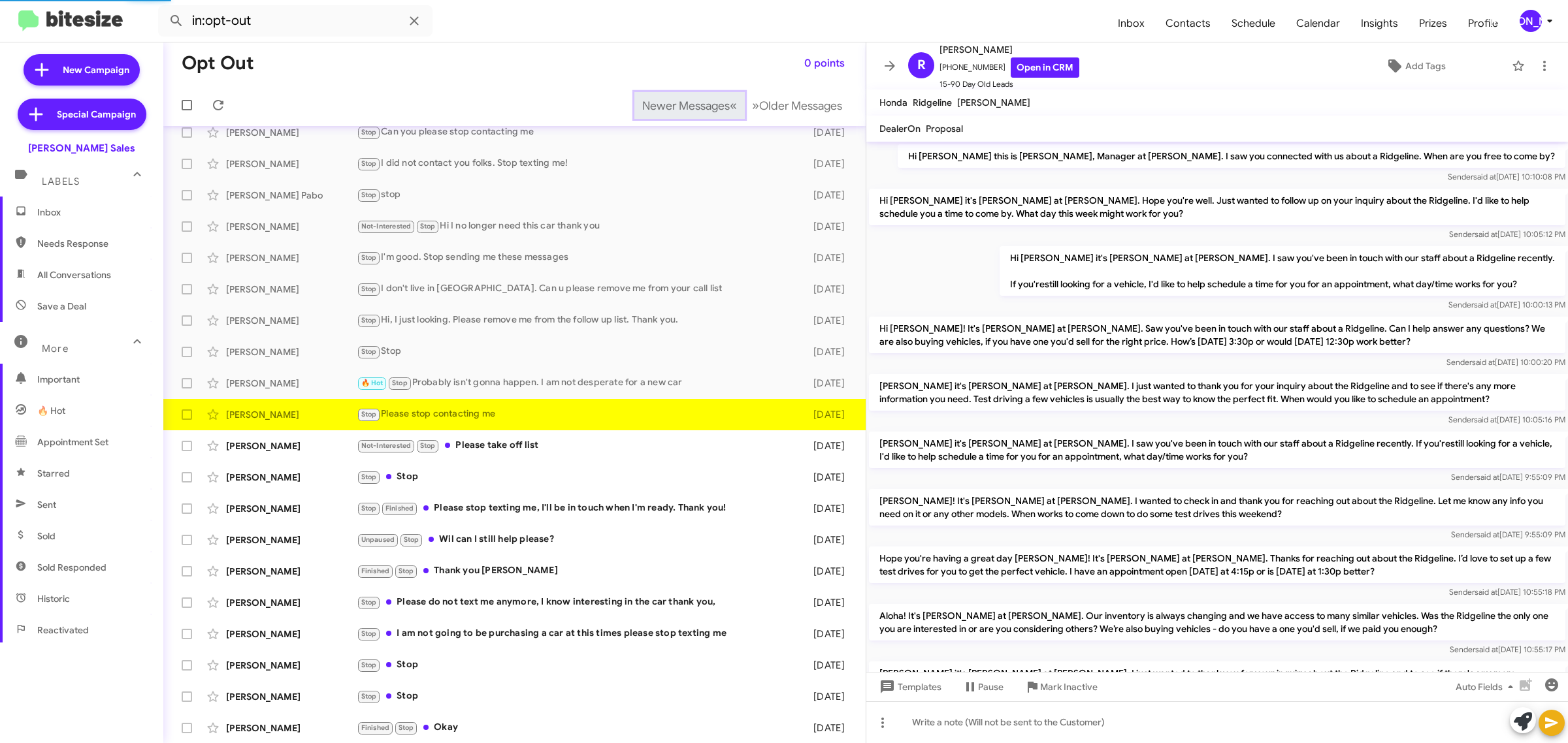
scroll to position [341, 0]
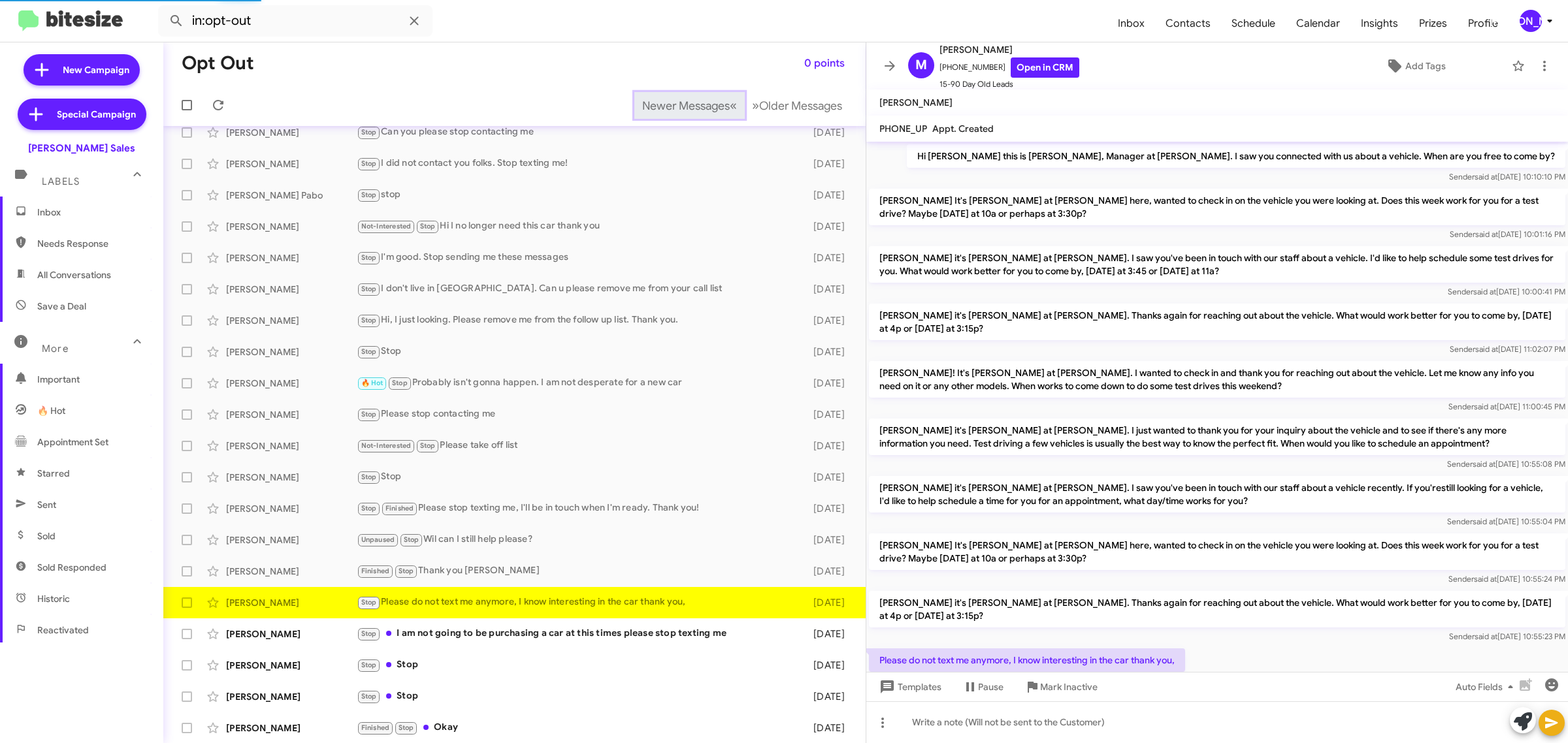
scroll to position [77, 0]
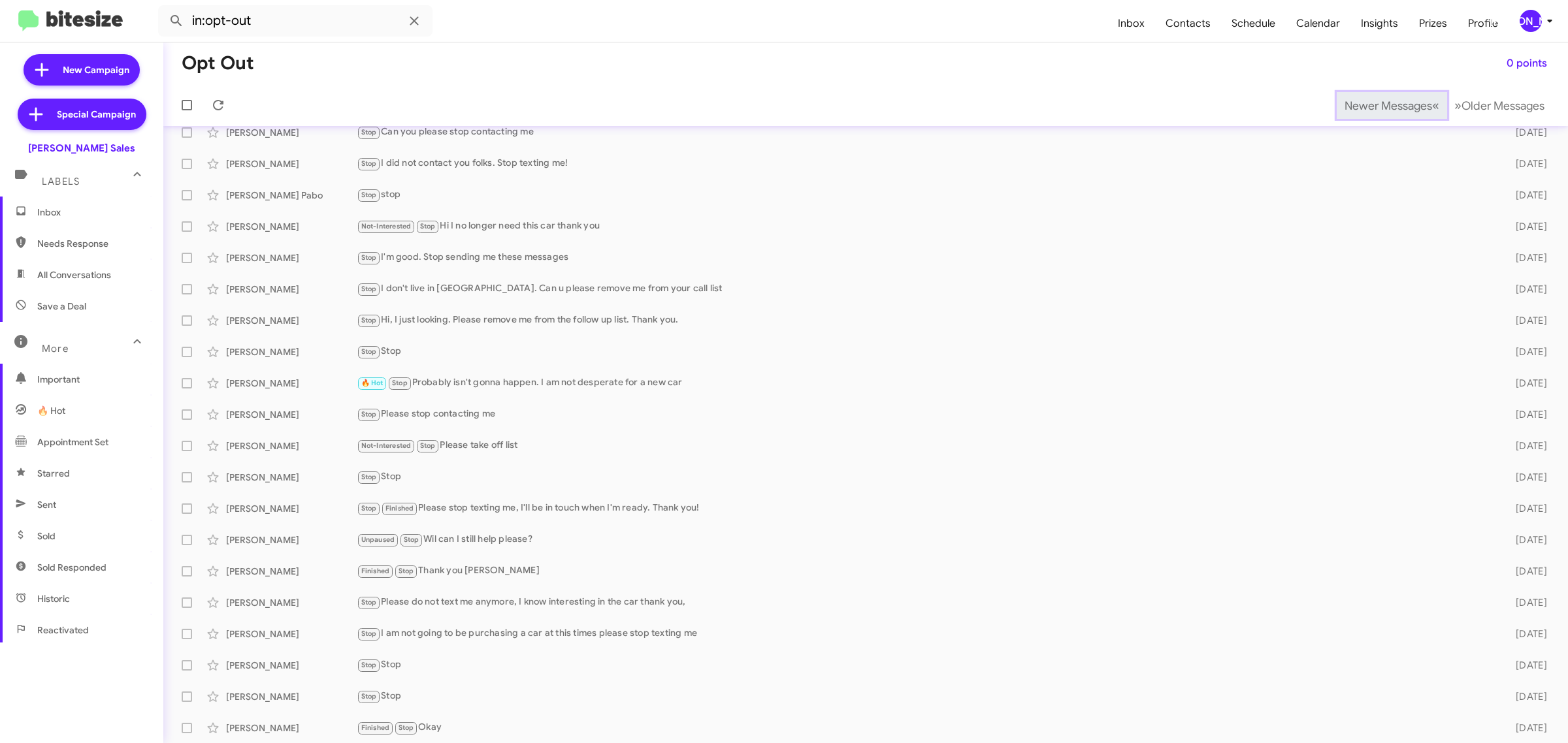
click at [1366, 104] on span "Newer Messages" at bounding box center [1388, 106] width 88 height 15
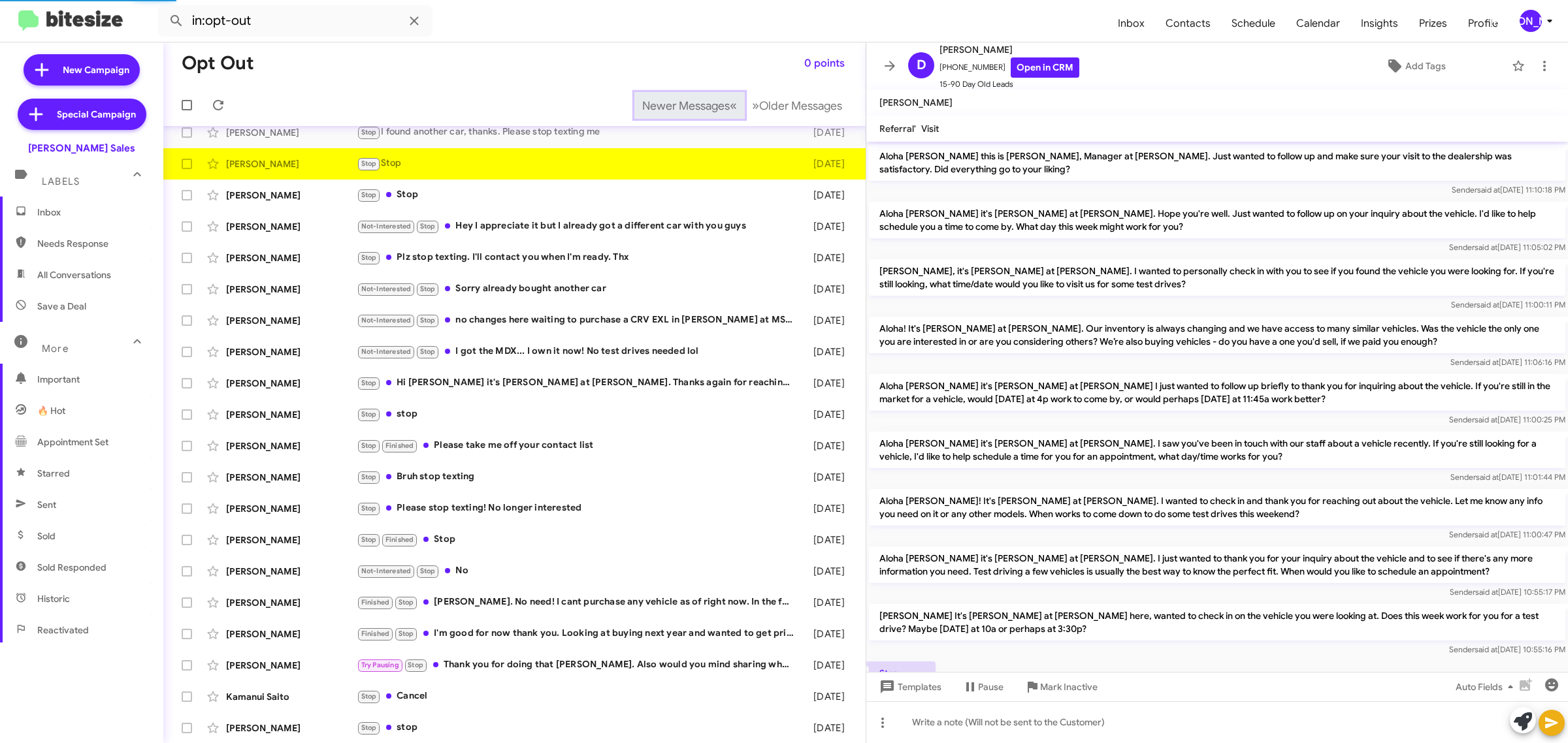
scroll to position [63, 0]
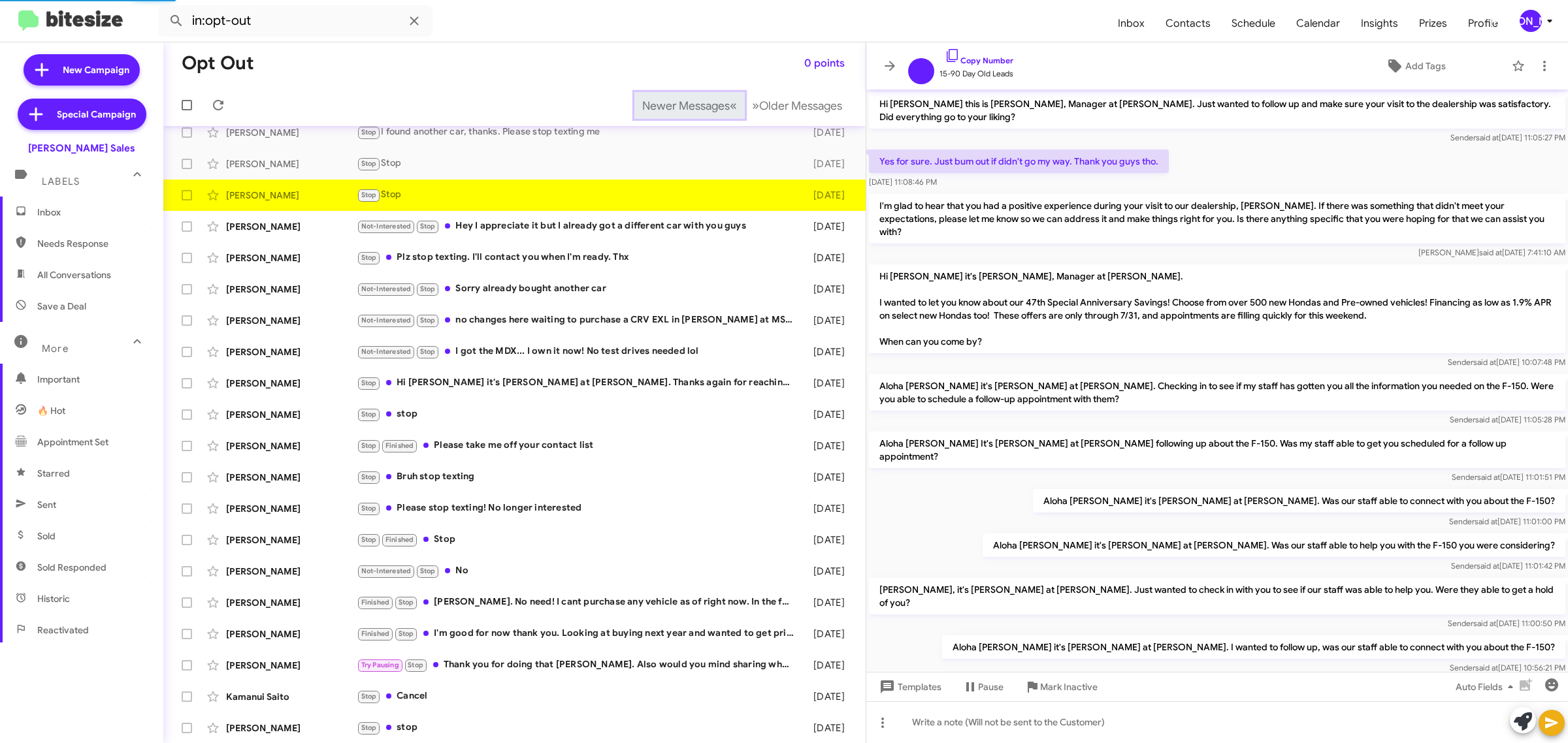
scroll to position [282, 0]
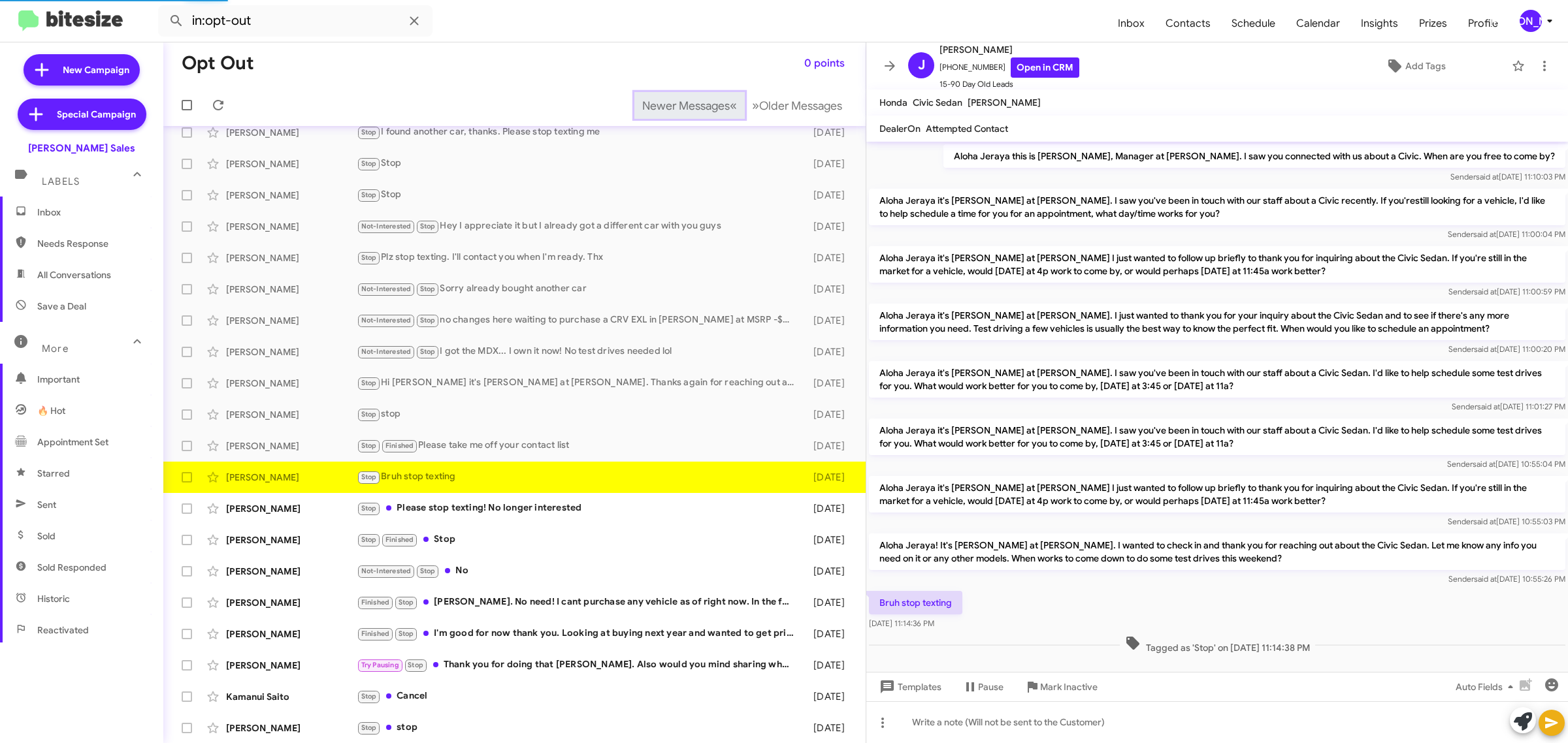
scroll to position [16, 0]
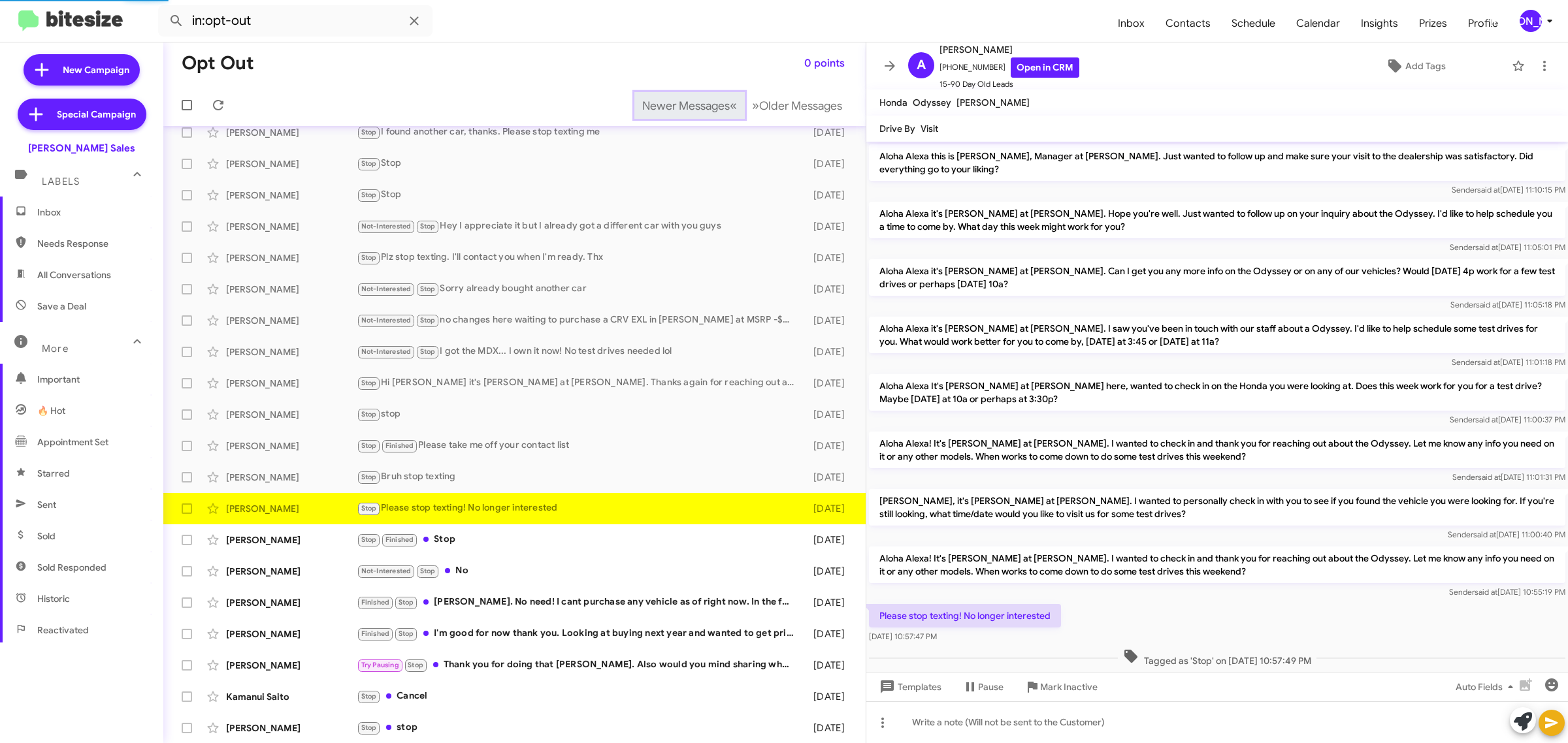
scroll to position [29, 0]
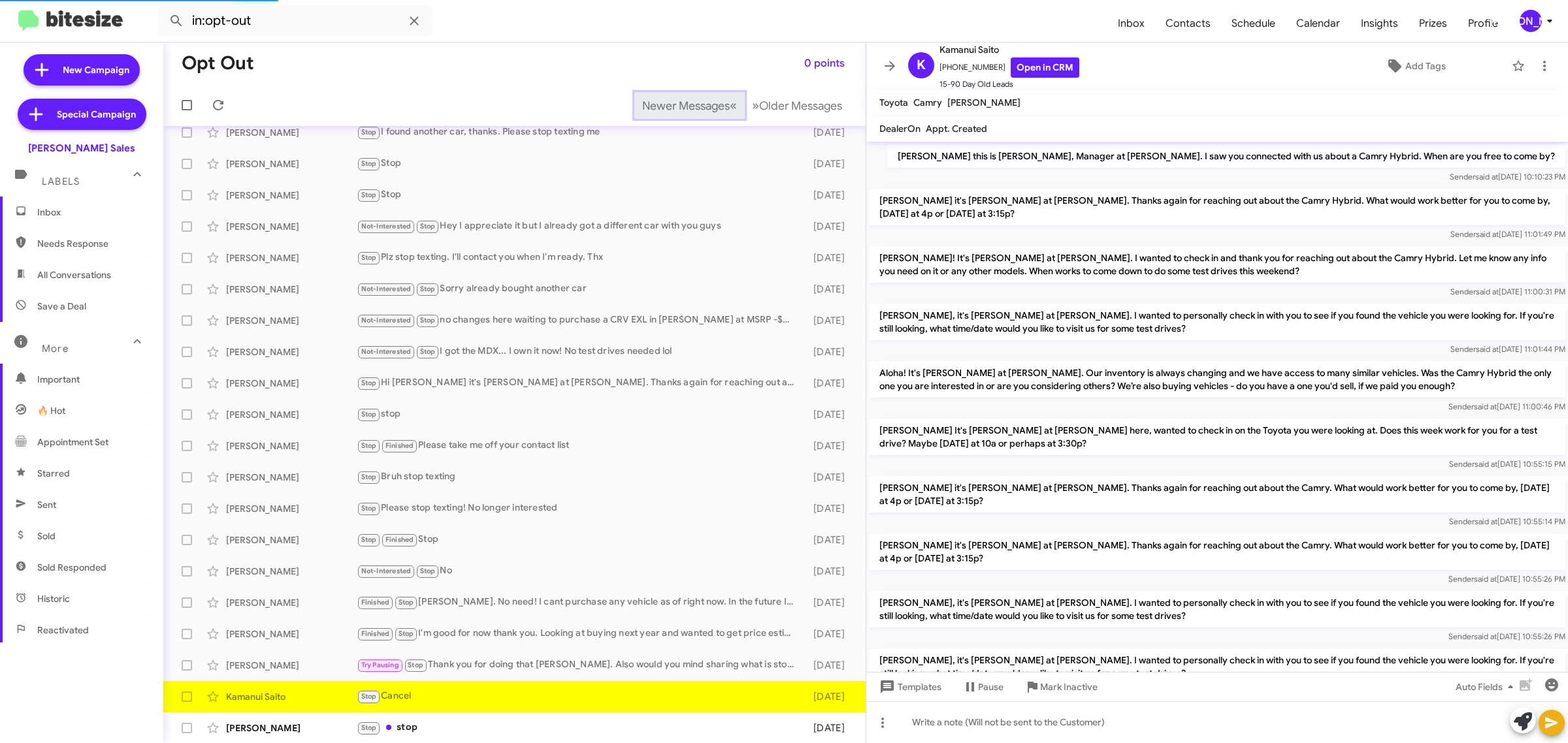
scroll to position [259, 0]
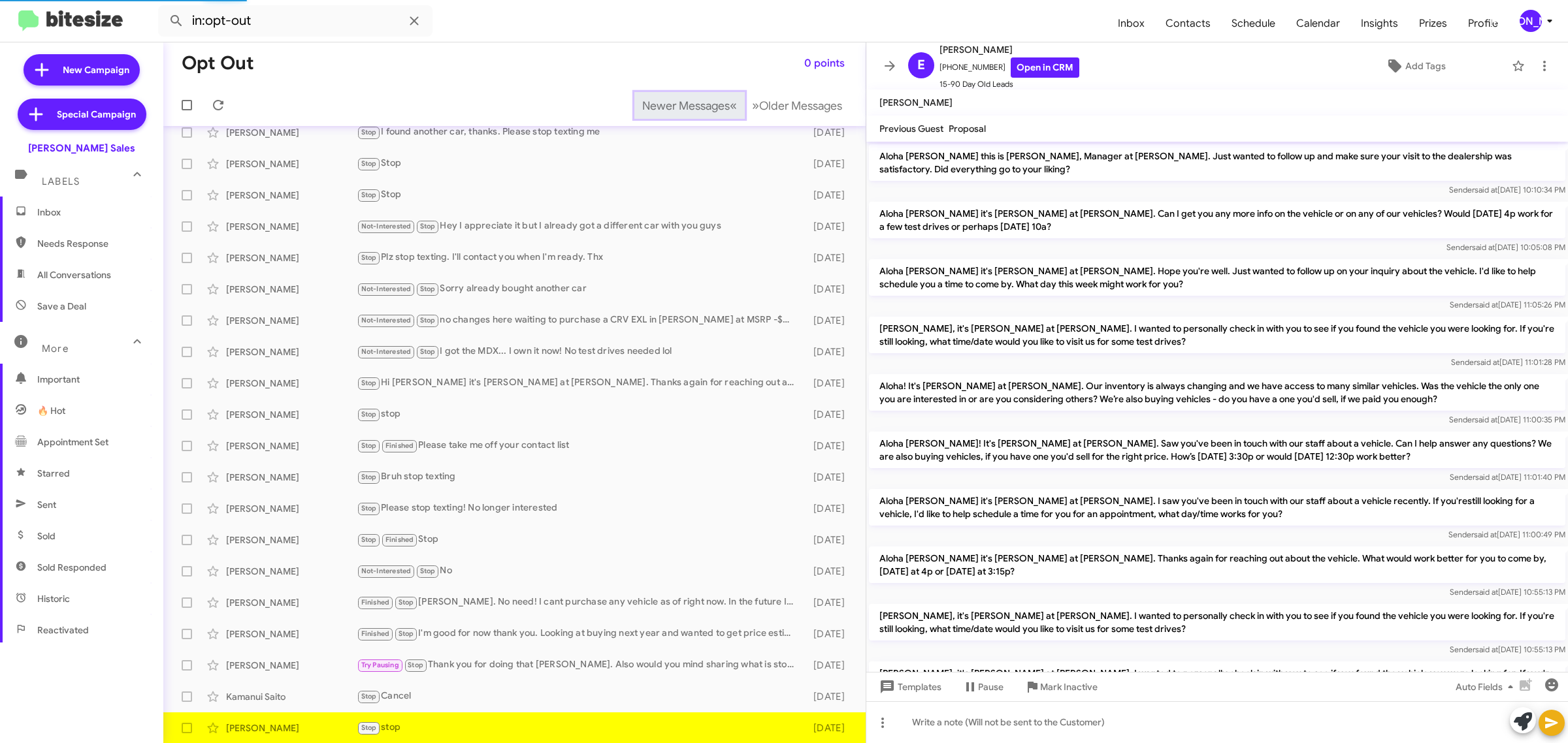
scroll to position [211, 0]
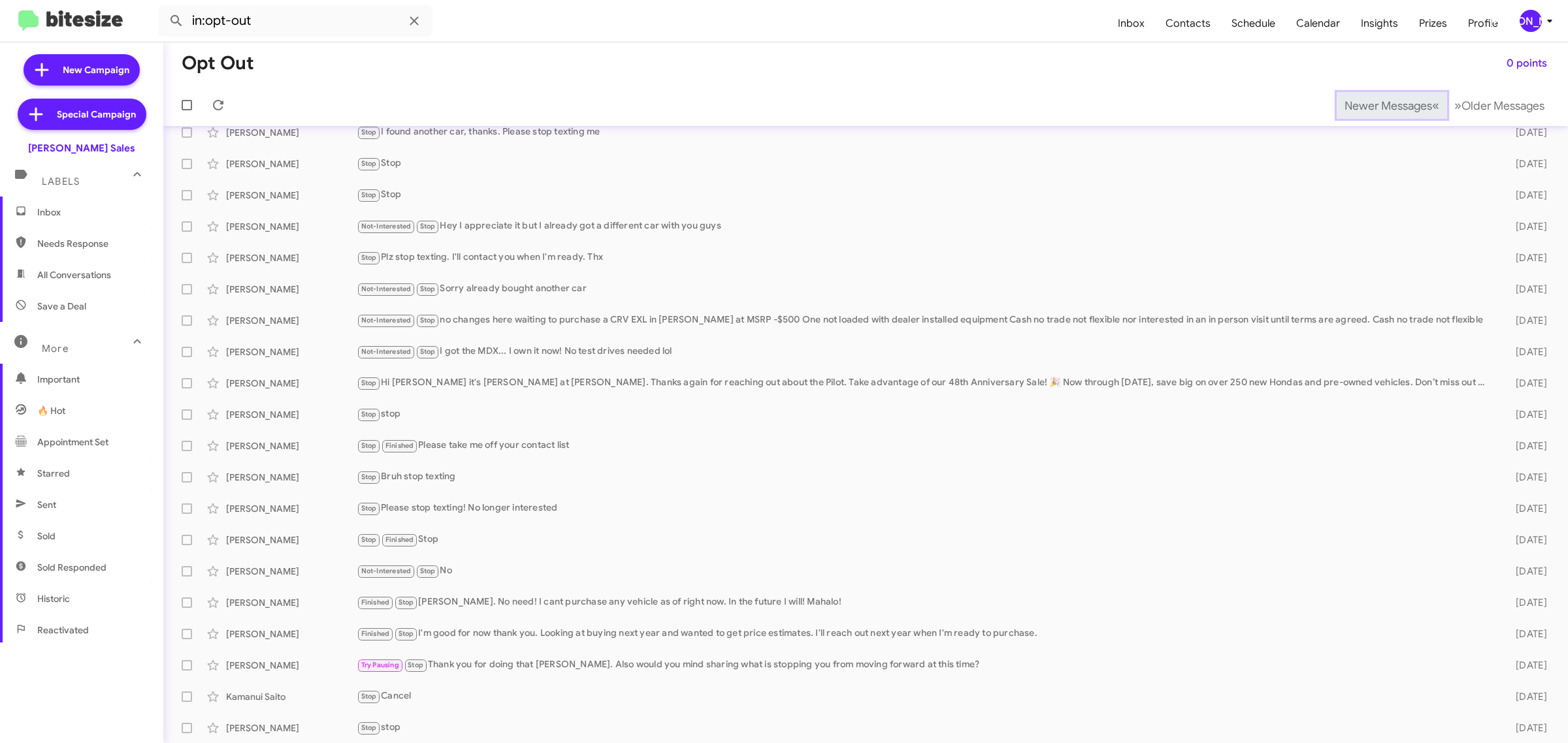
click at [1366, 104] on span "Newer Messages" at bounding box center [1388, 106] width 88 height 15
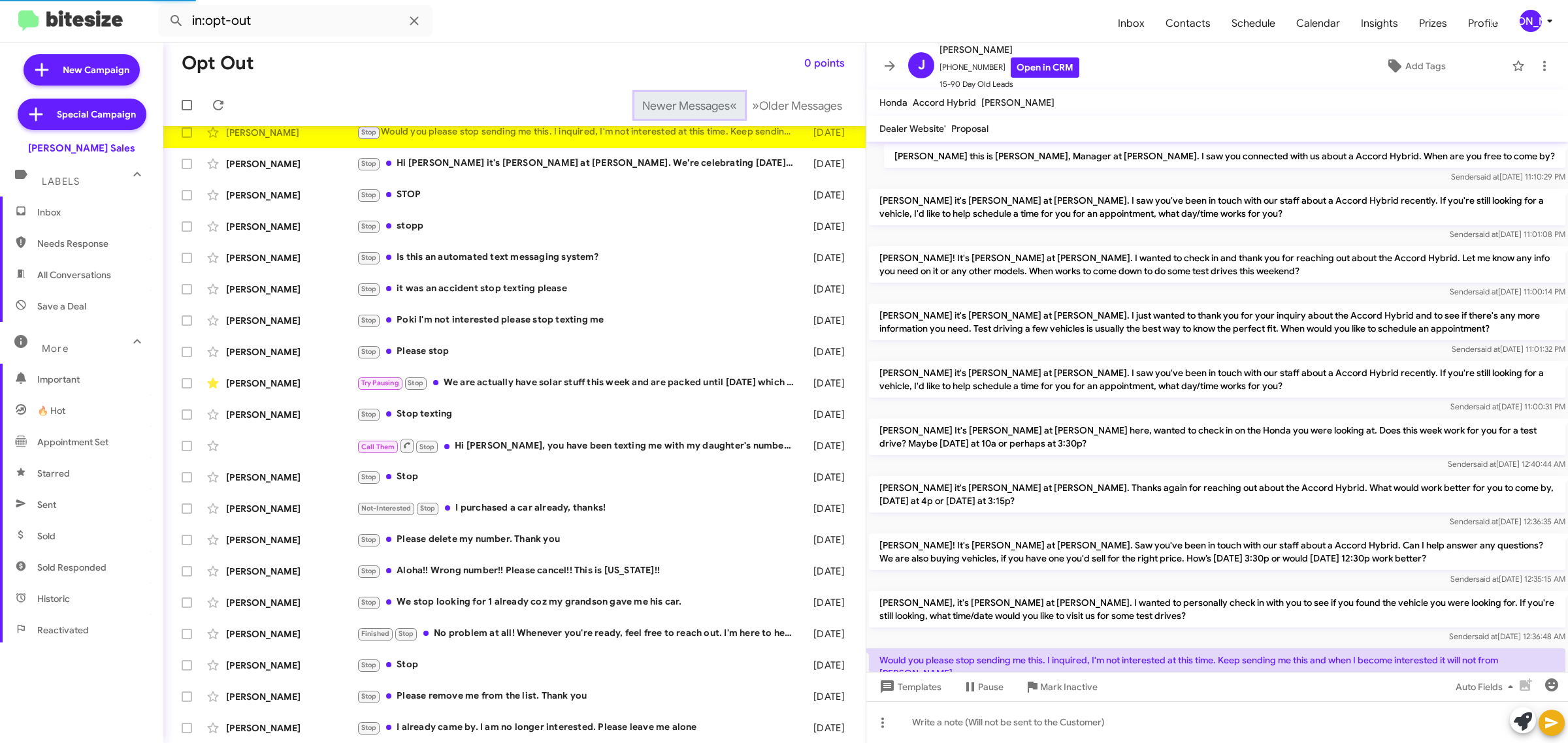
scroll to position [10, 0]
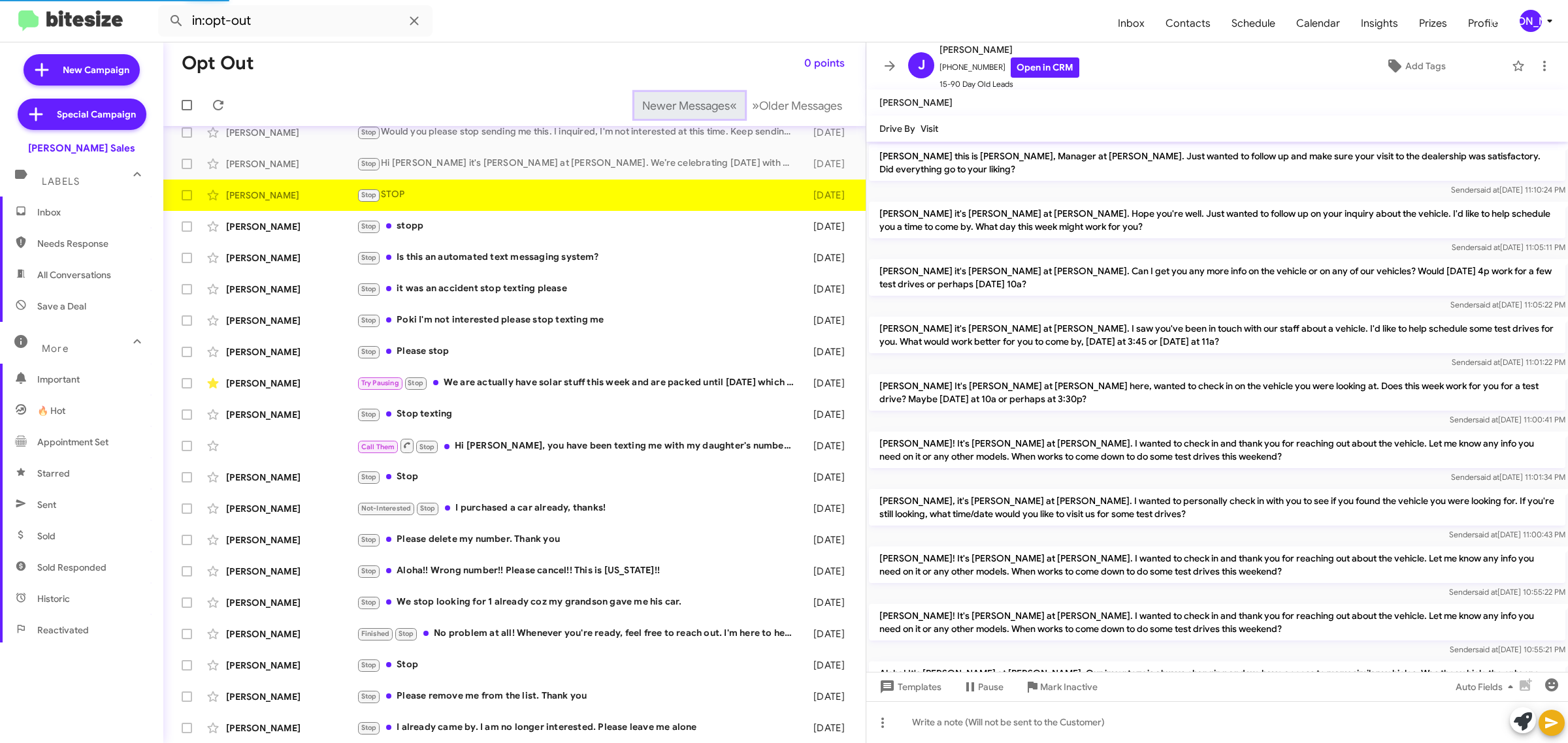
scroll to position [548, 0]
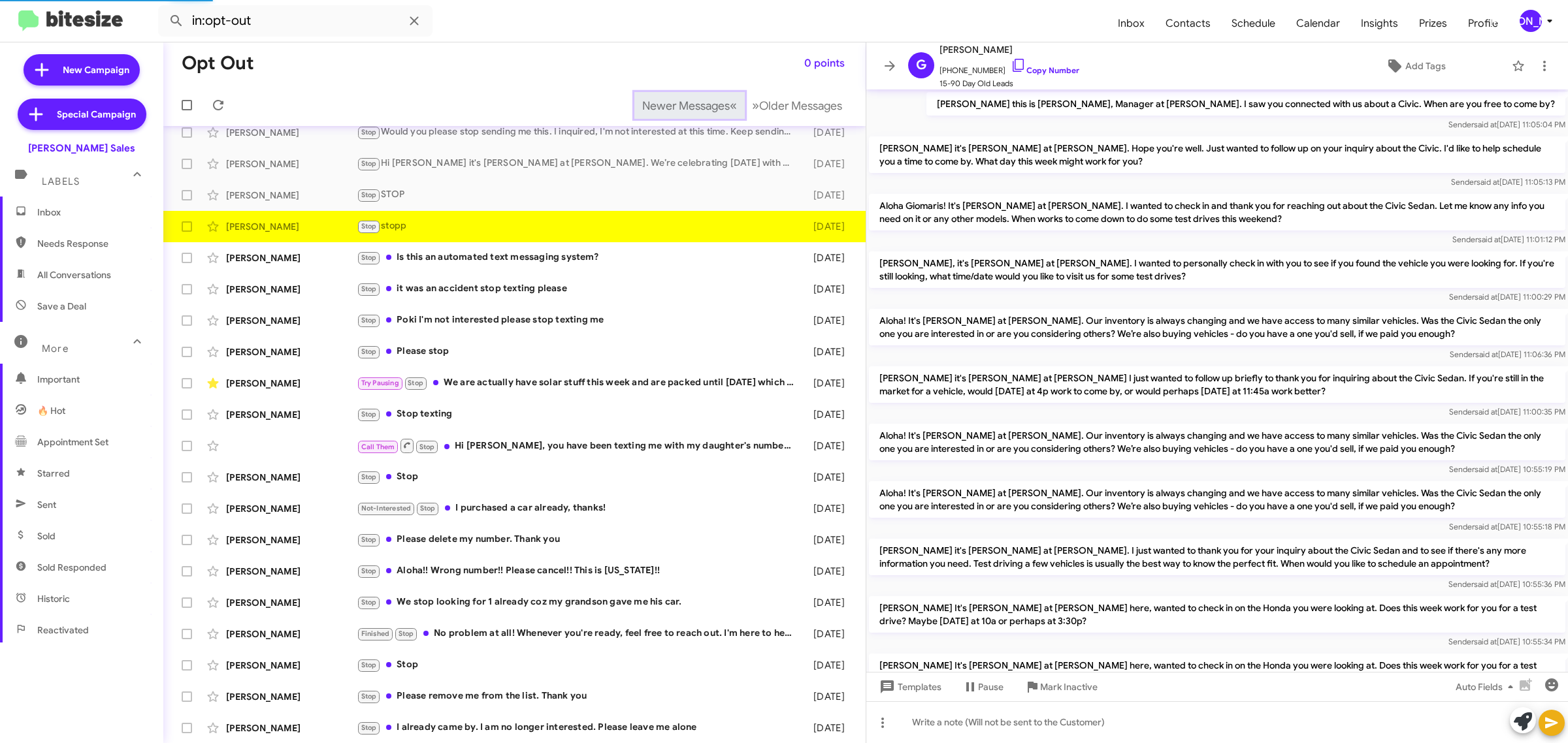
scroll to position [301, 0]
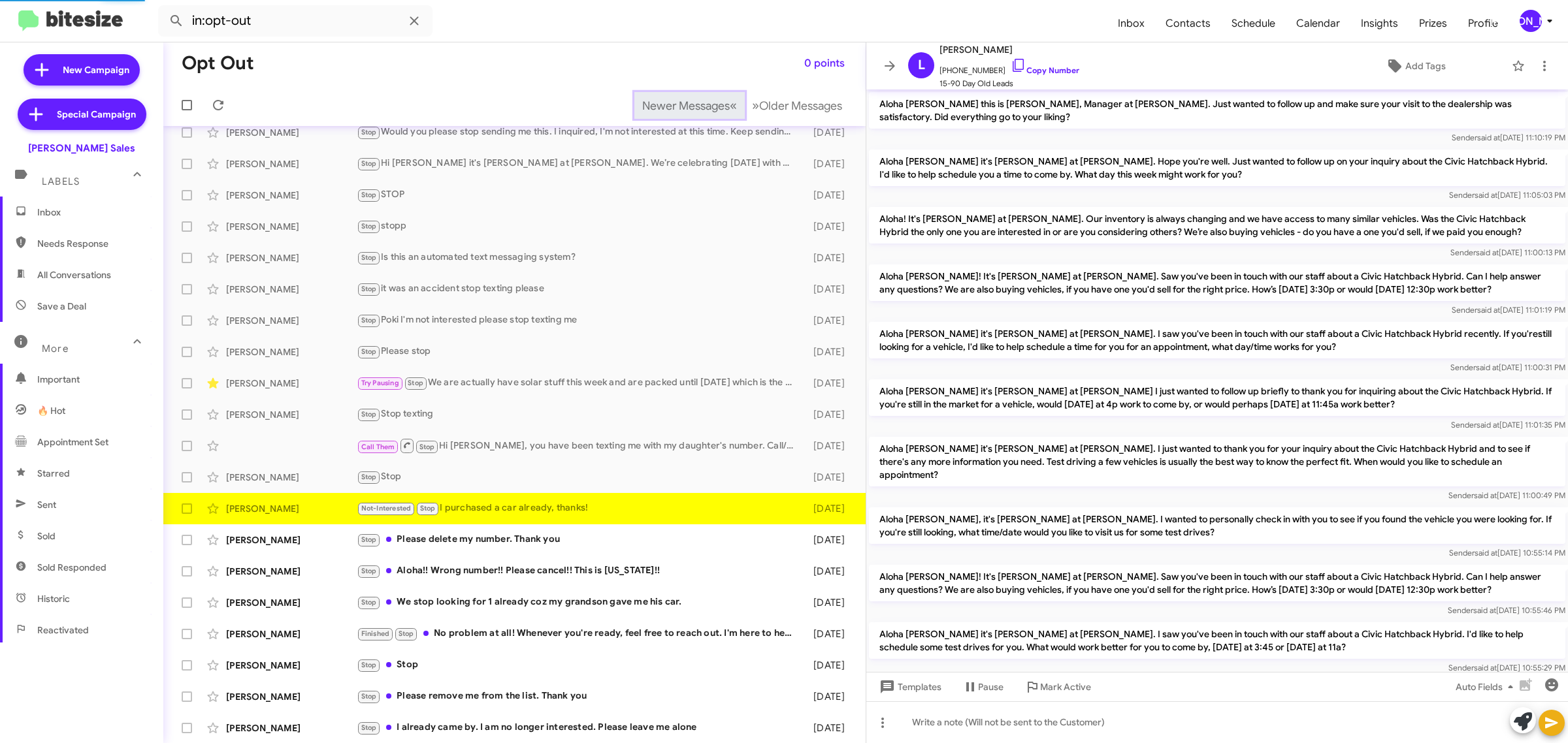
scroll to position [550, 0]
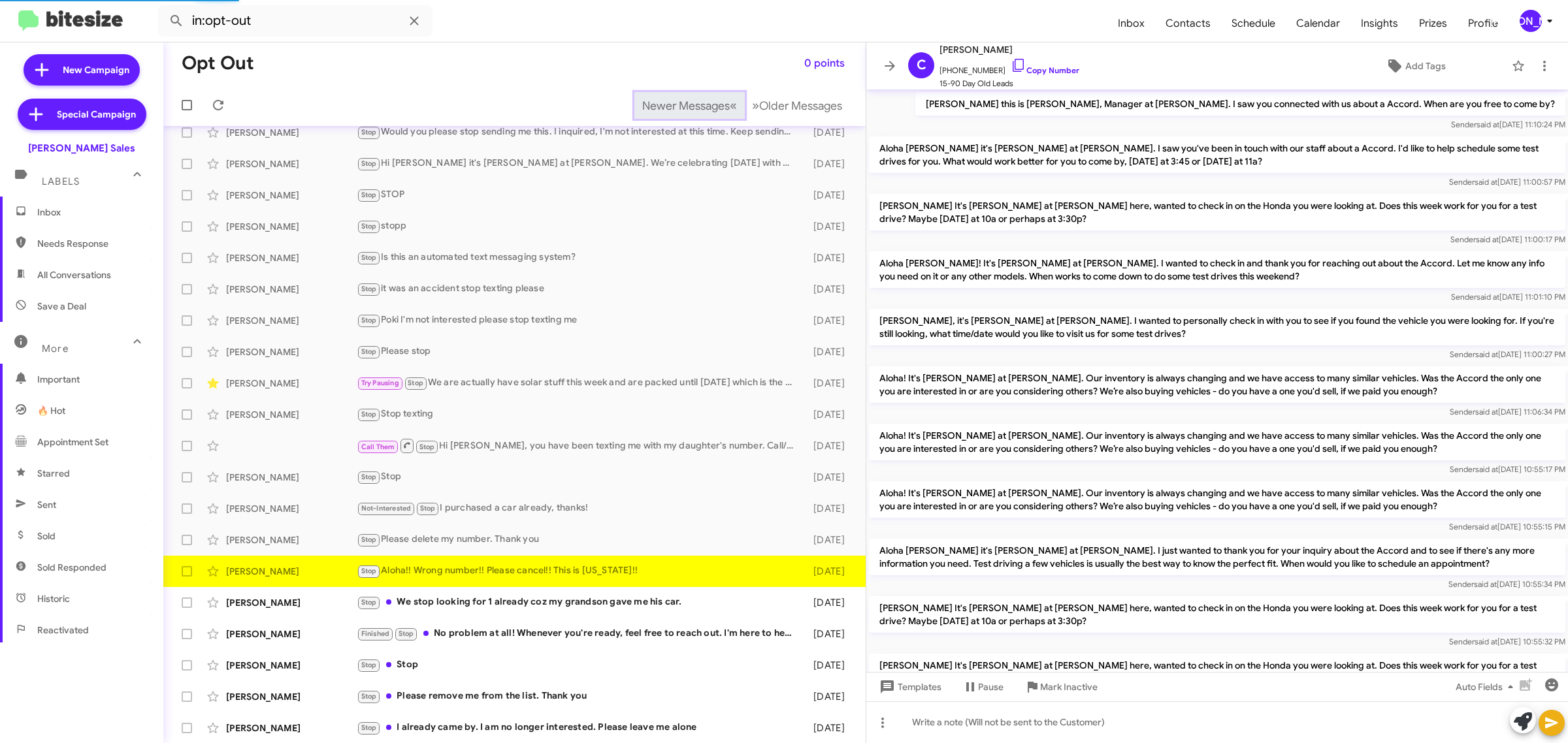
scroll to position [158, 0]
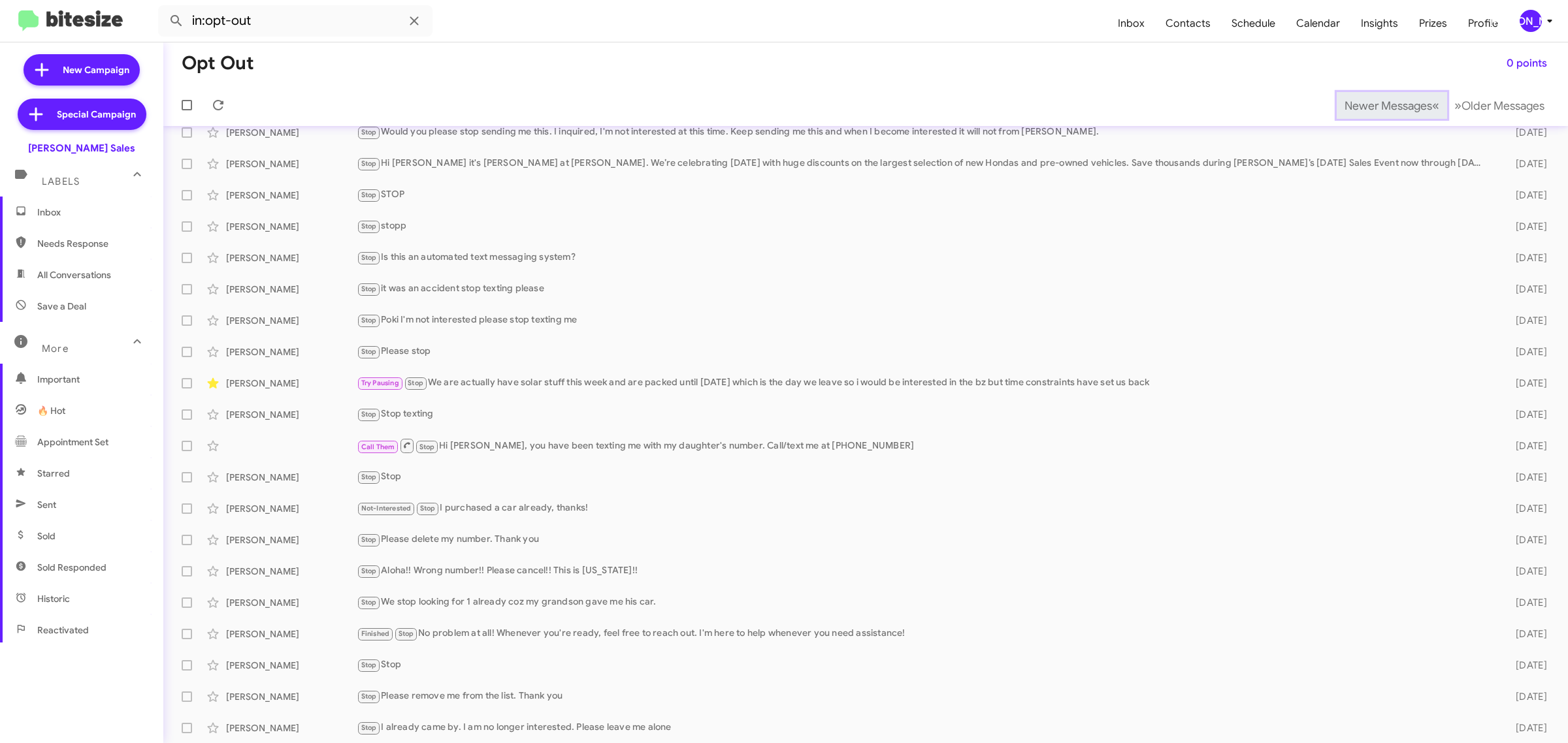
click at [1366, 104] on span "Newer Messages" at bounding box center [1388, 106] width 88 height 15
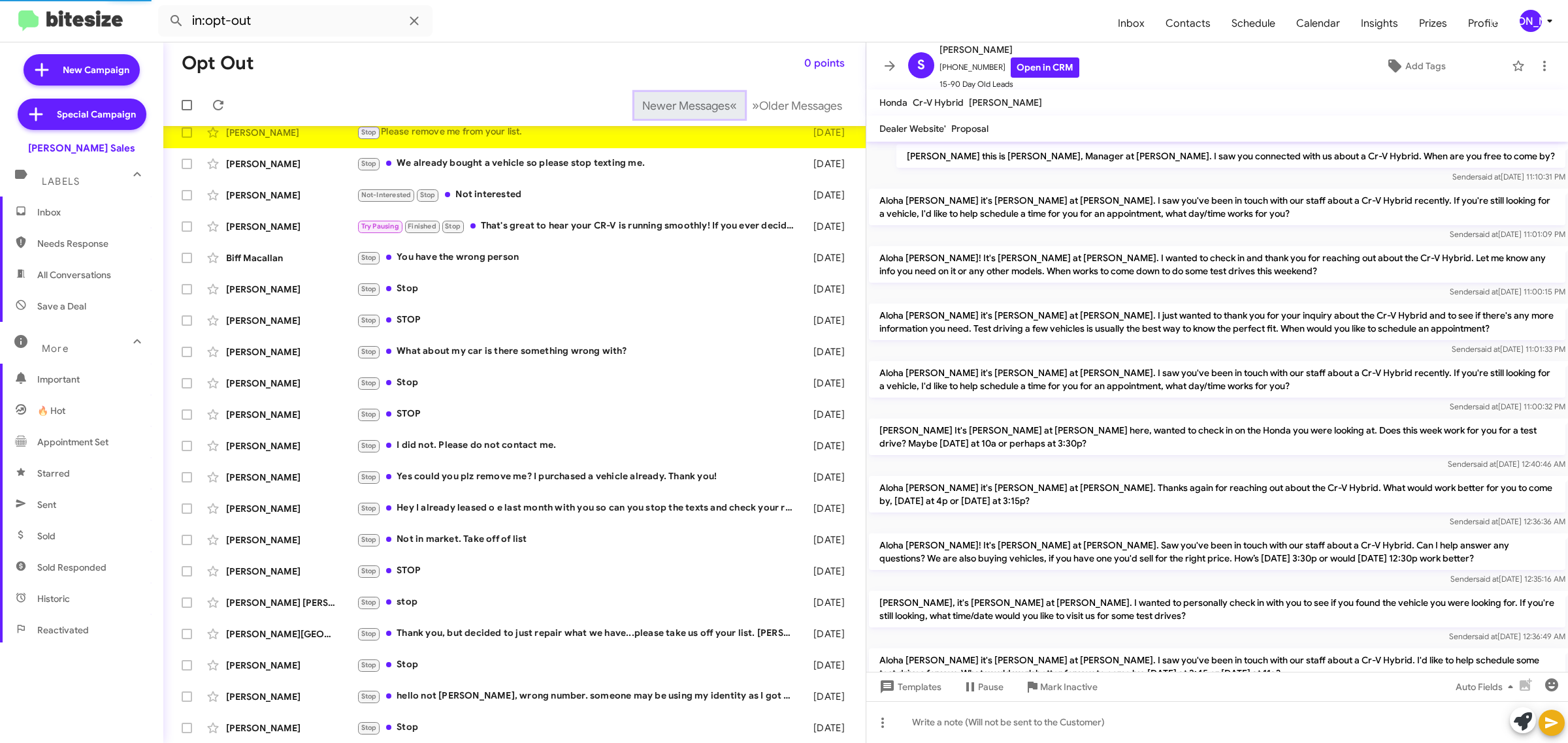
scroll to position [344, 0]
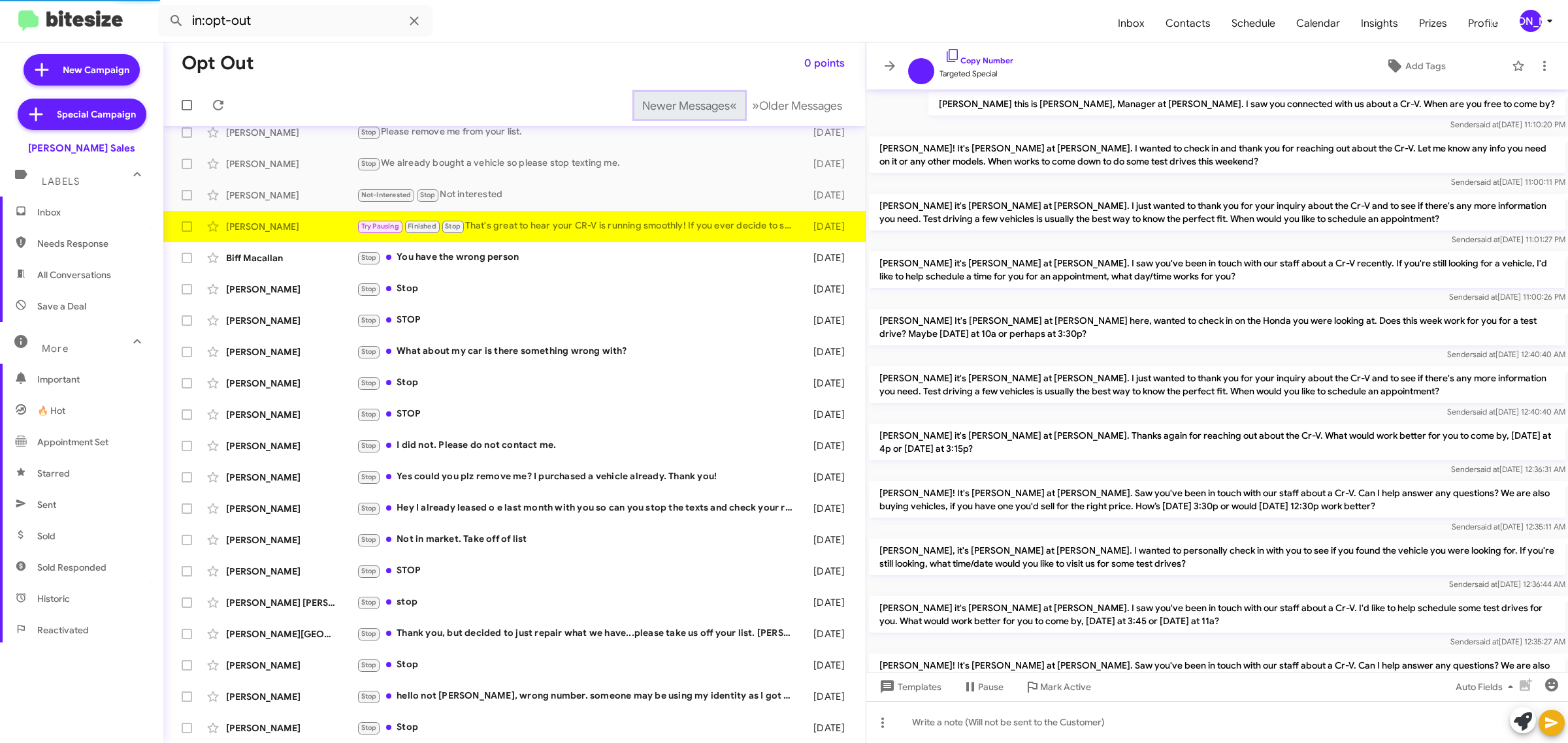
scroll to position [334, 0]
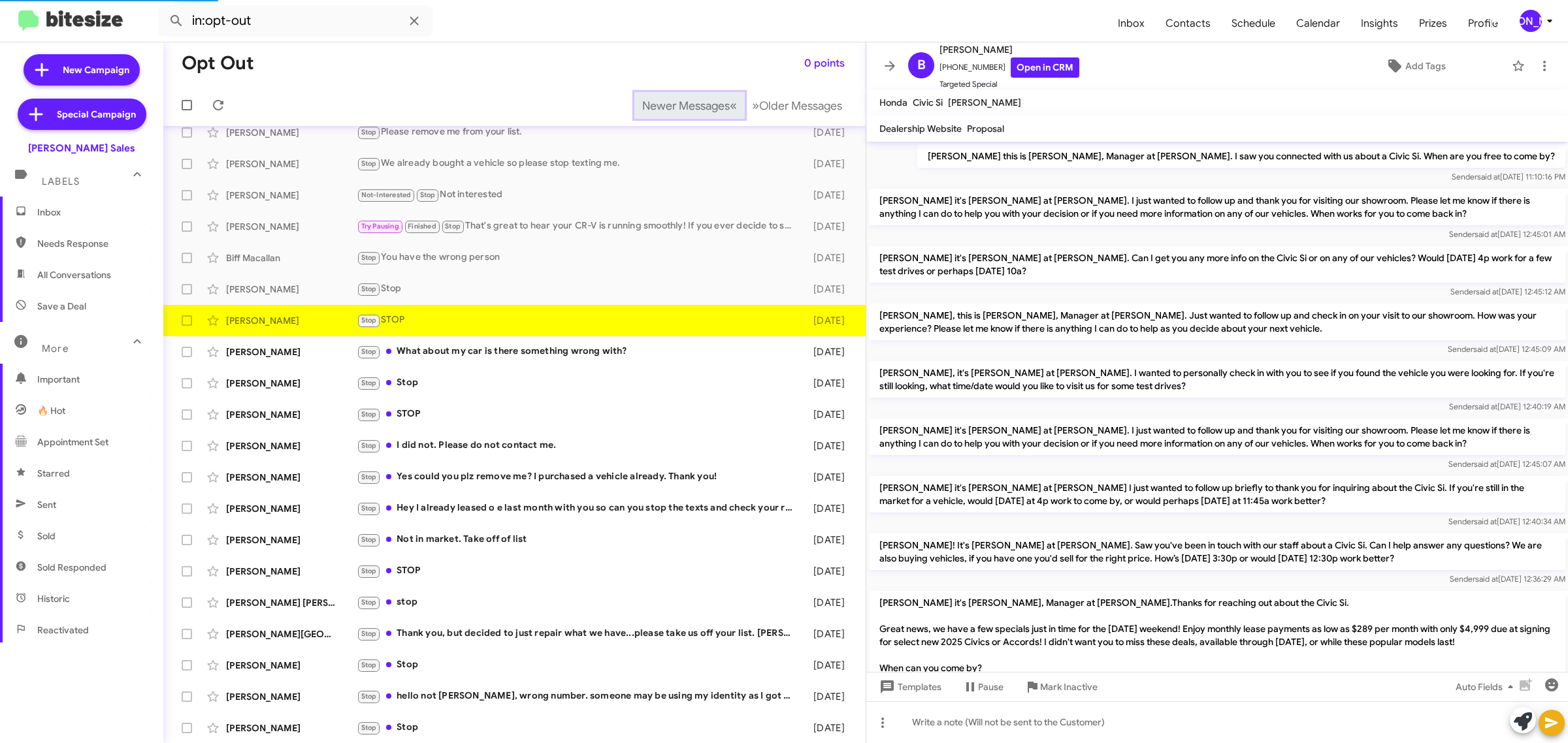
scroll to position [102, 0]
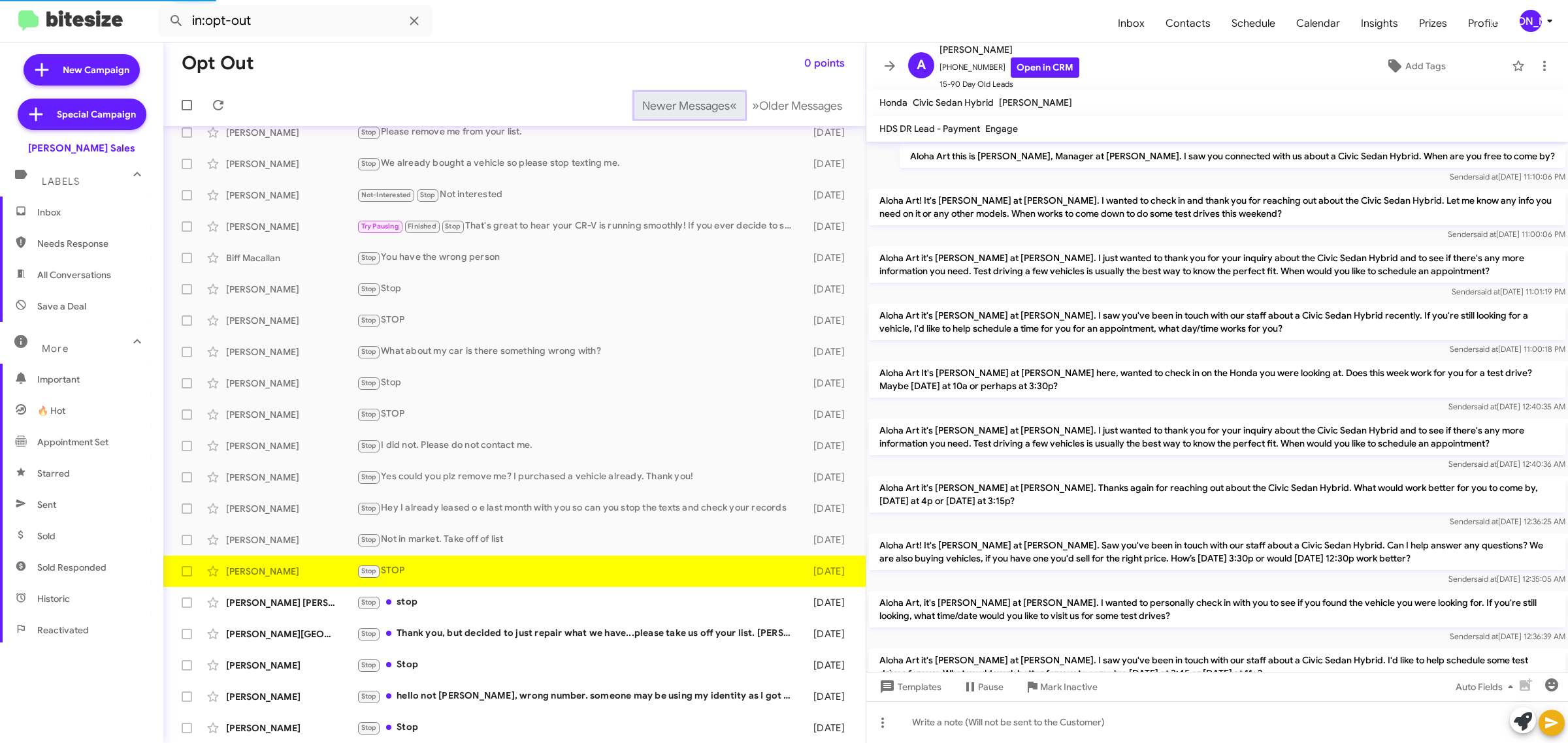
scroll to position [171, 0]
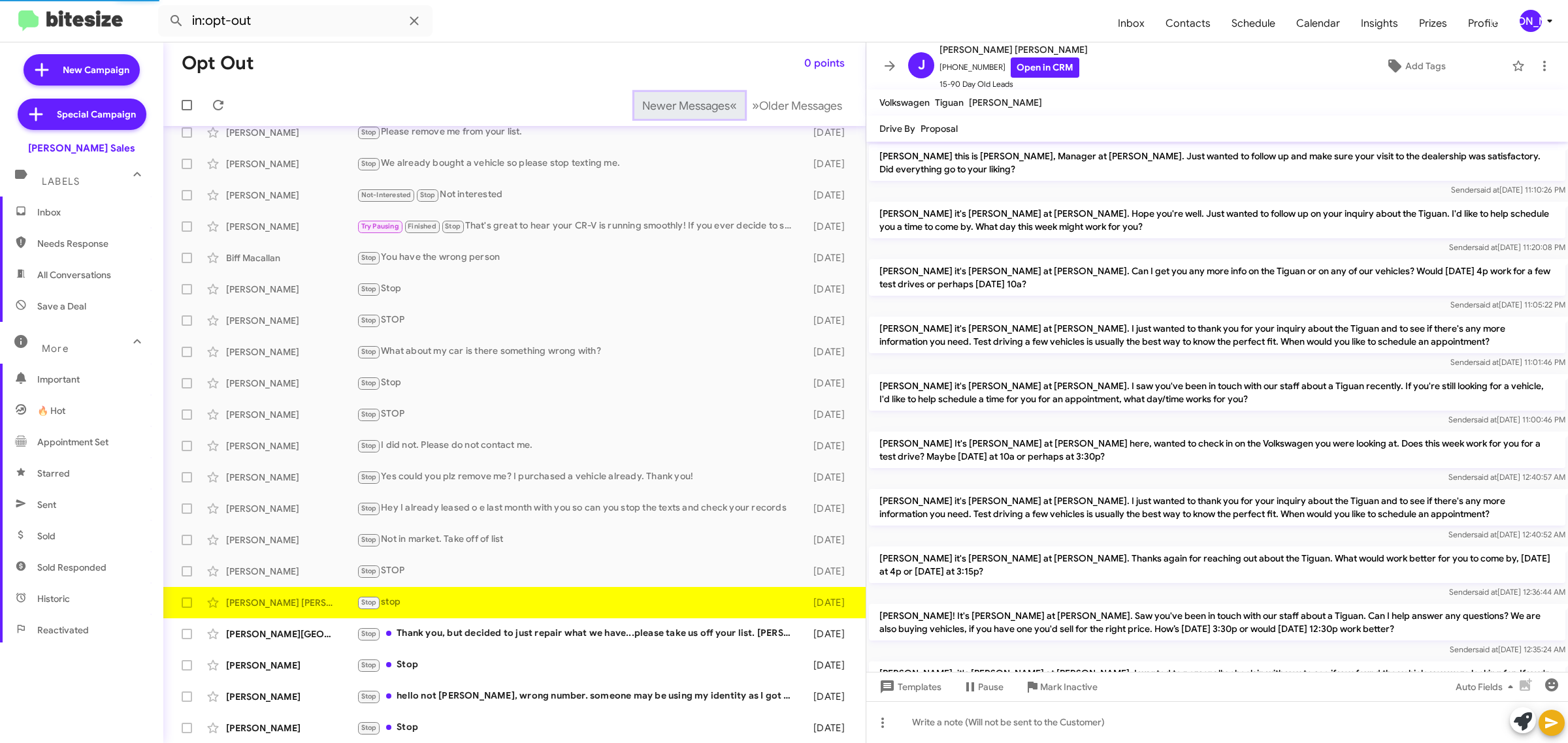
scroll to position [245, 0]
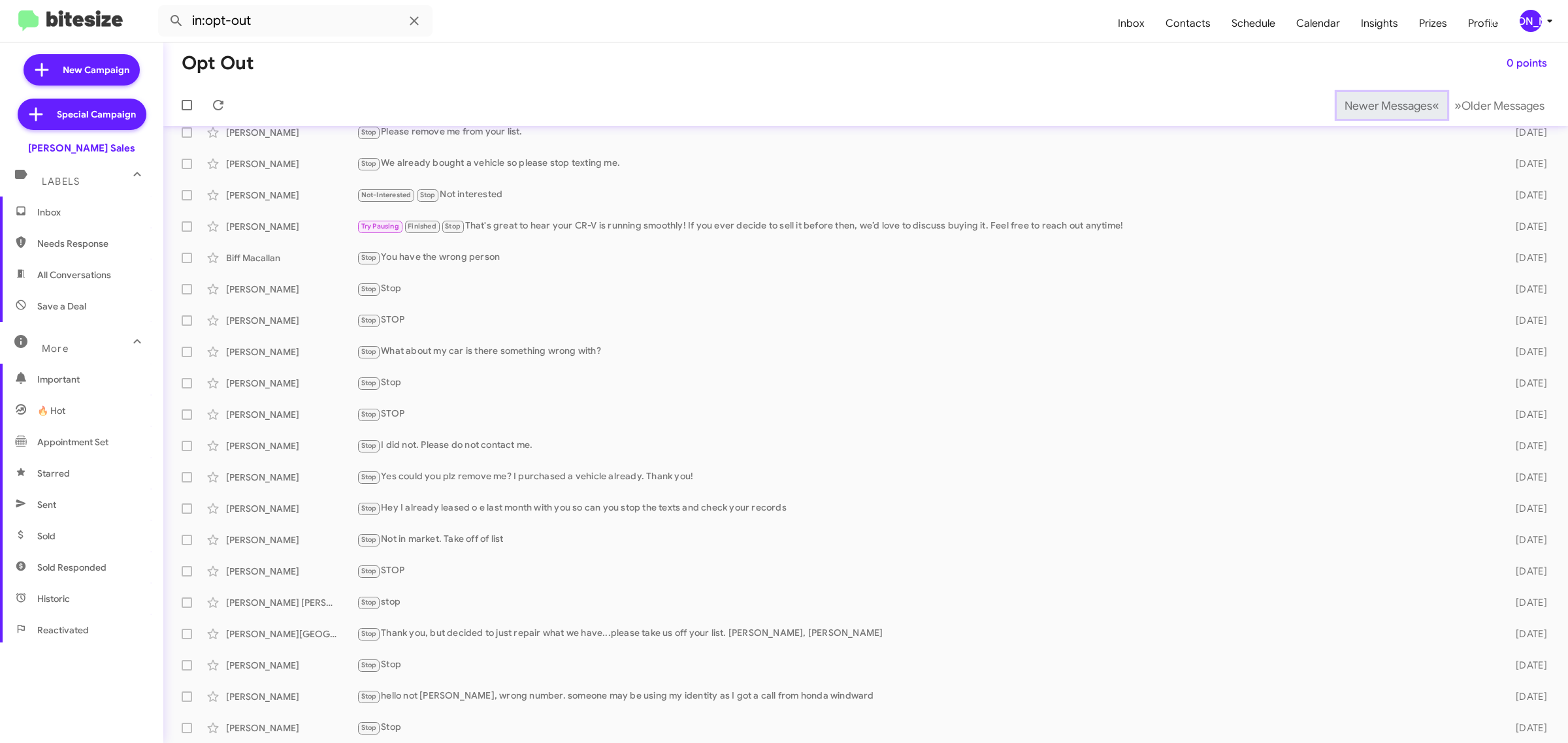
click at [1366, 104] on span "Newer Messages" at bounding box center [1388, 106] width 88 height 15
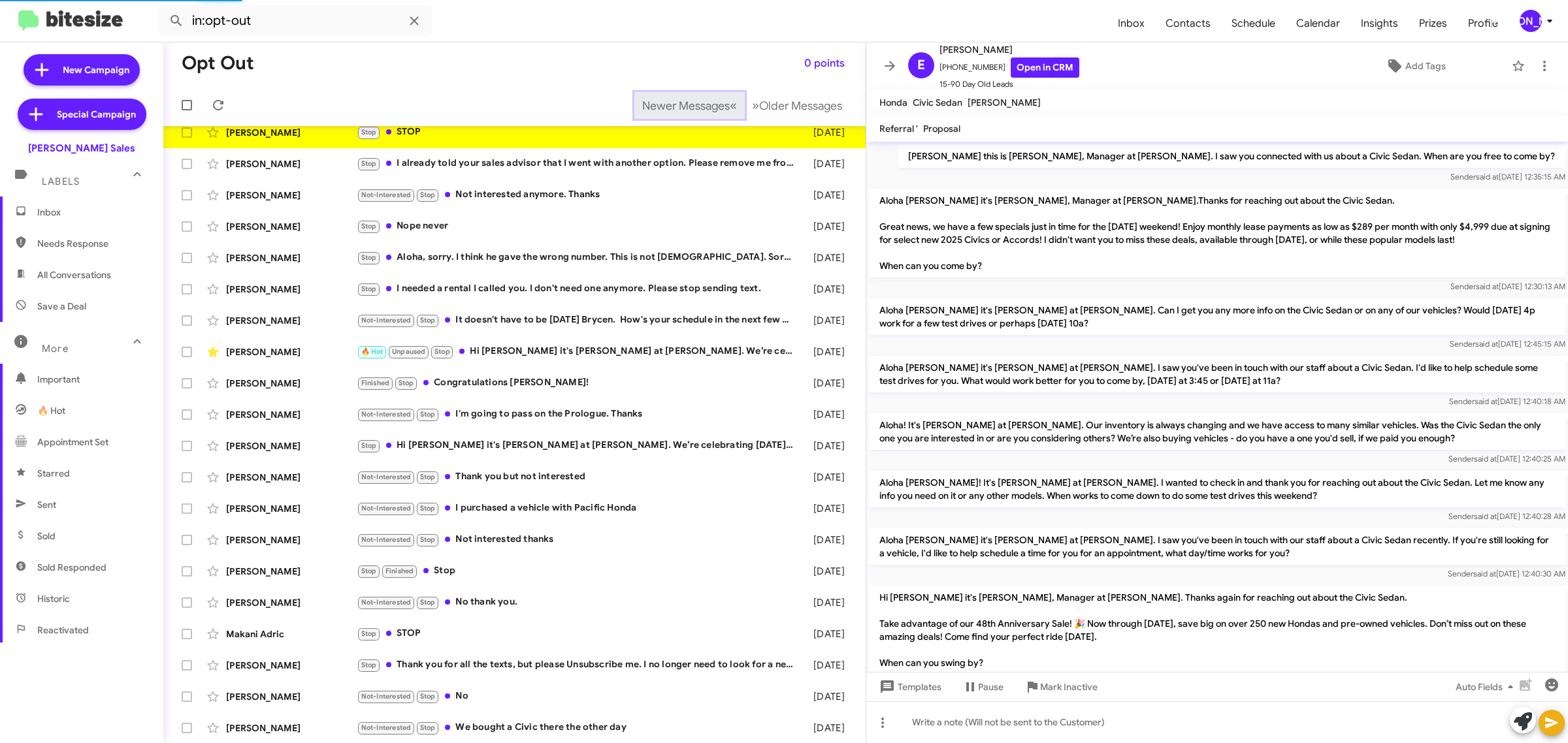
scroll to position [344, 0]
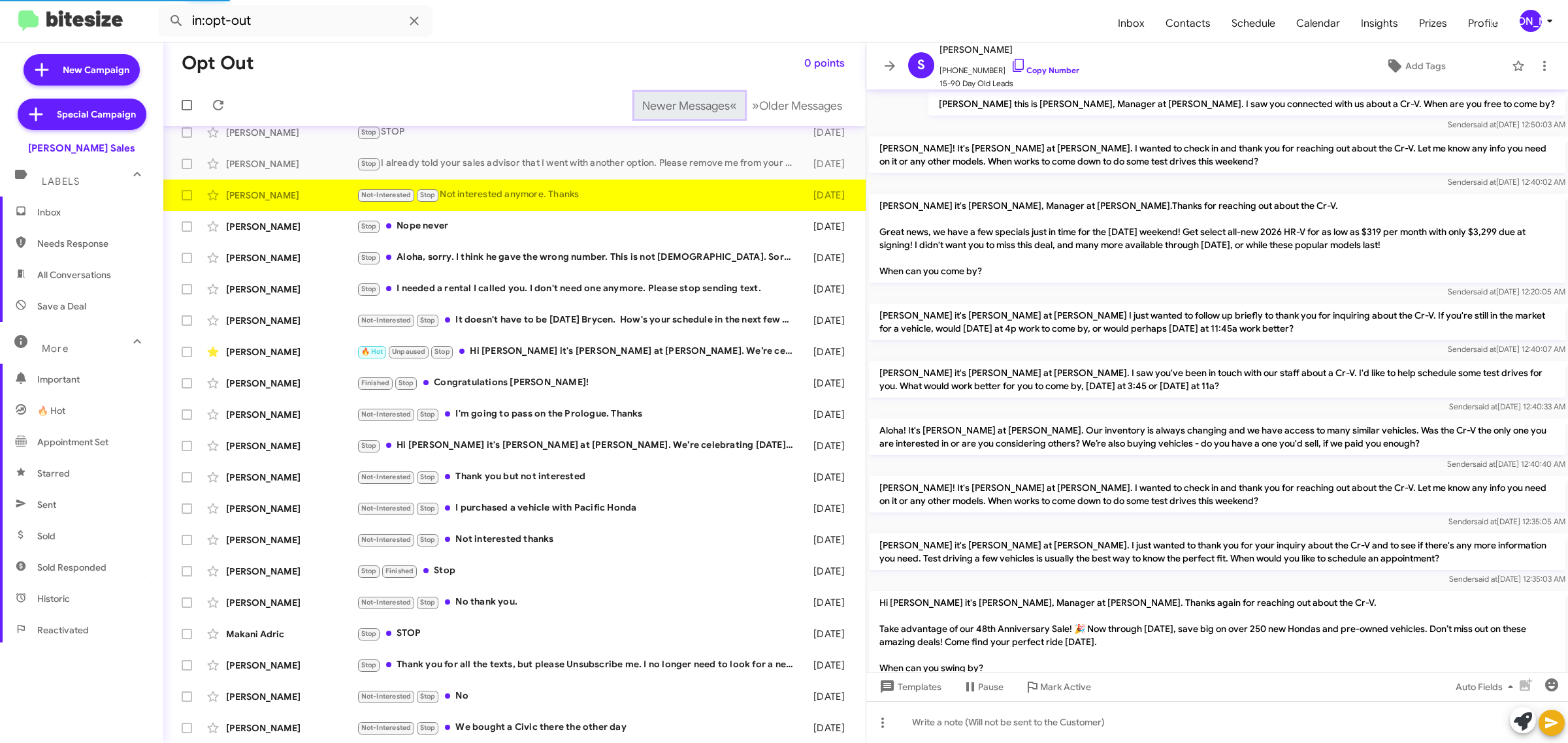
scroll to position [399, 0]
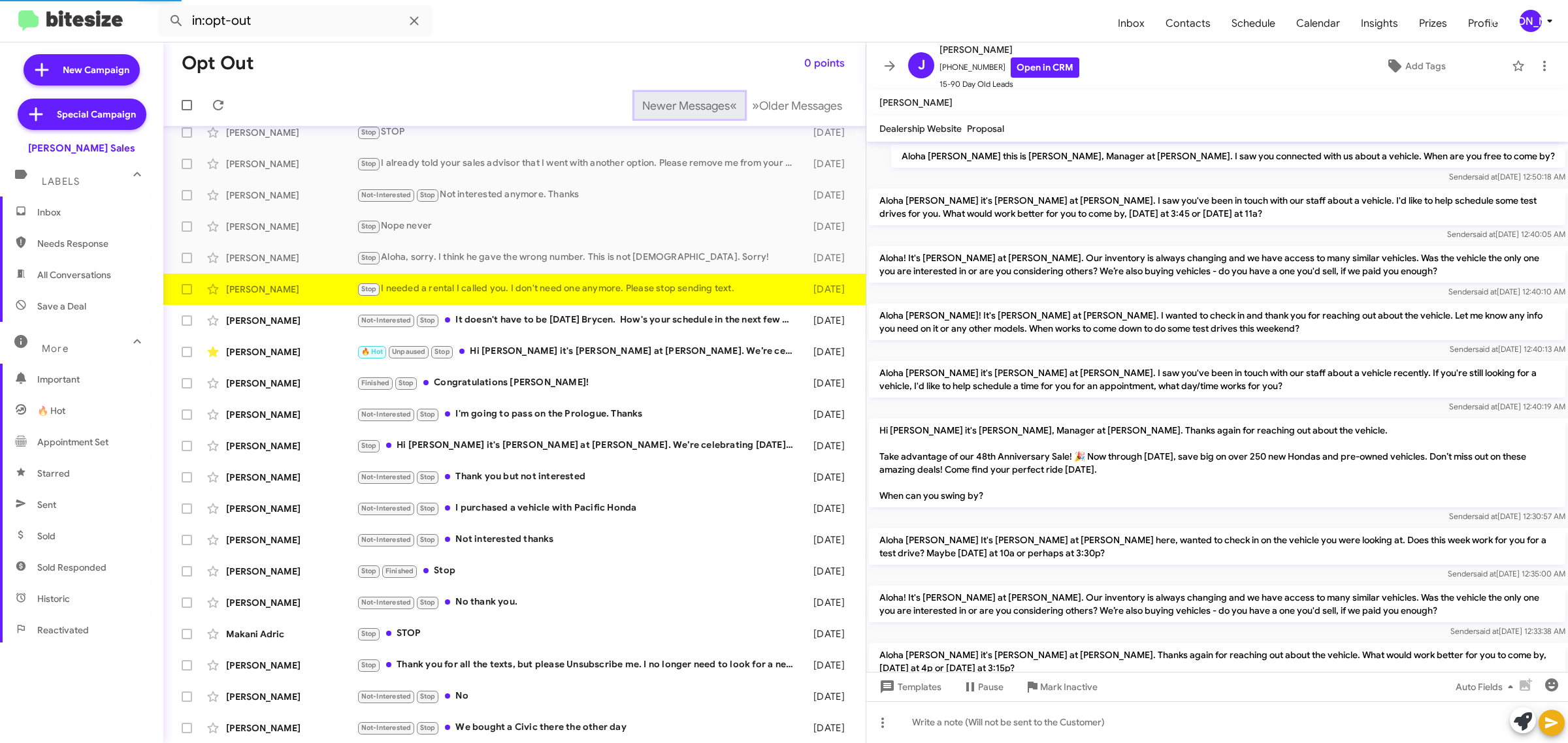
scroll to position [50, 0]
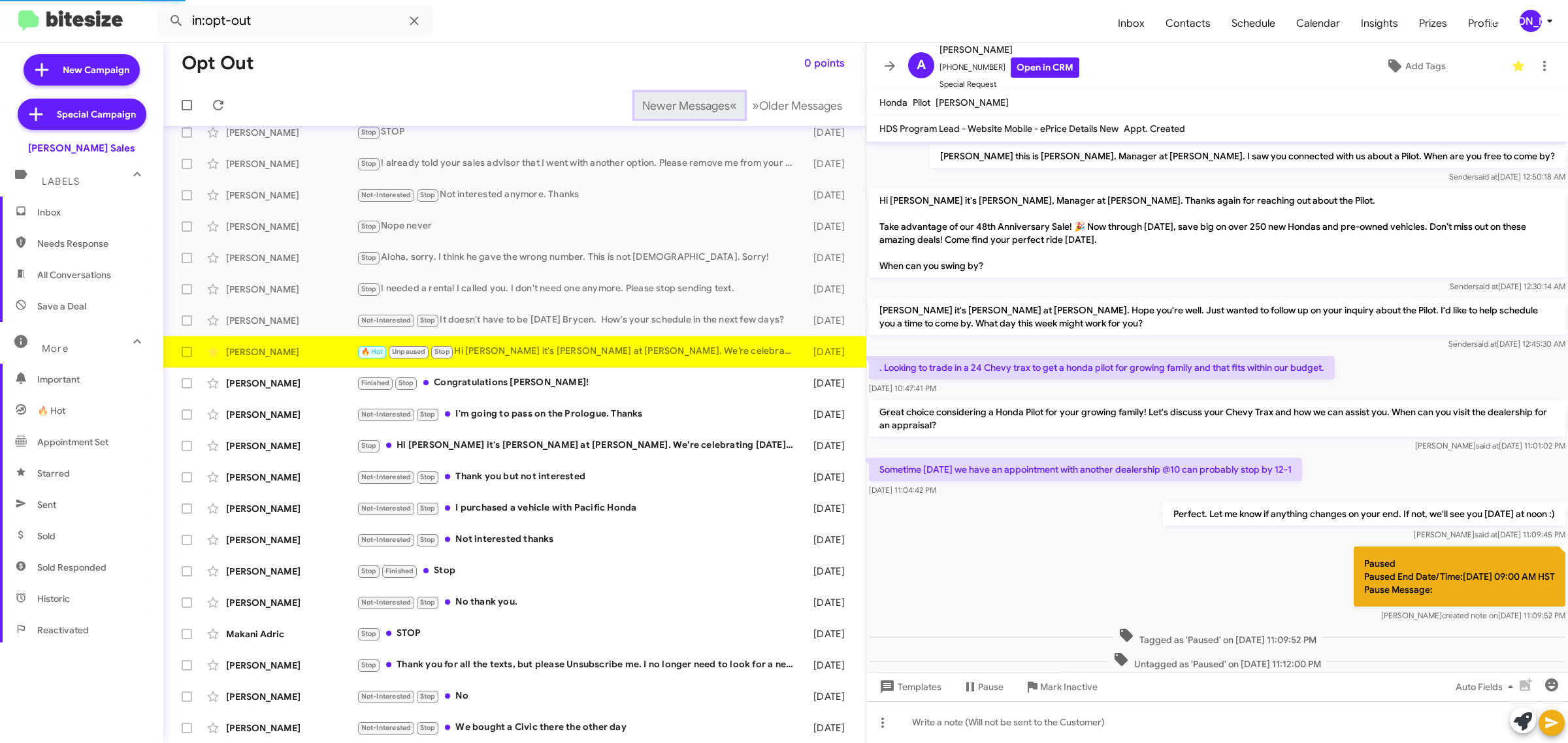
scroll to position [435, 0]
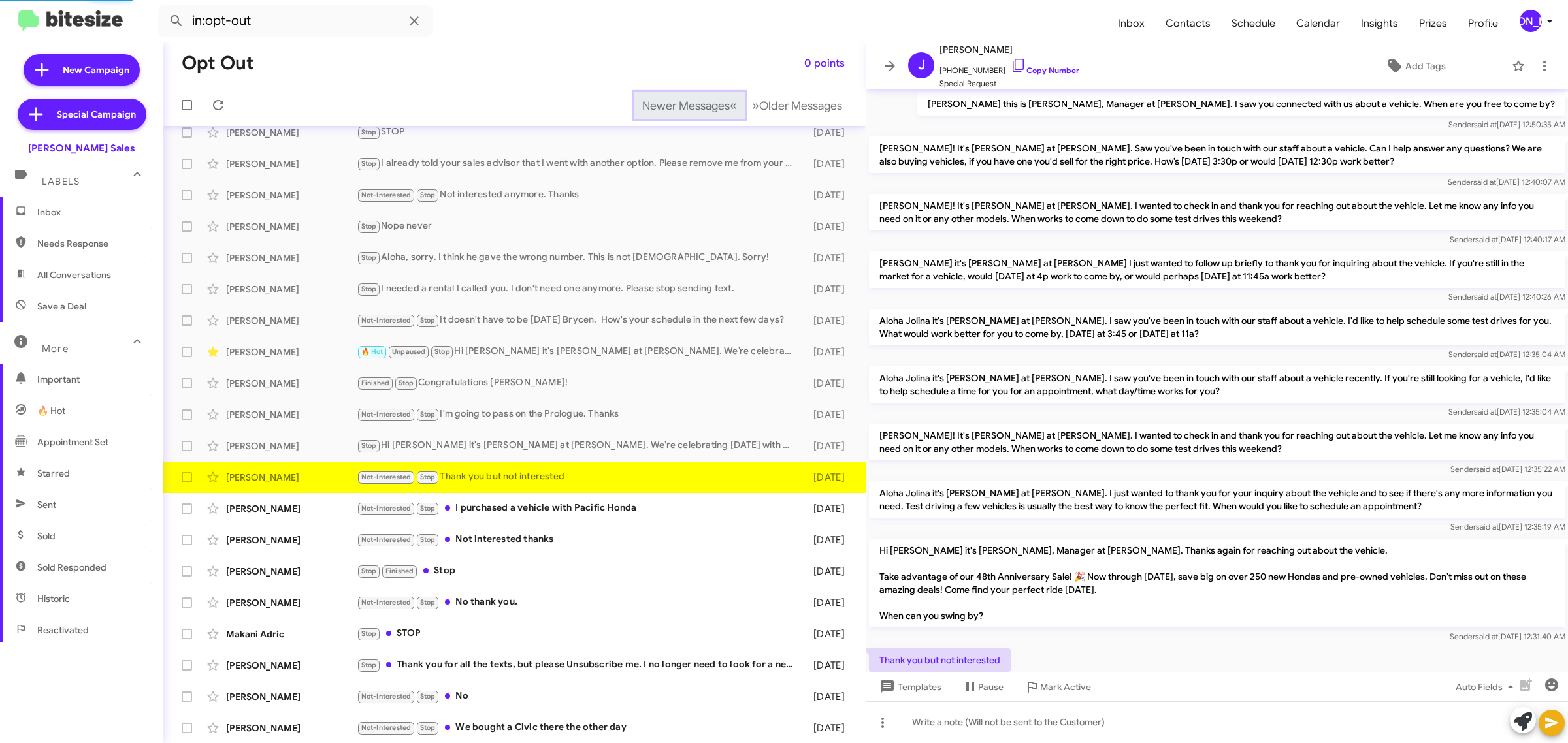
scroll to position [104, 0]
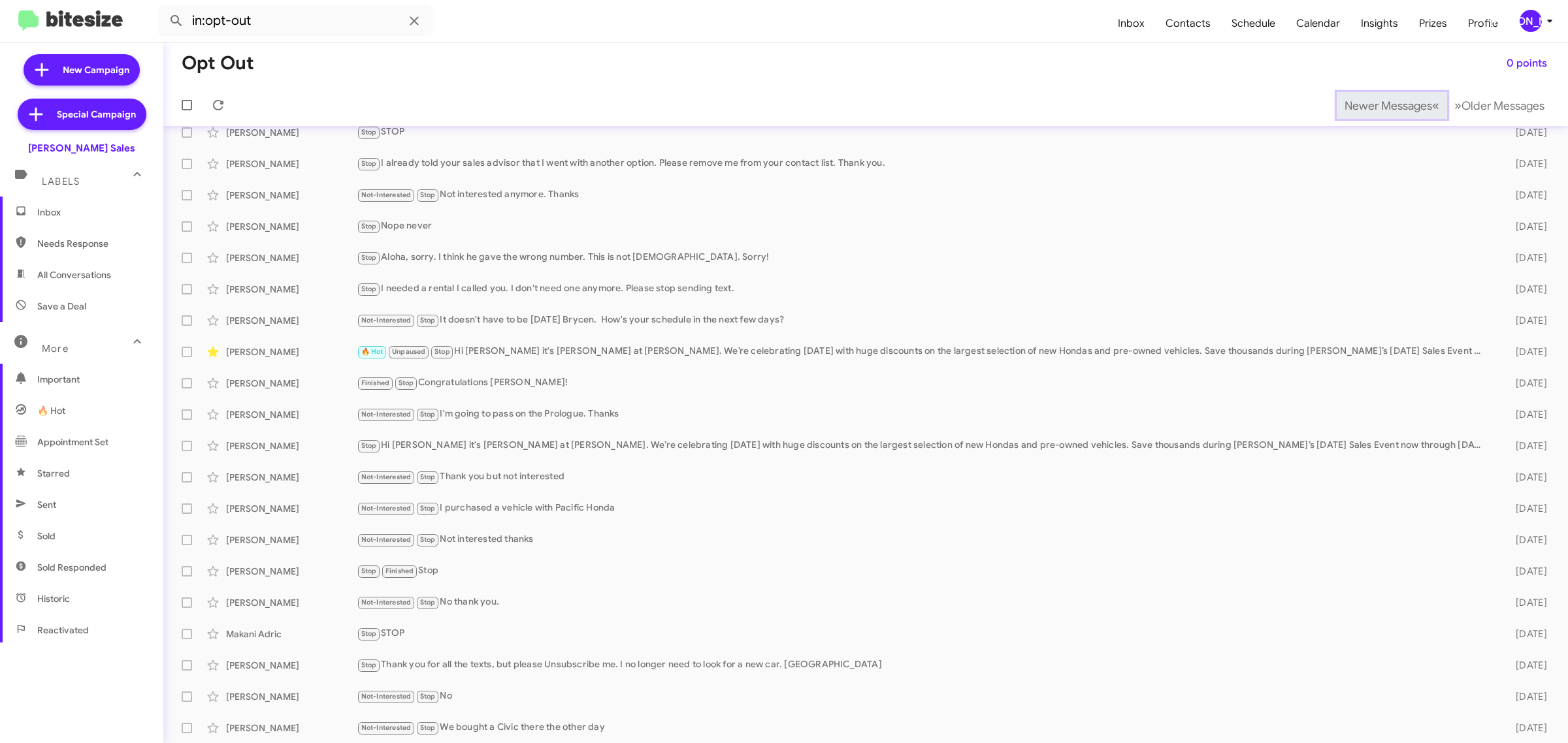
click at [1366, 104] on span "Newer Messages" at bounding box center [1388, 106] width 88 height 15
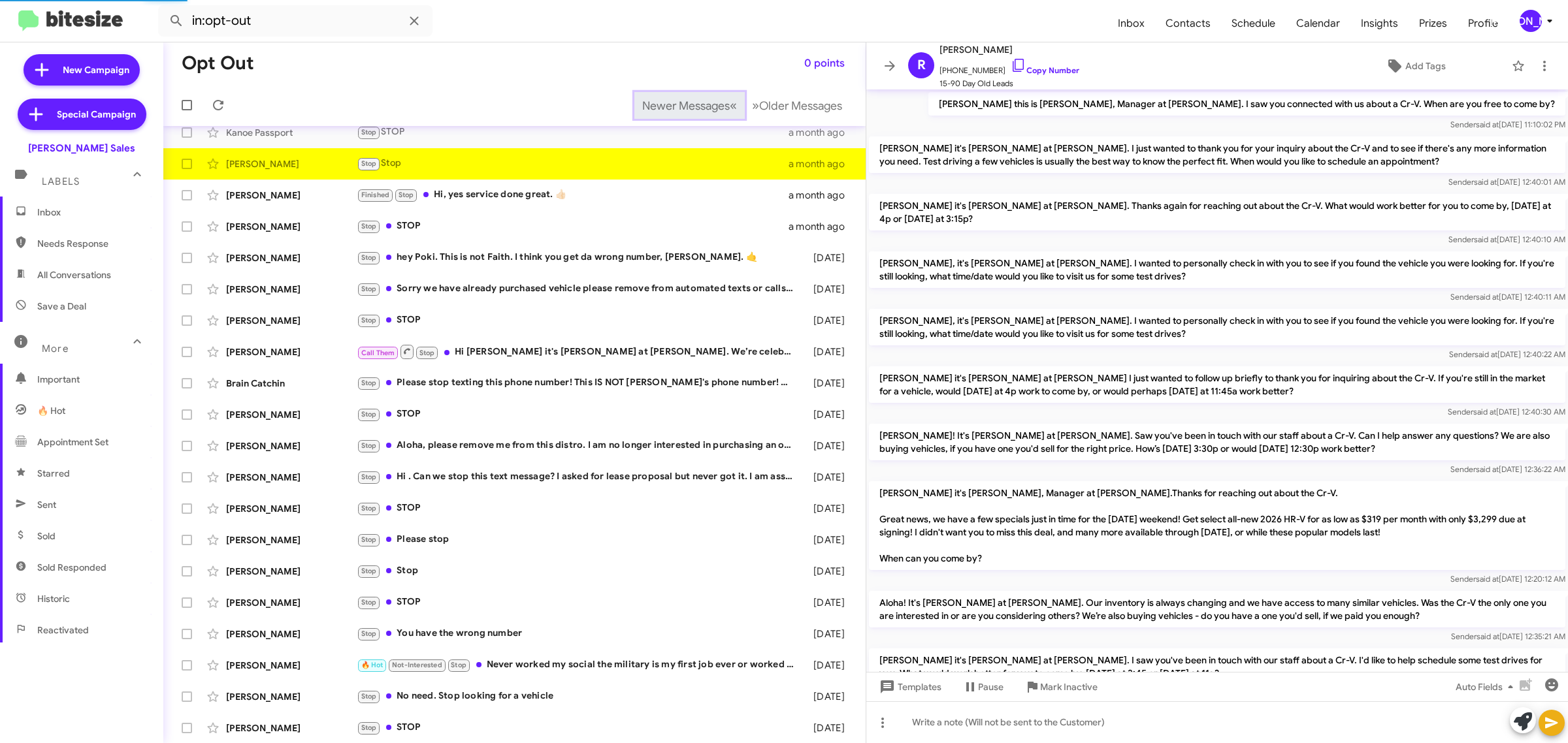
scroll to position [588, 0]
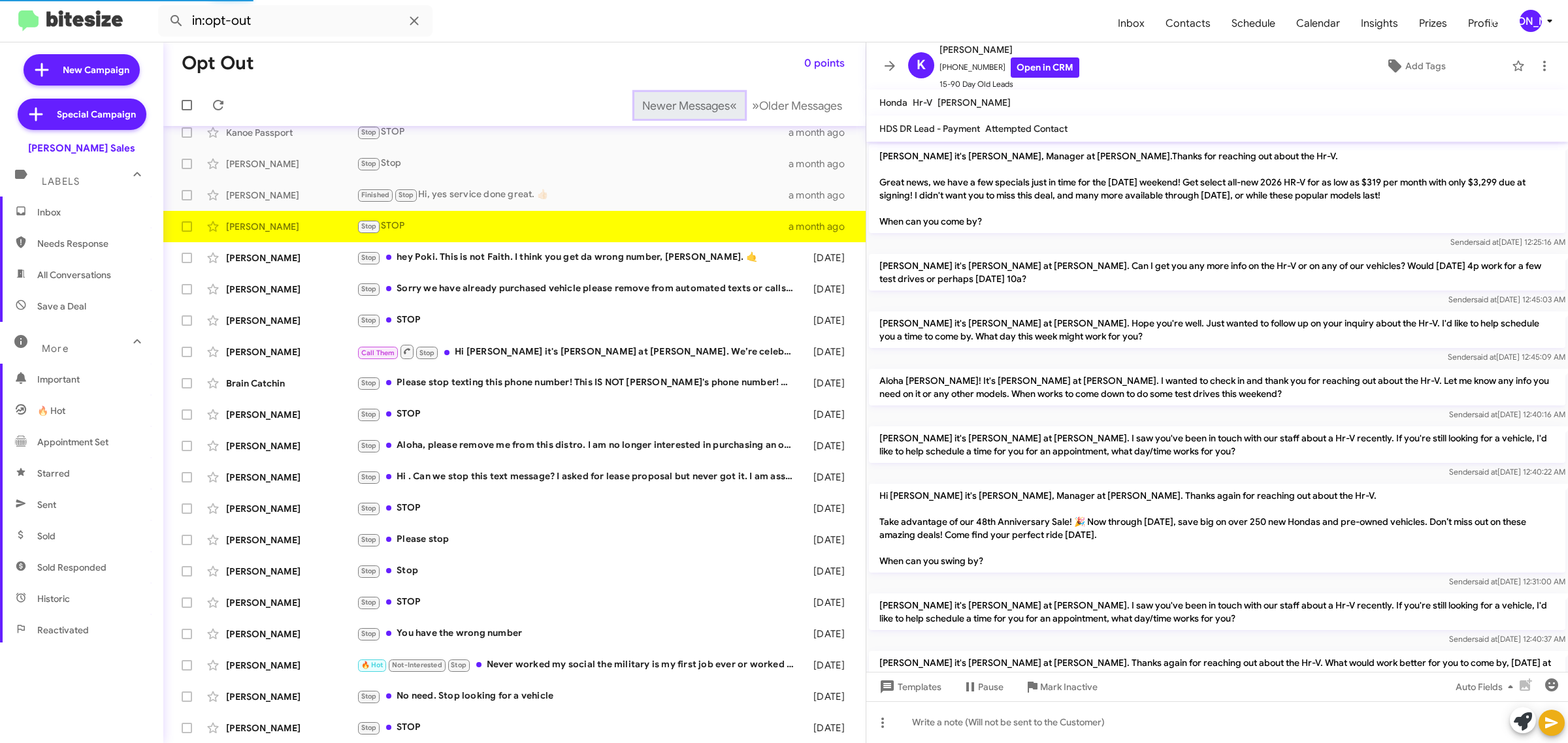
scroll to position [479, 0]
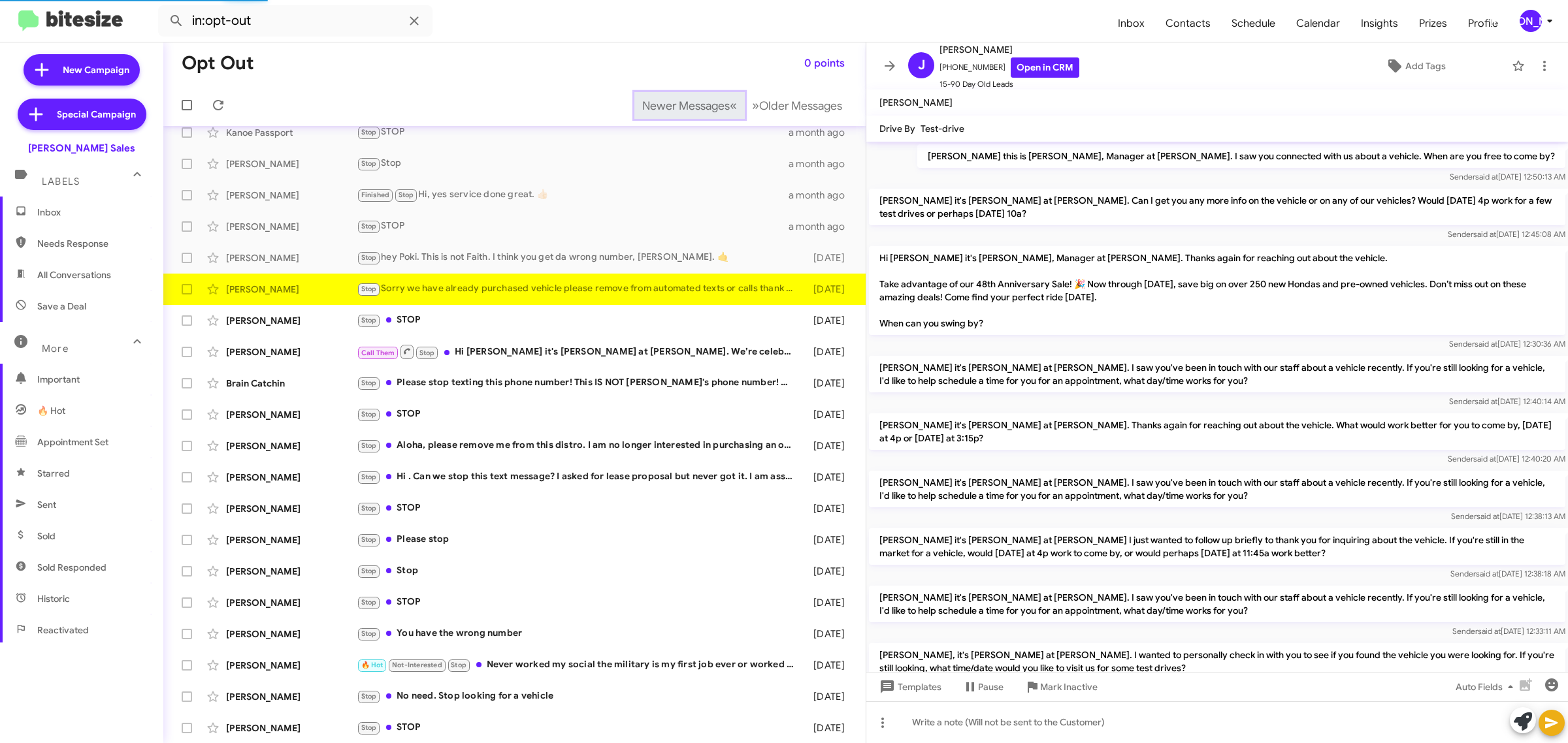
scroll to position [223, 0]
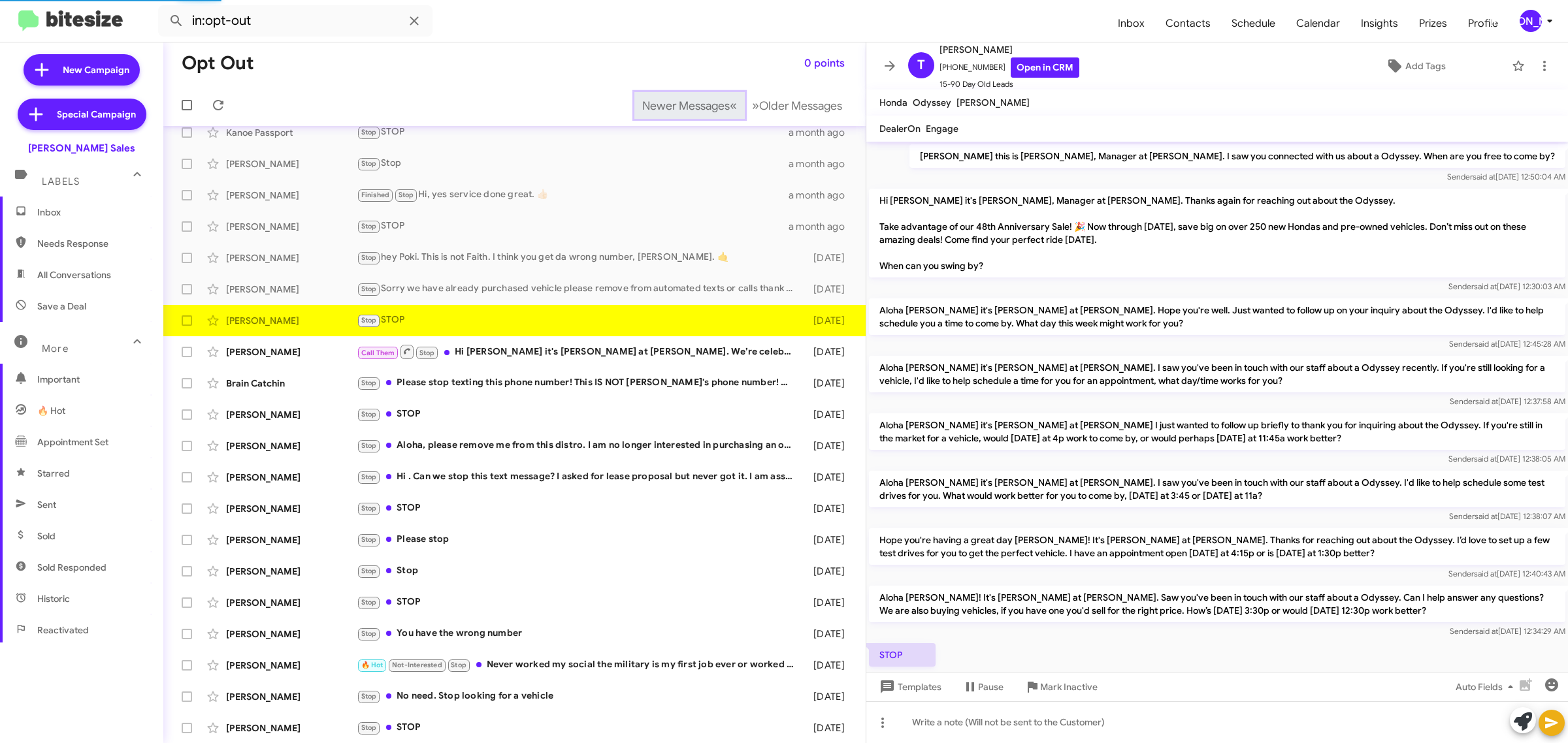
scroll to position [40, 0]
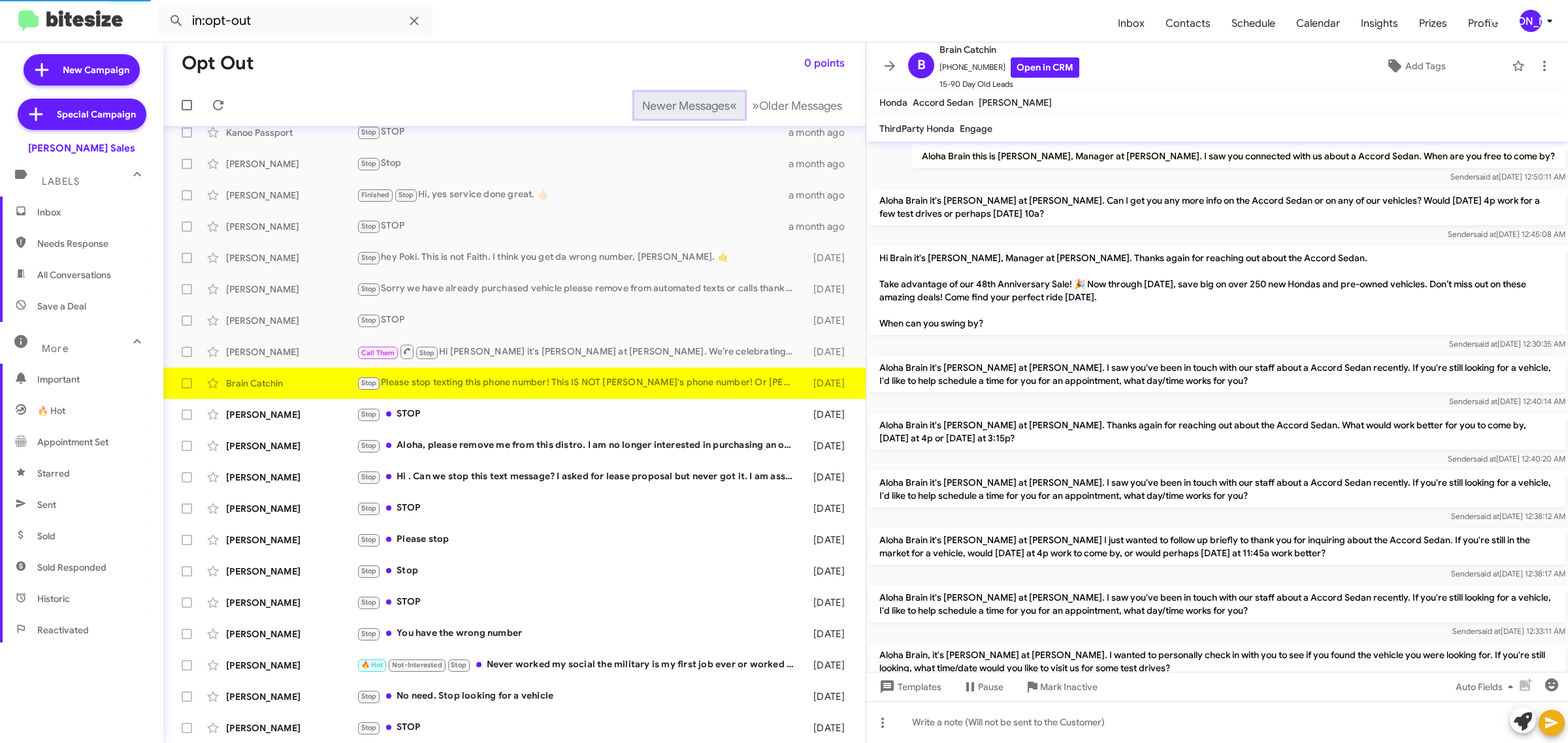
scroll to position [236, 0]
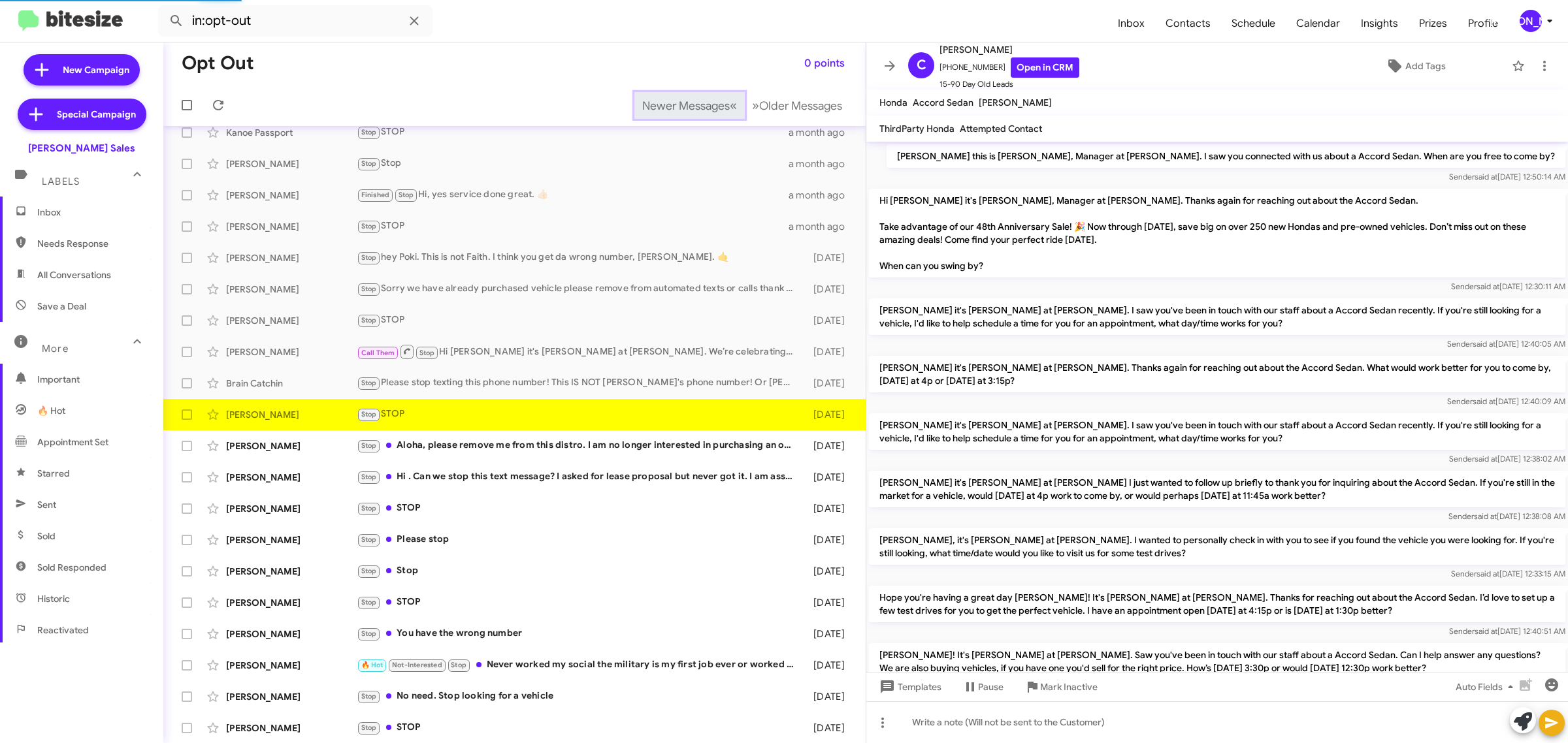
scroll to position [102, 0]
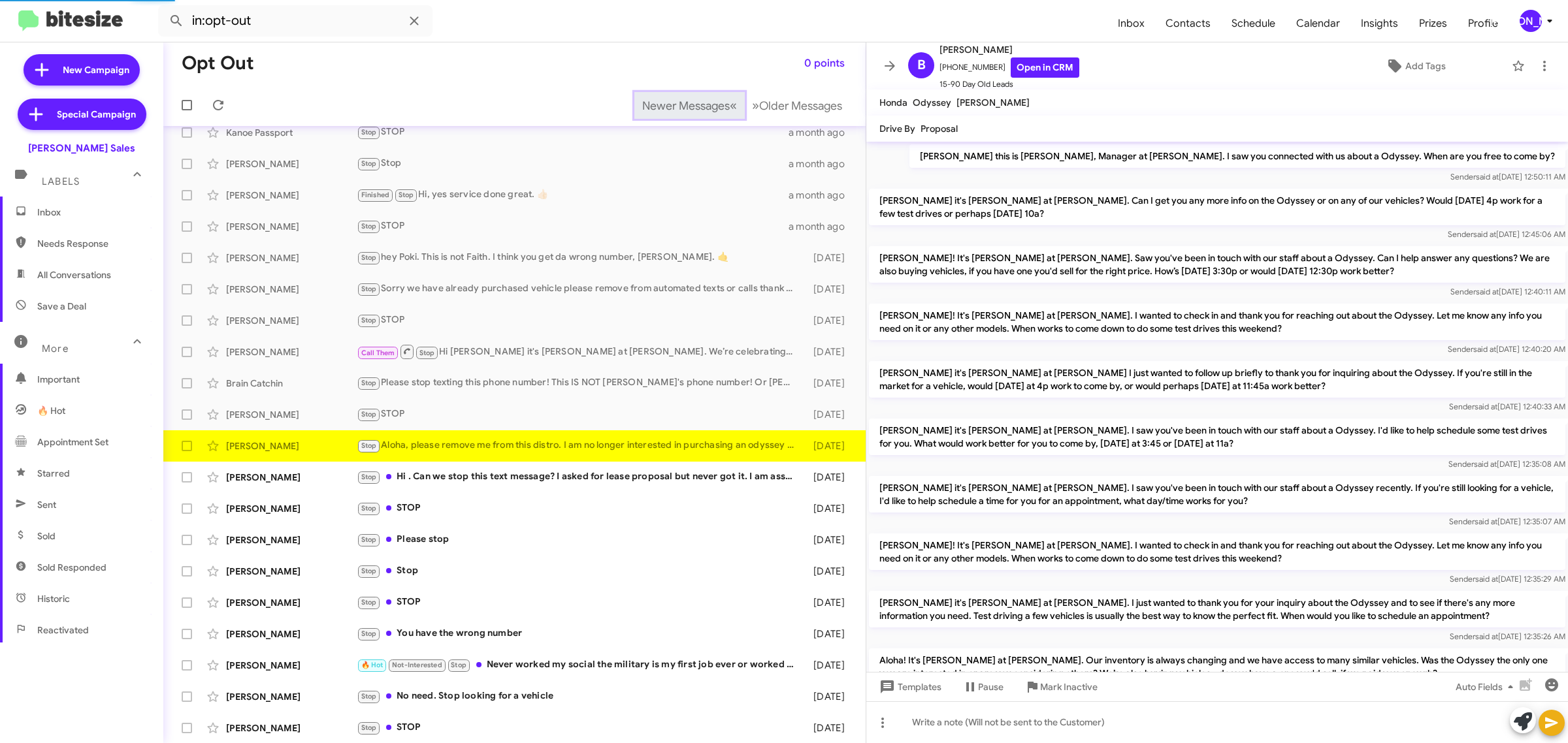
scroll to position [305, 0]
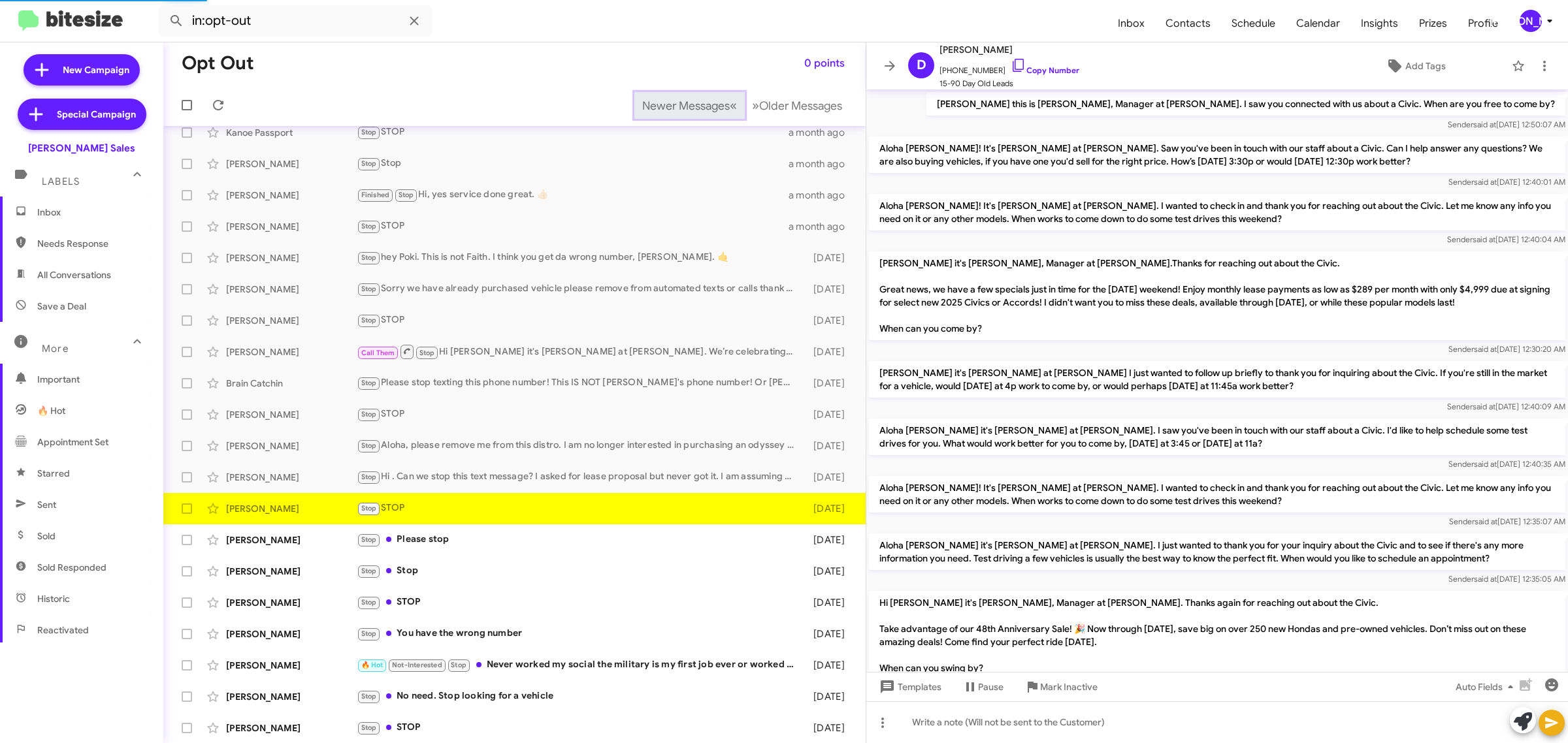
scroll to position [466, 0]
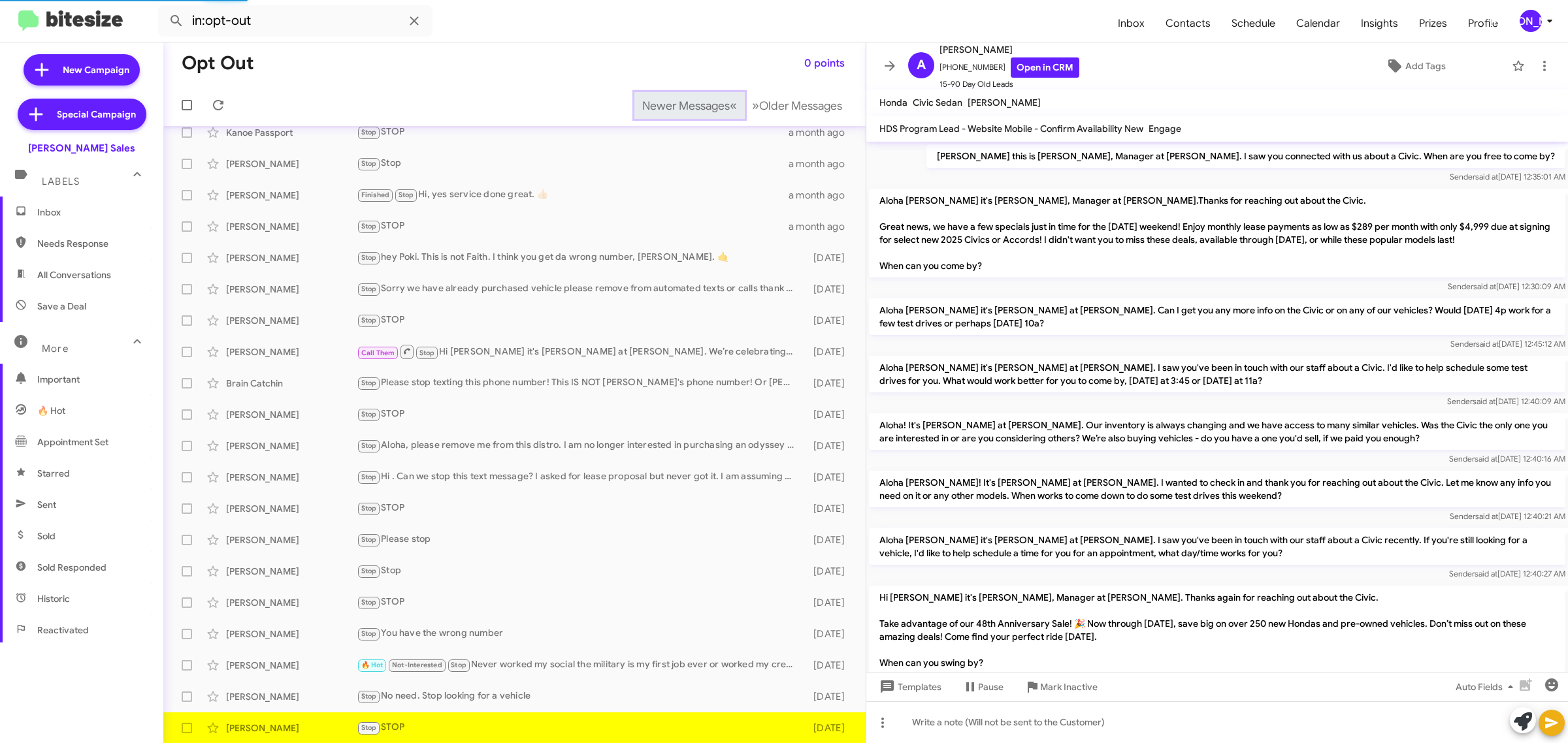
scroll to position [396, 0]
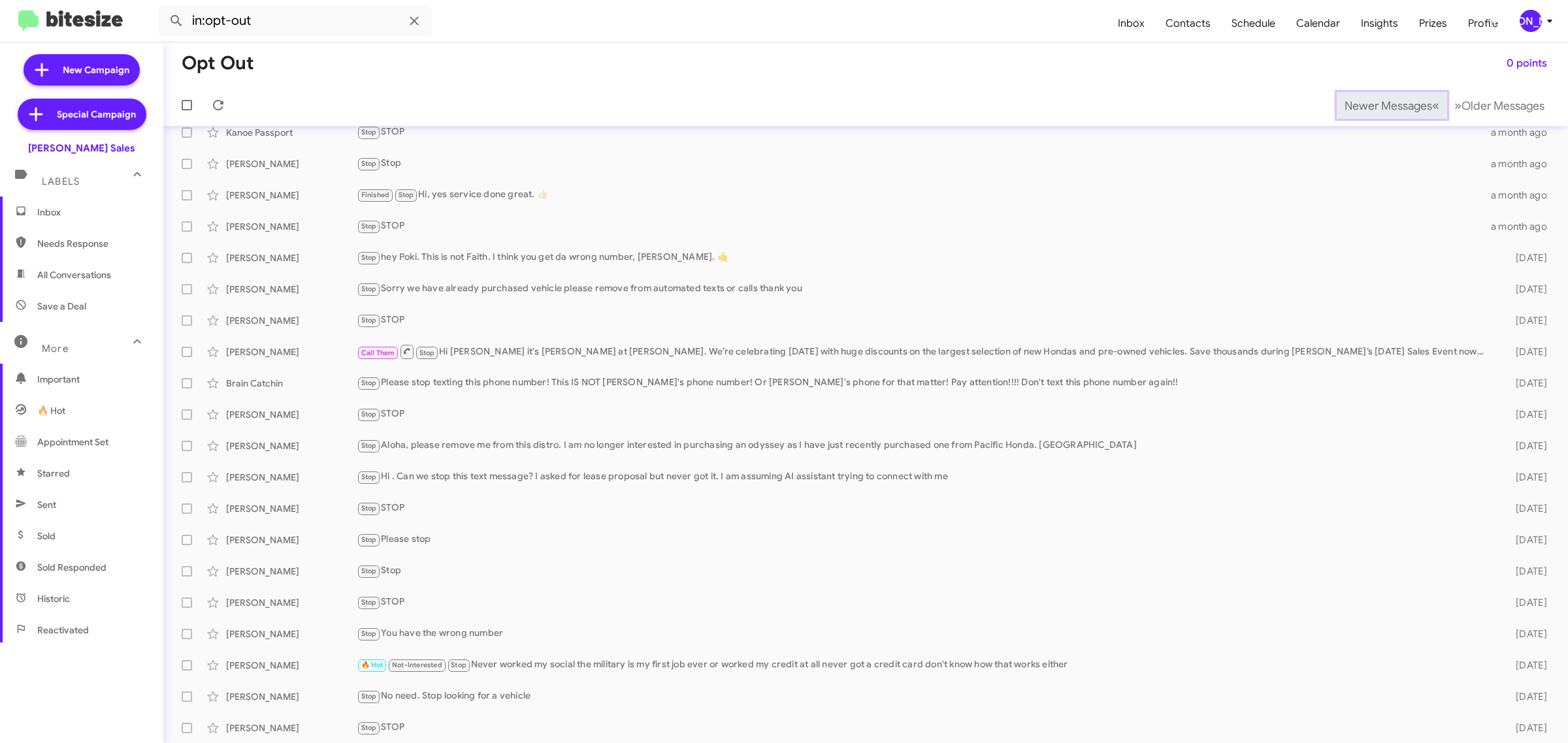
click at [1366, 104] on span "Newer Messages" at bounding box center [1388, 106] width 88 height 15
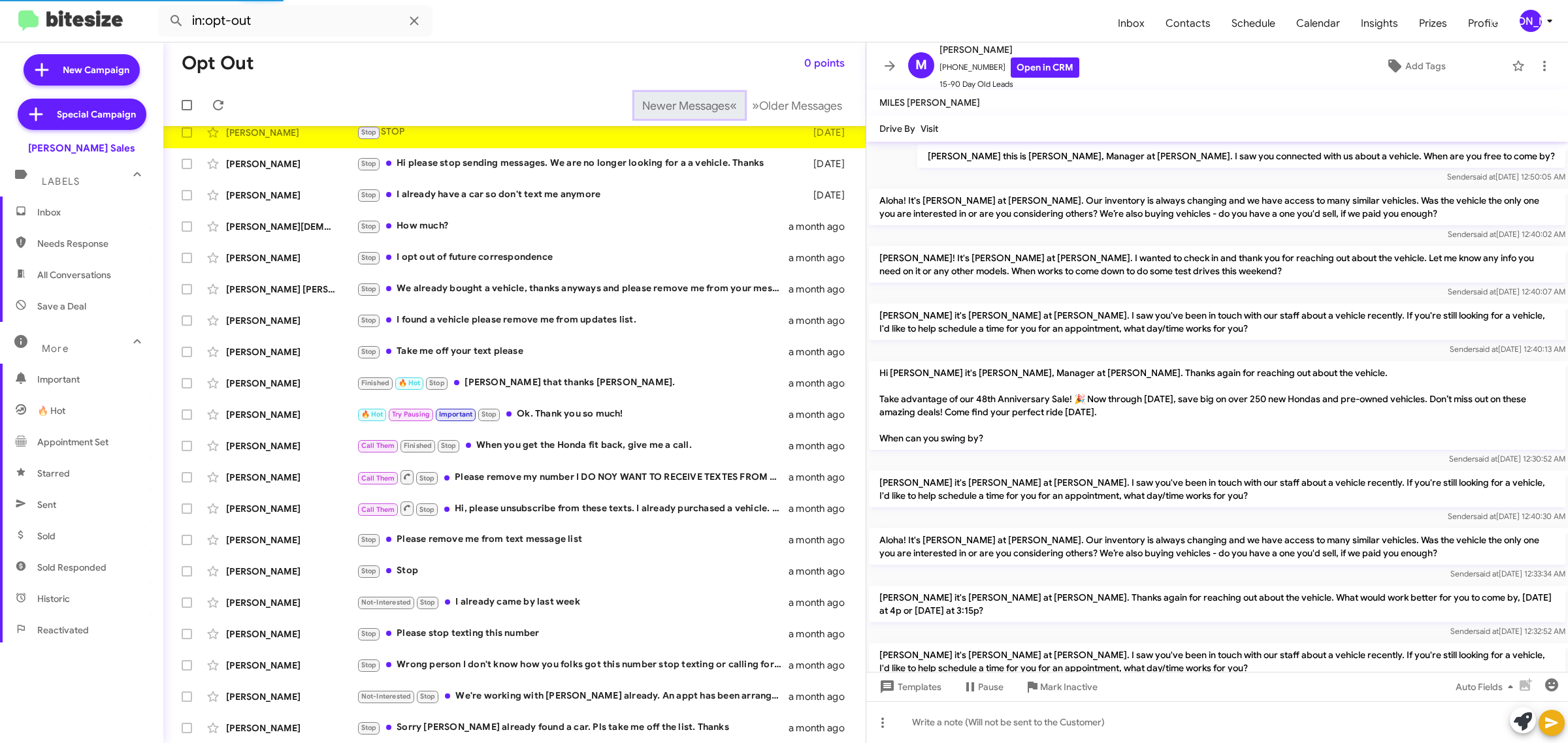
scroll to position [700, 0]
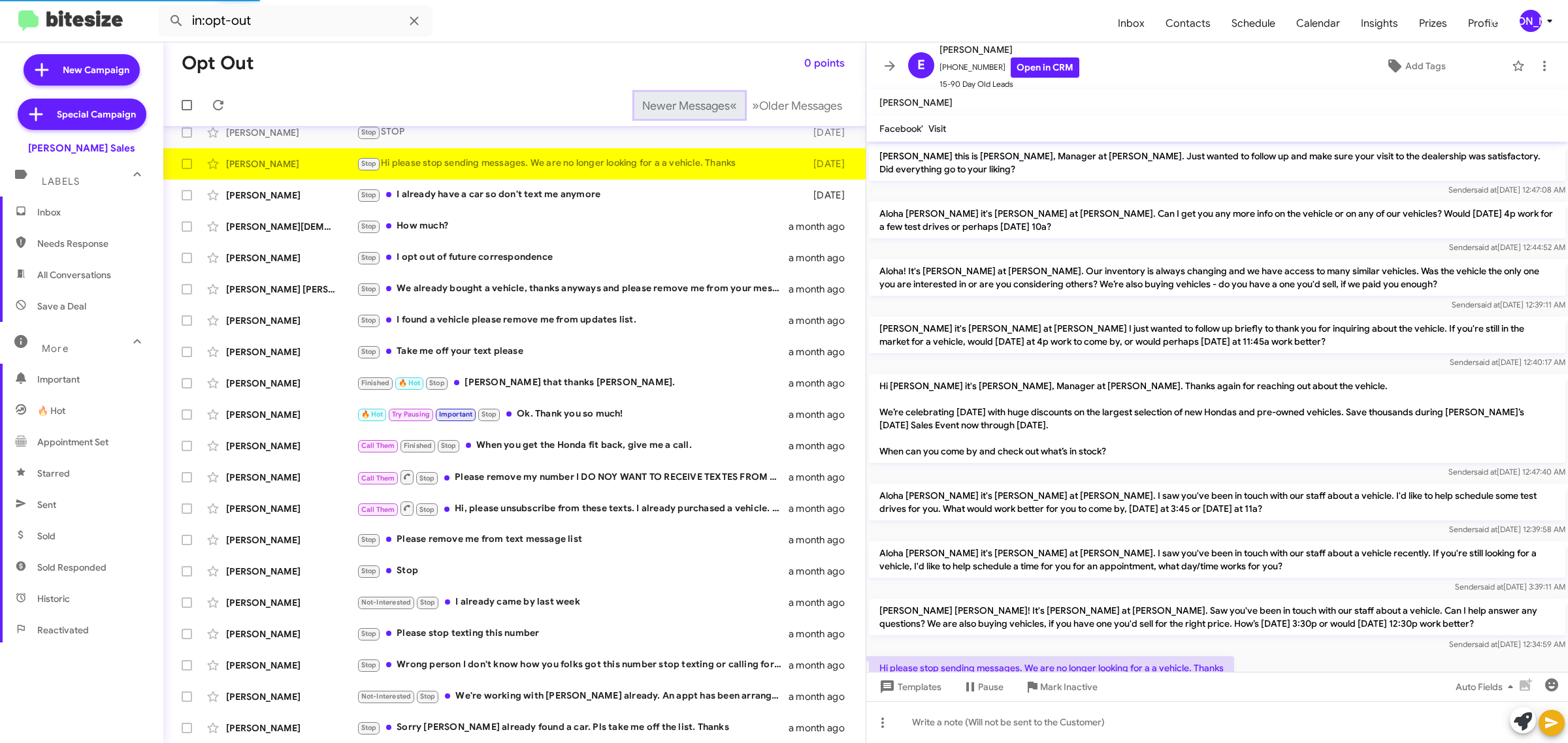
scroll to position [53, 0]
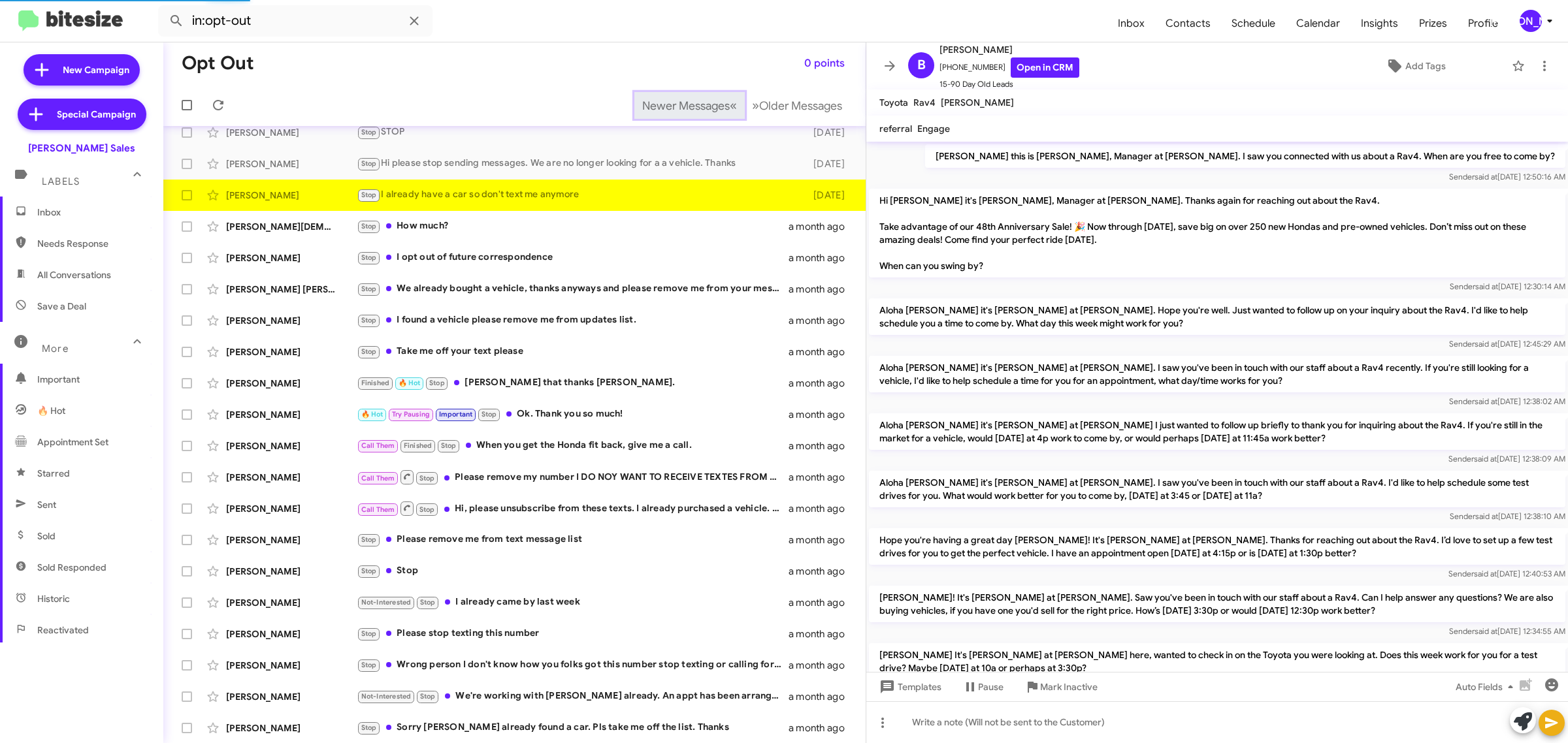
scroll to position [527, 0]
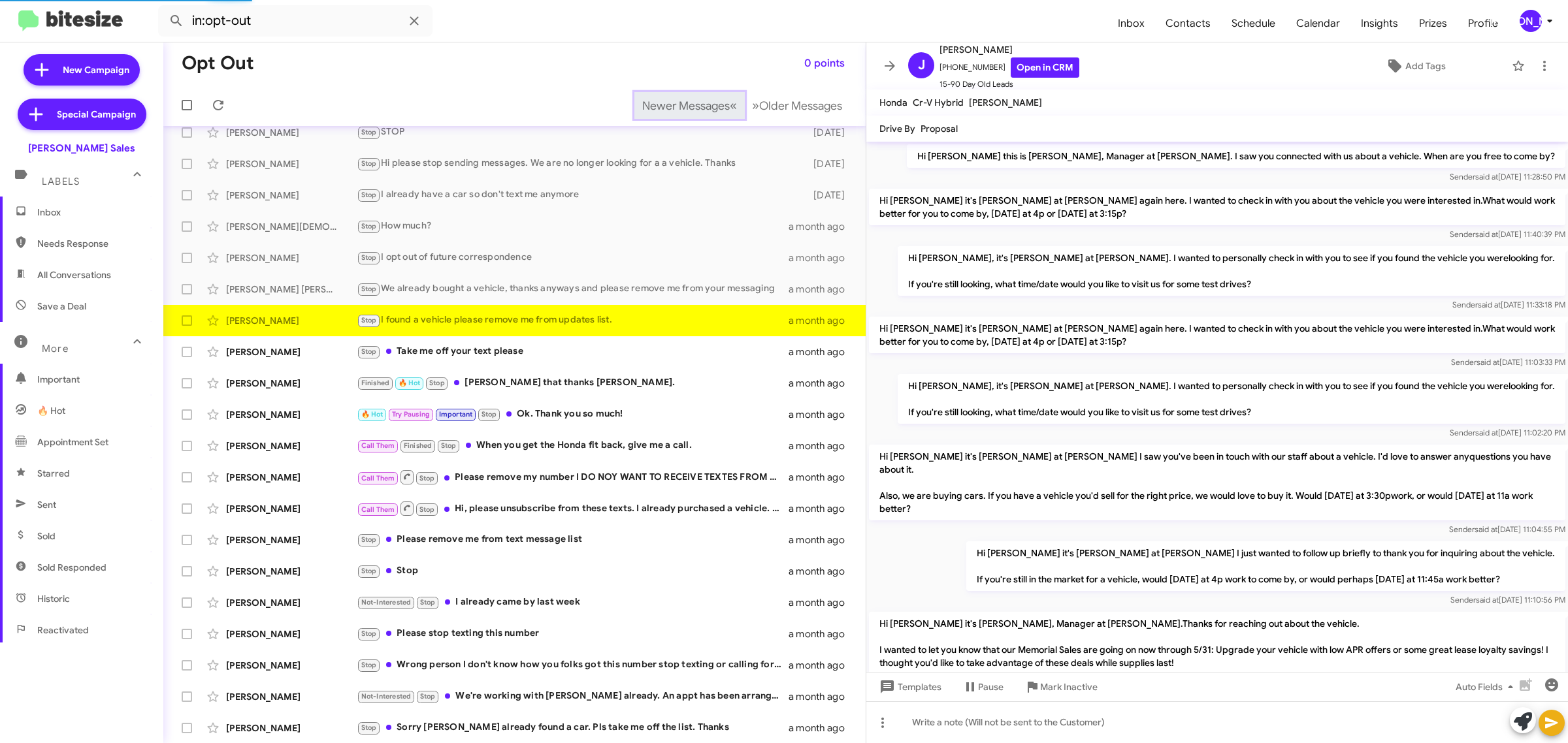
scroll to position [852, 0]
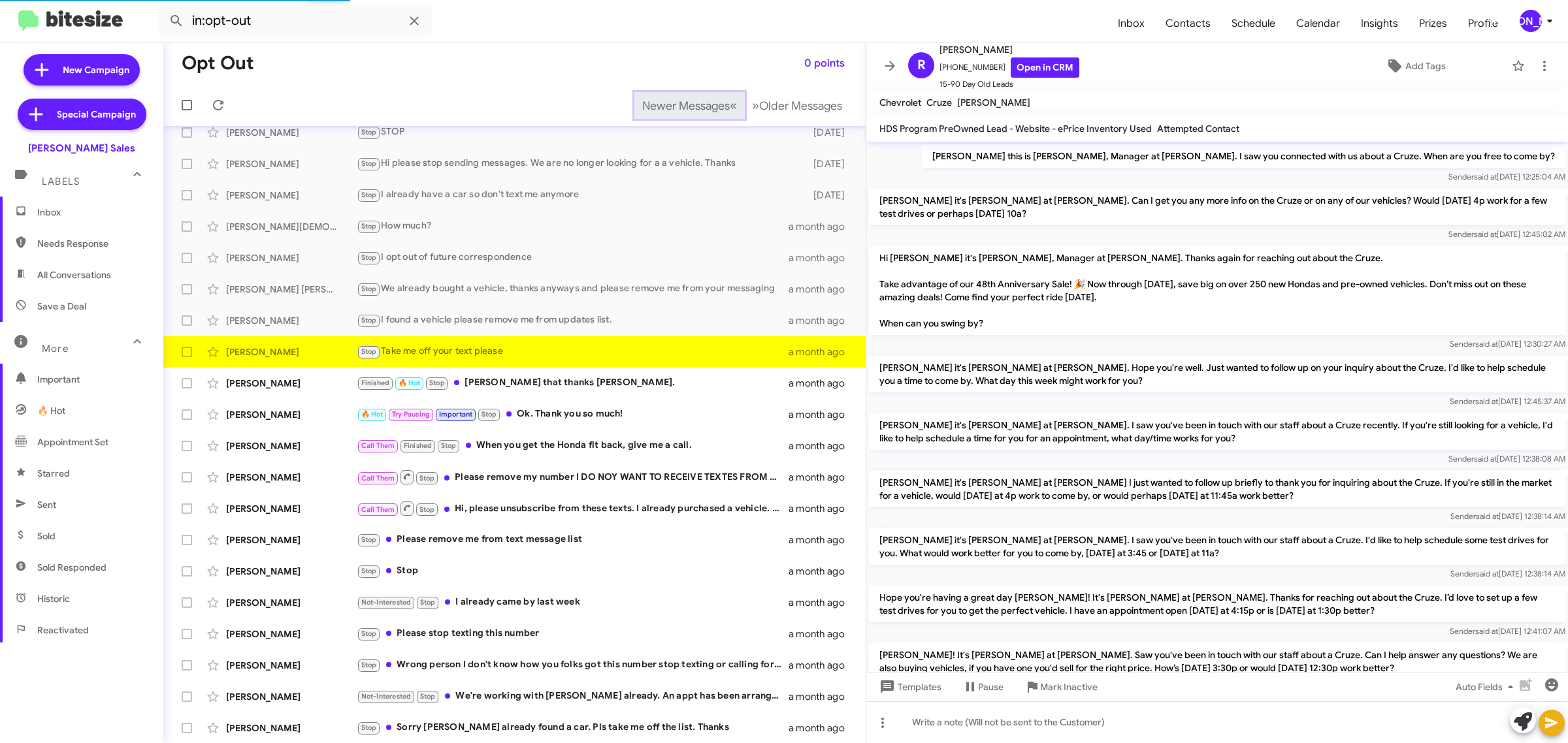
scroll to position [517, 0]
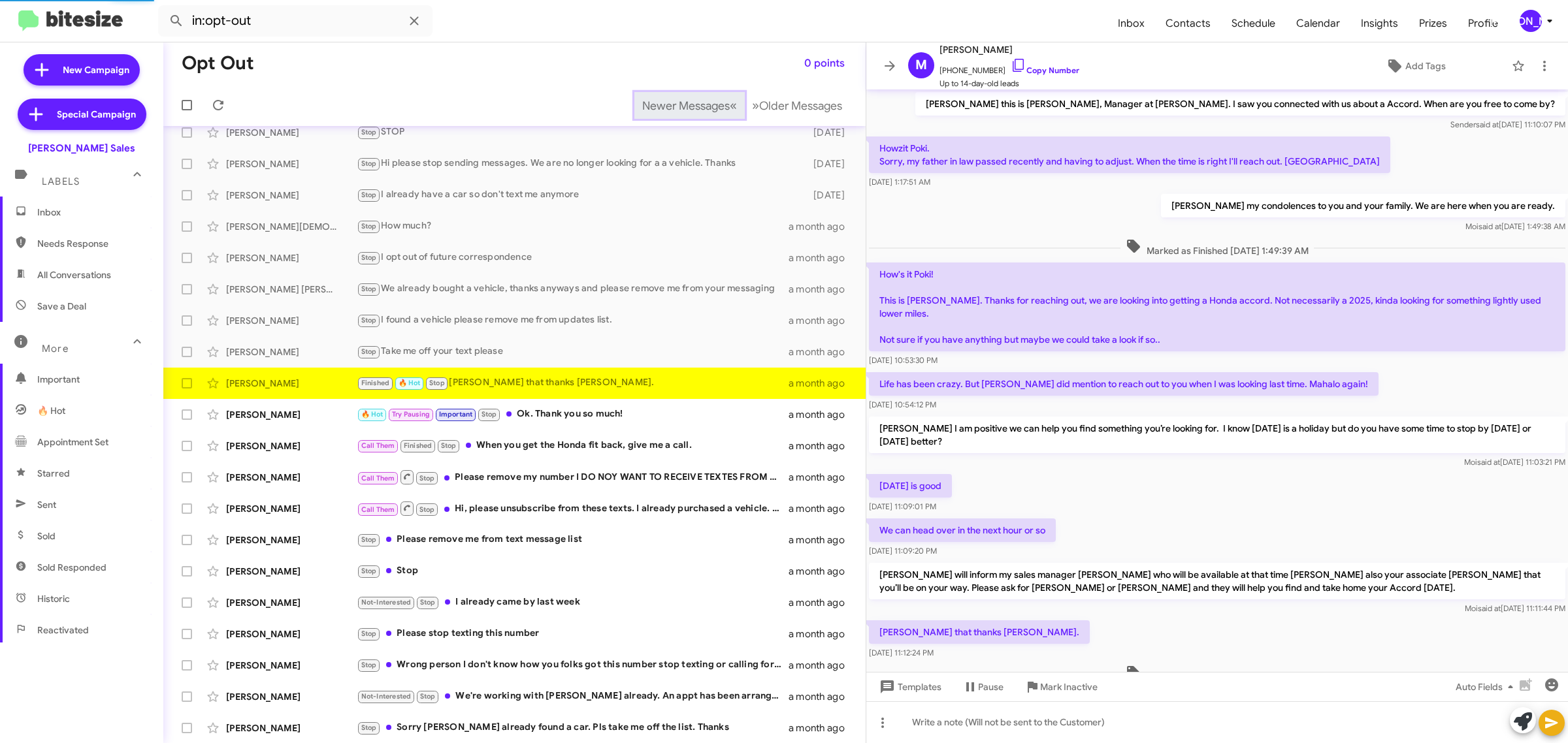
scroll to position [39, 0]
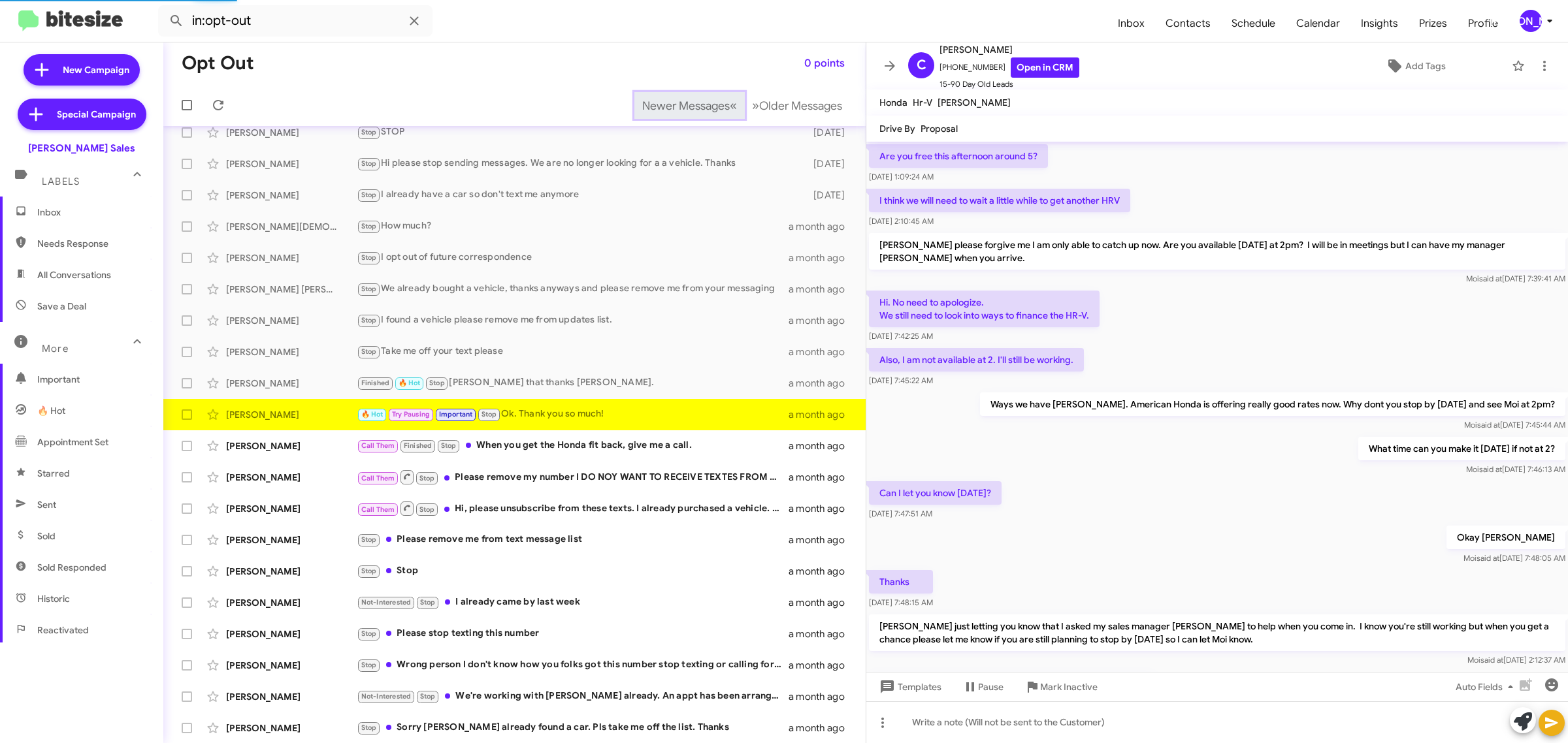
scroll to position [454, 0]
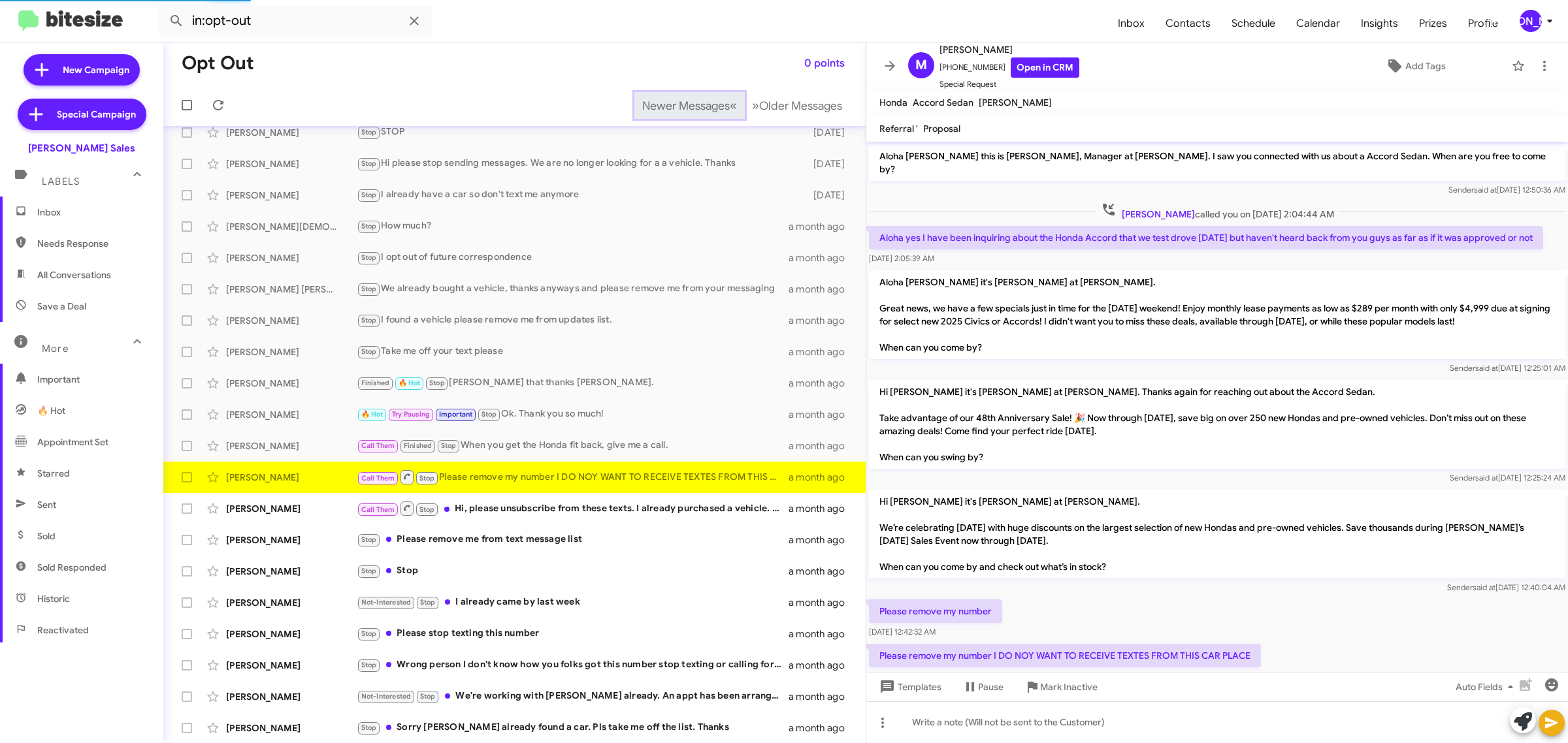
scroll to position [38, 0]
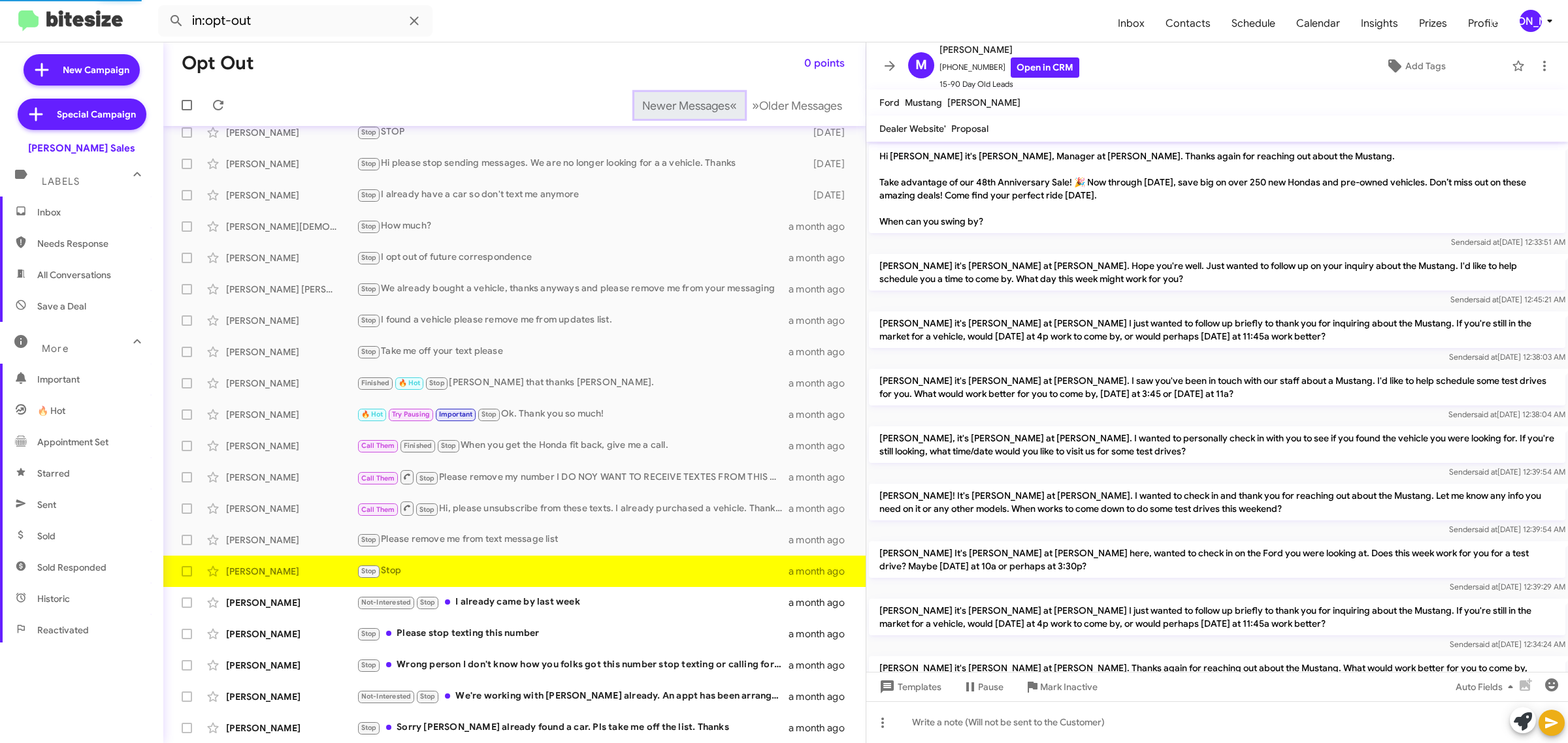
scroll to position [63, 0]
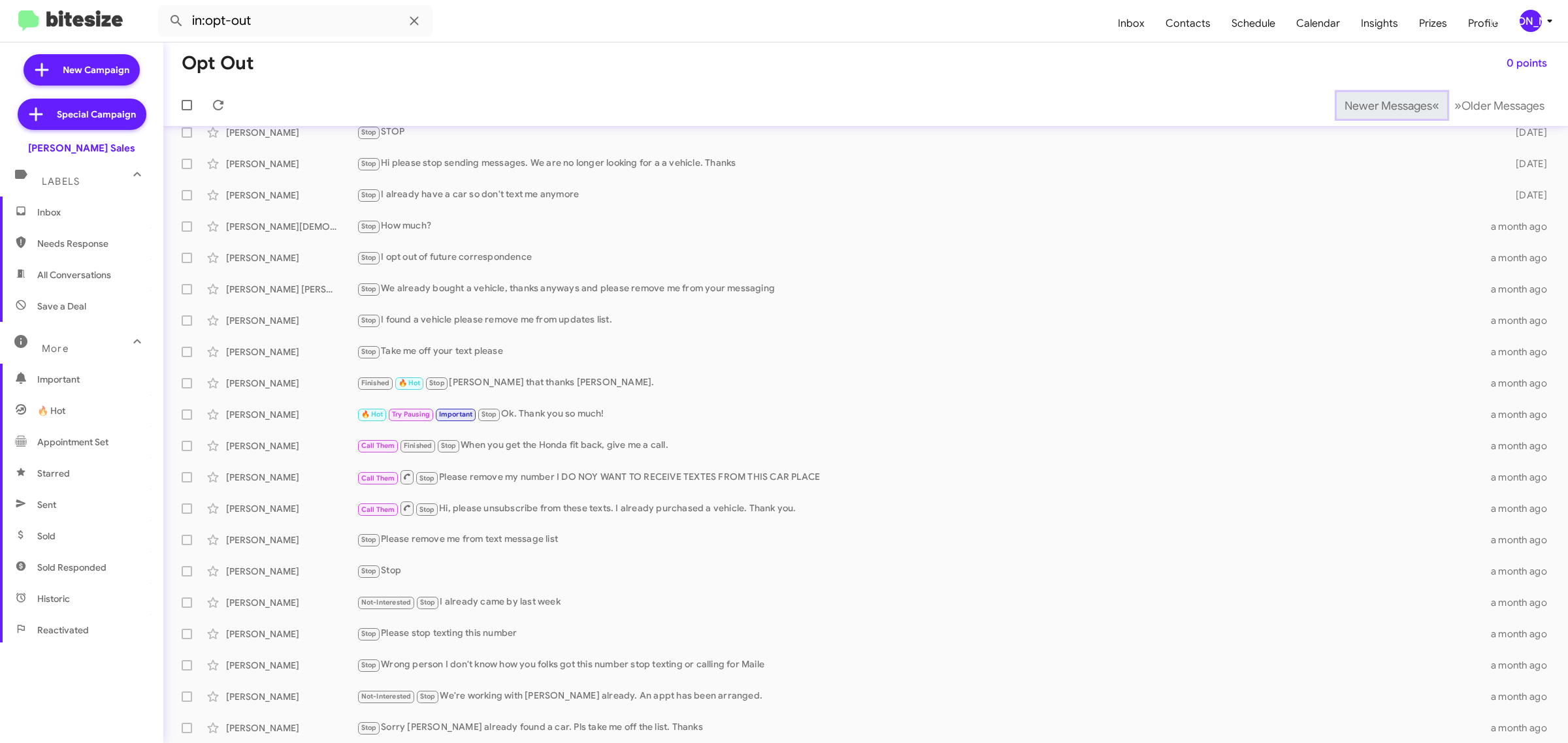
click at [1366, 104] on span "Newer Messages" at bounding box center [1388, 106] width 88 height 15
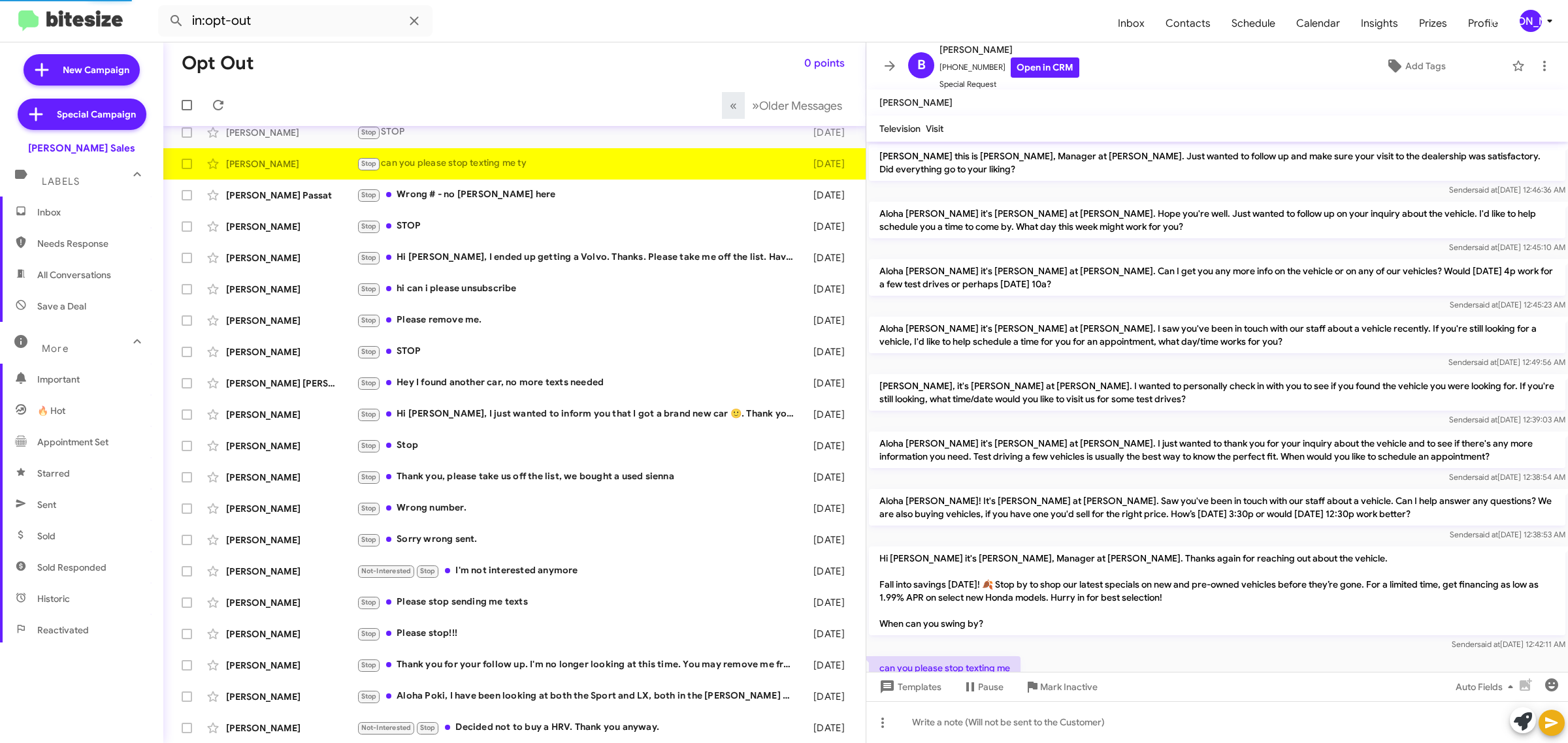
scroll to position [66, 0]
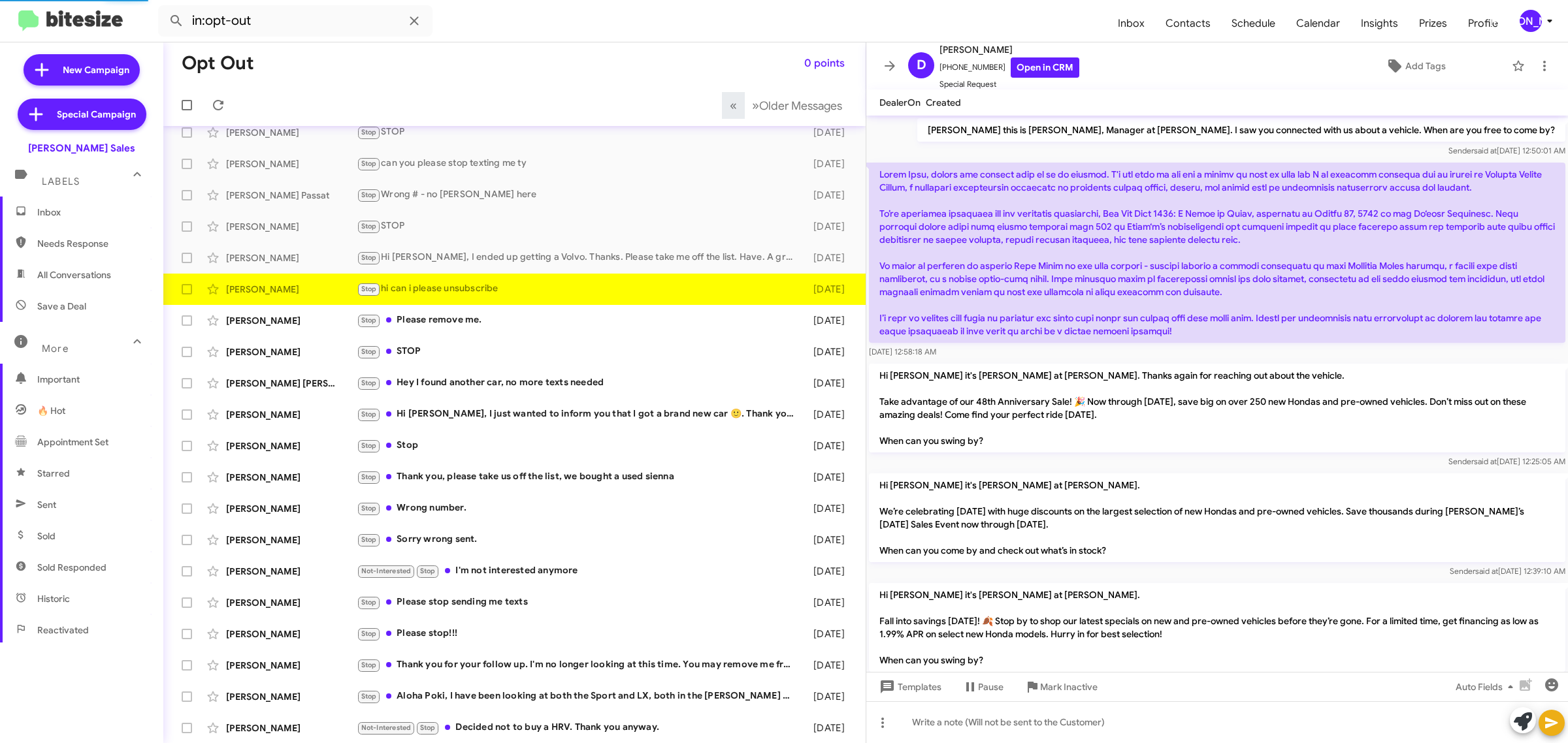
scroll to position [82, 0]
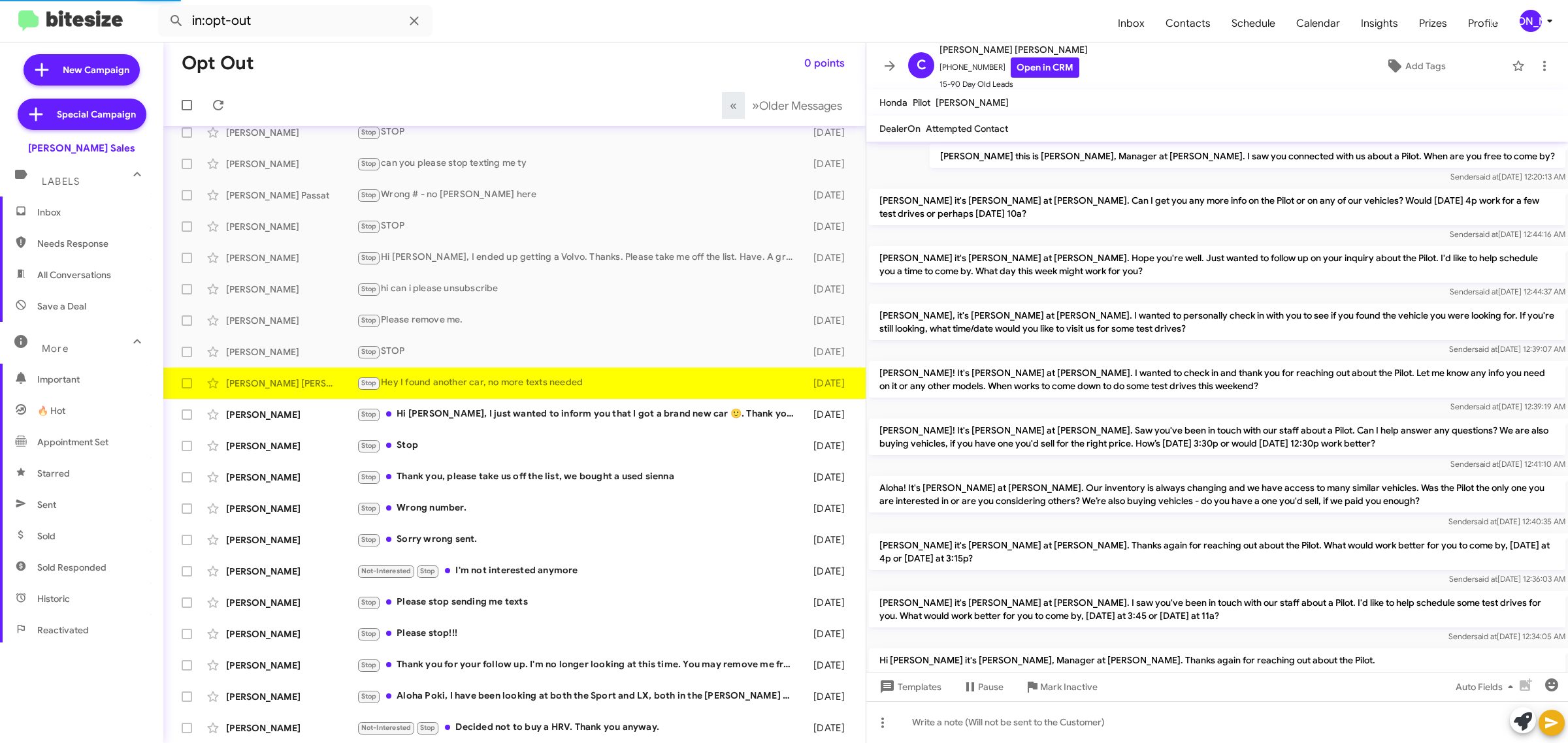
scroll to position [647, 0]
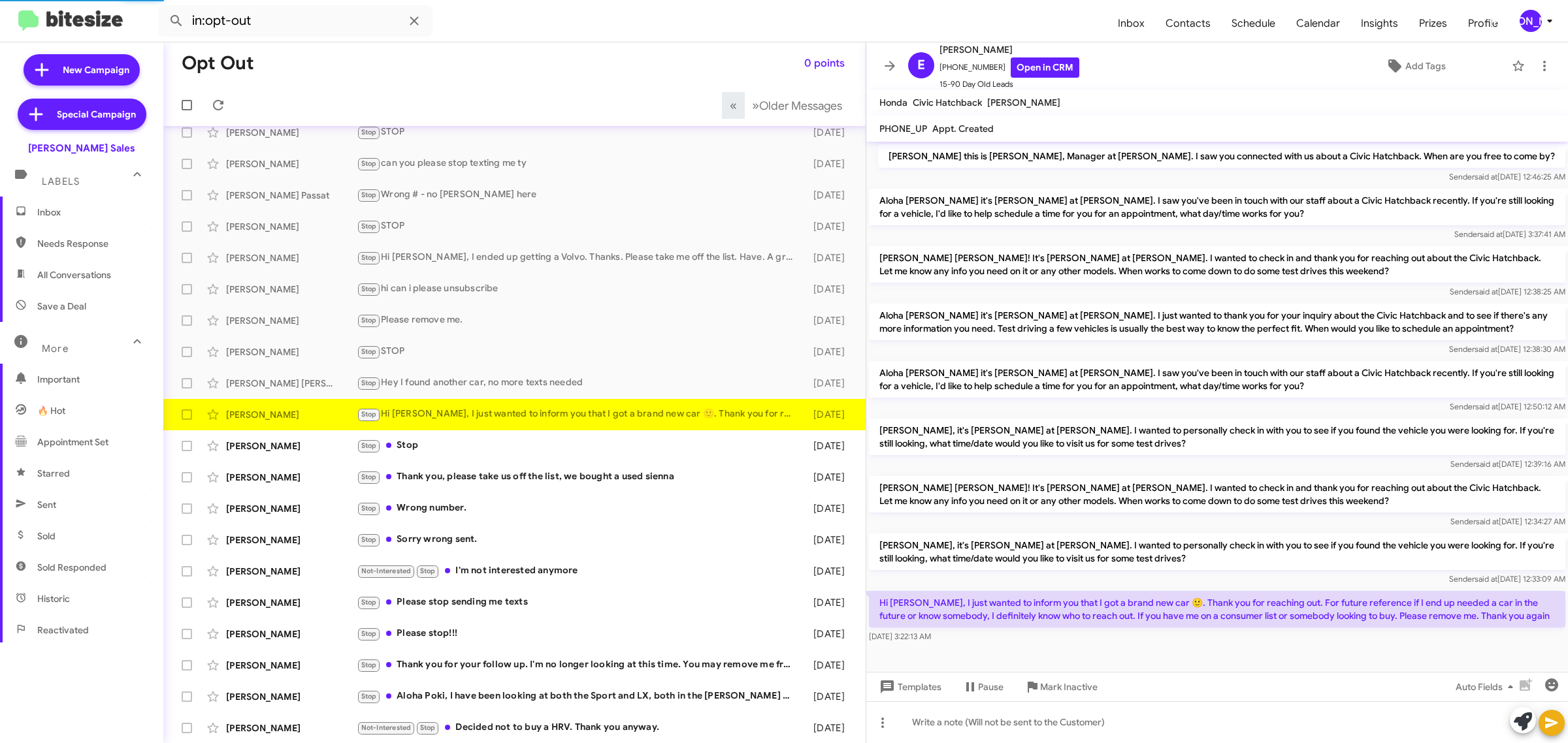
scroll to position [1, 0]
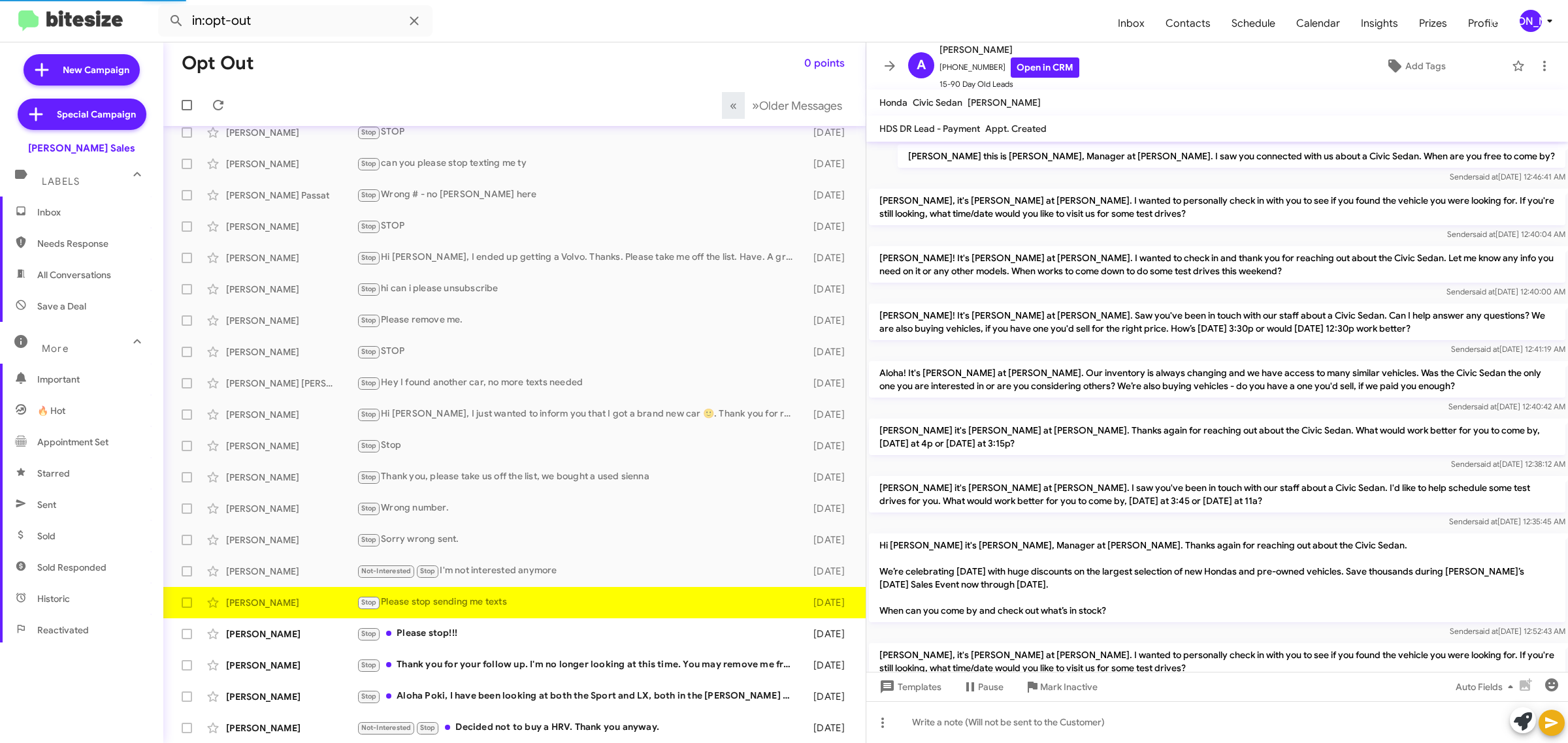
scroll to position [344, 0]
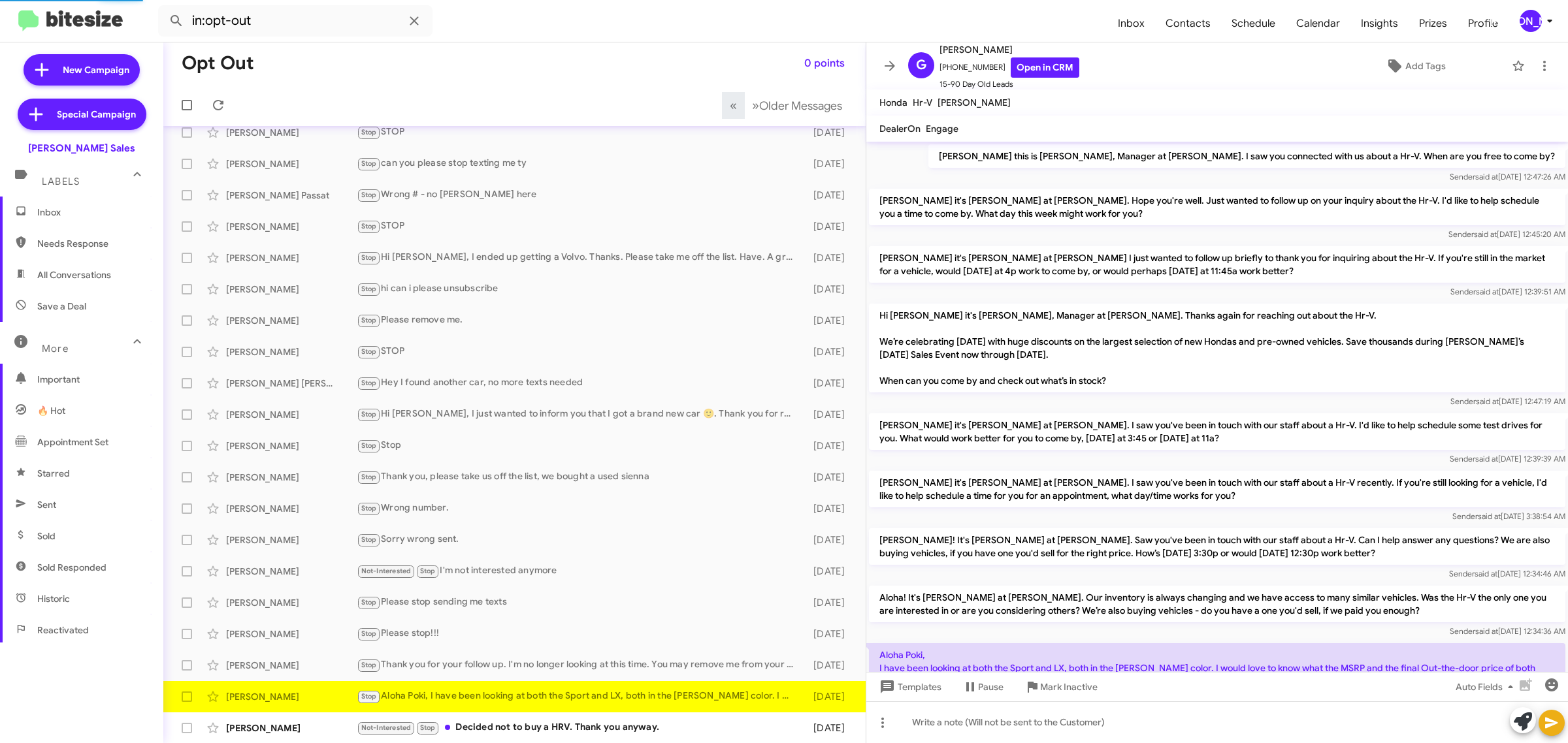
scroll to position [95, 0]
